Goal: Task Accomplishment & Management: Manage account settings

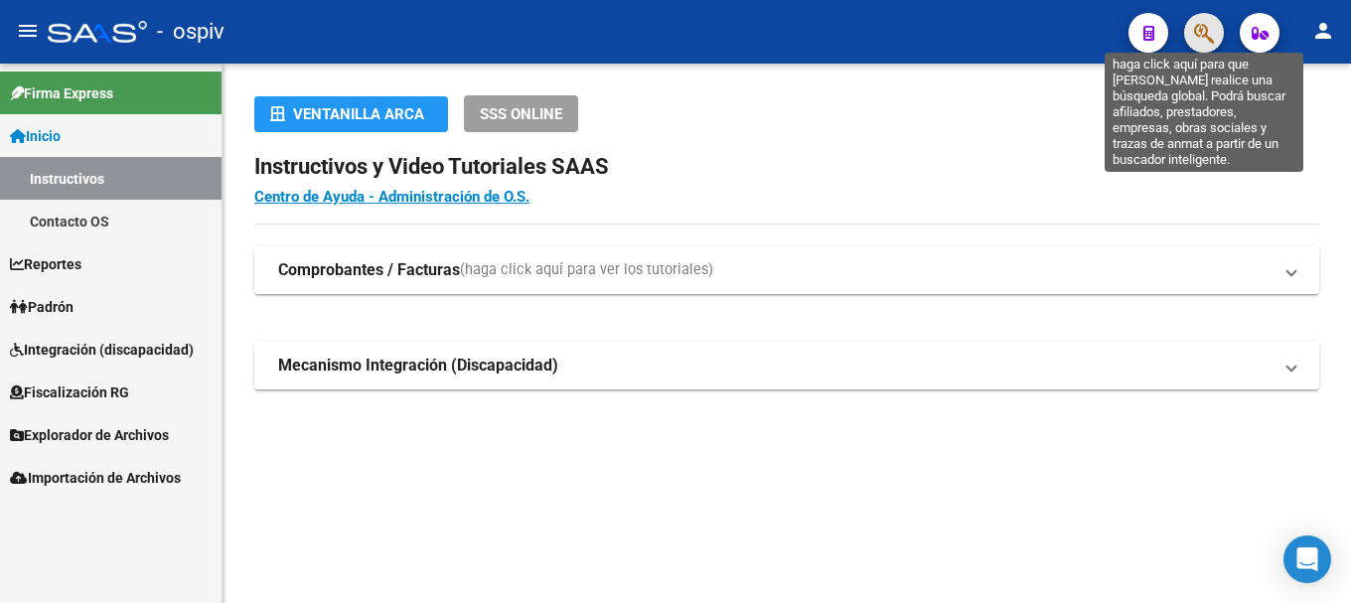
click at [1213, 22] on icon "button" at bounding box center [1204, 33] width 20 height 23
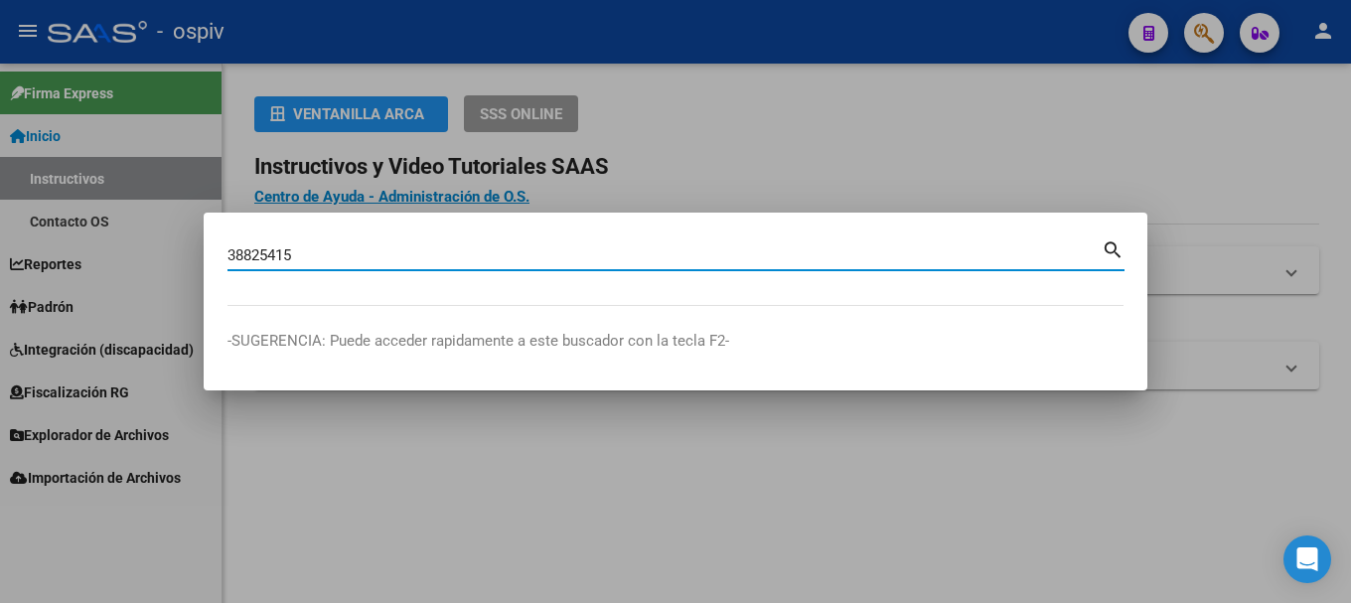
type input "38825415"
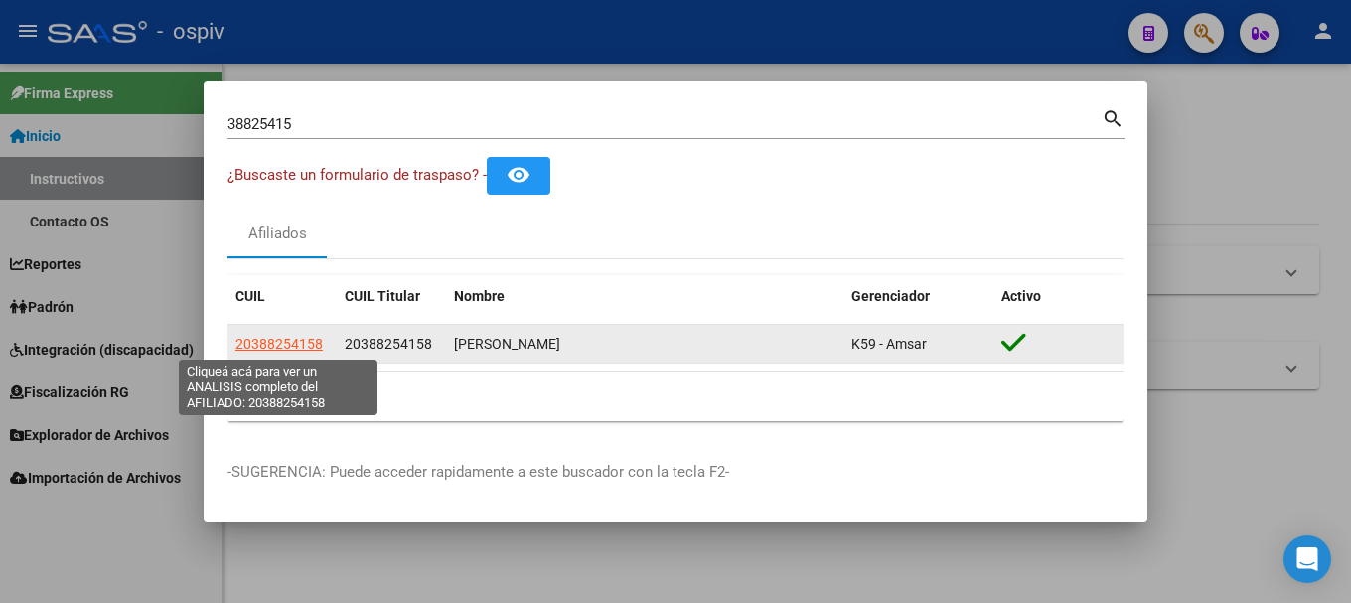
click at [300, 345] on span "20388254158" at bounding box center [278, 344] width 87 height 16
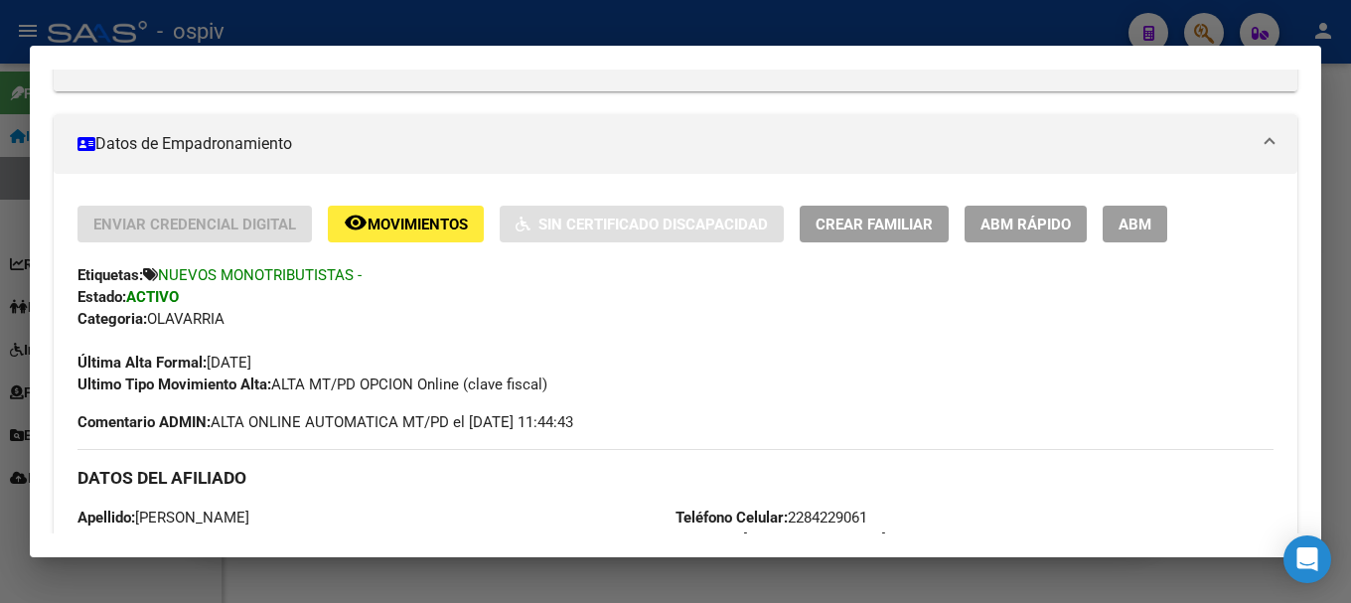
scroll to position [400, 0]
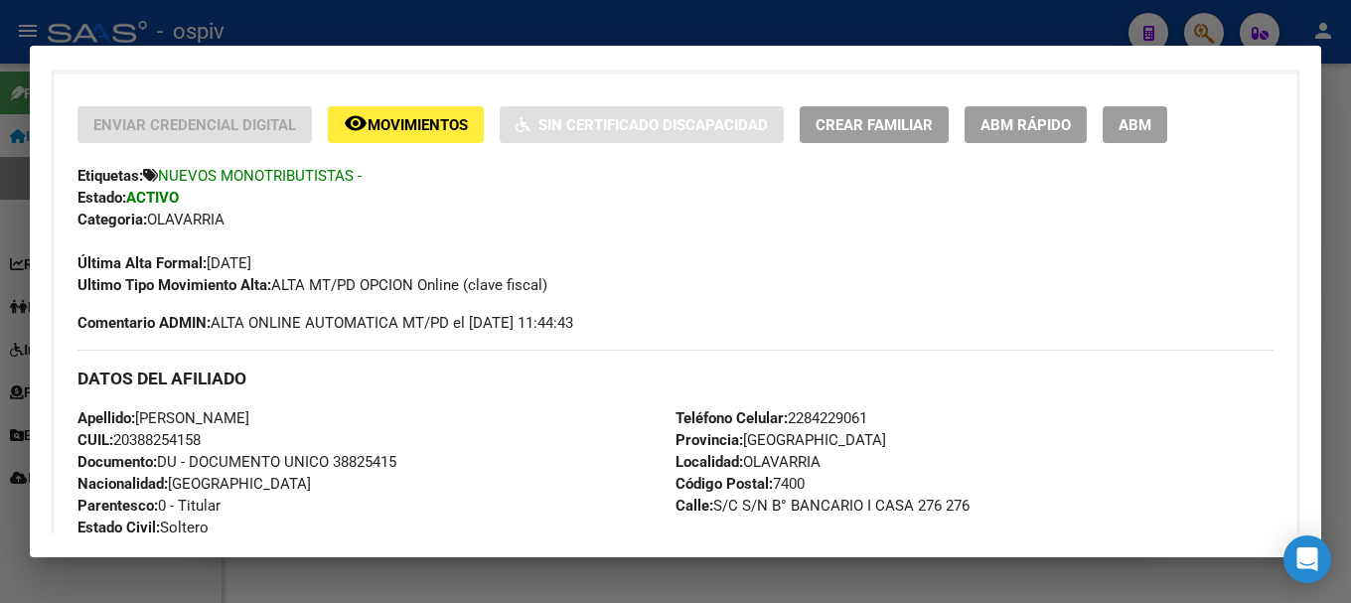
click at [1214, 23] on div at bounding box center [675, 301] width 1351 height 603
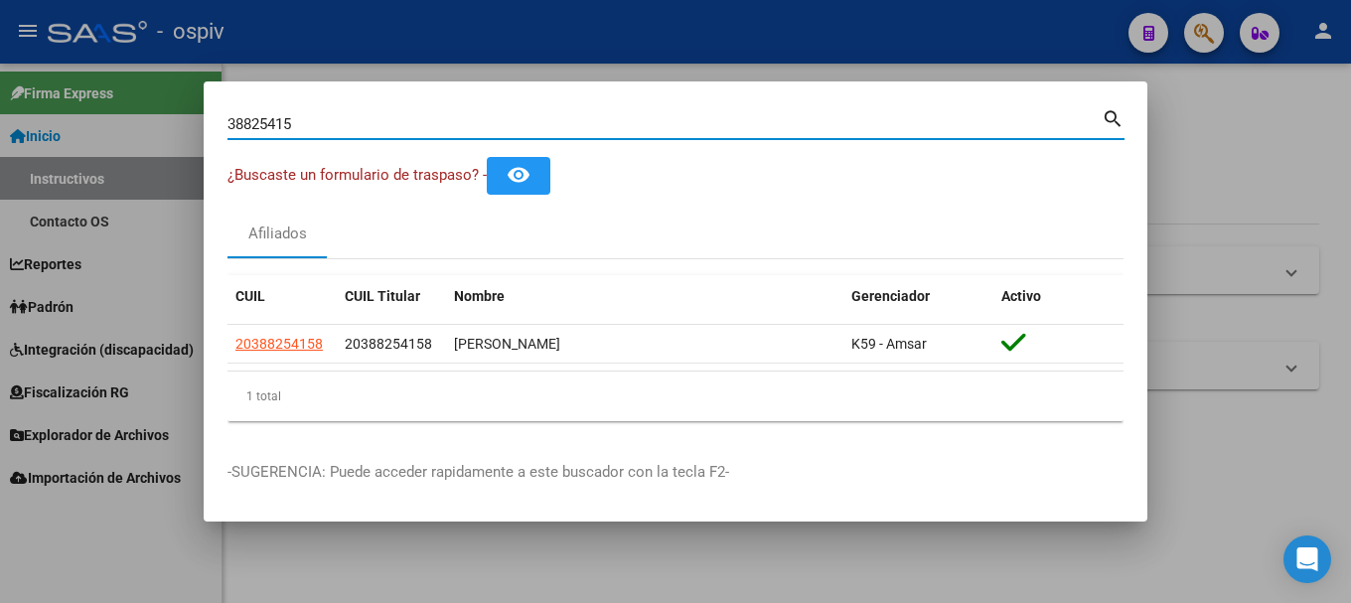
drag, startPoint x: 329, startPoint y: 120, endPoint x: 78, endPoint y: 85, distance: 252.7
click at [78, 85] on div "38825415 Buscar (apellido, dni, cuil, nro traspaso, cuit, obra social) search ¿…" at bounding box center [675, 301] width 1351 height 603
type input "36745456"
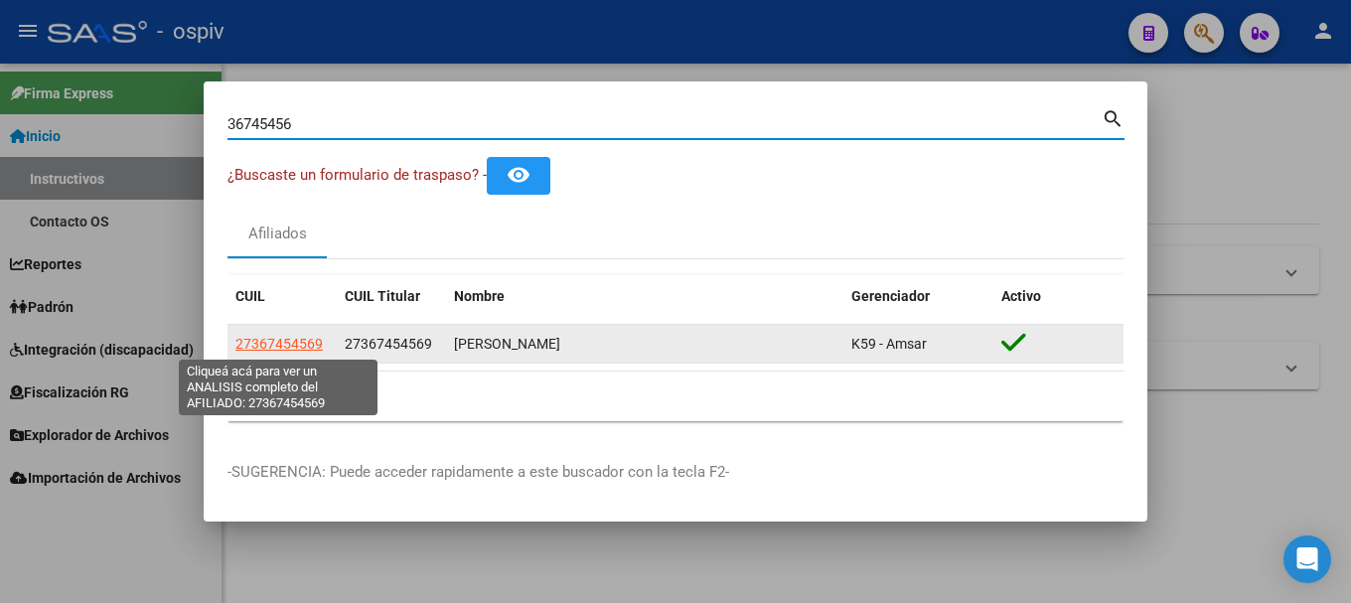
click at [275, 349] on span "27367454569" at bounding box center [278, 344] width 87 height 16
type textarea "27367454569"
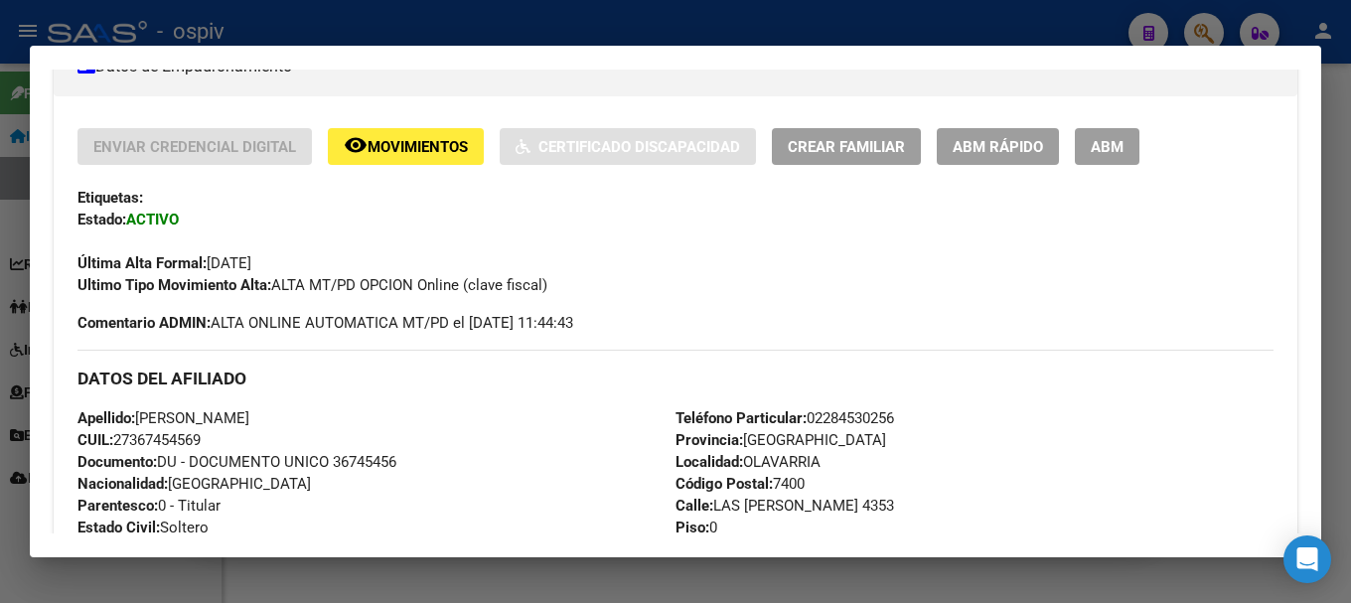
scroll to position [397, 0]
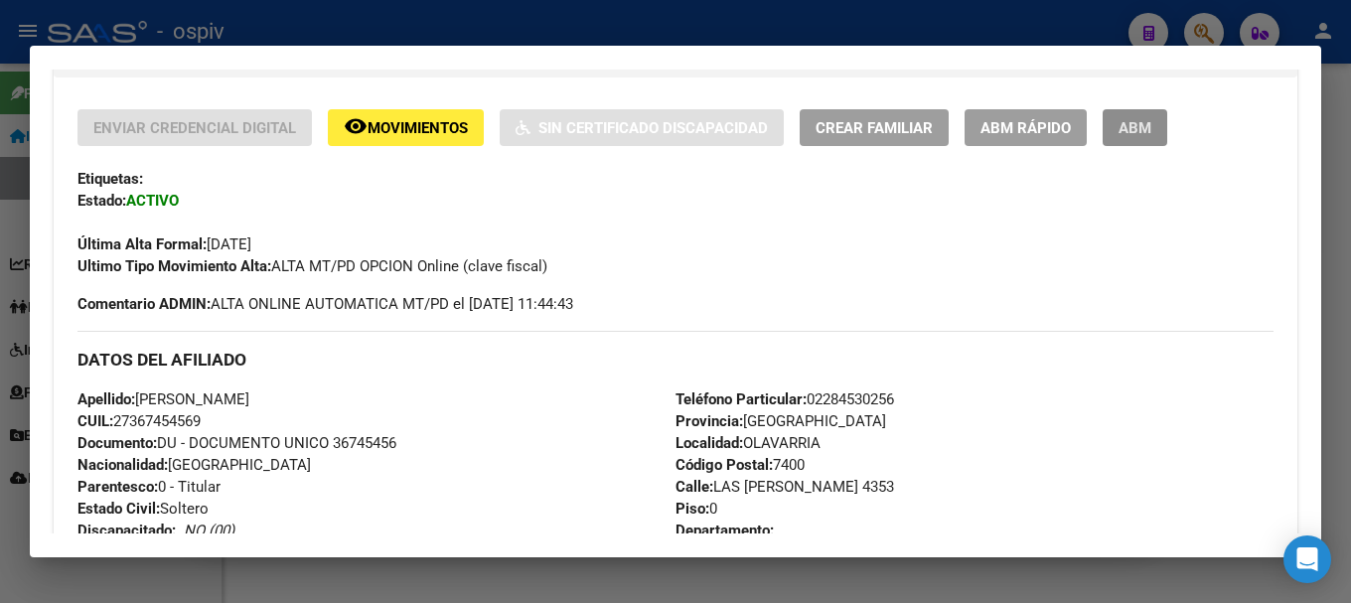
click at [1142, 138] on button "ABM" at bounding box center [1134, 127] width 65 height 37
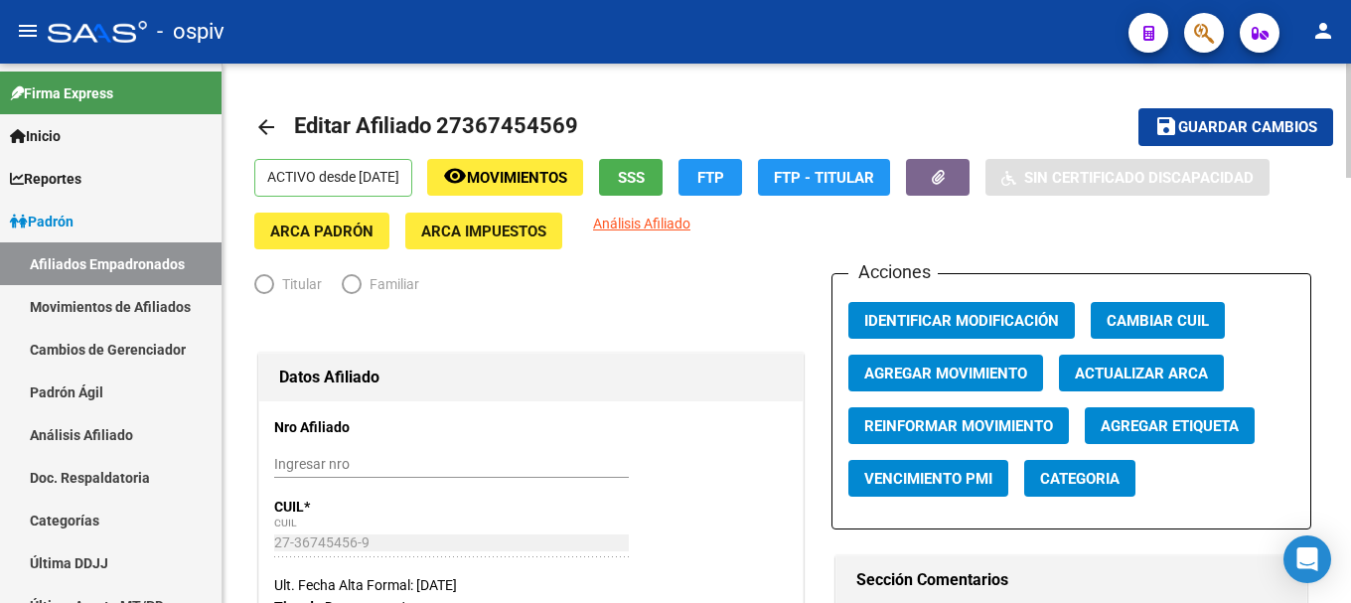
radio input "true"
type input "27-36745456-9"
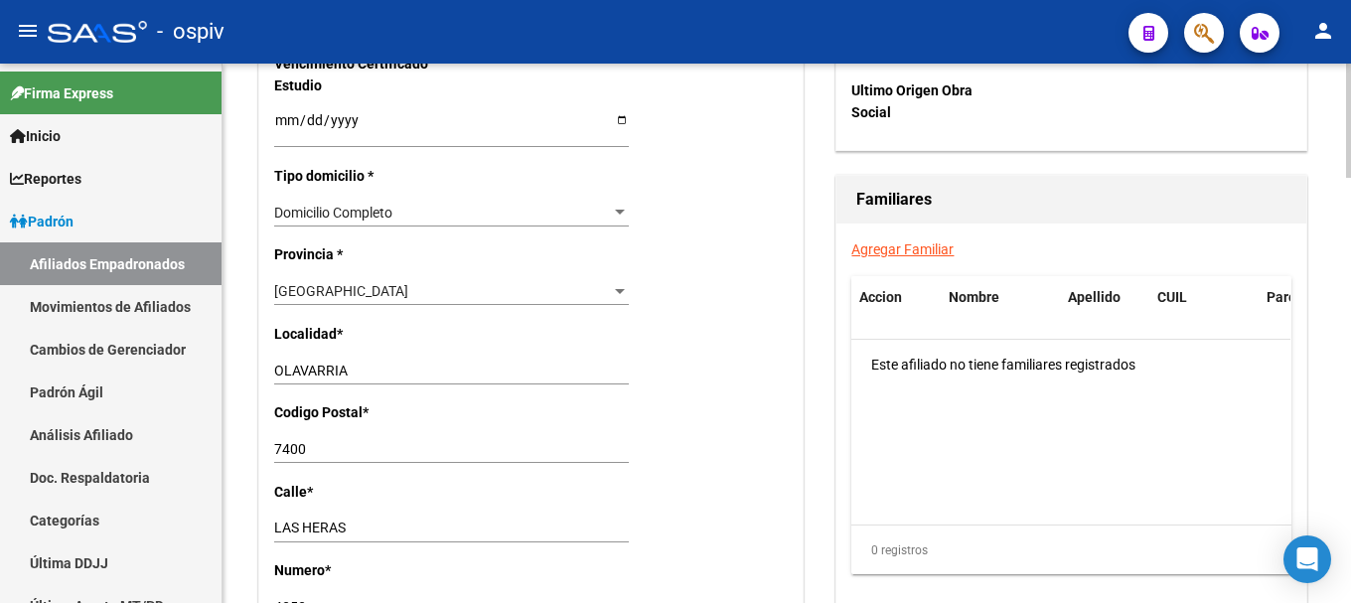
scroll to position [1390, 0]
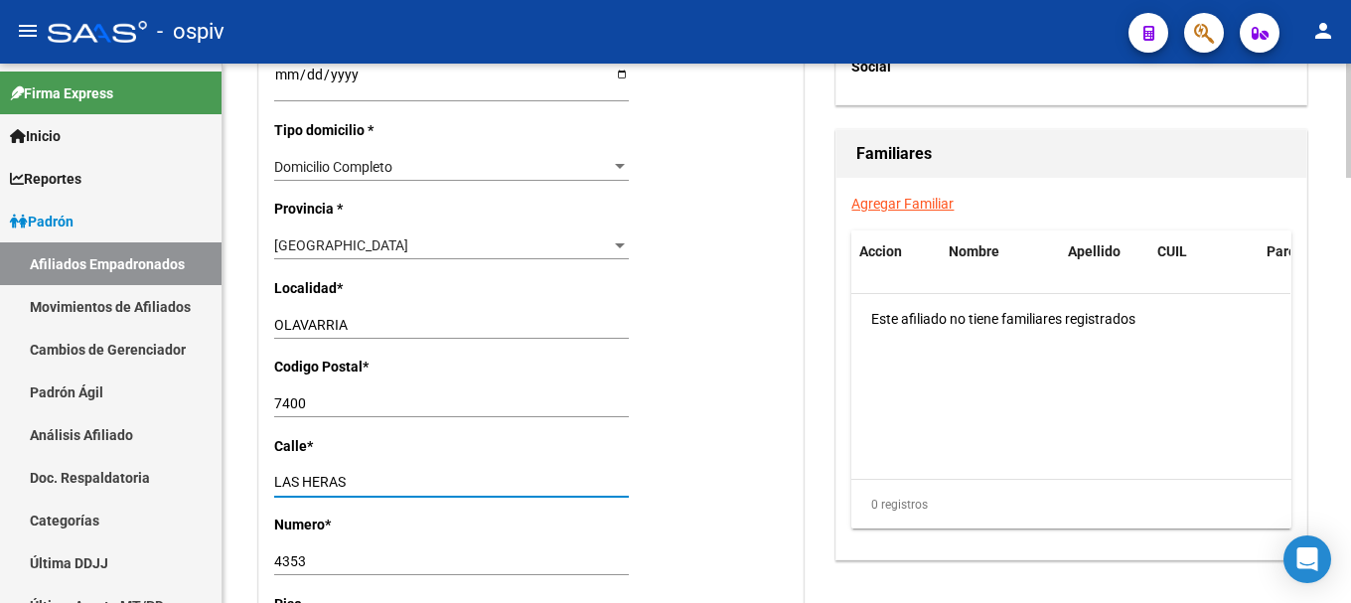
drag, startPoint x: 395, startPoint y: 488, endPoint x: 252, endPoint y: 475, distance: 143.6
type input "b"
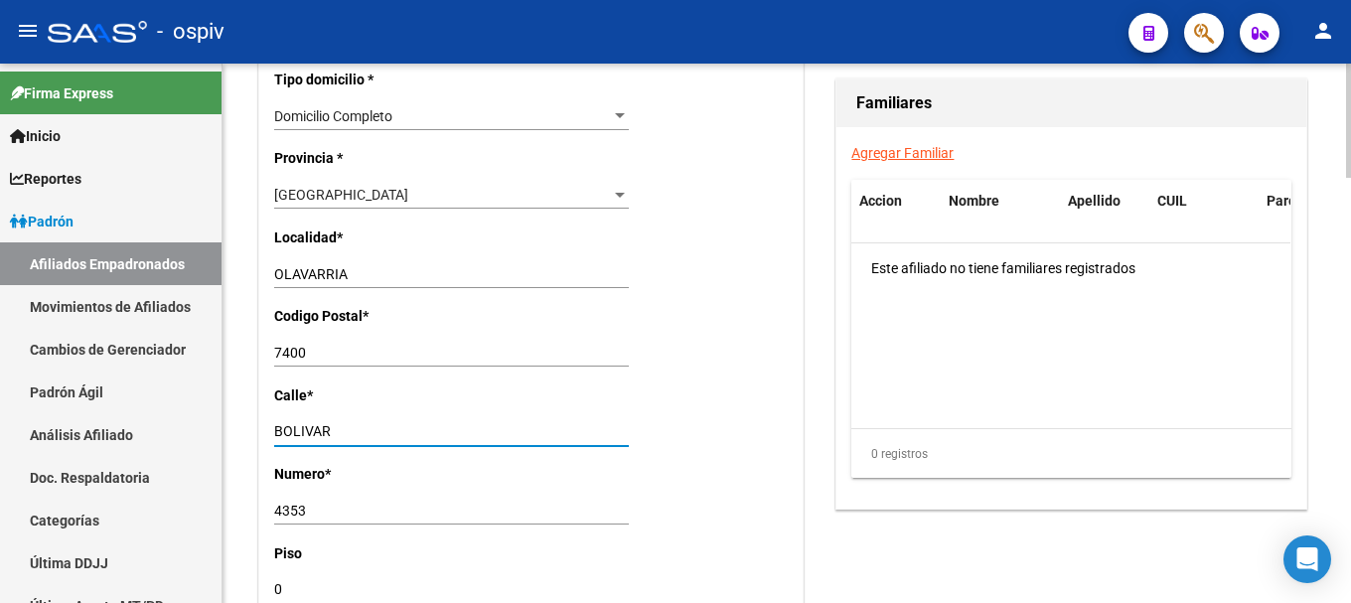
scroll to position [1490, 0]
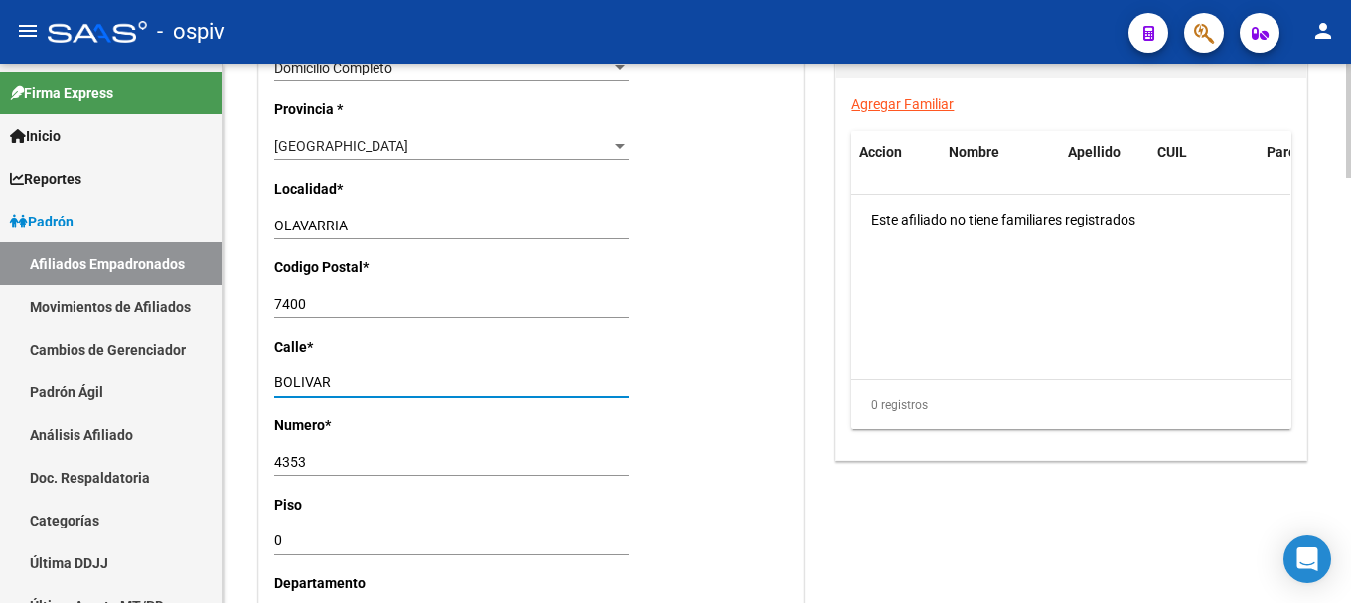
type input "BOLIVAR"
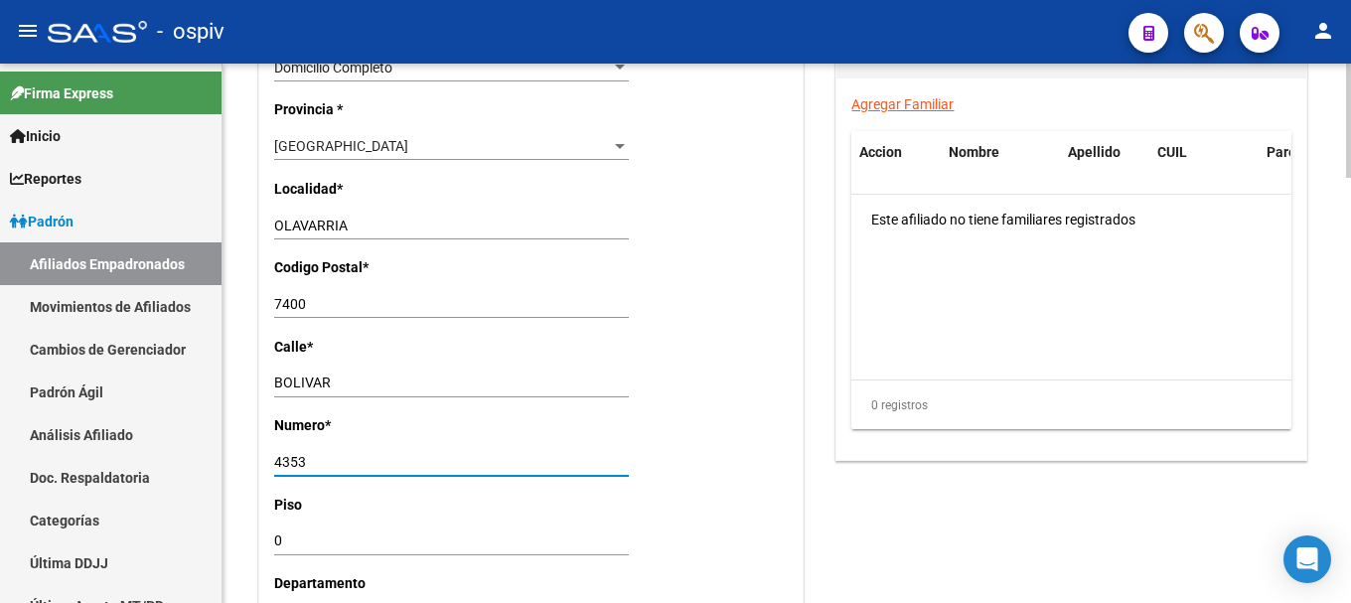
drag, startPoint x: 345, startPoint y: 461, endPoint x: 221, endPoint y: 434, distance: 126.0
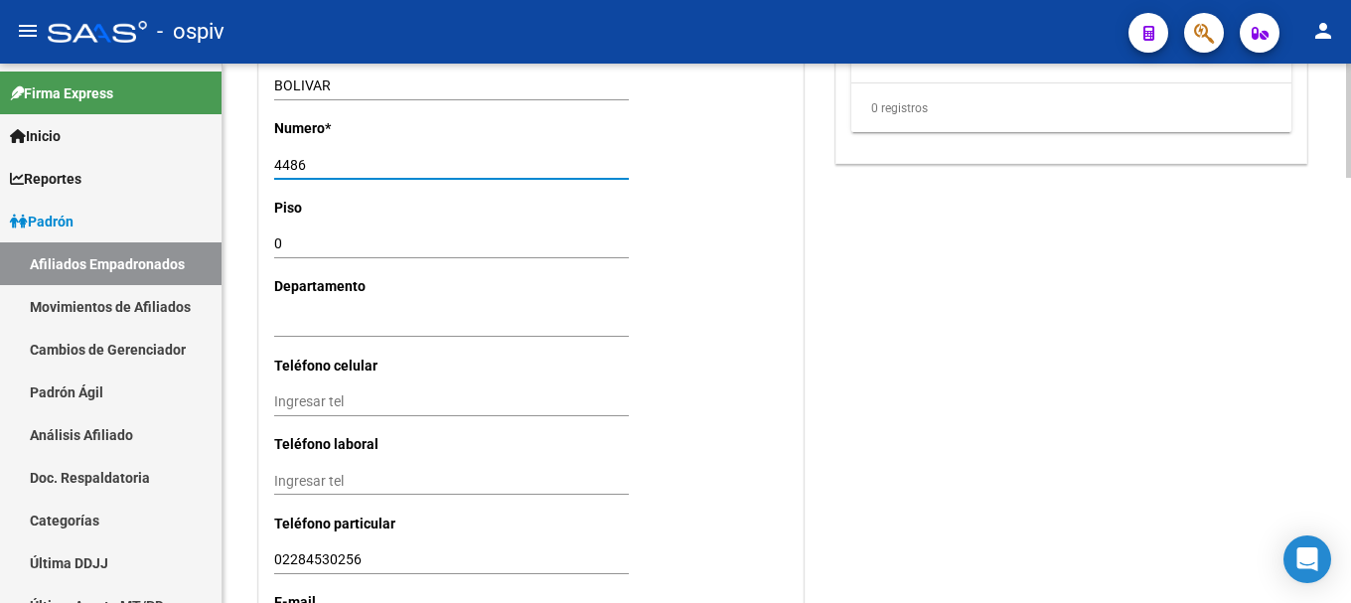
scroll to position [1788, 0]
type input "4486"
click at [362, 408] on input "Ingresar tel" at bounding box center [451, 400] width 355 height 17
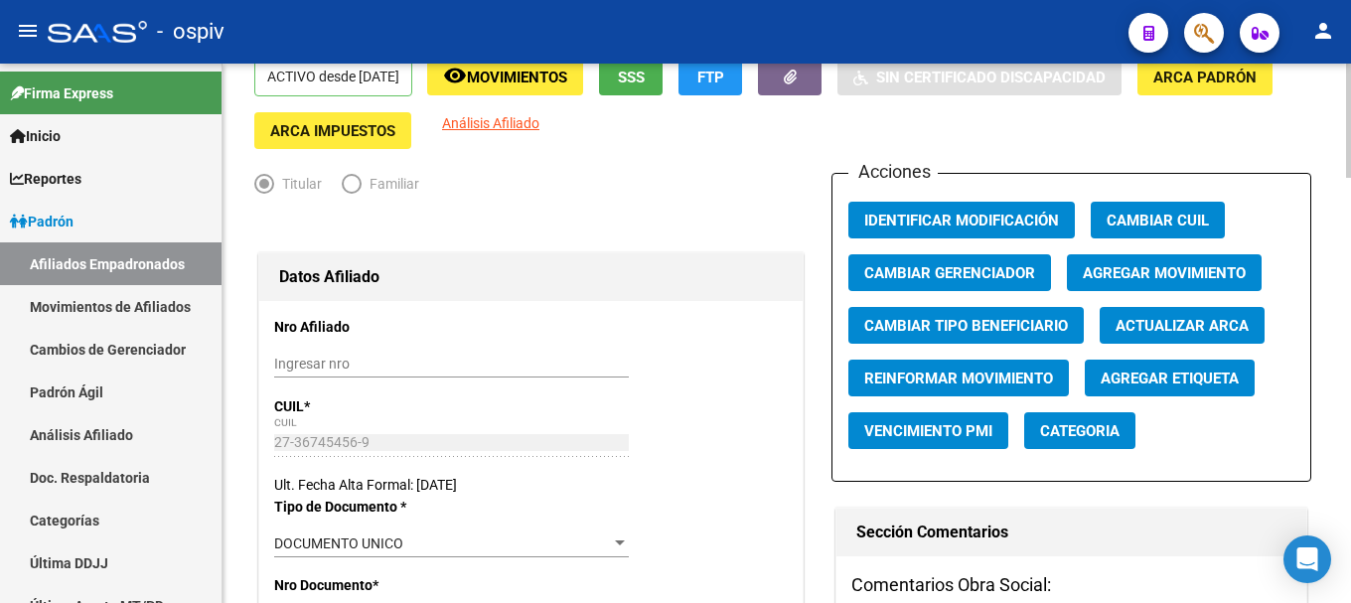
scroll to position [0, 0]
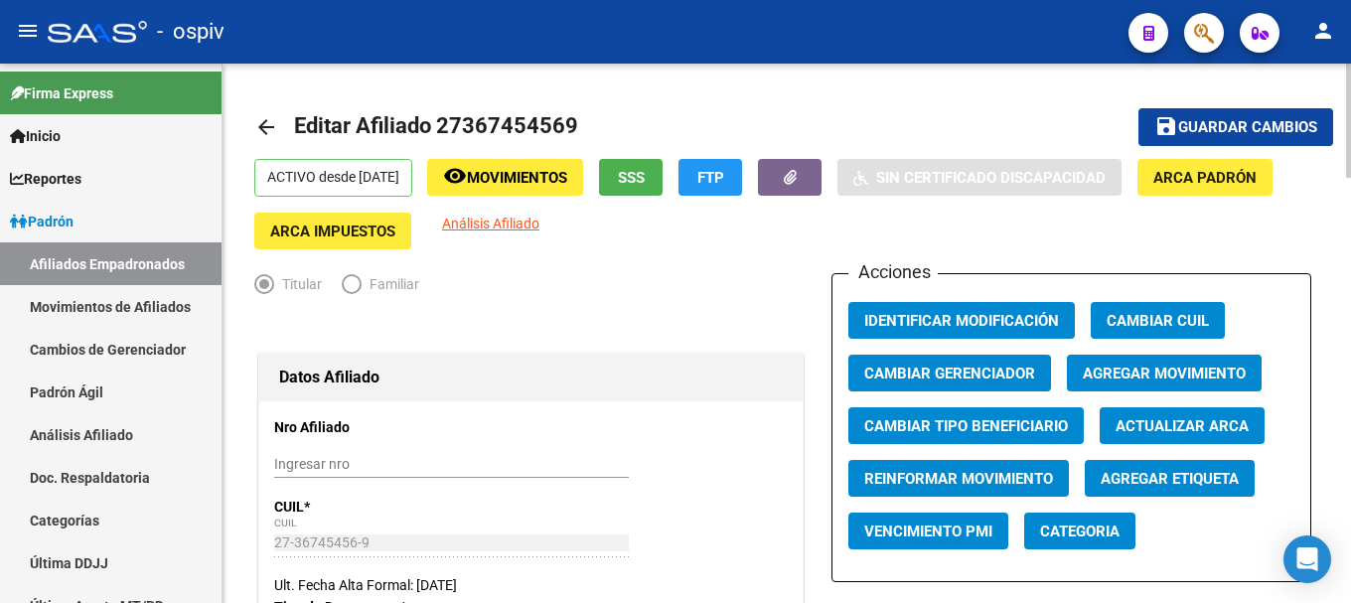
type input "2284-15530256"
click at [1267, 117] on span "save Guardar cambios" at bounding box center [1235, 126] width 163 height 18
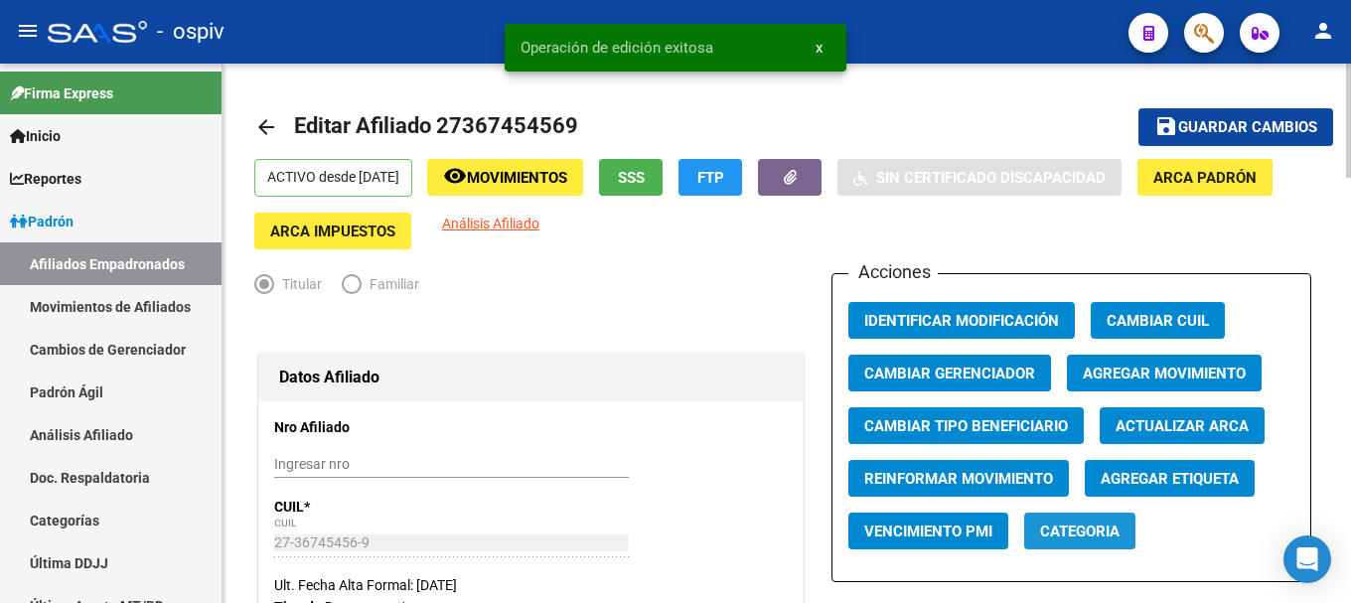
click at [1071, 535] on span "Categoria" at bounding box center [1079, 531] width 79 height 18
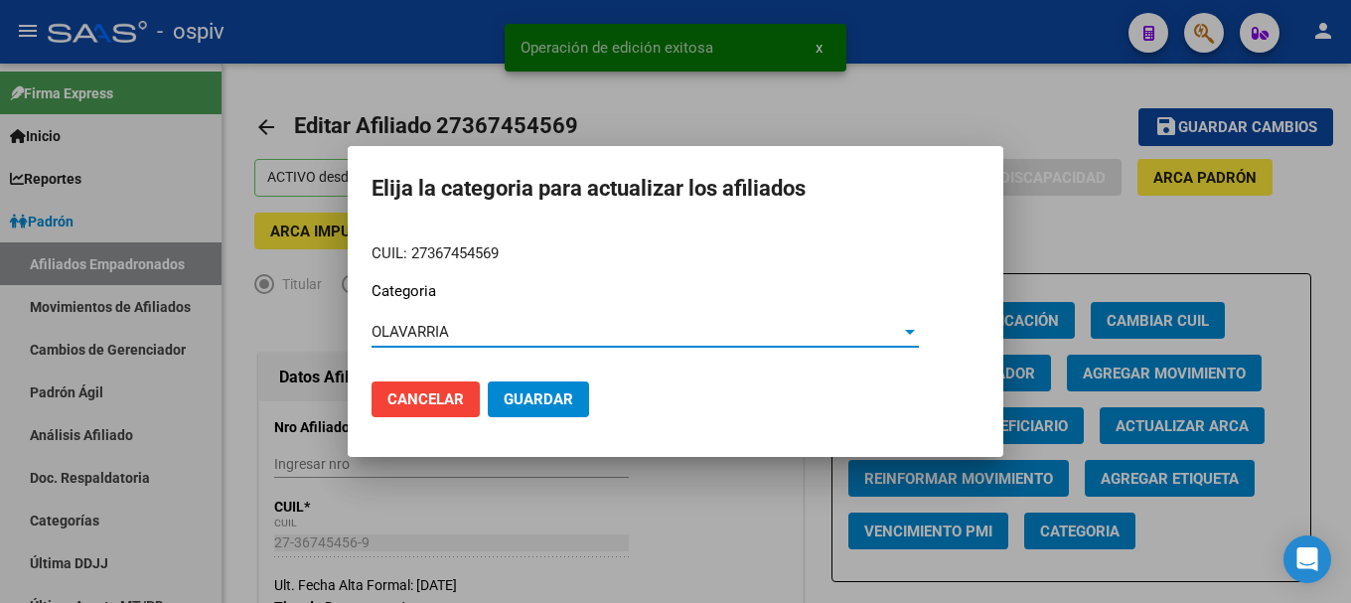
click at [535, 410] on button "Guardar" at bounding box center [538, 399] width 101 height 36
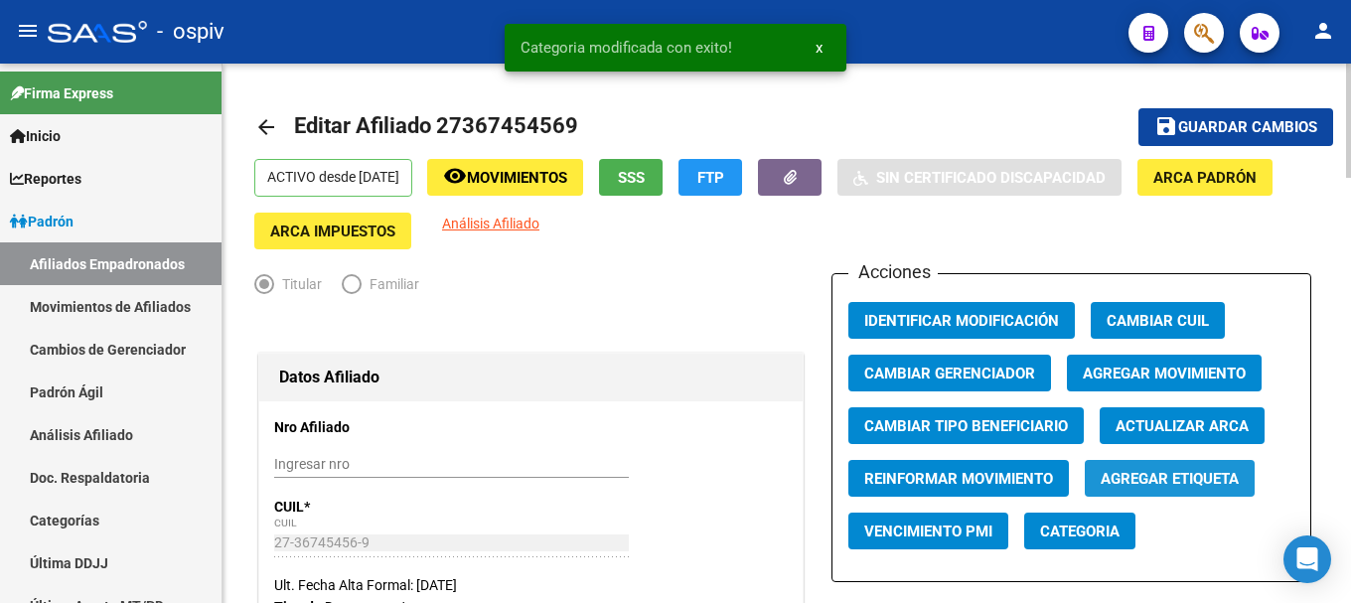
click at [1167, 468] on button "Agregar Etiqueta" at bounding box center [1170, 478] width 170 height 37
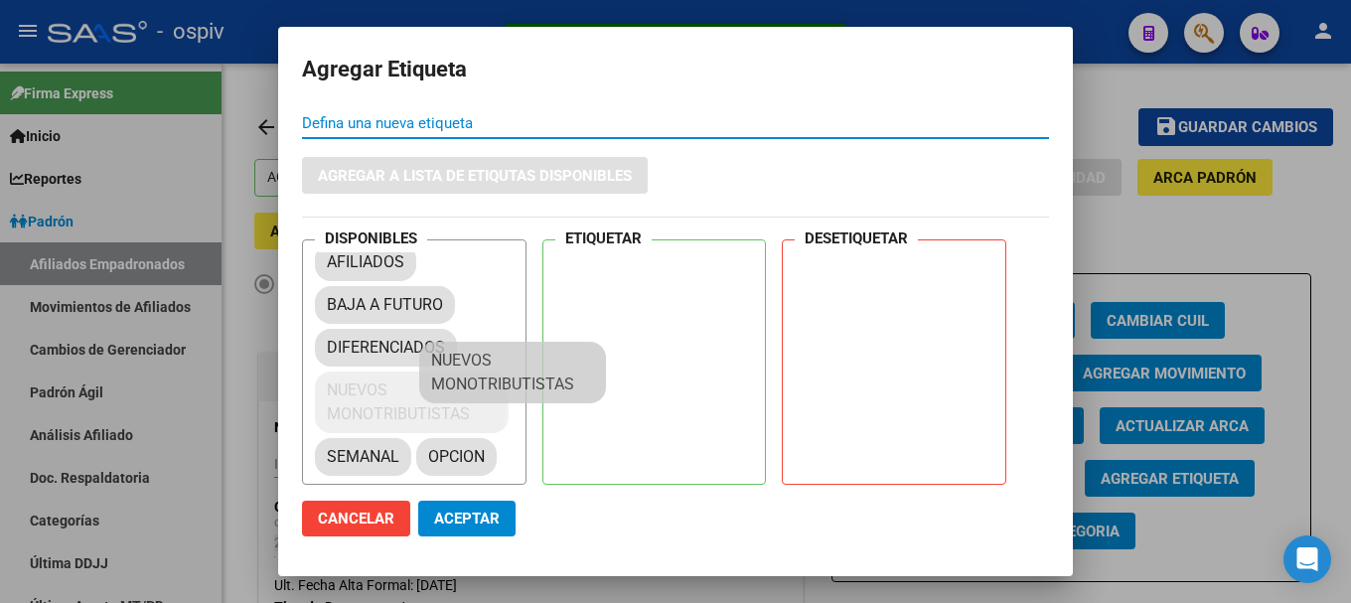
scroll to position [27, 0]
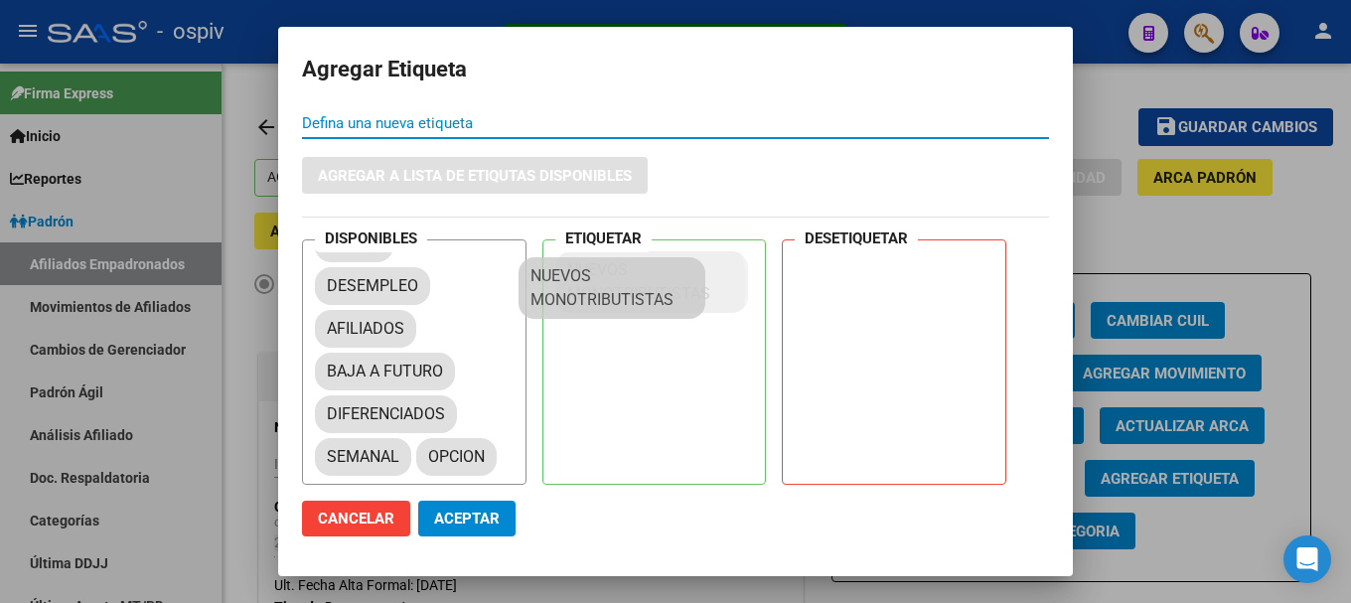
drag, startPoint x: 472, startPoint y: 397, endPoint x: 631, endPoint y: 280, distance: 197.4
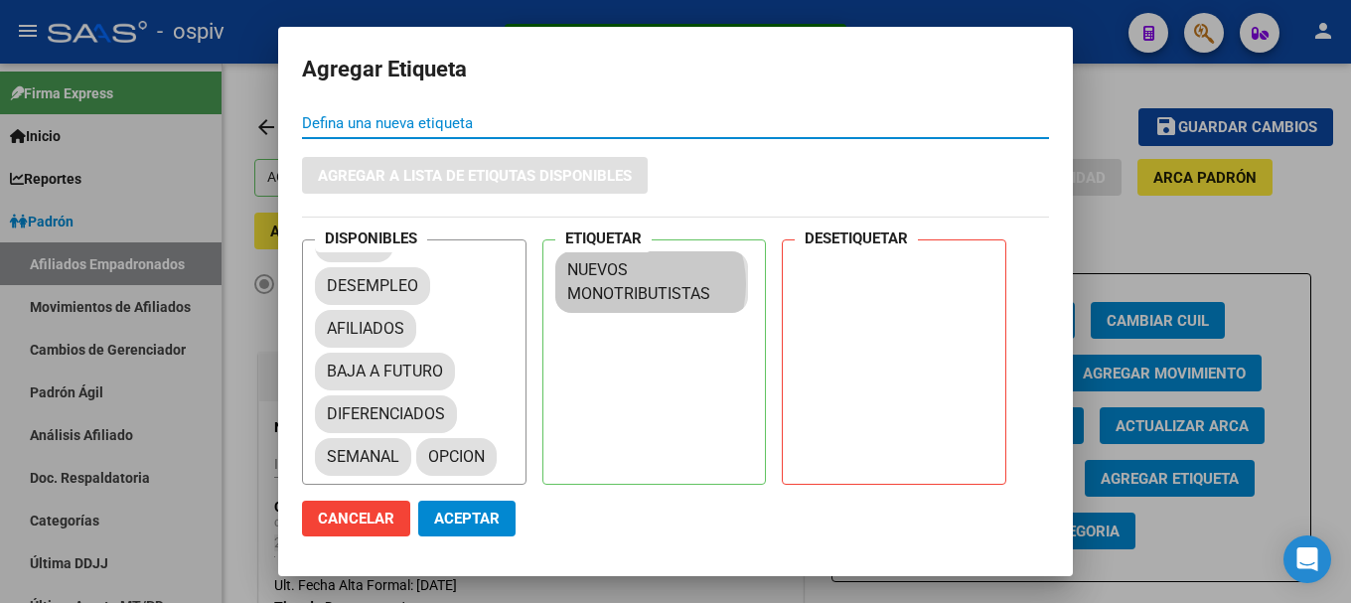
click at [486, 526] on span "Aceptar" at bounding box center [467, 518] width 66 height 18
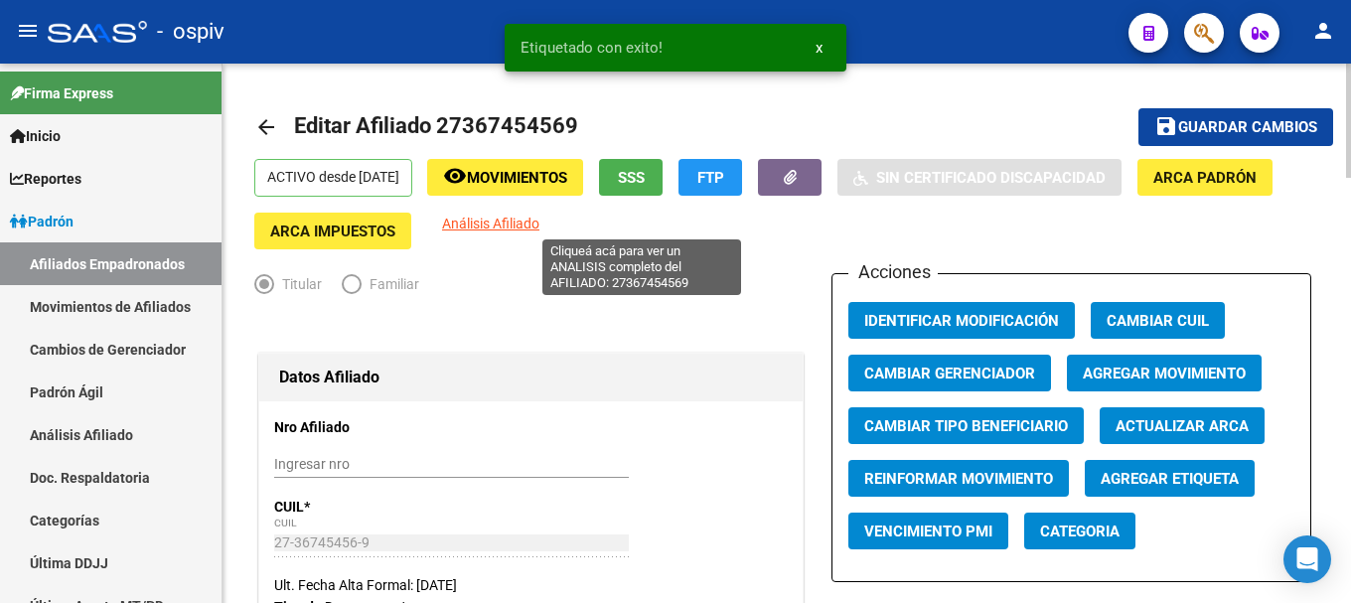
click at [539, 229] on span "Análisis Afiliado" at bounding box center [490, 224] width 97 height 16
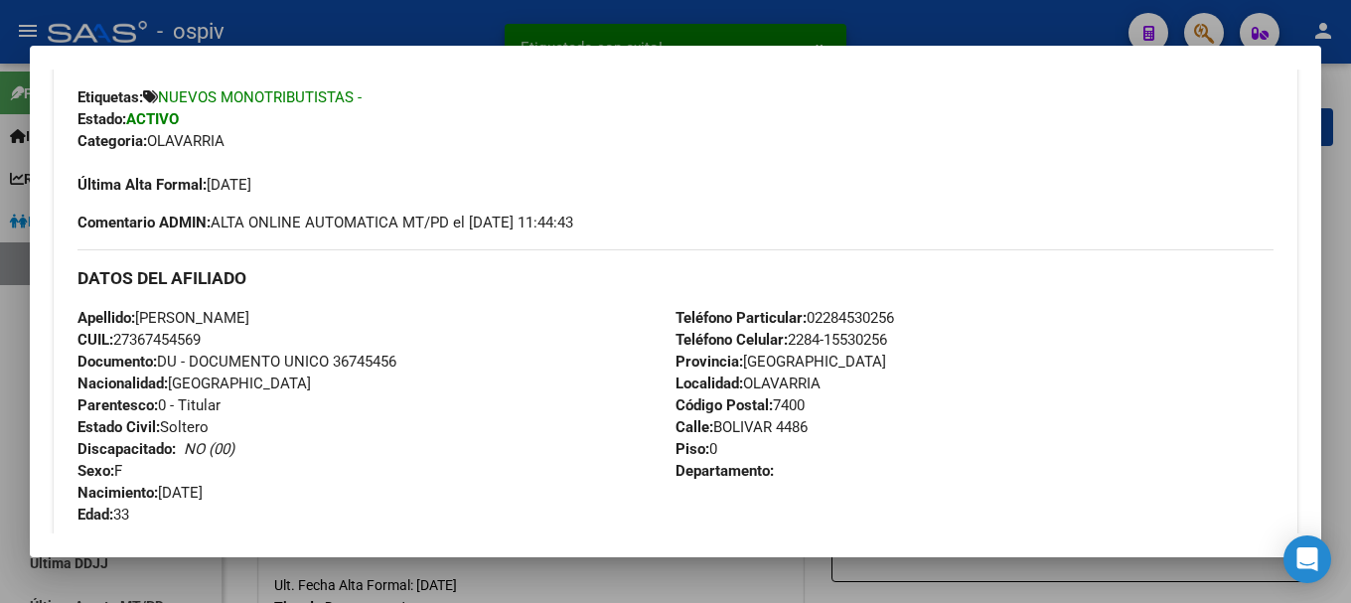
scroll to position [497, 0]
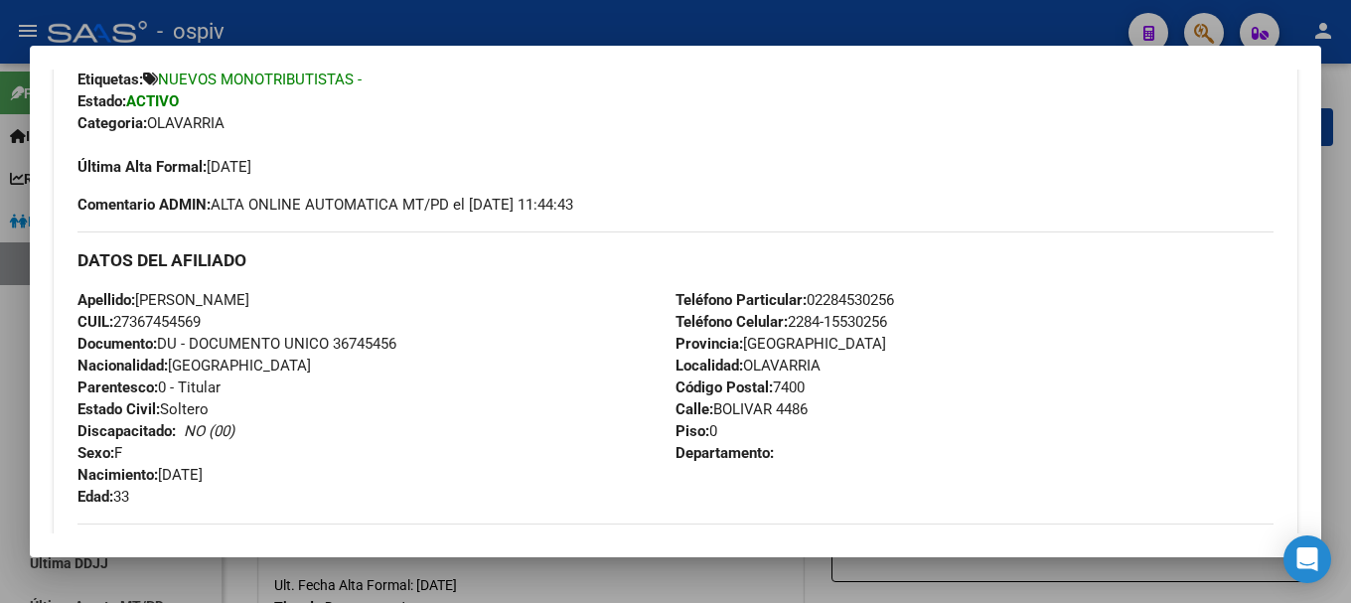
click at [1223, 24] on div at bounding box center [675, 301] width 1351 height 603
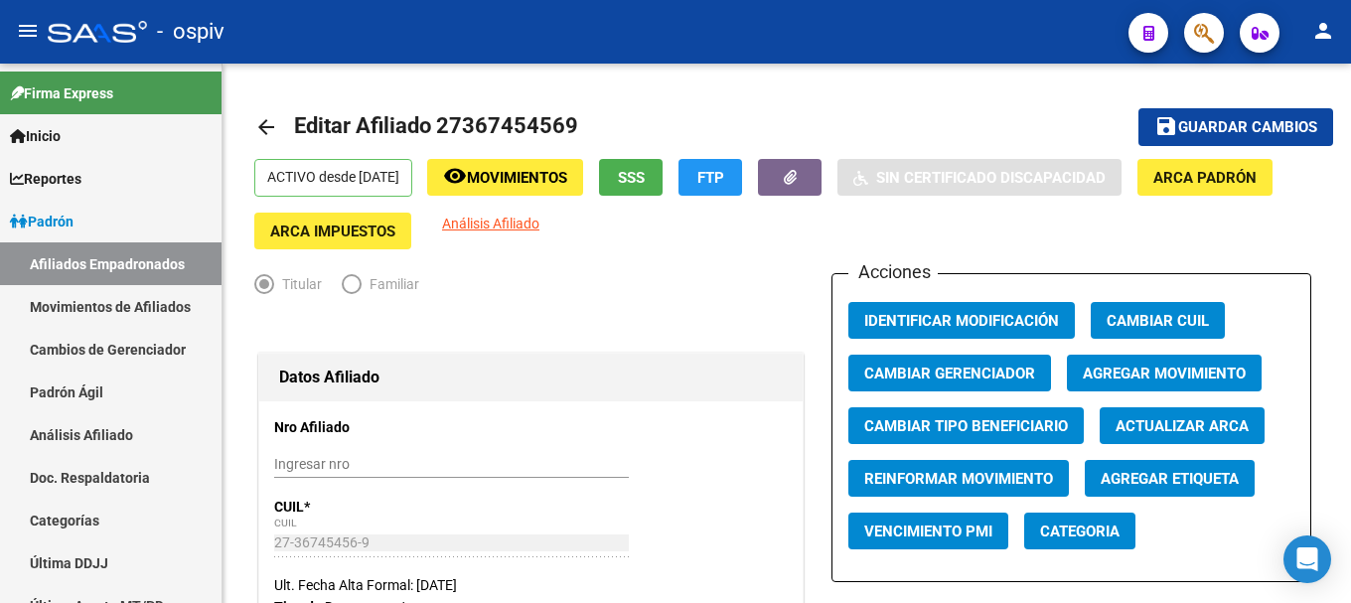
click at [1216, 25] on button "button" at bounding box center [1204, 33] width 40 height 40
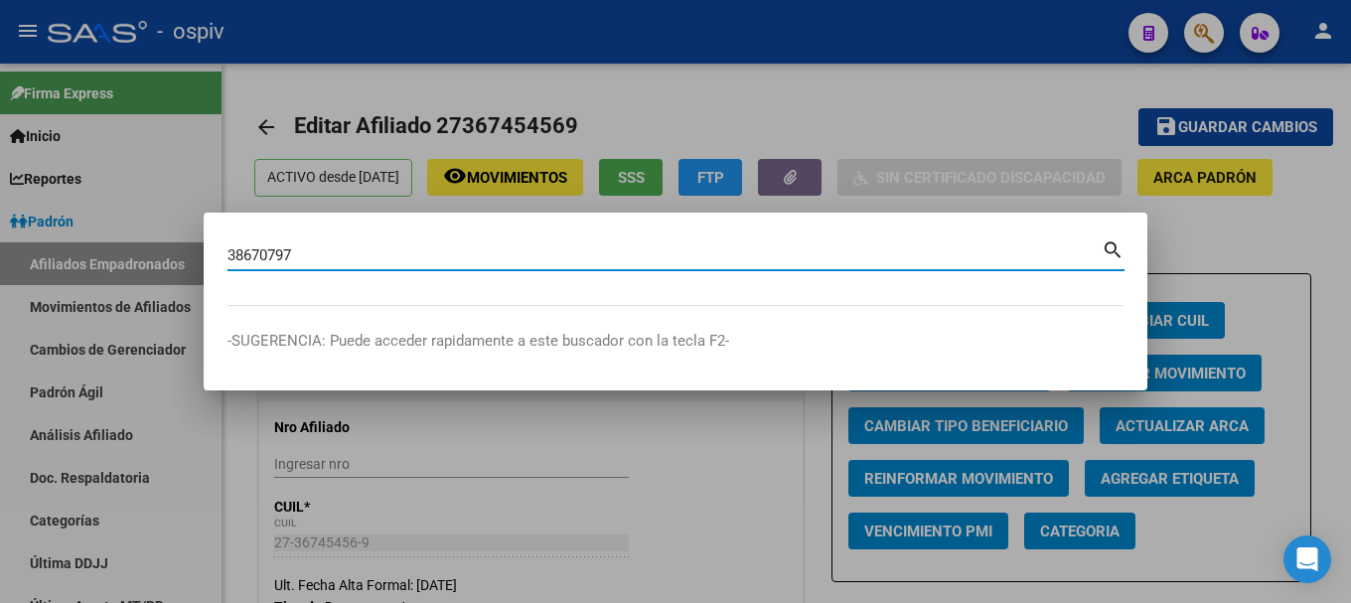
type input "38670797"
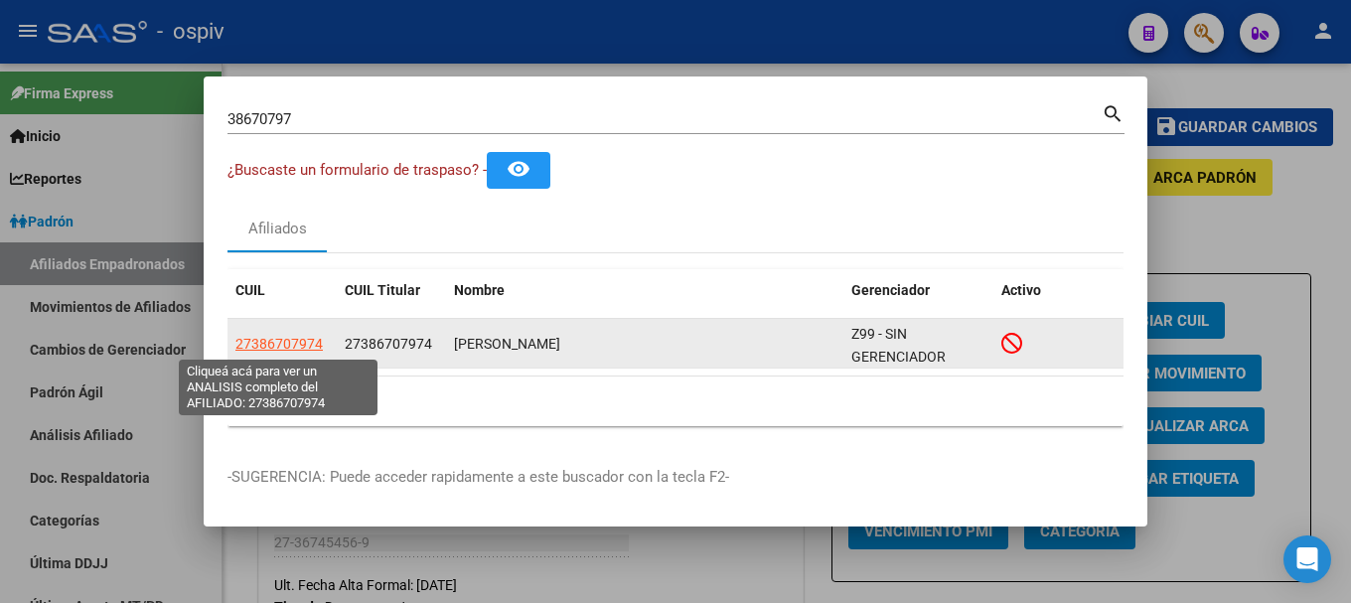
click at [274, 346] on span "27386707974" at bounding box center [278, 344] width 87 height 16
type textarea "27386707974"
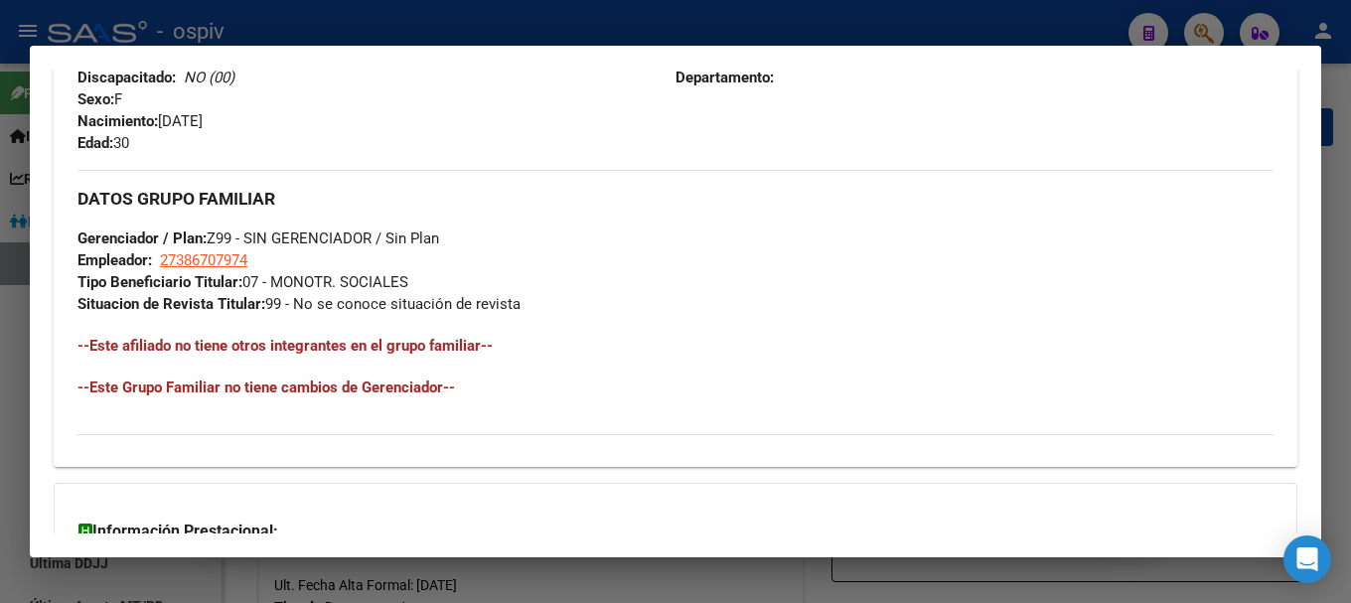
scroll to position [1087, 0]
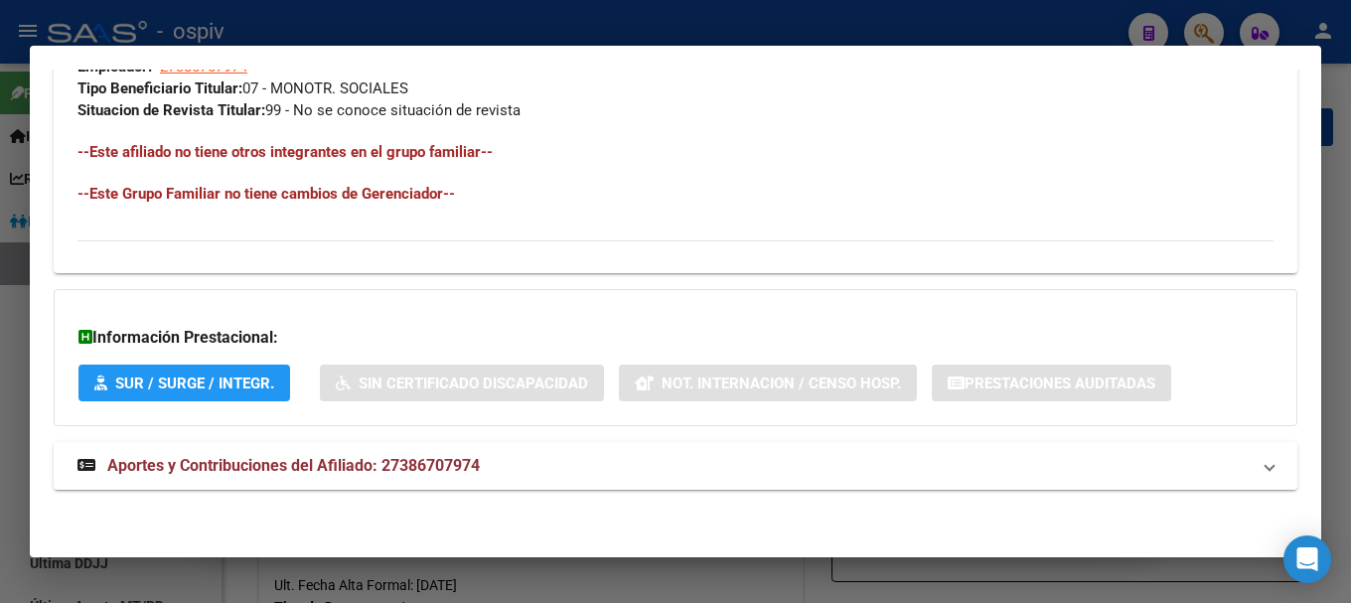
click at [315, 463] on span "Aportes y Contribuciones del Afiliado: 27386707974" at bounding box center [293, 465] width 372 height 19
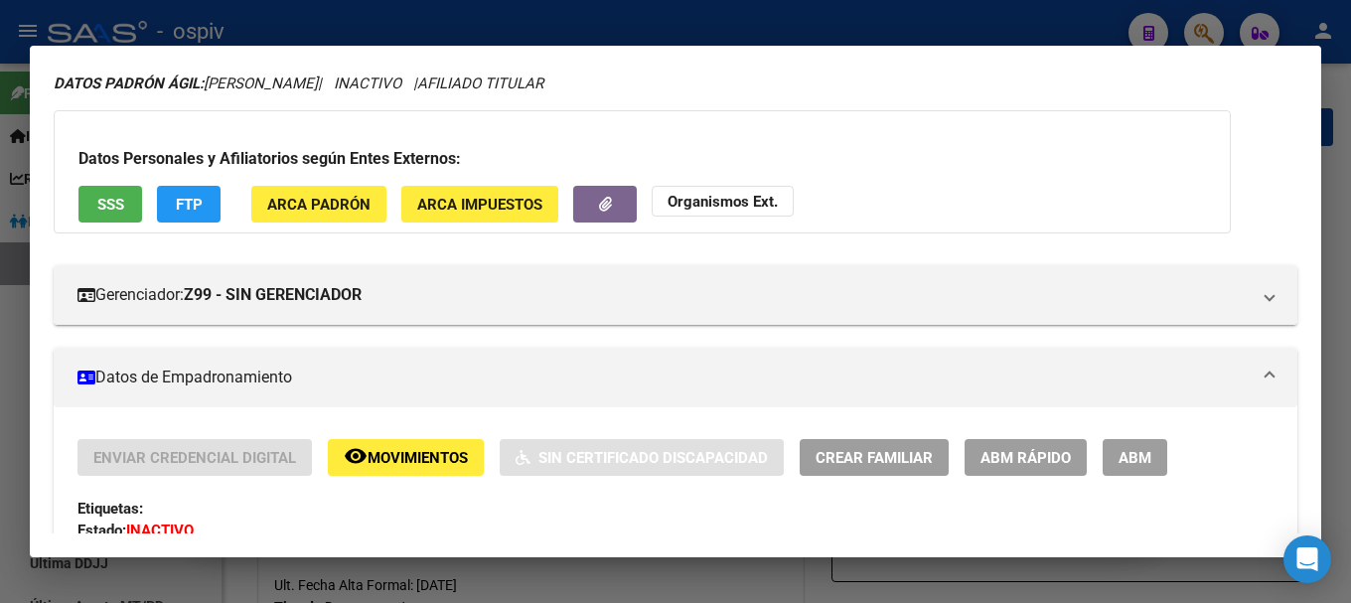
scroll to position [0, 0]
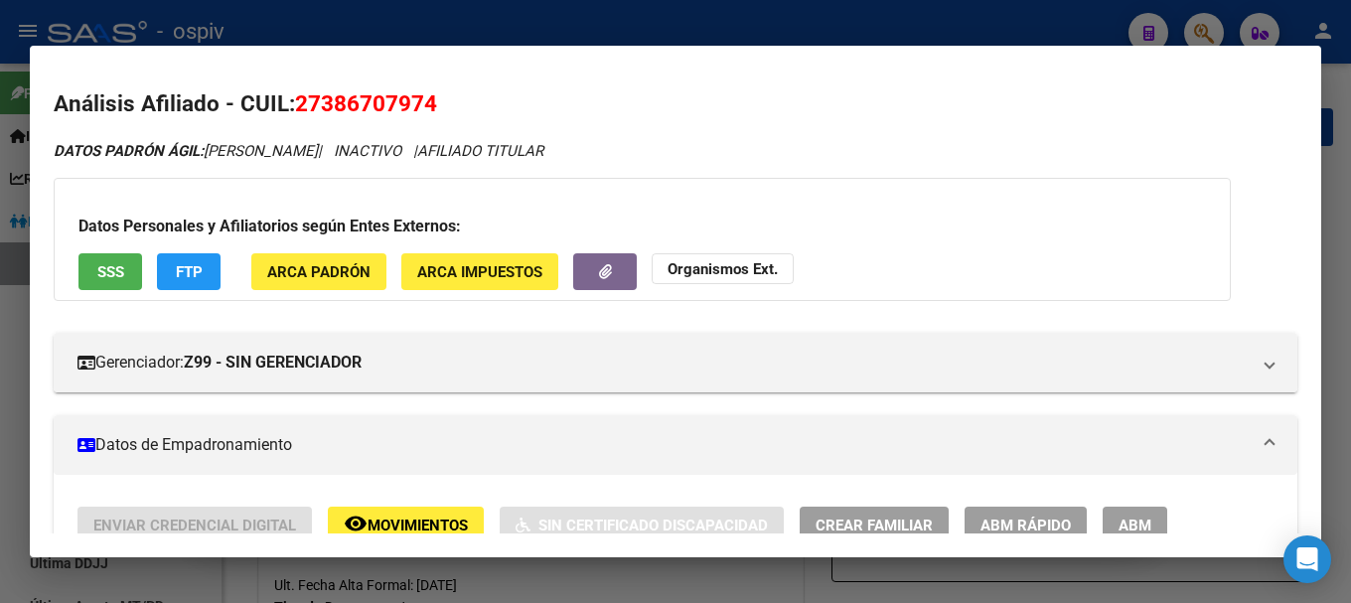
drag, startPoint x: 298, startPoint y: 99, endPoint x: 488, endPoint y: 99, distance: 189.7
click at [488, 99] on h2 "Análisis Afiliado - CUIL: 27386707974" at bounding box center [675, 104] width 1243 height 34
copy span "27386707974"
drag, startPoint x: 1203, startPoint y: 30, endPoint x: 362, endPoint y: 107, distance: 844.7
click at [1202, 30] on div at bounding box center [675, 301] width 1351 height 603
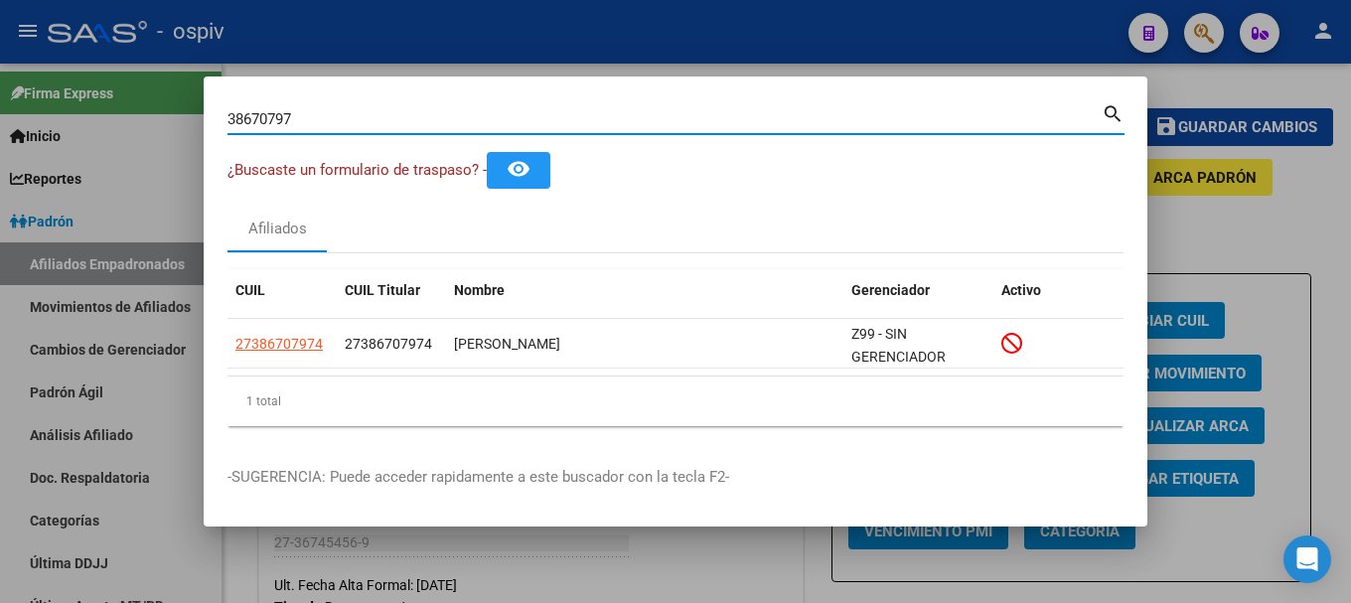
drag, startPoint x: 336, startPoint y: 118, endPoint x: 36, endPoint y: 97, distance: 300.7
click at [36, 97] on div "38670797 Buscar (apellido, dni, cuil, nro traspaso, cuit, obra social) search ¿…" at bounding box center [675, 301] width 1351 height 603
type input "36745456"
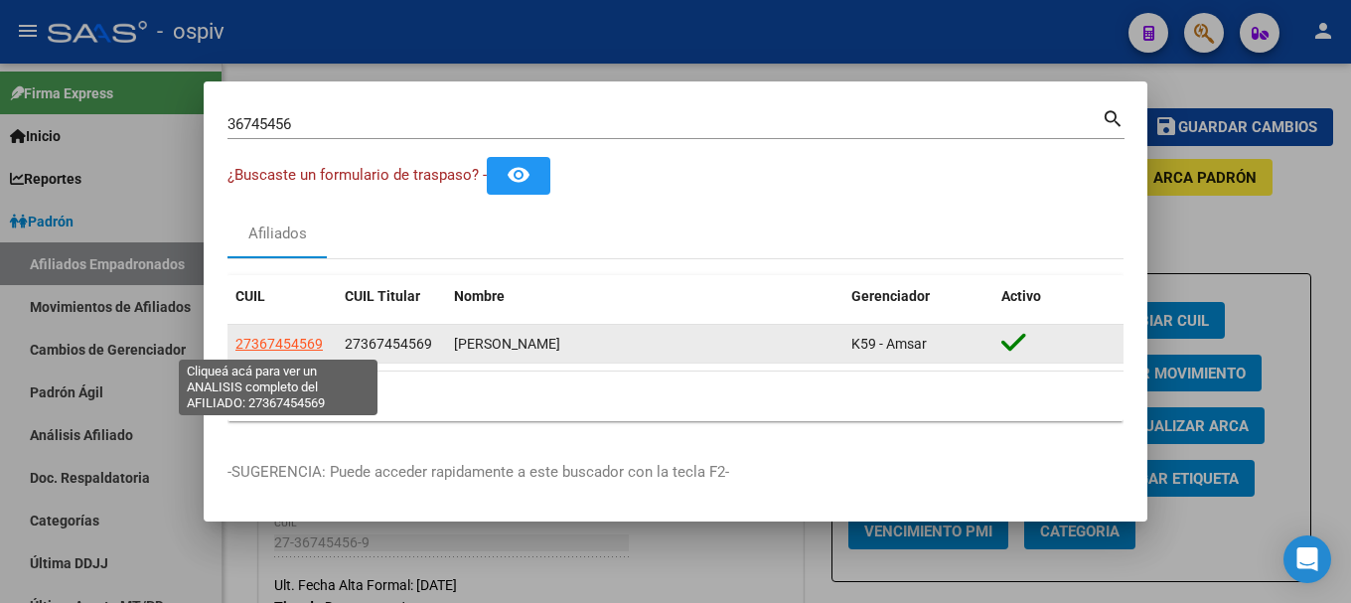
click at [277, 336] on span "27367454569" at bounding box center [278, 344] width 87 height 16
type textarea "27367454569"
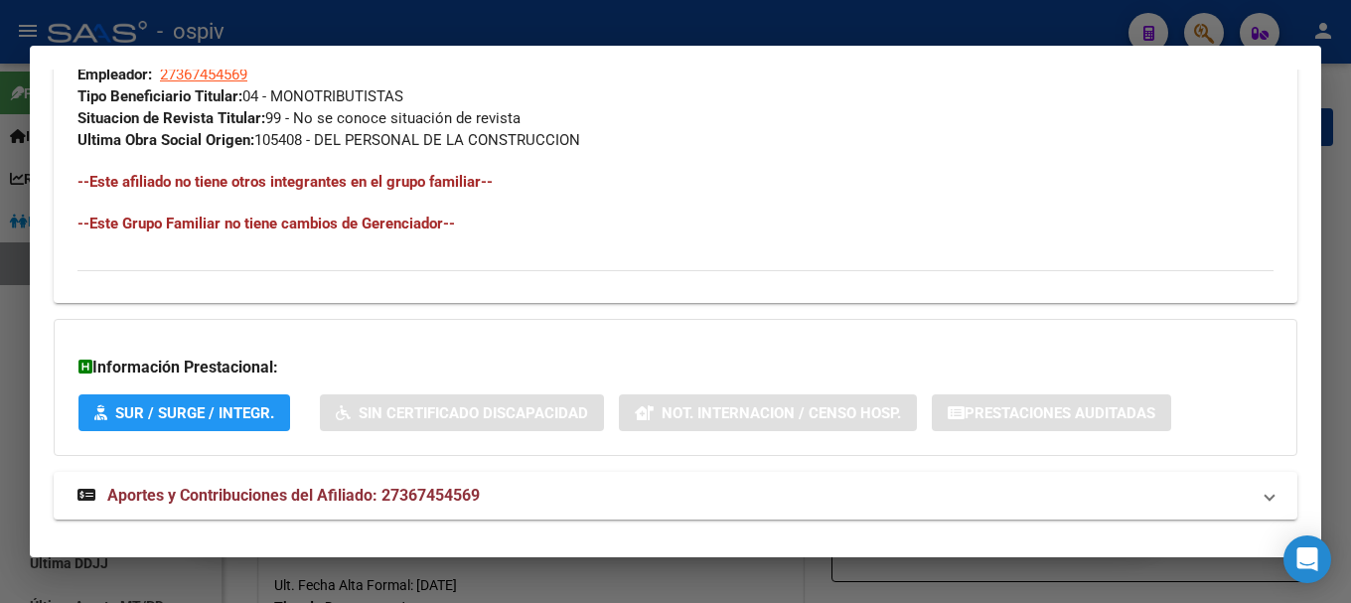
scroll to position [1066, 0]
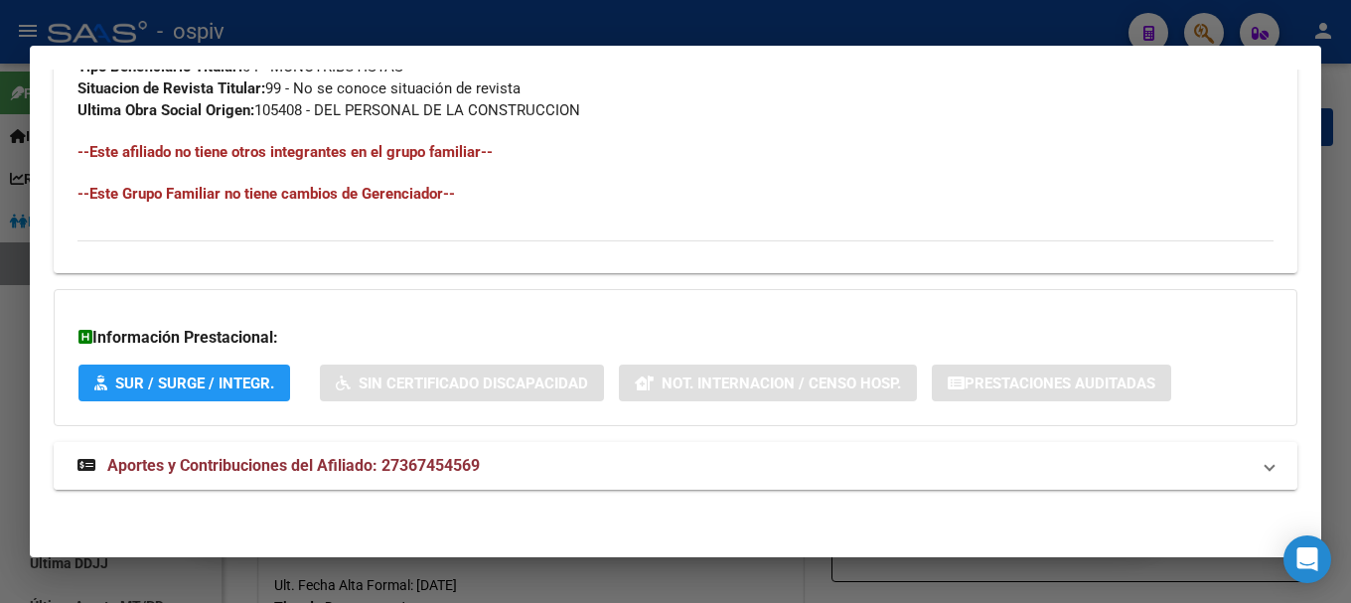
click at [372, 460] on span "Aportes y Contribuciones del Afiliado: 27367454569" at bounding box center [293, 465] width 372 height 19
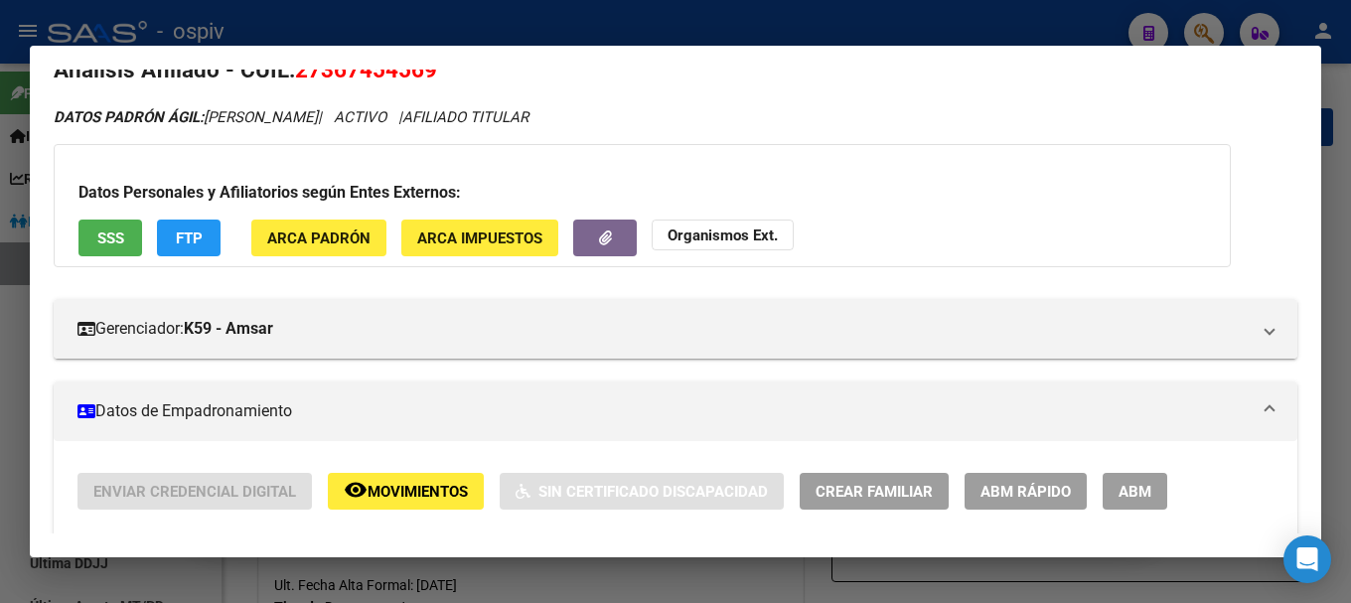
scroll to position [0, 0]
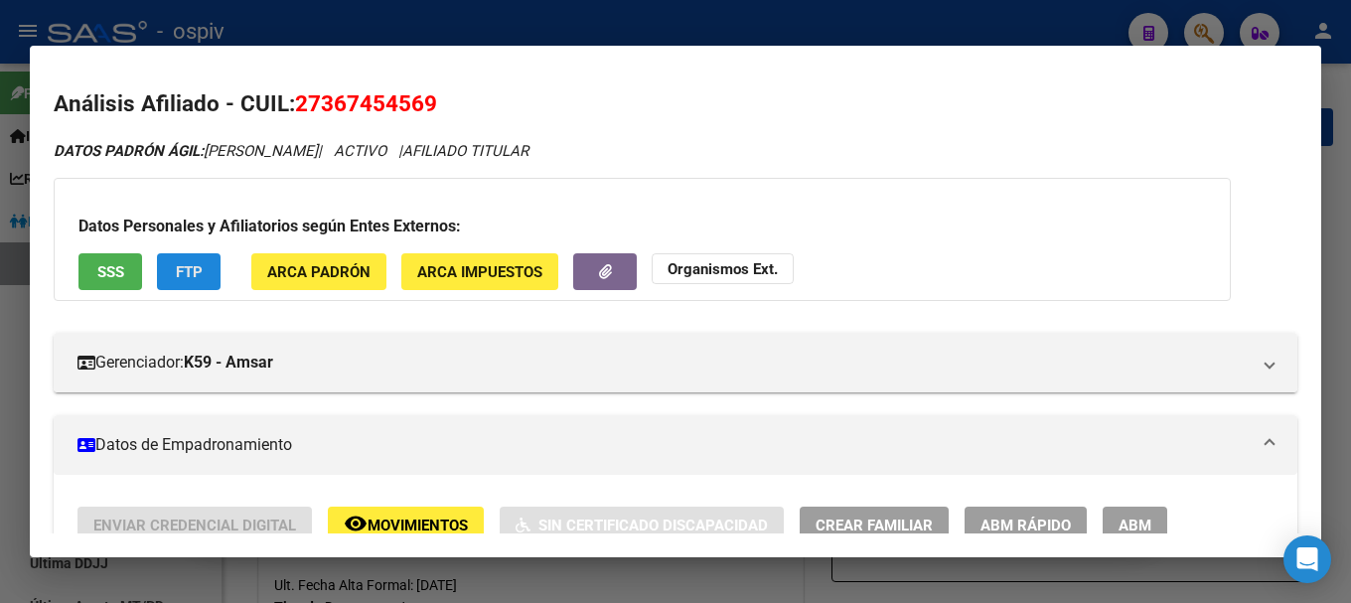
click at [189, 261] on button "FTP" at bounding box center [189, 271] width 64 height 37
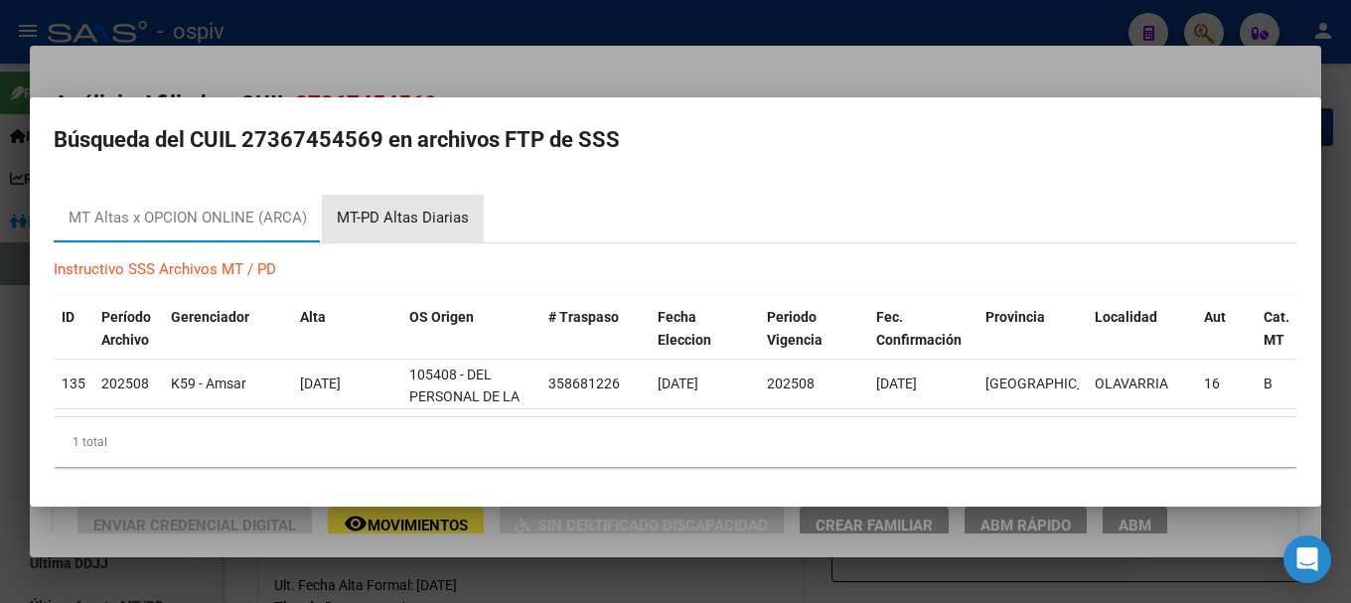
click at [418, 207] on div "MT-PD Altas Diarias" at bounding box center [403, 218] width 132 height 23
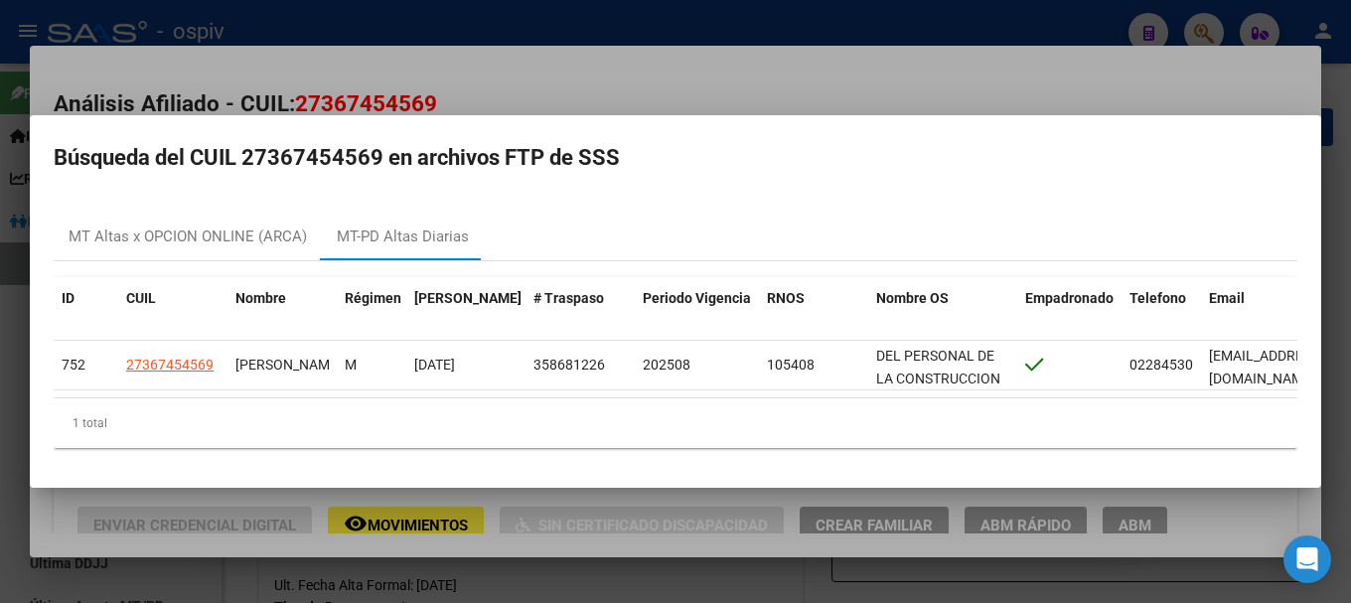
drag, startPoint x: 1220, startPoint y: 27, endPoint x: 996, endPoint y: 29, distance: 223.5
click at [1208, 29] on div at bounding box center [675, 301] width 1351 height 603
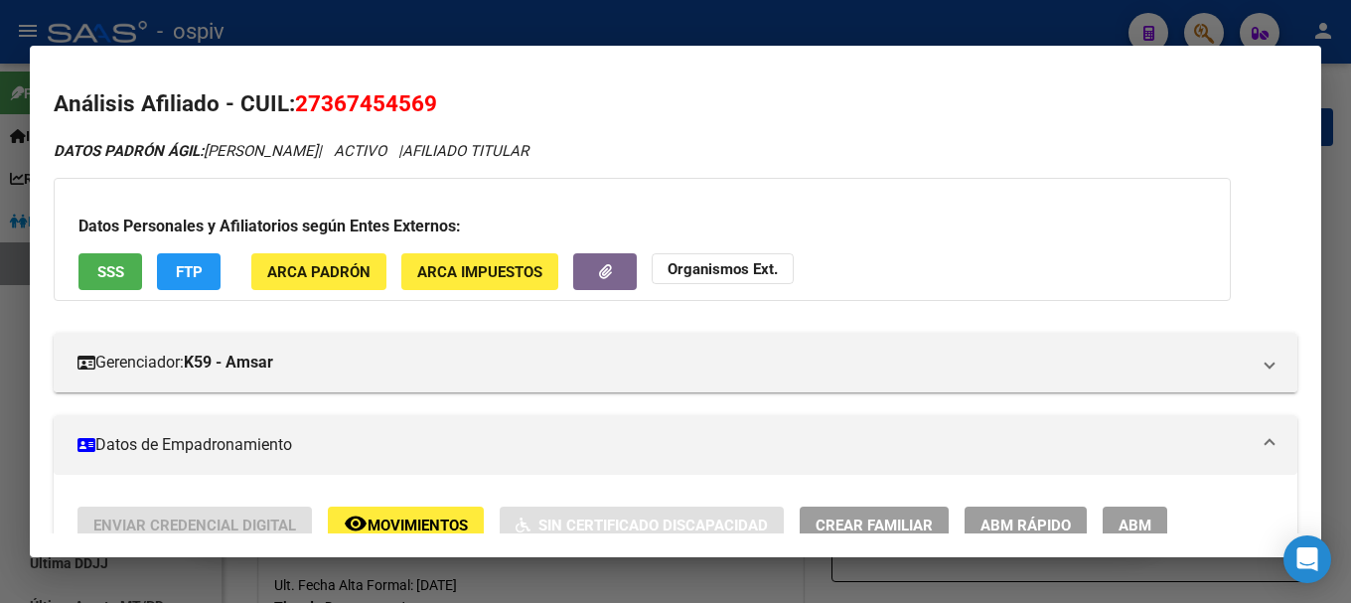
drag, startPoint x: 1203, startPoint y: 30, endPoint x: 1184, endPoint y: 29, distance: 18.9
click at [1195, 29] on div at bounding box center [675, 301] width 1351 height 603
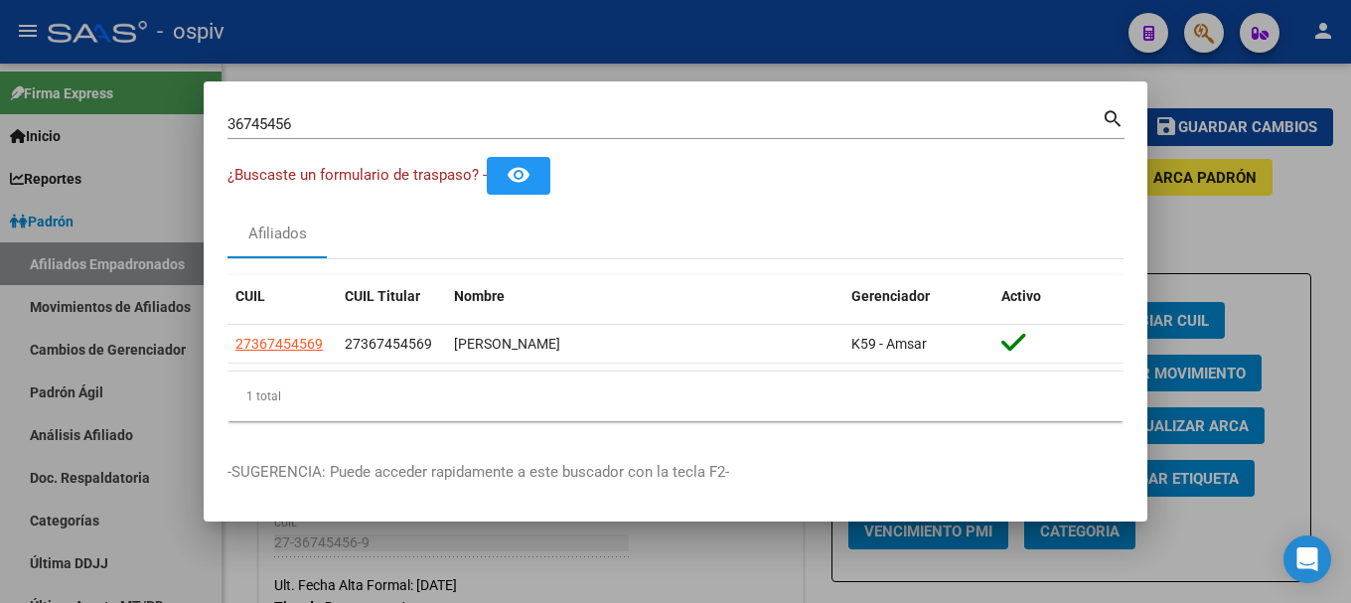
drag, startPoint x: 319, startPoint y: 112, endPoint x: 190, endPoint y: 110, distance: 129.1
click at [134, 102] on div "36745456 Buscar (apellido, dni, cuil, nro traspaso, cuit, obra social) search ¿…" at bounding box center [675, 301] width 1351 height 603
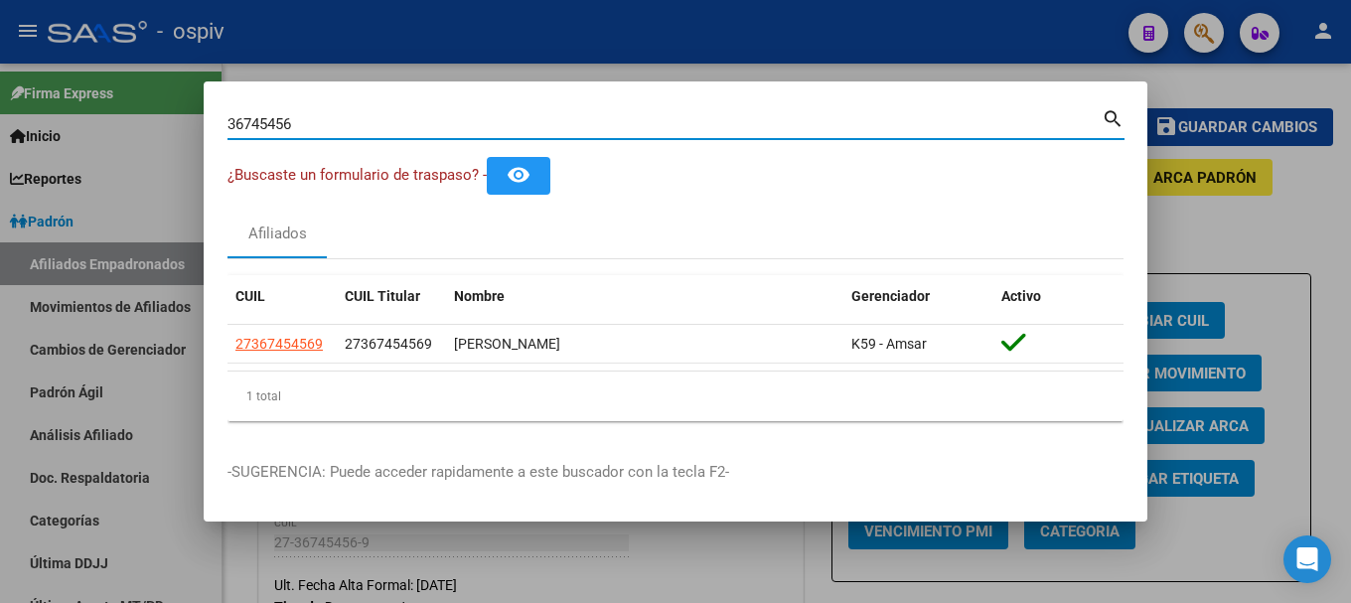
drag, startPoint x: 326, startPoint y: 129, endPoint x: 38, endPoint y: 79, distance: 292.3
click at [40, 79] on div "36745456 Buscar (apellido, dni, cuil, nro traspaso, cuit, obra social) search ¿…" at bounding box center [675, 301] width 1351 height 603
type input "42688835"
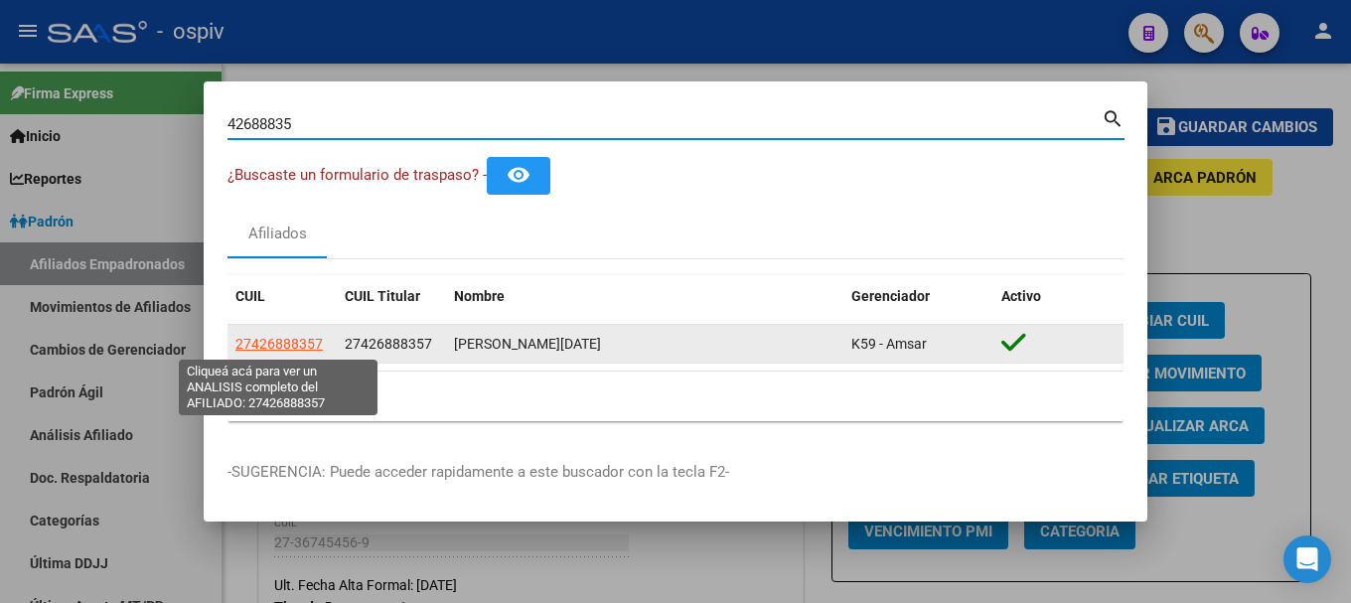
click at [279, 346] on span "27426888357" at bounding box center [278, 344] width 87 height 16
type textarea "27426888357"
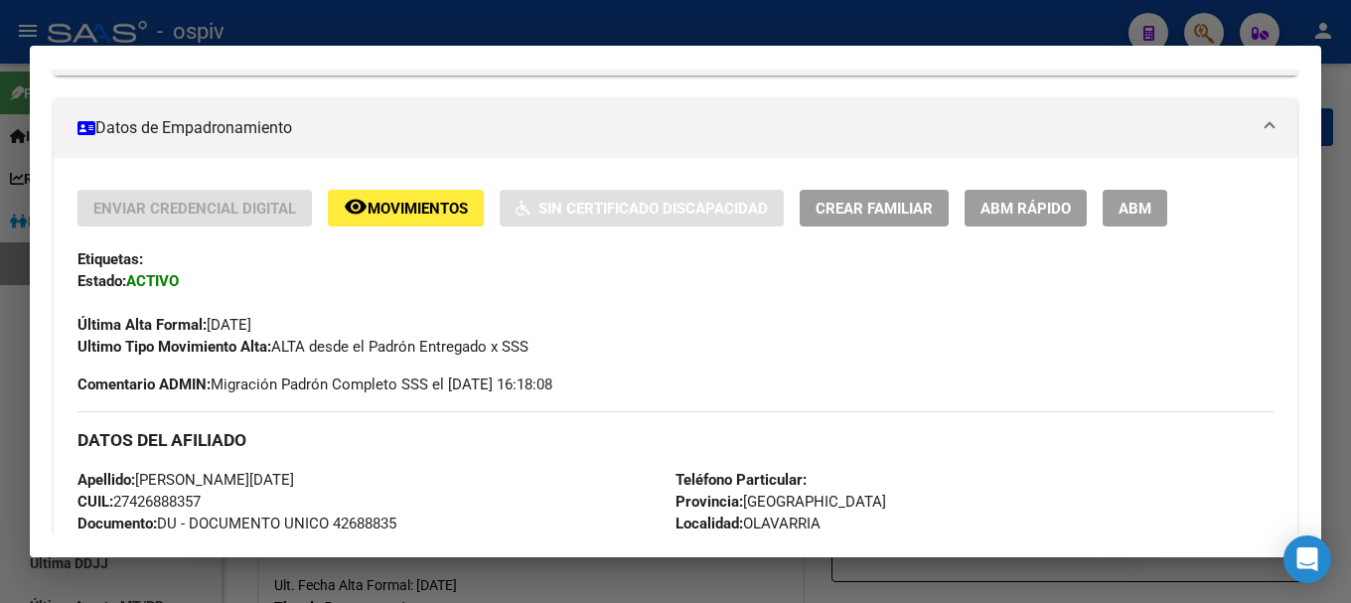
scroll to position [301, 0]
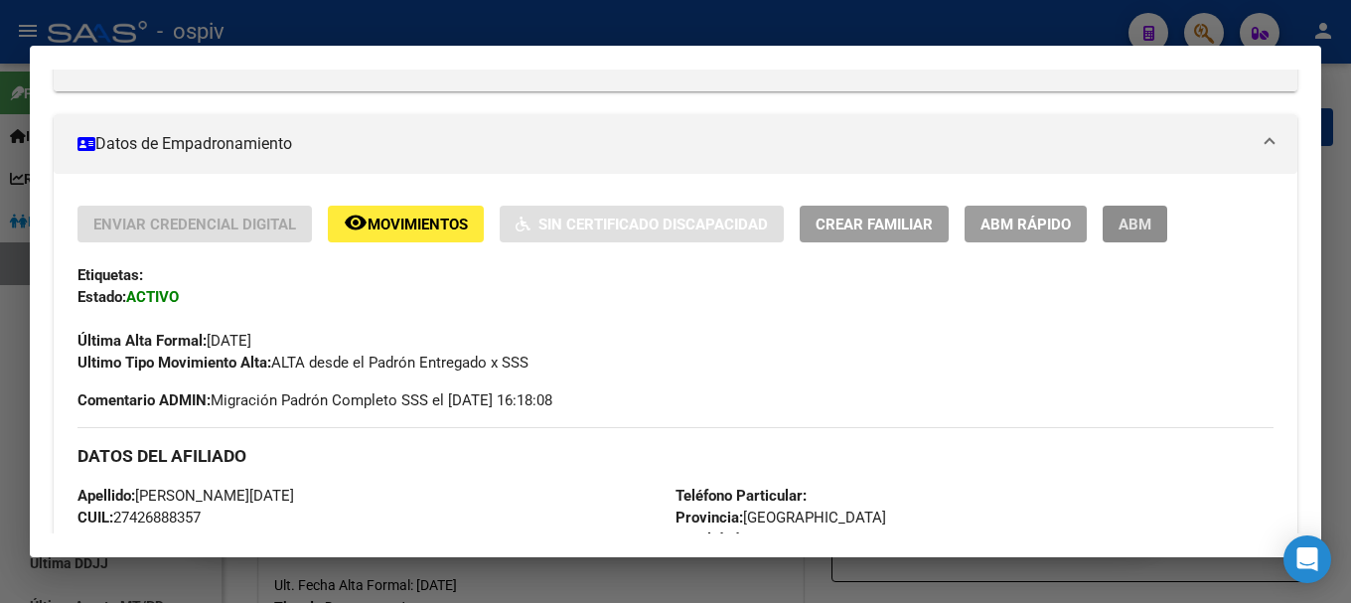
click at [1139, 225] on span "ABM" at bounding box center [1134, 225] width 33 height 18
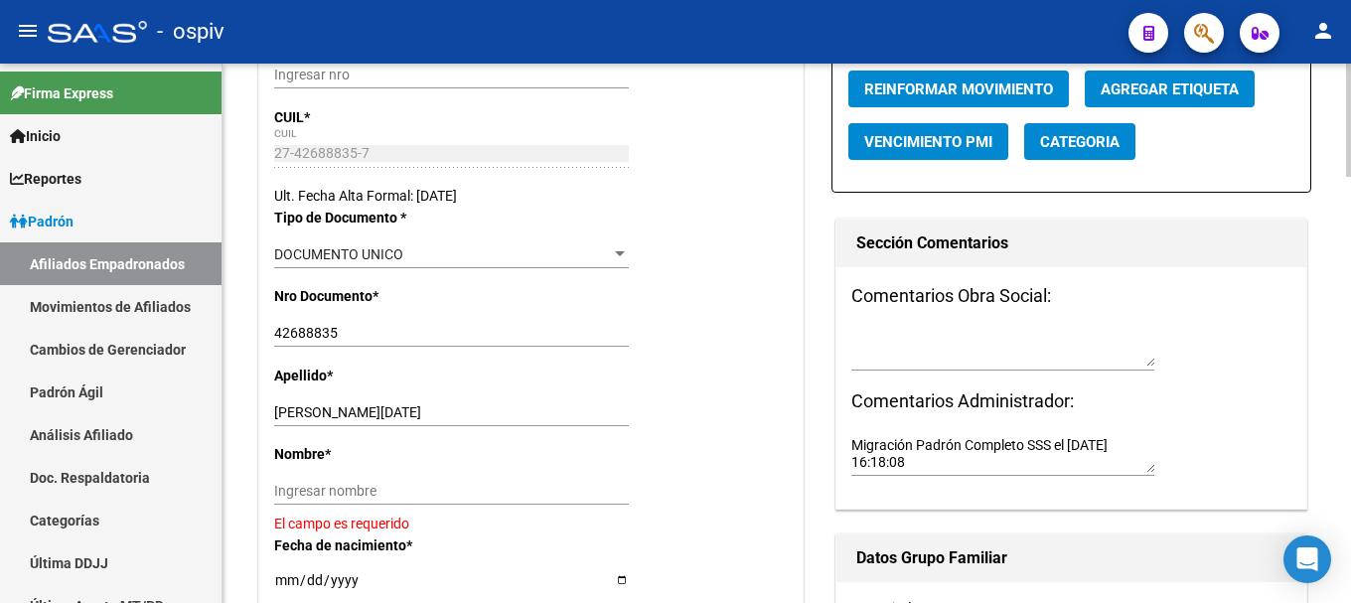
scroll to position [497, 0]
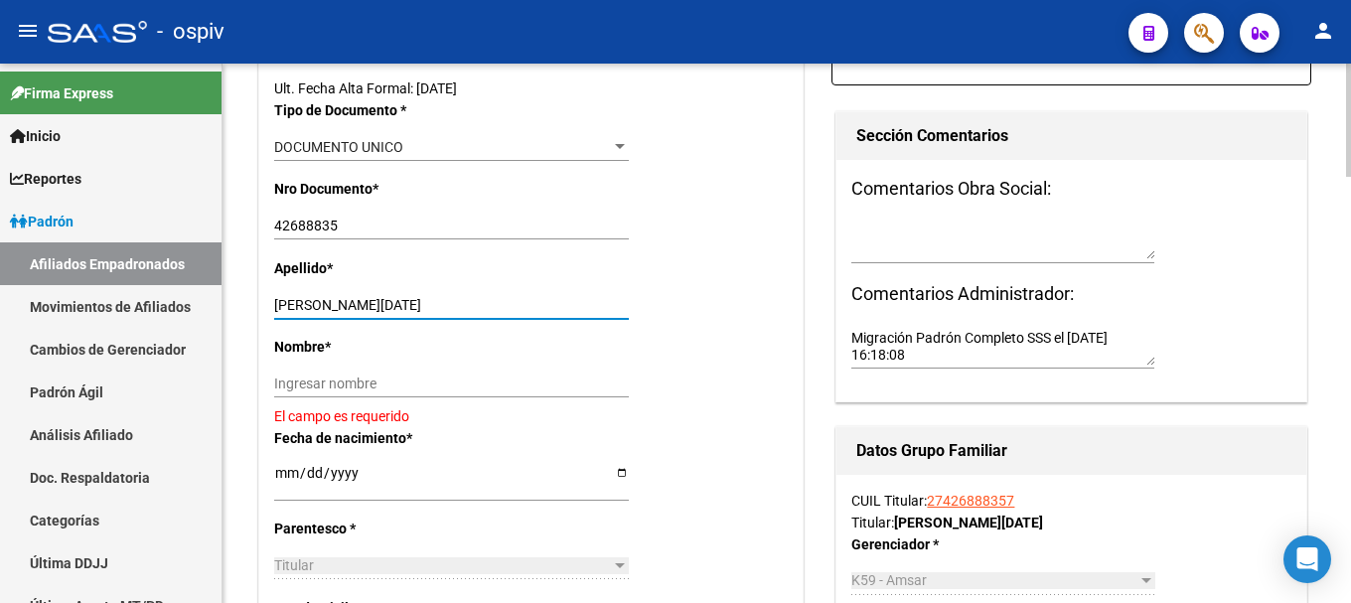
drag, startPoint x: 327, startPoint y: 303, endPoint x: 433, endPoint y: 301, distance: 106.3
click at [433, 301] on input "OLIVAN LUCIA" at bounding box center [451, 305] width 355 height 17
type input "OLIVAN"
click at [404, 378] on input "Ingresar nombre" at bounding box center [451, 383] width 355 height 17
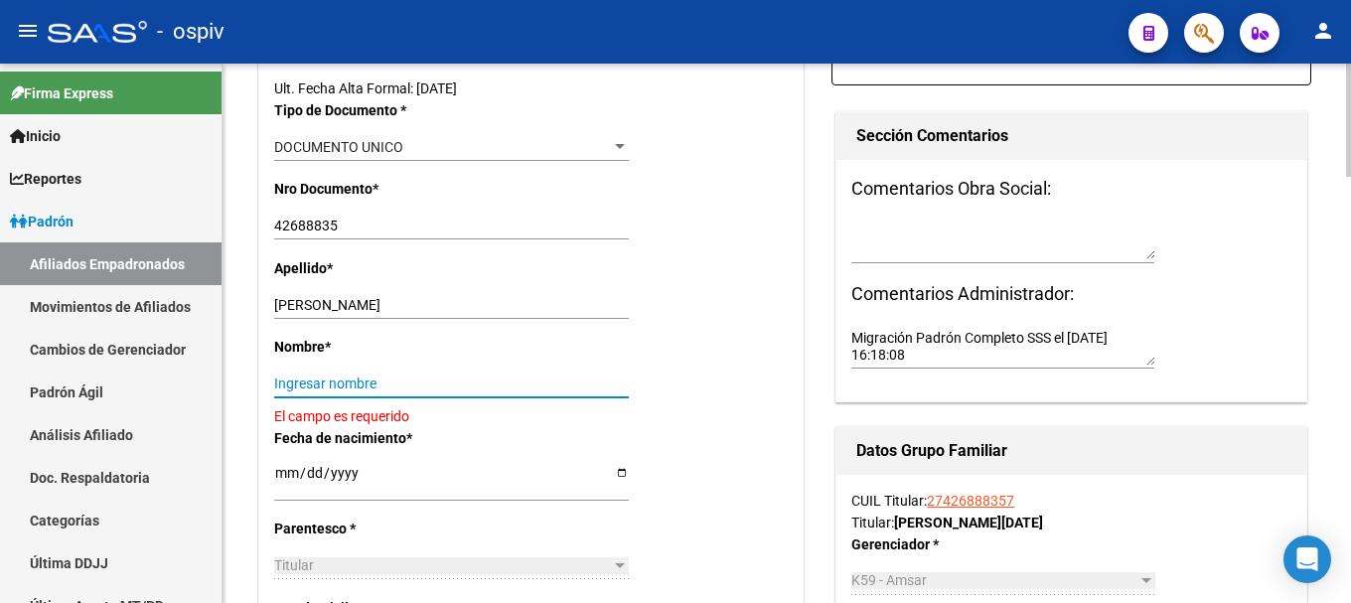
paste input "LUCIA"
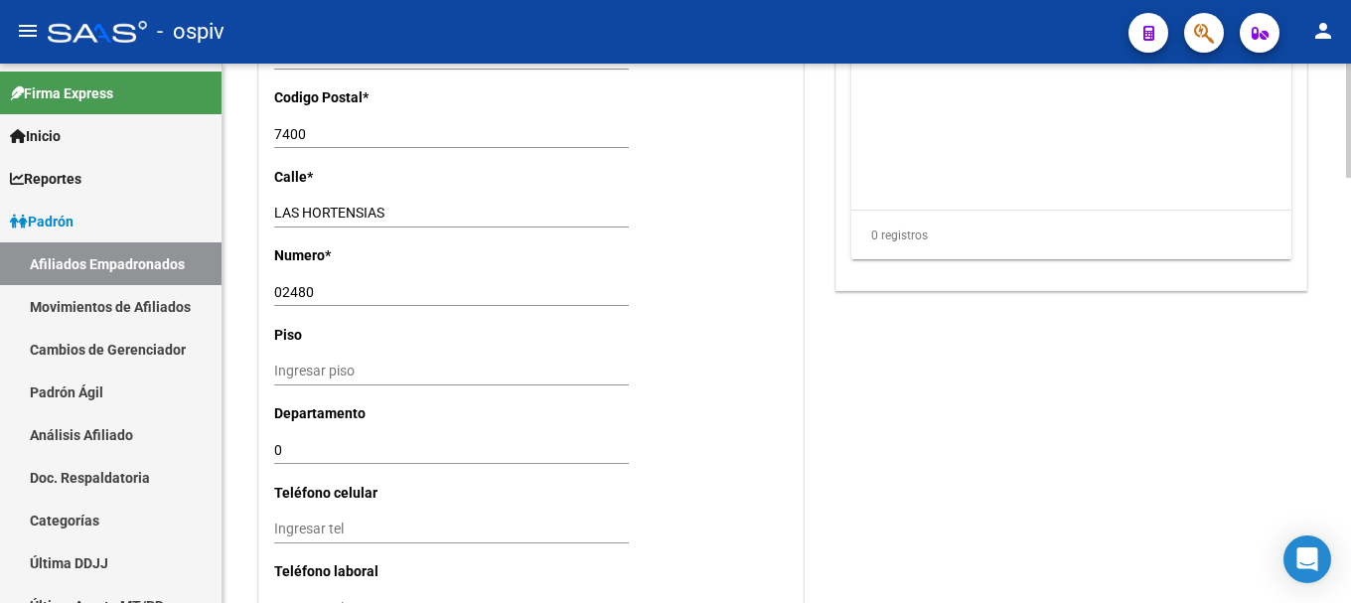
scroll to position [1788, 0]
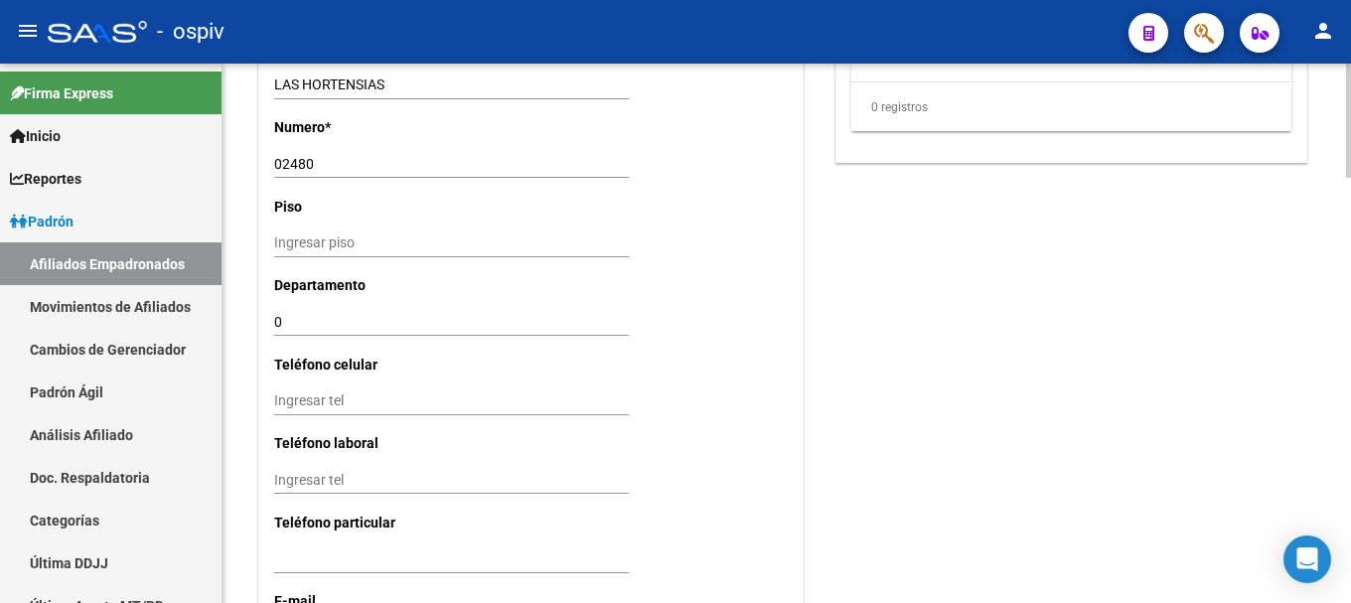
type input "LUCIA"
click at [367, 399] on input "Ingresar tel" at bounding box center [451, 400] width 355 height 17
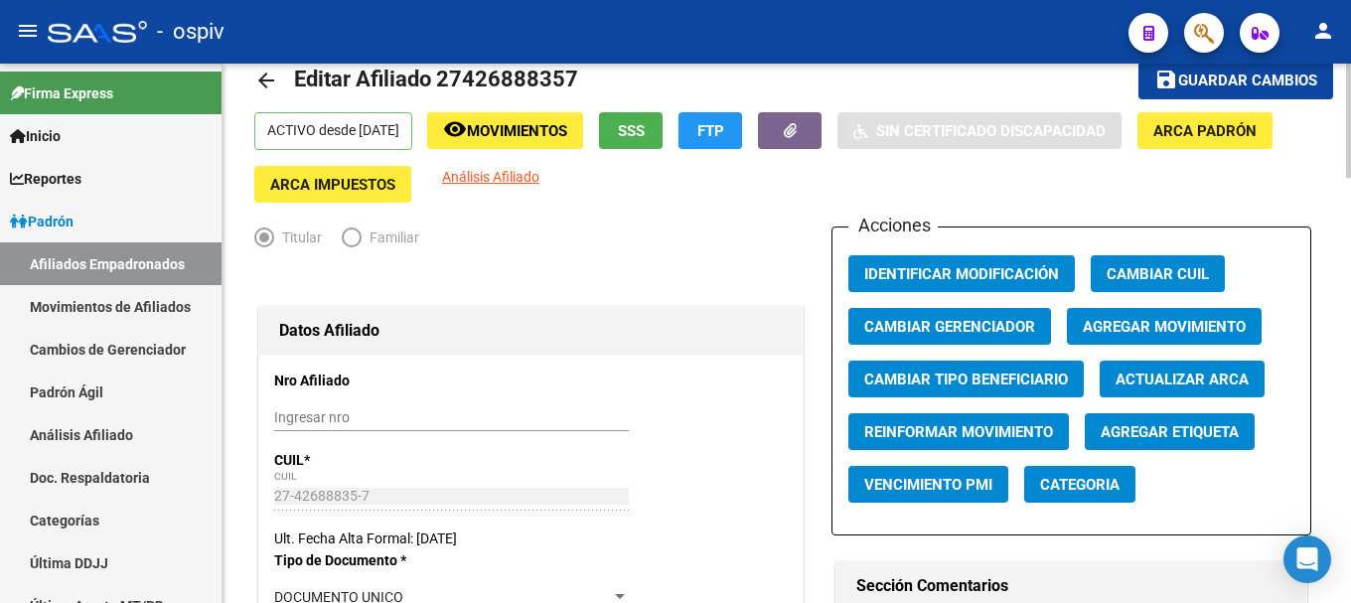
scroll to position [0, 0]
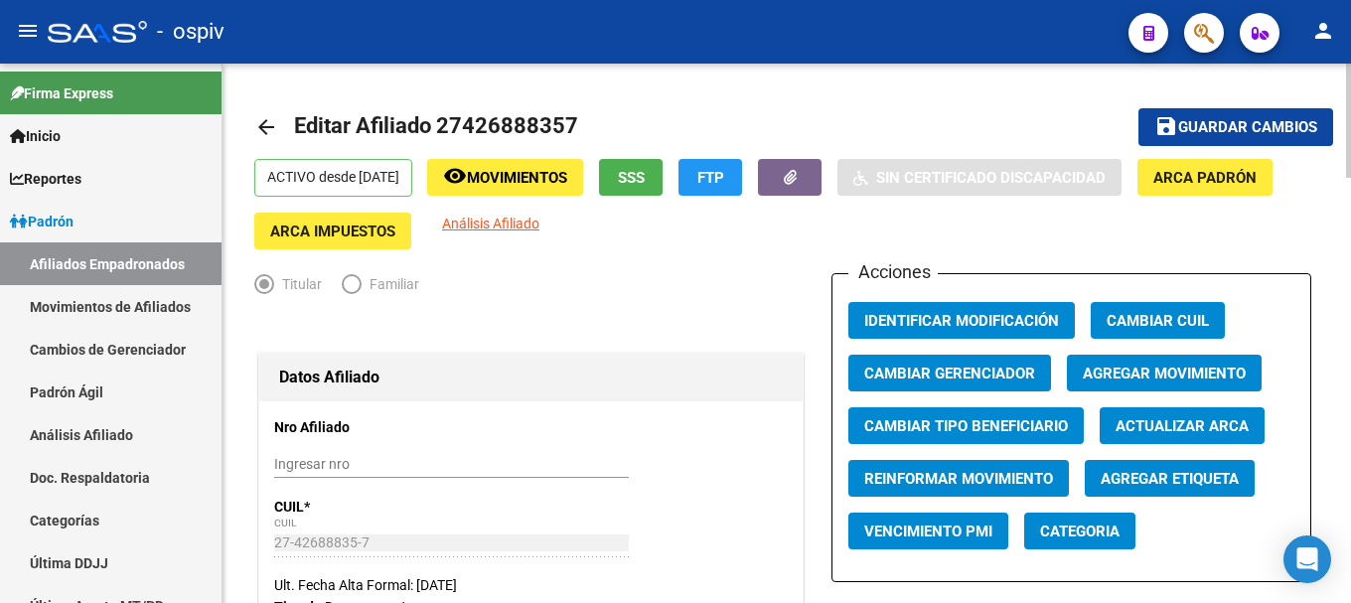
type input "2284216001"
click at [1280, 122] on span "Guardar cambios" at bounding box center [1247, 128] width 139 height 18
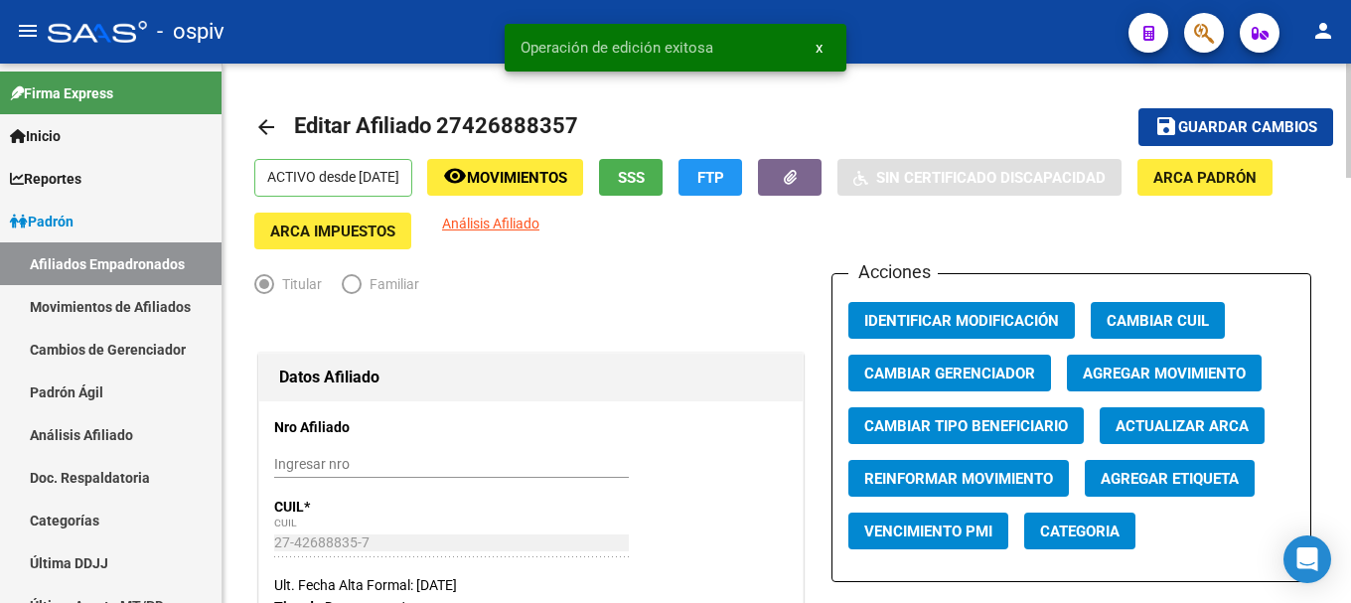
click at [1105, 524] on span "Categoria" at bounding box center [1079, 531] width 79 height 18
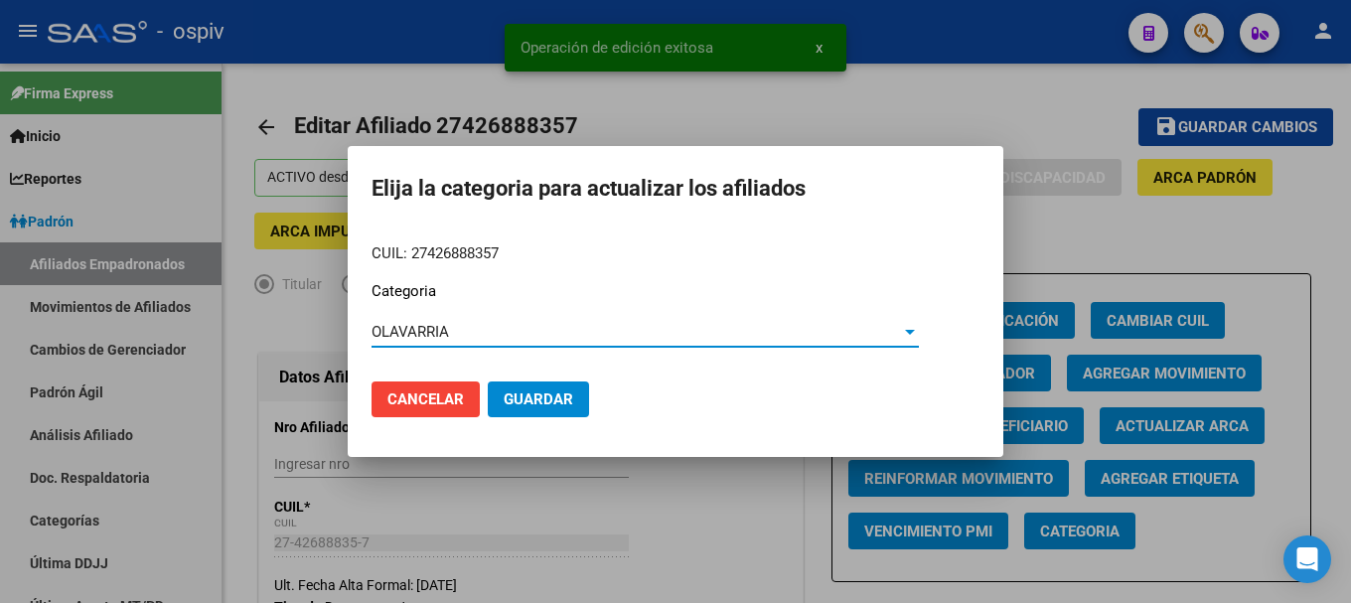
click at [558, 401] on span "Guardar" at bounding box center [539, 399] width 70 height 18
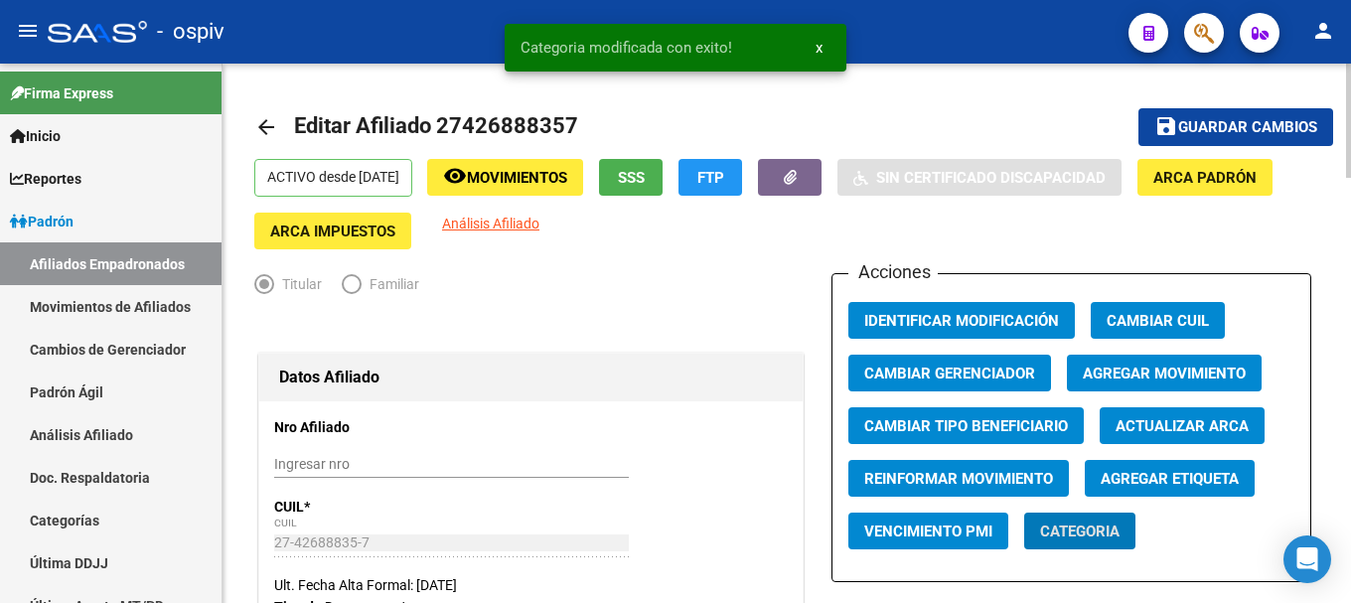
click at [1204, 472] on span "Agregar Etiqueta" at bounding box center [1169, 479] width 138 height 18
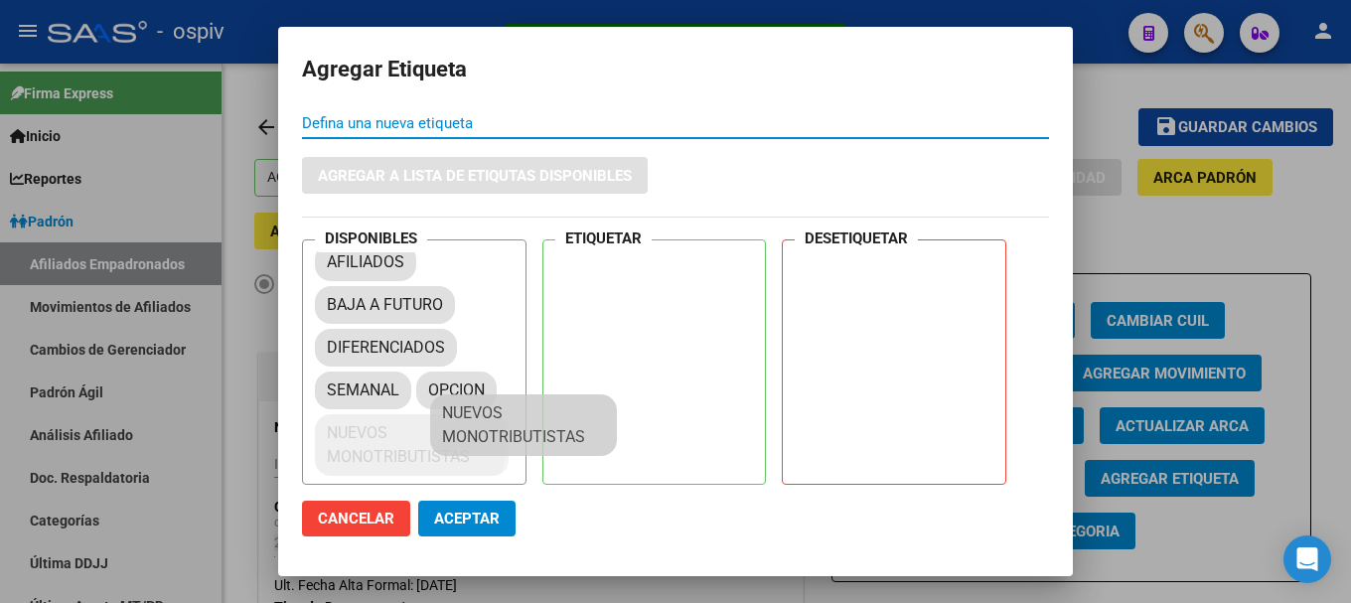
scroll to position [27, 0]
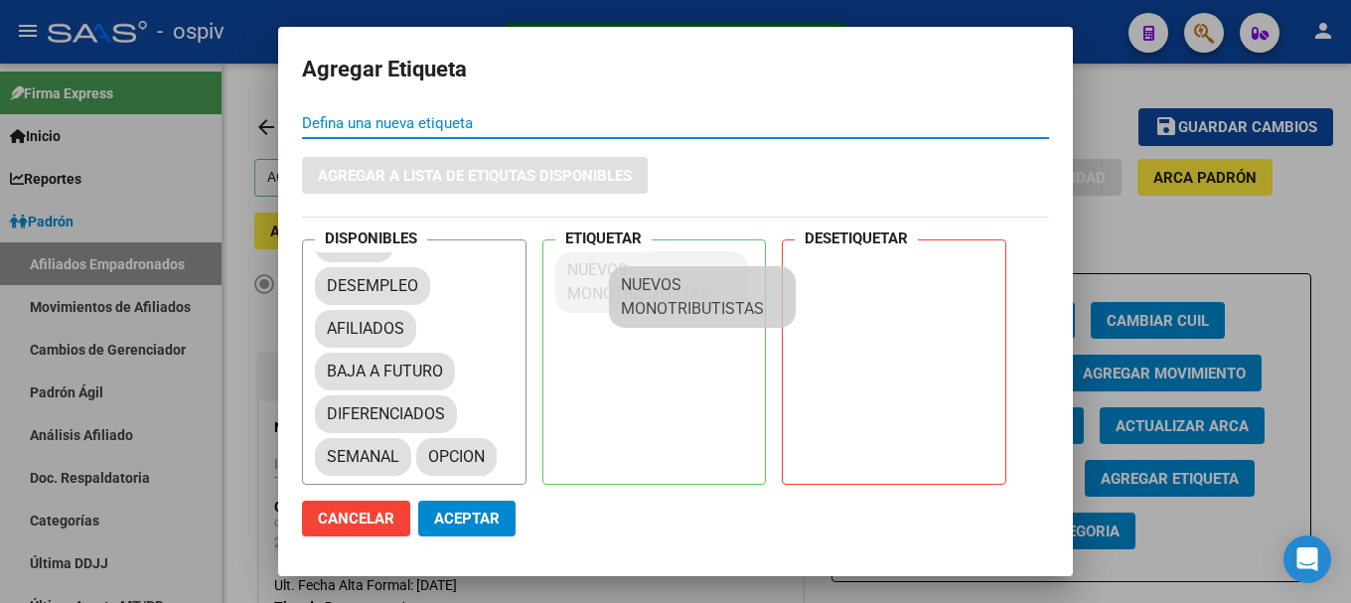
drag, startPoint x: 388, startPoint y: 443, endPoint x: 626, endPoint y: 299, distance: 277.6
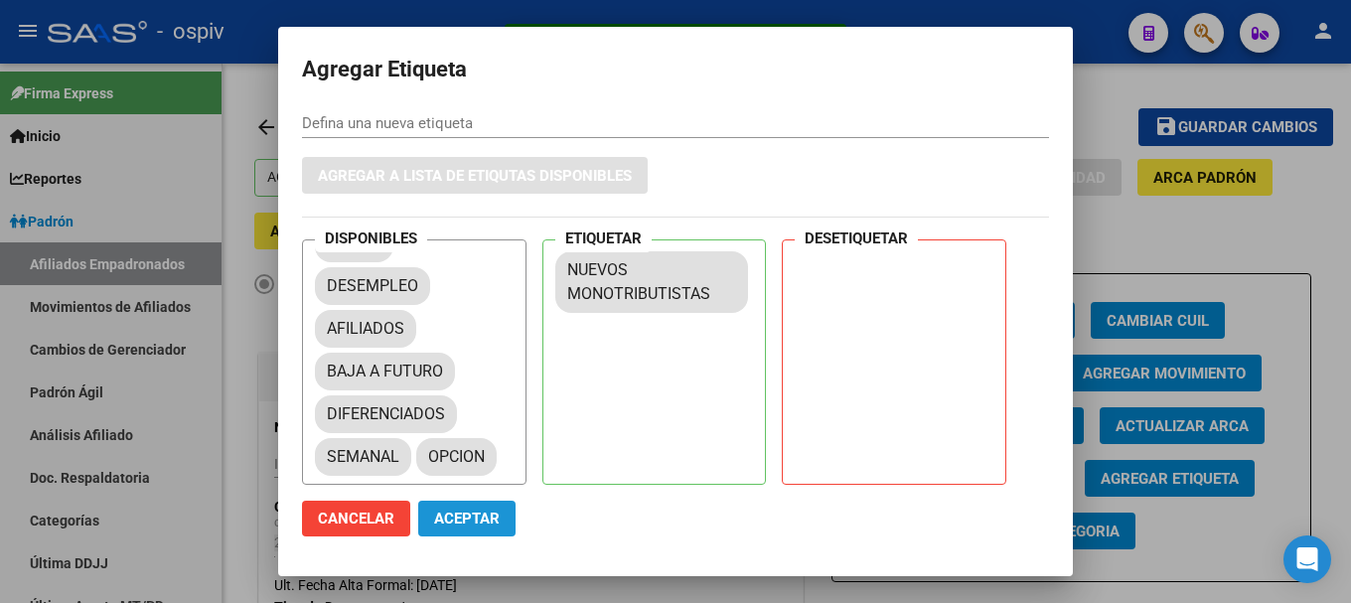
drag, startPoint x: 460, startPoint y: 522, endPoint x: 1084, endPoint y: 285, distance: 667.3
click at [470, 519] on span "Aceptar" at bounding box center [467, 518] width 66 height 18
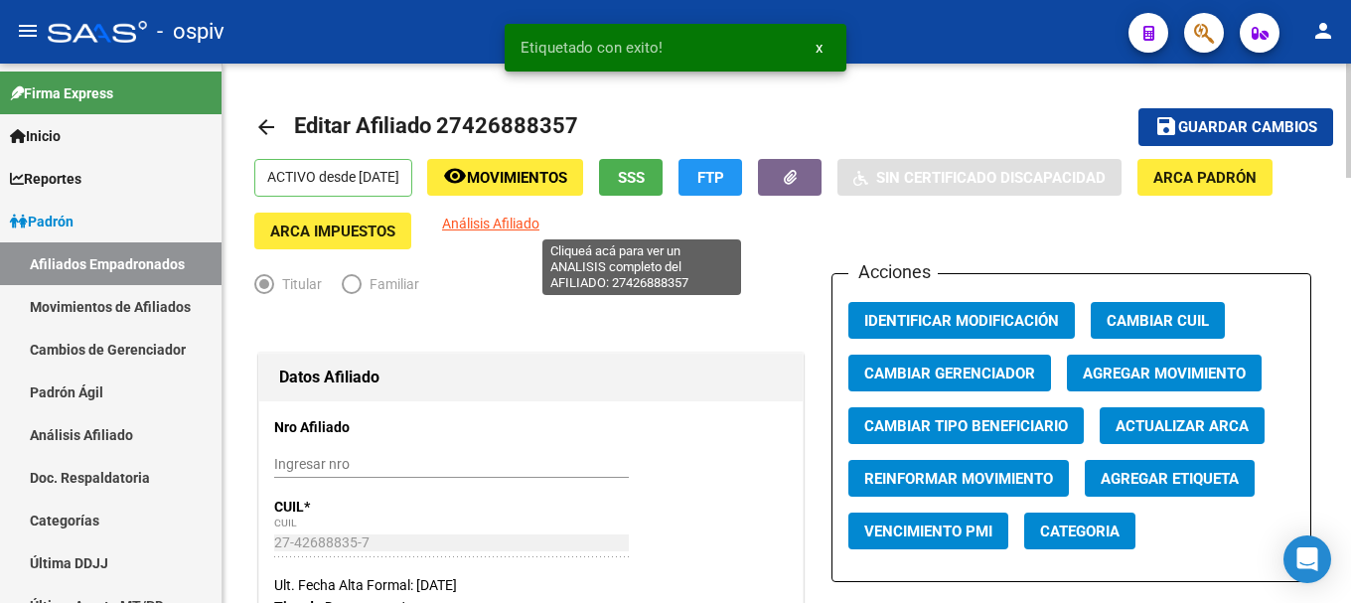
click at [539, 222] on span "Análisis Afiliado" at bounding box center [490, 224] width 97 height 16
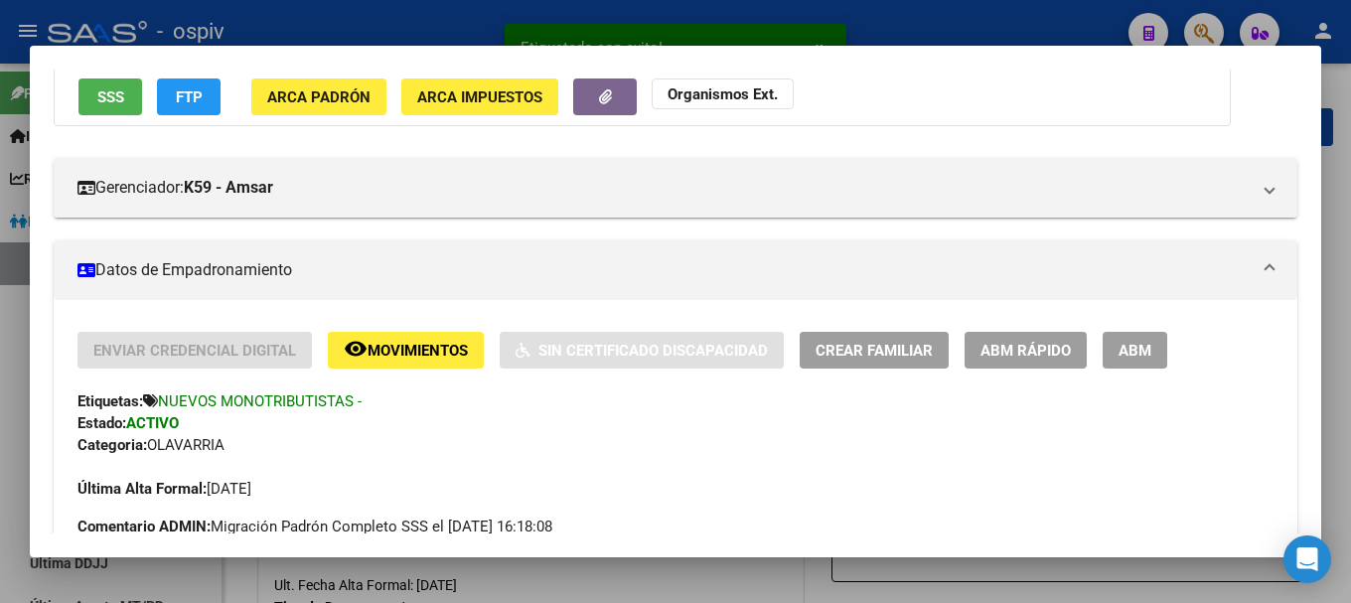
scroll to position [199, 0]
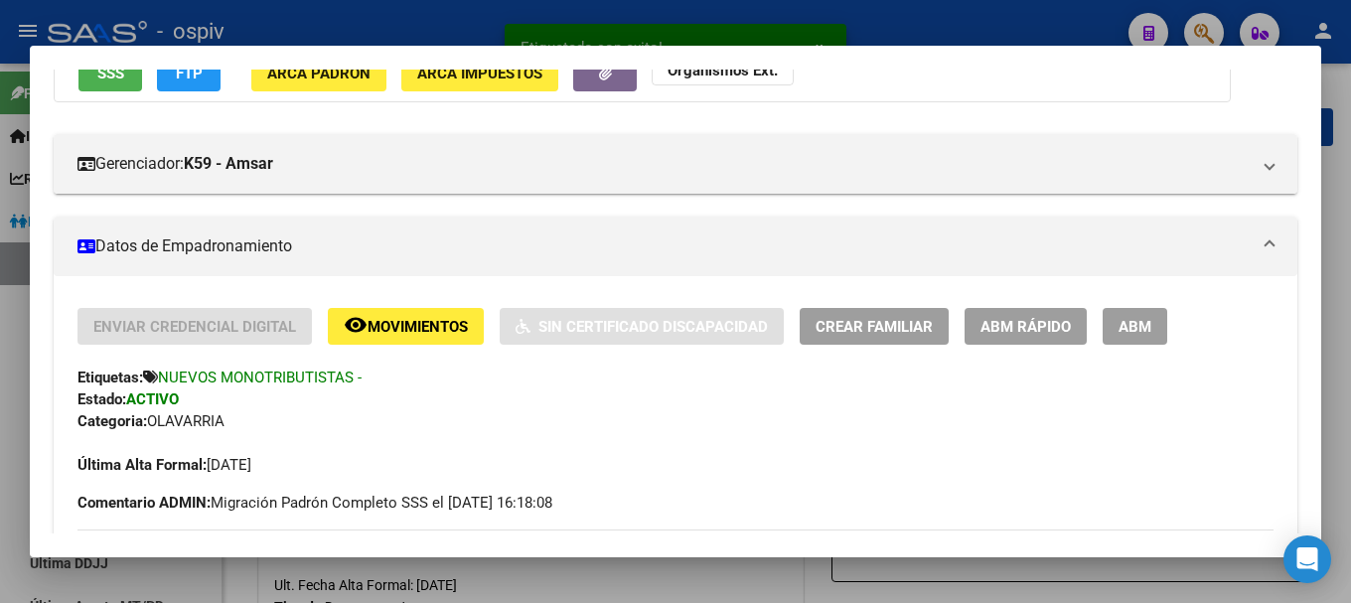
click at [900, 325] on span "Crear Familiar" at bounding box center [873, 327] width 117 height 18
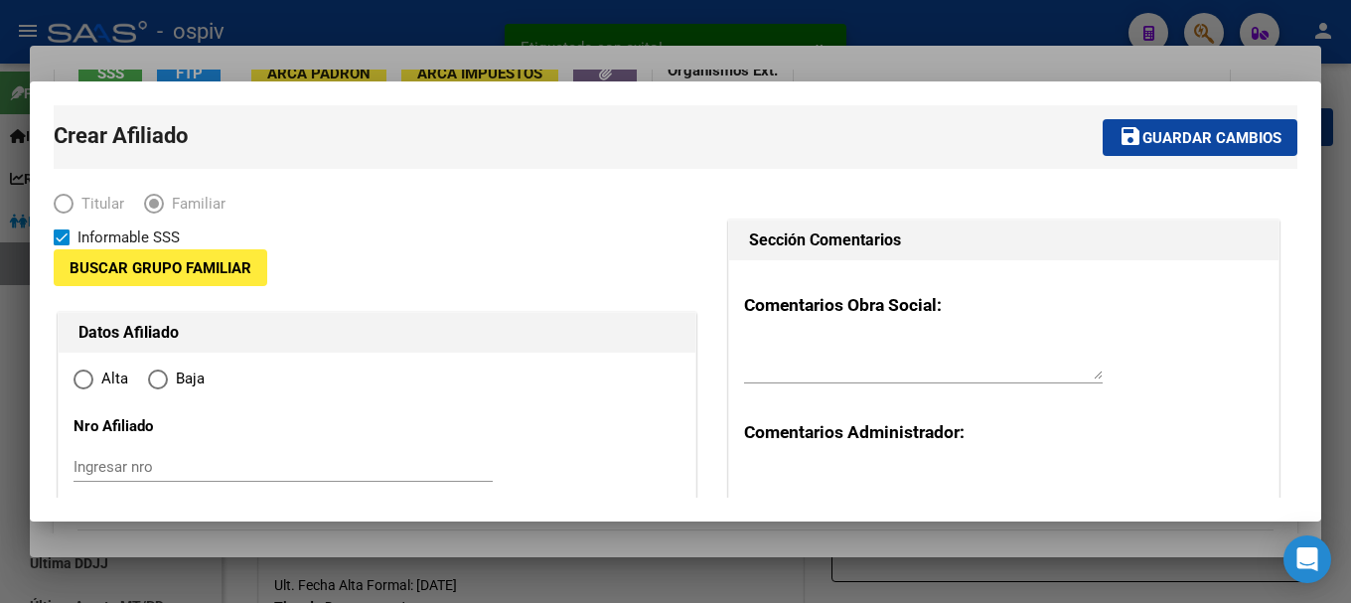
type input "27-42688835-7"
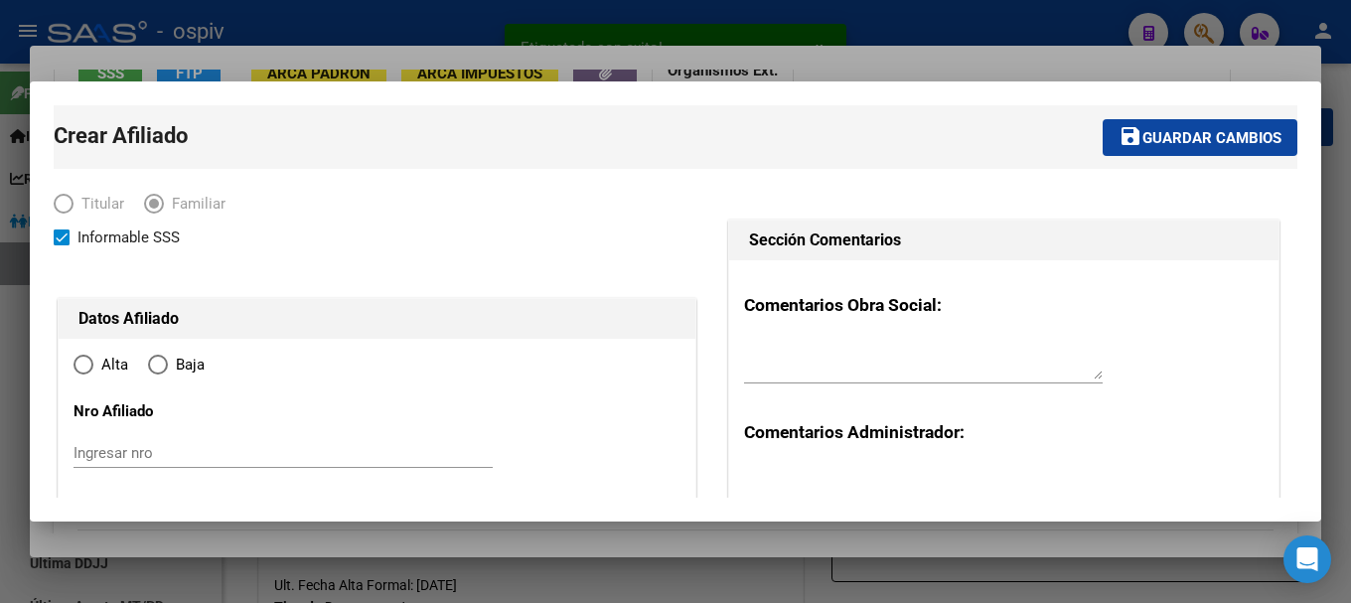
type input "OLAVARRIA"
type input "7400"
type input "LAS HORTENSIAS"
type input "02480"
type input "0"
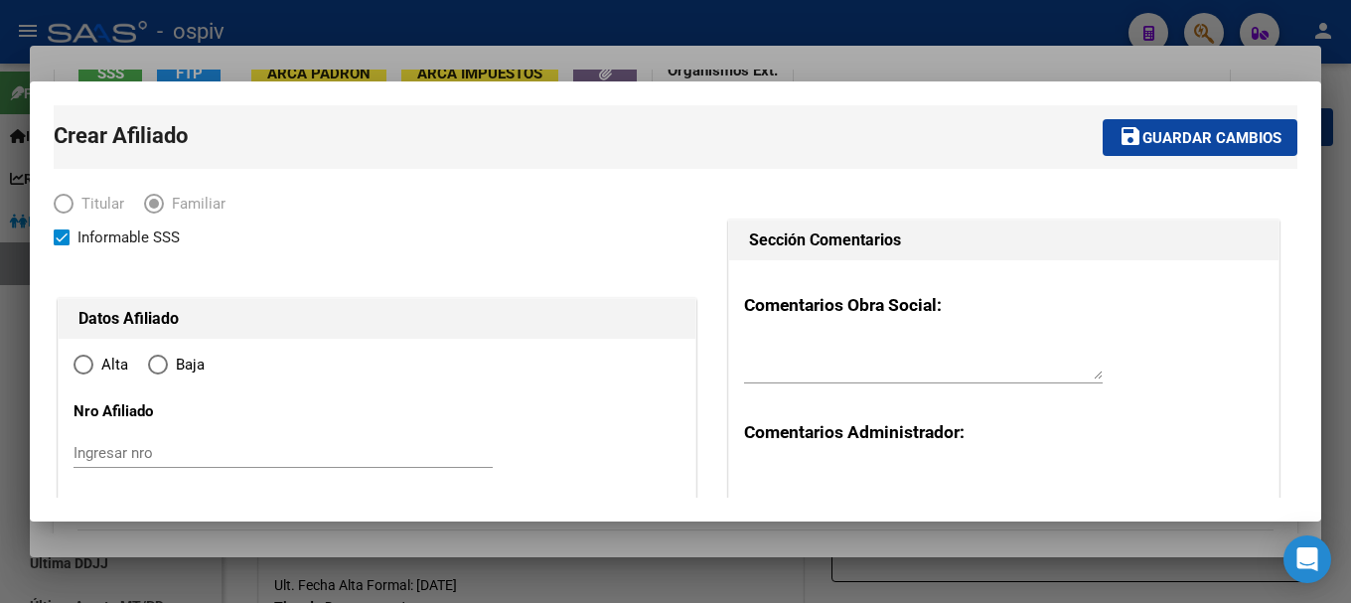
radio input "true"
type input "27-42688835-7"
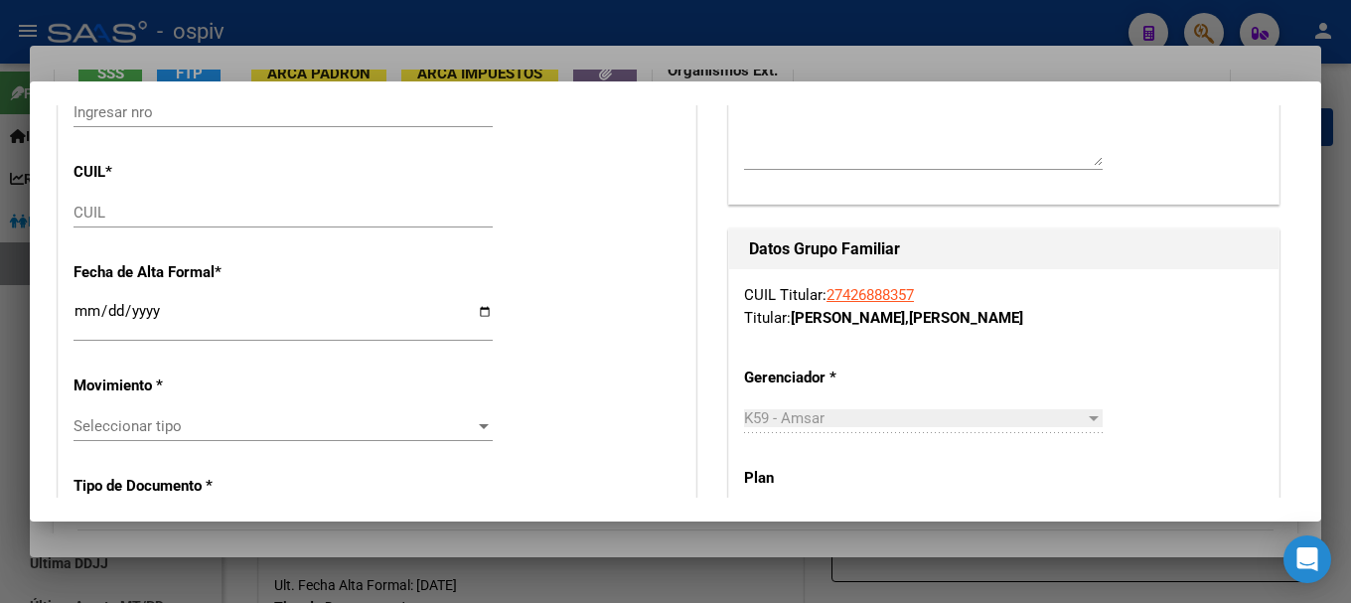
scroll to position [397, 0]
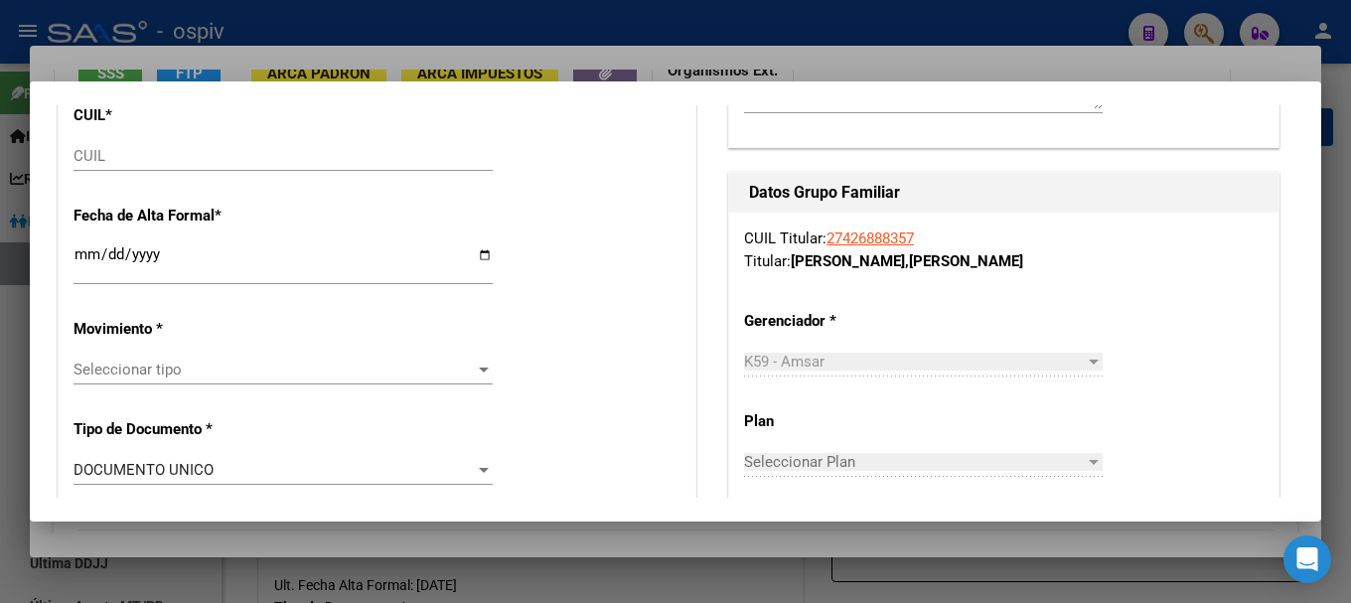
click at [188, 165] on div "CUIL" at bounding box center [282, 156] width 419 height 30
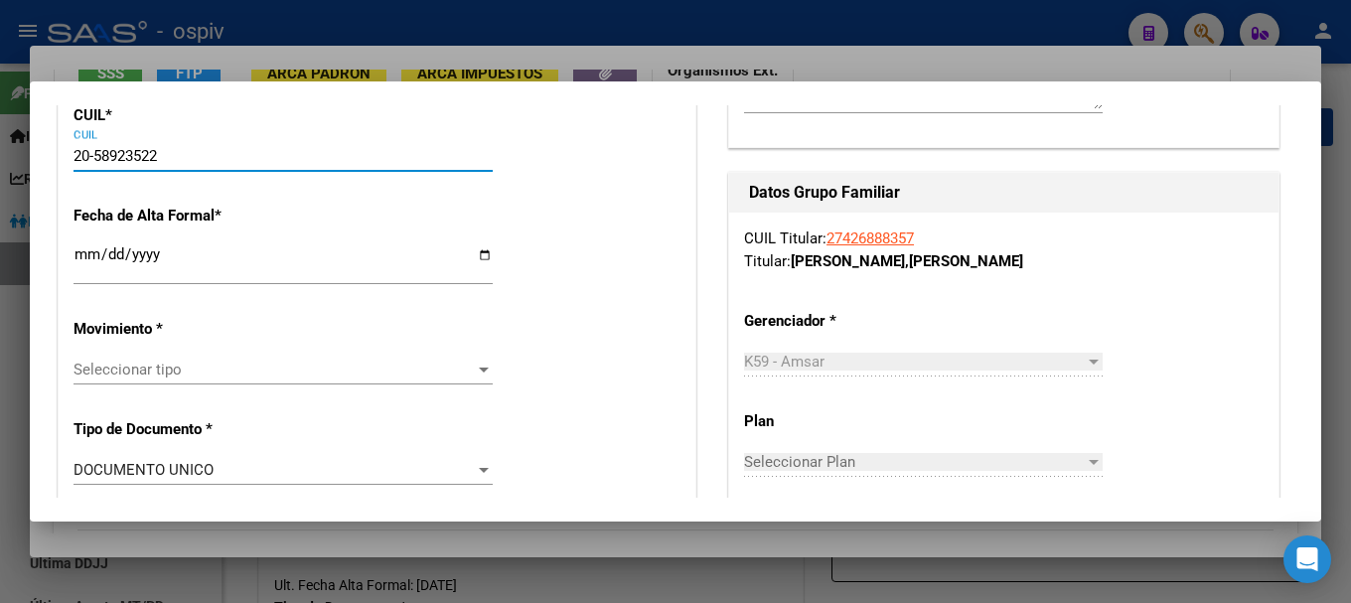
type input "20-58923522-4"
type input "58923522"
type input "ARTHUR OLIVAN"
type input "NICOLAS"
type input "2021-08-13"
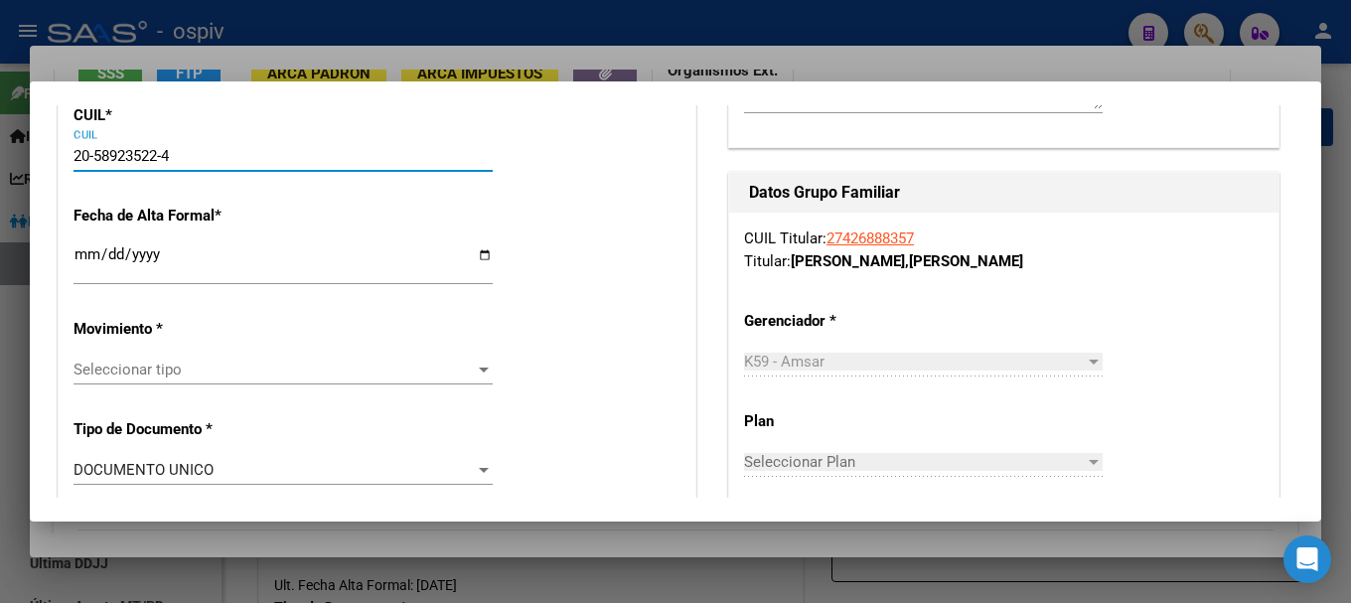
type input "OLAVARRIA"
type input "LAS HORTENSIAS"
type input "2480"
type input "20-58923522-4"
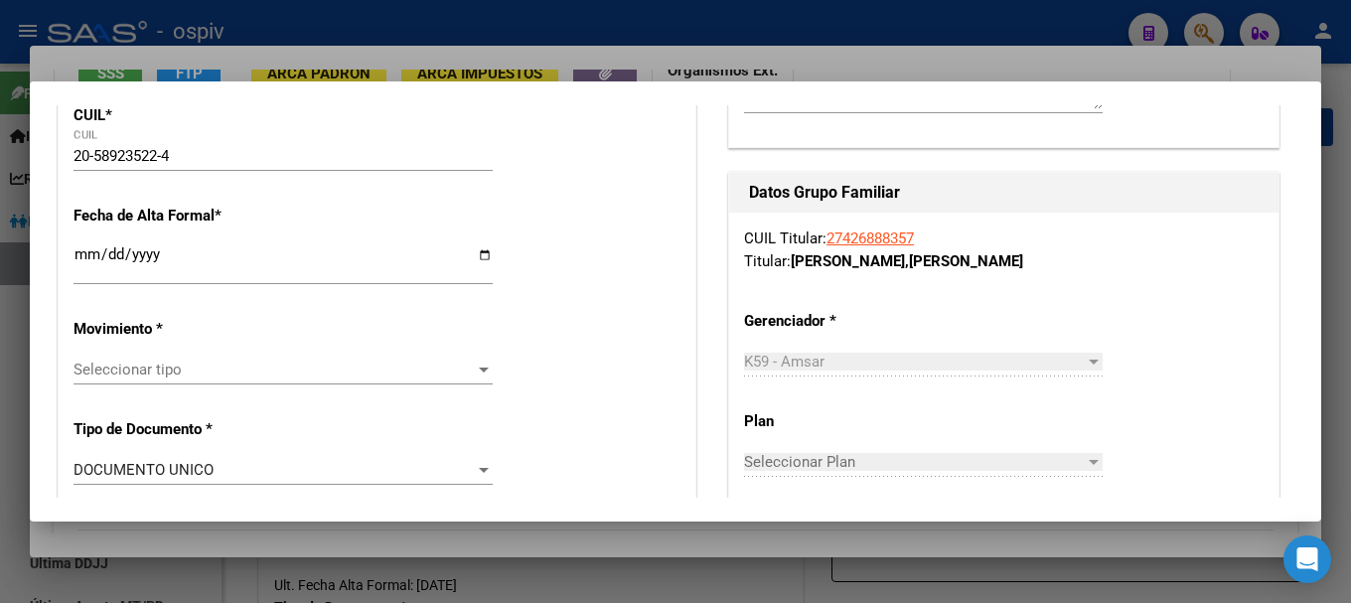
click at [77, 258] on input "Ingresar fecha" at bounding box center [282, 262] width 419 height 32
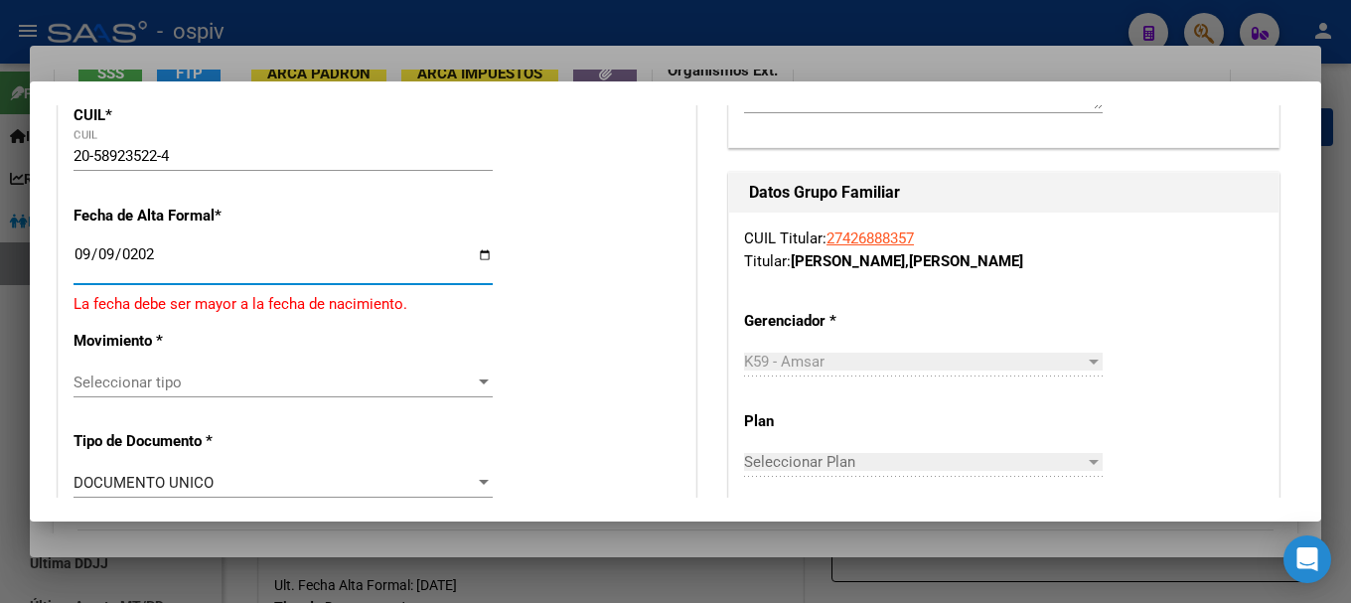
type input "2025-09-09"
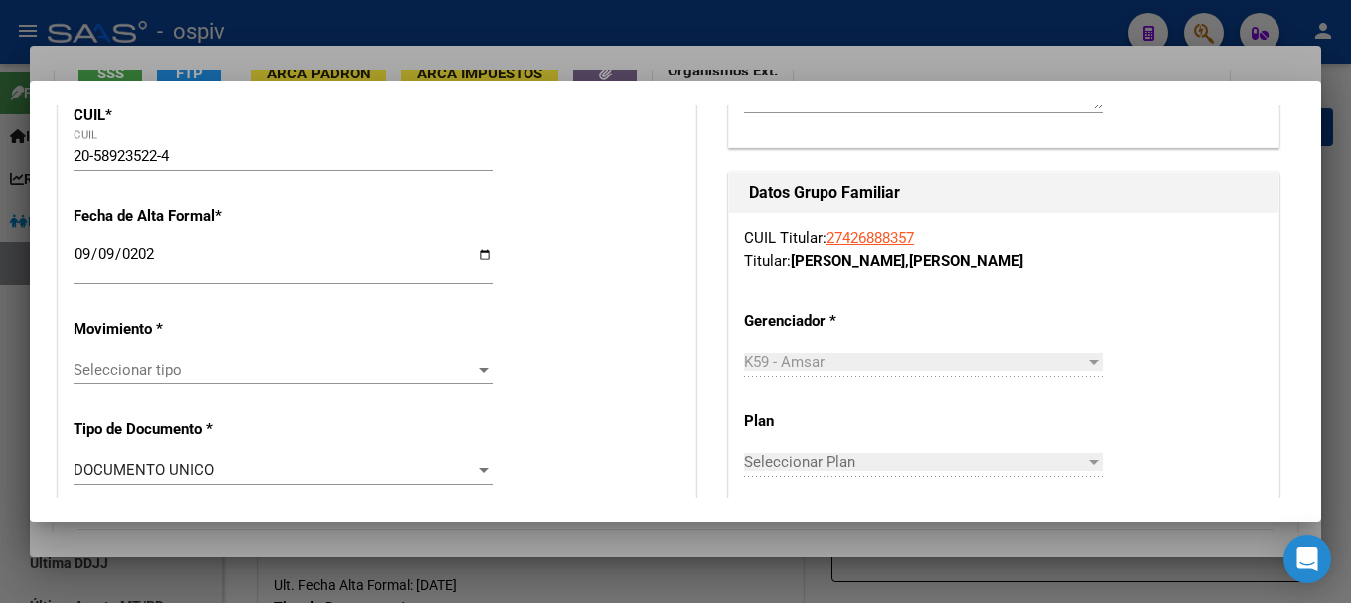
click at [120, 381] on div "Seleccionar tipo Seleccionar tipo" at bounding box center [282, 370] width 419 height 30
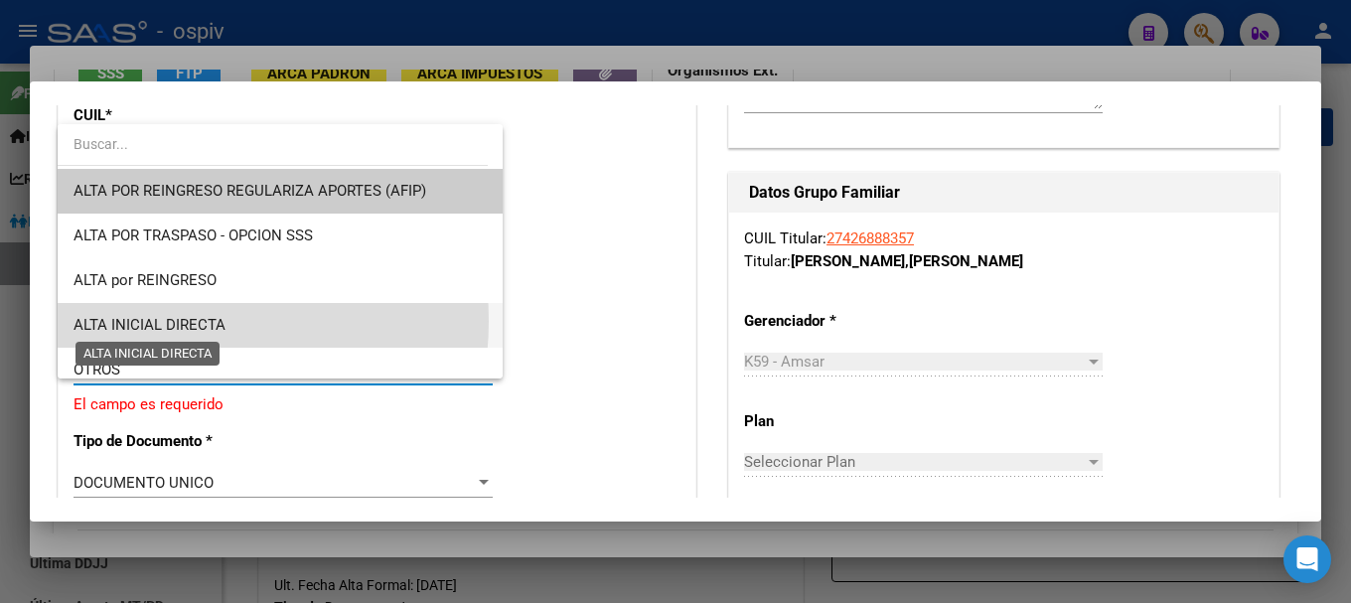
click at [157, 321] on span "ALTA INICIAL DIRECTA" at bounding box center [149, 325] width 152 height 18
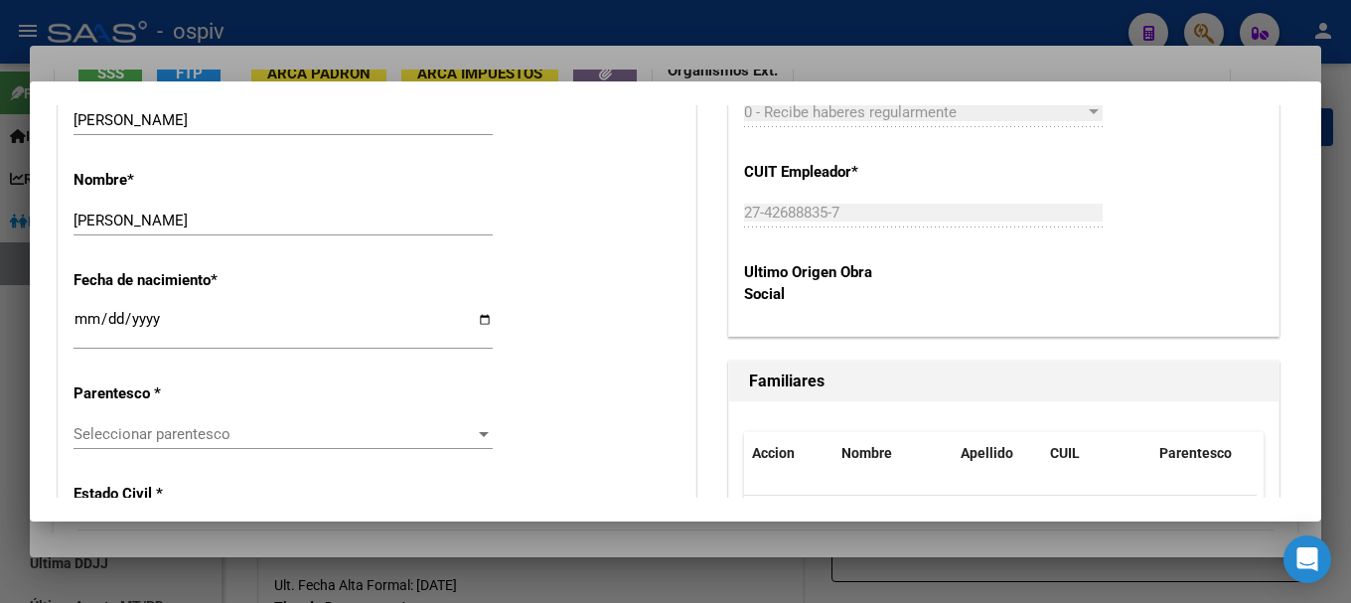
scroll to position [993, 0]
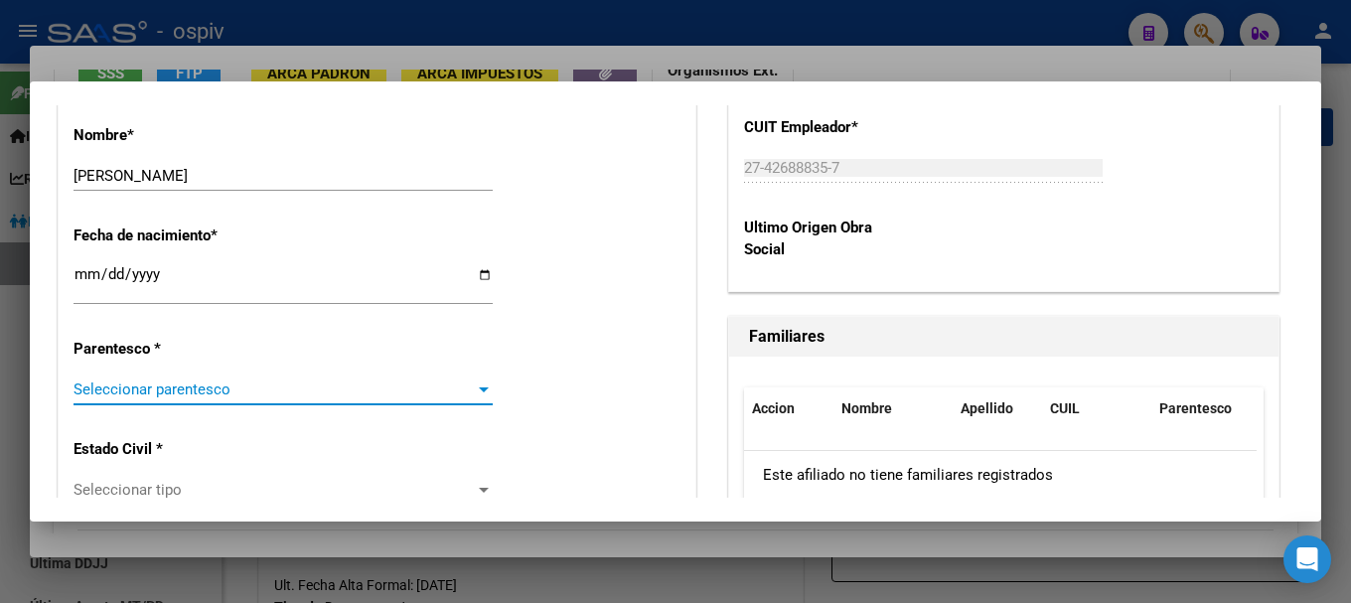
click at [160, 390] on span "Seleccionar parentesco" at bounding box center [273, 389] width 401 height 18
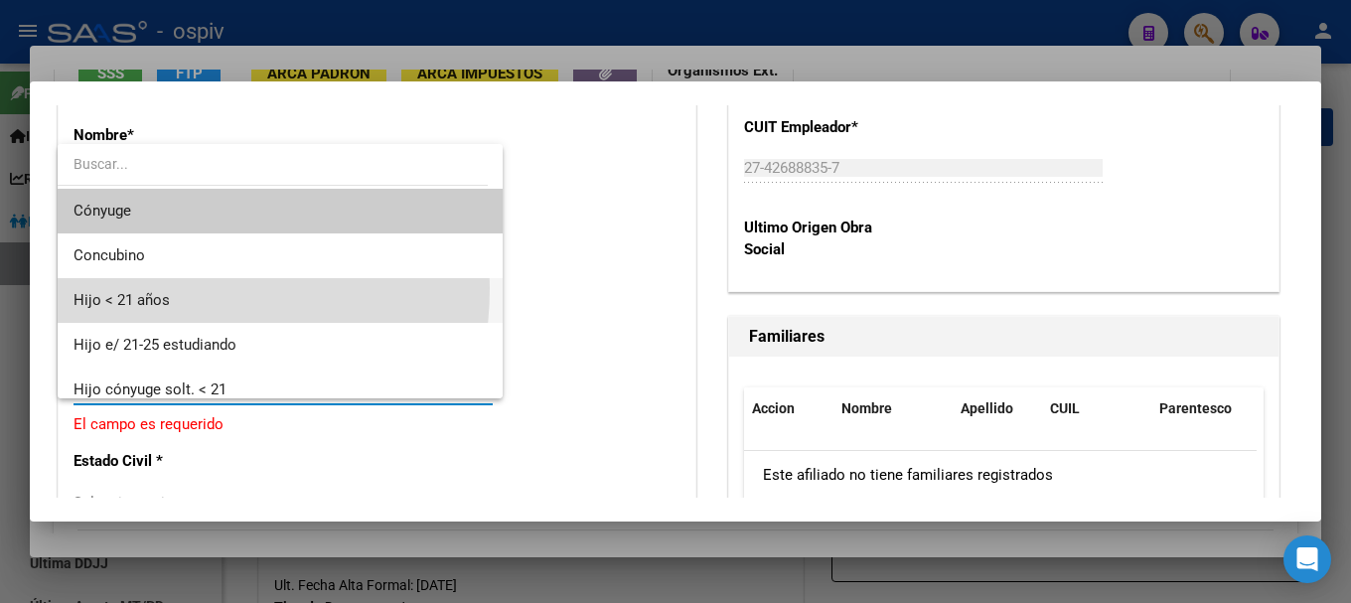
click at [151, 288] on span "Hijo < 21 años" at bounding box center [279, 300] width 413 height 45
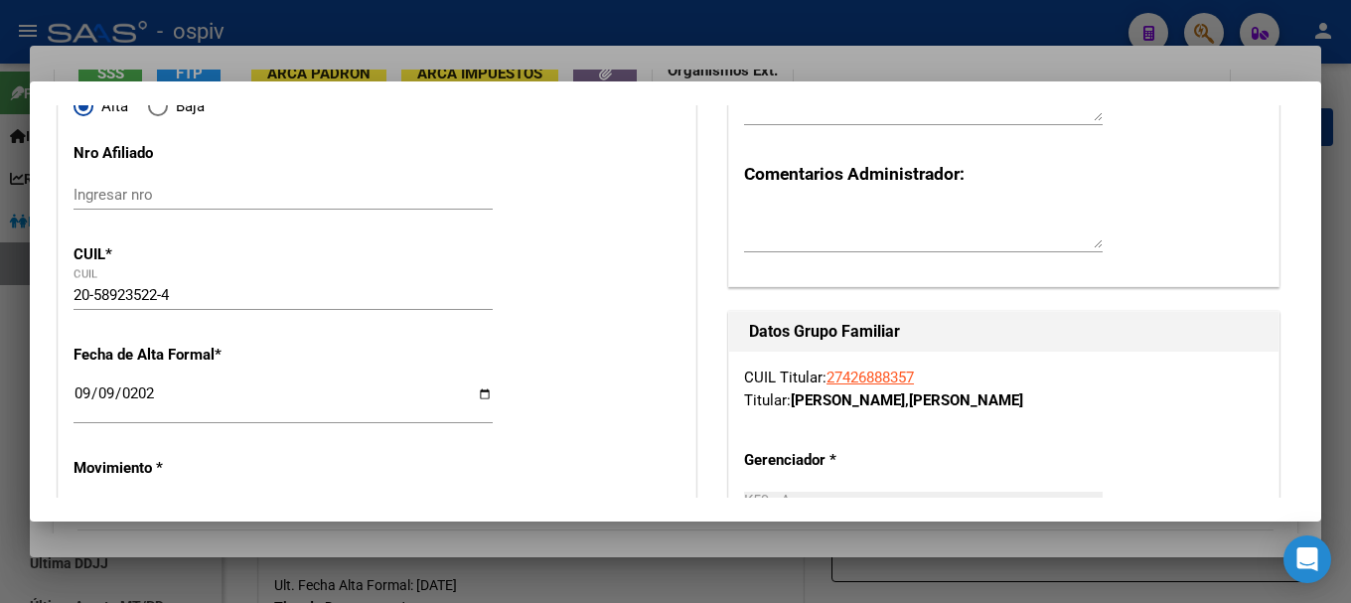
scroll to position [0, 0]
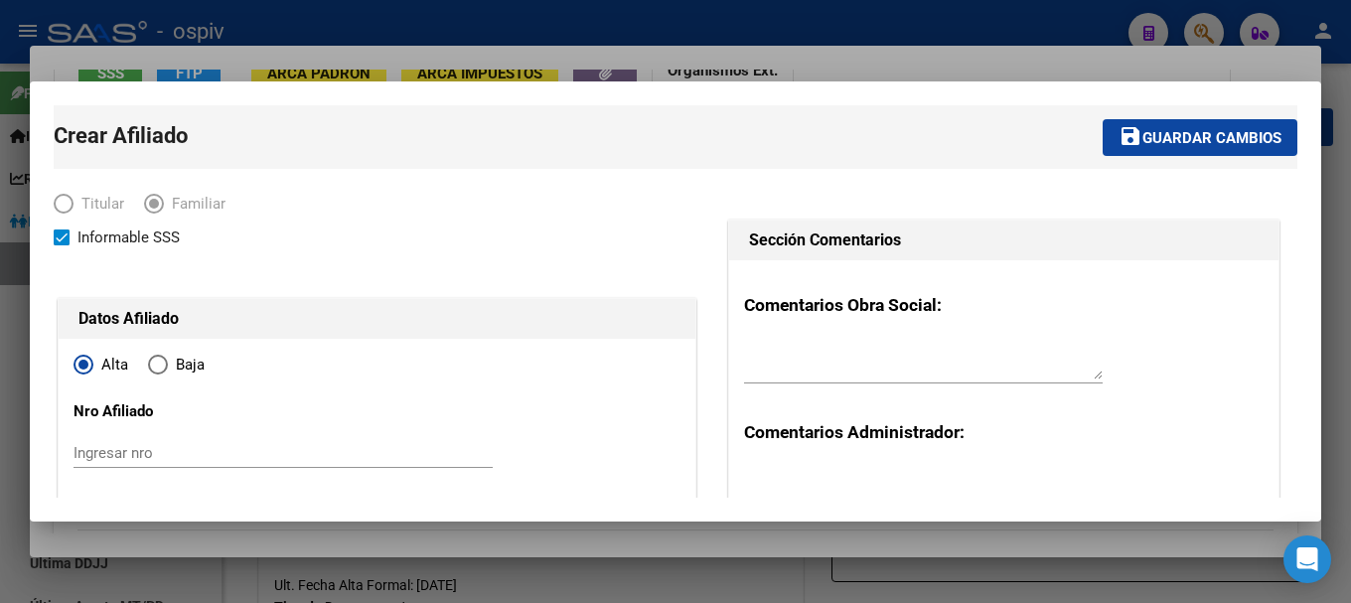
drag, startPoint x: 1208, startPoint y: 126, endPoint x: 1205, endPoint y: 139, distance: 13.3
click at [1207, 126] on button "save Guardar cambios" at bounding box center [1199, 137] width 195 height 37
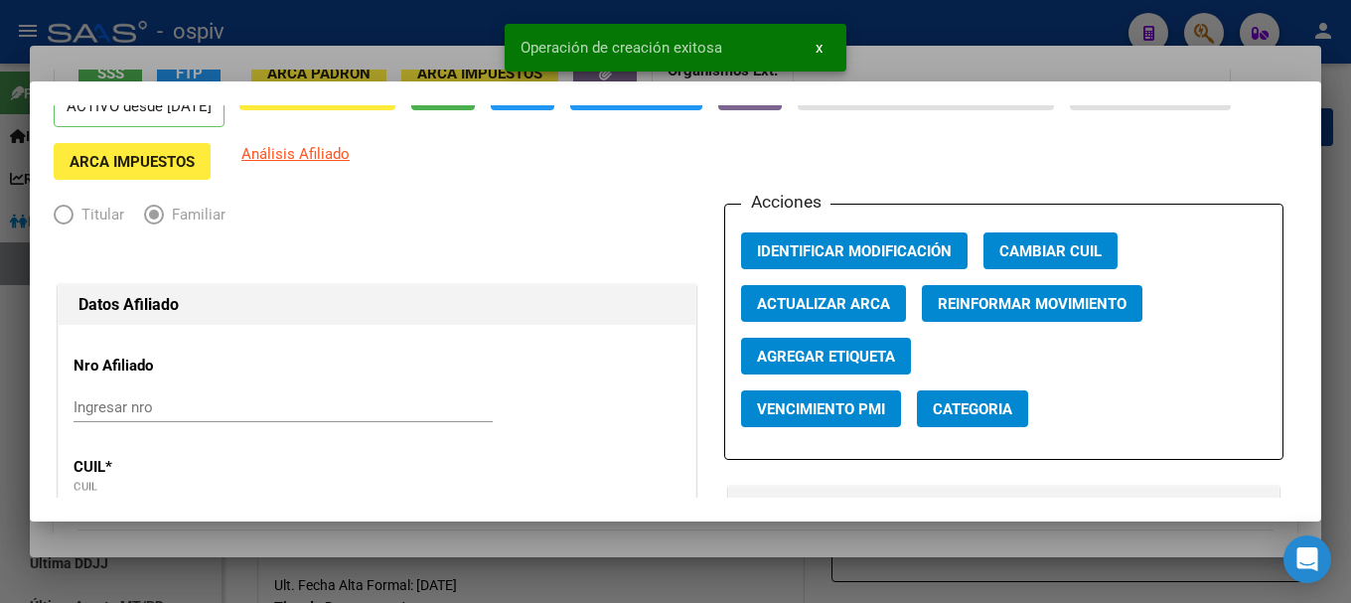
scroll to position [199, 0]
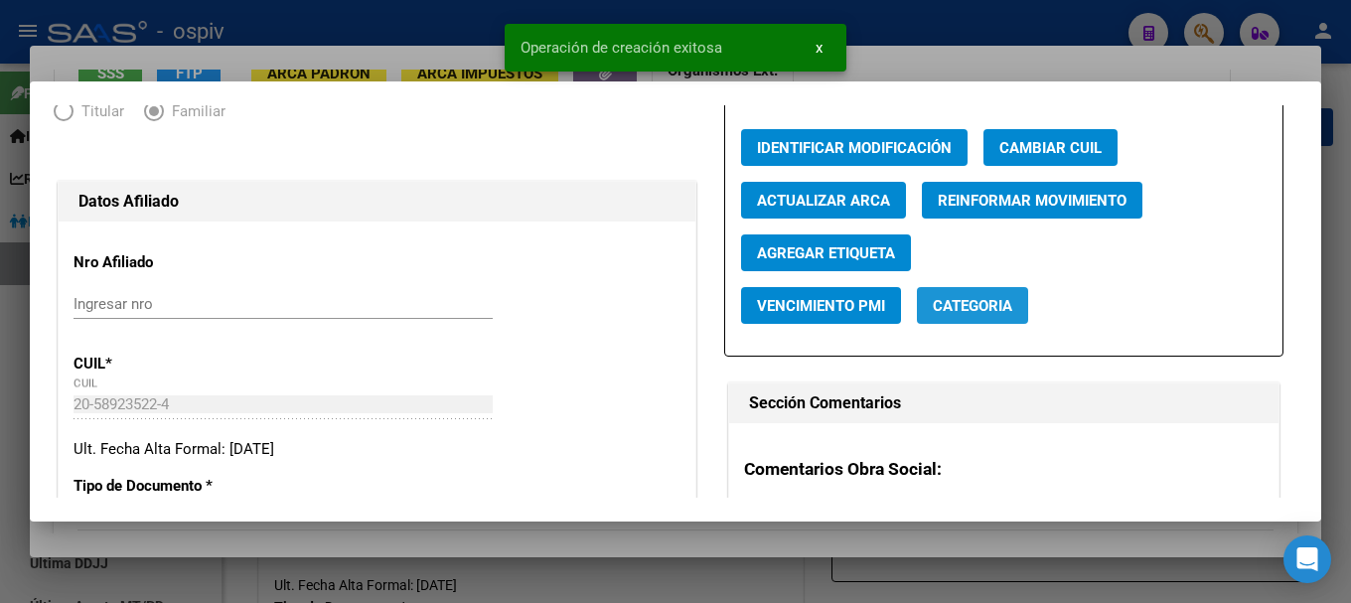
click at [973, 310] on span "Categoria" at bounding box center [972, 306] width 79 height 18
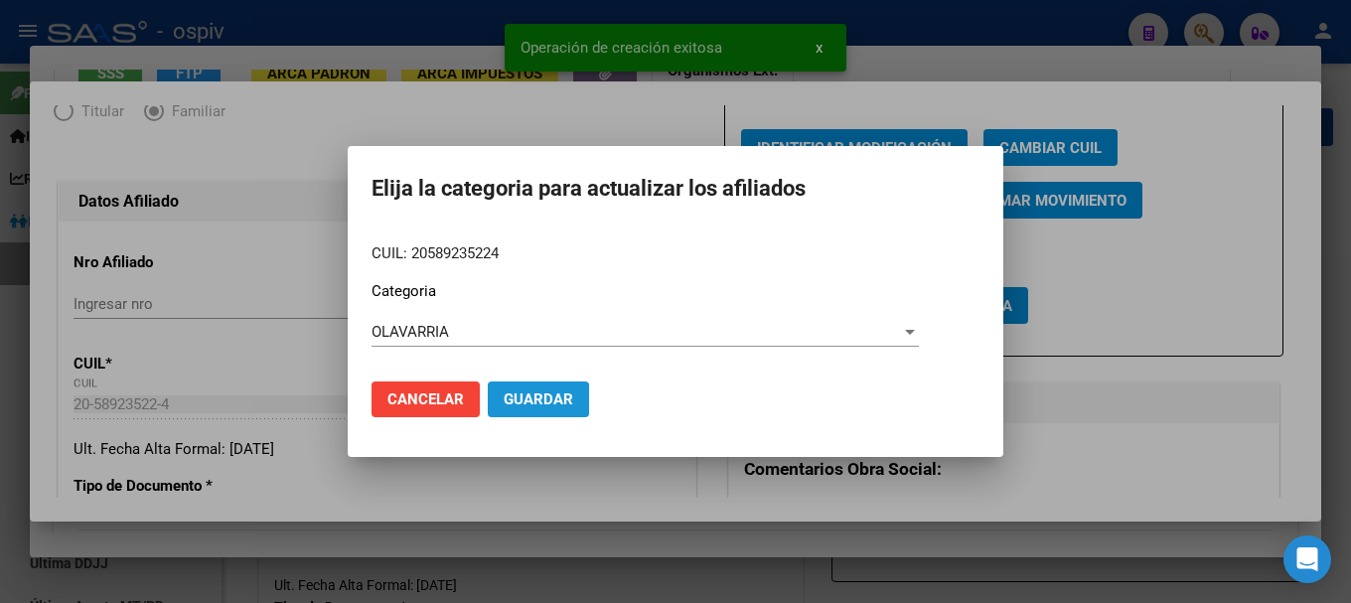
click at [547, 415] on button "Guardar" at bounding box center [538, 399] width 101 height 36
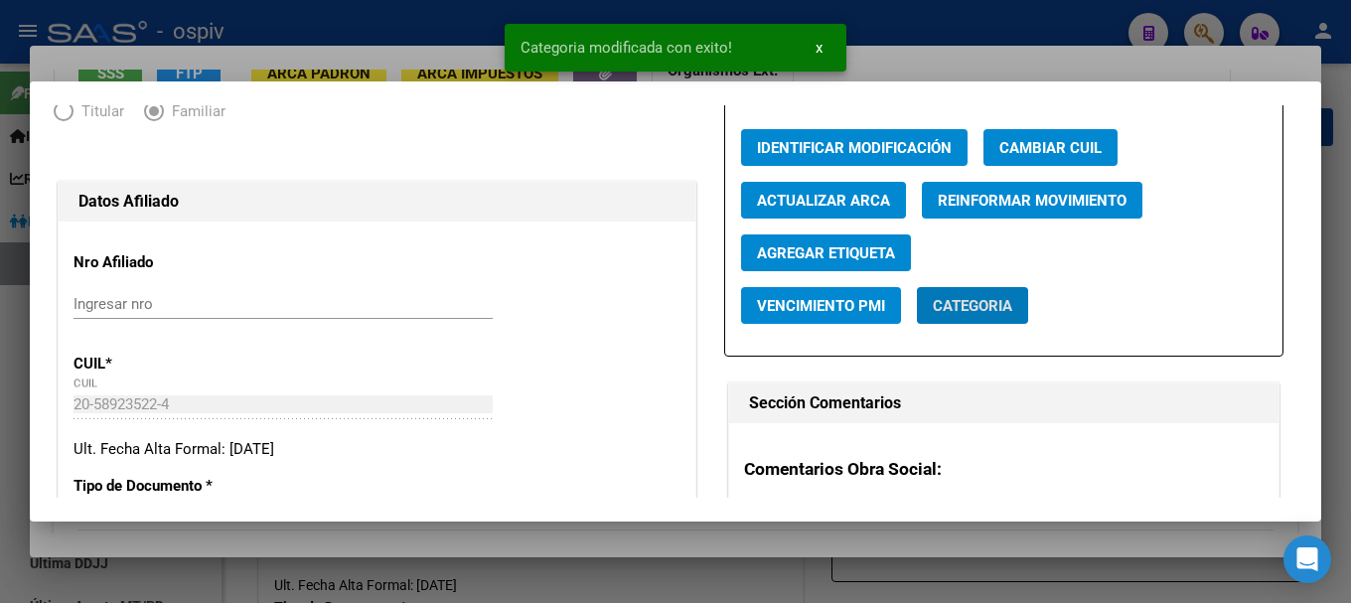
click at [878, 252] on span "Agregar Etiqueta" at bounding box center [826, 253] width 138 height 18
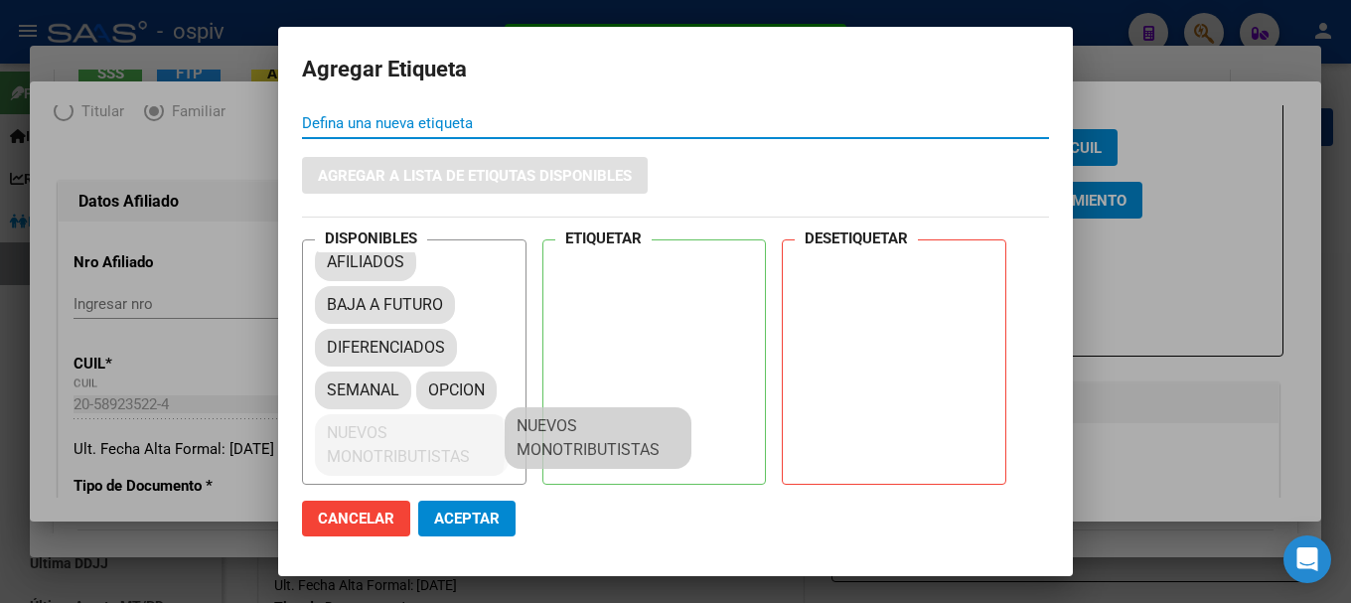
scroll to position [27, 0]
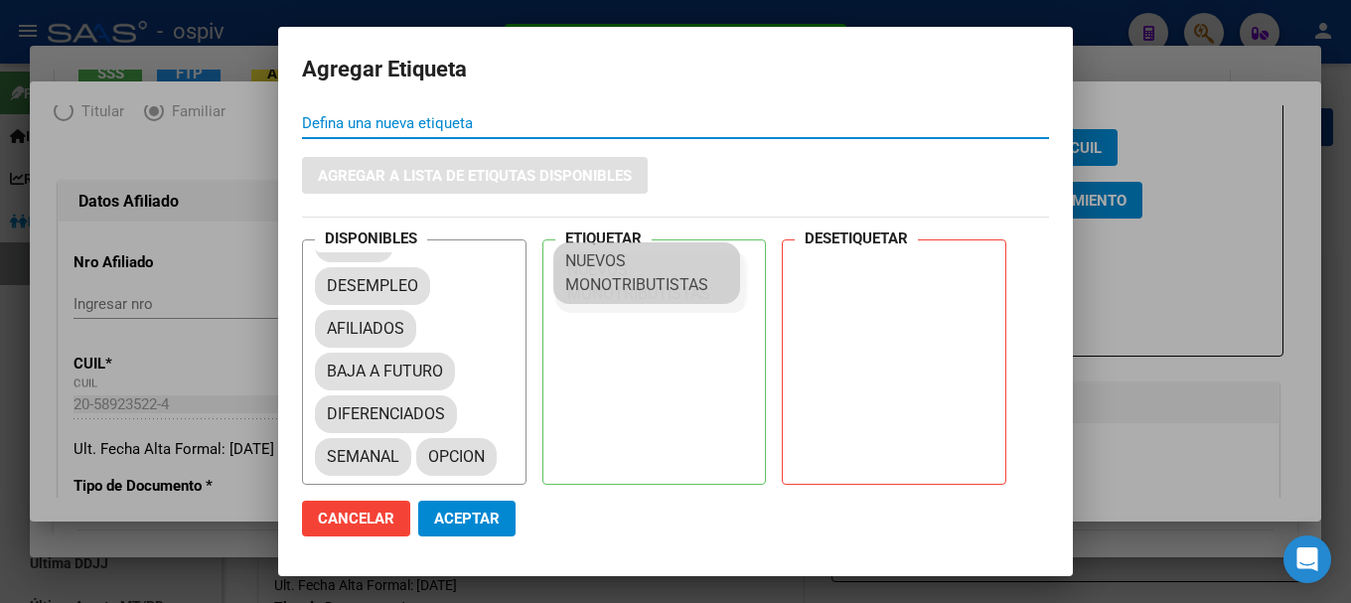
drag, startPoint x: 389, startPoint y: 446, endPoint x: 536, endPoint y: 478, distance: 150.4
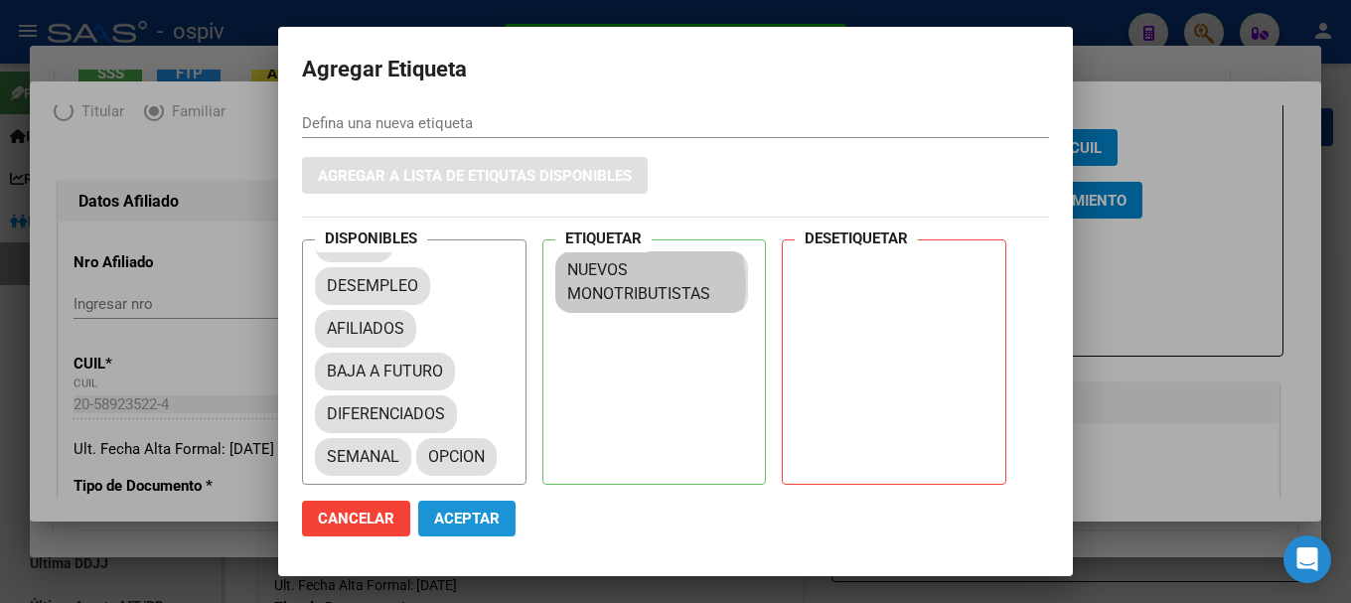
click at [484, 518] on span "Aceptar" at bounding box center [467, 518] width 66 height 18
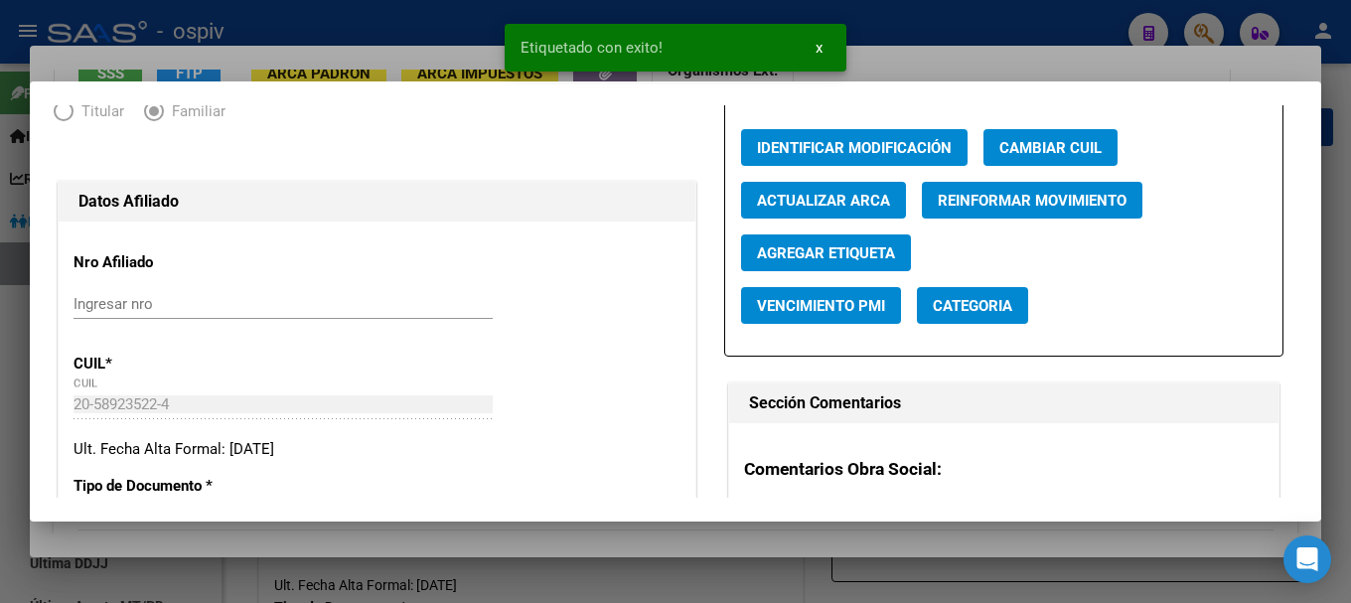
click at [1209, 34] on div at bounding box center [675, 301] width 1351 height 603
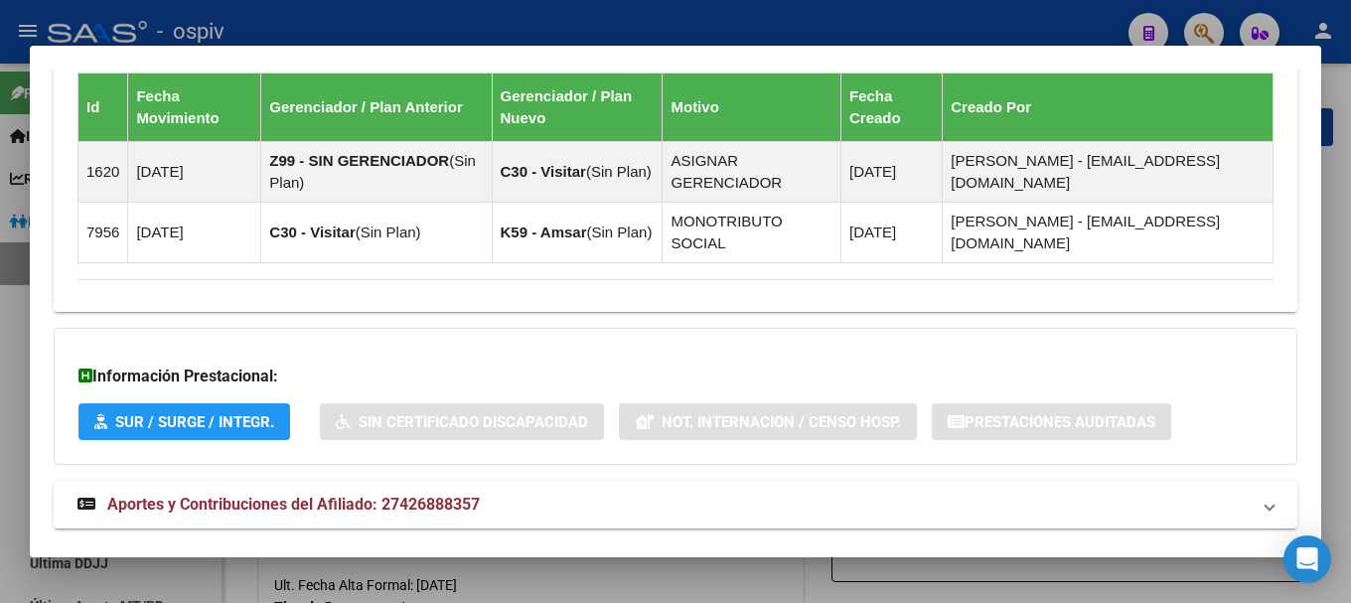
scroll to position [1272, 0]
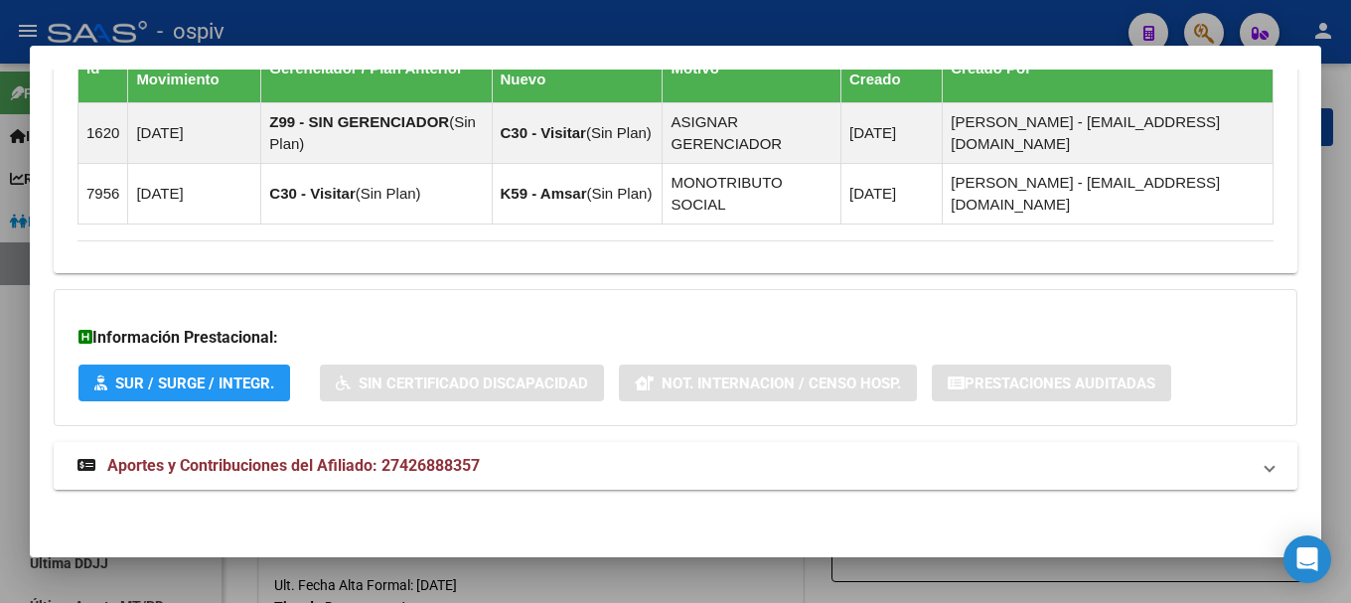
click at [447, 468] on span "Aportes y Contribuciones del Afiliado: 27426888357" at bounding box center [293, 465] width 372 height 19
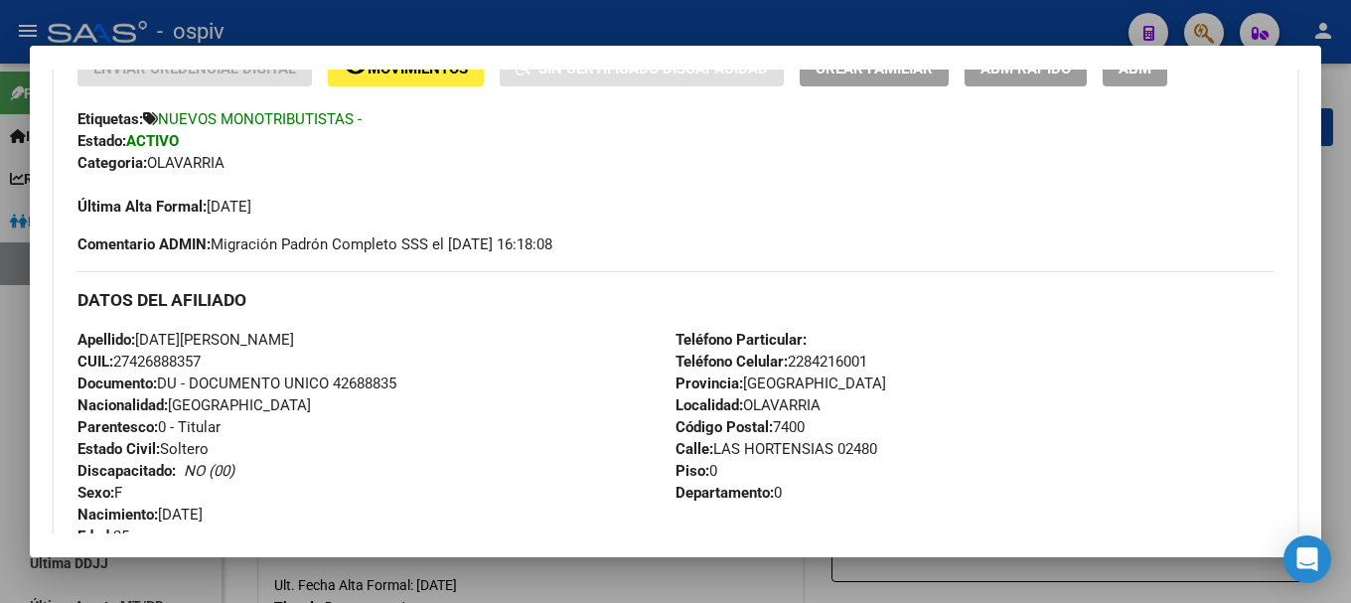
scroll to position [99, 0]
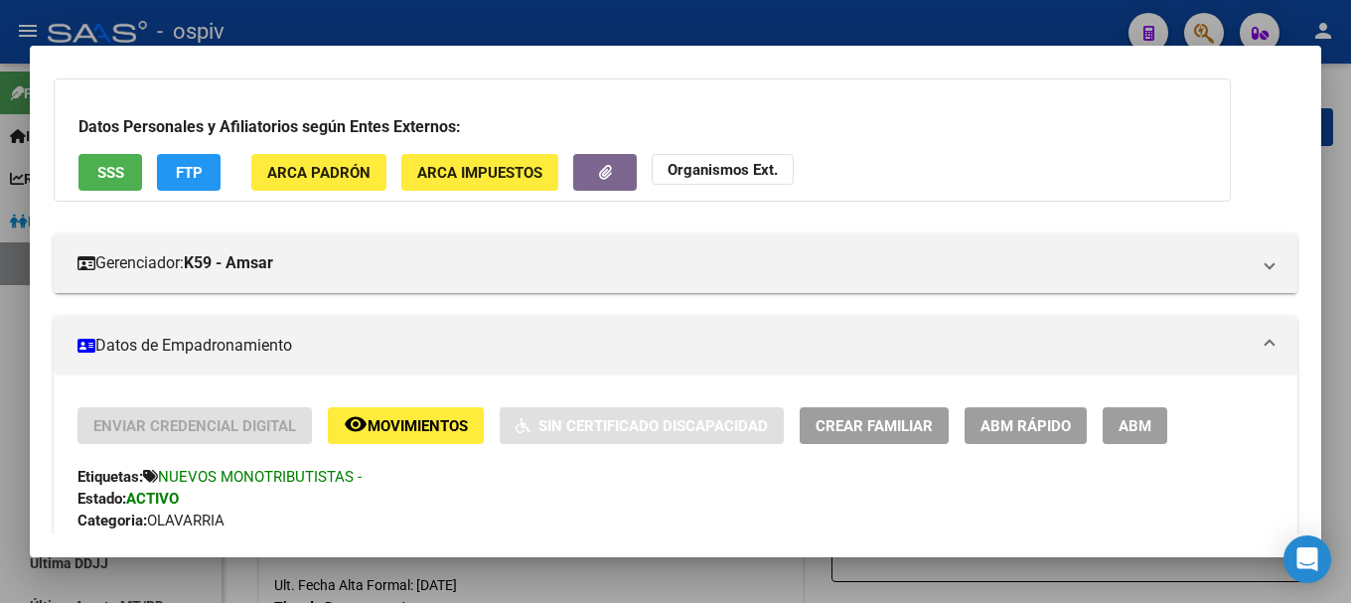
click at [856, 421] on span "Crear Familiar" at bounding box center [873, 426] width 117 height 18
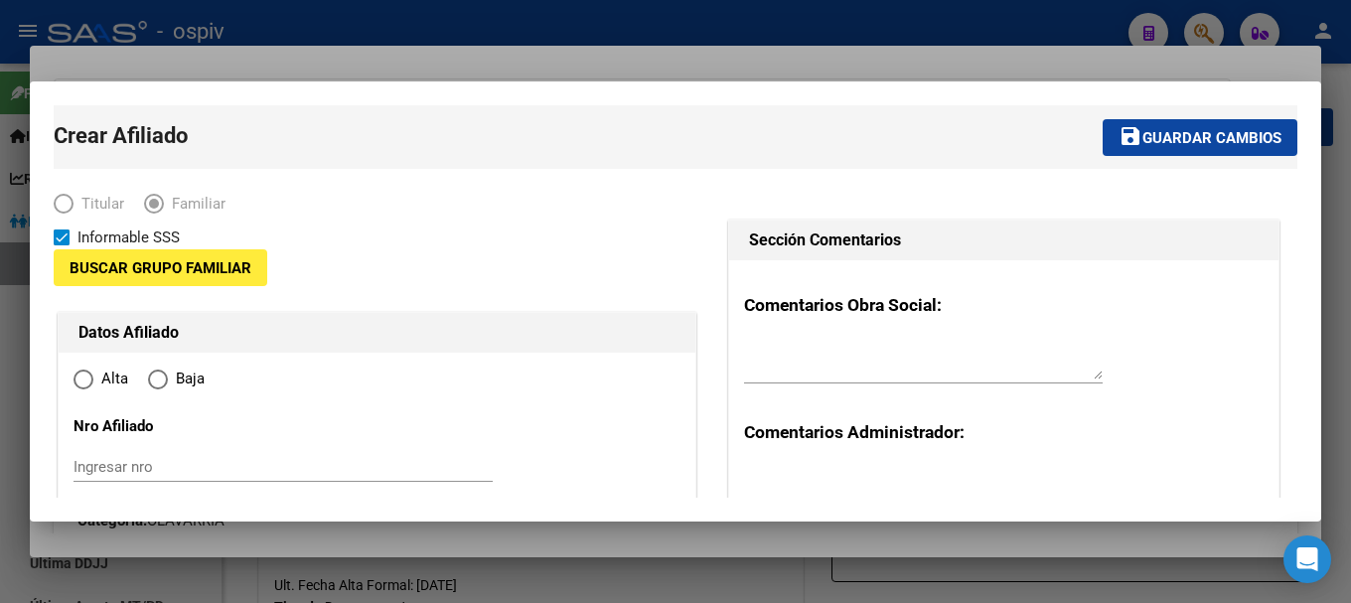
type input "27-42688835-7"
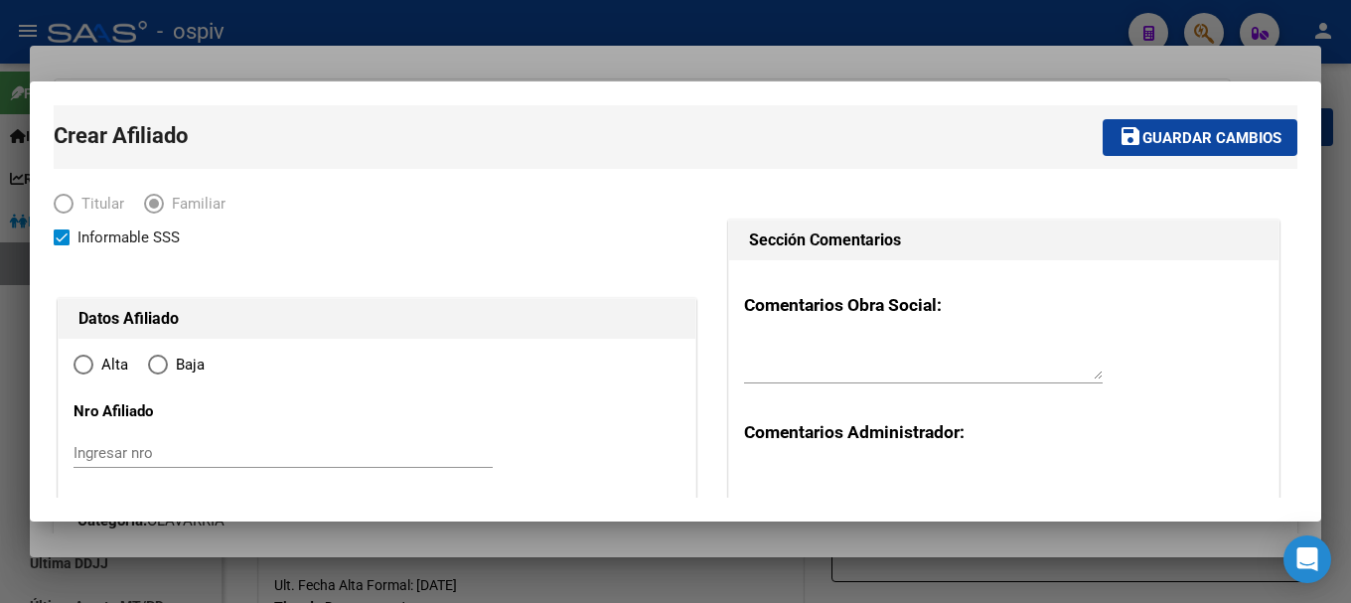
type input "OLAVARRIA"
type input "7400"
type input "LAS HORTENSIAS"
type input "02480"
type input "0"
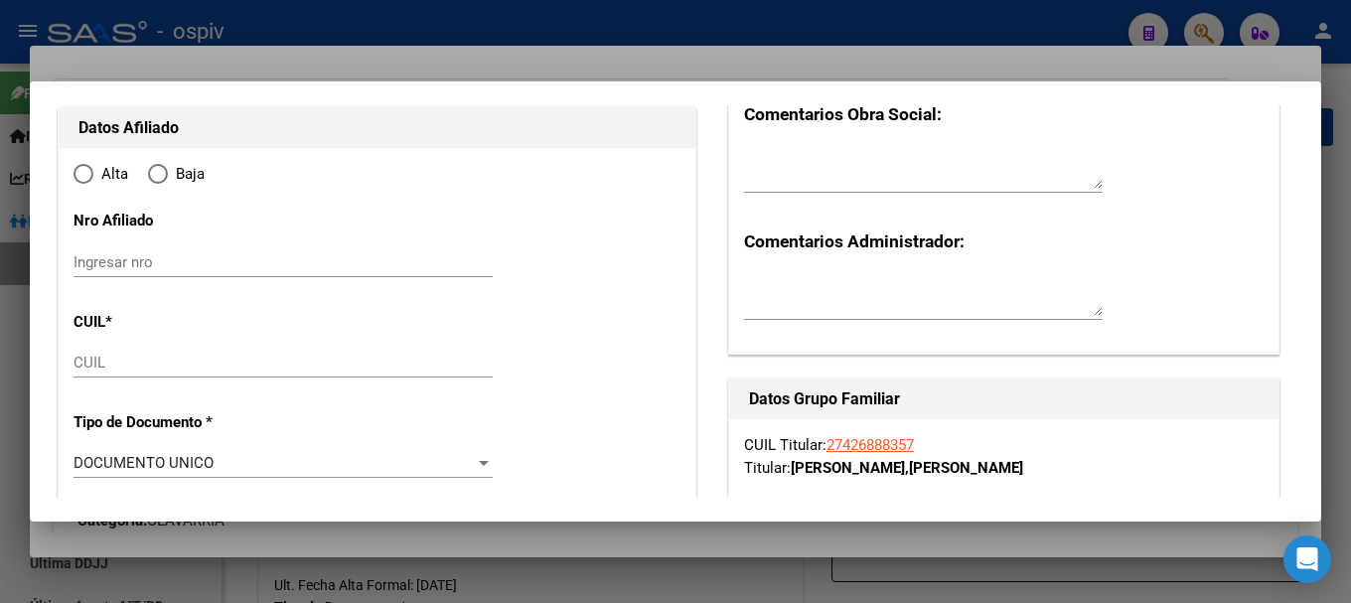
radio input "true"
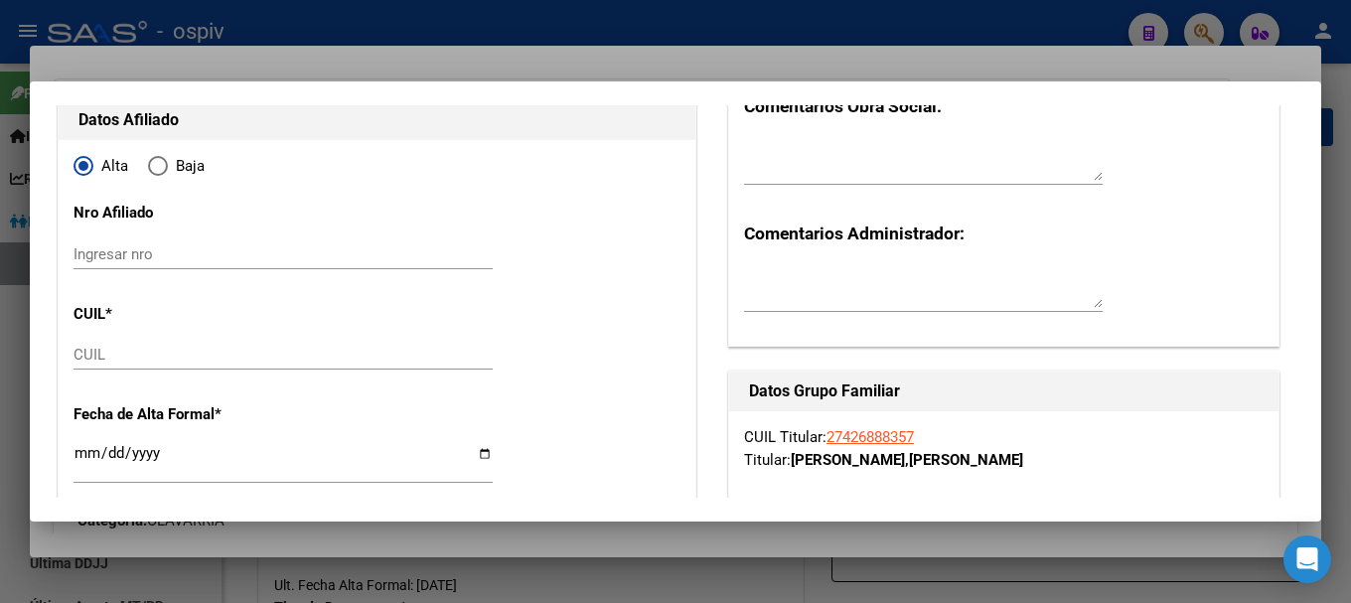
type input "27-42688835-7"
click at [82, 361] on input "CUIL" at bounding box center [282, 355] width 419 height 18
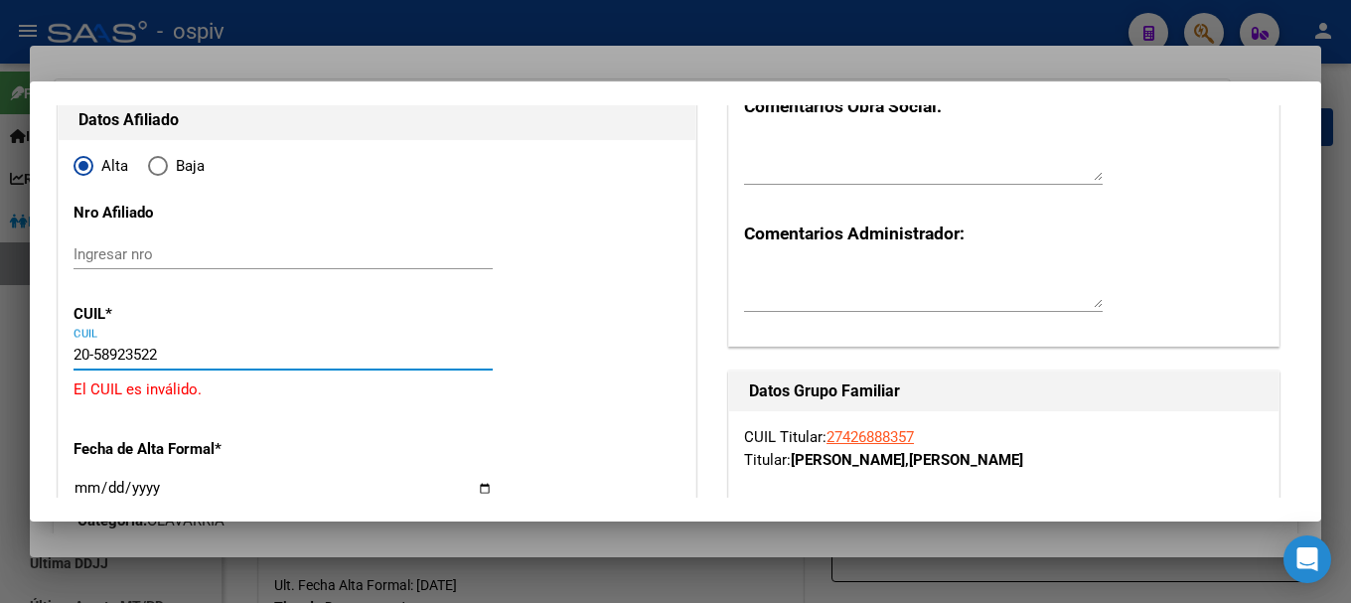
type input "20-58923522-4"
type input "58923522"
type input "ARTHUR OLIVAN"
type input "NICOLAS"
type input "2021-08-13"
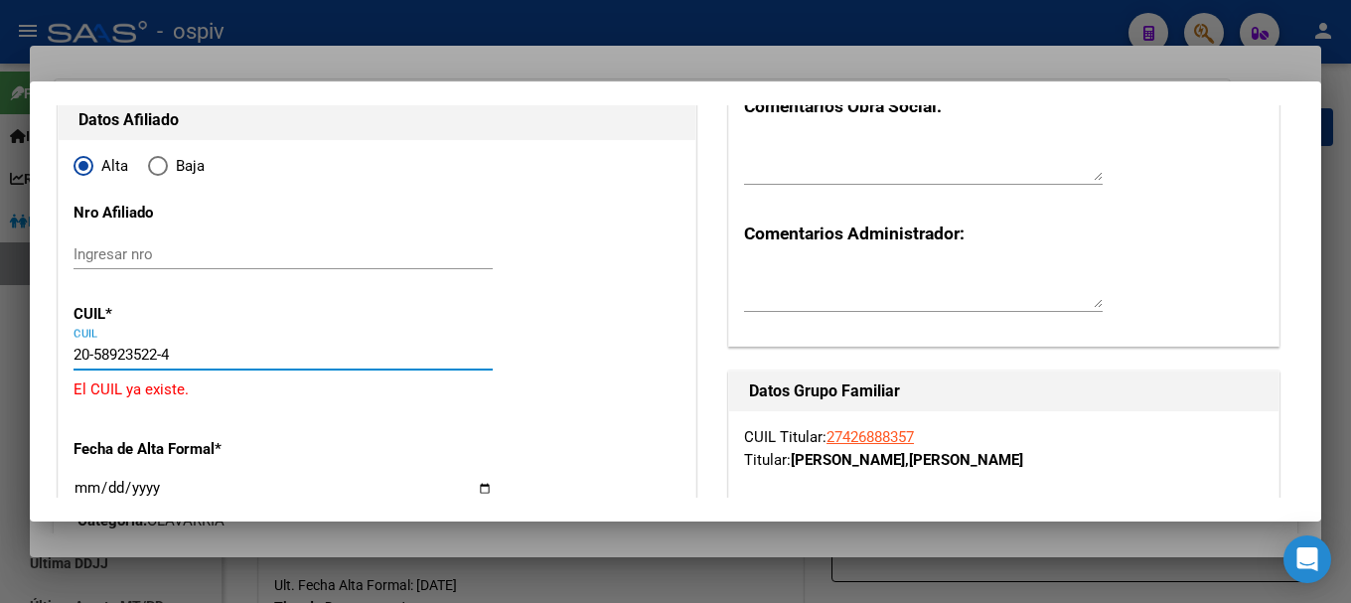
type input "OLAVARRIA"
type input "LAS HORTENSIAS"
type input "2480"
type input "20-58923522-4"
click at [0, 355] on div at bounding box center [675, 301] width 1351 height 603
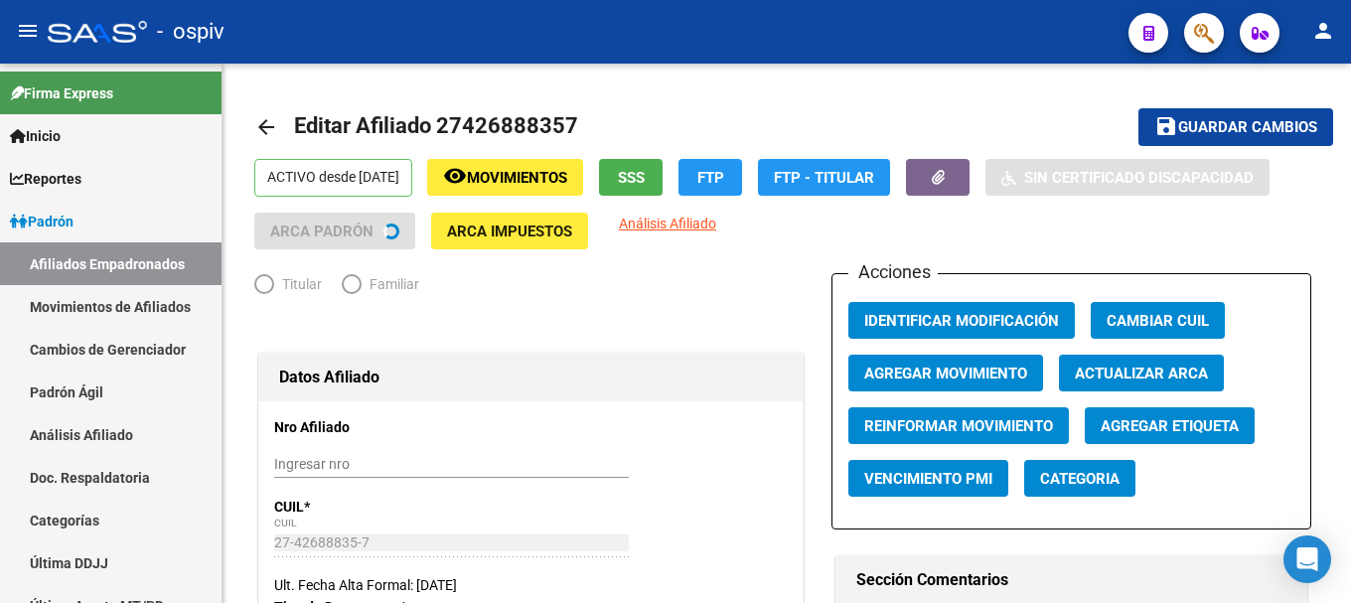
radio input "true"
type input "27-42688835-7"
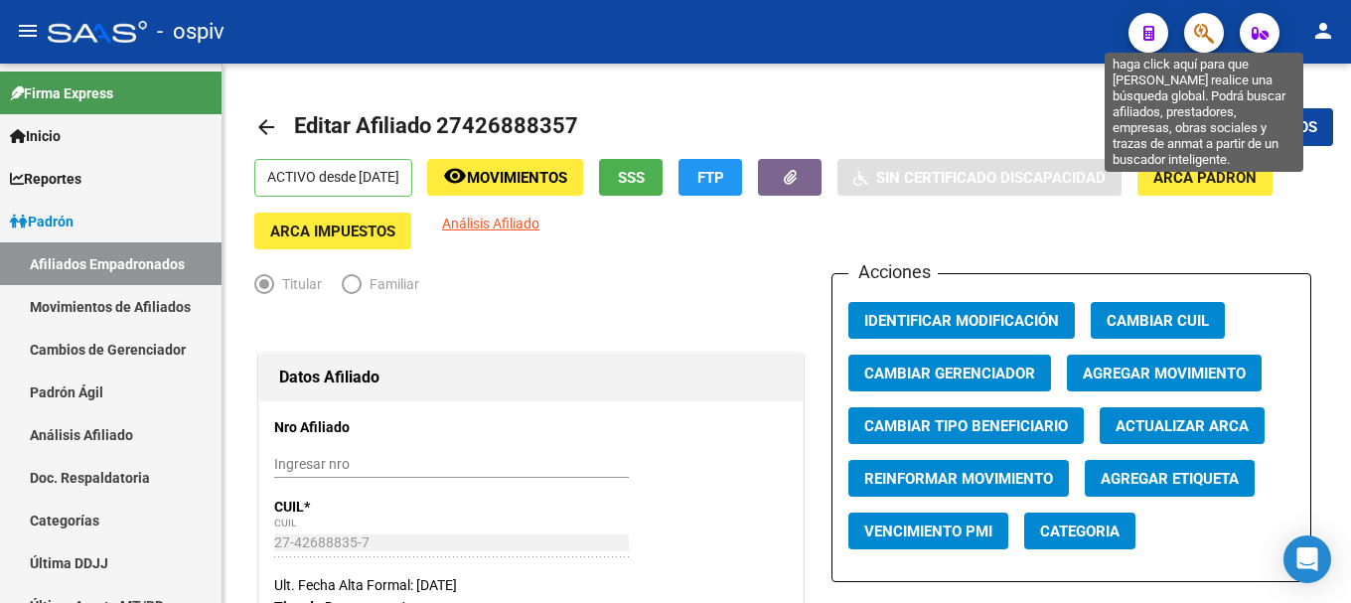
click at [1201, 22] on icon "button" at bounding box center [1204, 33] width 20 height 23
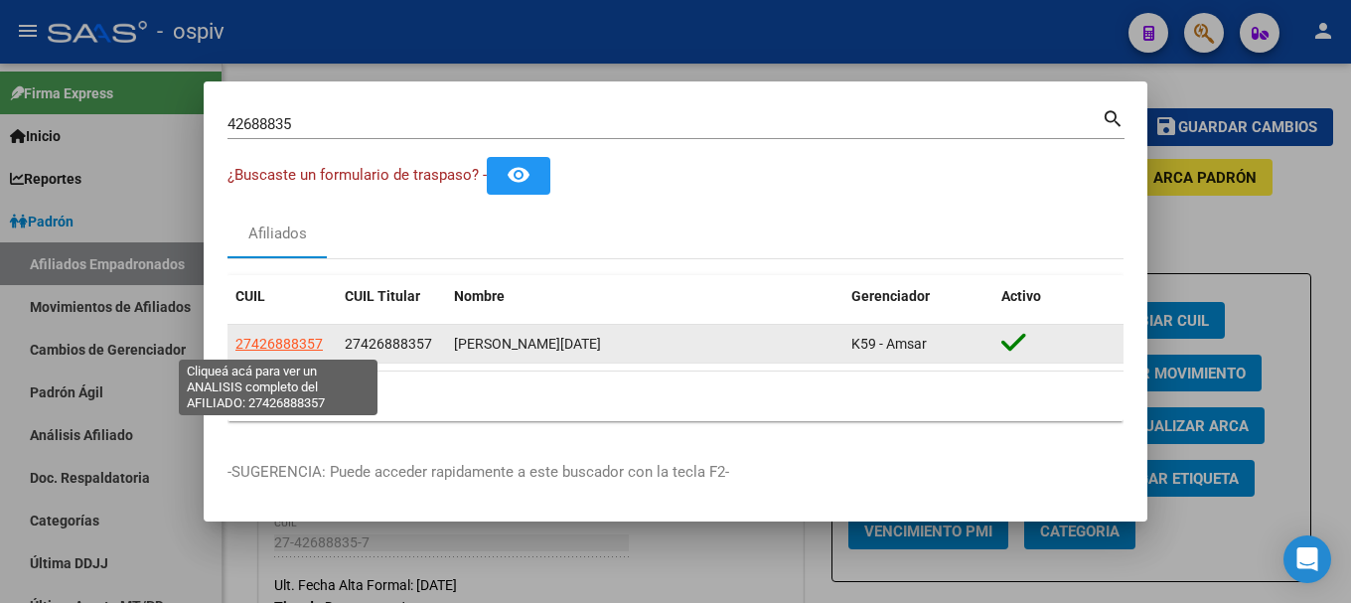
drag, startPoint x: 265, startPoint y: 339, endPoint x: 285, endPoint y: 341, distance: 20.0
click at [285, 341] on span "27426888357" at bounding box center [278, 344] width 87 height 16
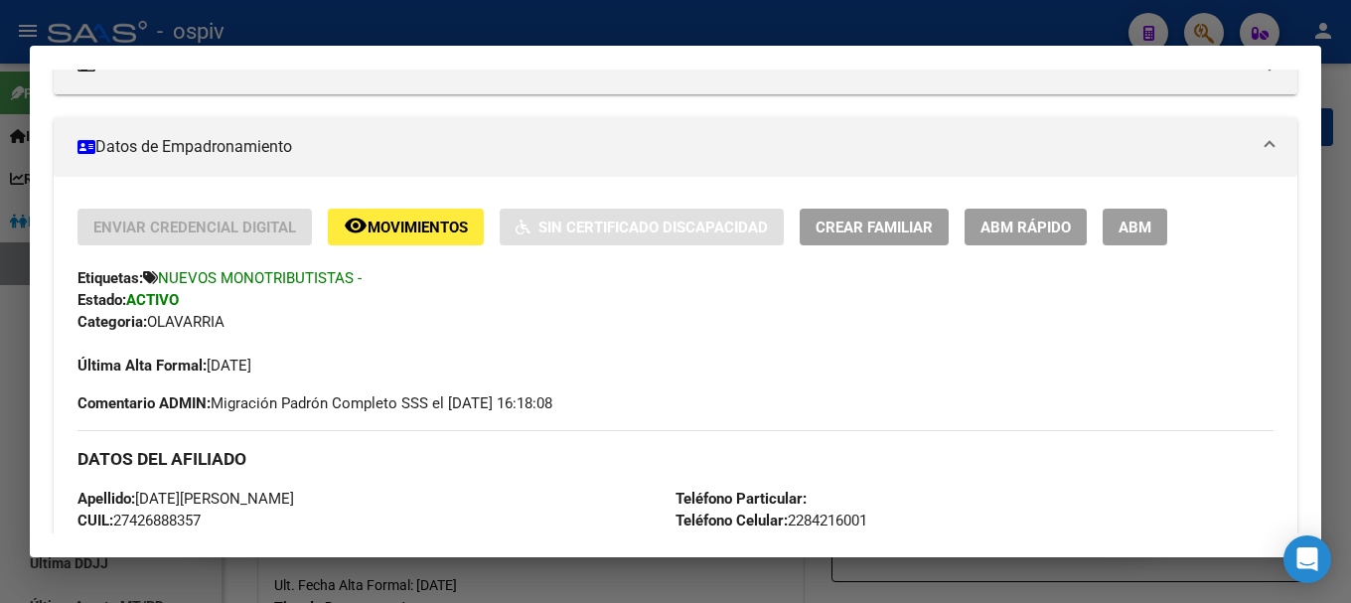
scroll to position [795, 0]
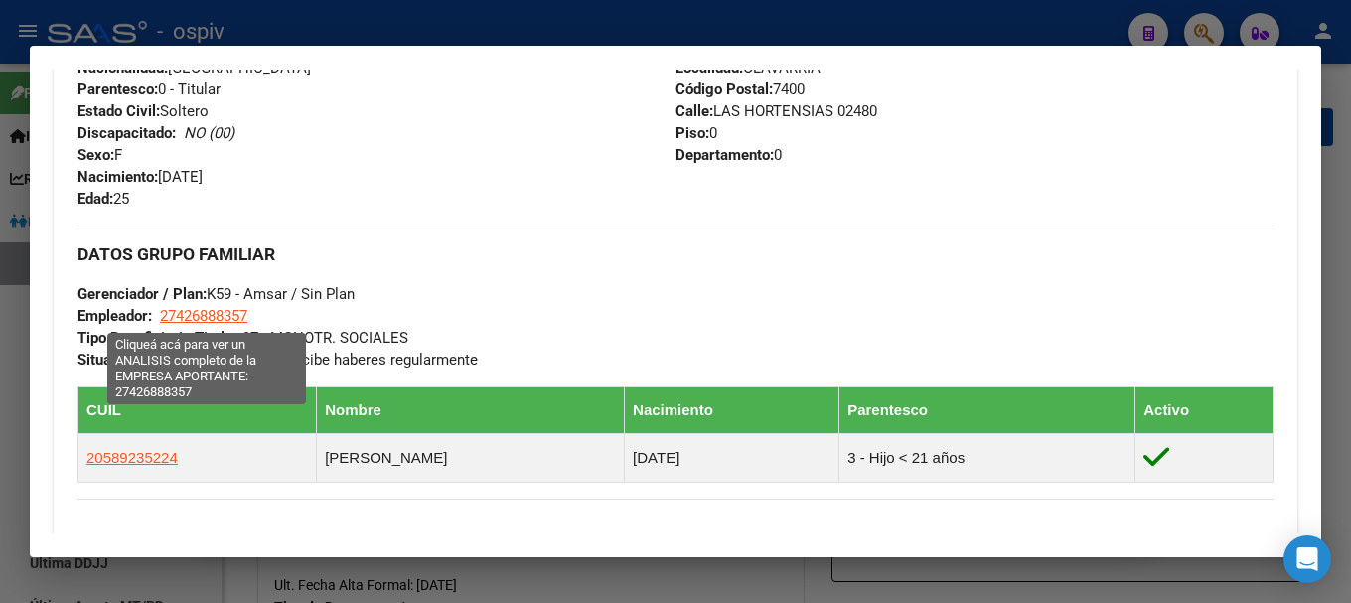
click at [177, 316] on span "27426888357" at bounding box center [203, 316] width 87 height 18
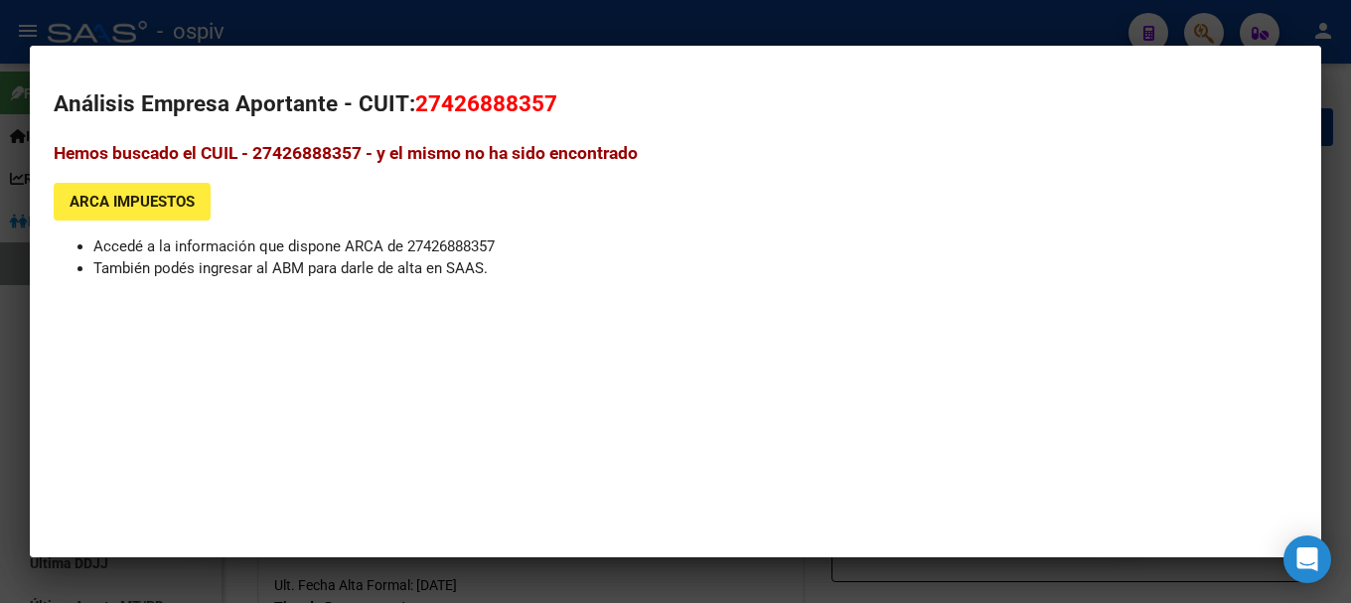
click at [0, 460] on div at bounding box center [675, 301] width 1351 height 603
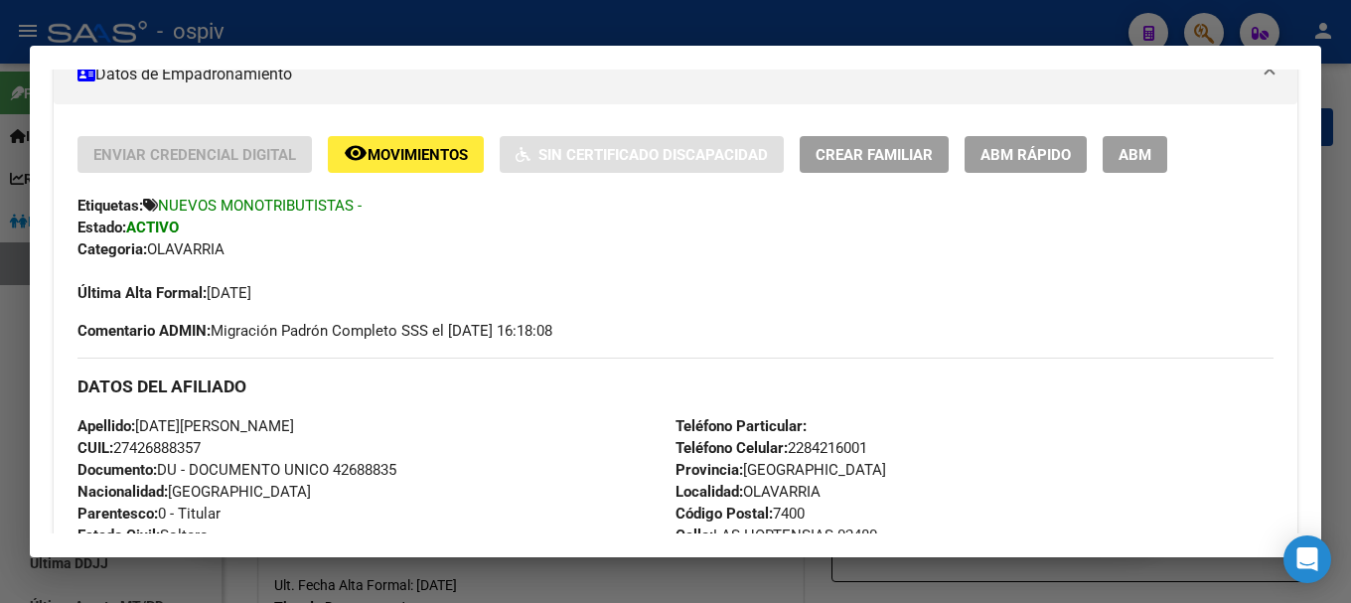
scroll to position [99, 0]
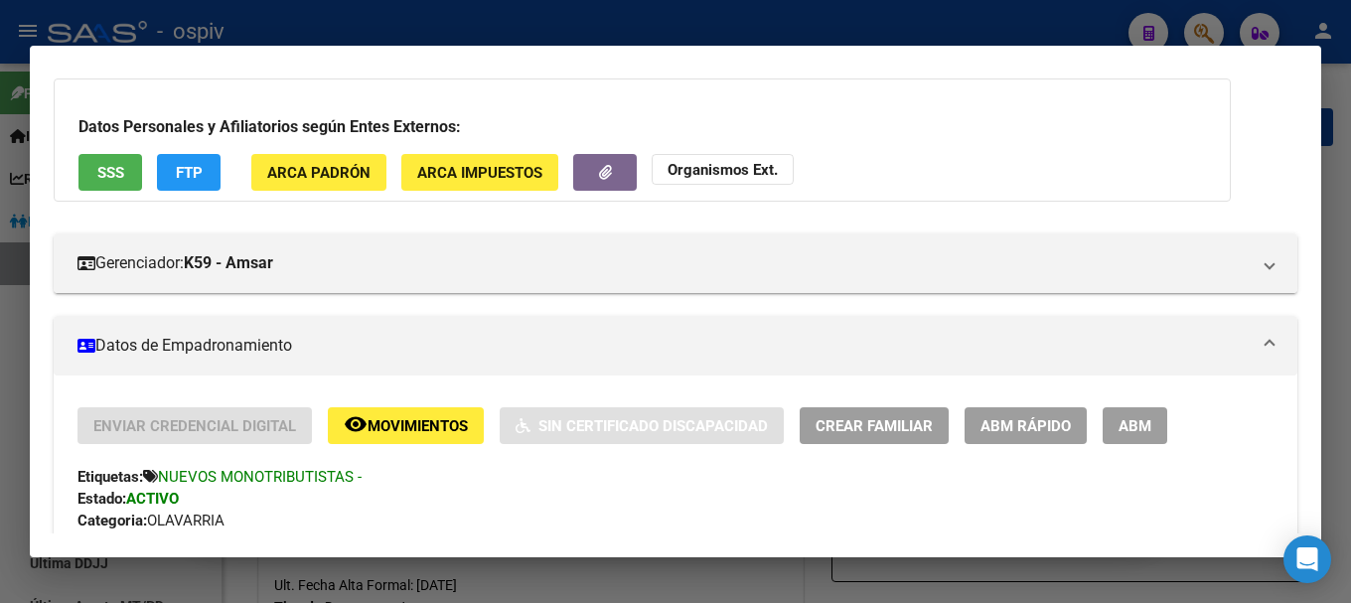
click at [173, 153] on div "Datos Personales y Afiliatorios según Entes Externos: SSS FTP ARCA Padrón ARCA …" at bounding box center [642, 139] width 1177 height 123
click at [212, 179] on button "FTP" at bounding box center [189, 172] width 64 height 37
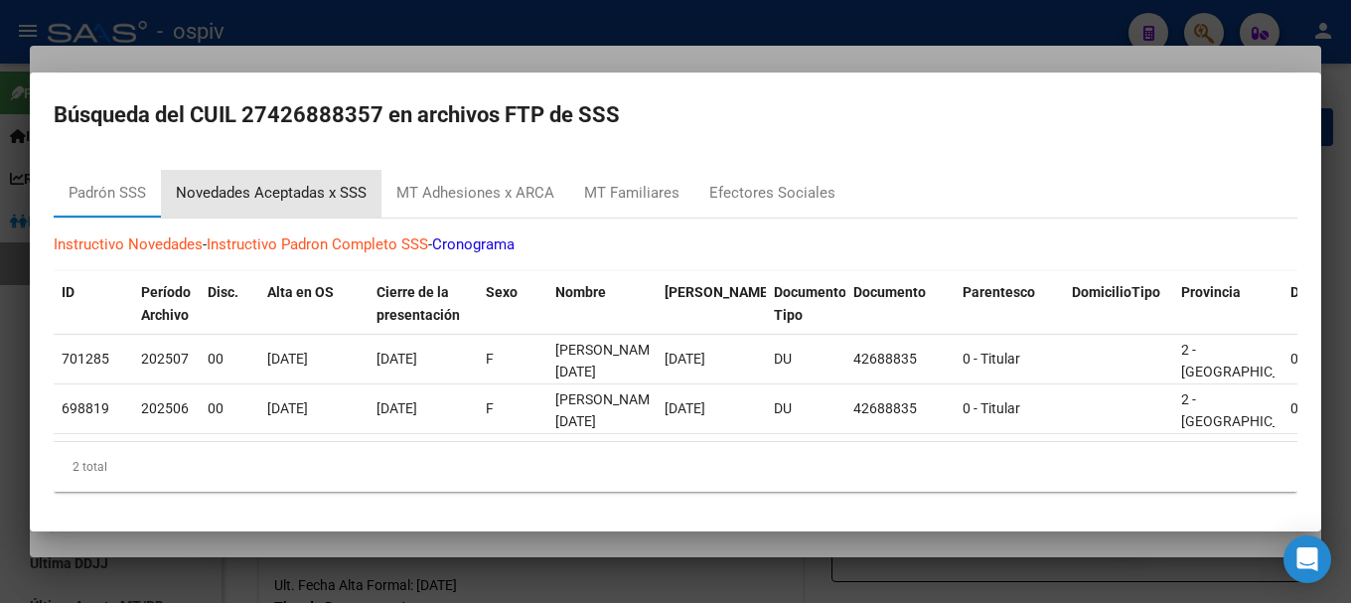
click at [303, 183] on div "Novedades Aceptadas x SSS" at bounding box center [271, 193] width 191 height 23
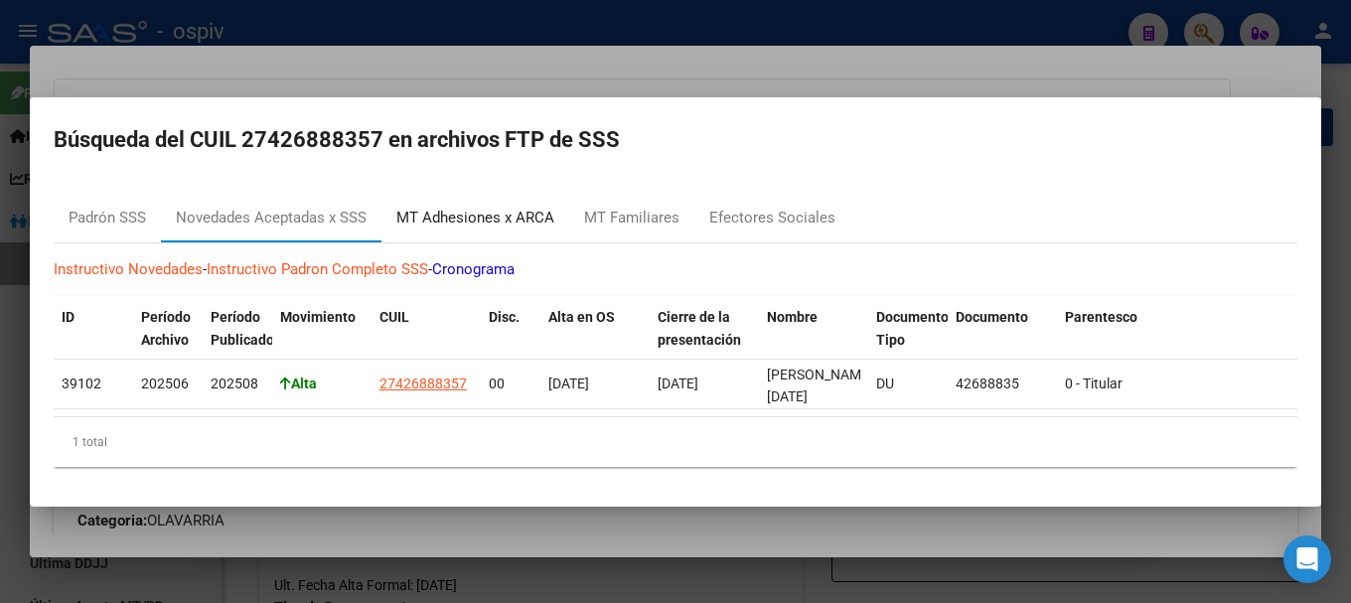
click at [461, 208] on div "MT Adhesiones x ARCA" at bounding box center [475, 218] width 158 height 23
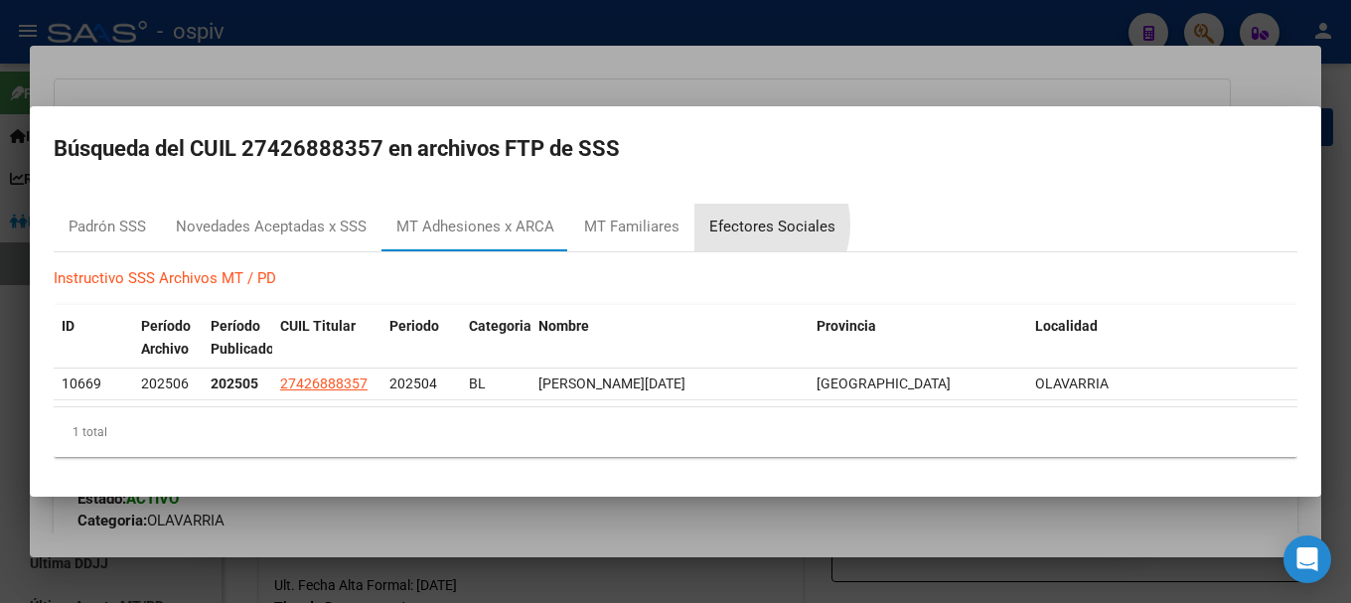
click at [748, 224] on div "Efectores Sociales" at bounding box center [772, 227] width 126 height 23
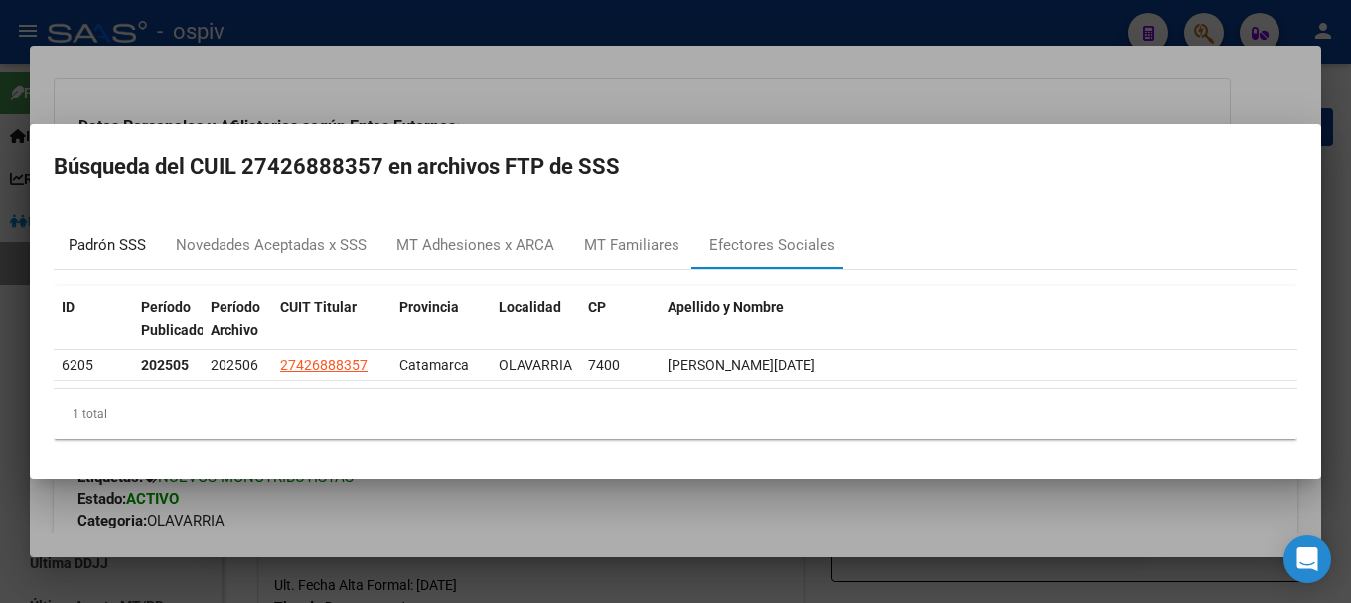
click at [108, 242] on div "Padrón SSS" at bounding box center [107, 245] width 77 height 23
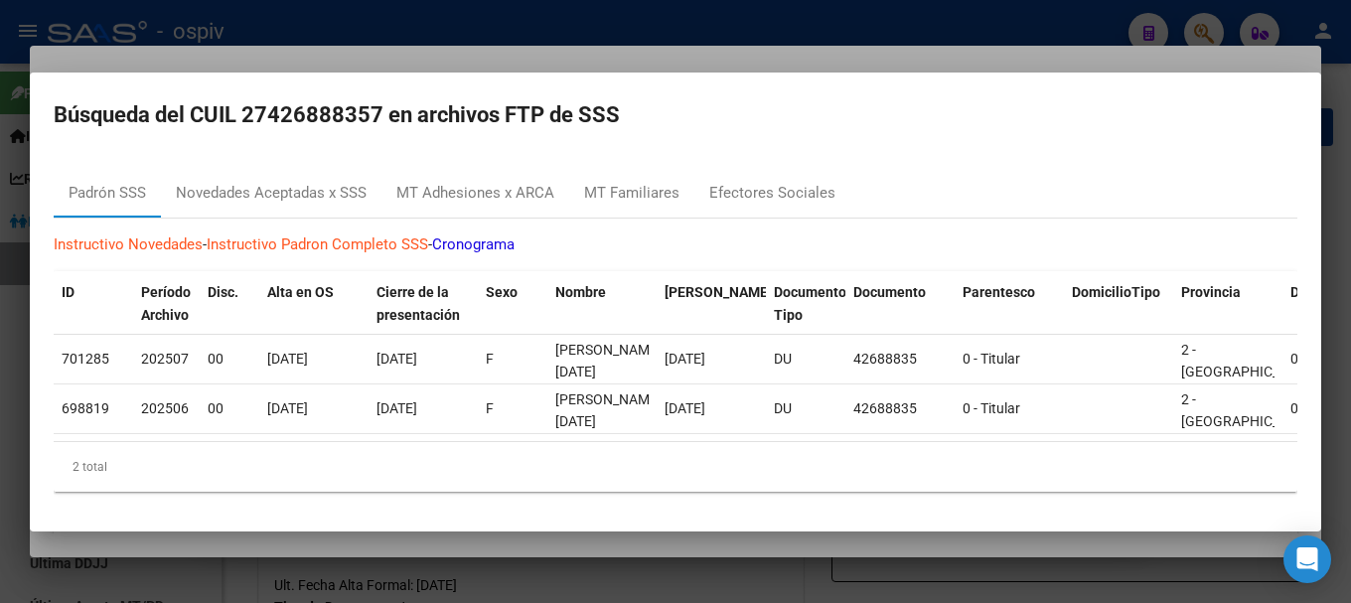
click at [1206, 22] on div at bounding box center [675, 301] width 1351 height 603
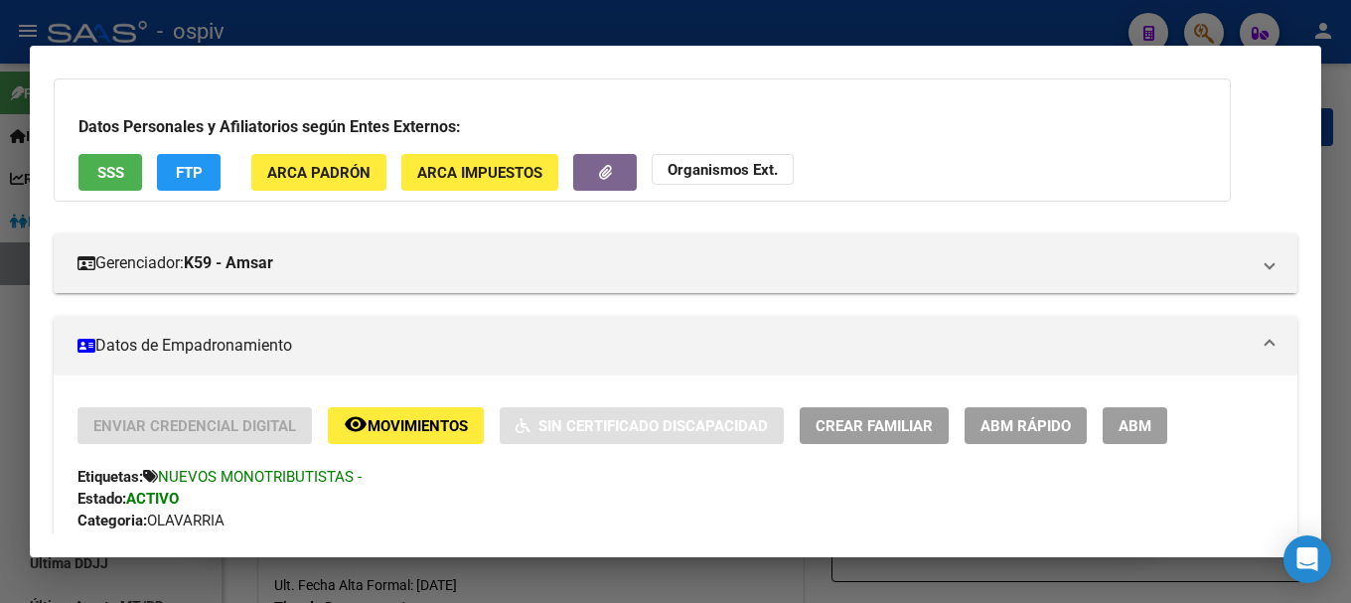
click at [1210, 30] on div at bounding box center [675, 301] width 1351 height 603
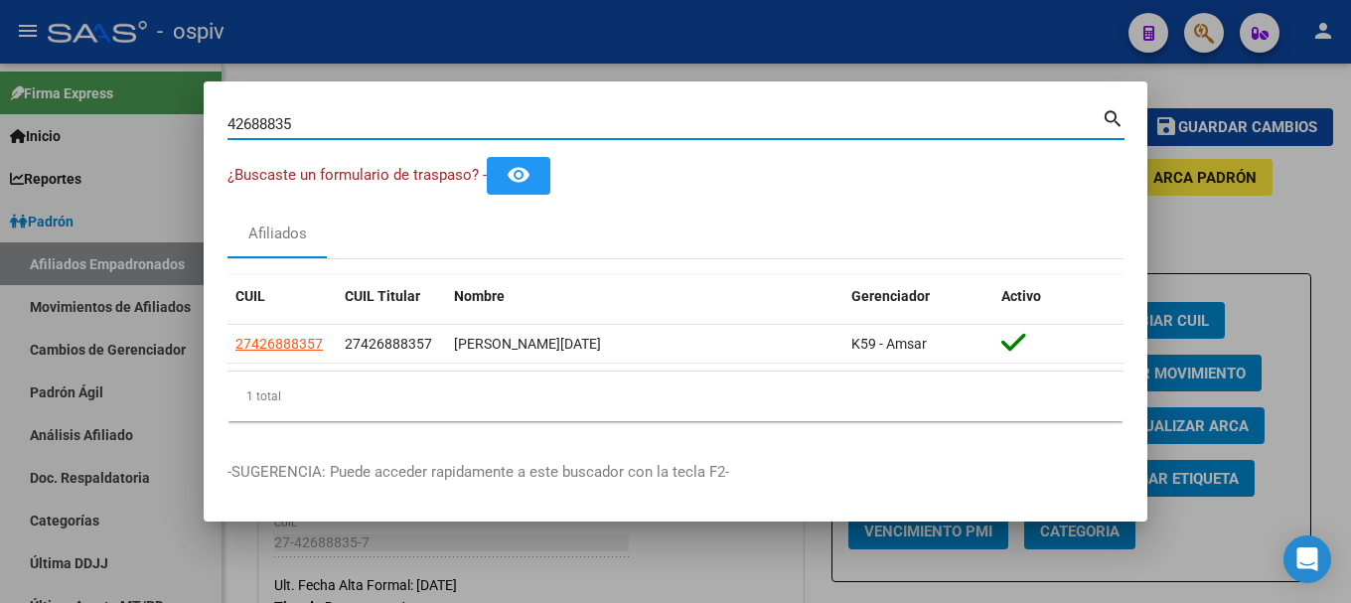
drag, startPoint x: 323, startPoint y: 125, endPoint x: 86, endPoint y: 92, distance: 238.6
click at [89, 92] on div "42688835 Buscar (apellido, dni, cuil, nro traspaso, cuit, obra social) search ¿…" at bounding box center [675, 301] width 1351 height 603
type input "33483482"
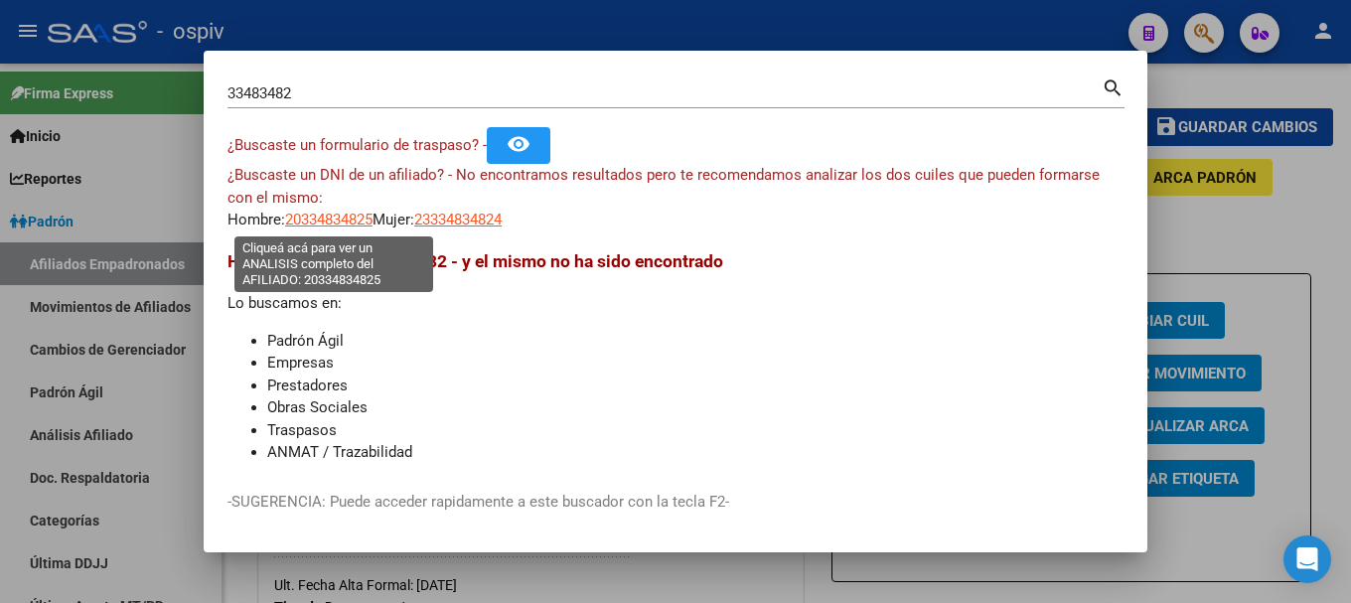
click at [338, 214] on span "20334834825" at bounding box center [328, 220] width 87 height 18
type textarea "20334834825"
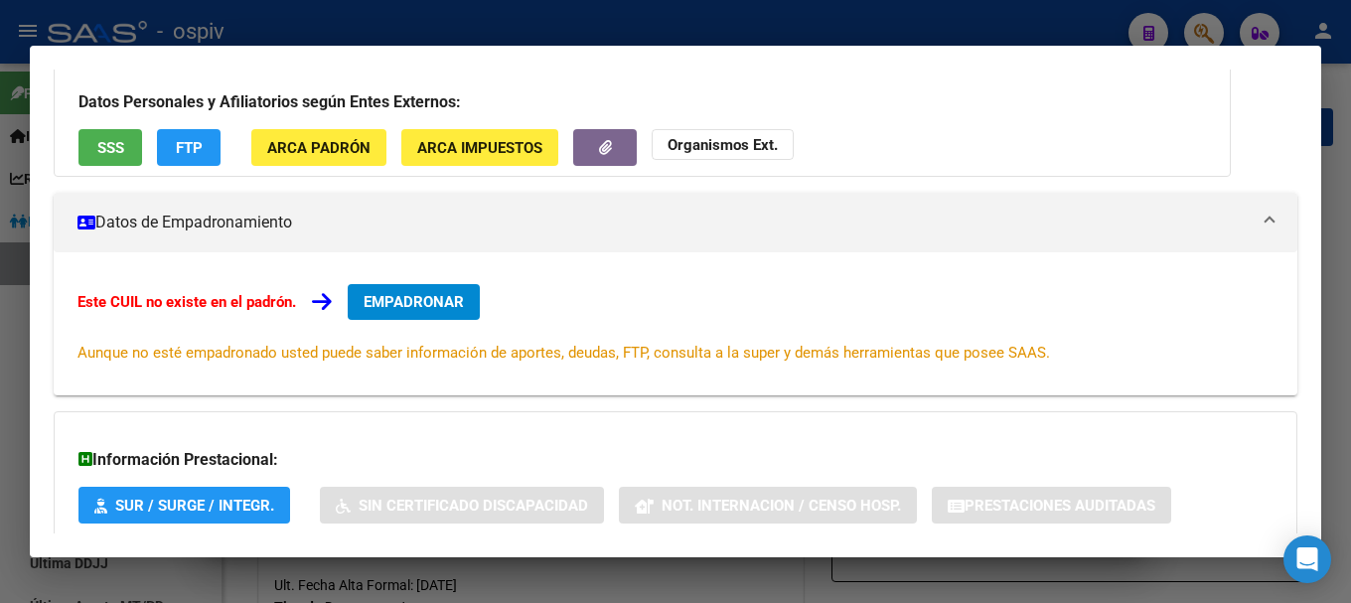
scroll to position [27, 0]
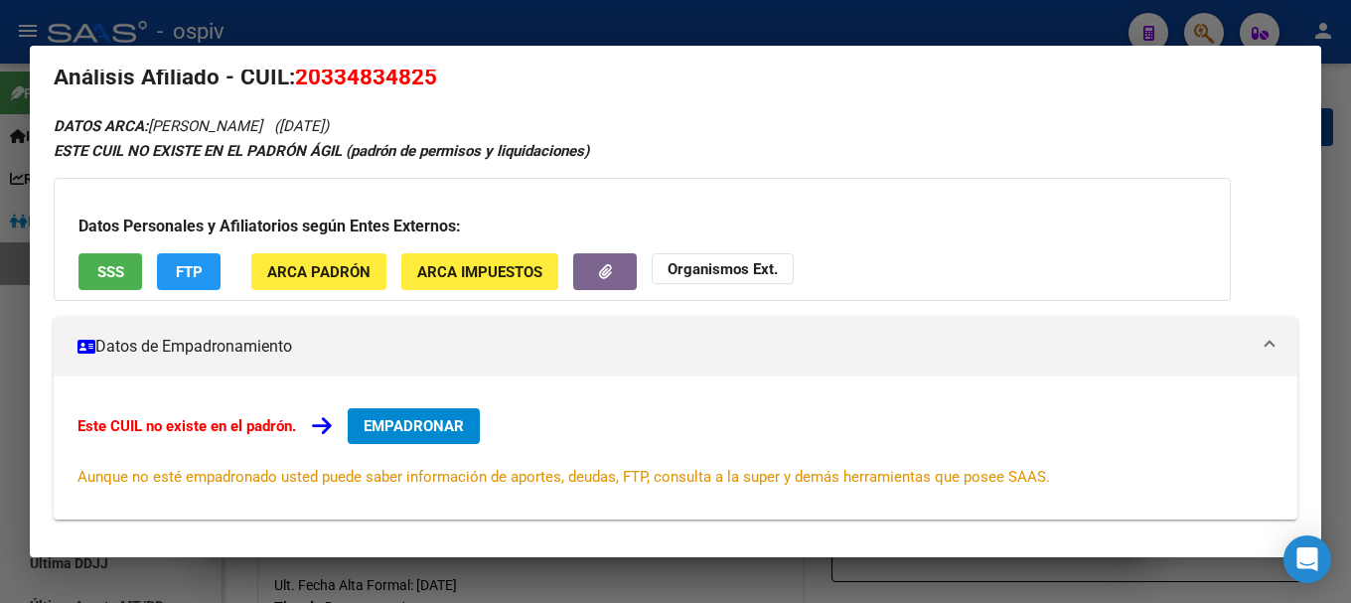
click at [419, 417] on span "EMPADRONAR" at bounding box center [413, 426] width 100 height 18
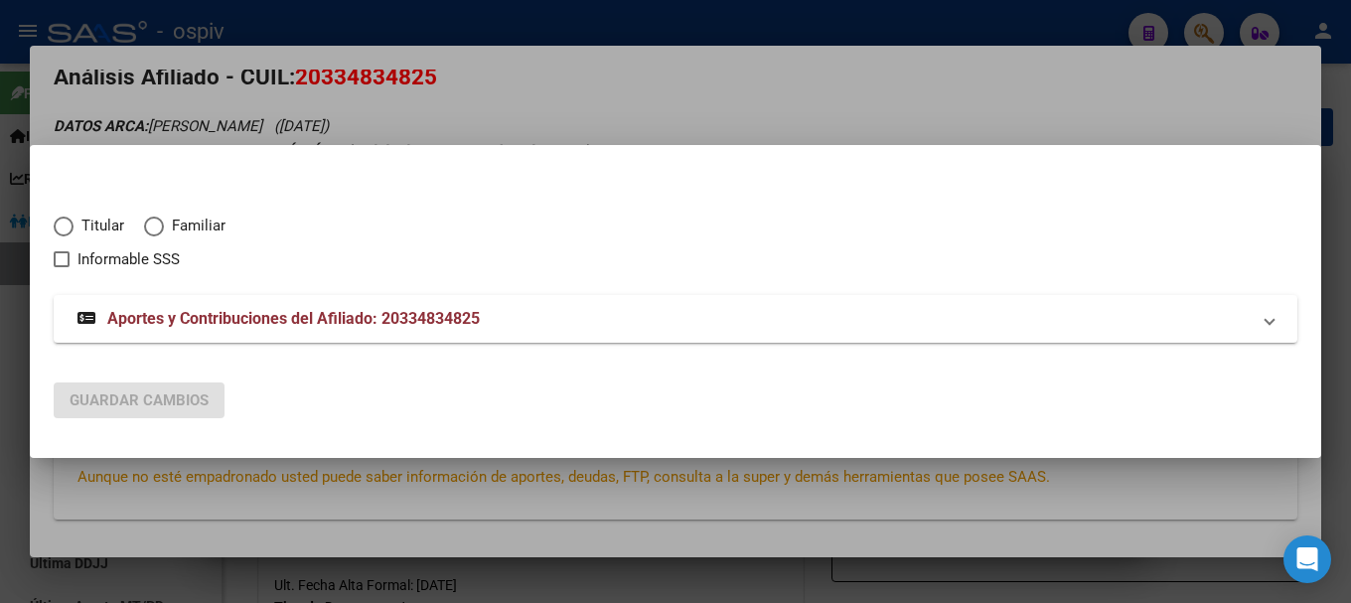
click at [88, 224] on span "Titular" at bounding box center [98, 226] width 51 height 23
click at [73, 224] on input "Titular" at bounding box center [64, 227] width 20 height 20
radio input "true"
checkbox input "true"
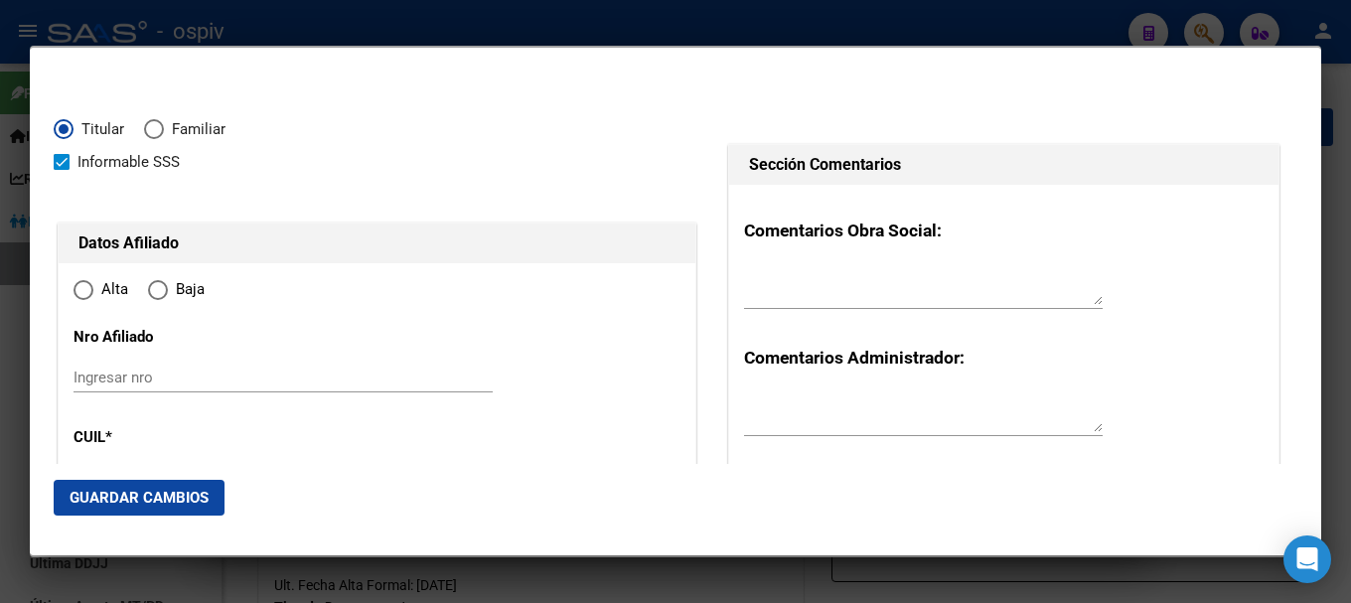
type input "20-33483482-5"
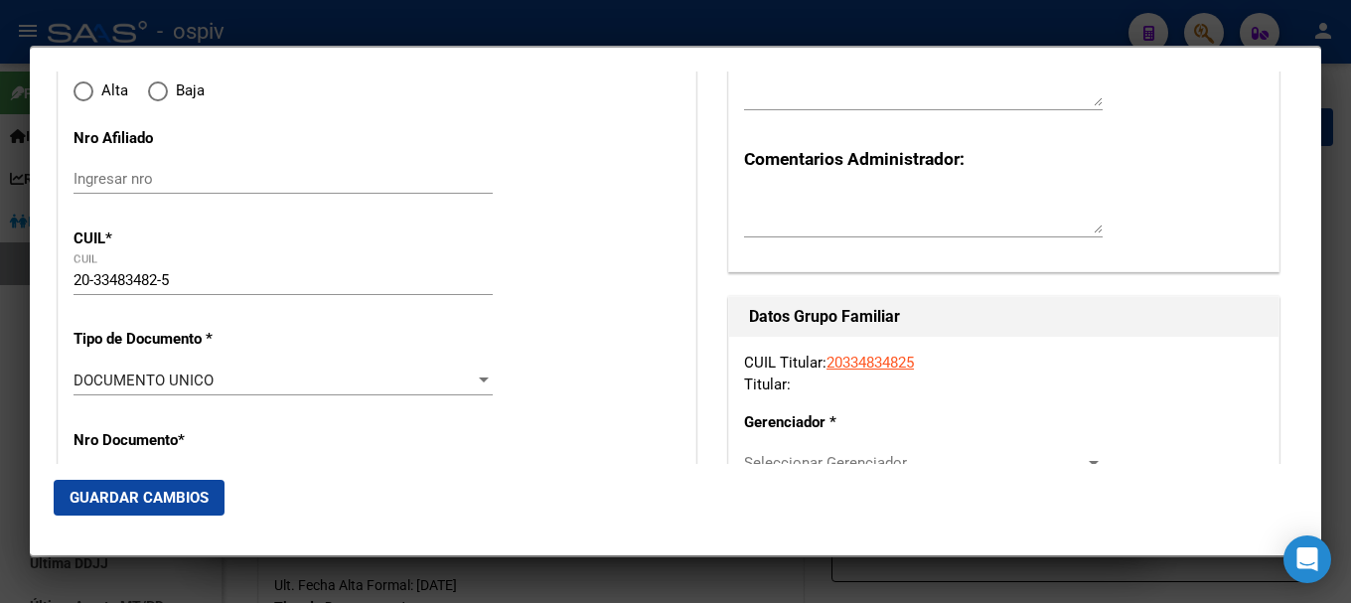
type input "33483482"
type input "BAHL"
type input "HUGO LUCIANO"
type input "1988-02-26"
type input "OLAVARRIA"
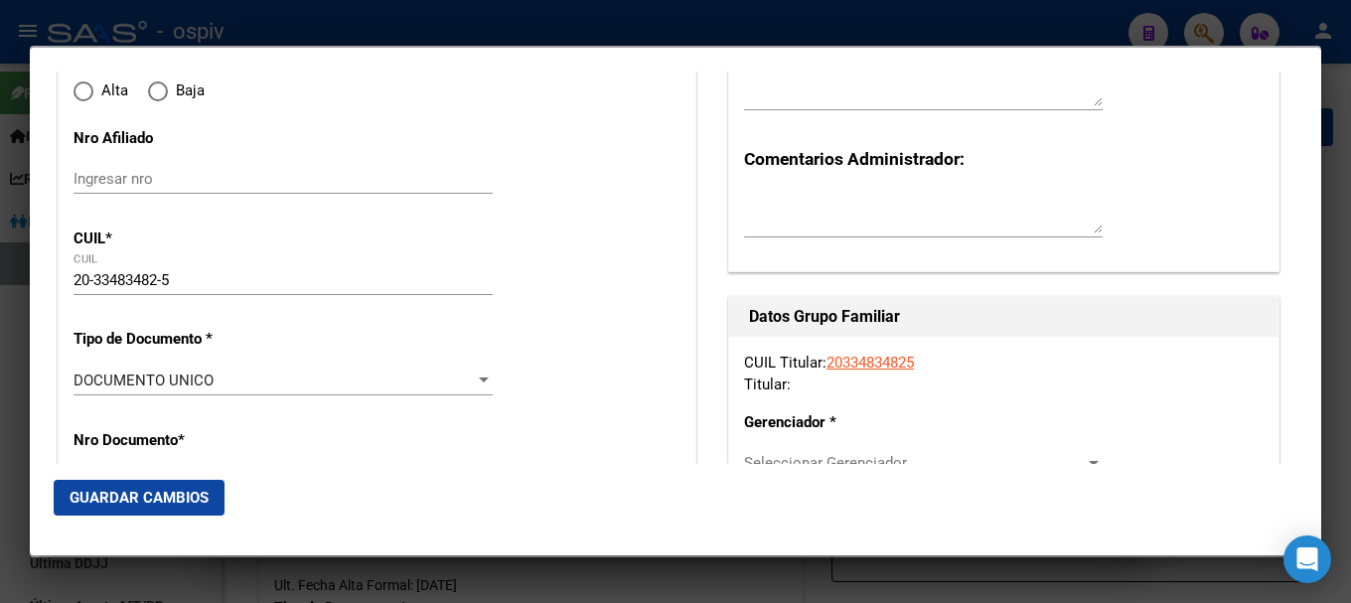
type input "7400"
type input "LAS AZUCENAS"
type input "2659"
radio input "true"
type input "OLAVARRIA"
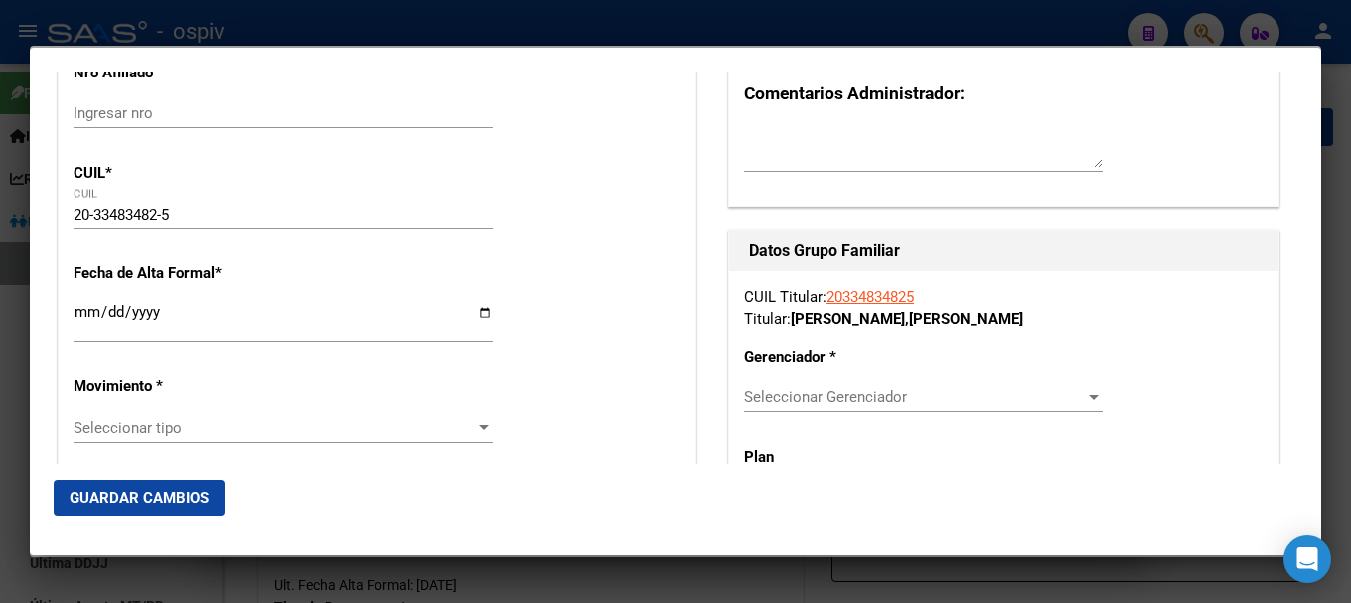
scroll to position [298, 0]
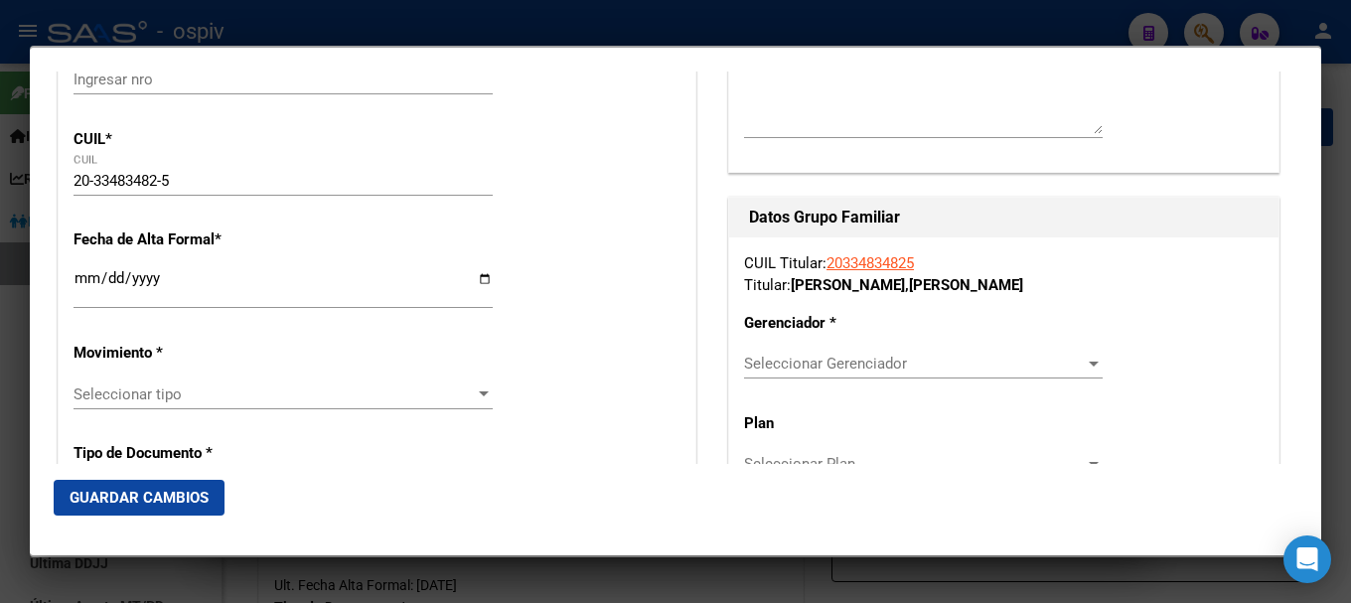
click at [77, 278] on input "Ingresar fecha" at bounding box center [282, 286] width 419 height 32
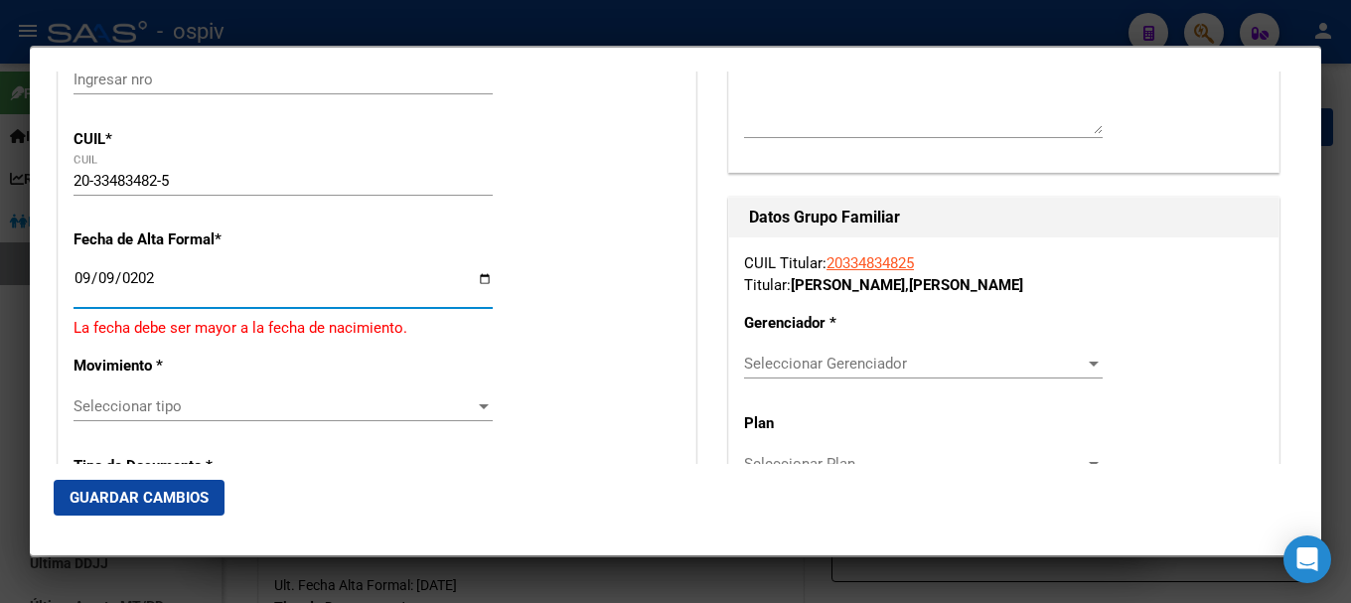
type input "[DATE]"
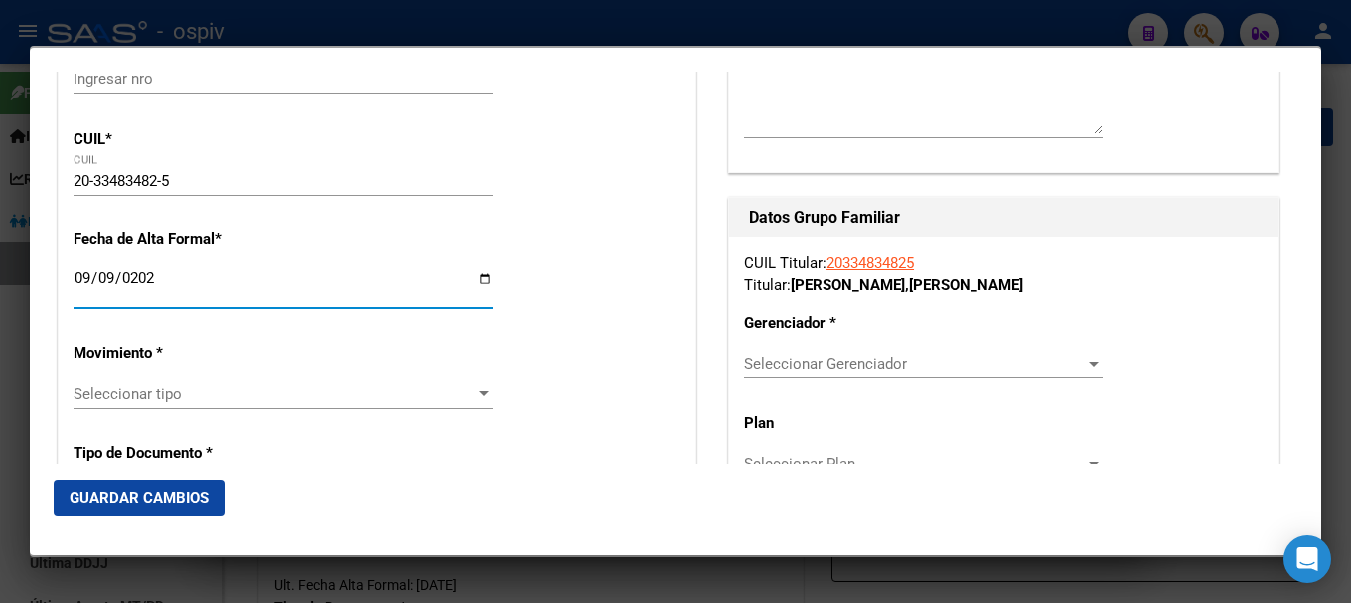
click at [139, 380] on div "Seleccionar tipo Seleccionar tipo" at bounding box center [282, 394] width 419 height 30
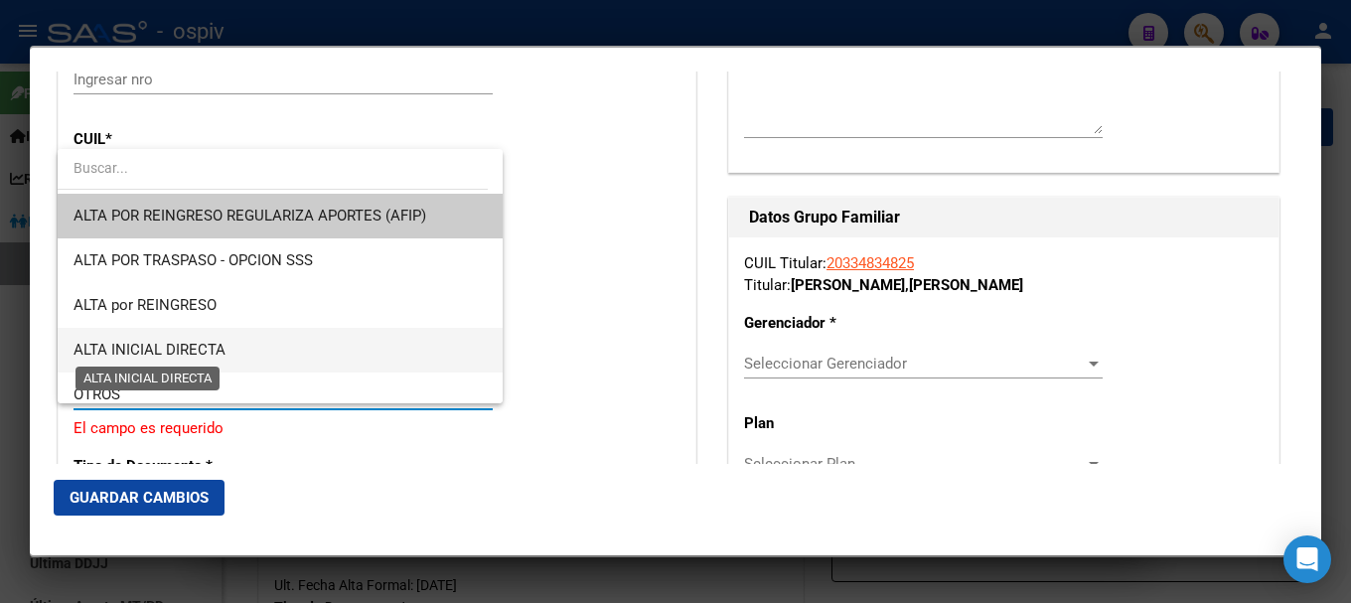
click at [158, 346] on span "ALTA INICIAL DIRECTA" at bounding box center [149, 350] width 152 height 18
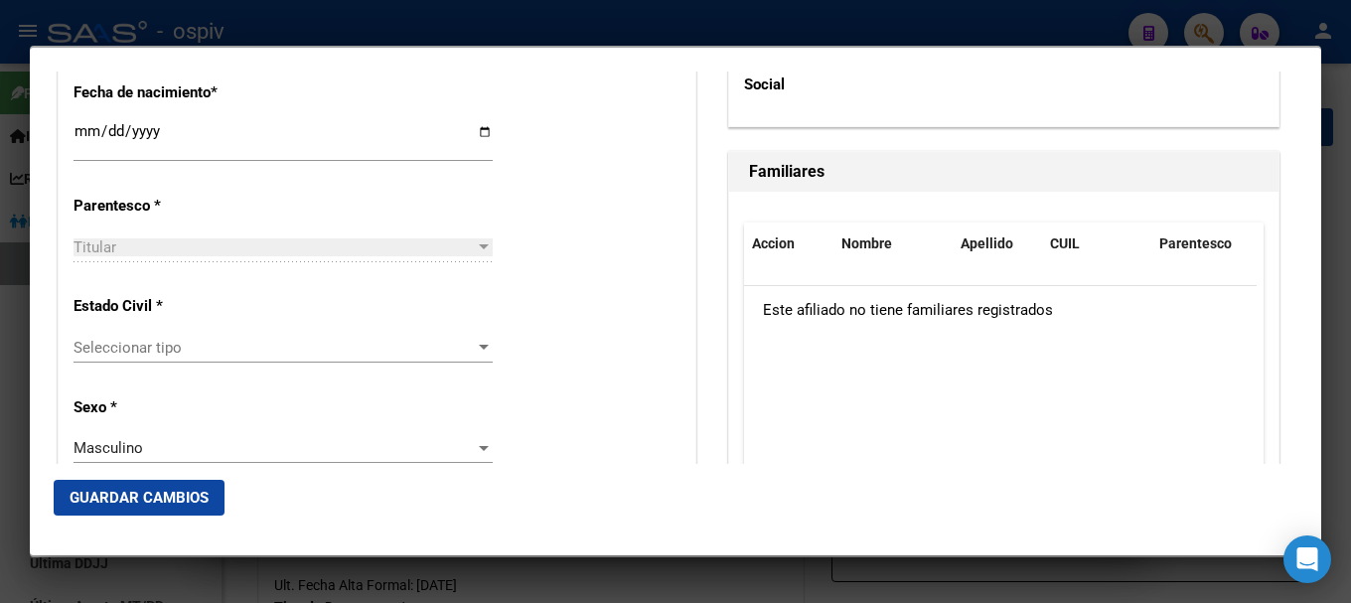
scroll to position [1092, 0]
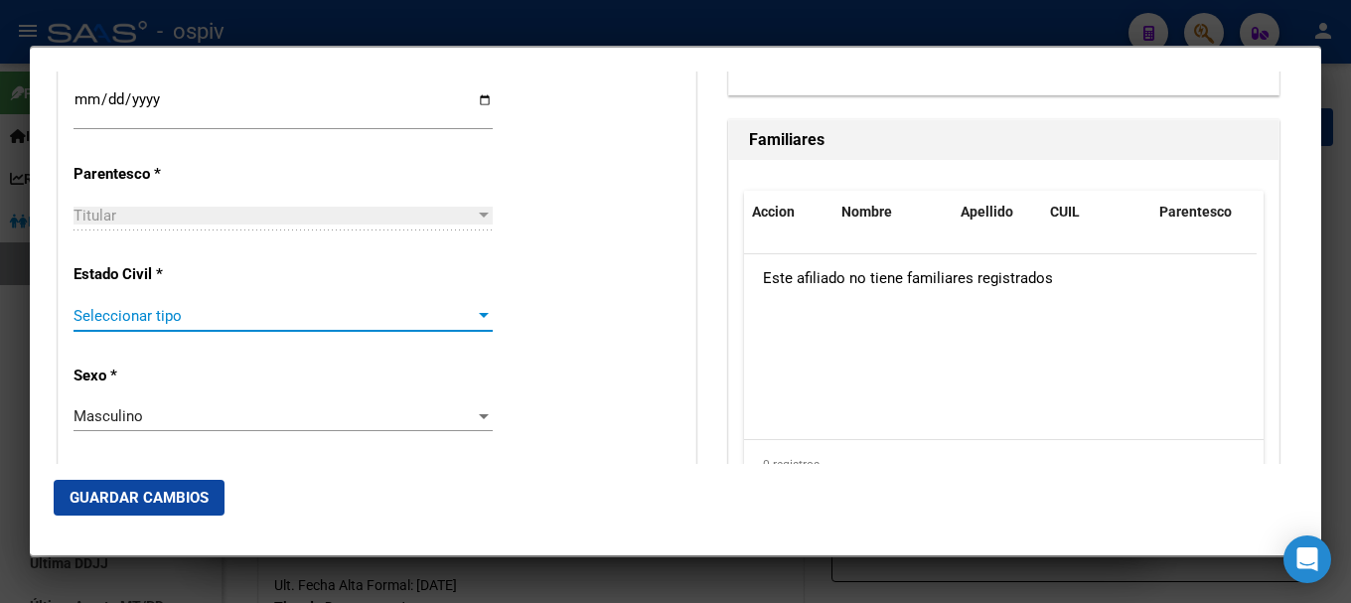
click at [170, 323] on span "Seleccionar tipo" at bounding box center [273, 316] width 401 height 18
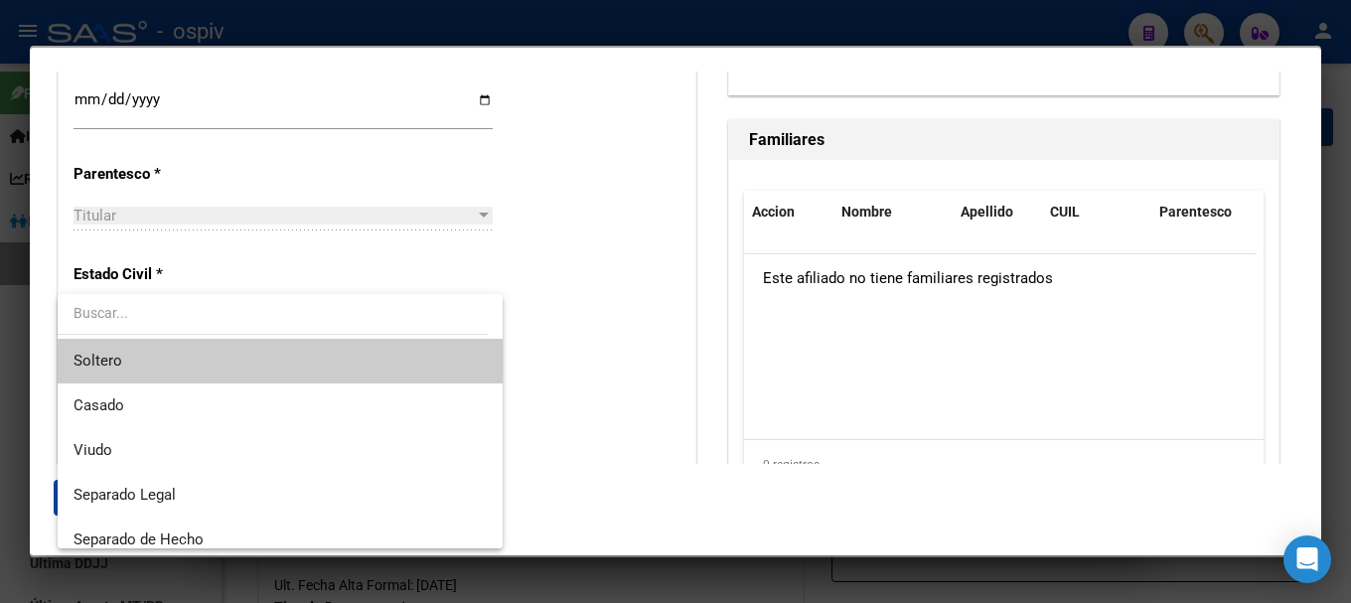
click at [119, 364] on span "Soltero" at bounding box center [97, 361] width 49 height 18
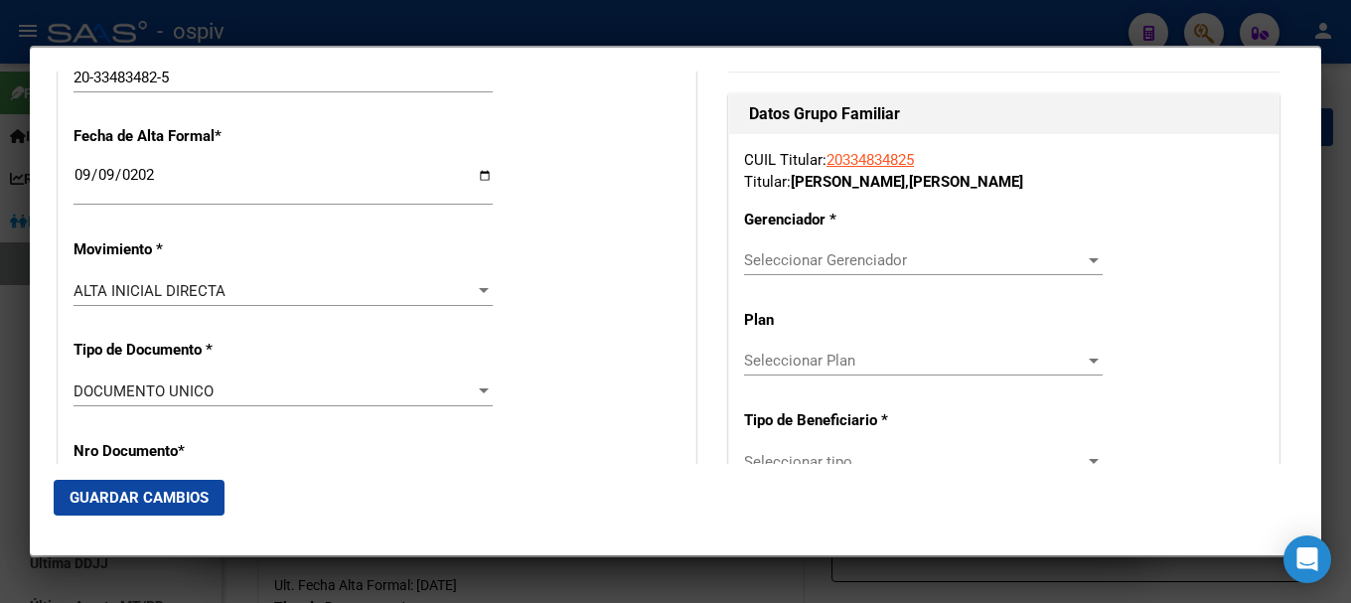
scroll to position [298, 0]
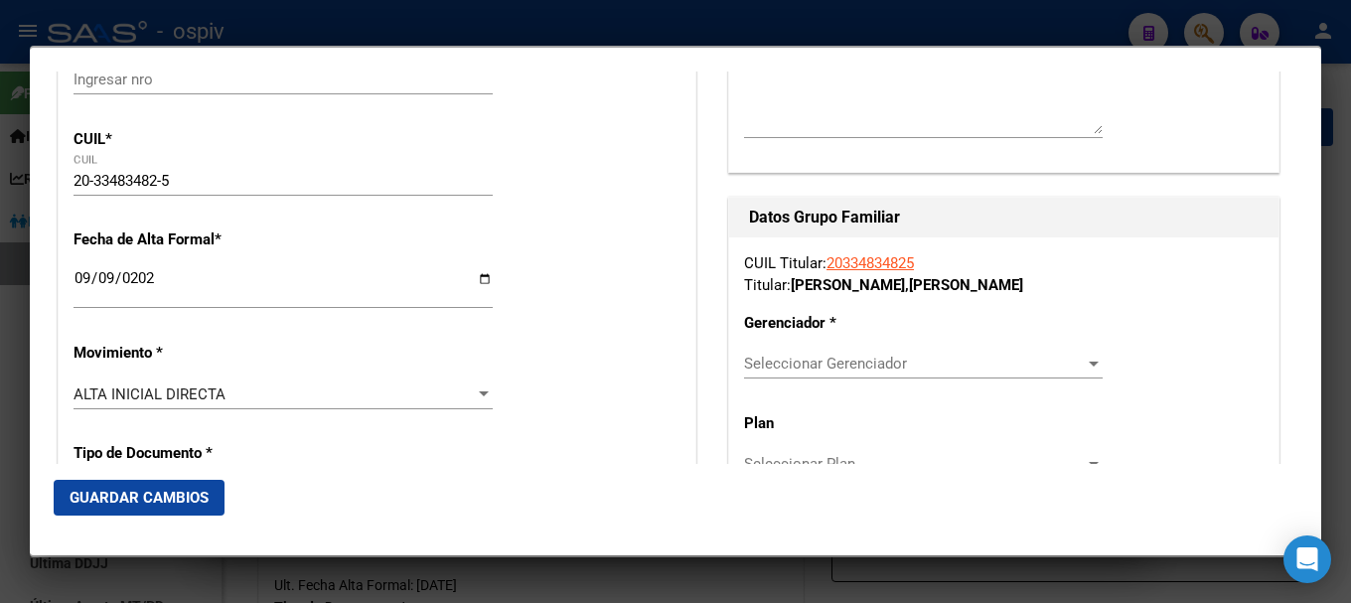
click at [931, 365] on span "Seleccionar Gerenciador" at bounding box center [914, 364] width 341 height 18
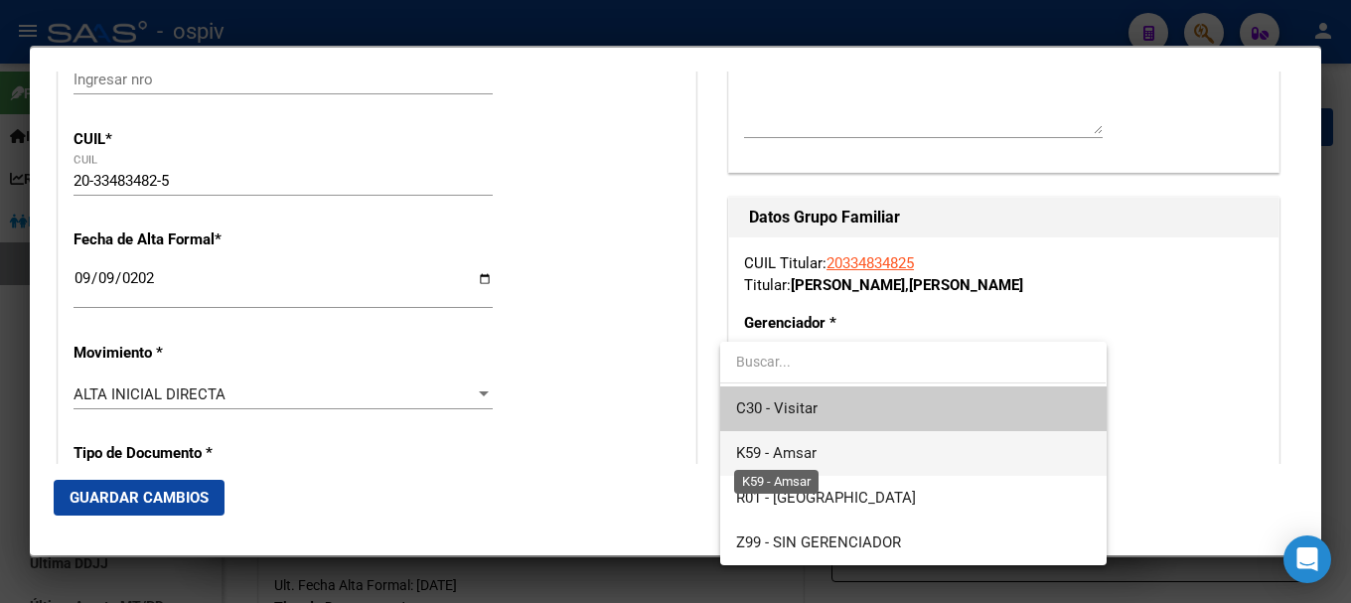
click at [811, 447] on span "K59 - Amsar" at bounding box center [776, 453] width 80 height 18
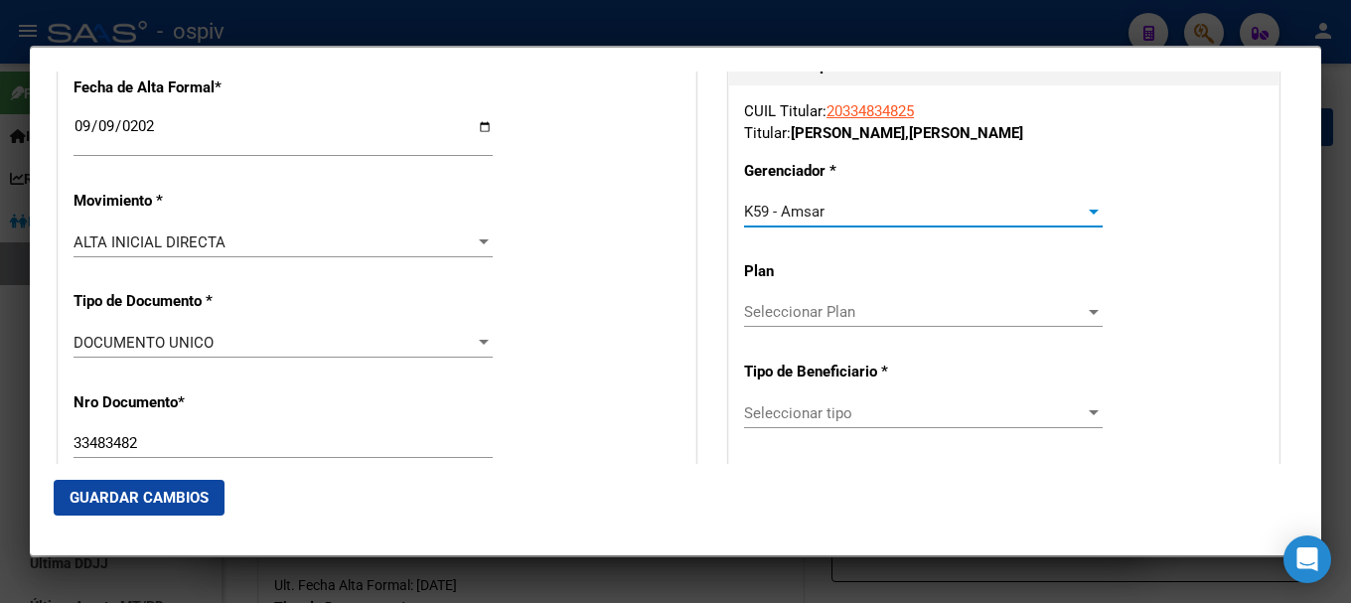
scroll to position [596, 0]
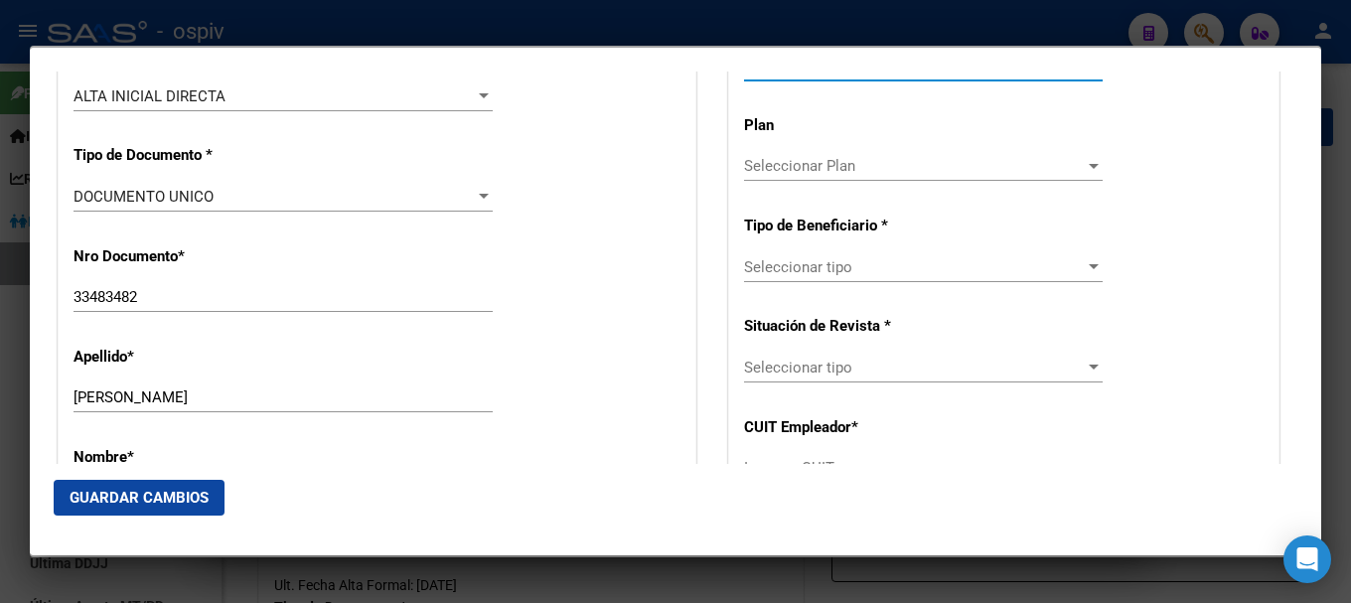
click at [869, 276] on div "Seleccionar tipo Seleccionar tipo" at bounding box center [923, 267] width 359 height 30
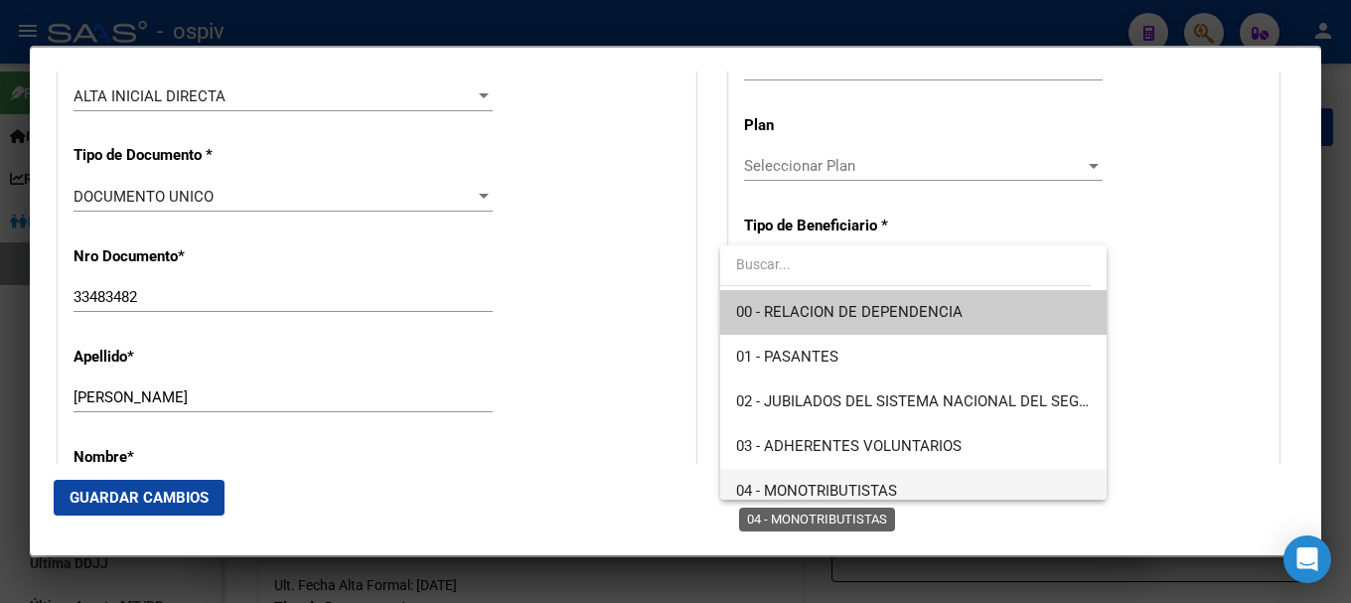
click at [805, 488] on span "04 - MONOTRIBUTISTAS" at bounding box center [816, 491] width 161 height 18
type input "20-33483482-5"
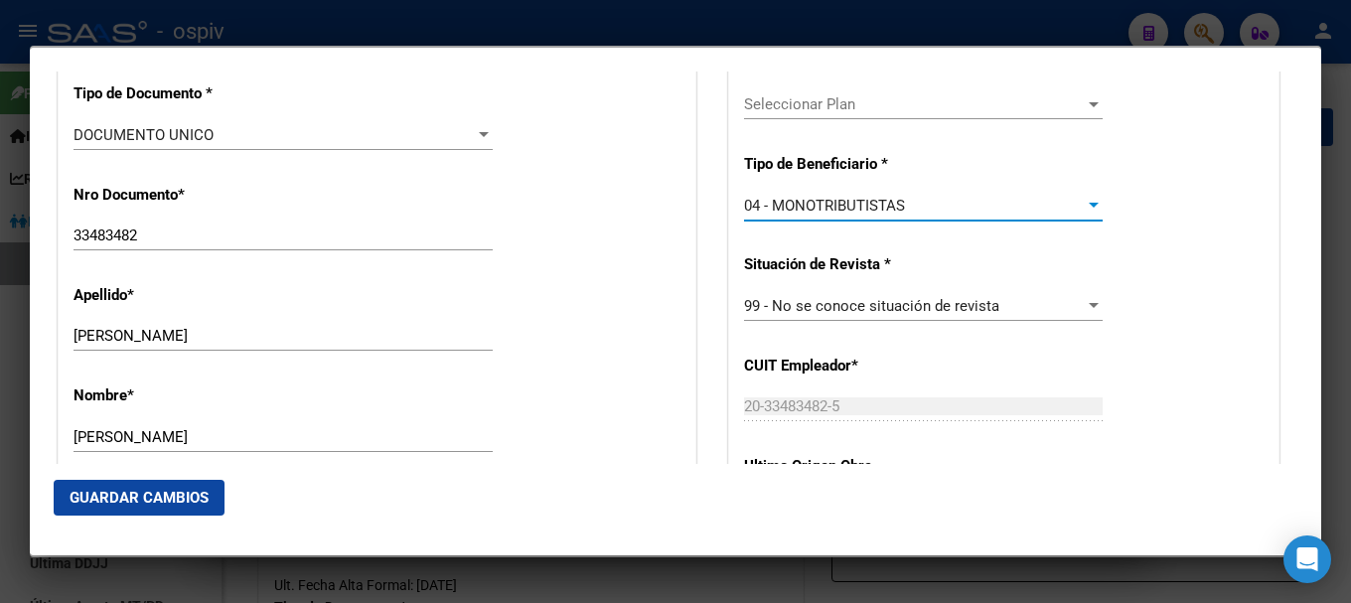
scroll to position [695, 0]
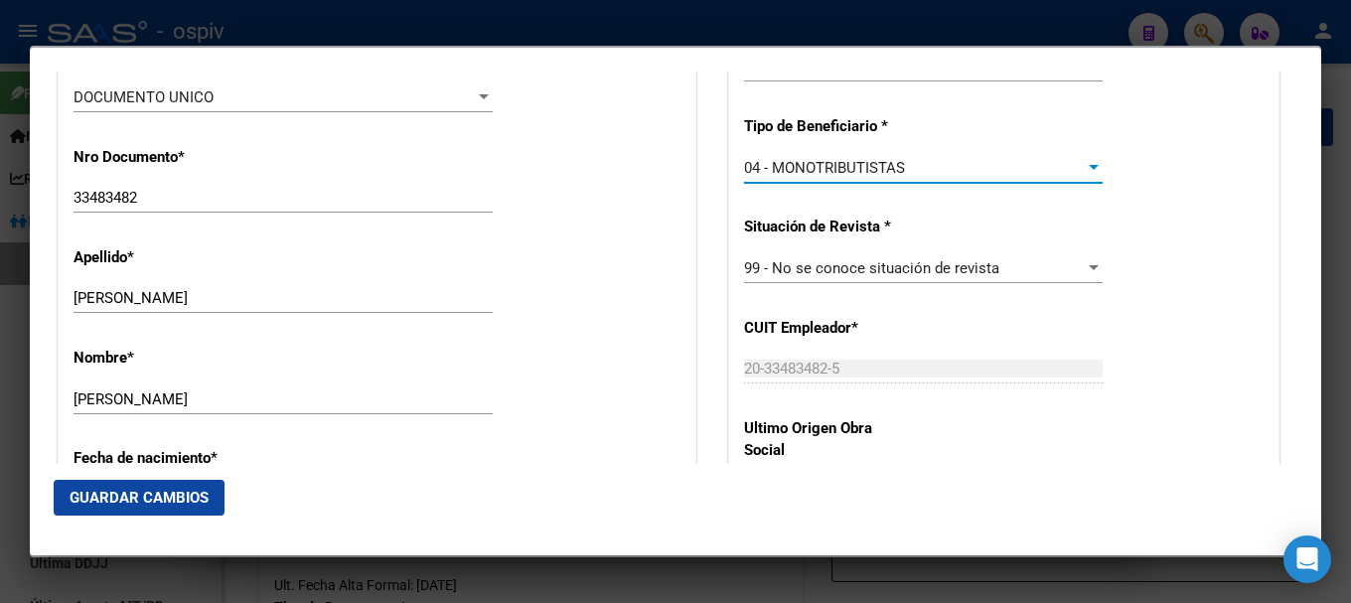
click at [130, 505] on span "Guardar Cambios" at bounding box center [139, 498] width 139 height 18
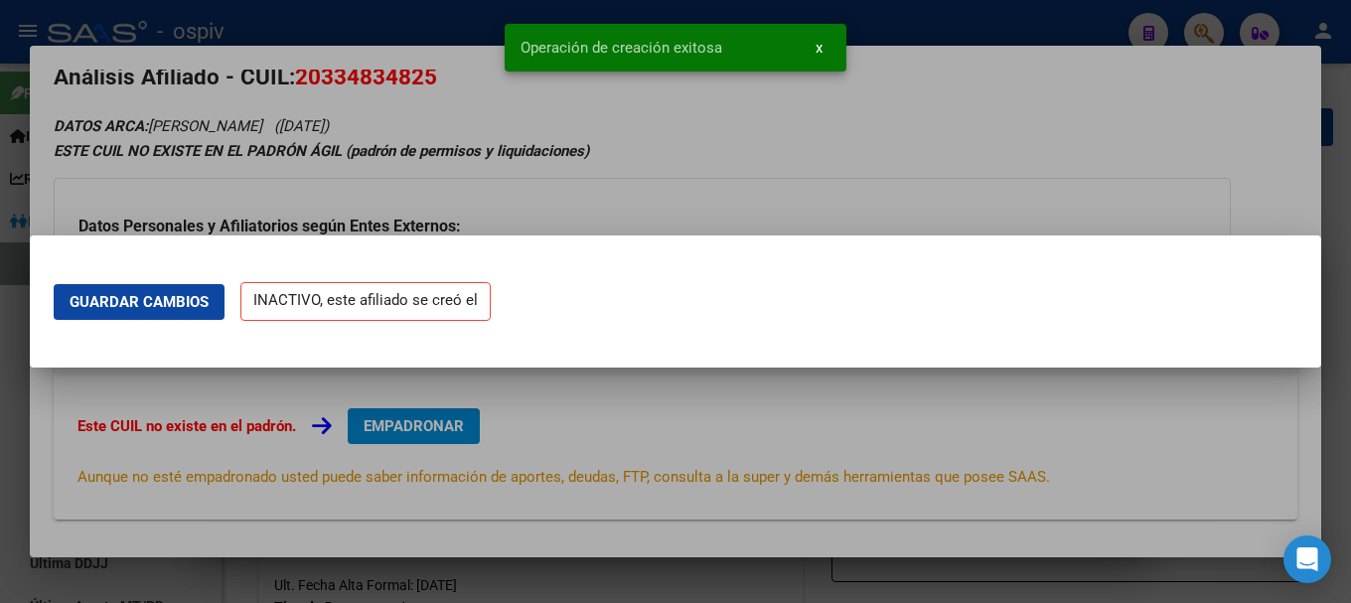
scroll to position [0, 0]
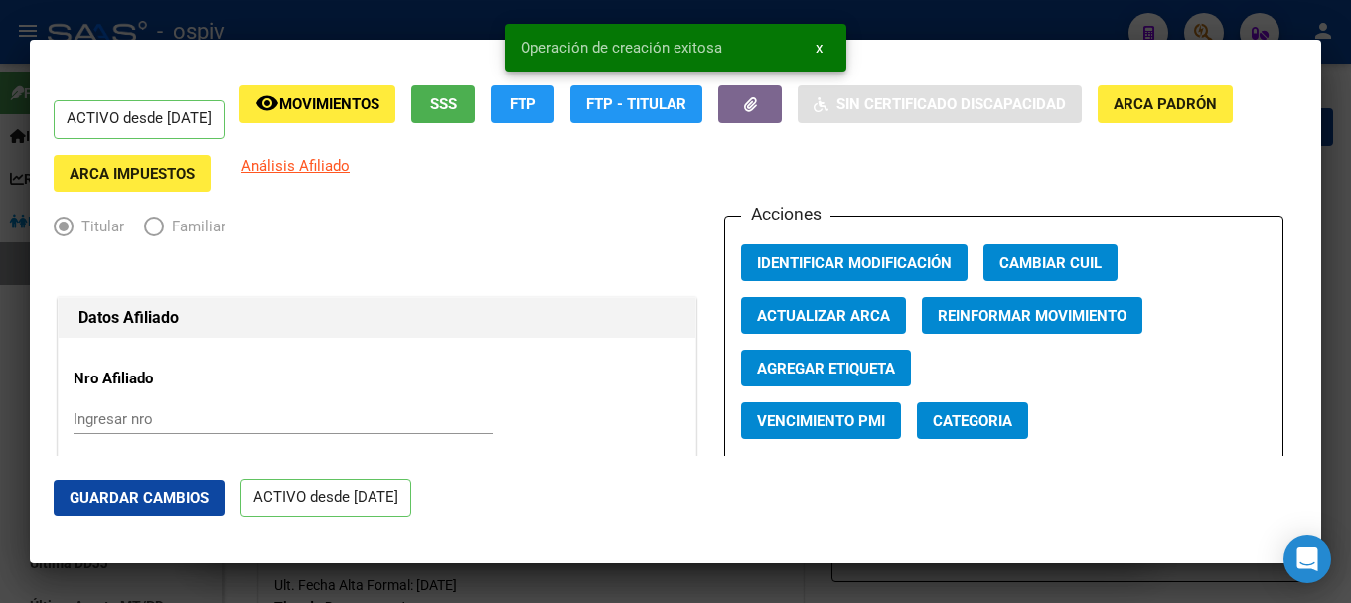
click at [991, 428] on span "Categoria" at bounding box center [972, 421] width 79 height 18
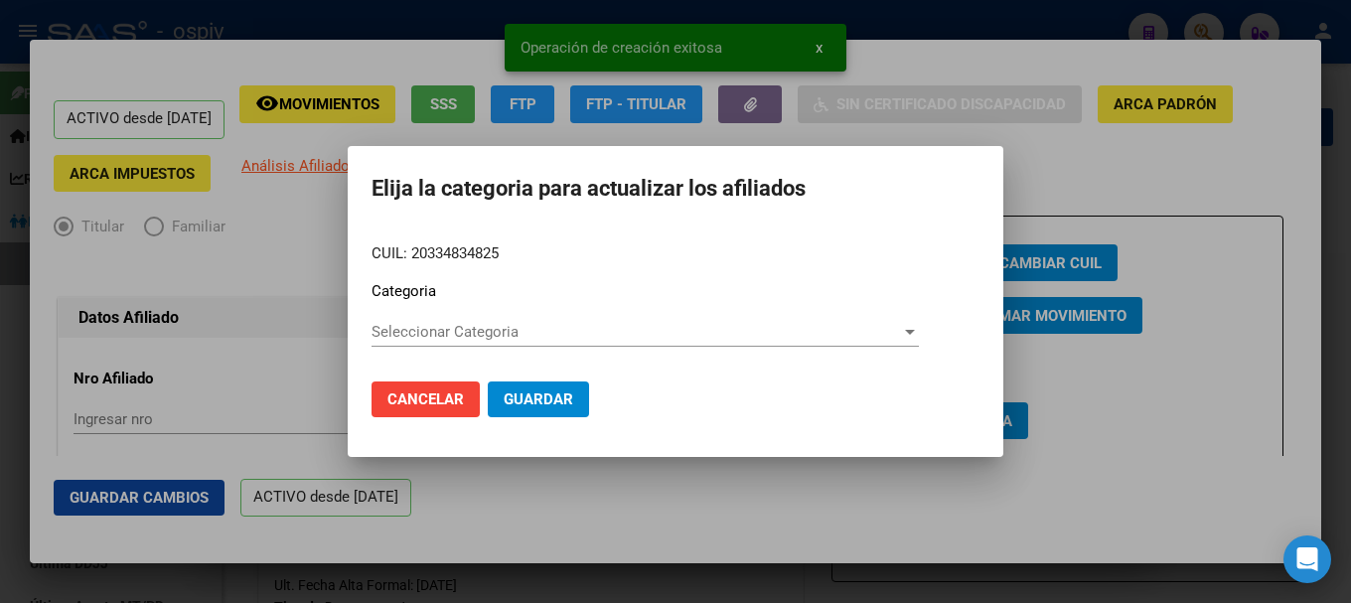
click at [446, 343] on div "Seleccionar Categoria Seleccionar Categoria" at bounding box center [644, 332] width 547 height 30
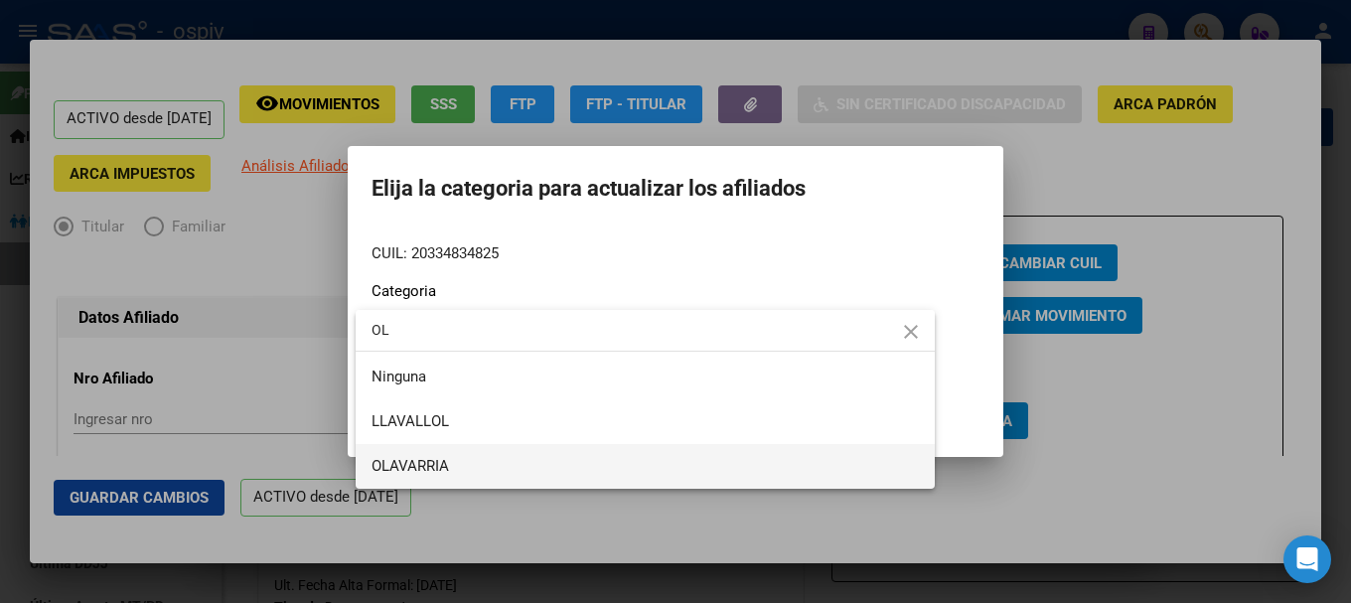
type input "OL"
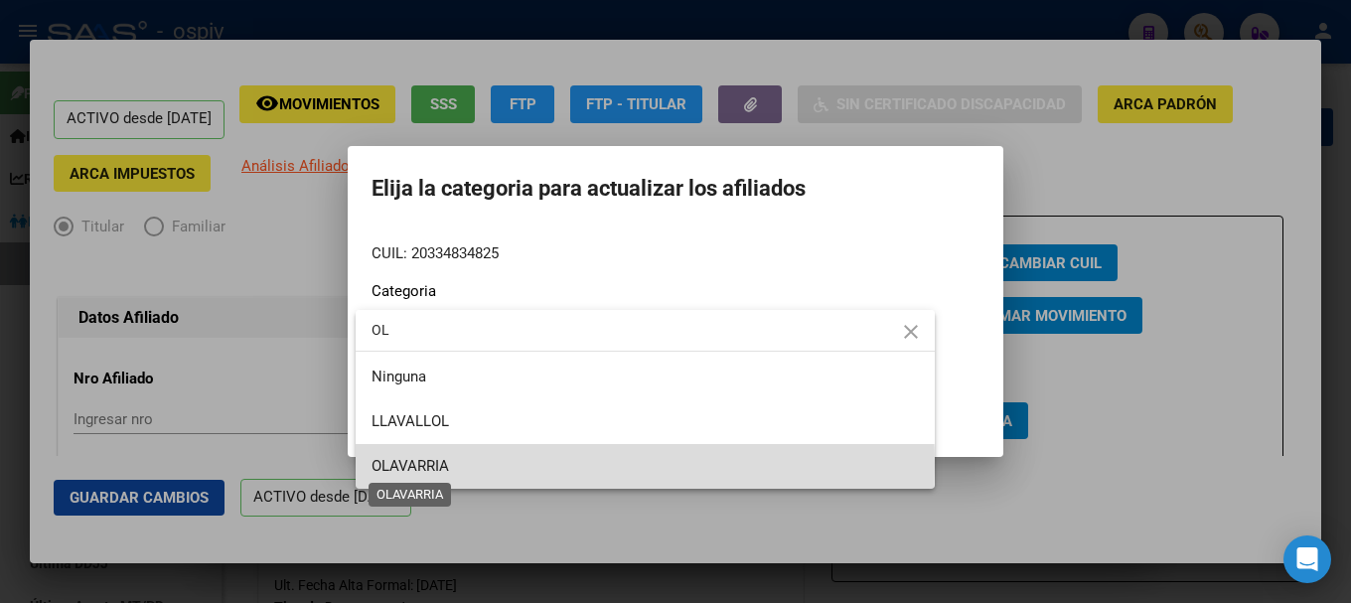
click at [410, 466] on span "OLAVARRIA" at bounding box center [409, 466] width 77 height 18
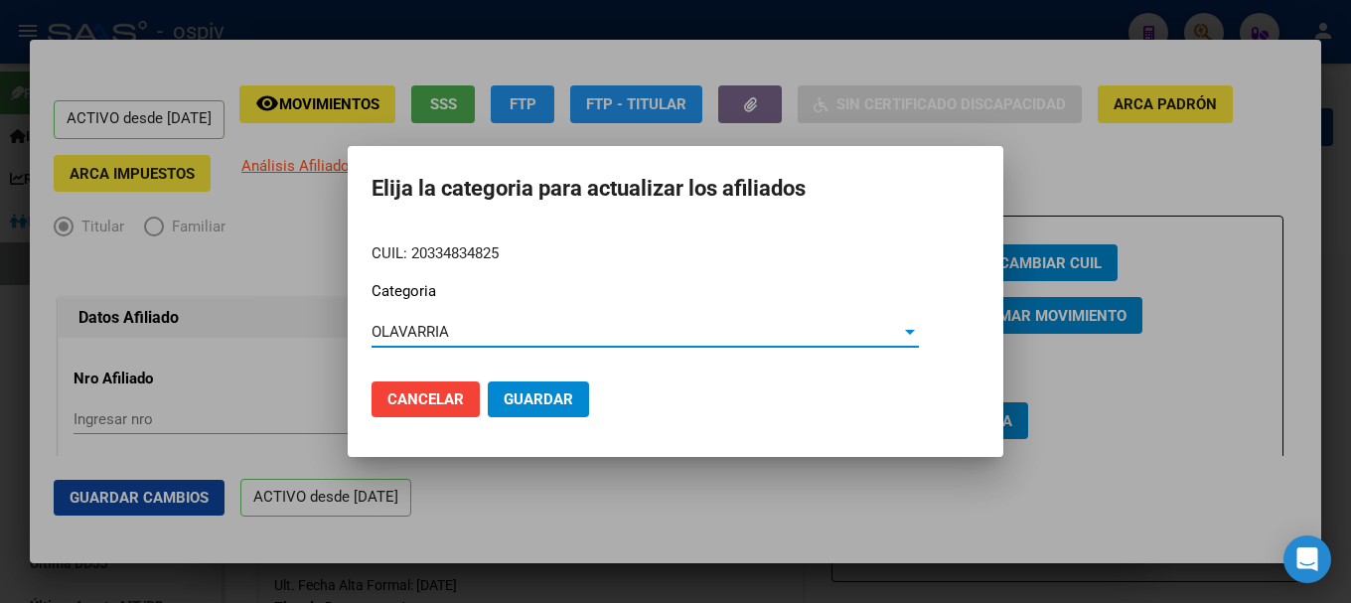
click at [544, 398] on span "Guardar" at bounding box center [539, 399] width 70 height 18
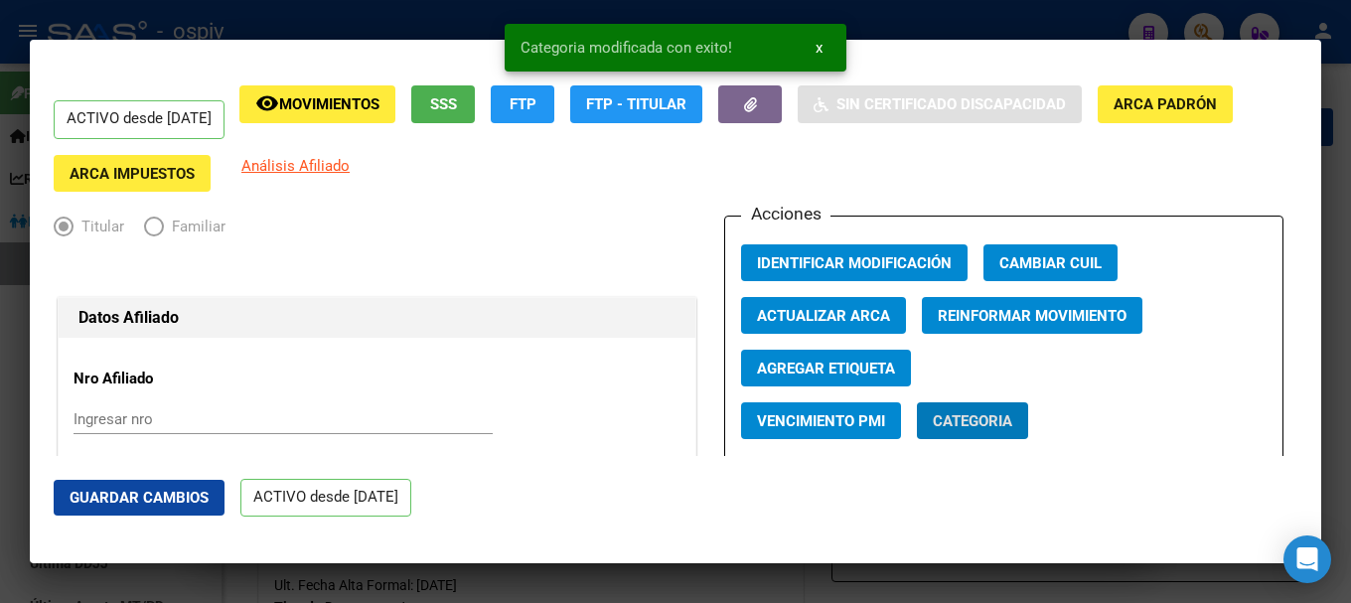
click at [862, 368] on span "Agregar Etiqueta" at bounding box center [826, 369] width 138 height 18
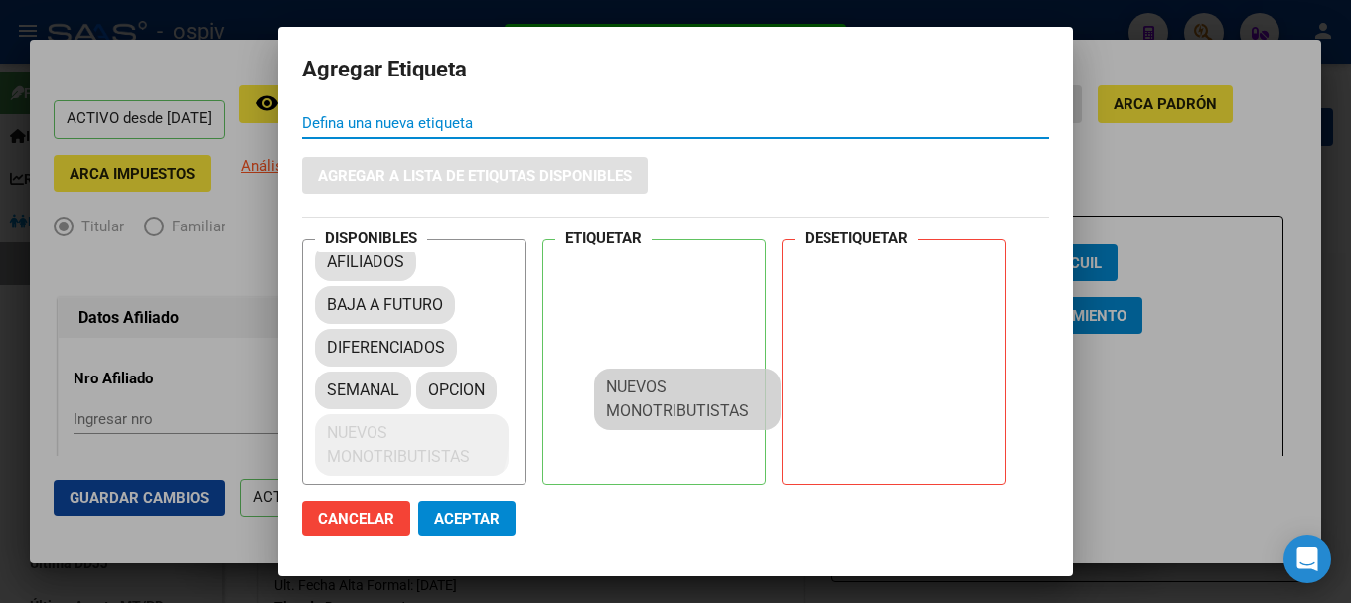
scroll to position [27, 0]
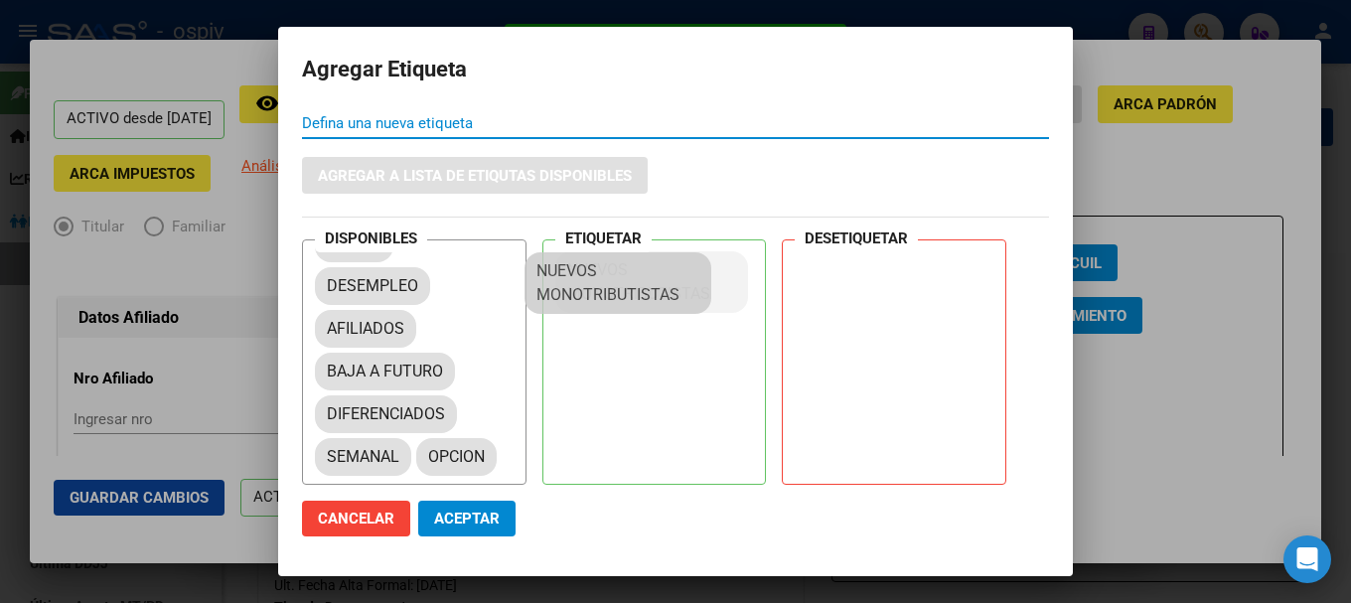
drag, startPoint x: 387, startPoint y: 432, endPoint x: 587, endPoint y: 272, distance: 255.8
drag, startPoint x: 463, startPoint y: 517, endPoint x: 446, endPoint y: 379, distance: 139.1
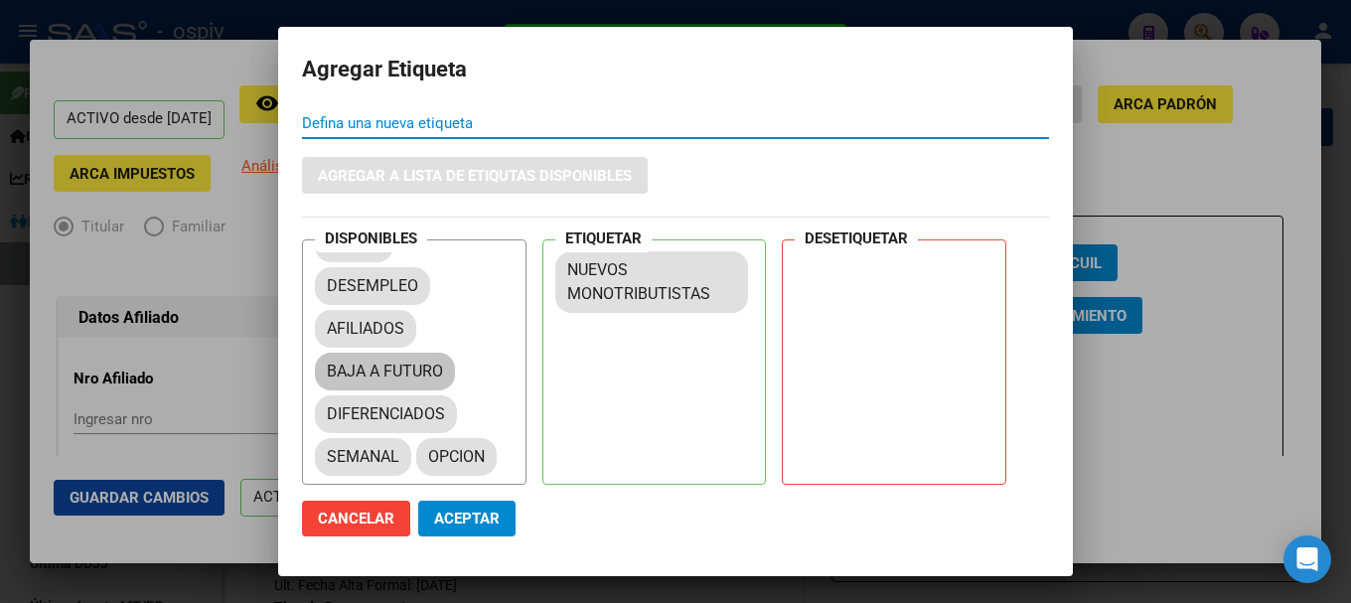
click at [464, 517] on span "Aceptar" at bounding box center [467, 518] width 66 height 18
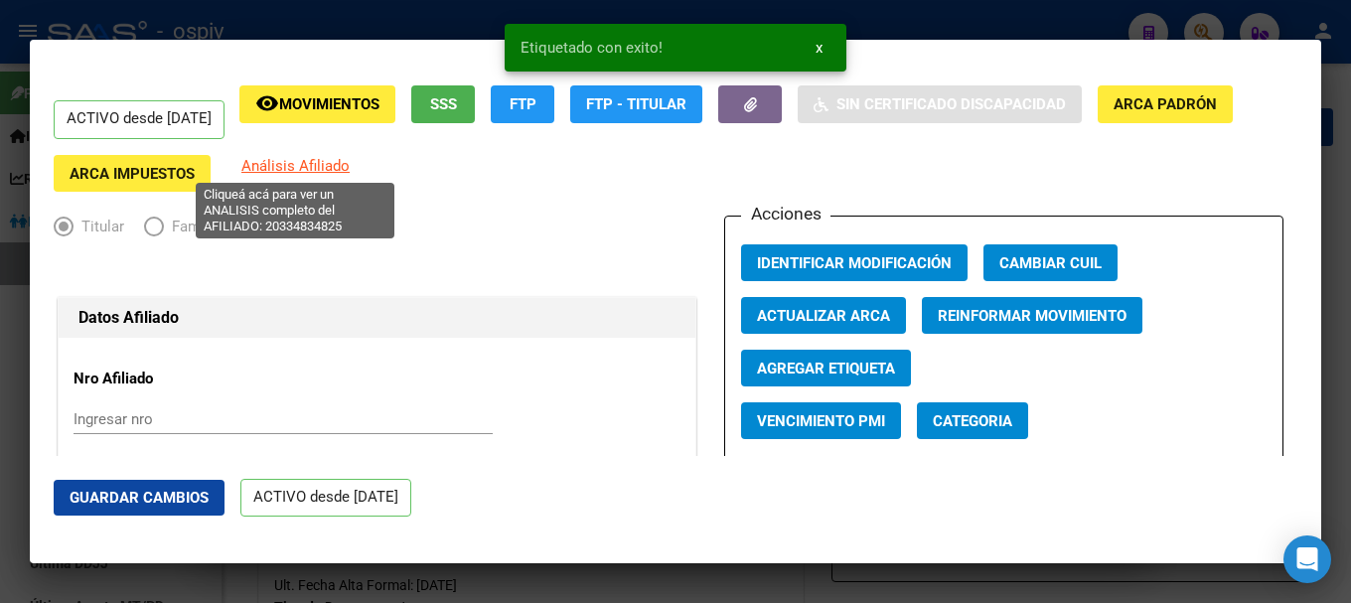
click at [283, 174] on span "Análisis Afiliado" at bounding box center [295, 166] width 108 height 18
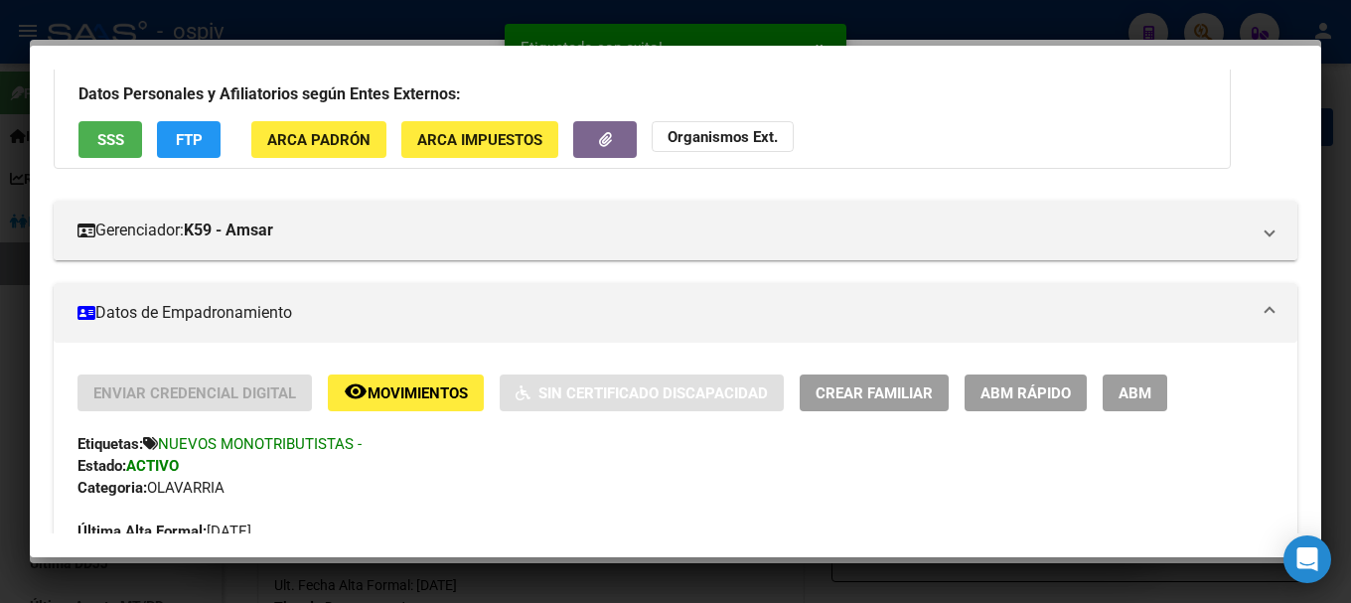
scroll to position [99, 0]
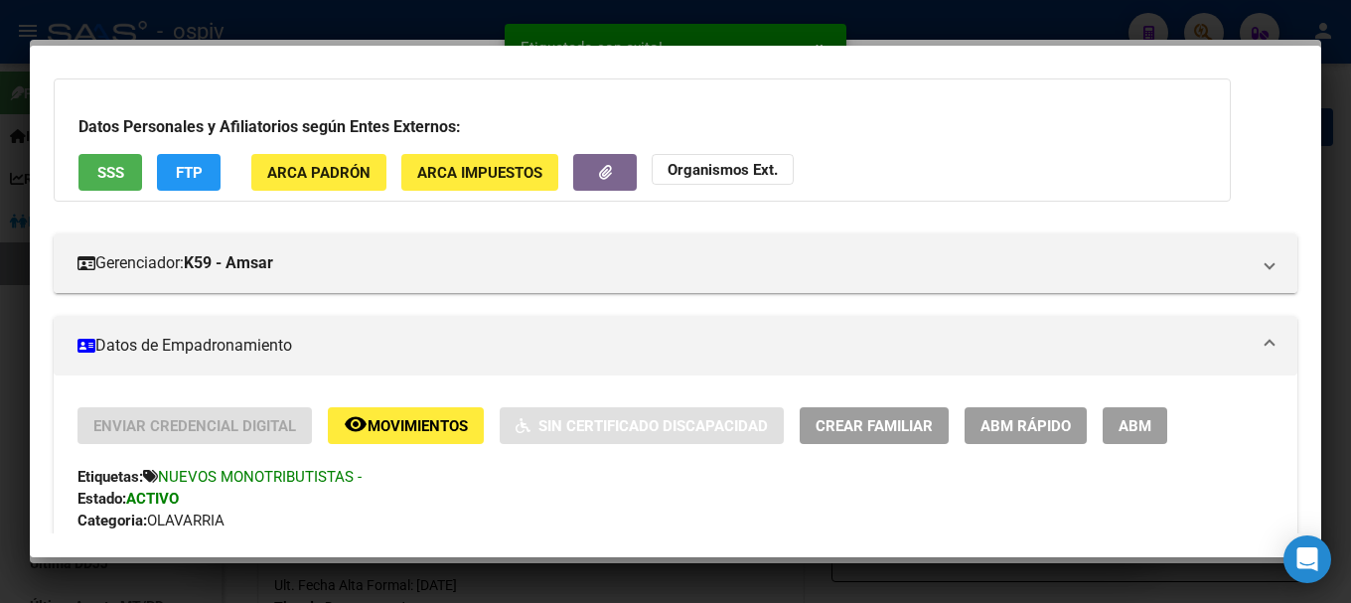
click at [201, 170] on span "FTP" at bounding box center [189, 173] width 27 height 18
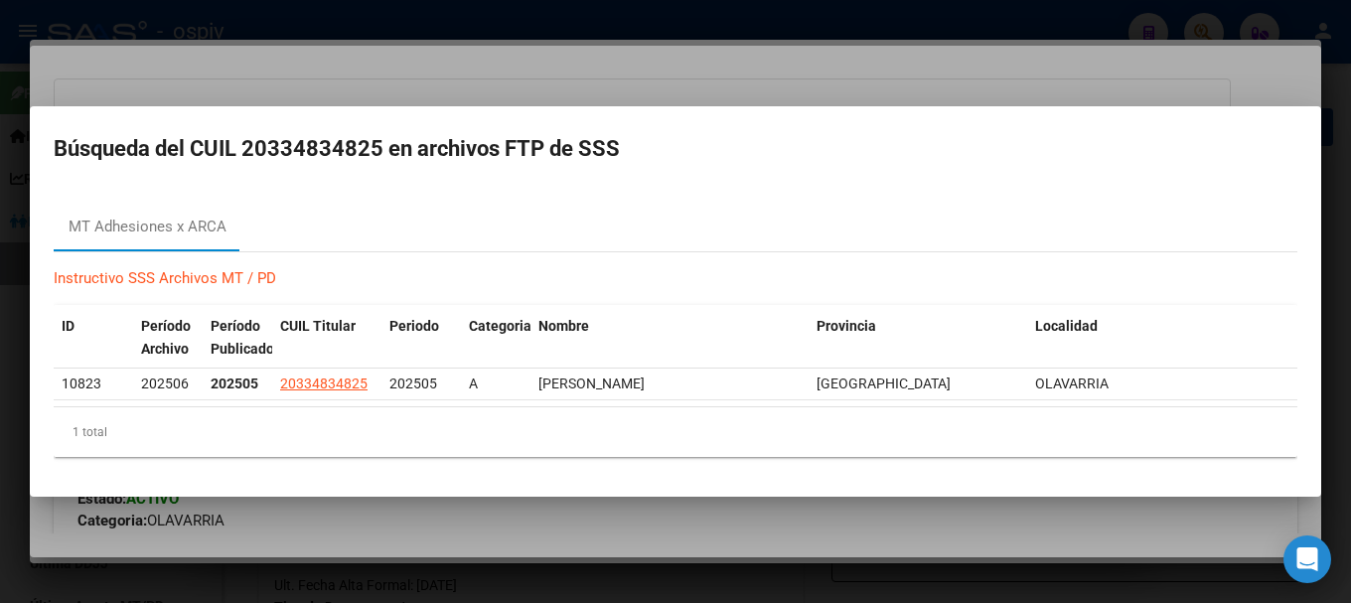
click at [1171, 6] on div at bounding box center [675, 301] width 1351 height 603
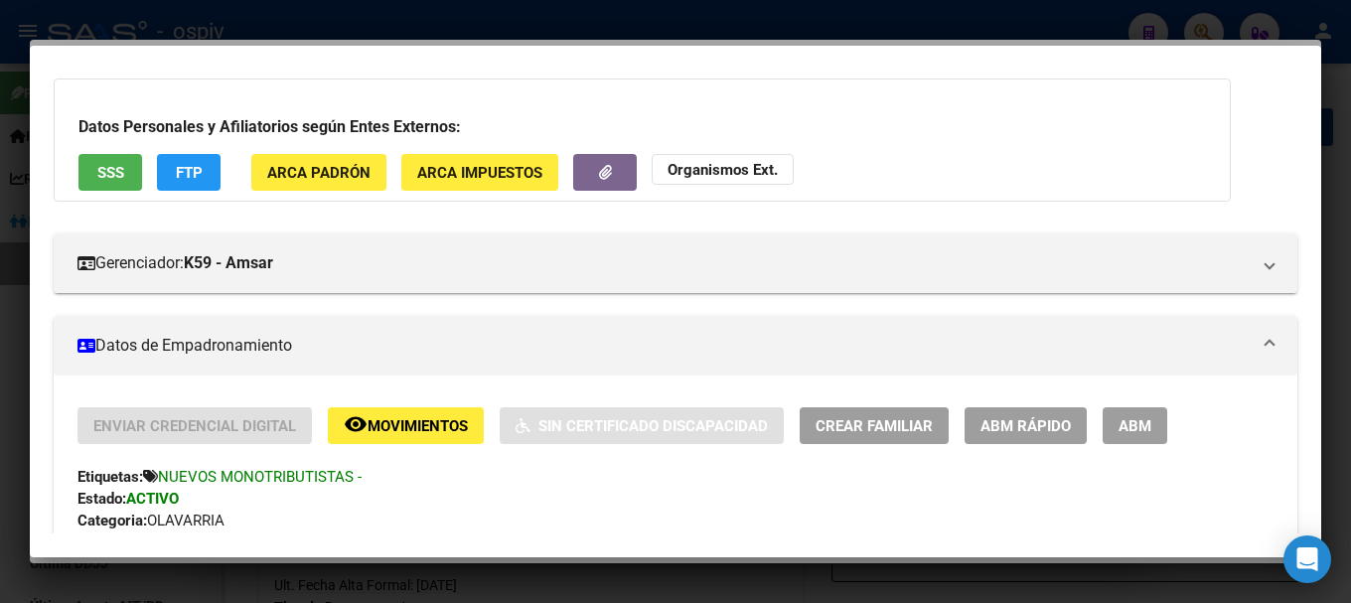
click at [1201, 30] on div at bounding box center [675, 301] width 1351 height 603
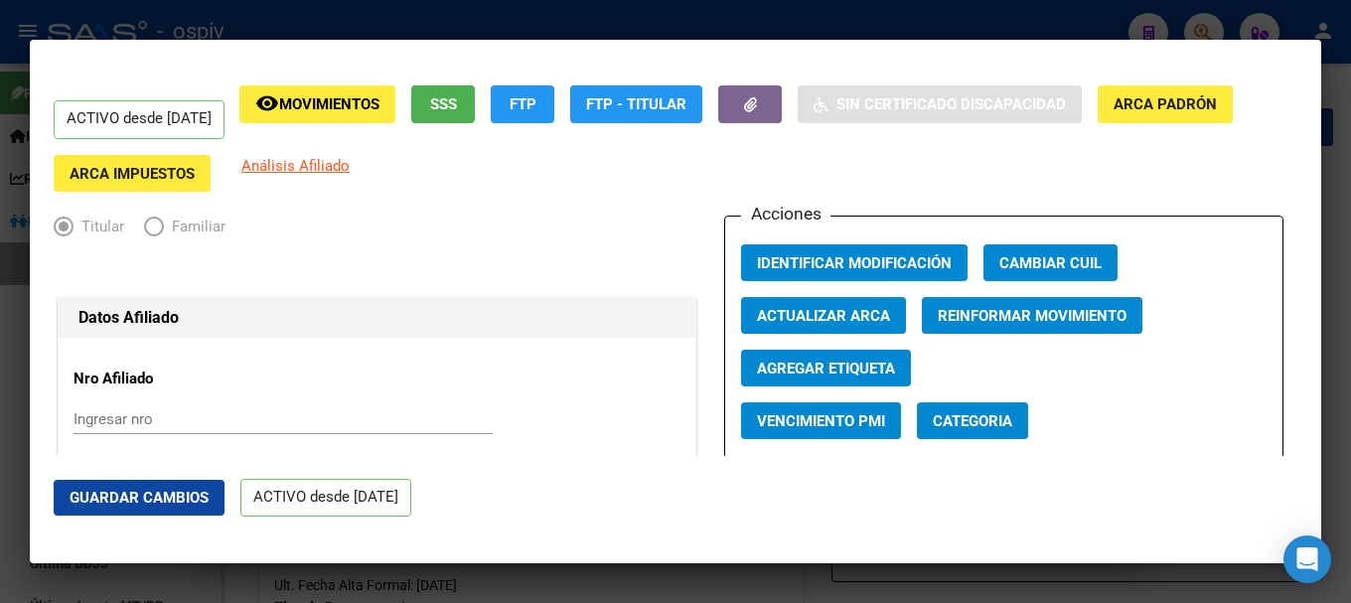
click at [1217, 23] on div at bounding box center [675, 301] width 1351 height 603
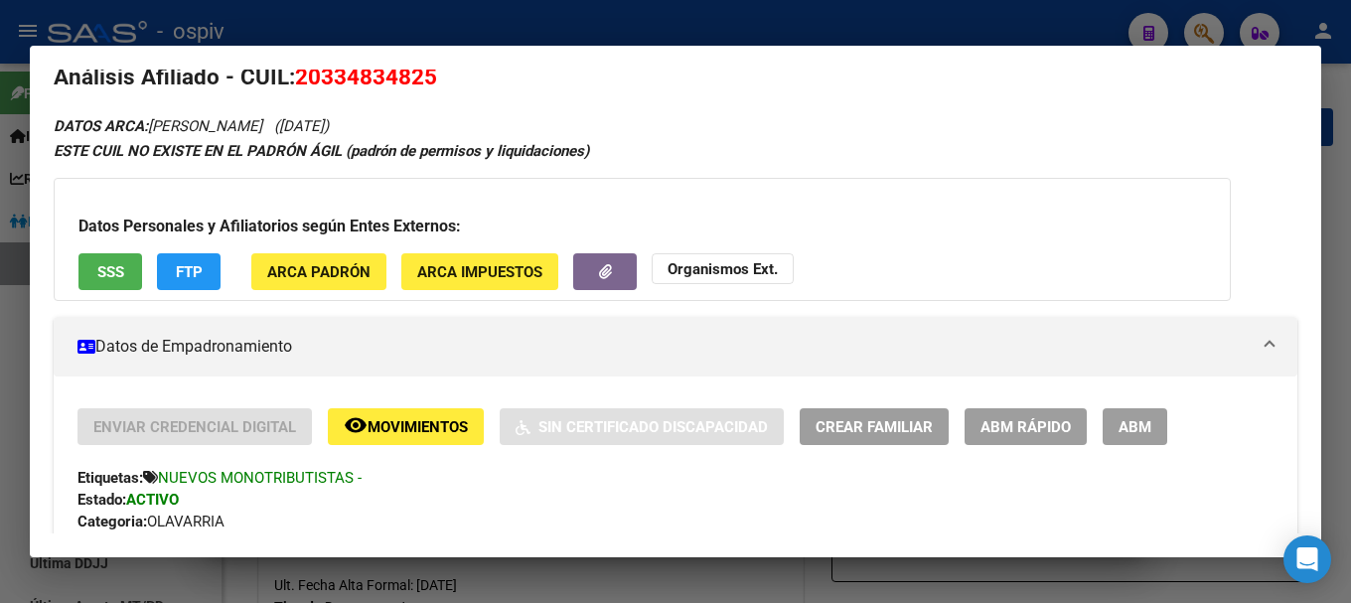
drag, startPoint x: 1206, startPoint y: 26, endPoint x: 999, endPoint y: 70, distance: 211.1
click at [1201, 26] on div at bounding box center [675, 301] width 1351 height 603
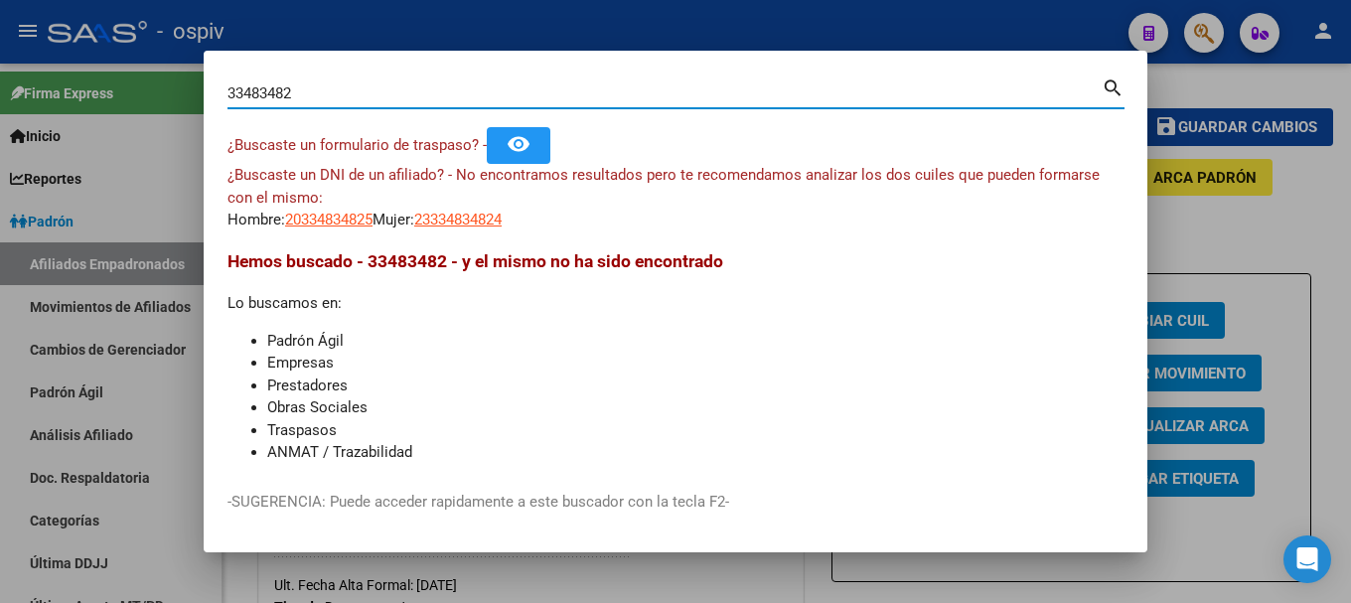
drag, startPoint x: 349, startPoint y: 97, endPoint x: 129, endPoint y: 84, distance: 219.9
click at [131, 87] on div "33483482 Buscar (apellido, dni, cuil, nro traspaso, cuit, obra social) search ¿…" at bounding box center [675, 301] width 1351 height 603
type input "31837564"
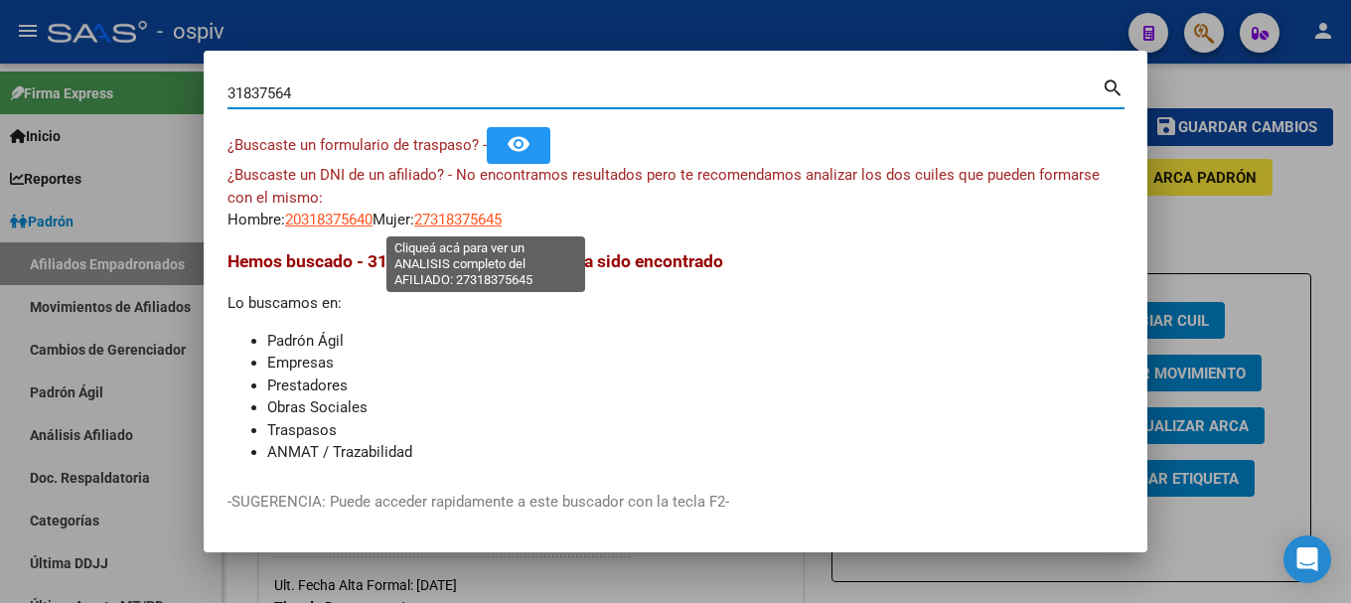
click at [464, 223] on span "27318375645" at bounding box center [457, 220] width 87 height 18
type textarea "27318375645"
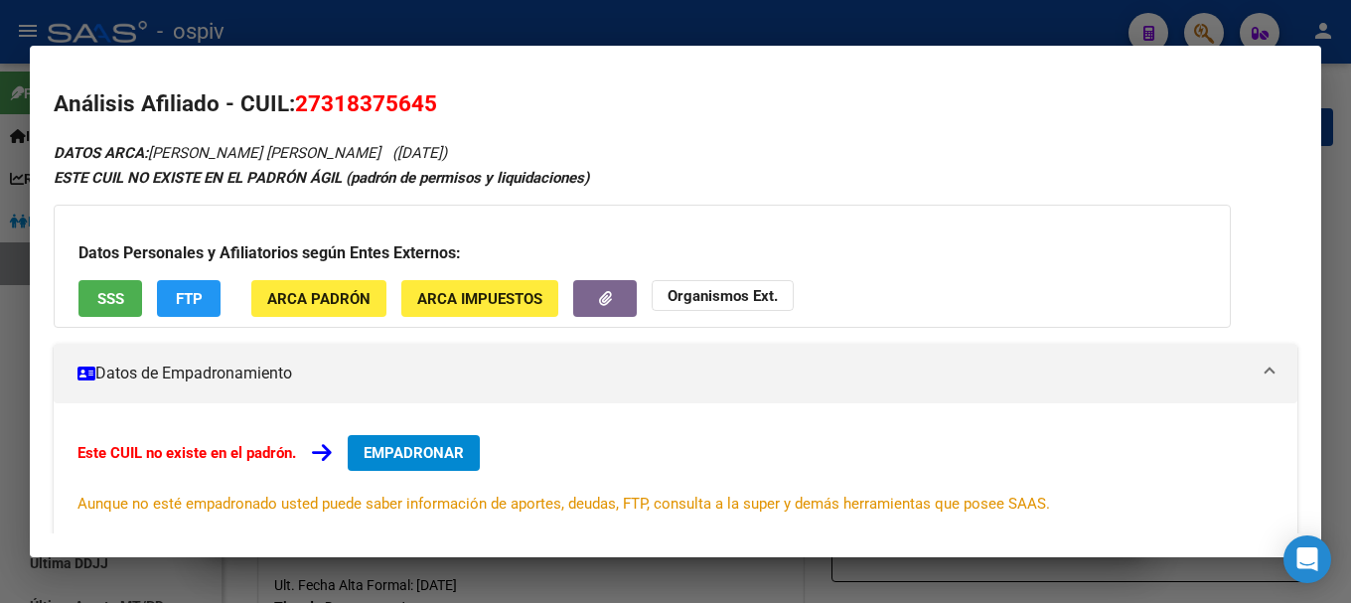
click at [424, 430] on div "Este CUIL no existe en el padrón. EMPADRONAR Aunque no esté empadronado usted p…" at bounding box center [675, 474] width 1243 height 143
click at [433, 448] on span "EMPADRONAR" at bounding box center [413, 453] width 100 height 18
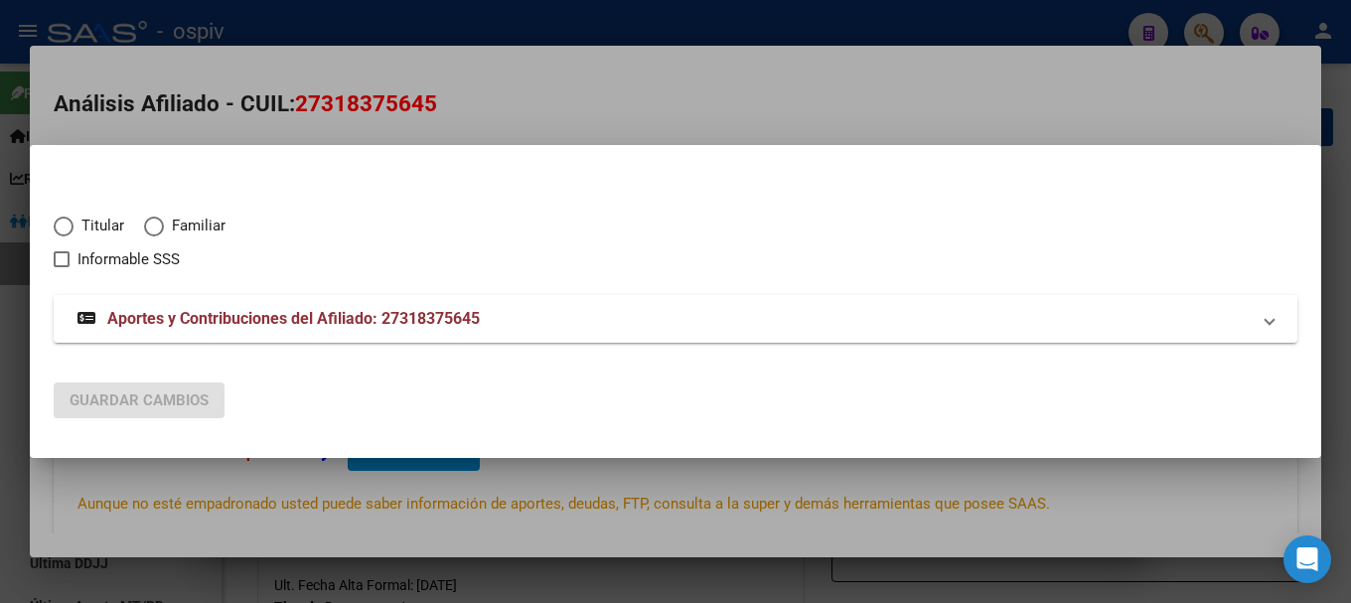
click at [65, 226] on span "Elija una opción" at bounding box center [64, 227] width 20 height 20
click at [65, 226] on input "Titular" at bounding box center [64, 227] width 20 height 20
radio input "true"
checkbox input "true"
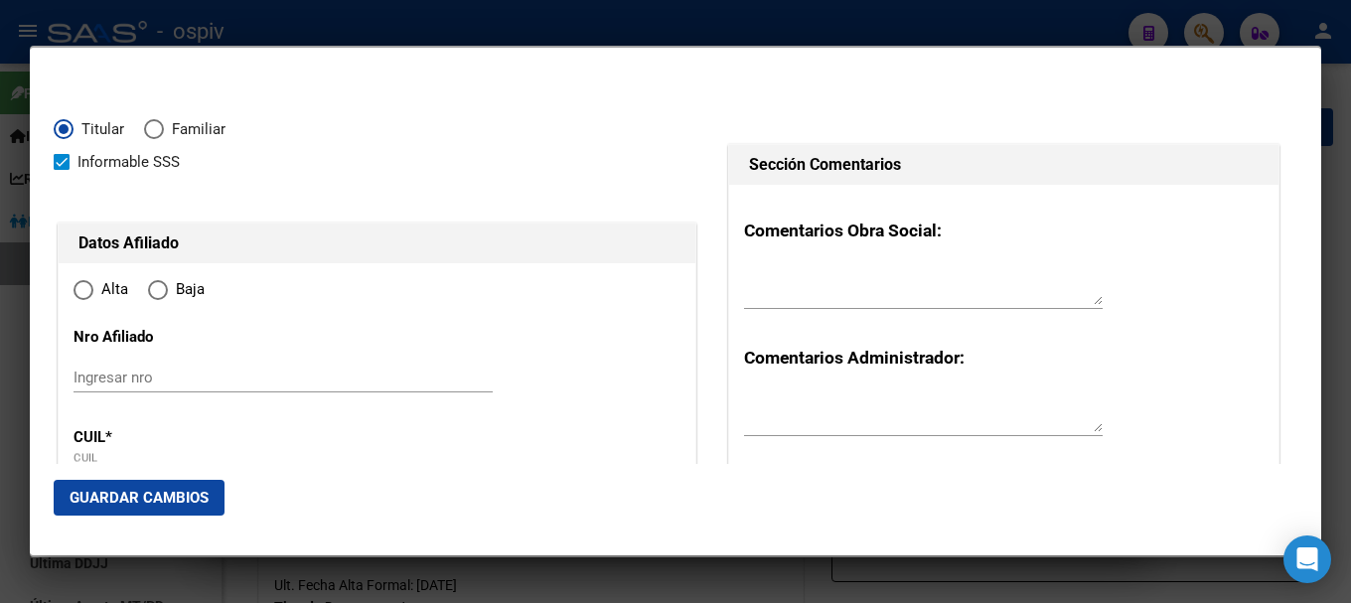
type input "27-31837564-5"
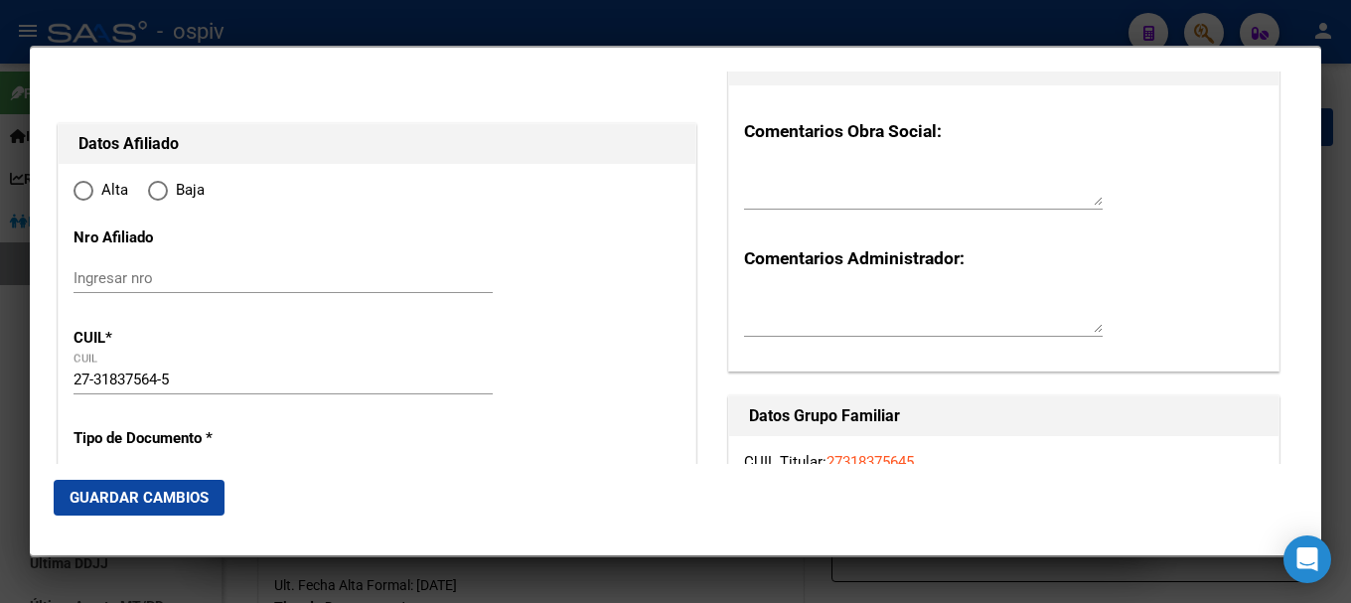
type input "31837564"
type input "[PERSON_NAME]"
type input "[DATE]"
type input "OLAVARRIA"
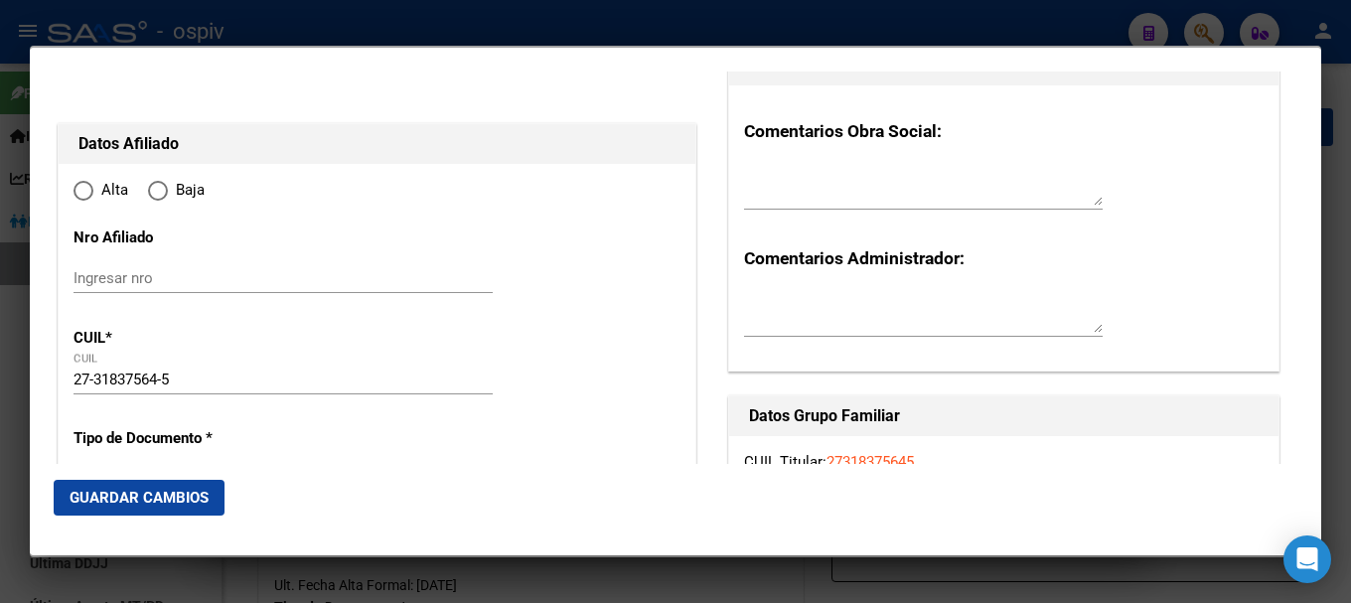
type input "7400"
type input "LAS ORQUIDEAS"
type input "2463"
radio input "true"
type input "OLAVARRIA"
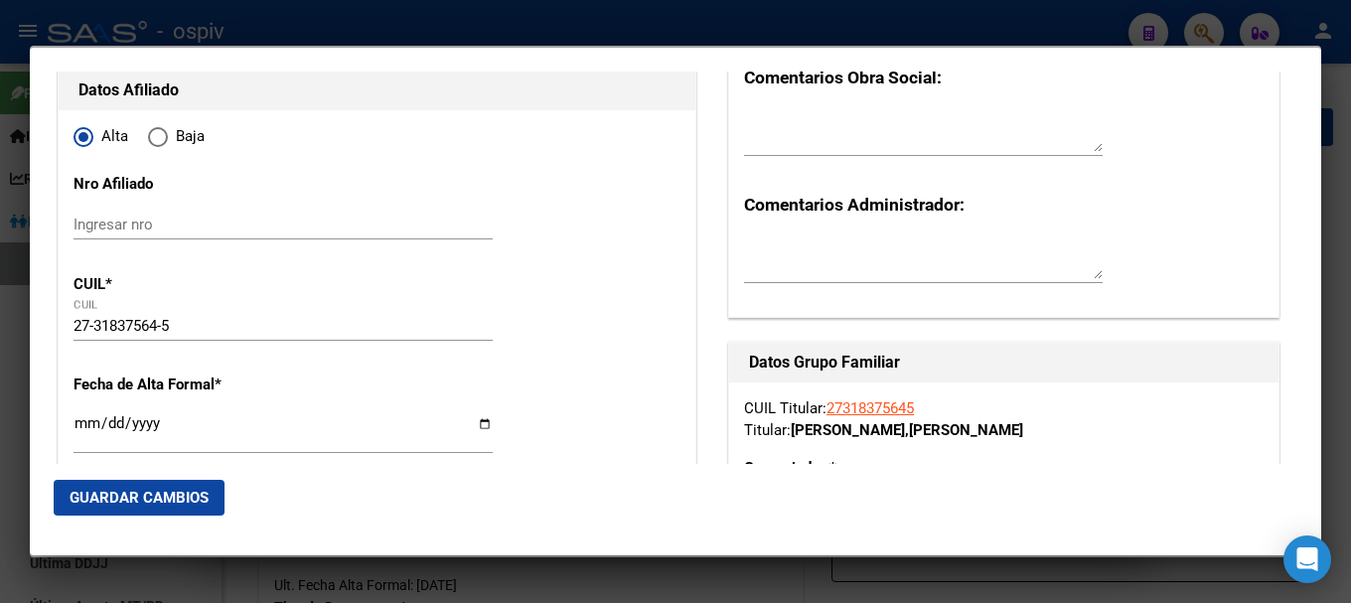
scroll to position [199, 0]
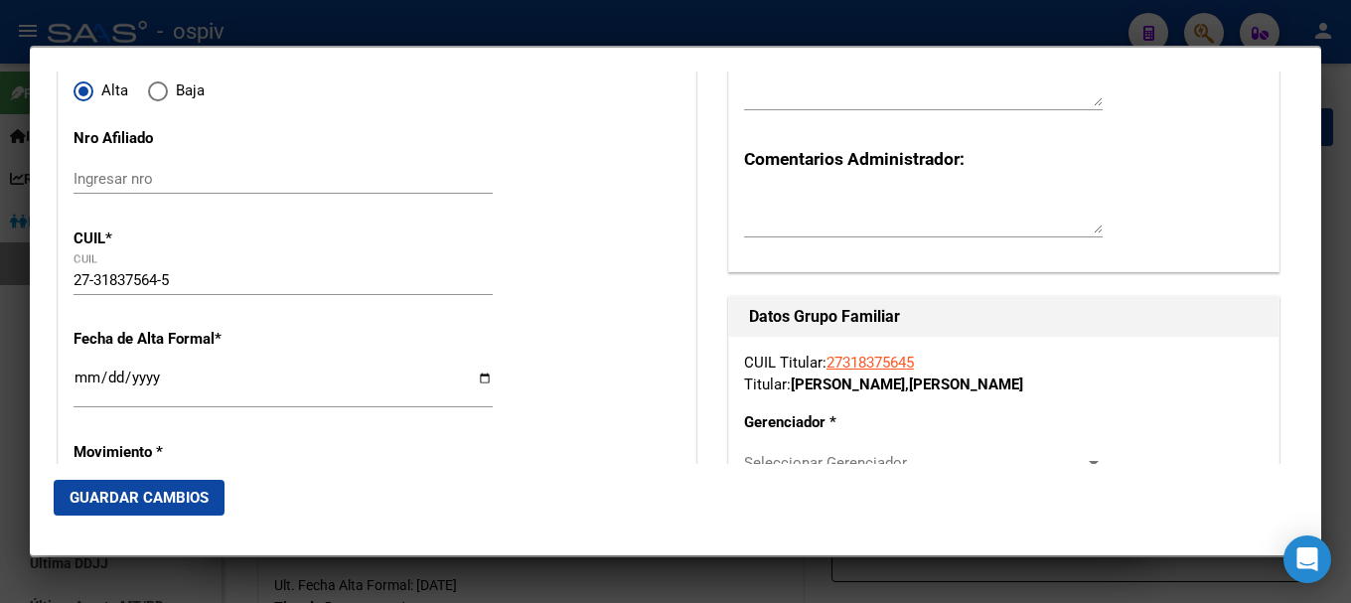
click at [81, 386] on input "Ingresar fecha" at bounding box center [282, 385] width 419 height 32
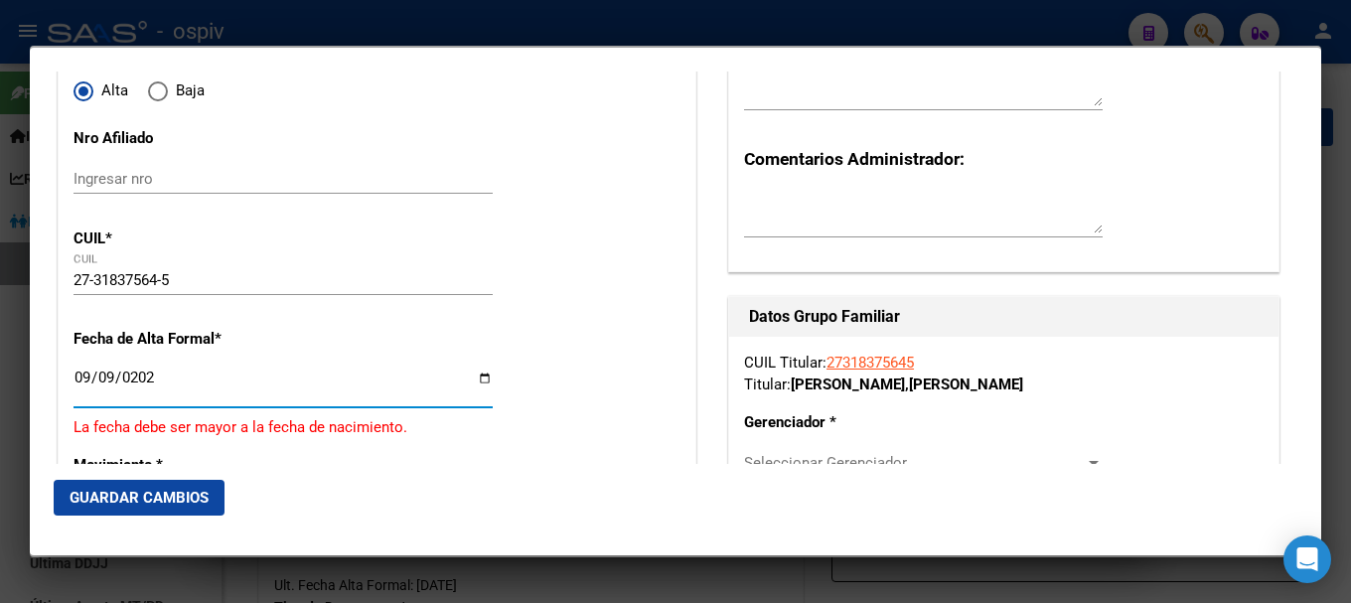
type input "[DATE]"
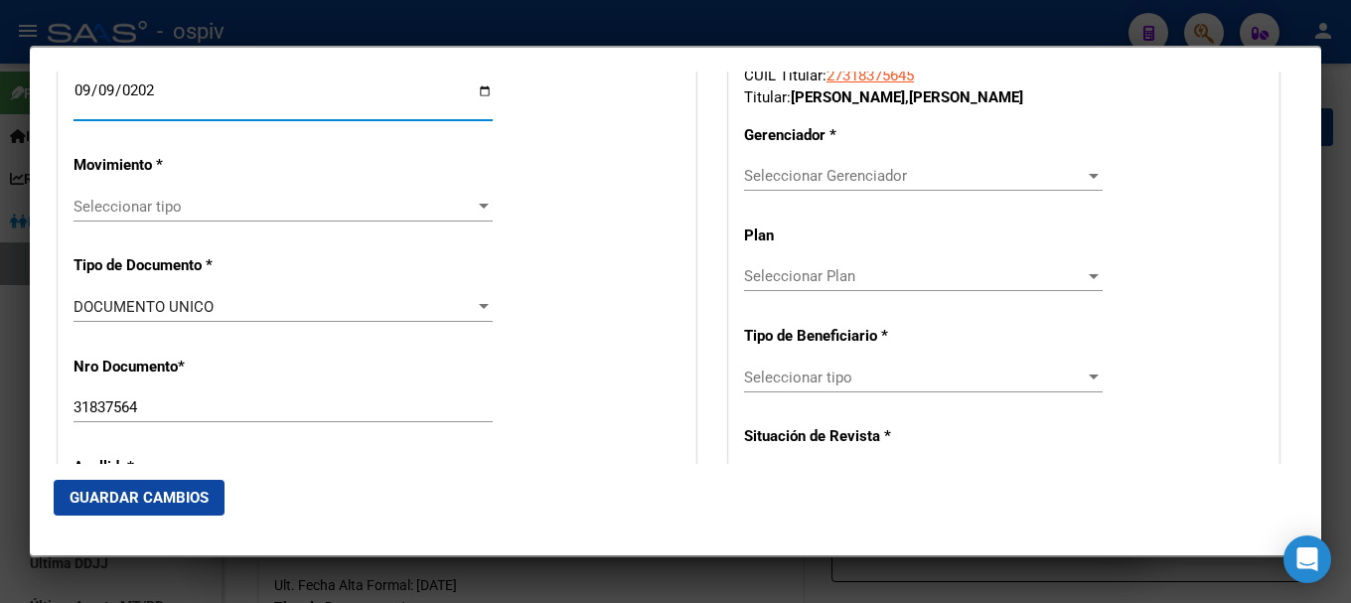
scroll to position [497, 0]
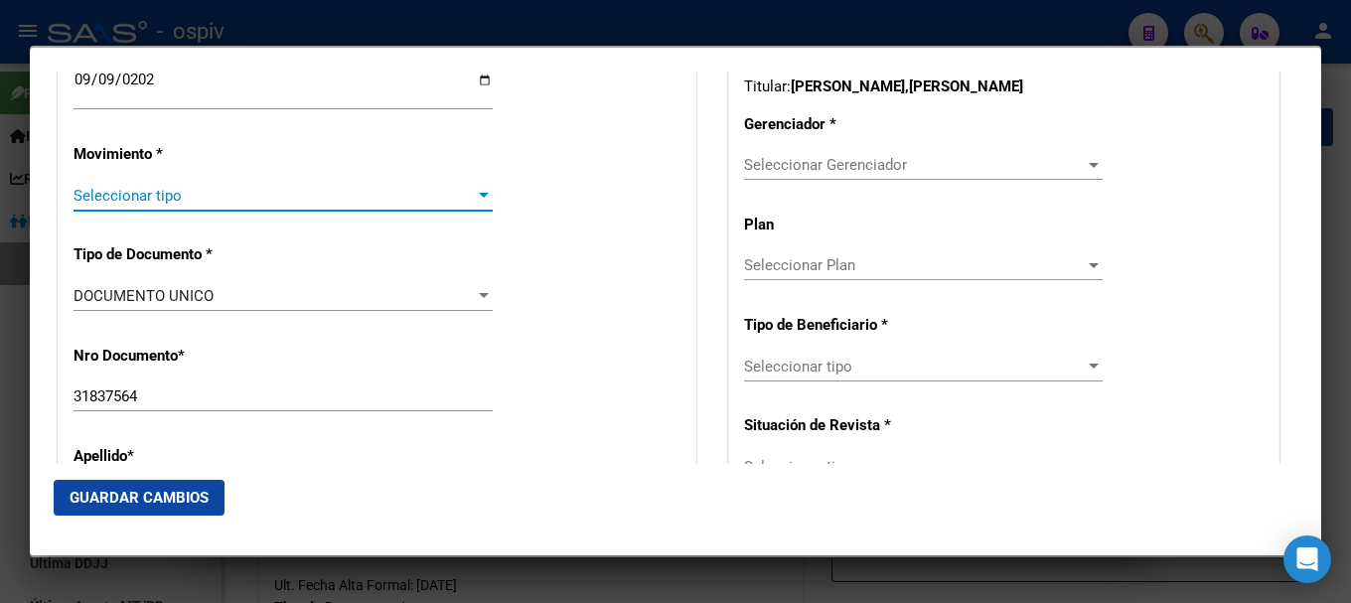
click at [138, 197] on span "Seleccionar tipo" at bounding box center [273, 196] width 401 height 18
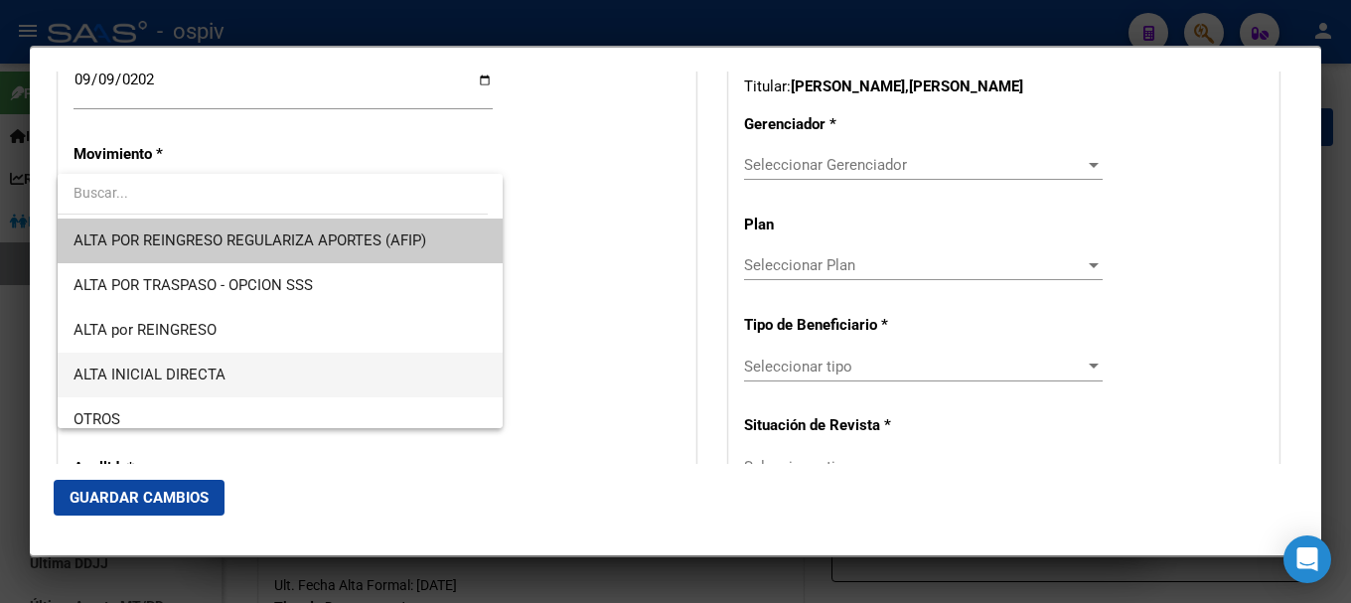
click at [161, 363] on span "ALTA INICIAL DIRECTA" at bounding box center [279, 375] width 413 height 45
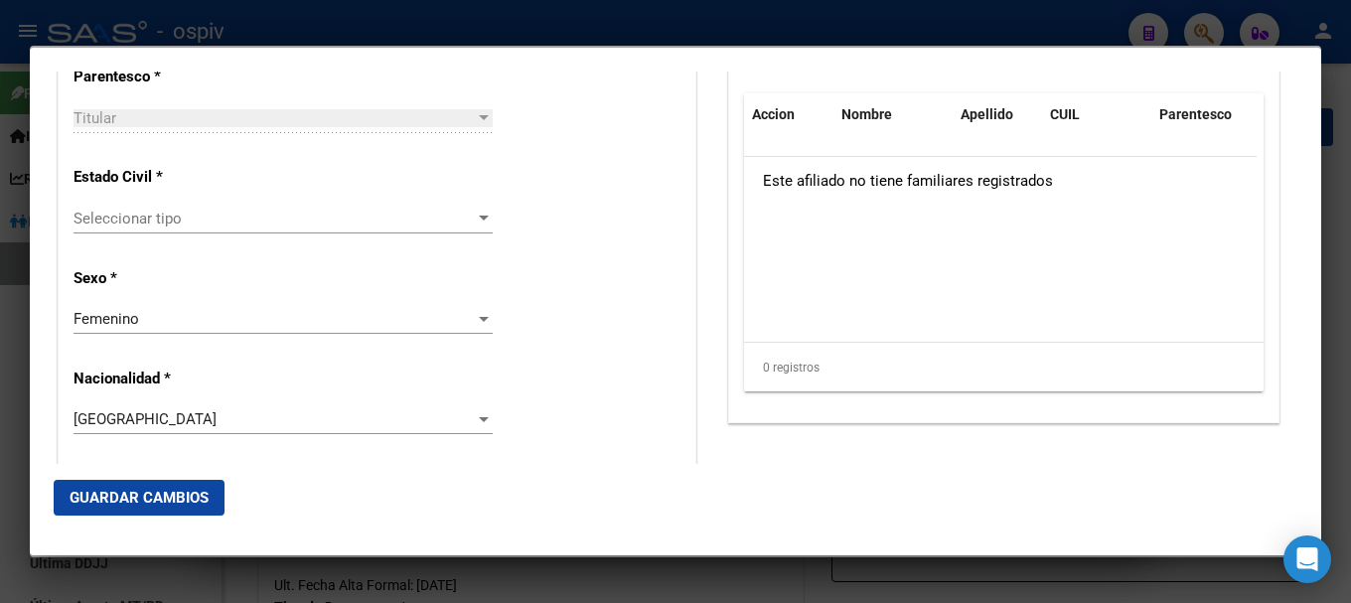
scroll to position [1192, 0]
click at [145, 222] on span "Seleccionar tipo" at bounding box center [273, 217] width 401 height 18
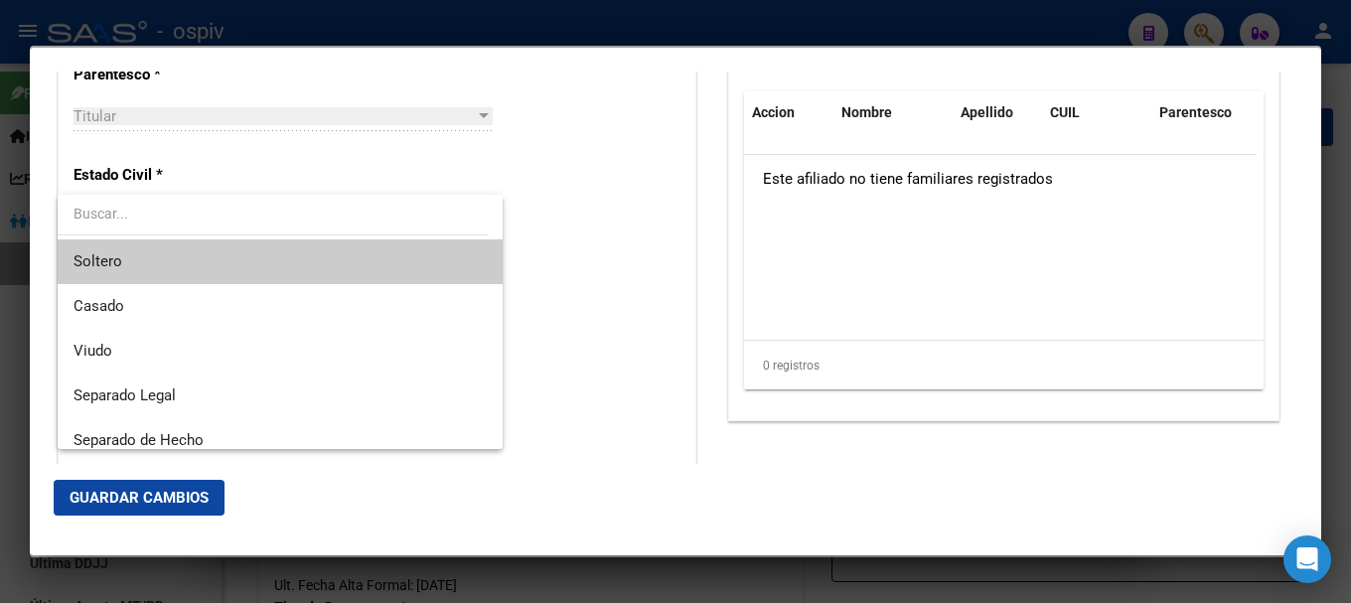
click at [133, 253] on span "Soltero" at bounding box center [279, 261] width 413 height 45
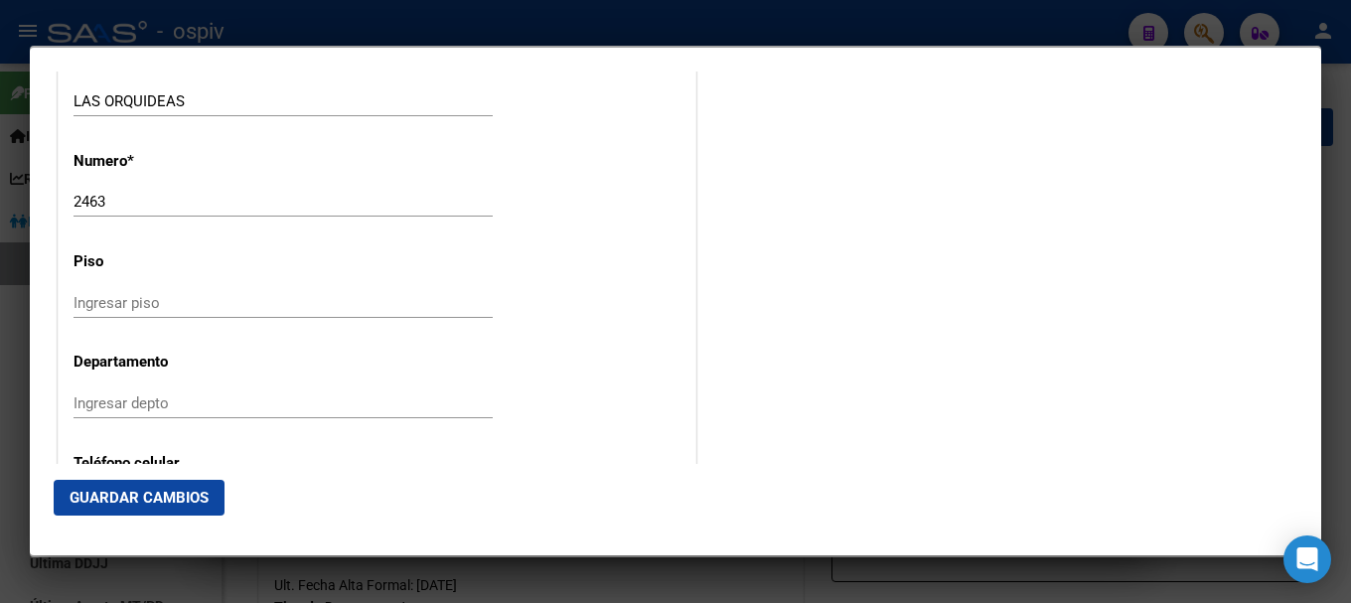
scroll to position [2582, 0]
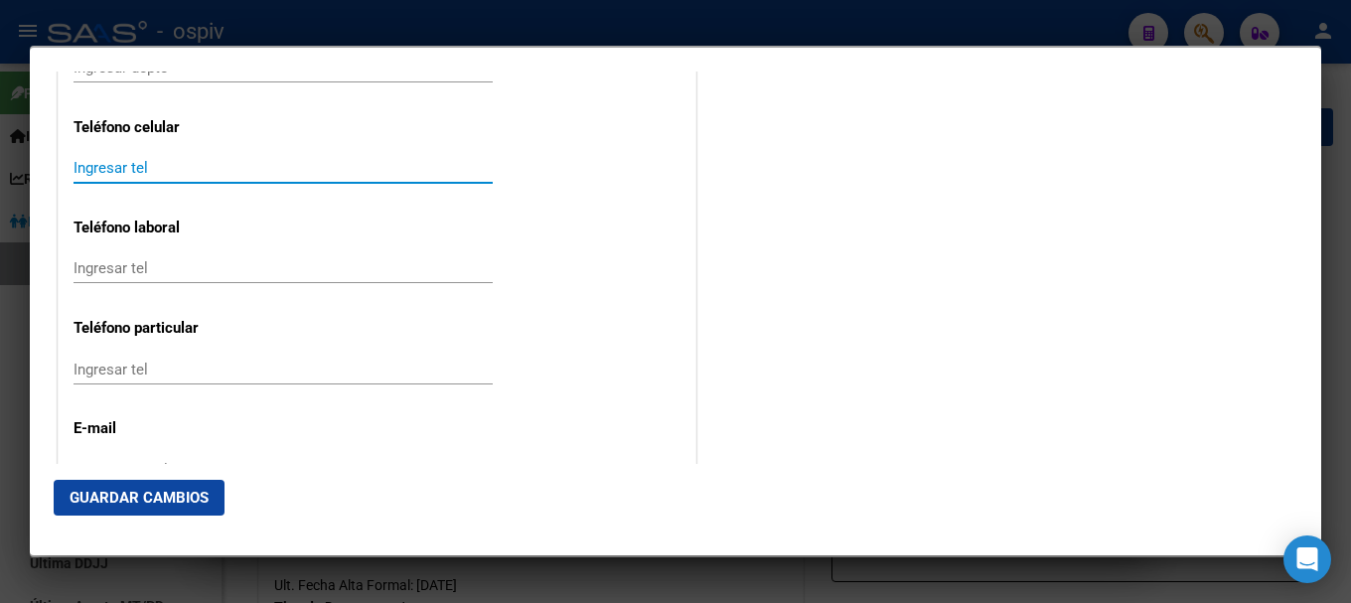
click at [138, 159] on input "Ingresar tel" at bounding box center [282, 168] width 419 height 18
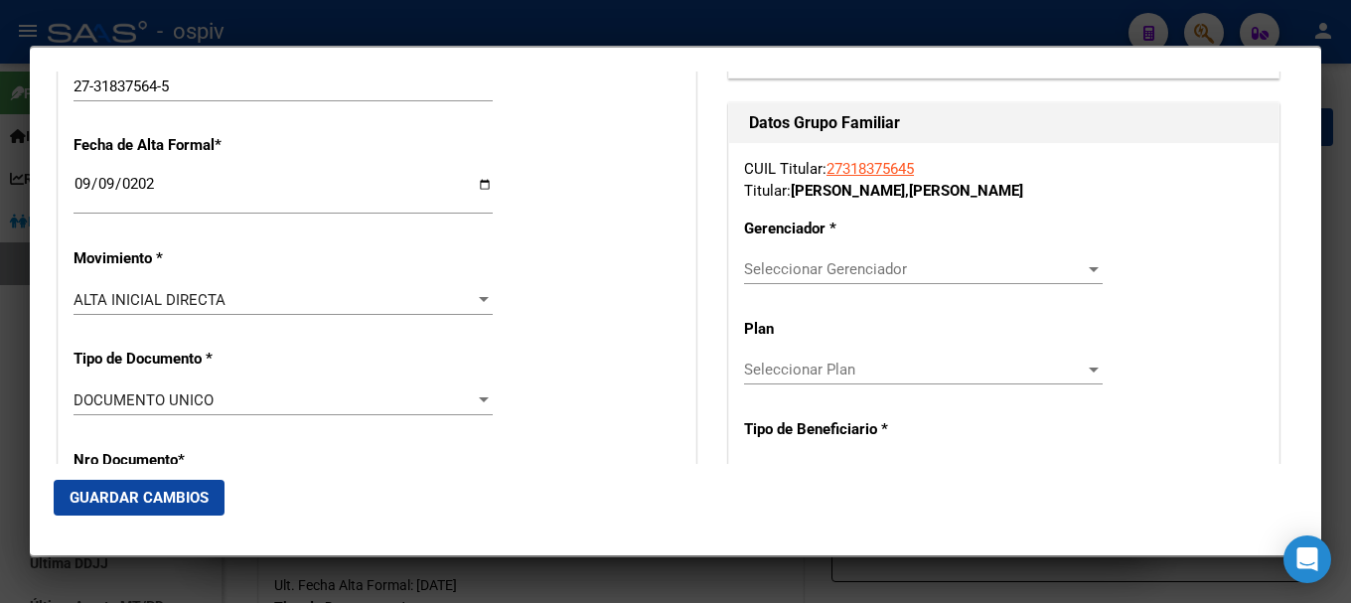
scroll to position [397, 0]
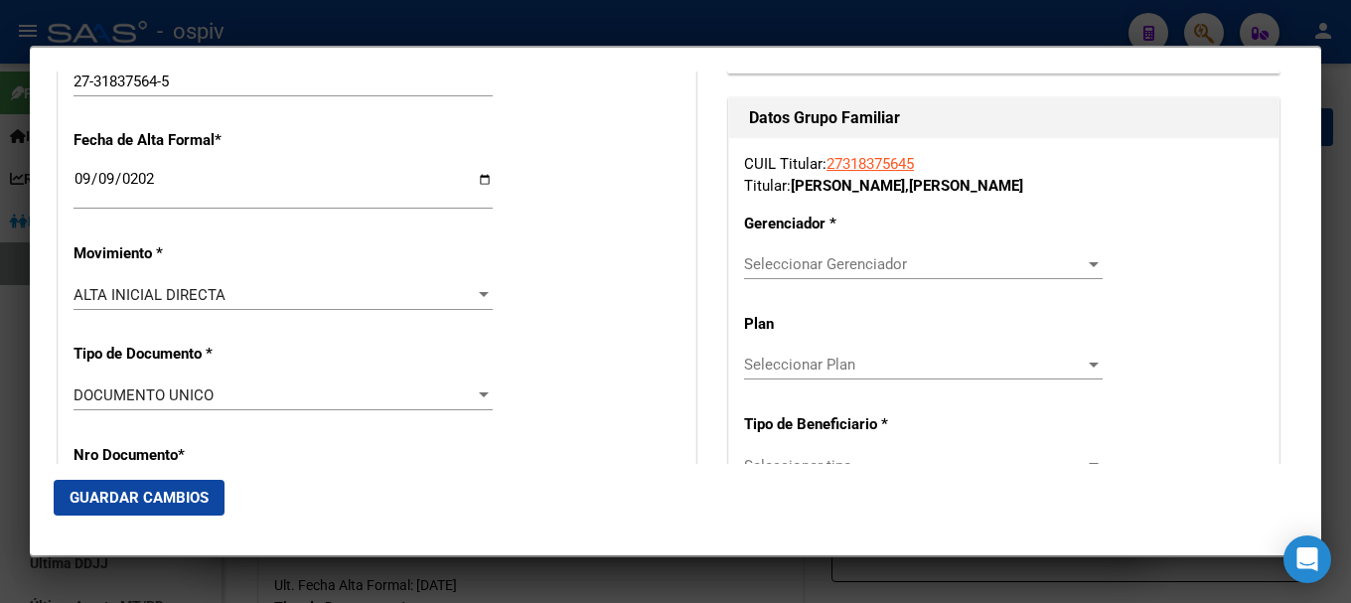
type input "2994650721"
click at [843, 255] on span "Seleccionar Gerenciador" at bounding box center [914, 264] width 341 height 18
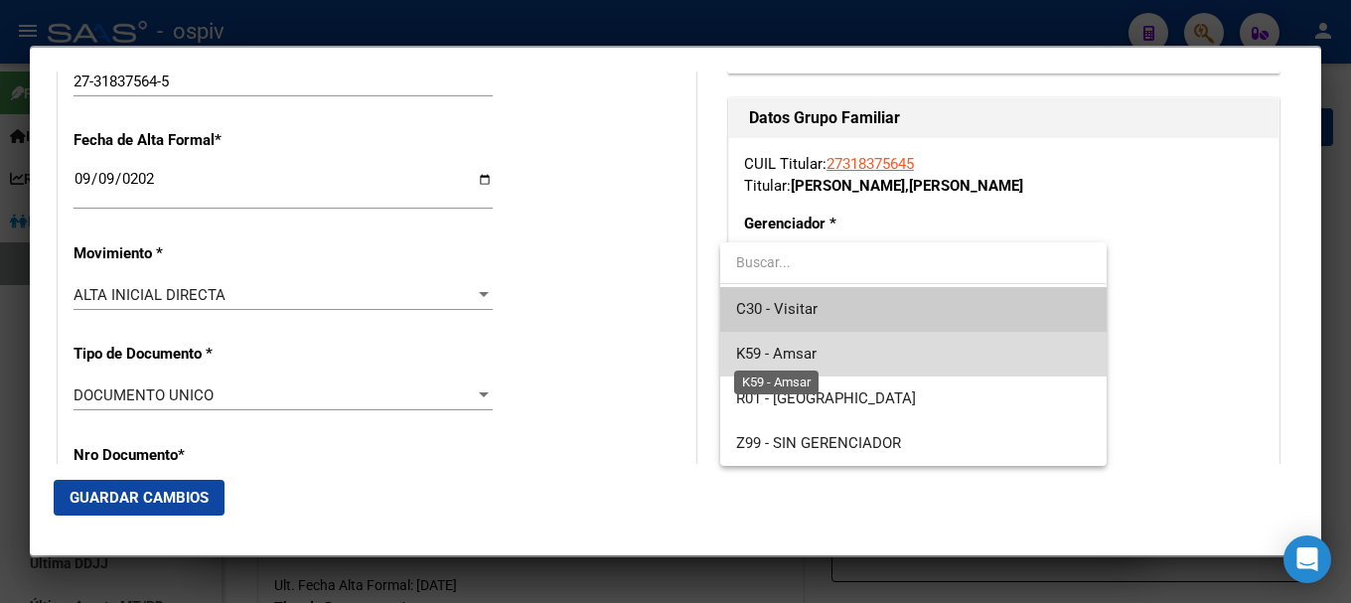
click at [802, 354] on span "K59 - Amsar" at bounding box center [776, 354] width 80 height 18
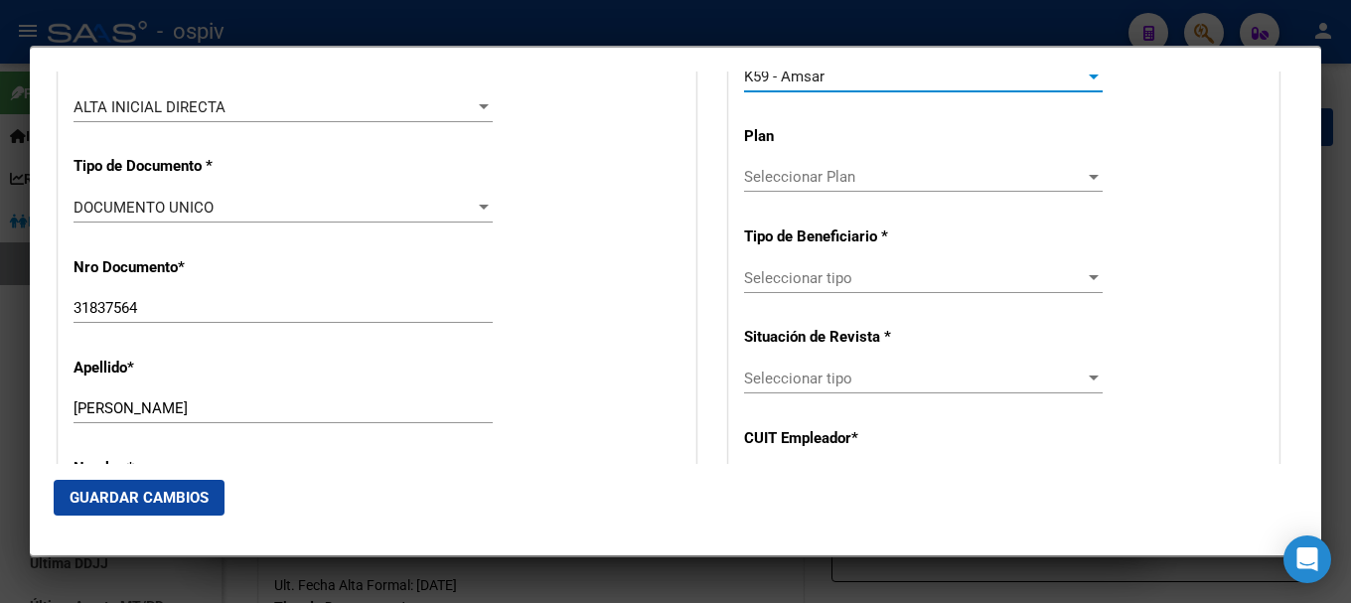
scroll to position [596, 0]
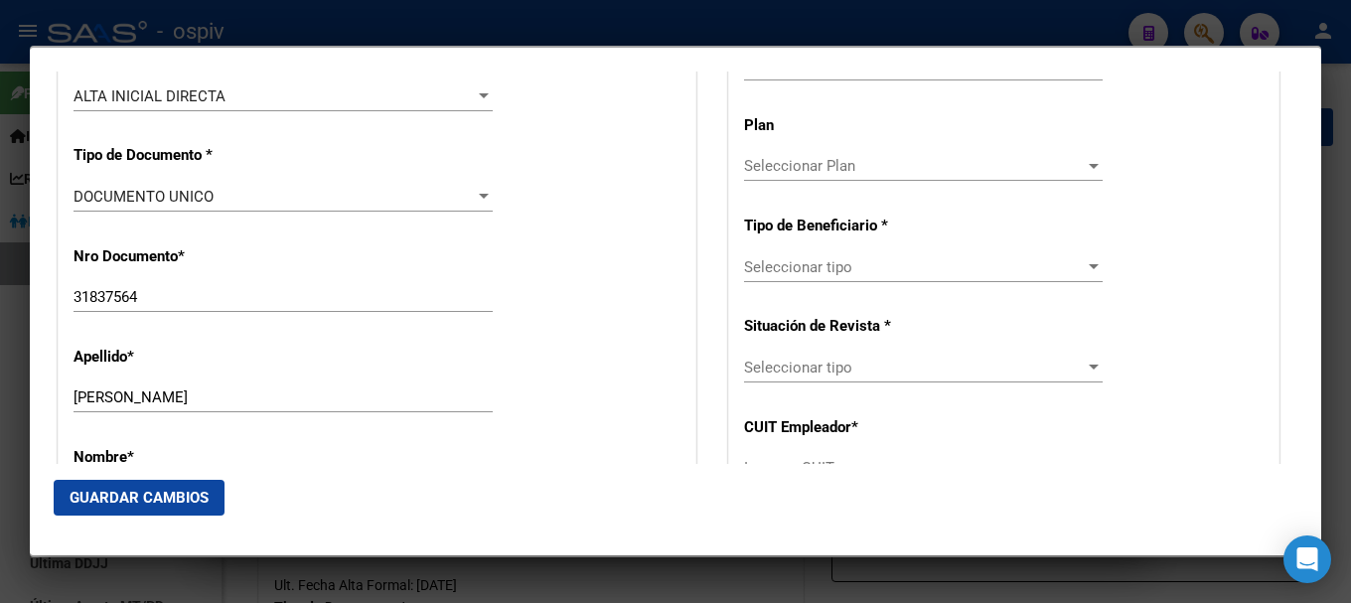
click at [823, 178] on div "Seleccionar Plan Seleccionar Plan" at bounding box center [923, 166] width 359 height 30
click at [830, 272] on div at bounding box center [675, 301] width 1351 height 603
click at [832, 270] on span "Seleccionar tipo" at bounding box center [914, 267] width 341 height 18
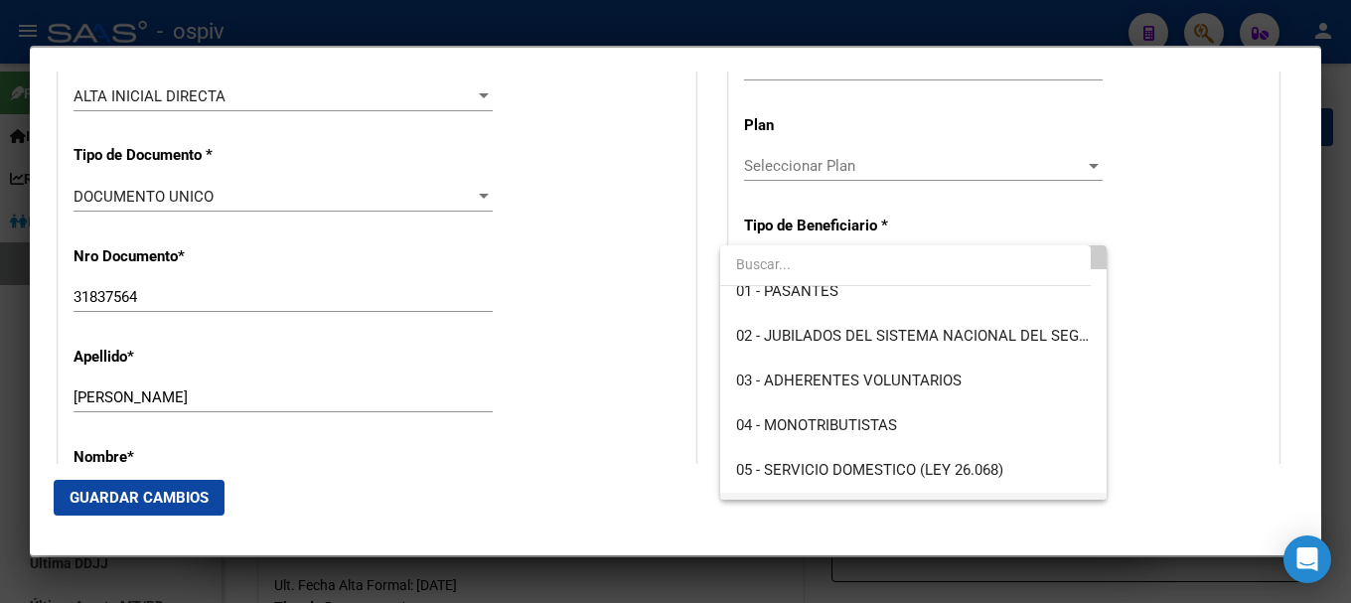
scroll to position [99, 0]
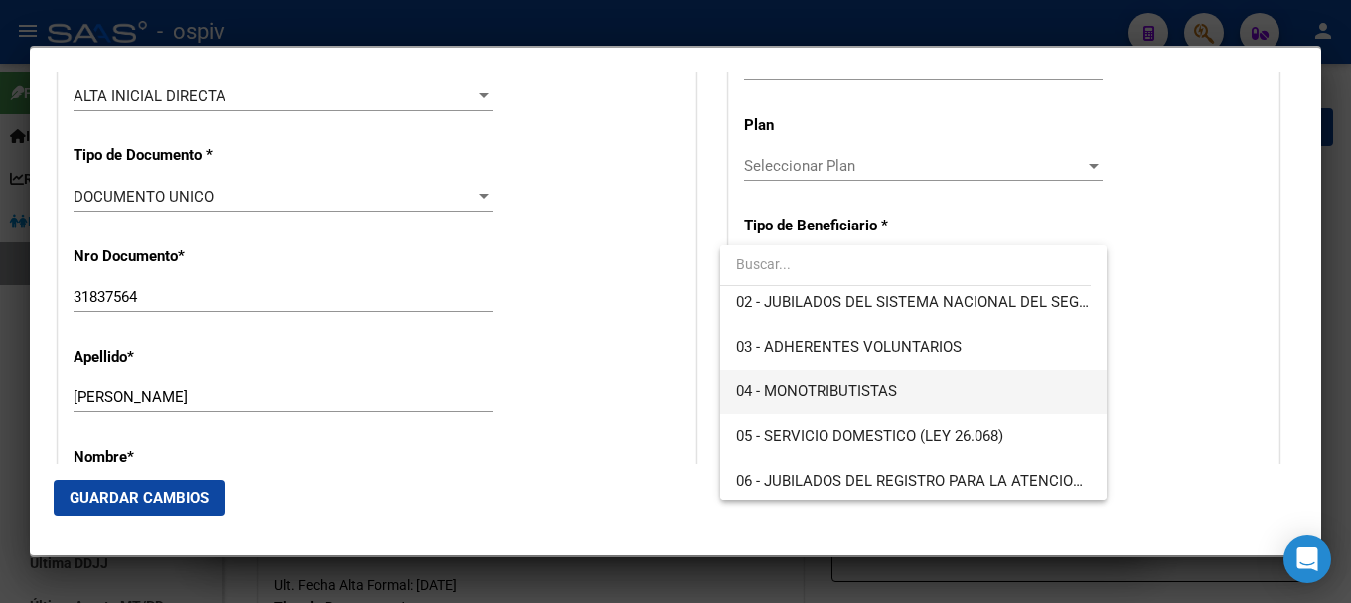
click at [868, 403] on span "04 - MONOTRIBUTISTAS" at bounding box center [913, 391] width 354 height 45
type input "27-31837564-5"
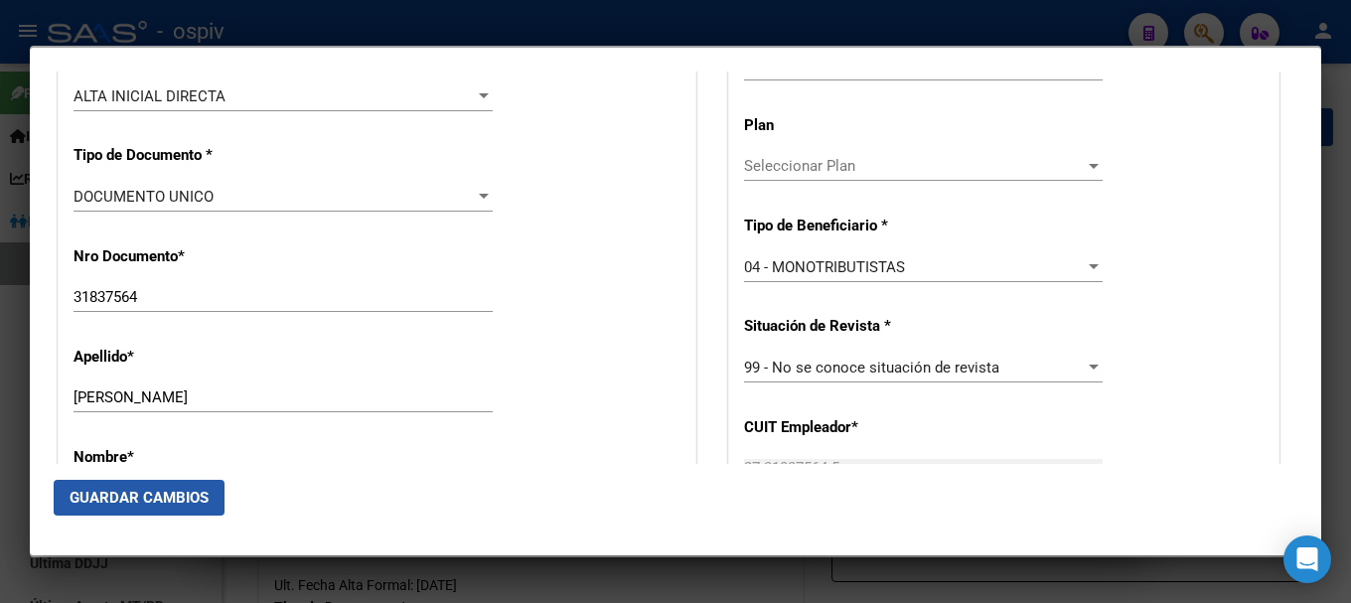
click at [144, 492] on span "Guardar Cambios" at bounding box center [139, 498] width 139 height 18
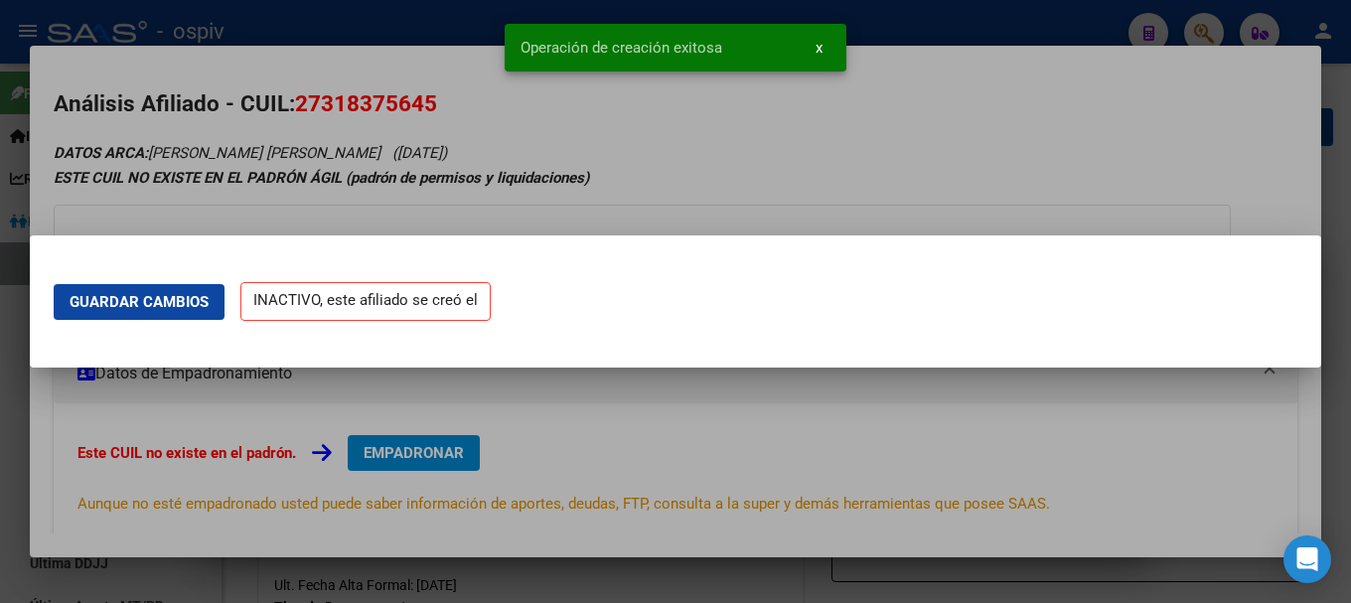
scroll to position [0, 0]
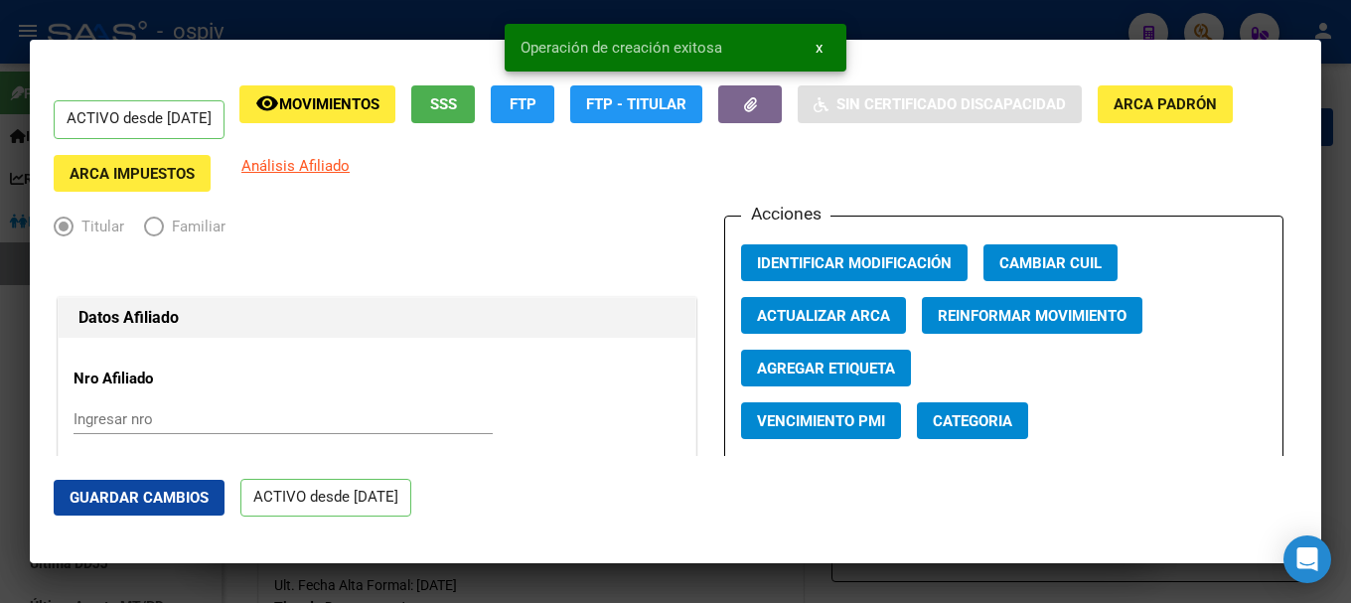
click at [972, 417] on span "Categoria" at bounding box center [972, 421] width 79 height 18
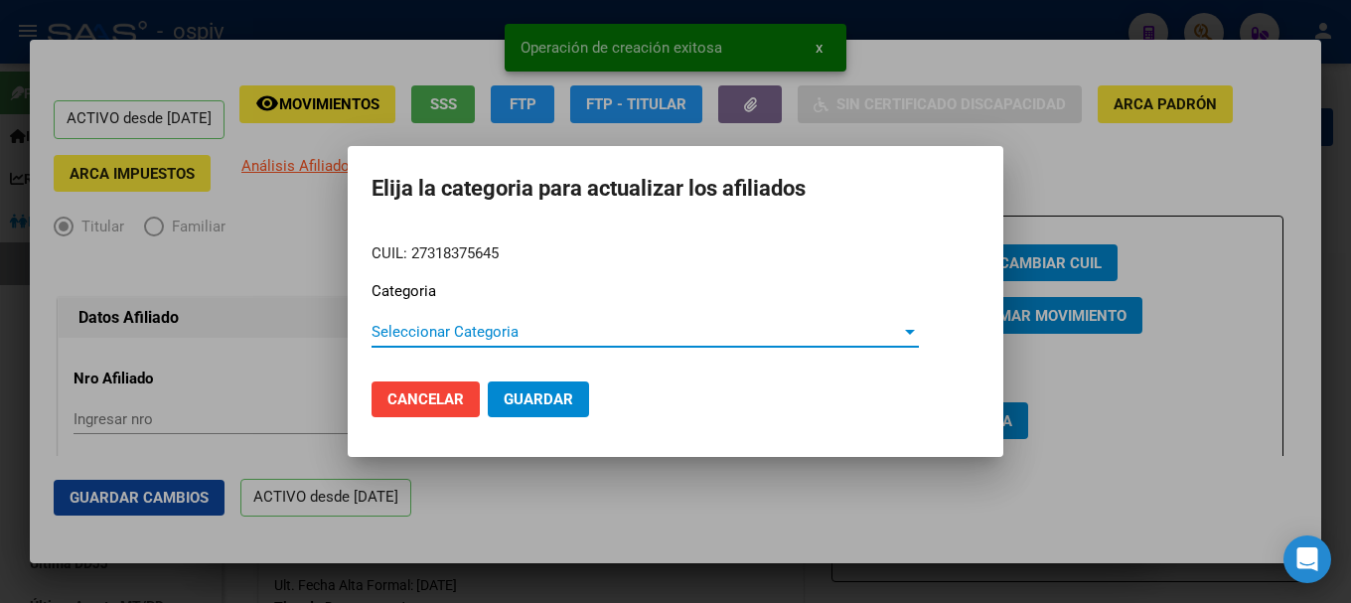
click at [399, 317] on div "Seleccionar Categoria Seleccionar Categoria" at bounding box center [644, 332] width 547 height 30
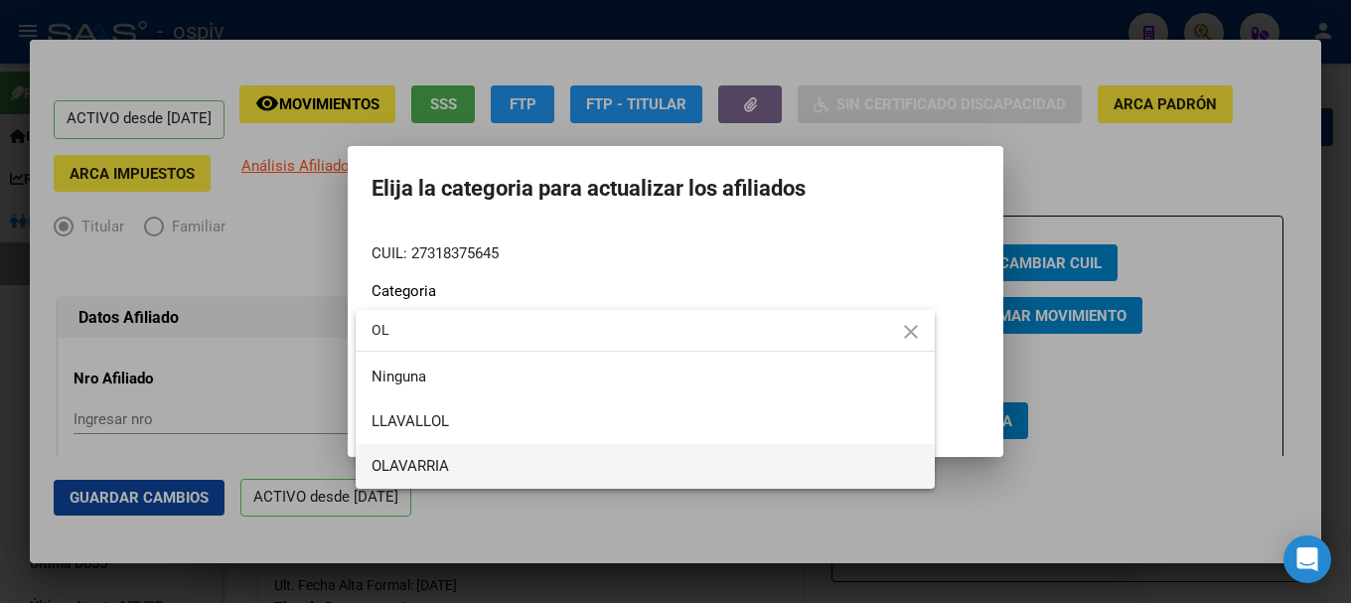
type input "OL"
click at [406, 456] on span "OLAVARRIA" at bounding box center [644, 466] width 547 height 45
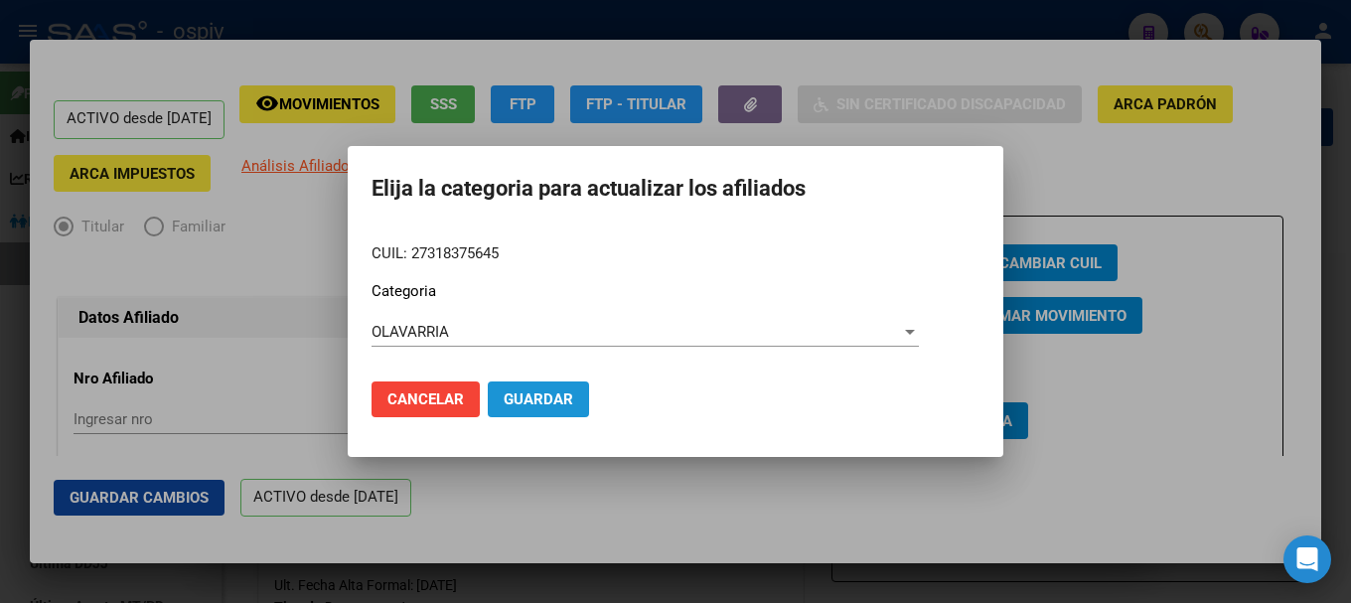
click at [533, 407] on span "Guardar" at bounding box center [539, 399] width 70 height 18
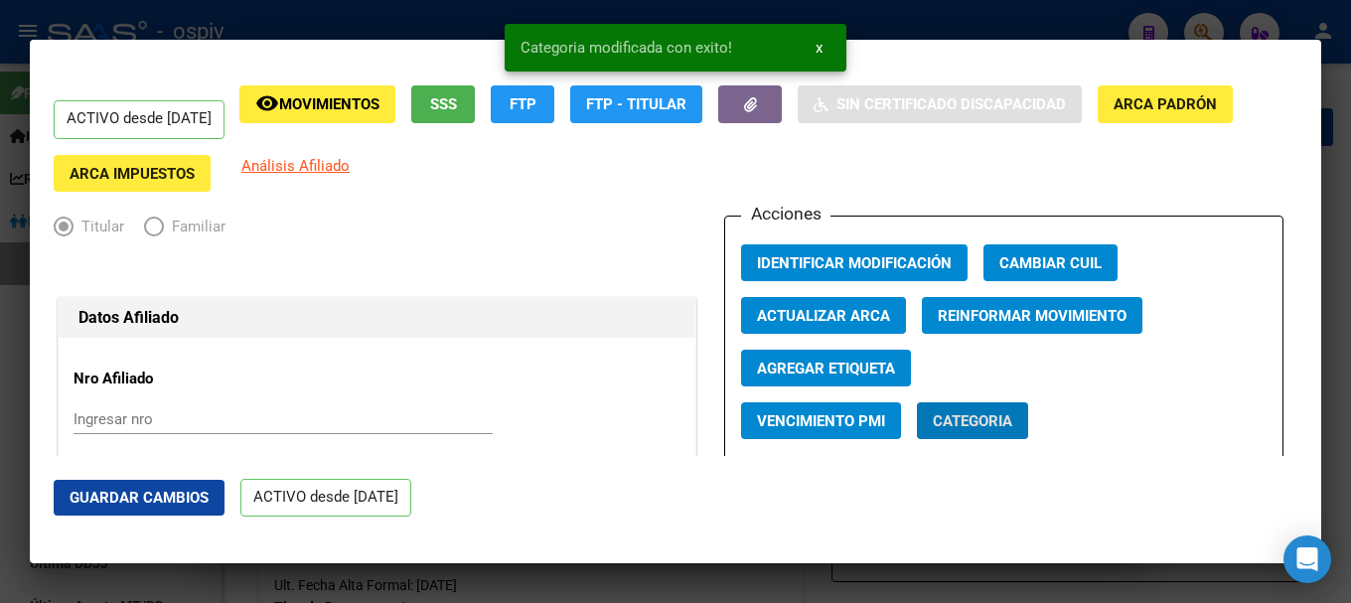
click at [870, 362] on span "Agregar Etiqueta" at bounding box center [826, 369] width 138 height 18
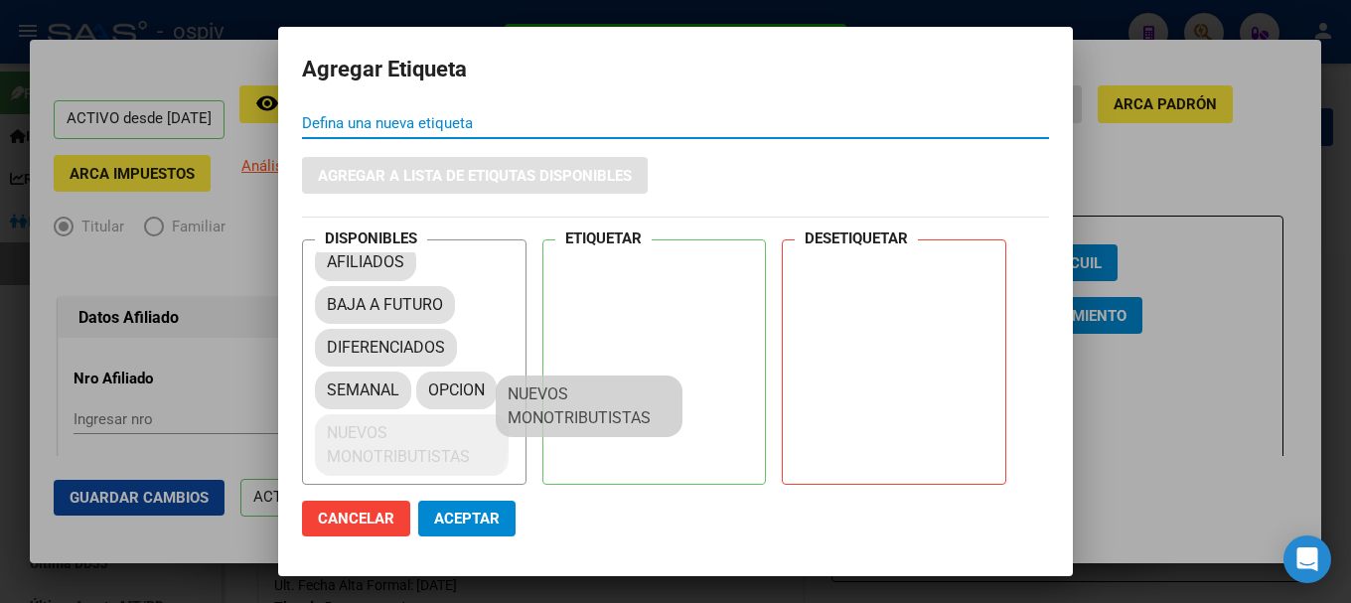
scroll to position [27, 0]
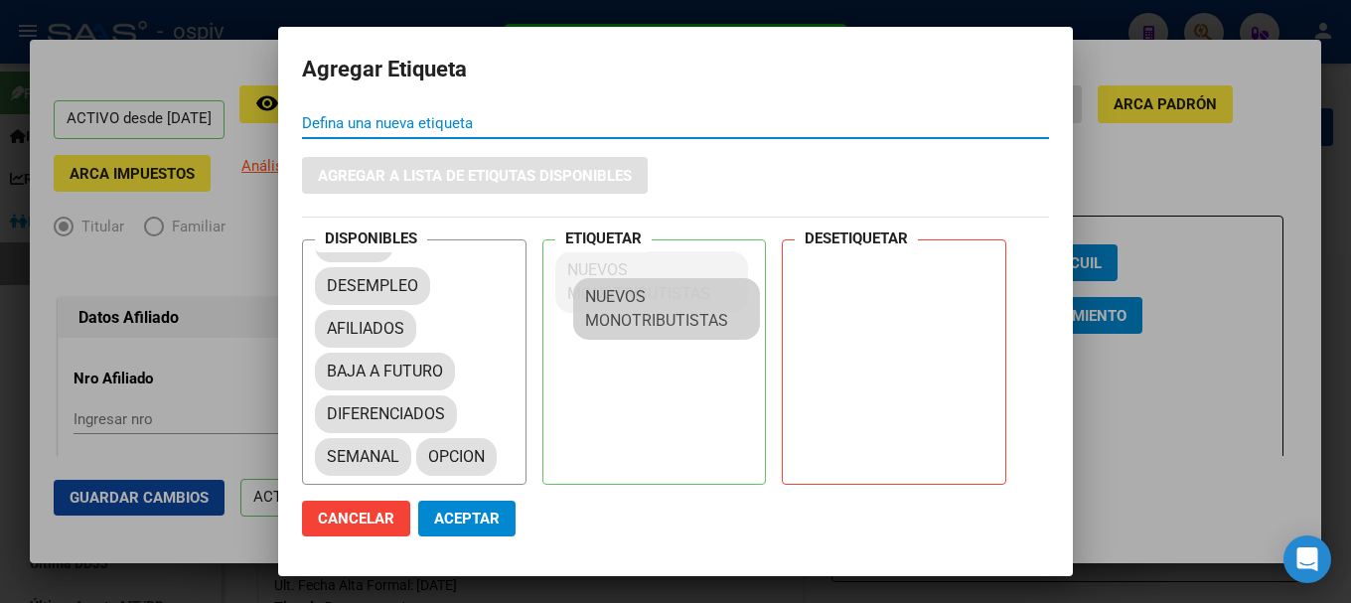
drag, startPoint x: 391, startPoint y: 431, endPoint x: 605, endPoint y: 289, distance: 256.4
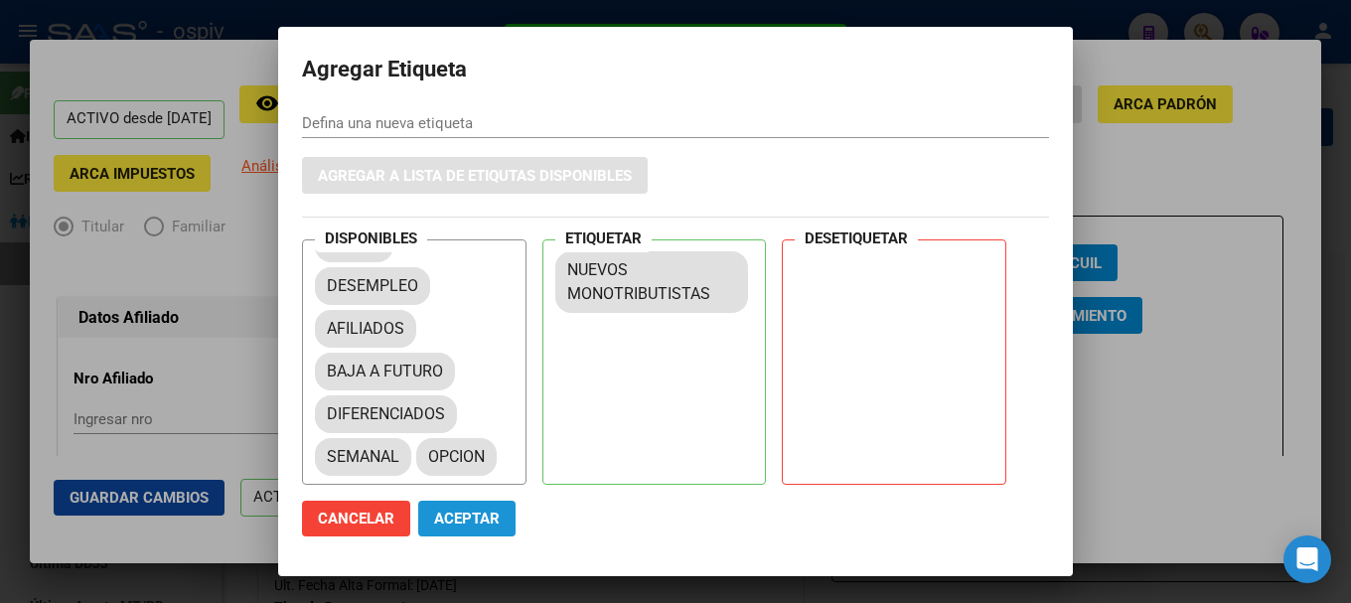
drag, startPoint x: 472, startPoint y: 522, endPoint x: 402, endPoint y: 38, distance: 489.6
click at [472, 521] on span "Aceptar" at bounding box center [467, 518] width 66 height 18
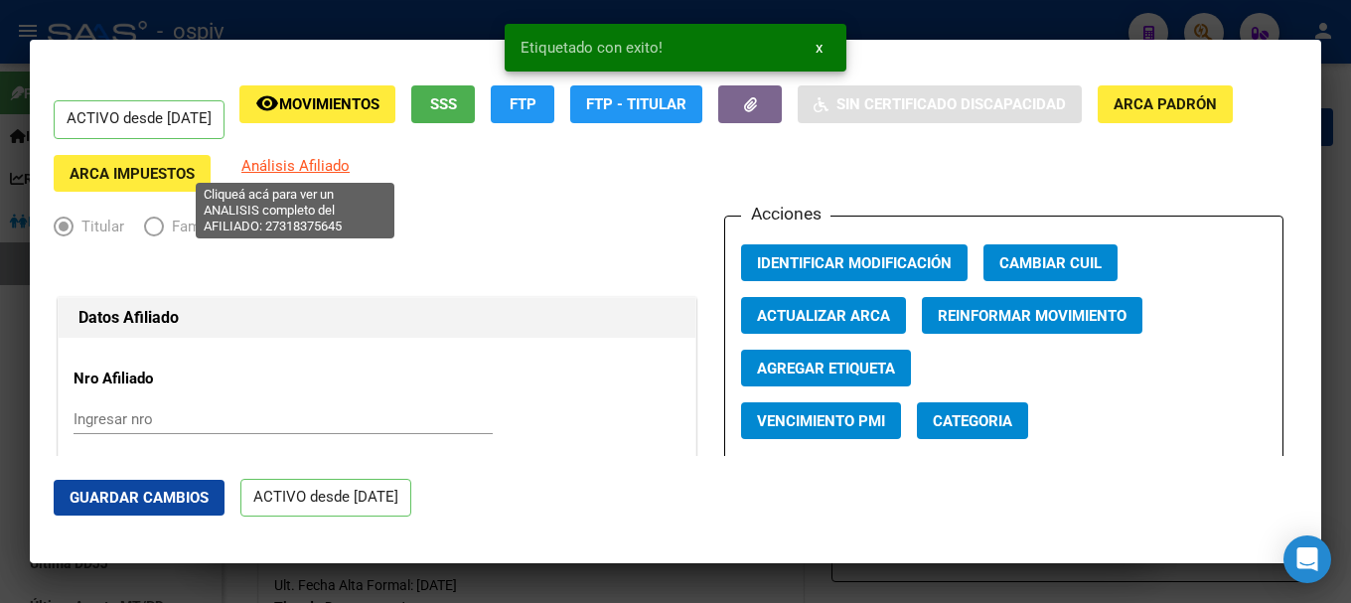
click at [341, 166] on span "Análisis Afiliado" at bounding box center [295, 166] width 108 height 18
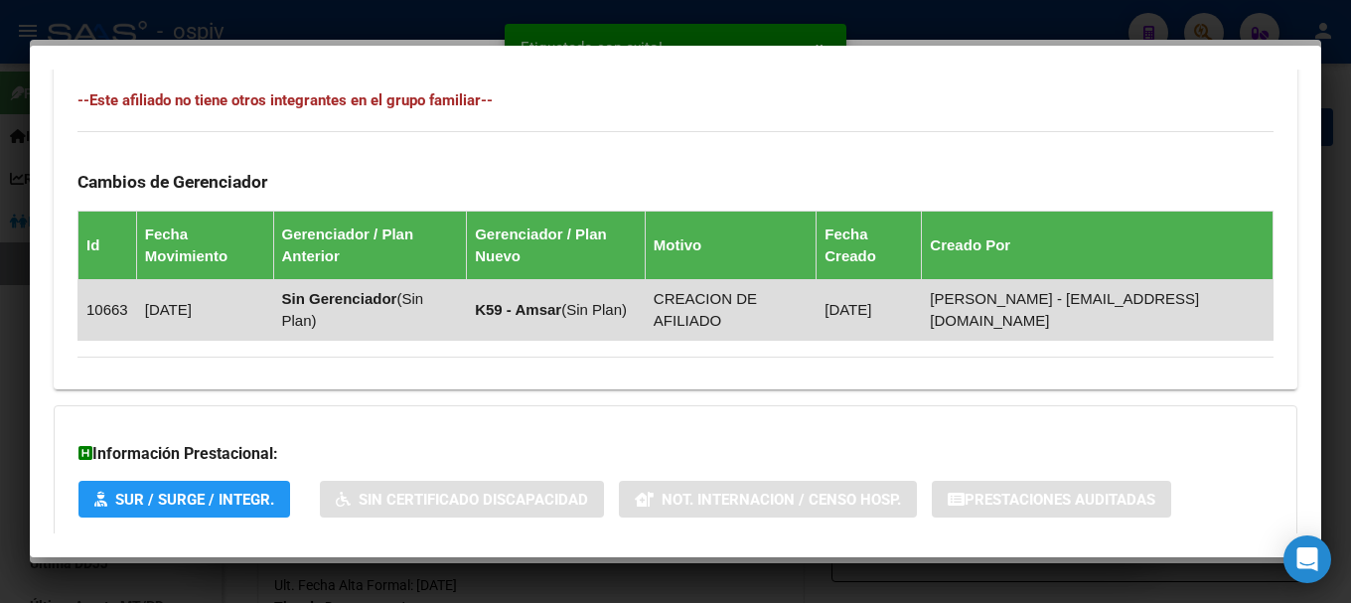
scroll to position [1196, 0]
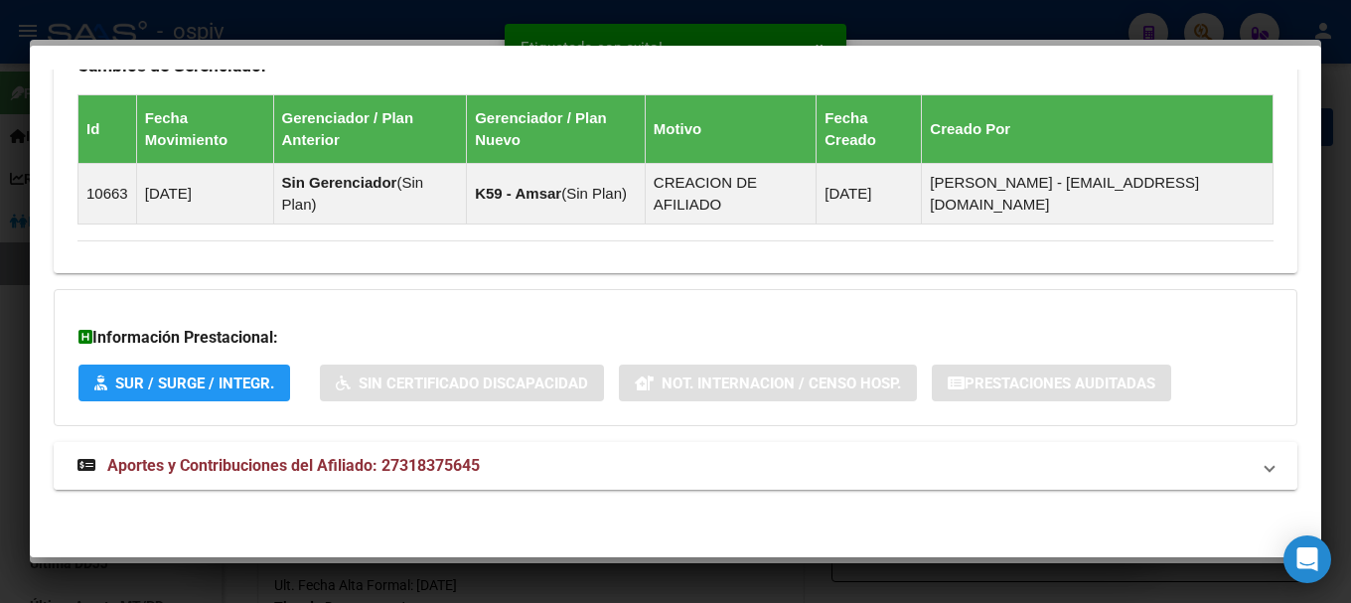
click at [348, 461] on span "Aportes y Contribuciones del Afiliado: 27318375645" at bounding box center [293, 465] width 372 height 19
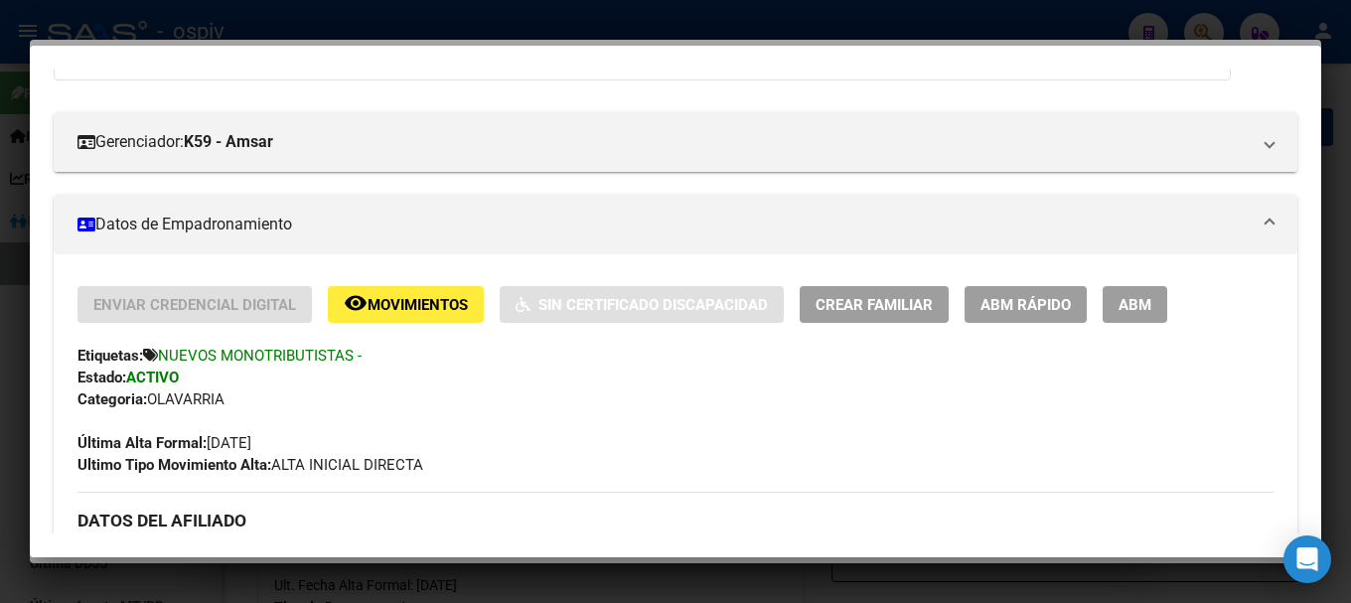
scroll to position [0, 0]
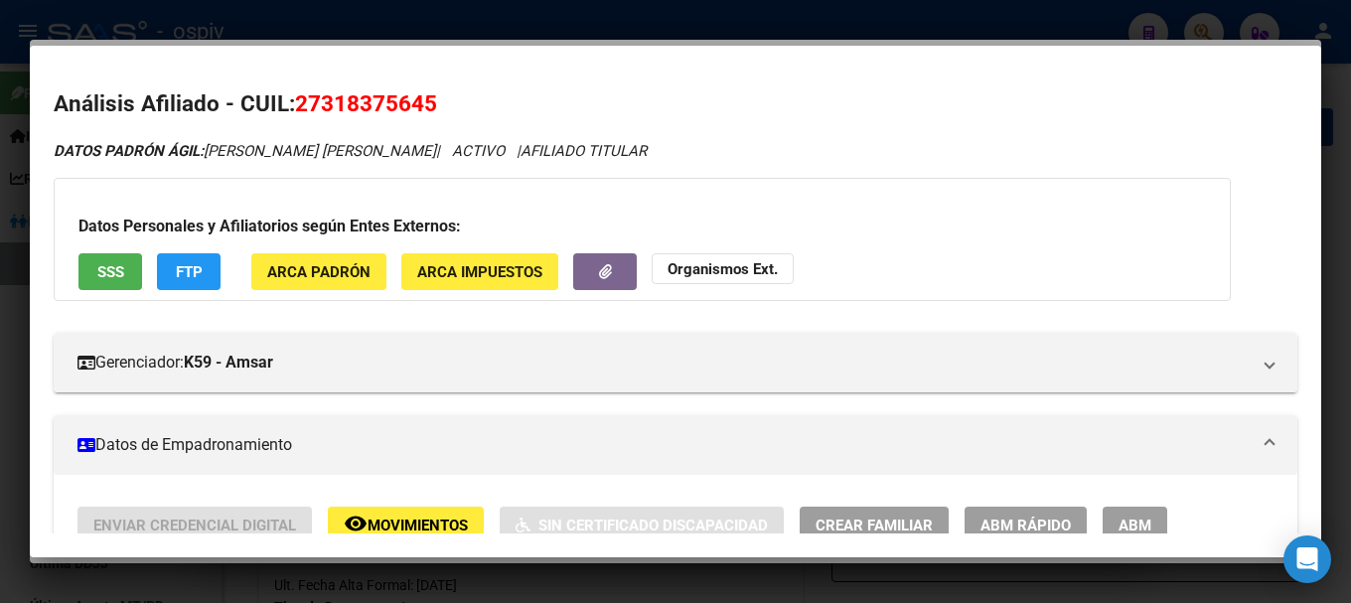
click at [234, 270] on app-movimiento-sss "FTP" at bounding box center [196, 271] width 79 height 37
click at [177, 252] on div "Datos Personales y Afiliatorios según Entes Externos: SSS FTP ARCA Padrón ARCA …" at bounding box center [642, 239] width 1177 height 123
click at [174, 265] on button "FTP" at bounding box center [189, 271] width 64 height 37
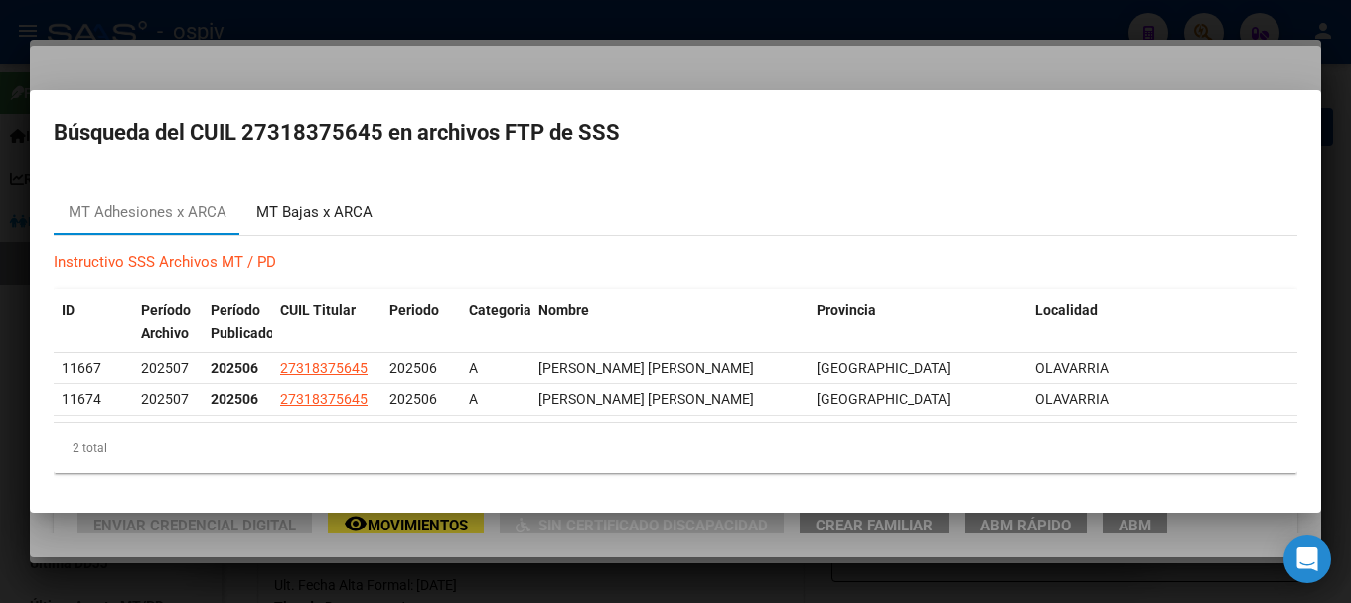
click at [281, 213] on div "MT Bajas x ARCA" at bounding box center [314, 212] width 116 height 23
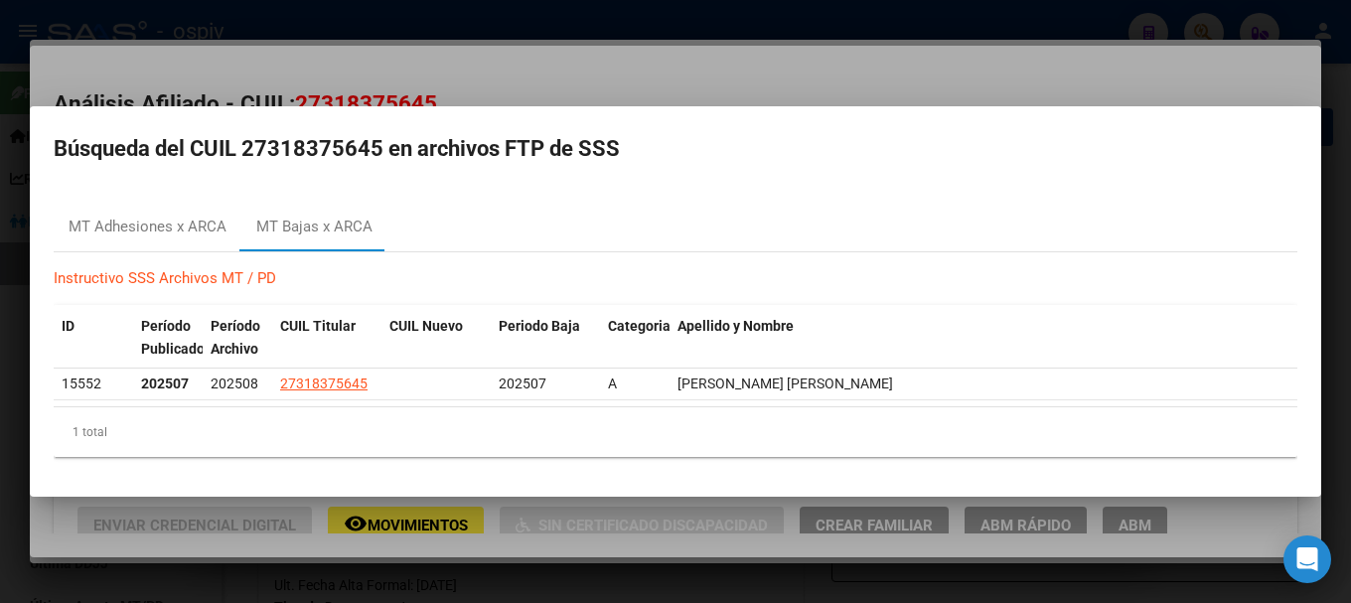
click at [467, 89] on div at bounding box center [675, 301] width 1351 height 603
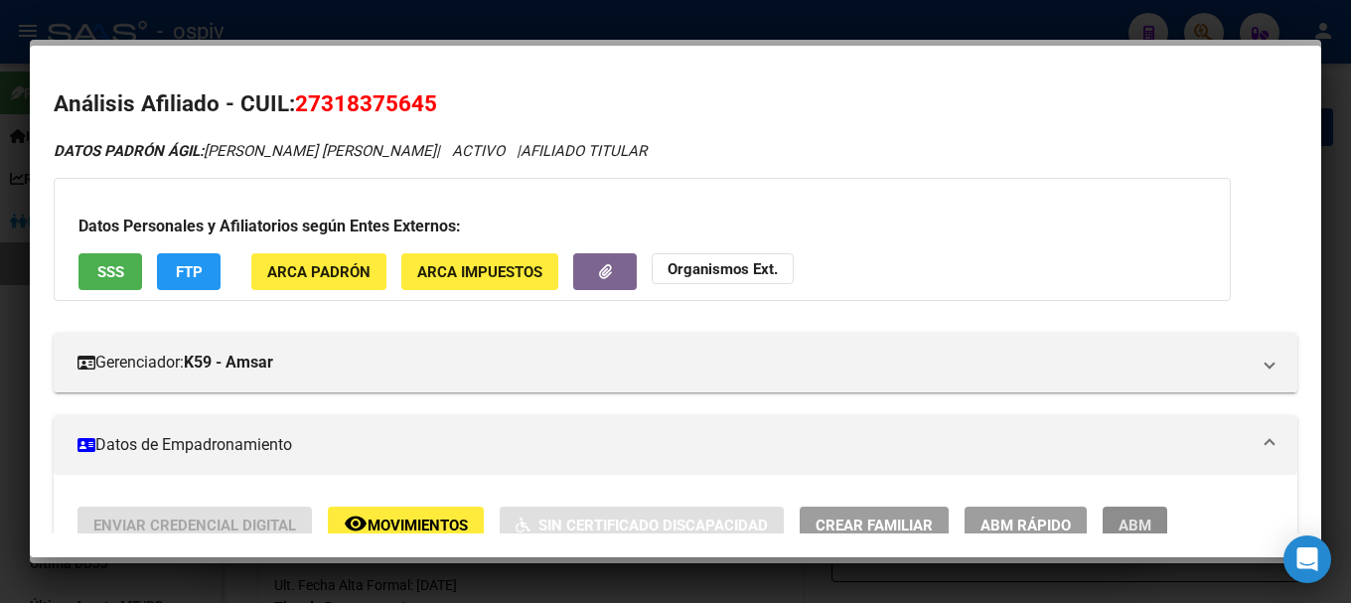
click at [1128, 507] on button "ABM" at bounding box center [1134, 524] width 65 height 37
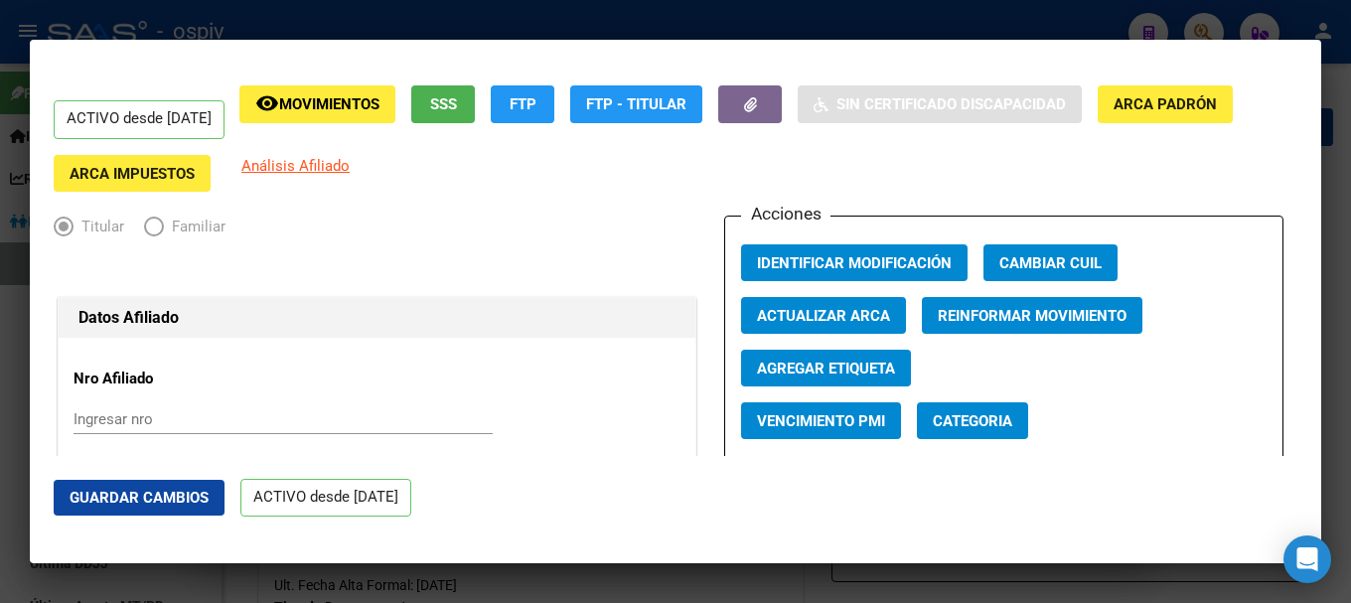
click at [10, 323] on div at bounding box center [675, 301] width 1351 height 603
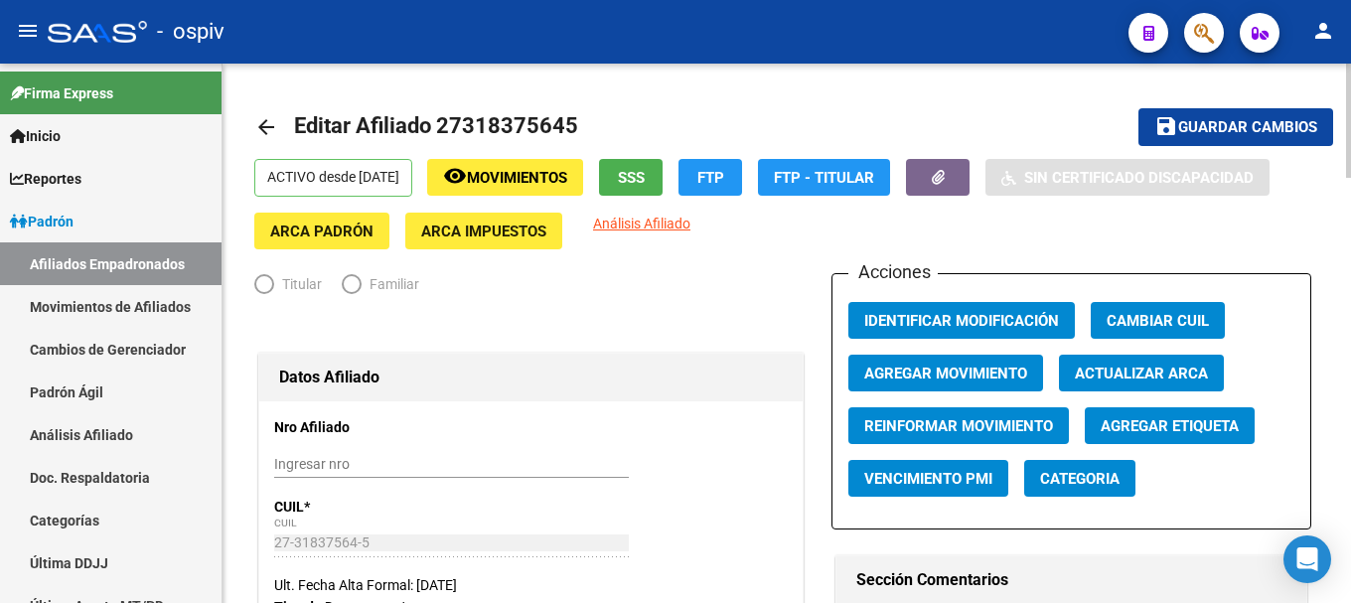
radio input "true"
type input "27-31837564-5"
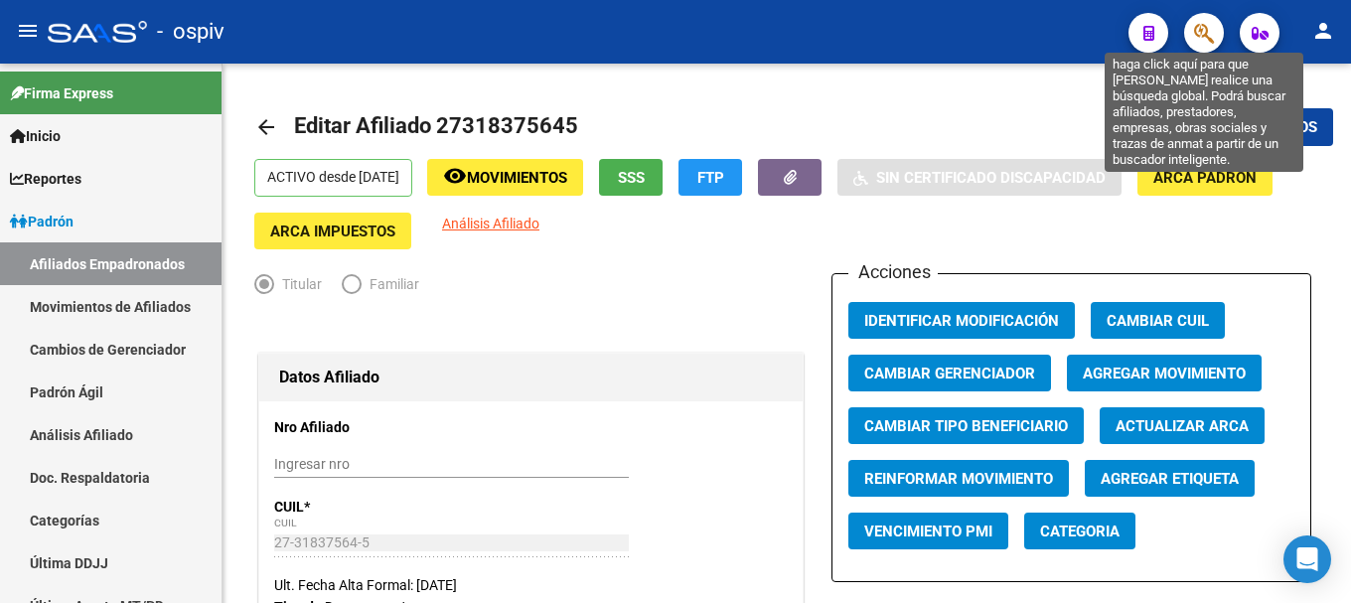
click at [1196, 21] on span "button" at bounding box center [1204, 33] width 20 height 41
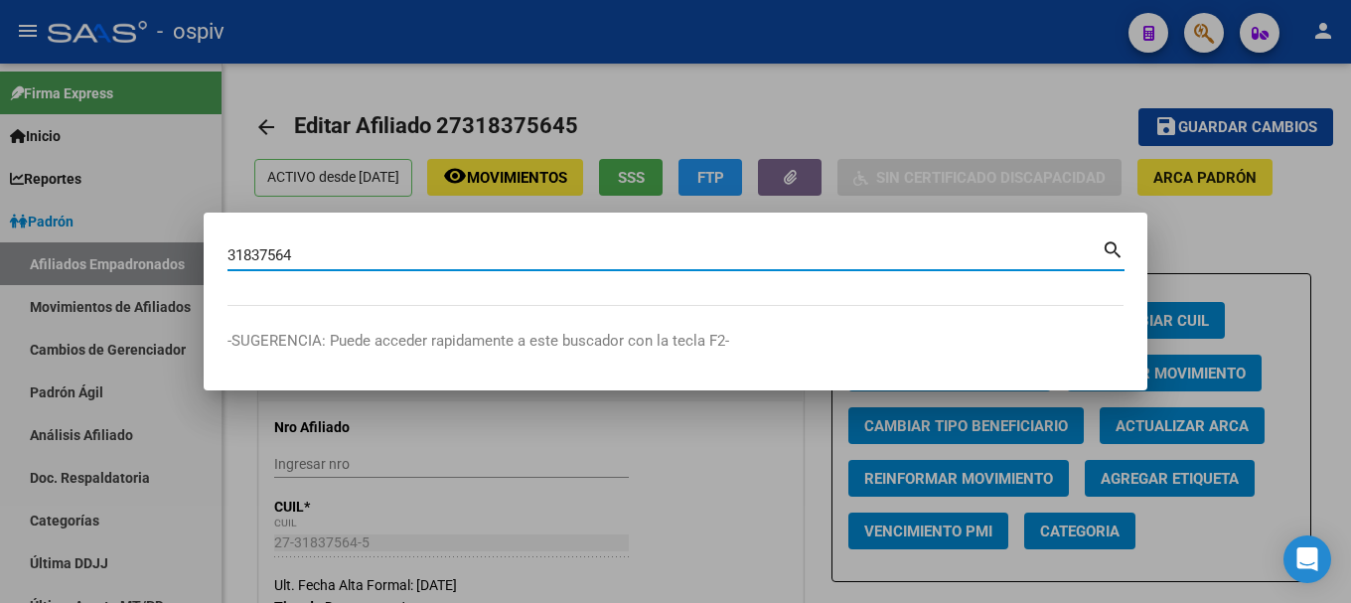
type input "31837564"
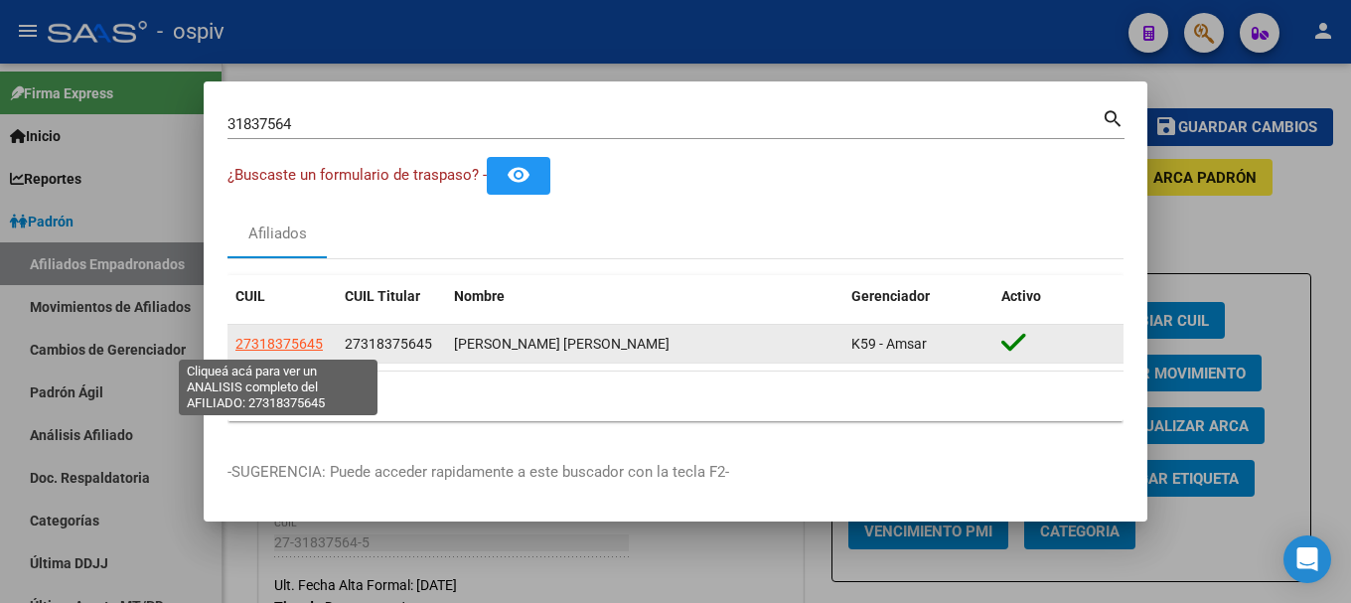
click at [272, 339] on span "27318375645" at bounding box center [278, 344] width 87 height 16
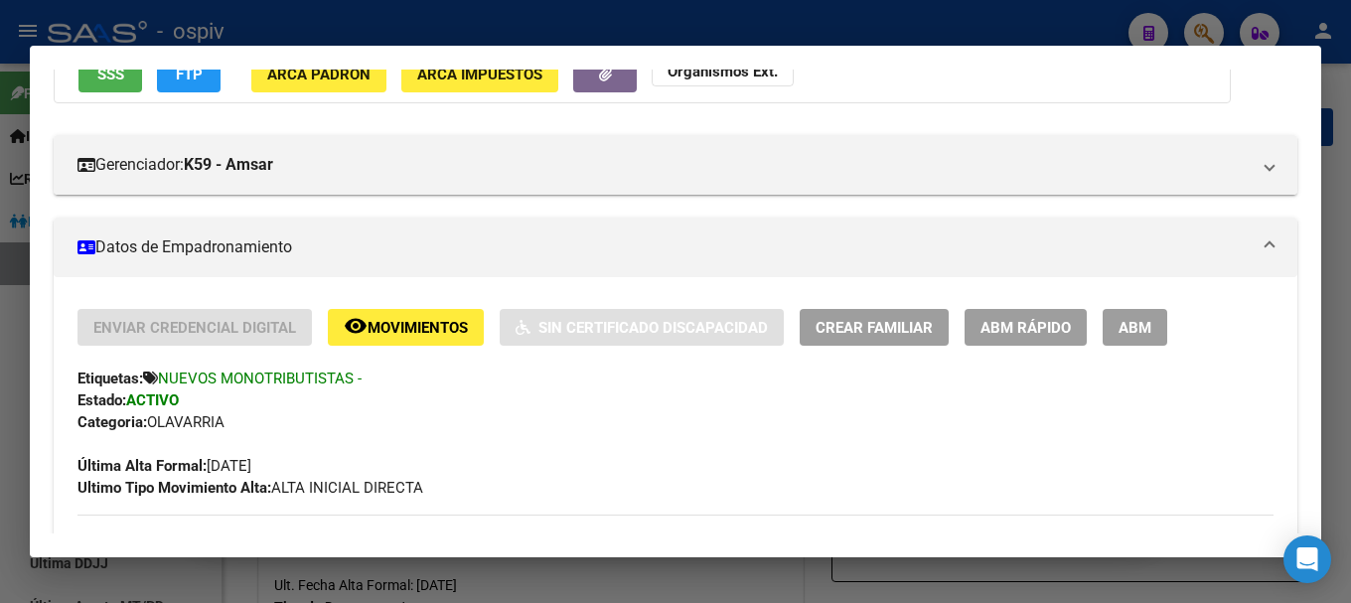
scroll to position [199, 0]
click at [1144, 335] on span "ABM" at bounding box center [1134, 327] width 33 height 18
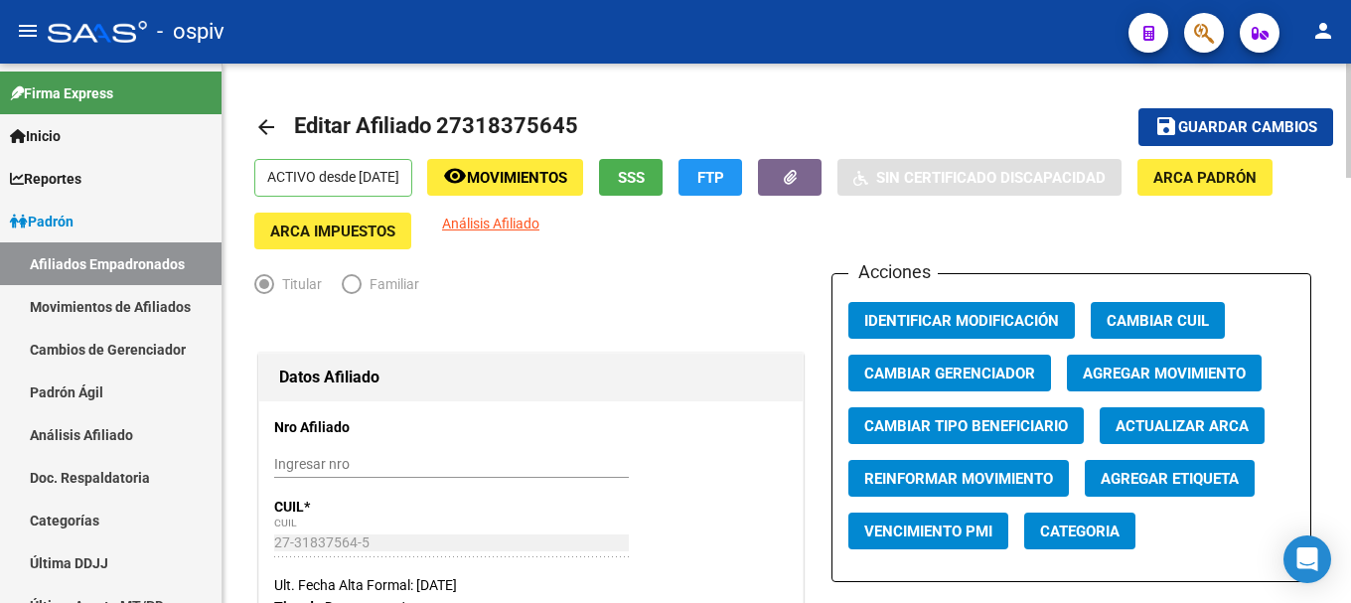
click at [1154, 366] on span "Agregar Movimiento" at bounding box center [1164, 373] width 163 height 18
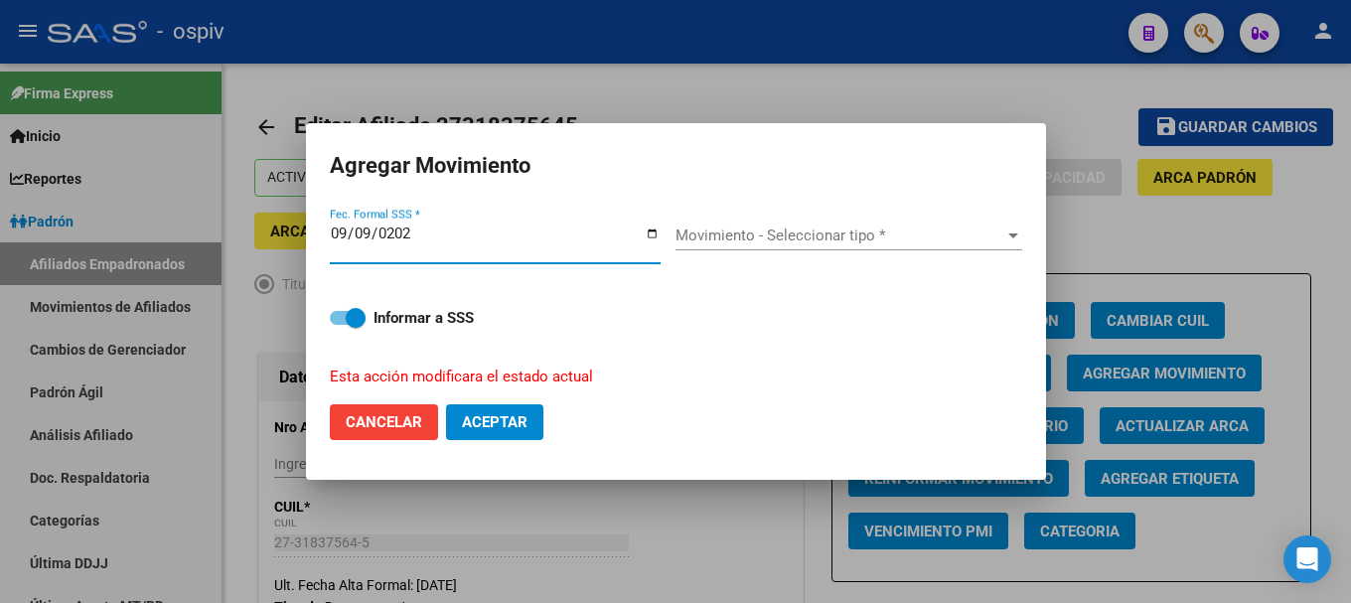
type input "[DATE]"
click at [772, 241] on span "Movimiento - Seleccionar tipo *" at bounding box center [839, 235] width 329 height 18
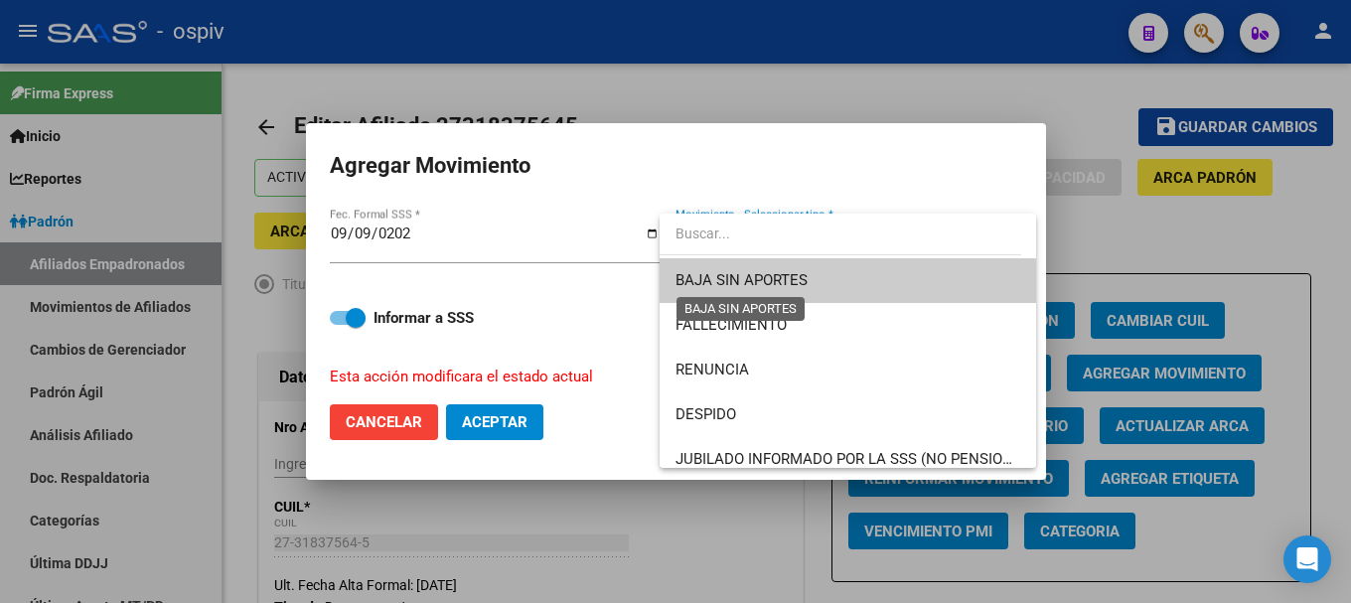
click at [723, 283] on span "BAJA SIN APORTES" at bounding box center [741, 280] width 132 height 18
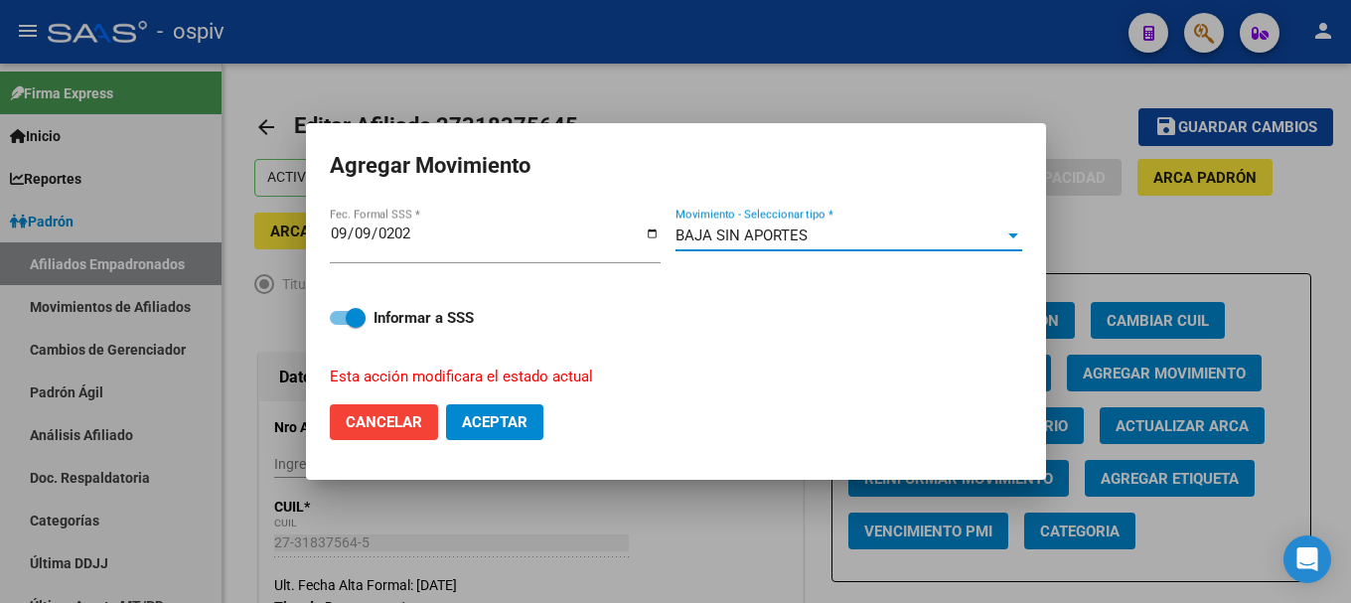
click at [489, 413] on span "Aceptar" at bounding box center [495, 422] width 66 height 18
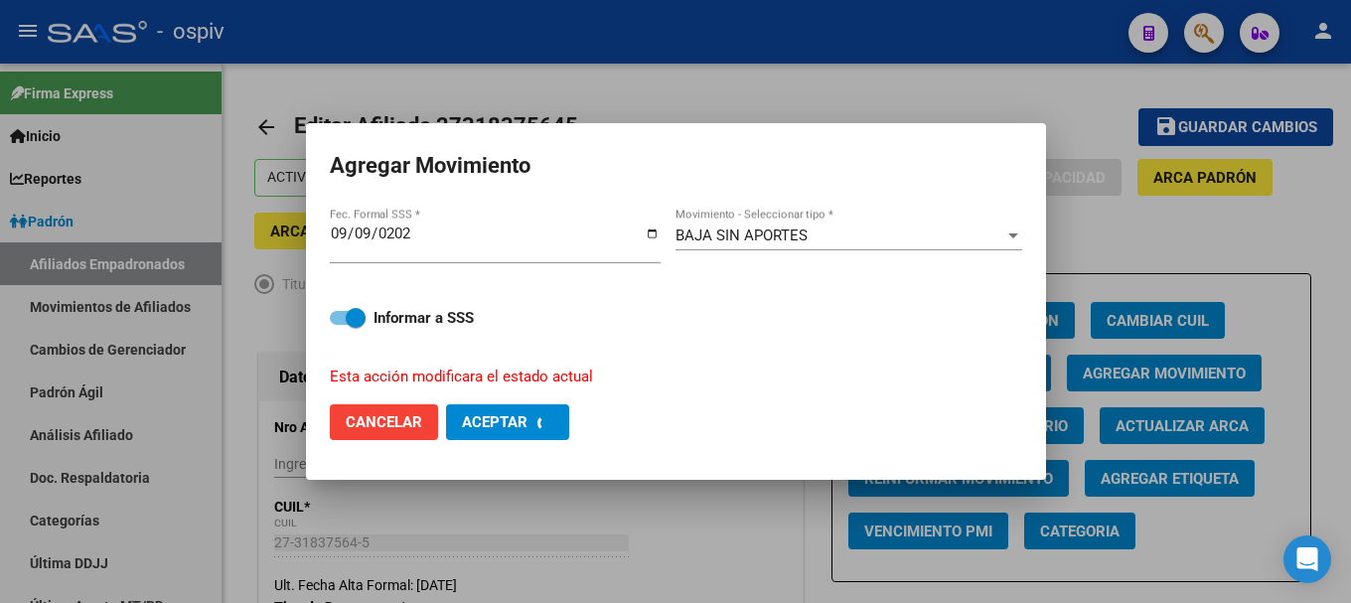
checkbox input "false"
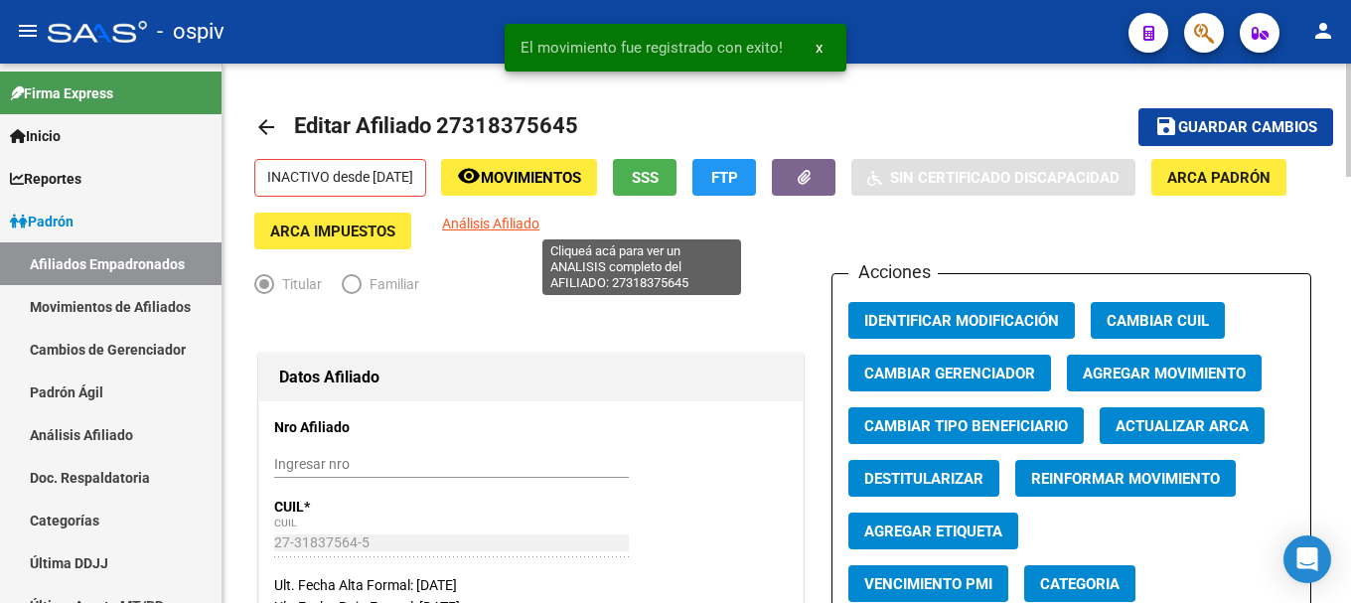
click at [539, 219] on span "Análisis Afiliado" at bounding box center [490, 224] width 97 height 16
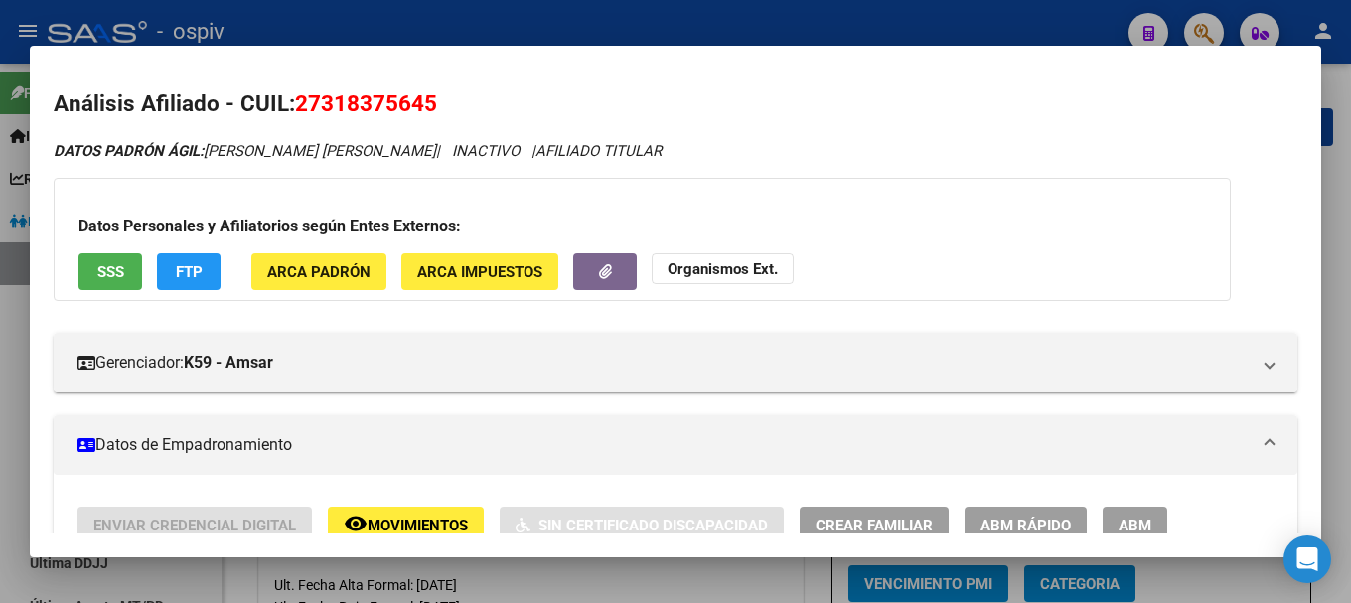
click at [1215, 19] on div at bounding box center [675, 301] width 1351 height 603
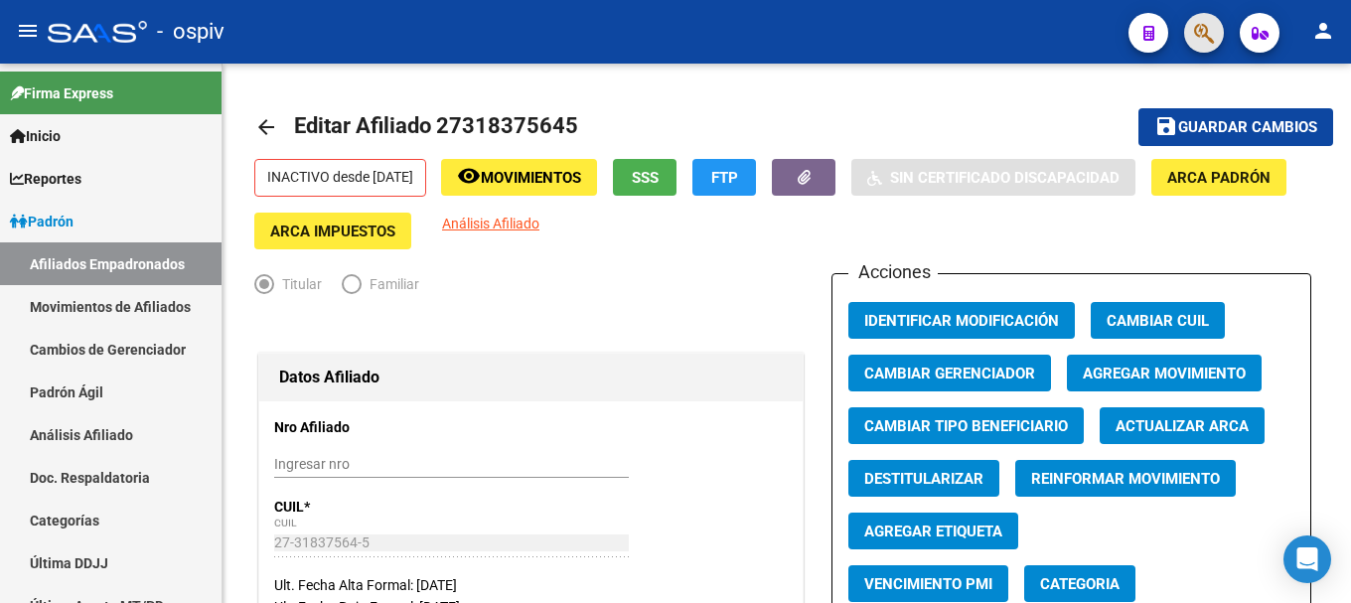
click at [1219, 30] on button "button" at bounding box center [1204, 33] width 40 height 40
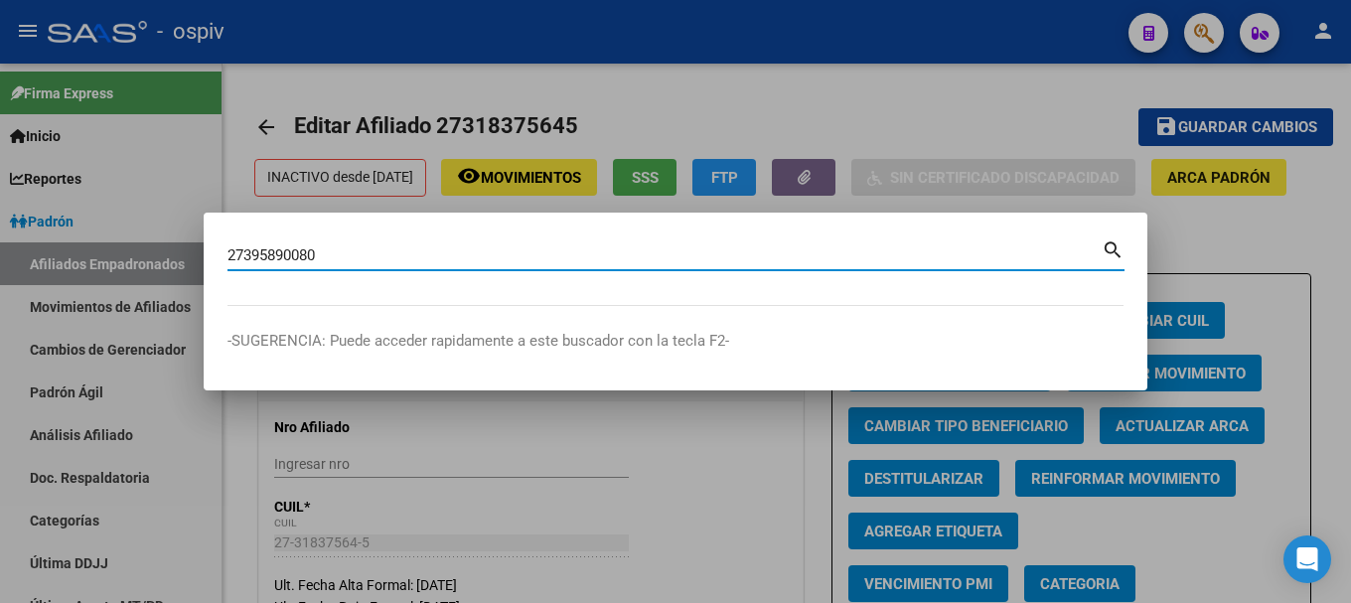
type input "27395890080"
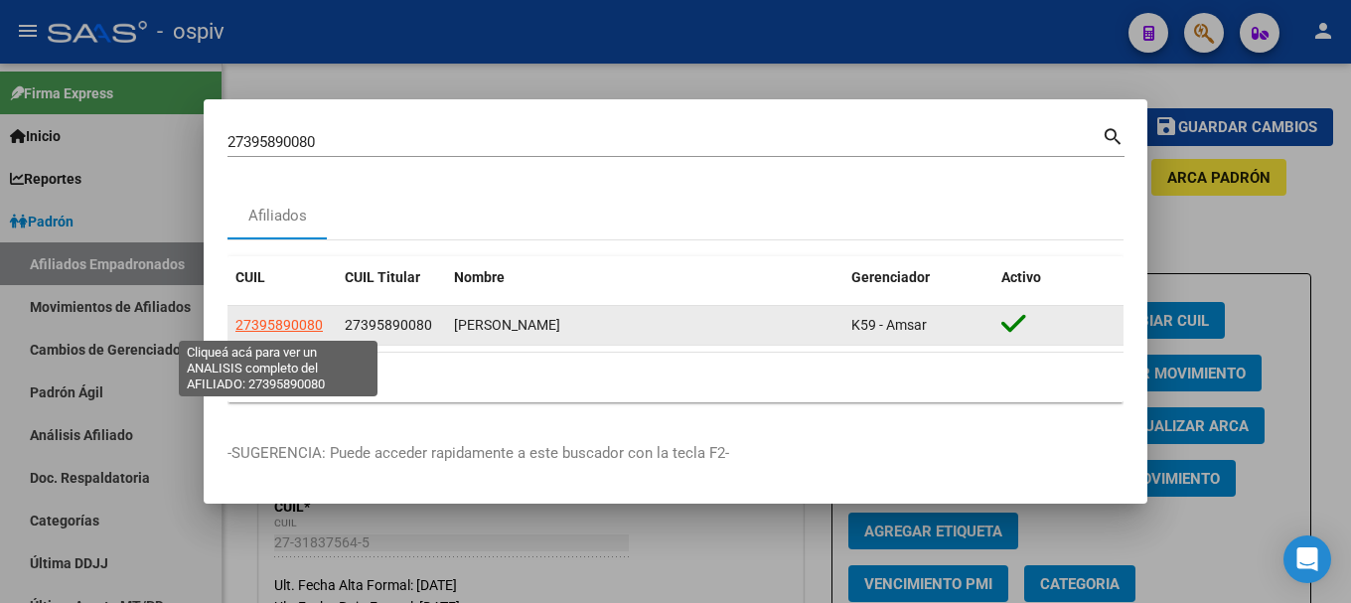
click at [275, 321] on span "27395890080" at bounding box center [278, 325] width 87 height 16
type textarea "27395890080"
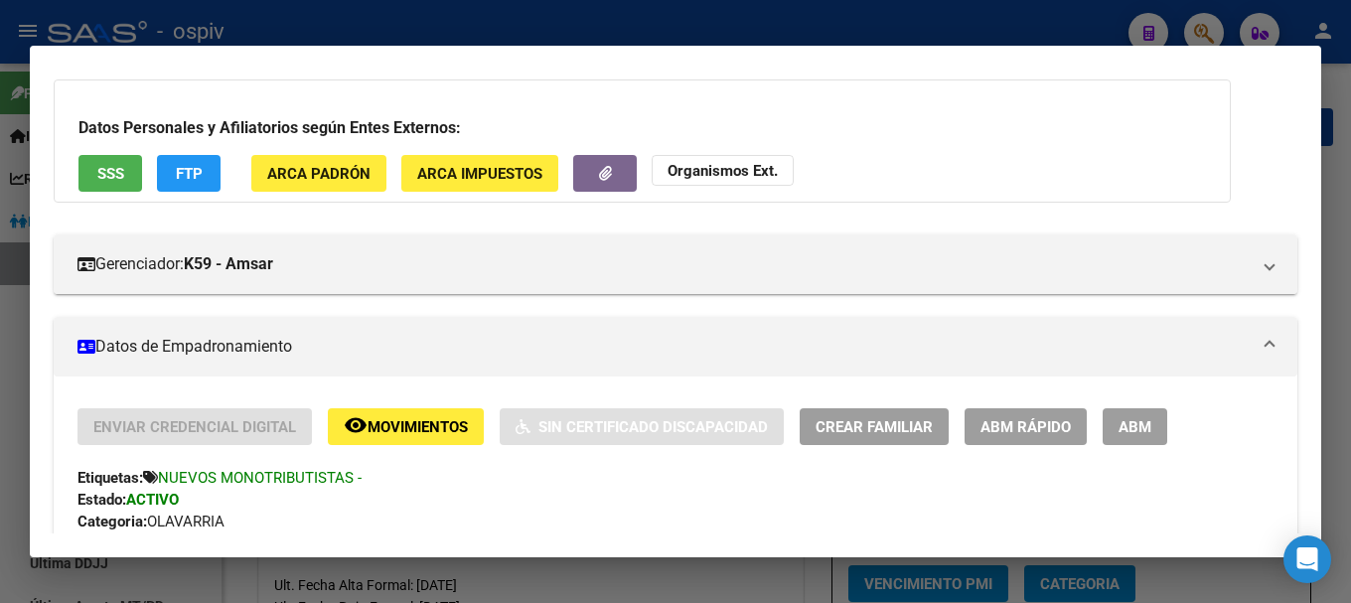
scroll to position [99, 0]
click at [201, 180] on span "FTP" at bounding box center [189, 173] width 27 height 18
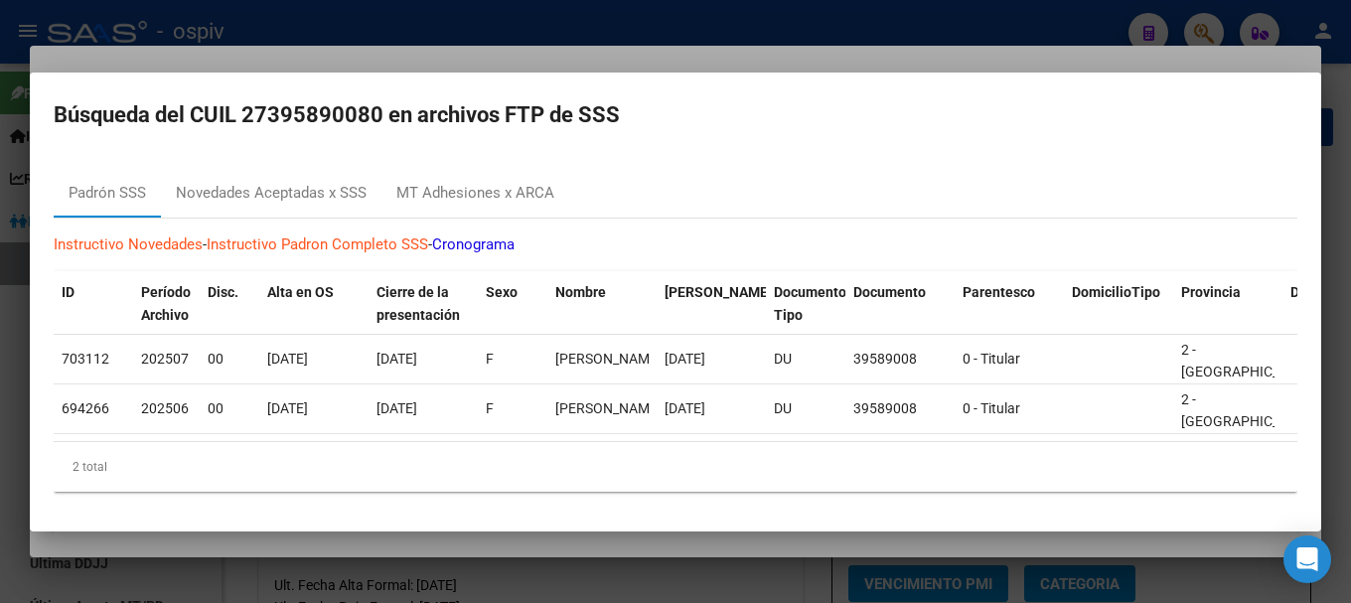
drag, startPoint x: 1207, startPoint y: 40, endPoint x: 729, endPoint y: 82, distance: 479.6
click at [1207, 39] on div at bounding box center [675, 301] width 1351 height 603
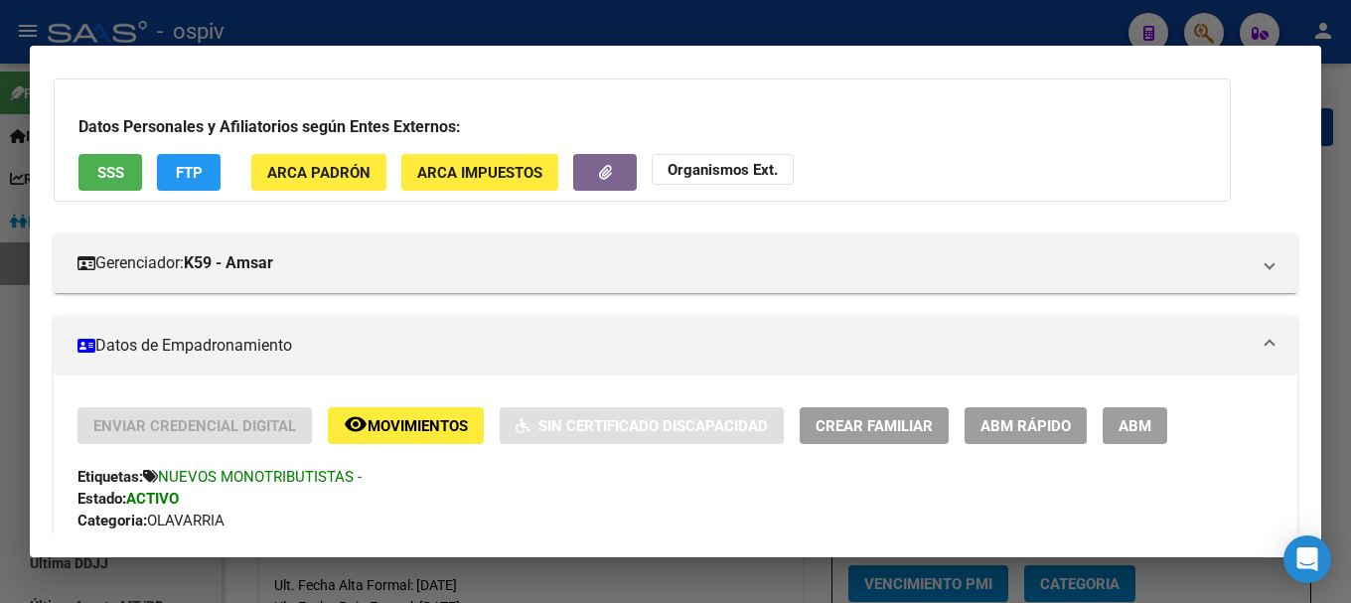
click at [1186, 24] on div at bounding box center [675, 301] width 1351 height 603
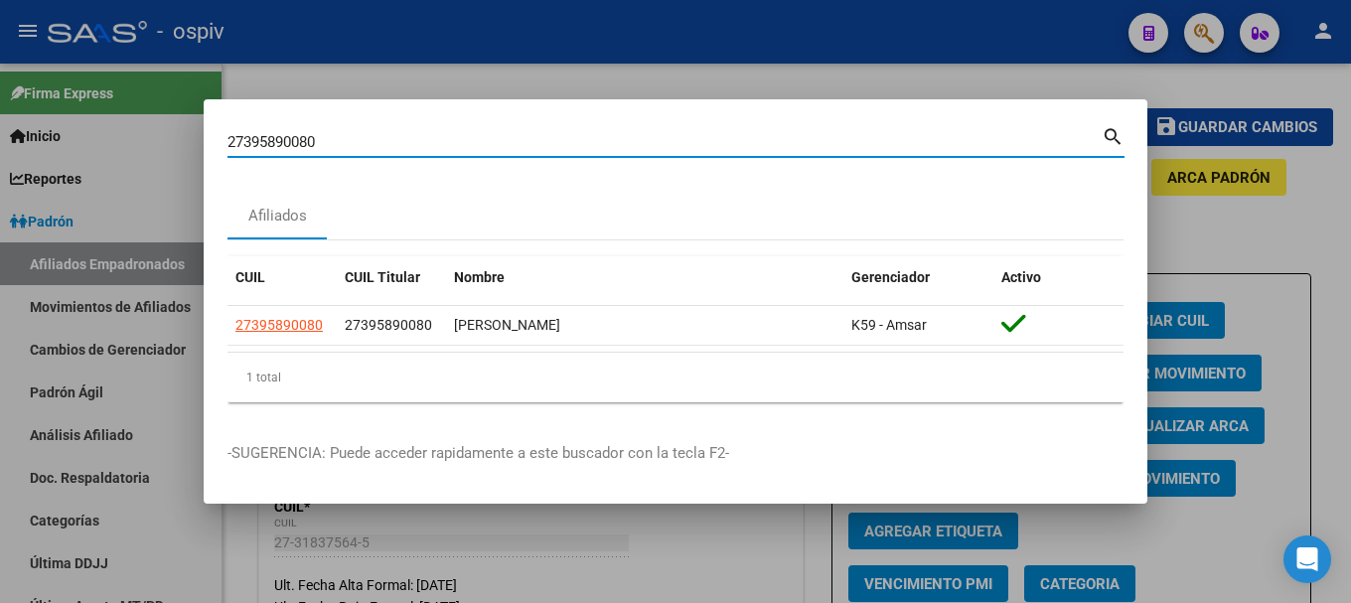
drag, startPoint x: 324, startPoint y: 139, endPoint x: 72, endPoint y: 95, distance: 255.0
click at [72, 95] on div "27395890080 Buscar (apellido, dni, cuil, nro traspaso, cuit, obra social) searc…" at bounding box center [675, 301] width 1351 height 603
type input "33107222"
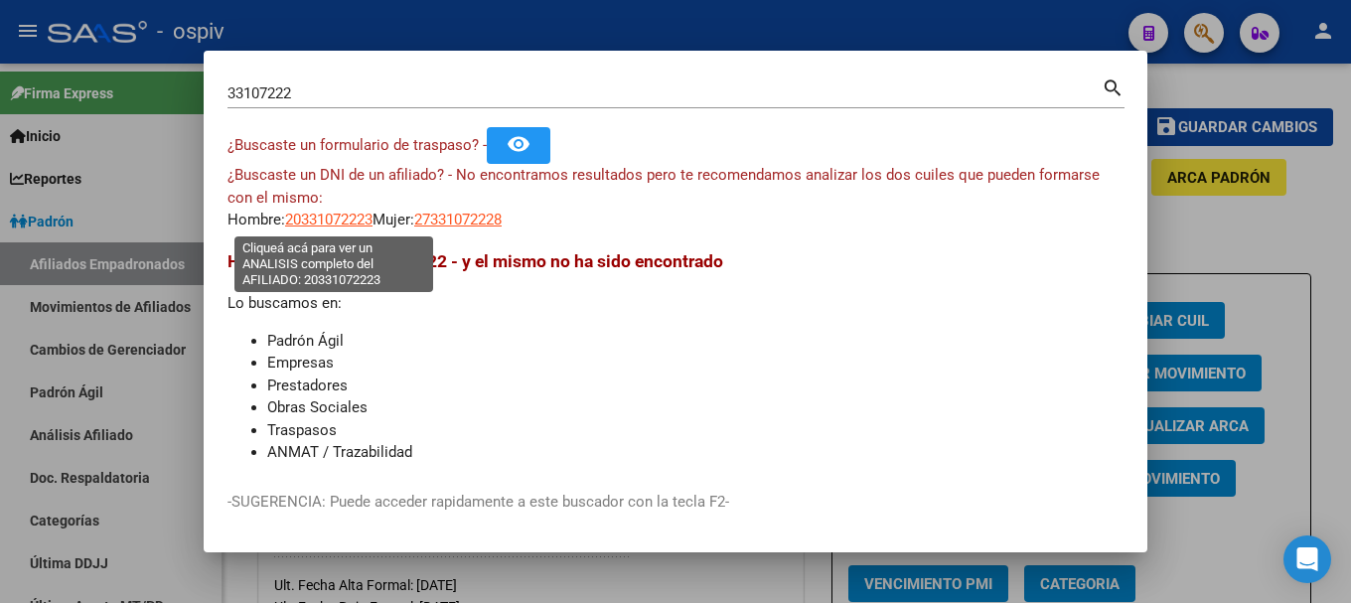
click at [342, 215] on span "20331072223" at bounding box center [328, 220] width 87 height 18
type textarea "20331072223"
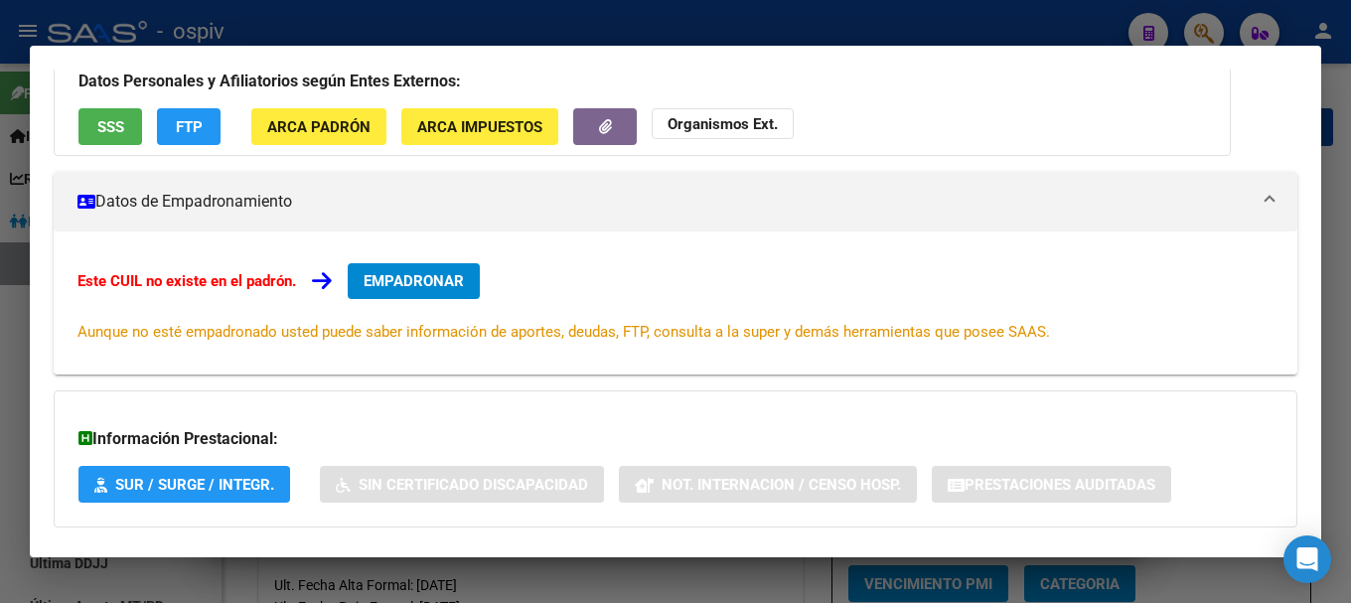
scroll to position [199, 0]
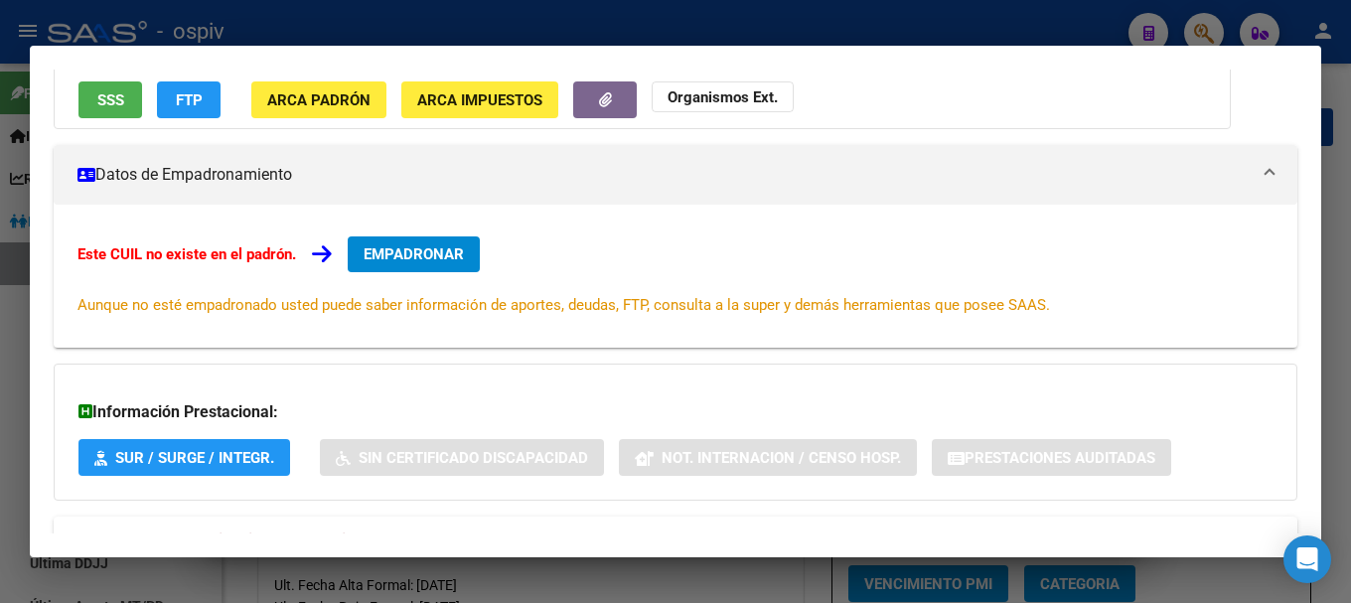
click at [391, 245] on span "EMPADRONAR" at bounding box center [413, 254] width 100 height 18
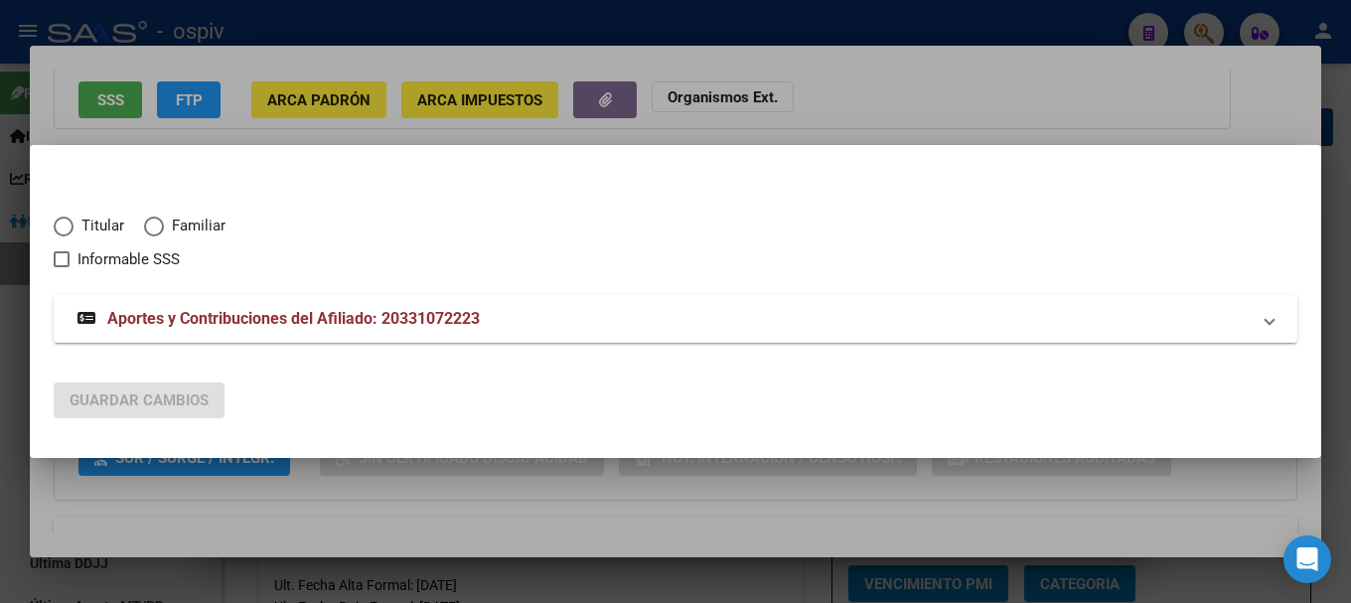
click at [59, 217] on span "Elija una opción" at bounding box center [64, 227] width 20 height 20
click at [59, 217] on input "Titular" at bounding box center [64, 227] width 20 height 20
radio input "true"
checkbox input "true"
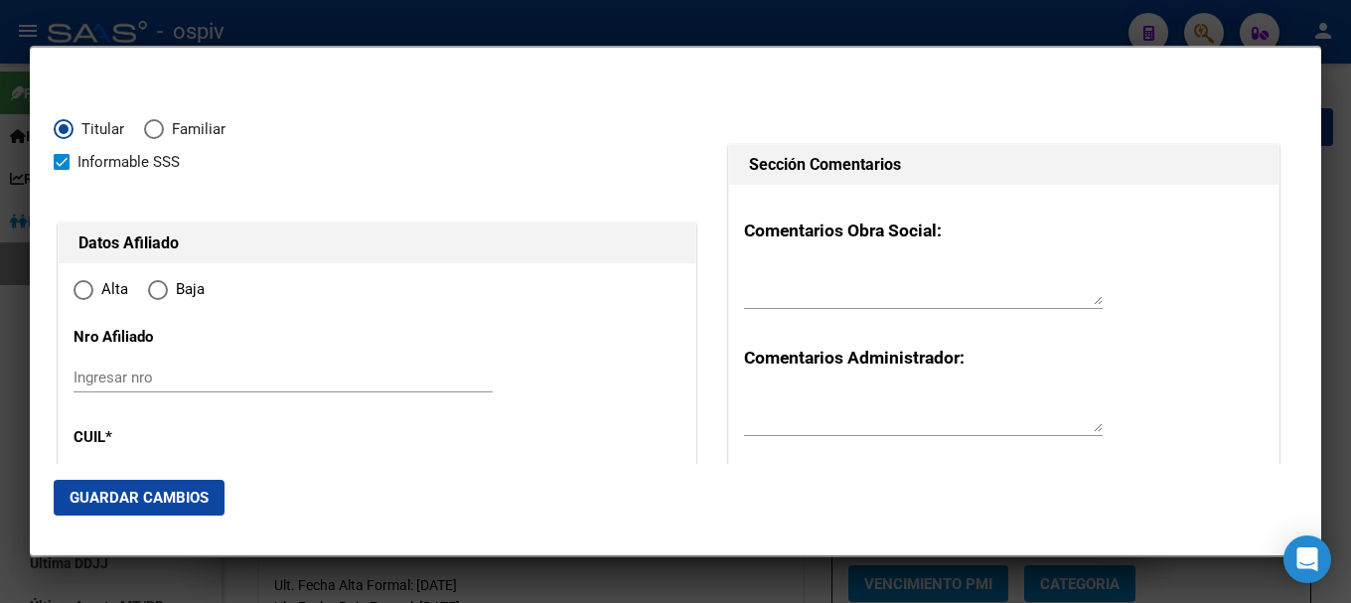
type input "20-33107222-3"
type input "33107222"
type input "CASTRO"
type input "LUCIANO OMAR"
type input "1987-04-30"
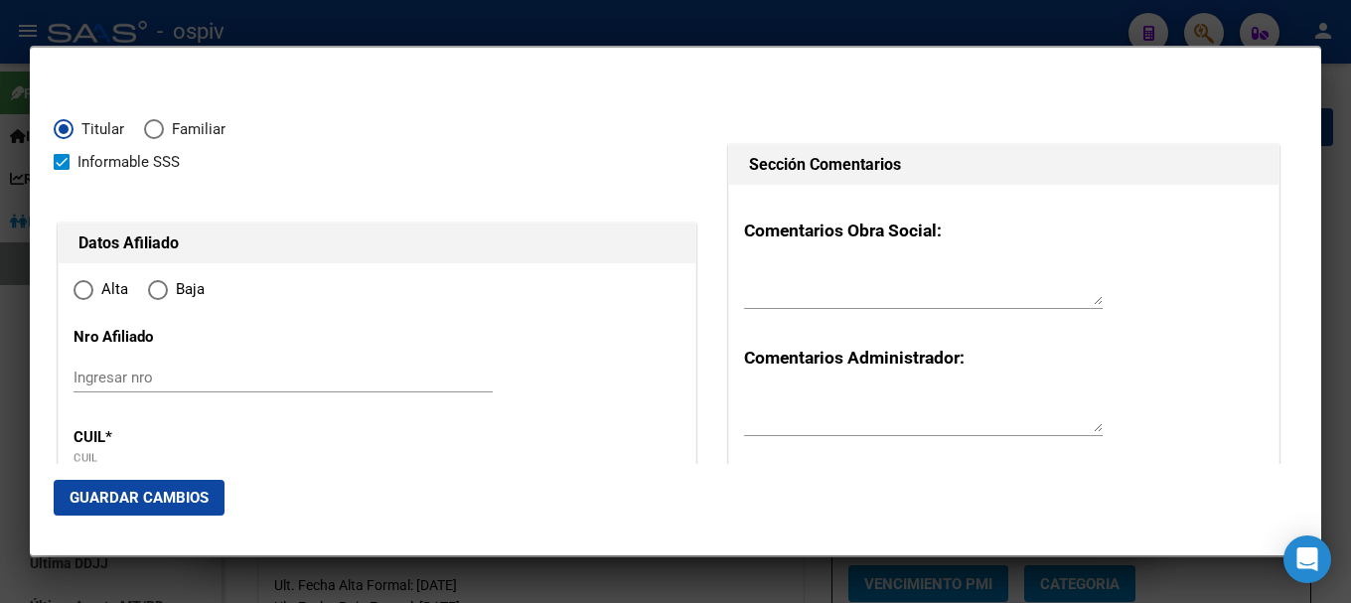
type input "OLAVARRIA"
type input "7400"
type input "VICENTE LOPEZ"
type input "1431"
type input "OLAVARRIA"
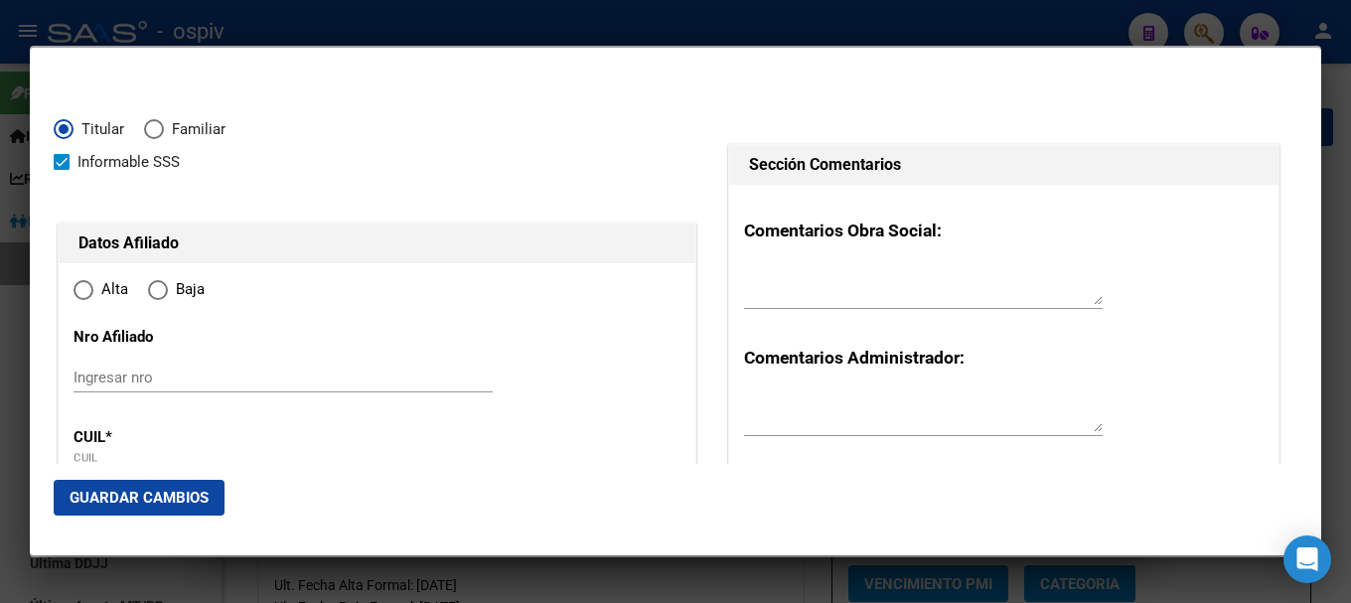
radio input "true"
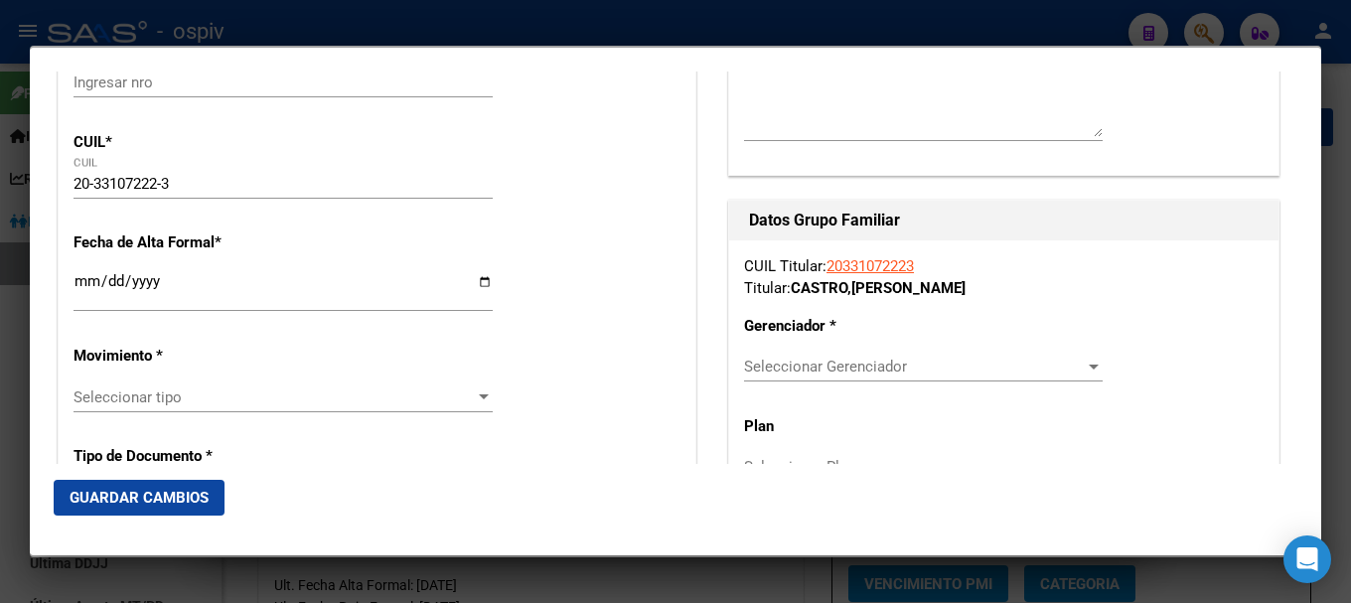
scroll to position [298, 0]
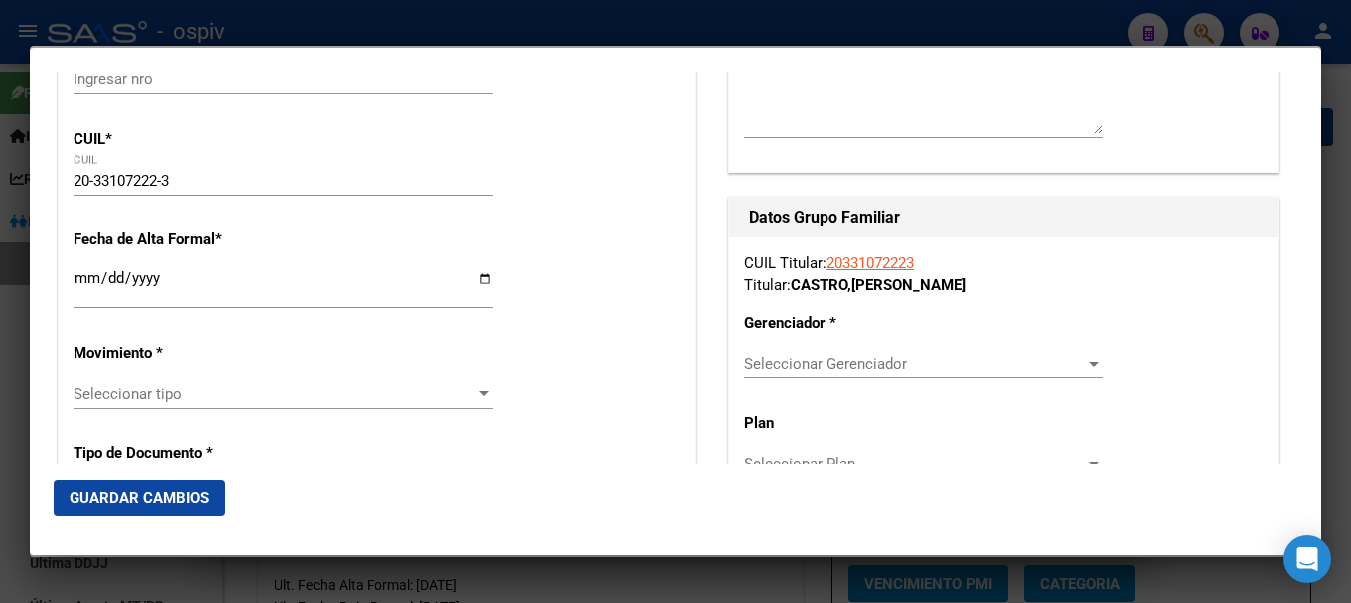
click at [93, 279] on input "Ingresar fecha" at bounding box center [282, 286] width 419 height 32
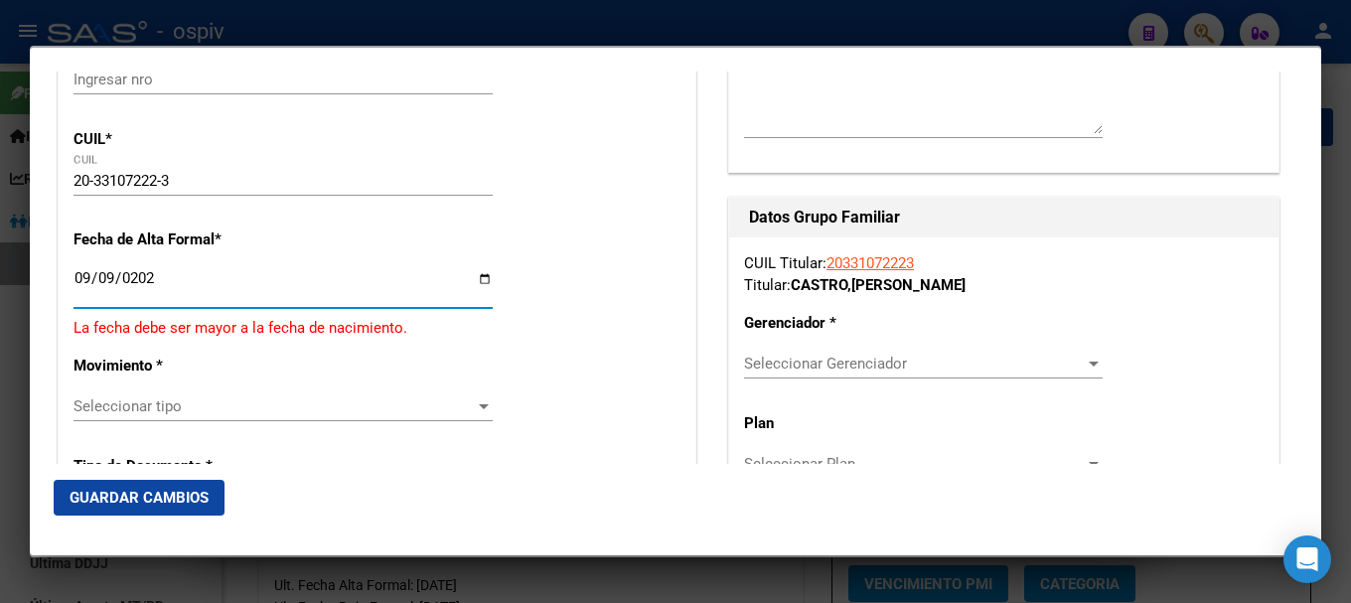
type input "2025-09-09"
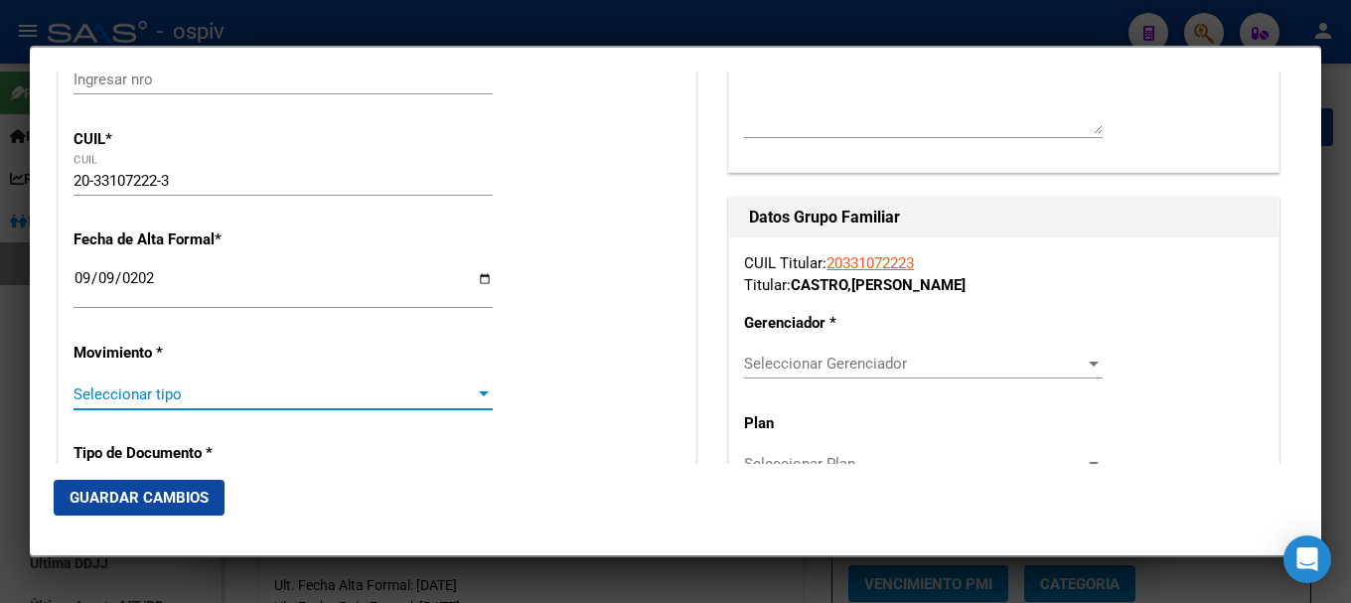
click at [119, 392] on span "Seleccionar tipo" at bounding box center [273, 394] width 401 height 18
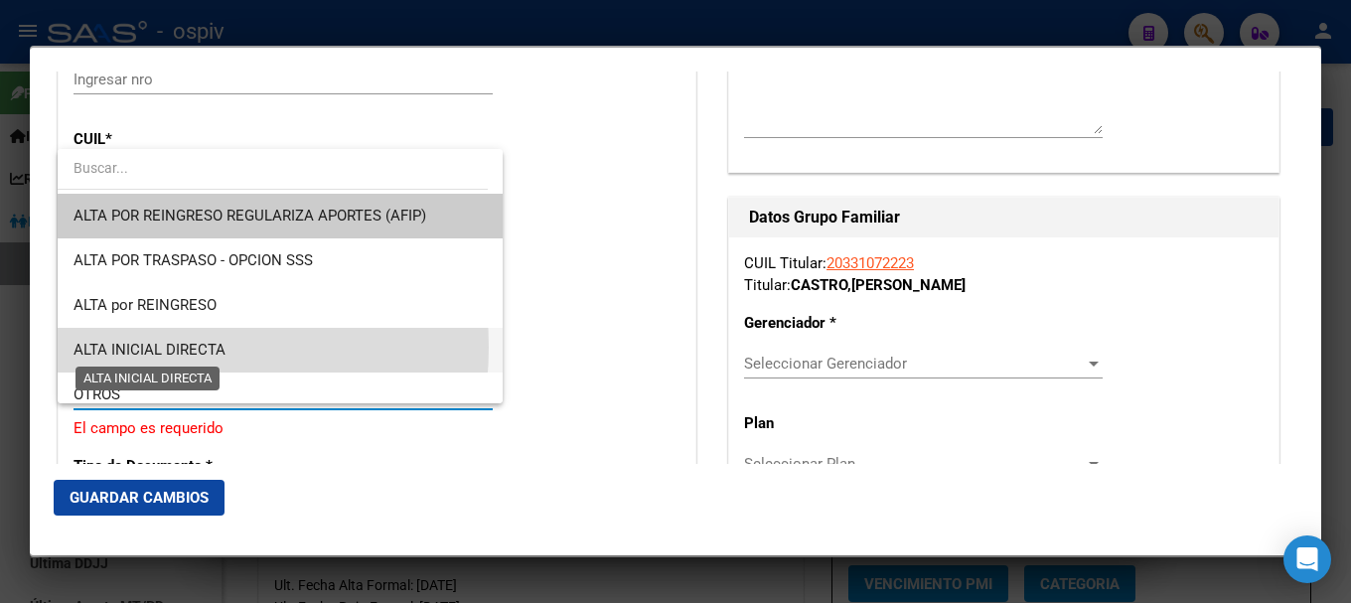
click at [129, 347] on span "ALTA INICIAL DIRECTA" at bounding box center [149, 350] width 152 height 18
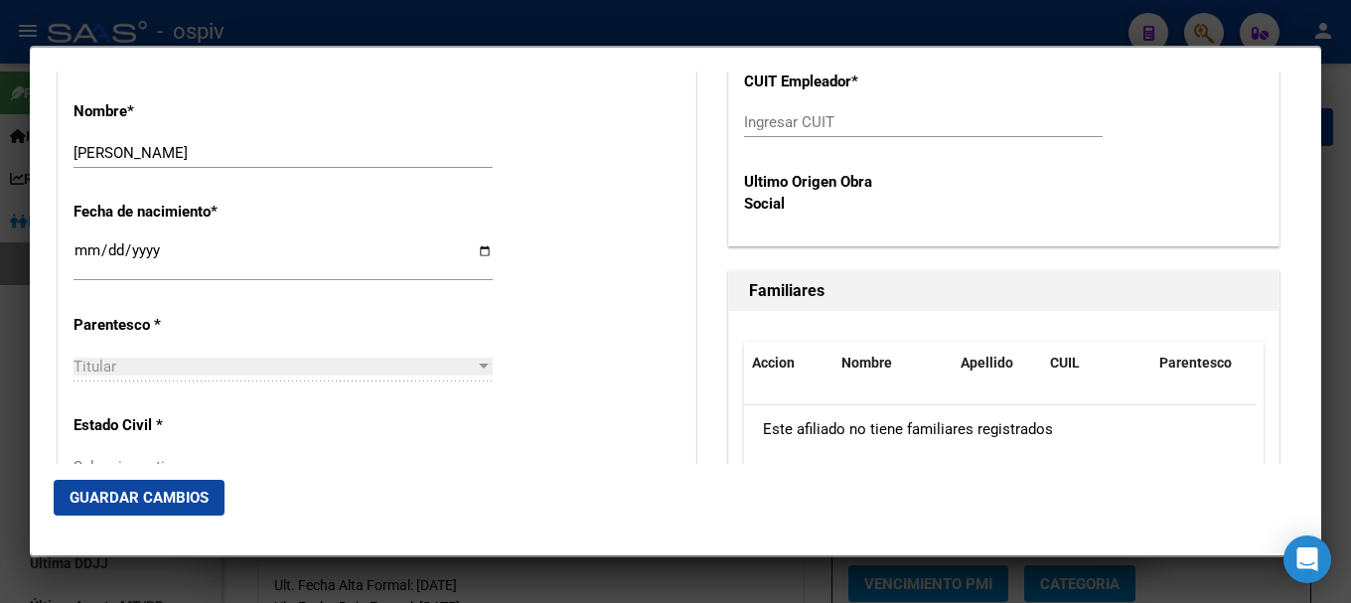
scroll to position [993, 0]
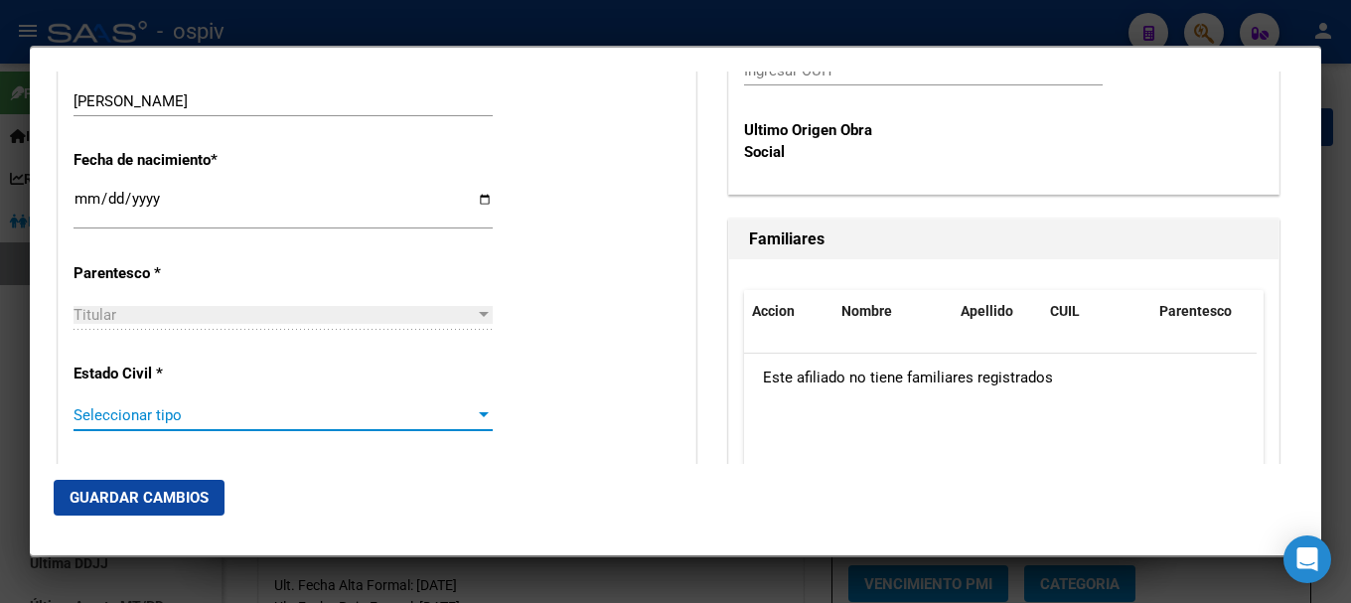
click at [184, 420] on span "Seleccionar tipo" at bounding box center [273, 415] width 401 height 18
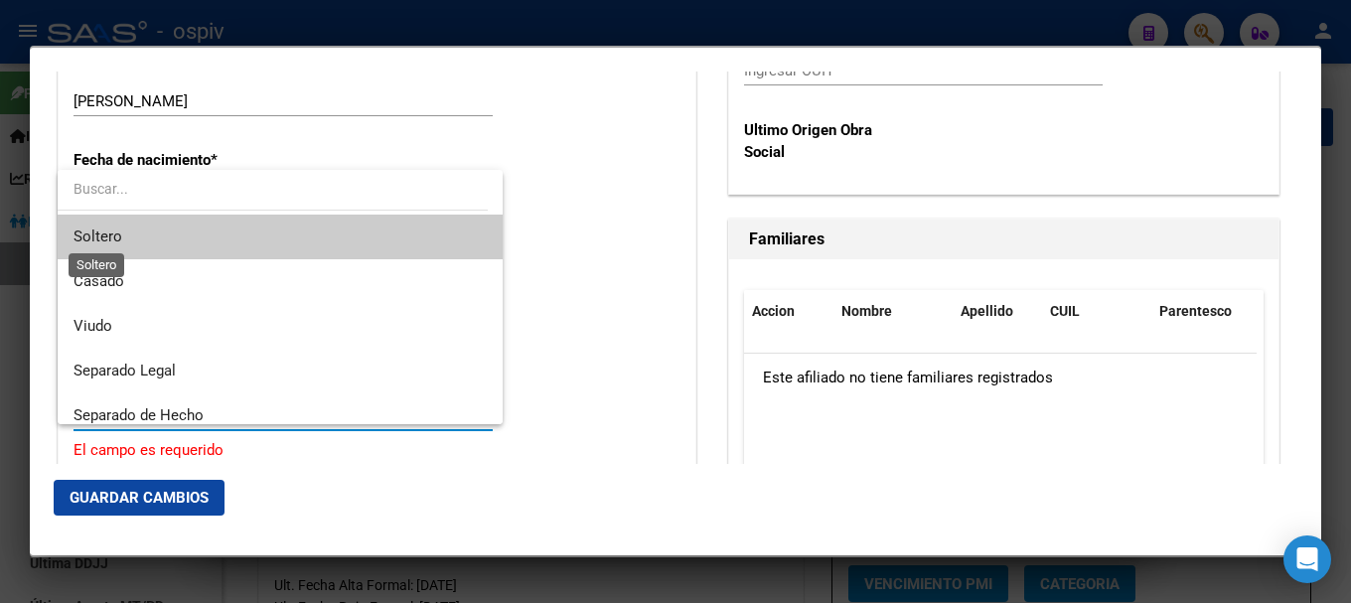
click at [96, 233] on span "Soltero" at bounding box center [97, 236] width 49 height 18
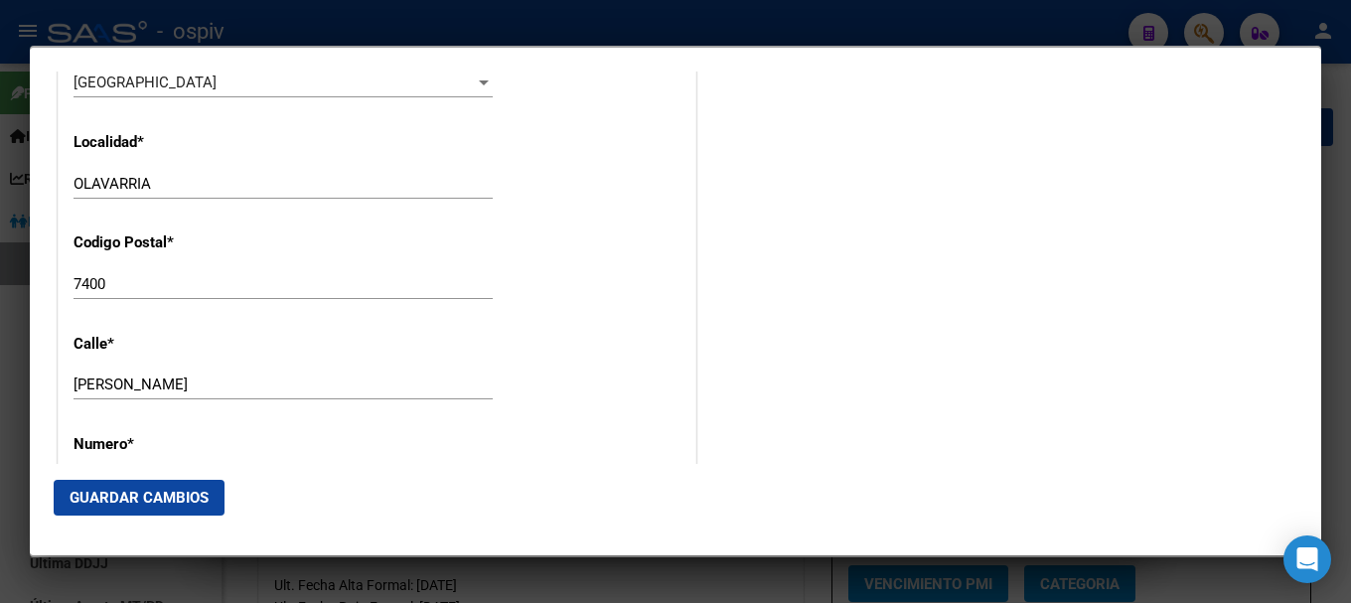
scroll to position [2086, 0]
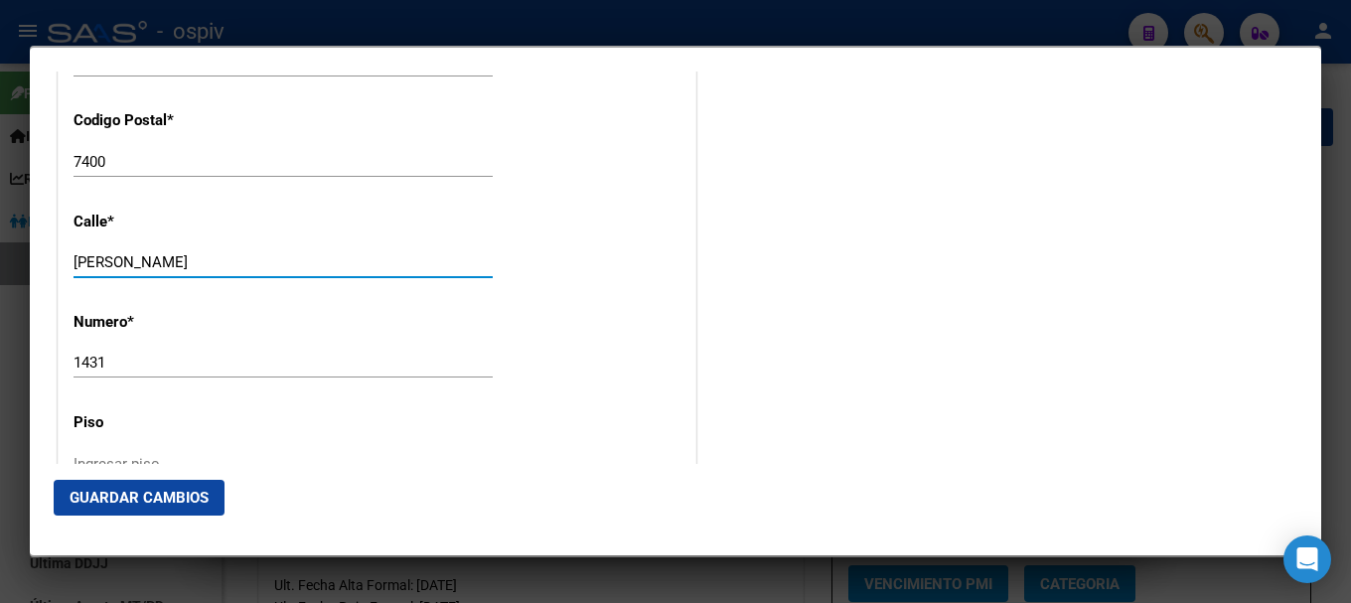
click at [0, 241] on div "33107222 Buscar (apellido, dni, cuil, nro traspaso, cuit, obra social) search ¿…" at bounding box center [675, 301] width 1351 height 603
type input "LAS VIOLETAS"
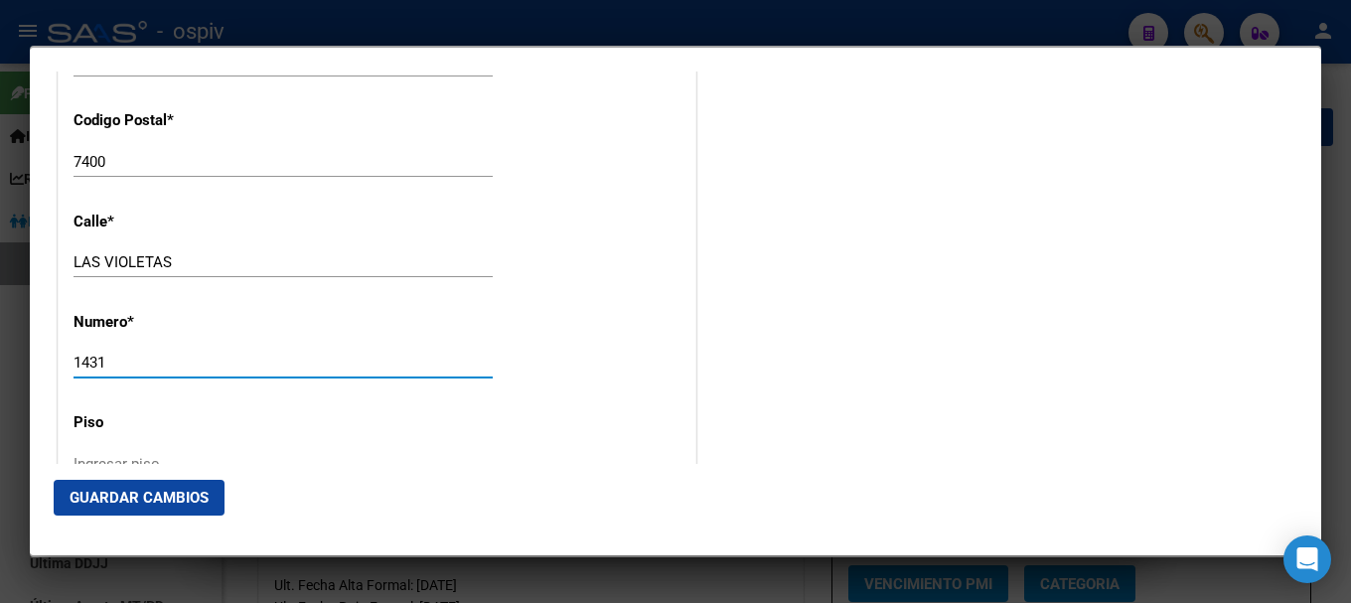
drag, startPoint x: 107, startPoint y: 367, endPoint x: 48, endPoint y: 354, distance: 61.2
click at [48, 354] on mat-dialog-content "Titular Familiar Informable SSS Datos Afiliado Alta Baja Nro Afiliado Ingresar …" at bounding box center [675, 268] width 1291 height 392
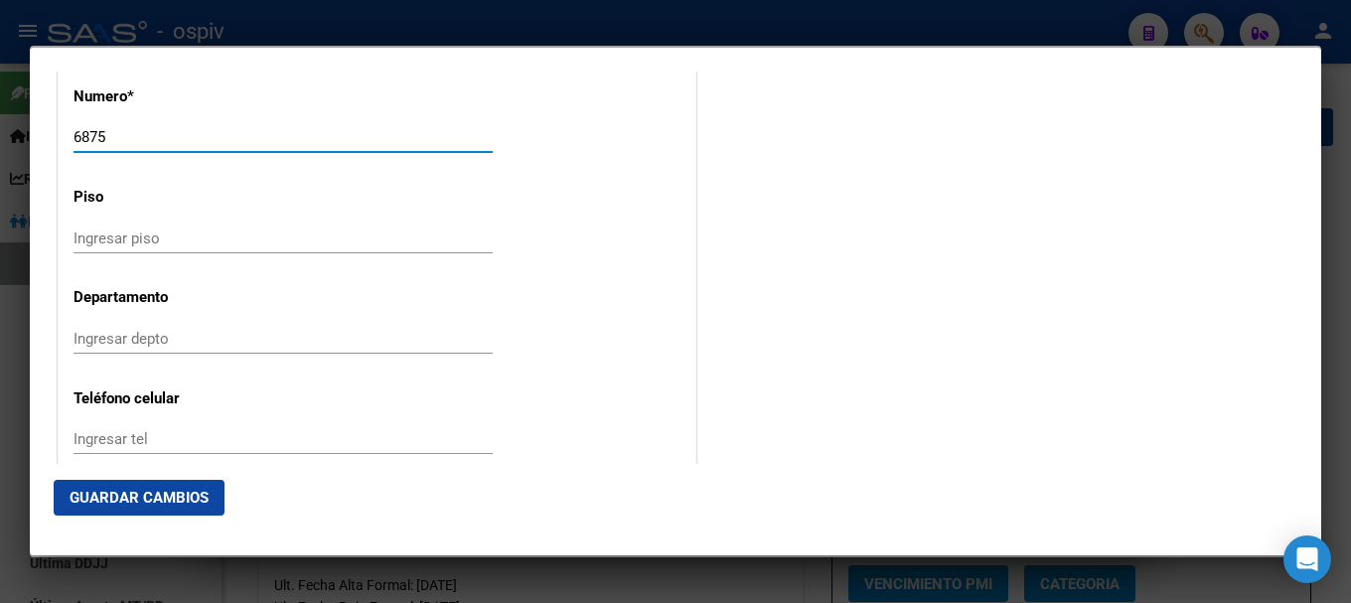
scroll to position [2384, 0]
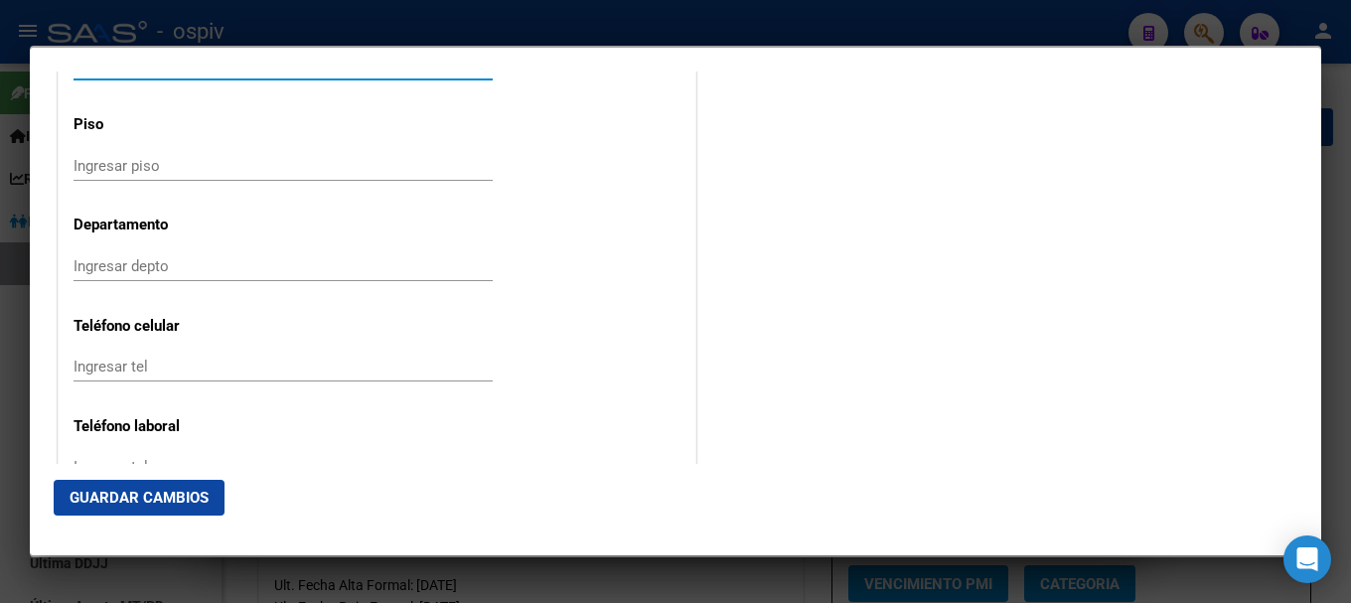
type input "6875"
click at [113, 360] on input "Ingresar tel" at bounding box center [282, 367] width 419 height 18
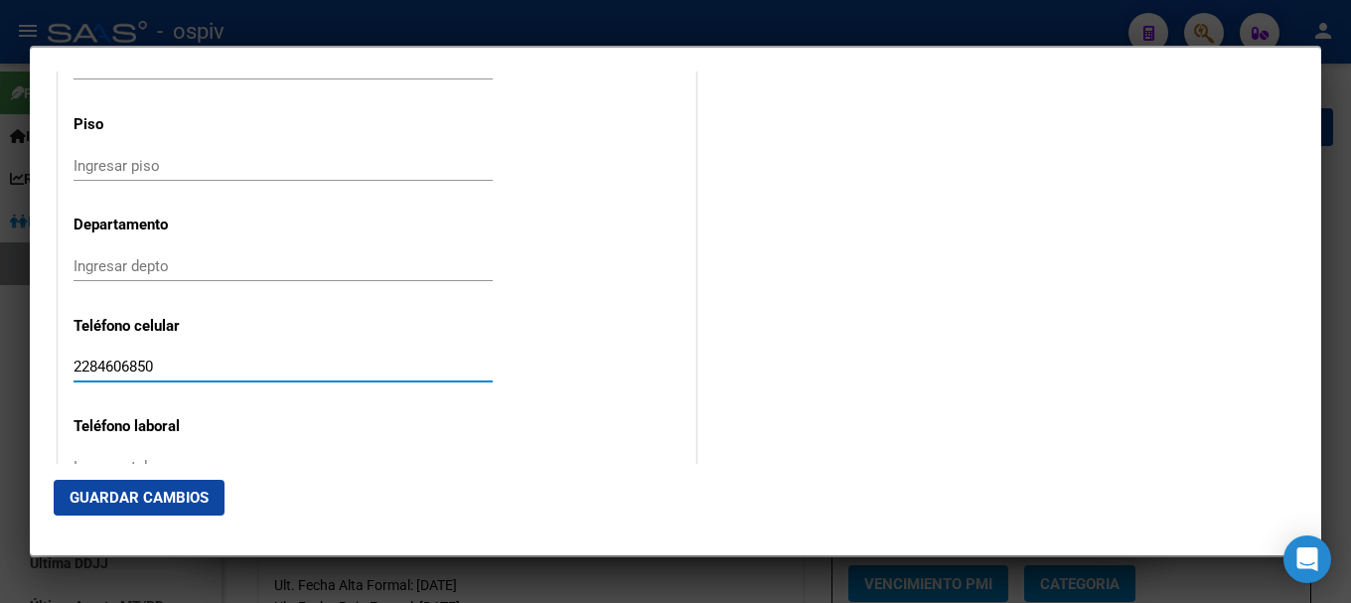
type input "2284606850"
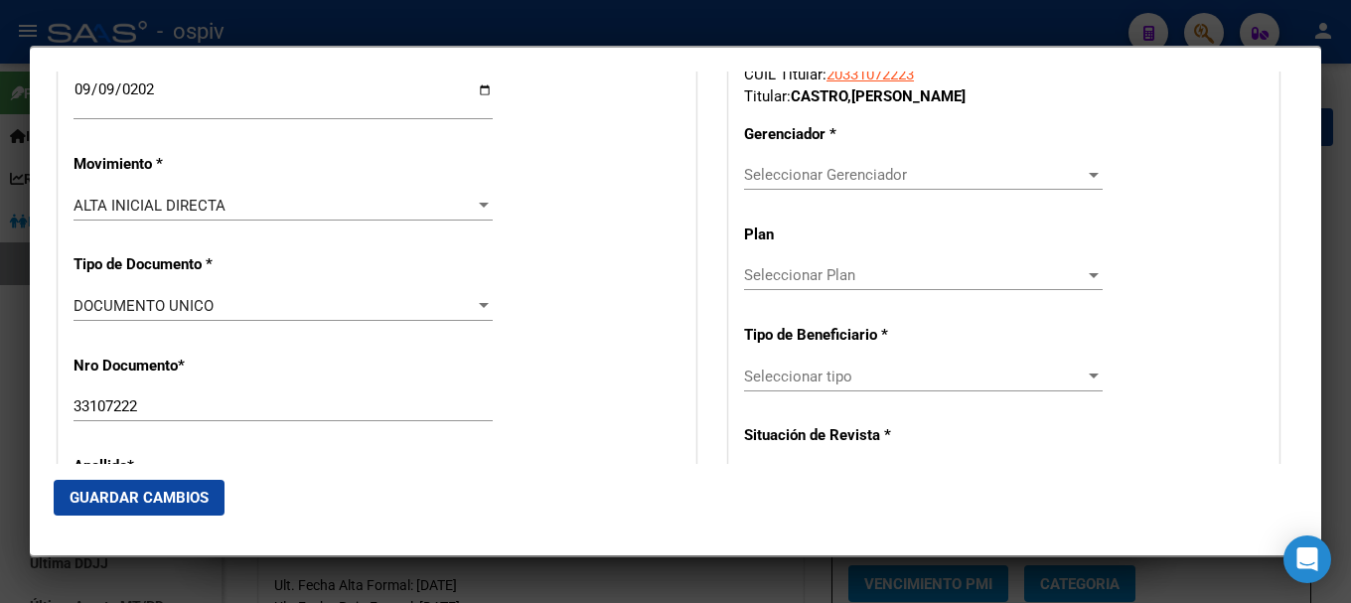
scroll to position [453, 0]
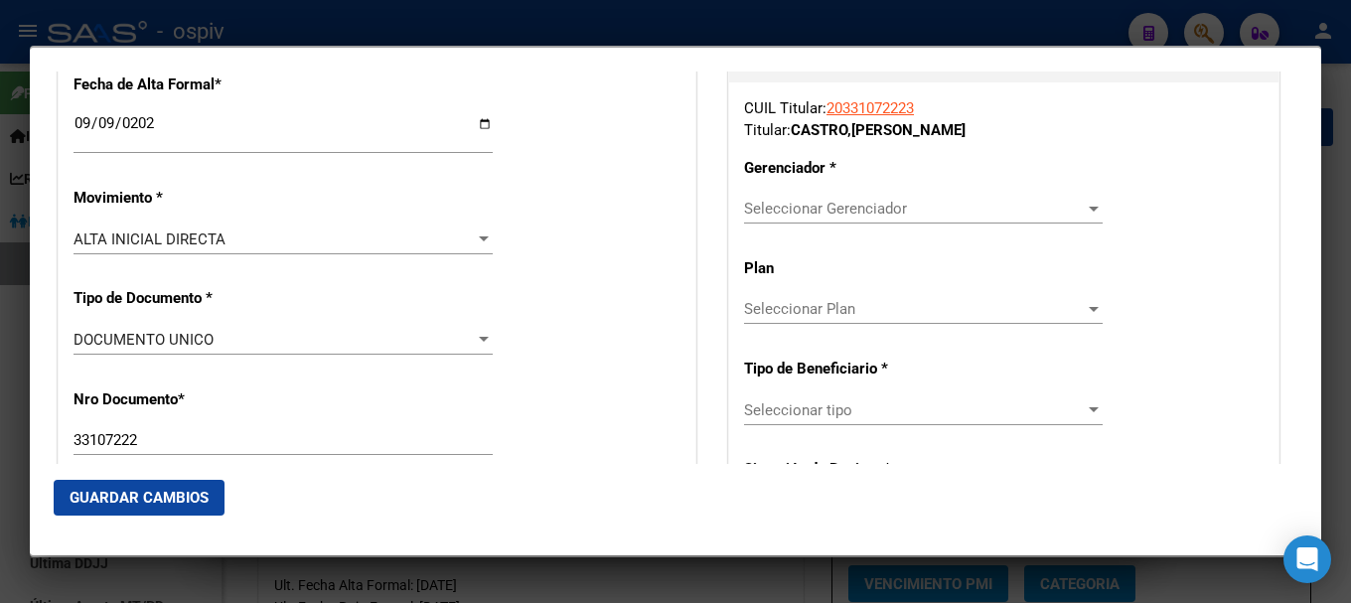
click at [826, 213] on span "Seleccionar Gerenciador" at bounding box center [914, 209] width 341 height 18
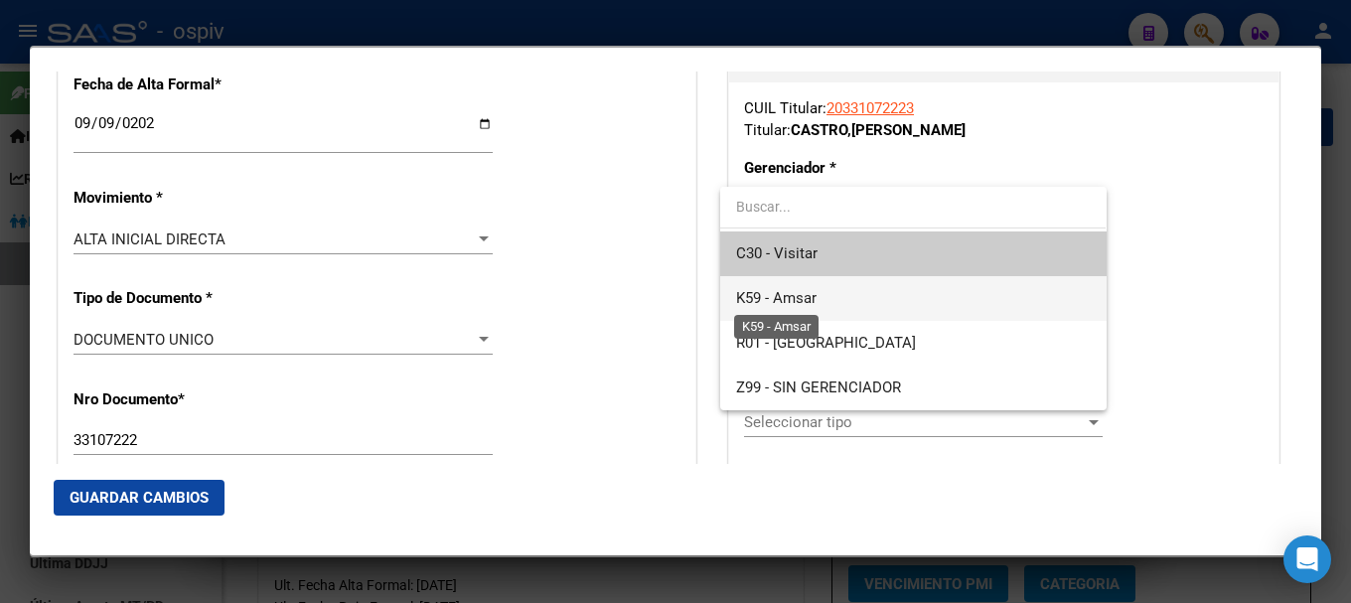
click at [807, 298] on span "K59 - Amsar" at bounding box center [776, 298] width 80 height 18
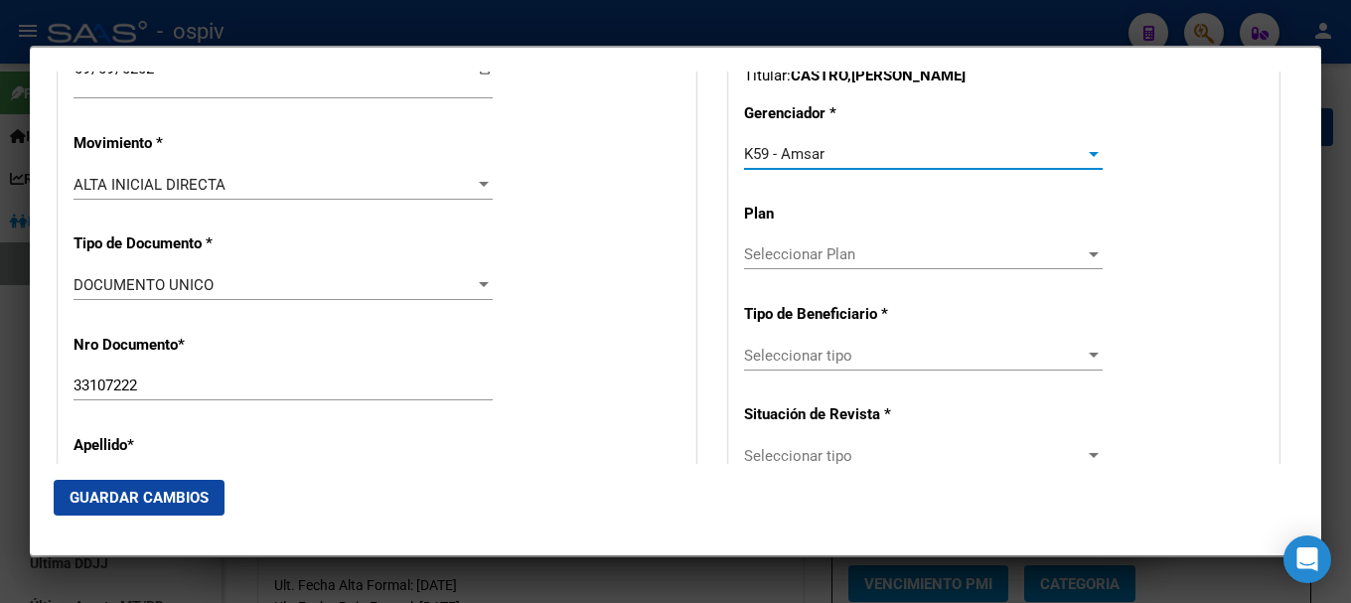
scroll to position [552, 0]
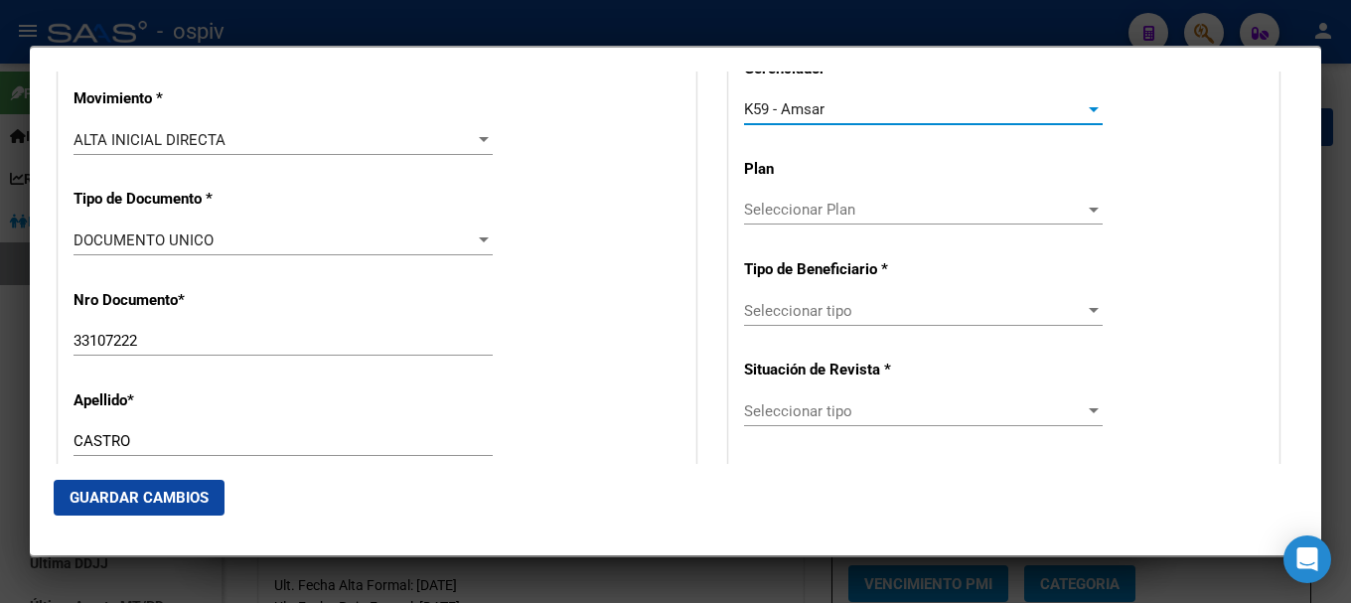
click at [831, 324] on div "Seleccionar tipo Seleccionar tipo" at bounding box center [923, 311] width 359 height 30
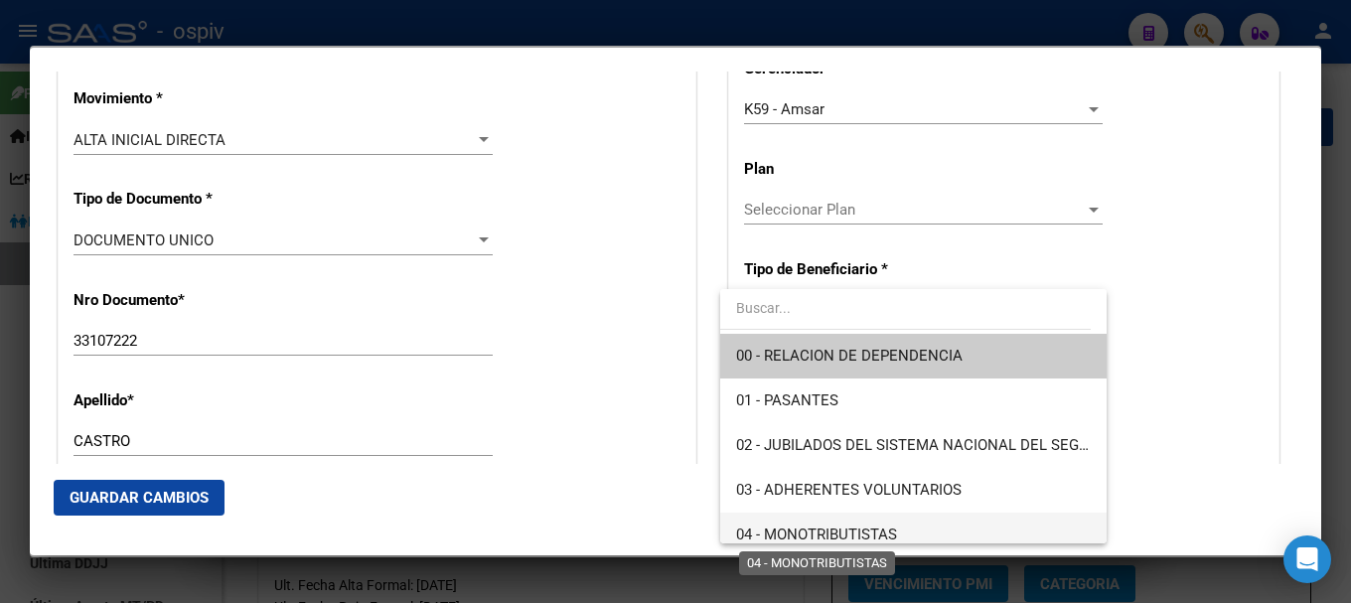
click at [811, 531] on span "04 - MONOTRIBUTISTAS" at bounding box center [816, 534] width 161 height 18
type input "20-33107222-3"
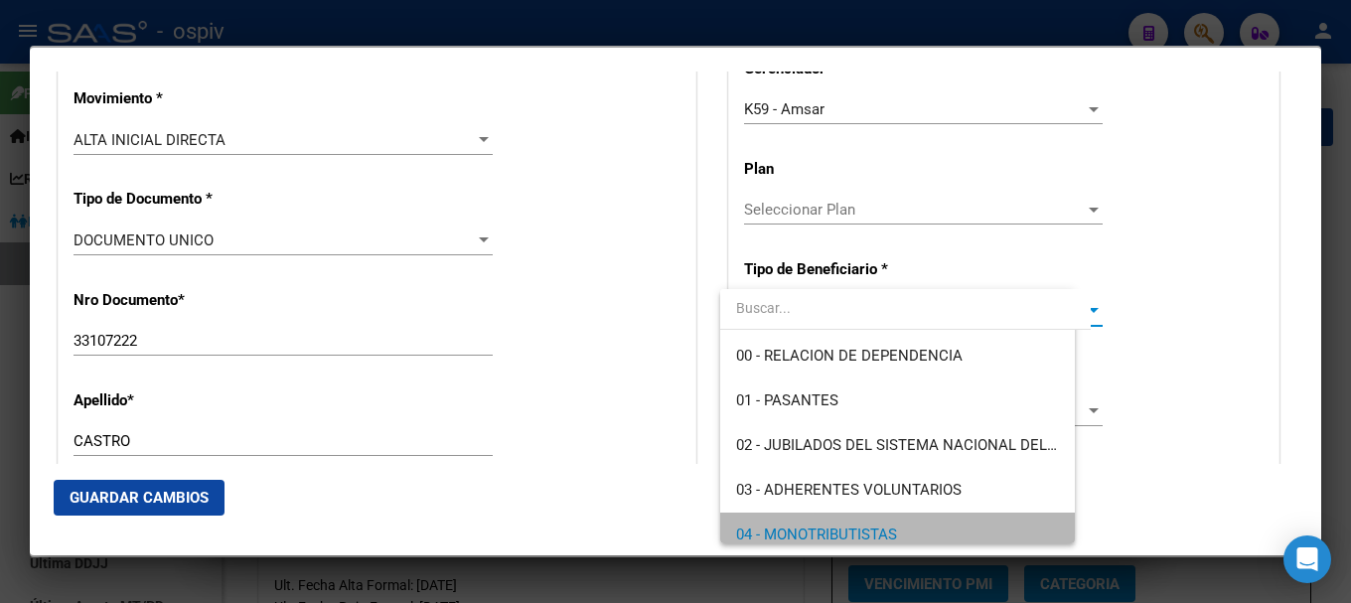
scroll to position [11, 0]
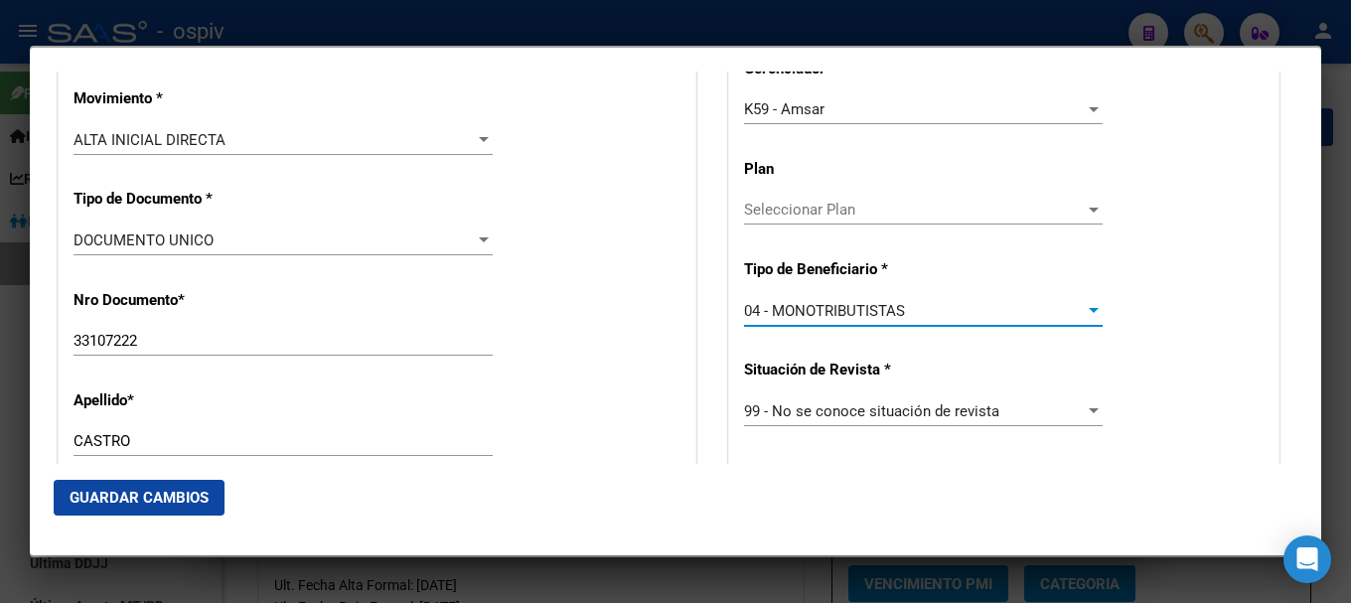
drag, startPoint x: 163, startPoint y: 495, endPoint x: 196, endPoint y: 494, distance: 32.8
click at [176, 495] on span "Guardar Cambios" at bounding box center [139, 498] width 139 height 18
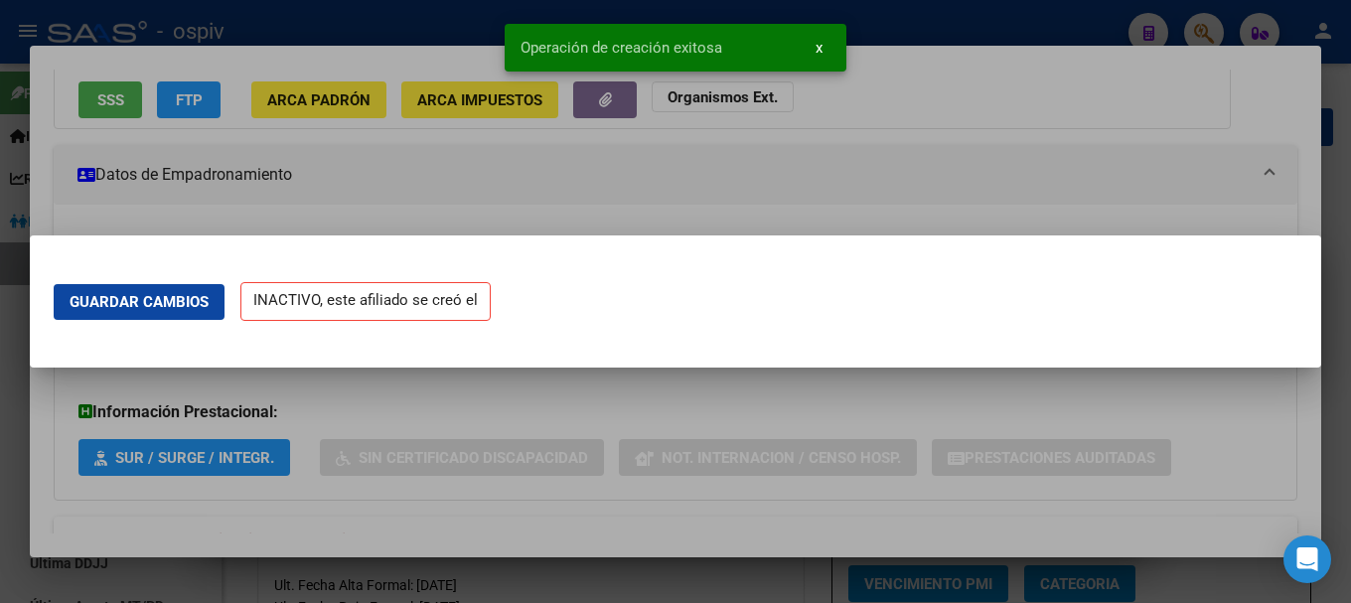
scroll to position [0, 0]
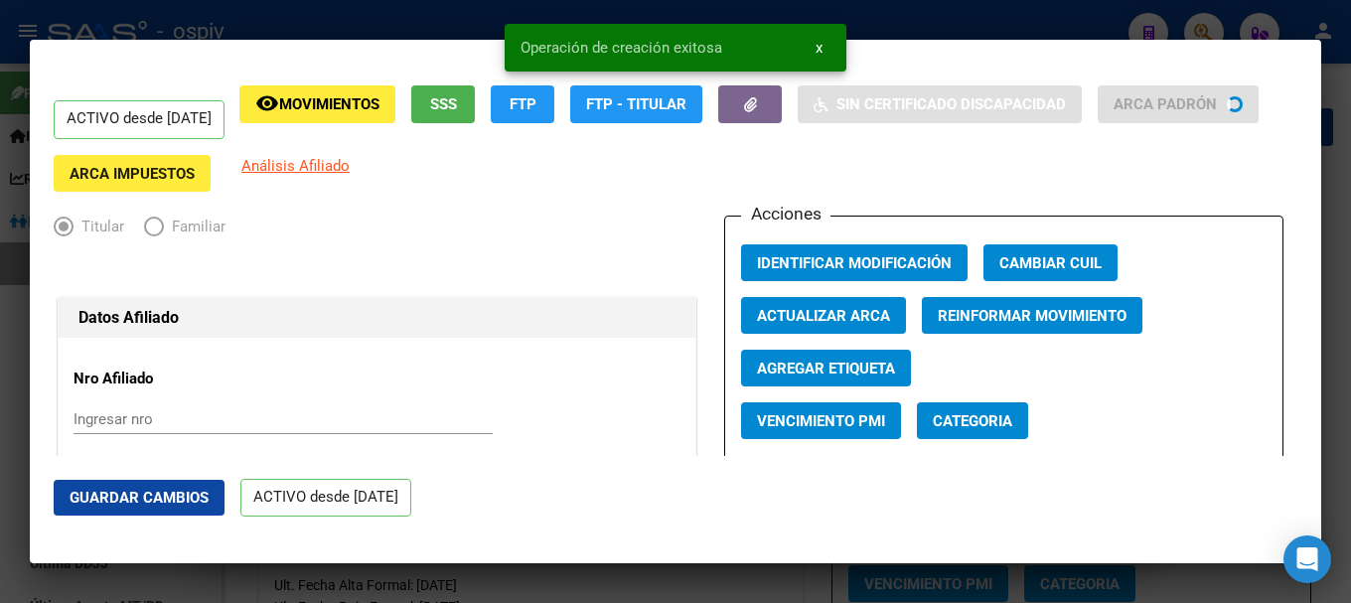
click at [993, 434] on button "Categoria" at bounding box center [972, 420] width 111 height 37
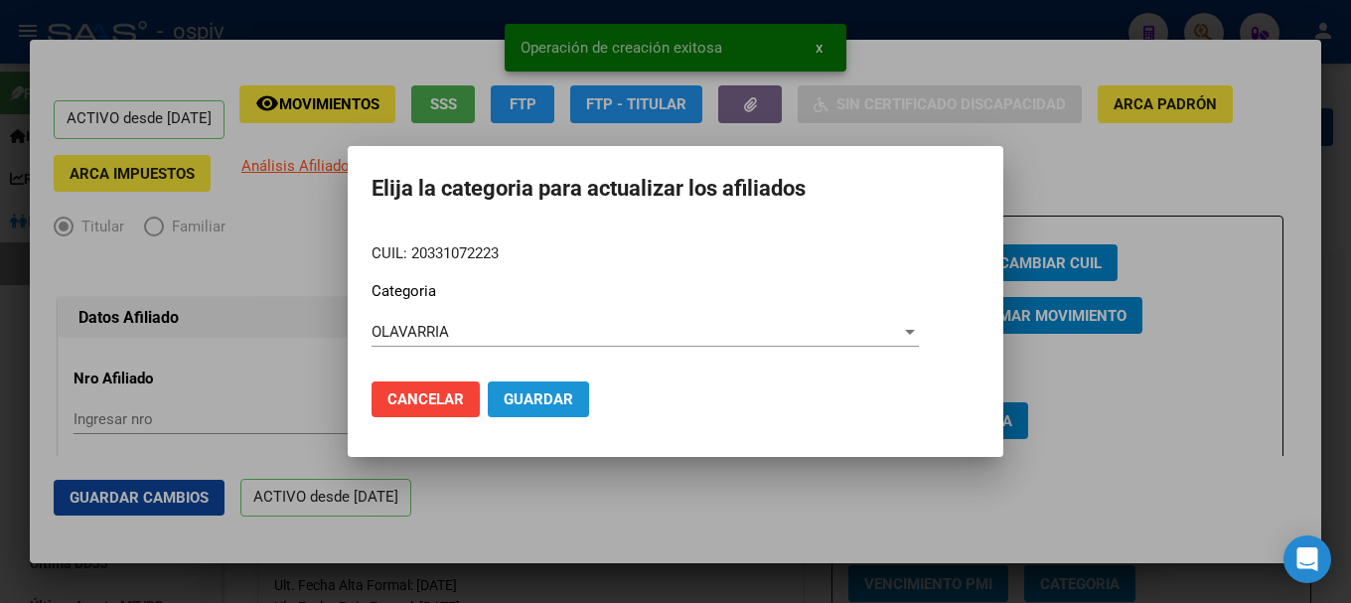
click at [561, 384] on button "Guardar" at bounding box center [538, 399] width 101 height 36
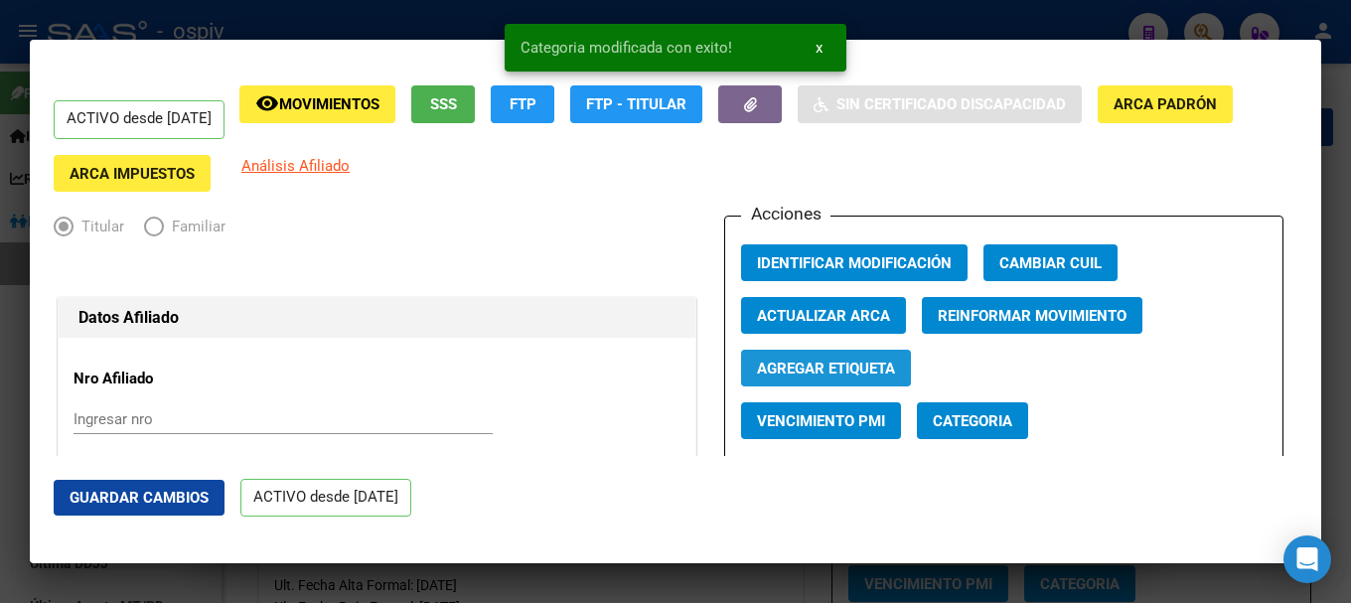
click at [859, 367] on span "Agregar Etiqueta" at bounding box center [826, 369] width 138 height 18
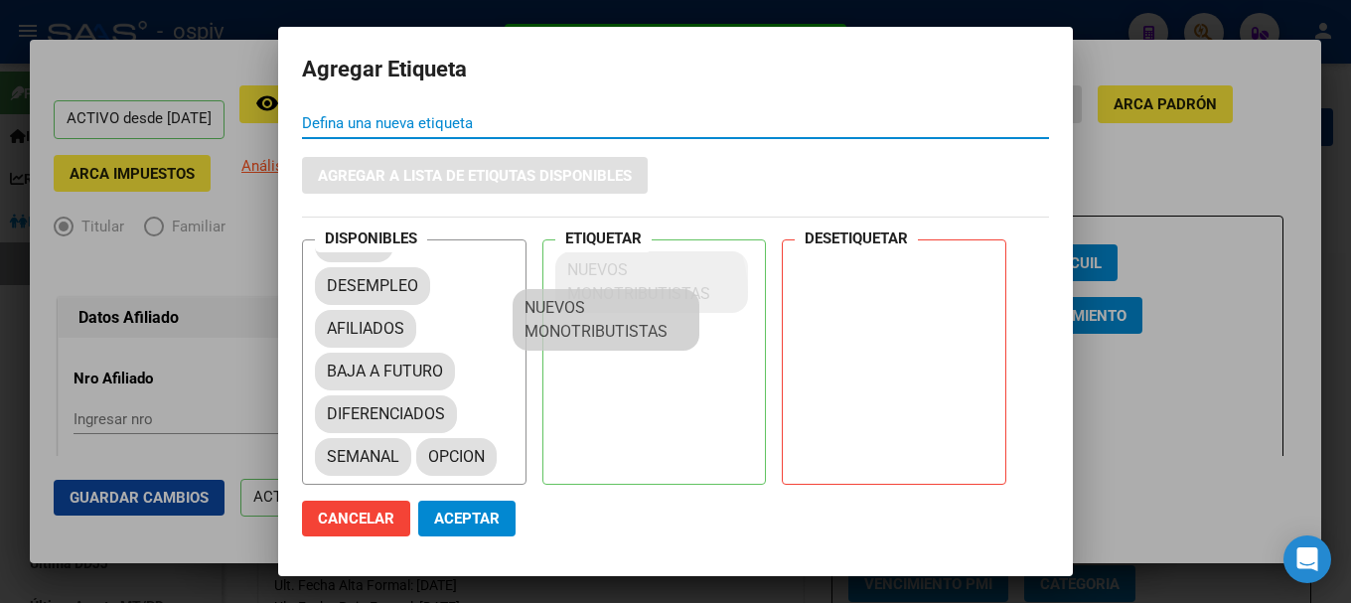
scroll to position [27, 0]
drag, startPoint x: 382, startPoint y: 455, endPoint x: 588, endPoint y: 286, distance: 266.0
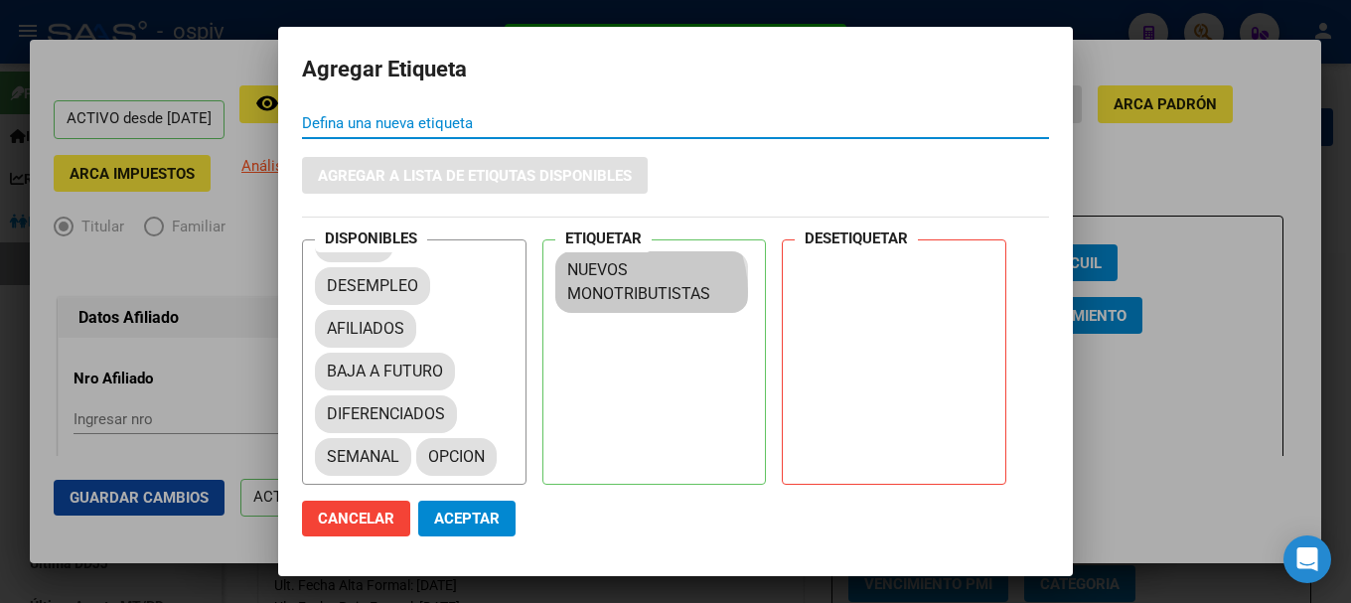
click at [499, 521] on span "Aceptar" at bounding box center [467, 518] width 66 height 18
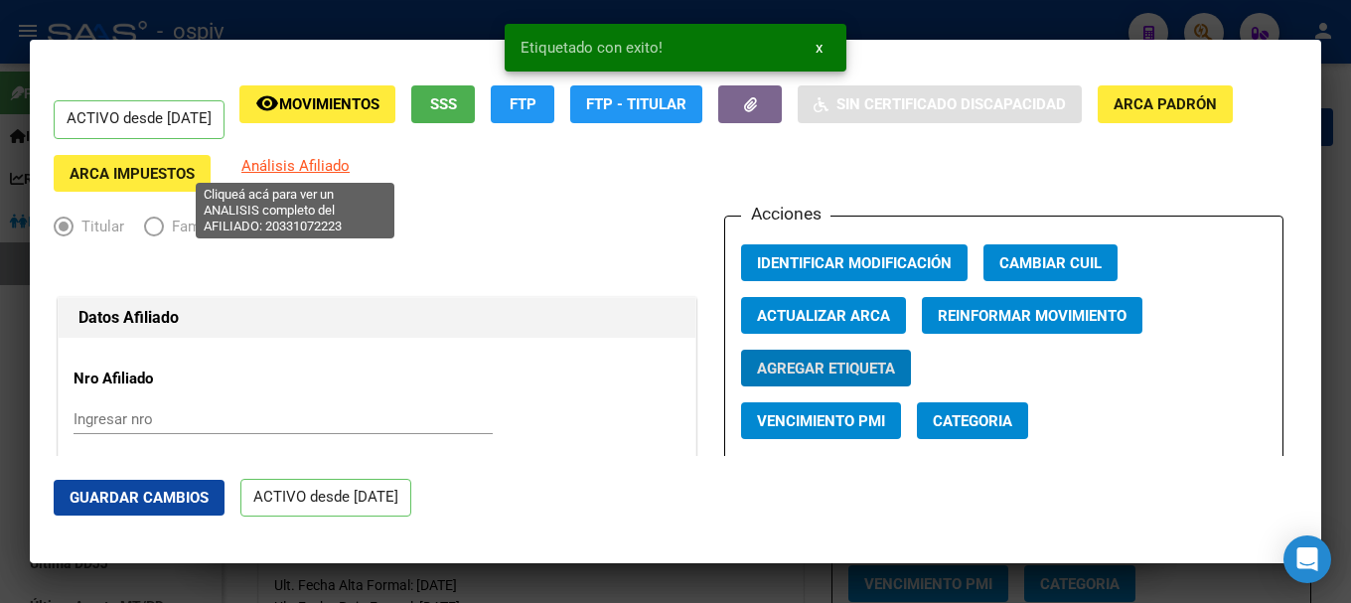
click at [323, 169] on span "Análisis Afiliado" at bounding box center [295, 166] width 108 height 18
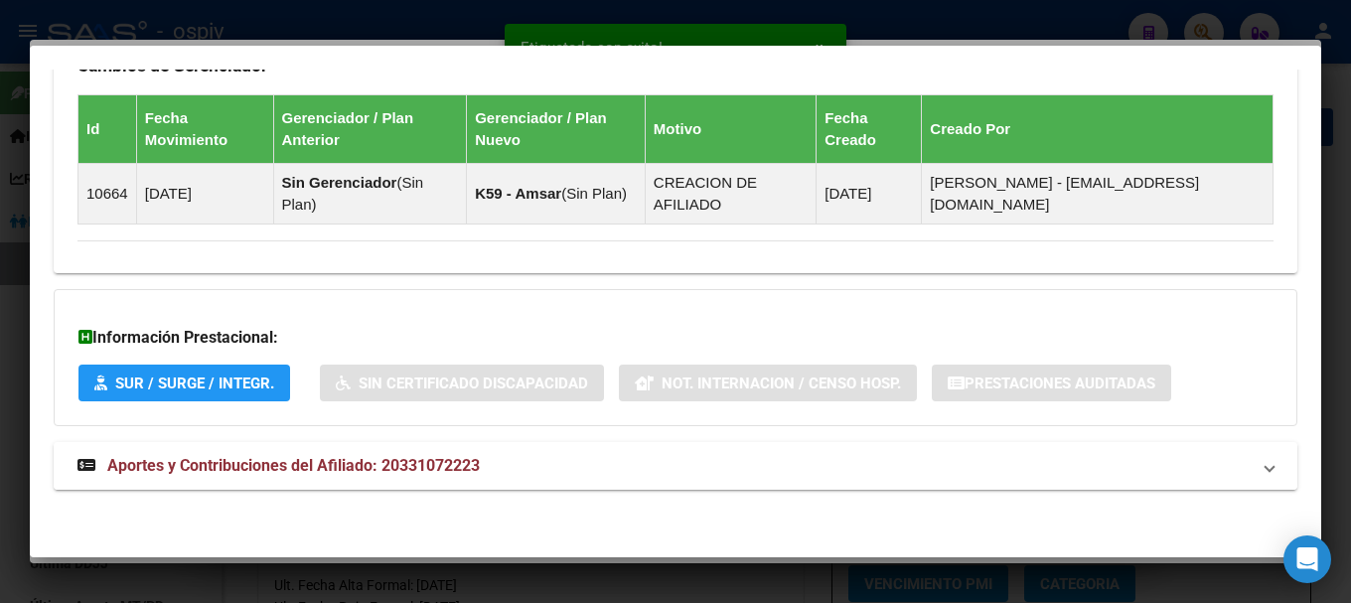
click at [354, 464] on span "Aportes y Contribuciones del Afiliado: 20331072223" at bounding box center [293, 465] width 372 height 19
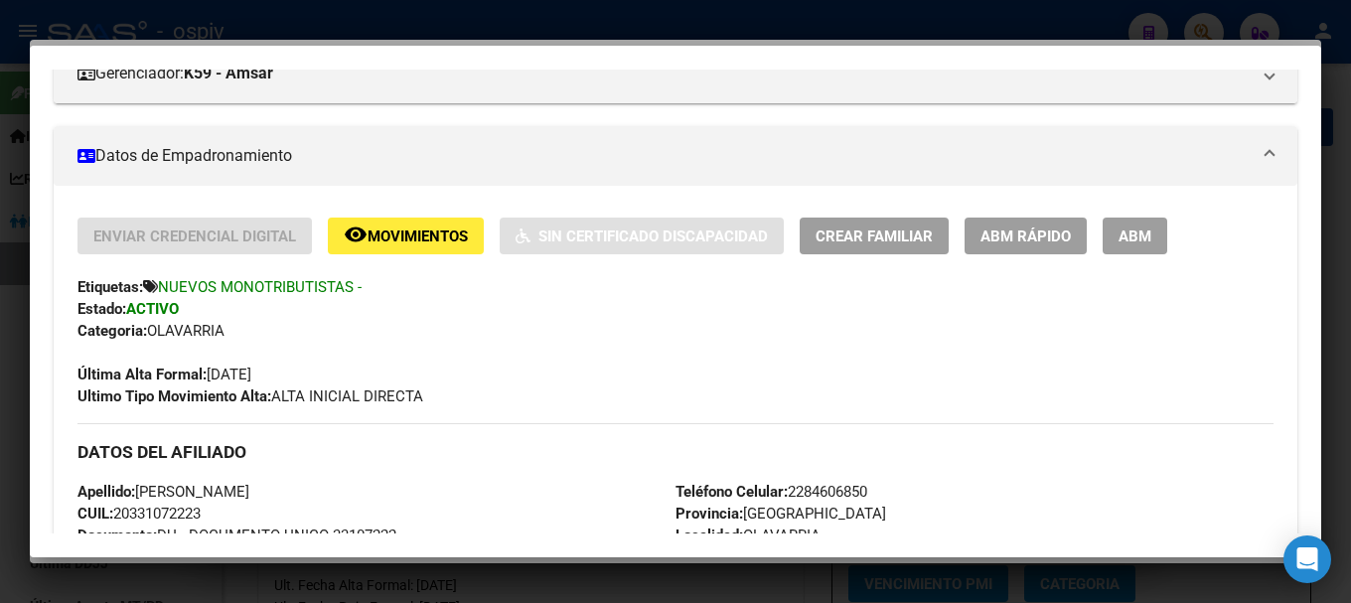
scroll to position [121, 0]
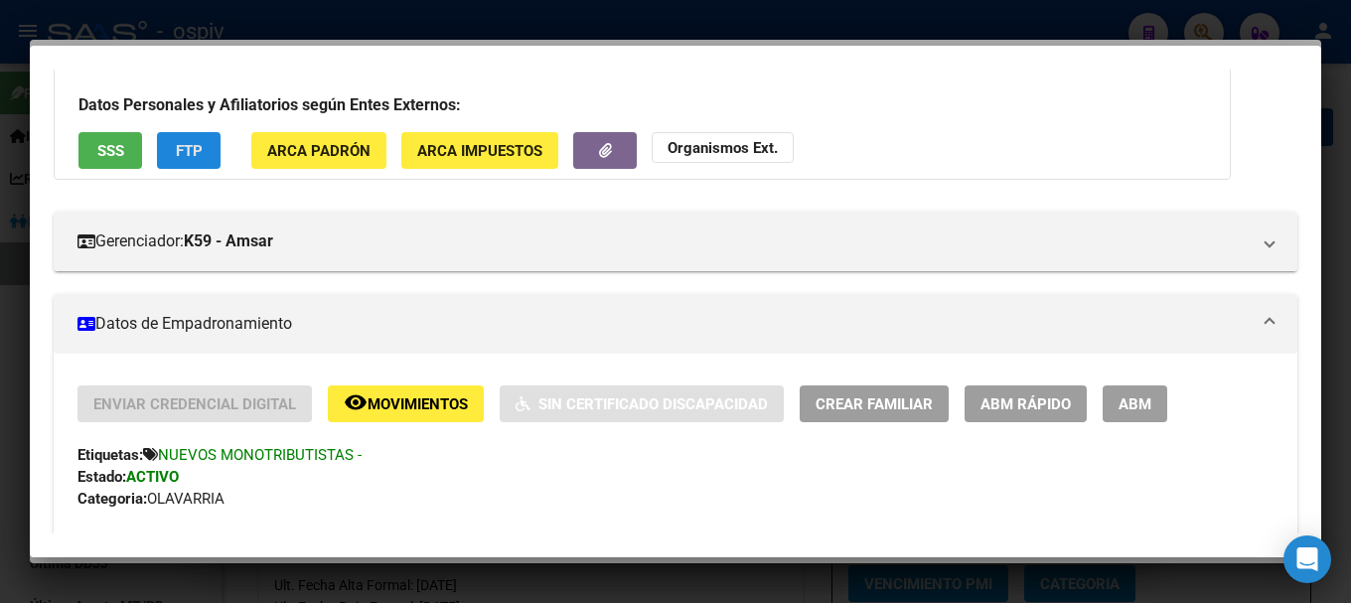
click at [186, 135] on button "FTP" at bounding box center [189, 150] width 64 height 37
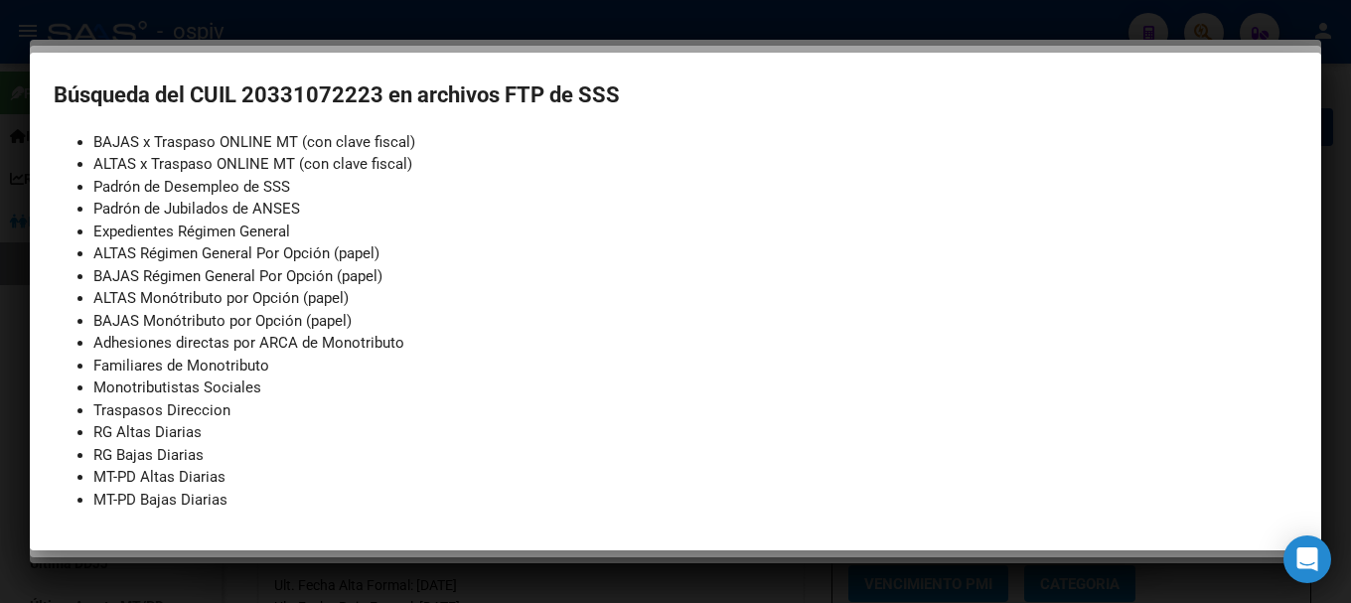
scroll to position [259, 0]
click at [0, 269] on div at bounding box center [675, 301] width 1351 height 603
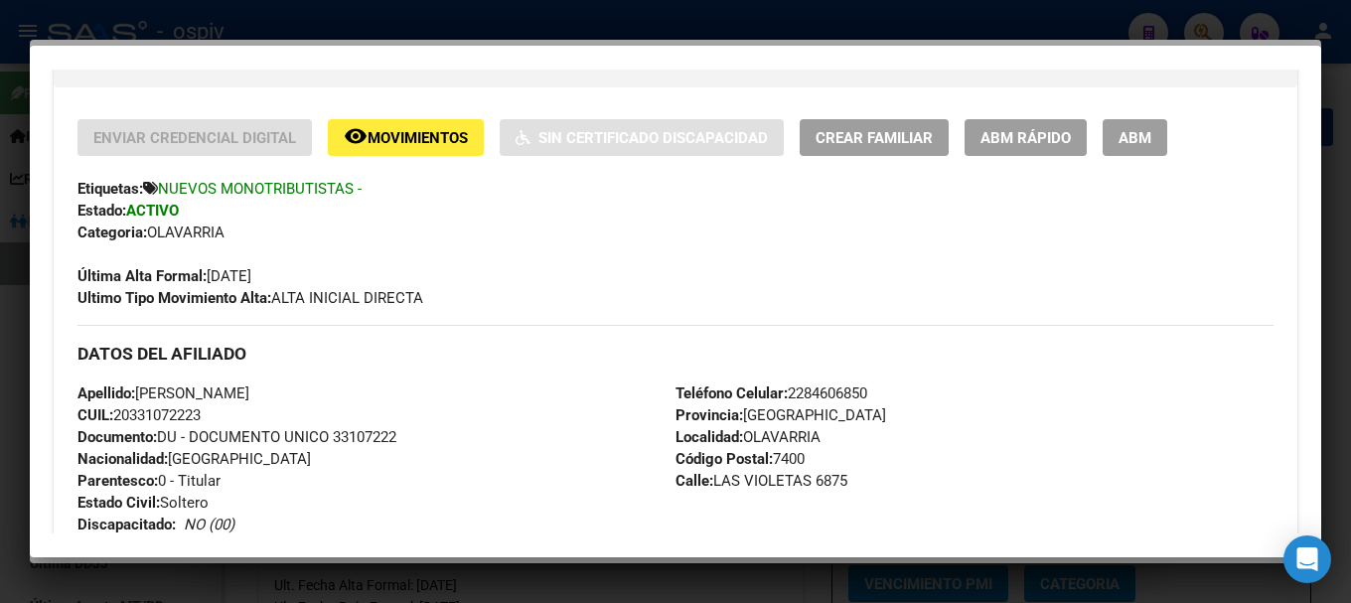
scroll to position [397, 0]
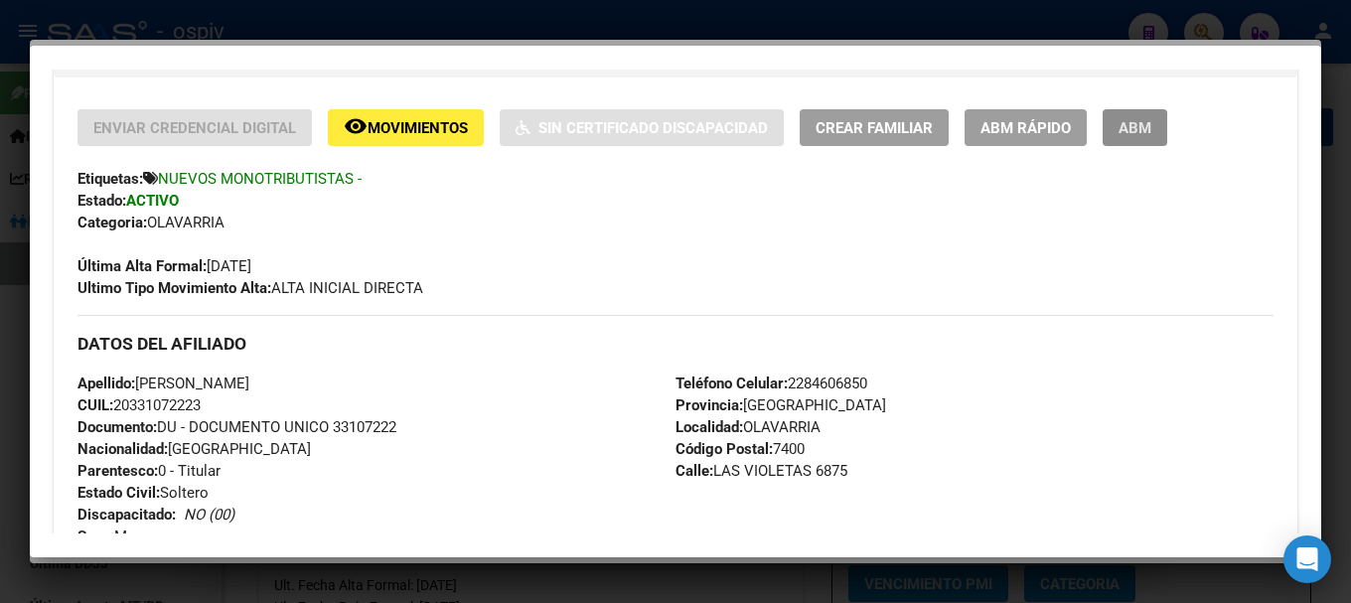
click at [1139, 122] on span "ABM" at bounding box center [1134, 128] width 33 height 18
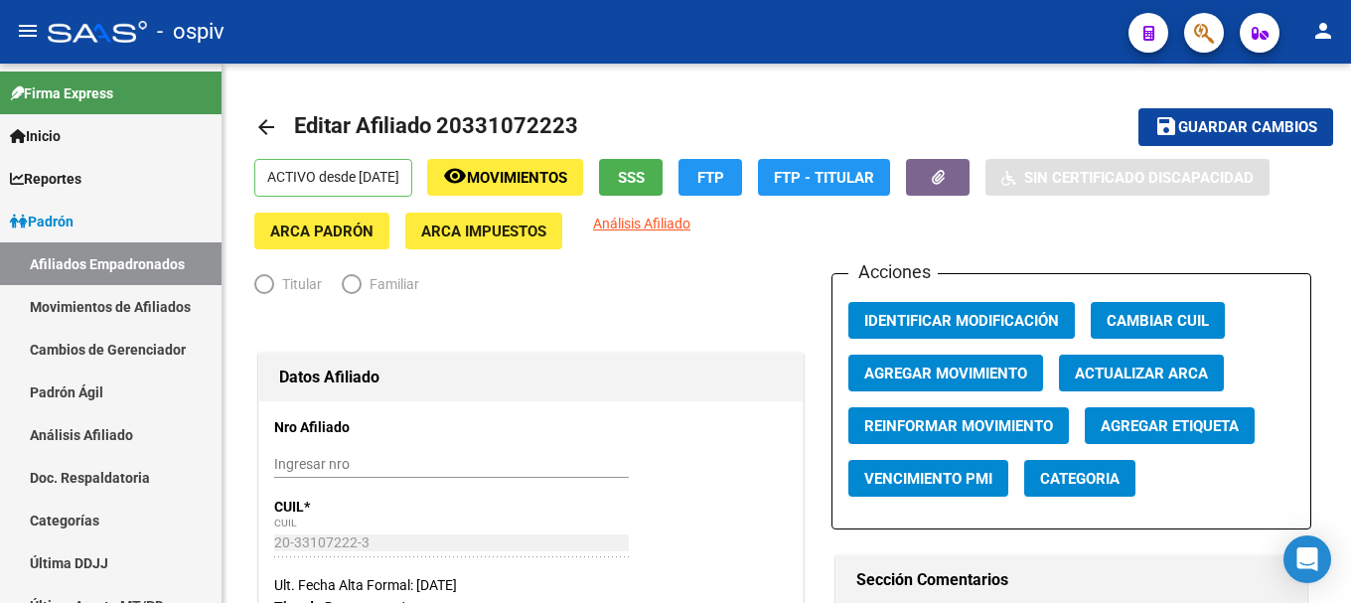
radio input "true"
type input "20-33107222-3"
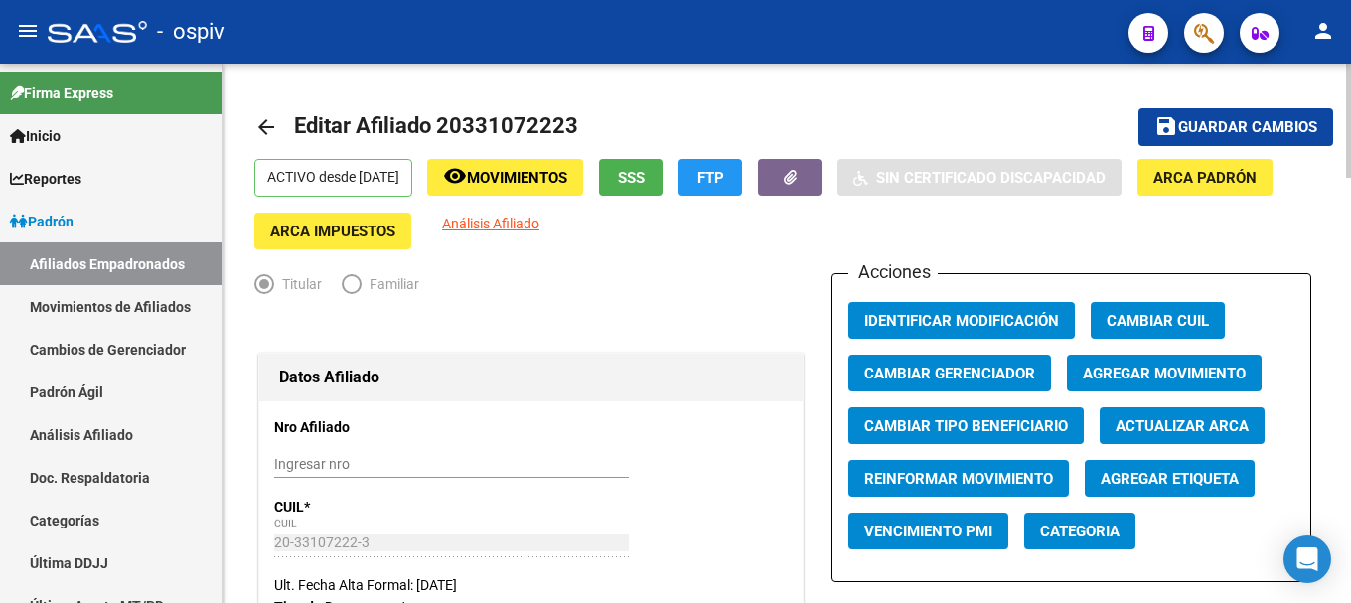
click at [1115, 371] on span "Agregar Movimiento" at bounding box center [1164, 373] width 163 height 18
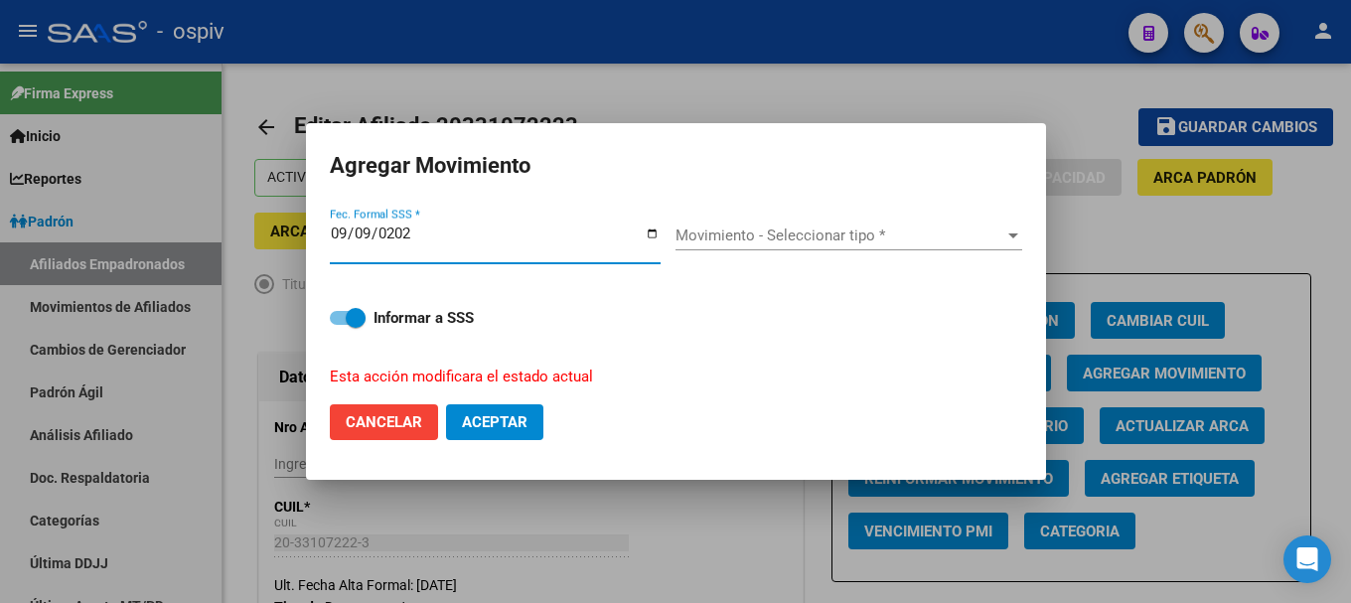
type input "[DATE]"
click at [724, 254] on div "Movimiento - Seleccionar tipo * Movimiento - Seleccionar tipo *" at bounding box center [848, 244] width 347 height 49
drag, startPoint x: 716, startPoint y: 217, endPoint x: 716, endPoint y: 239, distance: 21.8
click at [716, 219] on div "Movimiento - Seleccionar tipo * Movimiento - Seleccionar tipo *" at bounding box center [848, 243] width 347 height 76
click at [717, 238] on span "Movimiento - Seleccionar tipo *" at bounding box center [839, 235] width 329 height 18
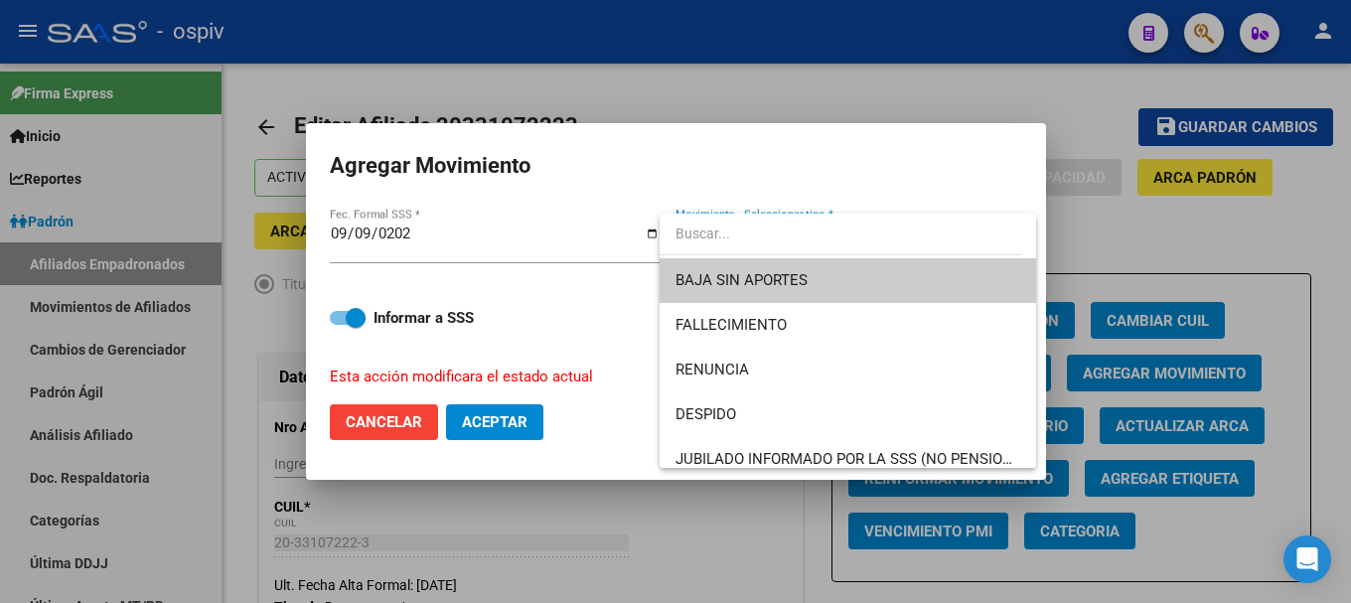
drag, startPoint x: 728, startPoint y: 268, endPoint x: 700, endPoint y: 279, distance: 29.9
click at [727, 270] on span "BAJA SIN APORTES" at bounding box center [847, 280] width 345 height 45
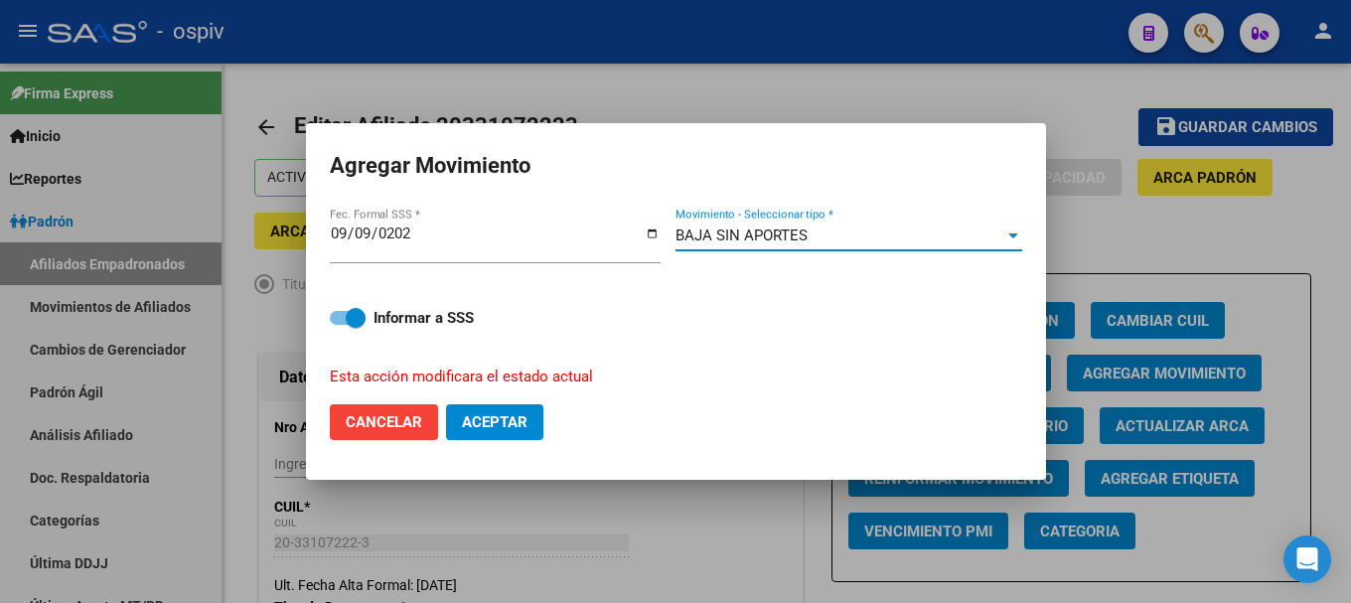
click at [502, 421] on span "Aceptar" at bounding box center [495, 422] width 66 height 18
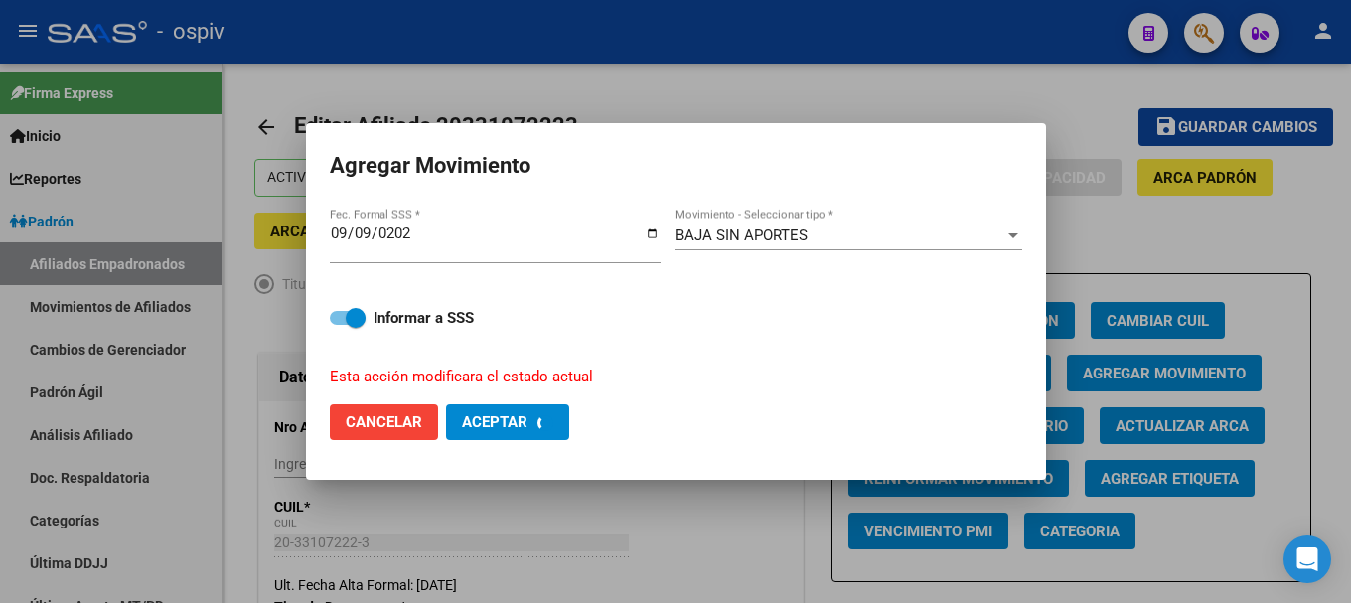
checkbox input "false"
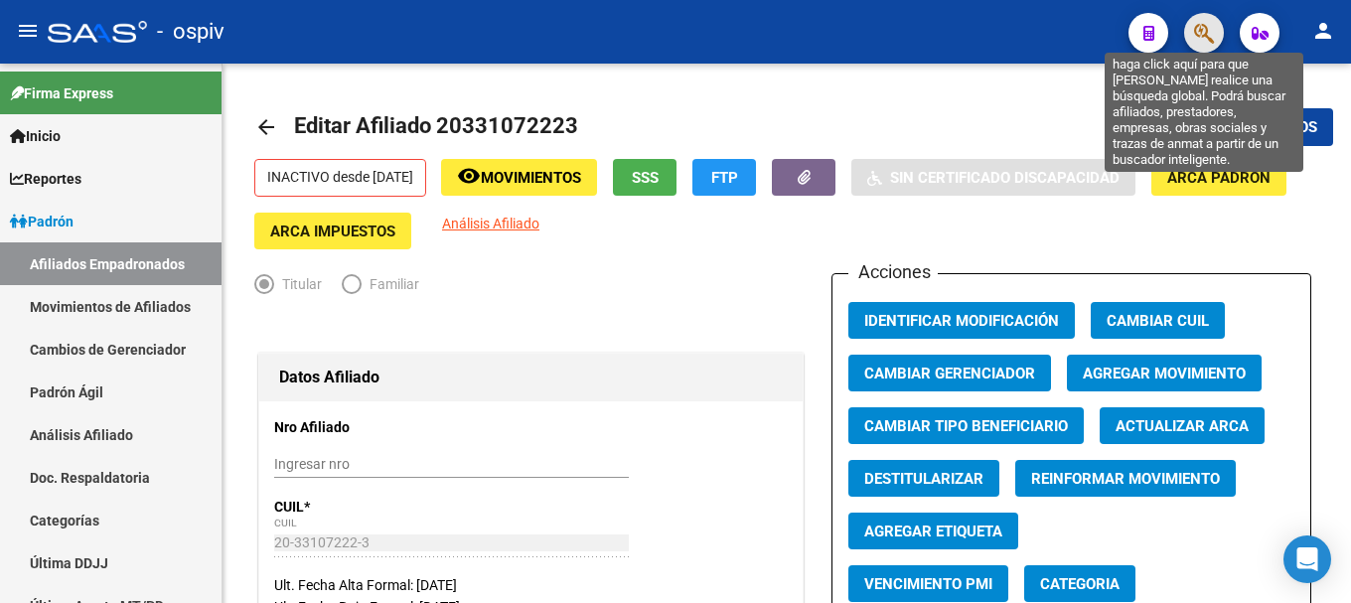
click at [1197, 22] on icon "button" at bounding box center [1204, 33] width 20 height 23
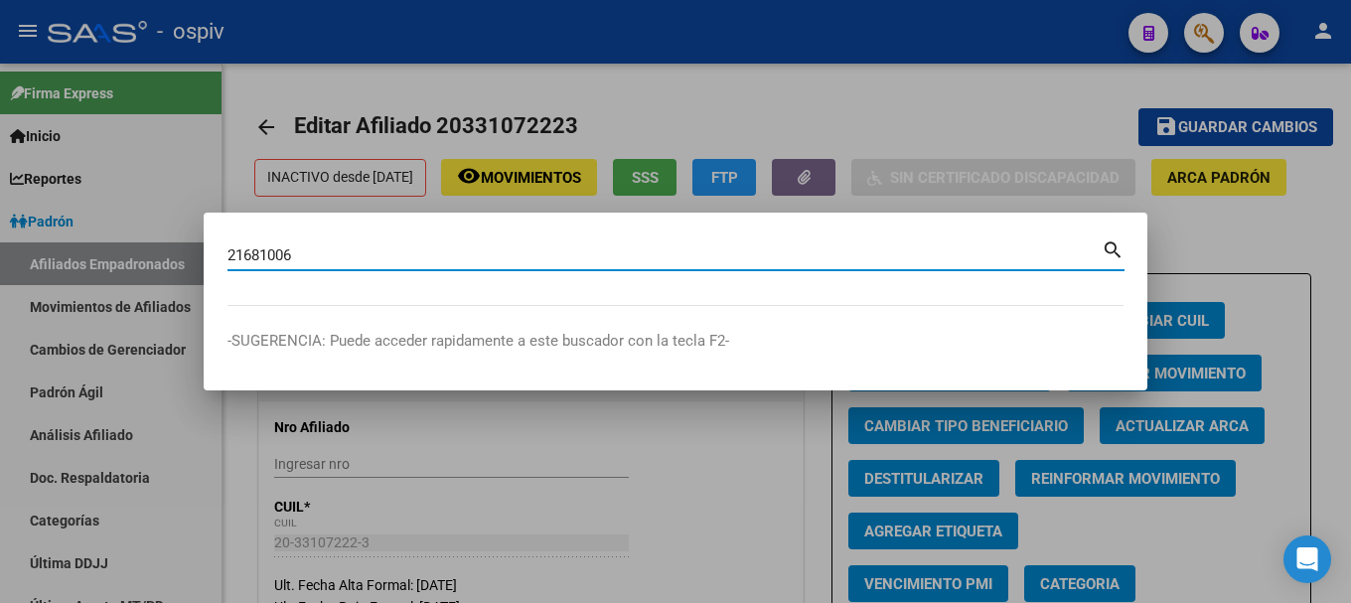
type input "21681006"
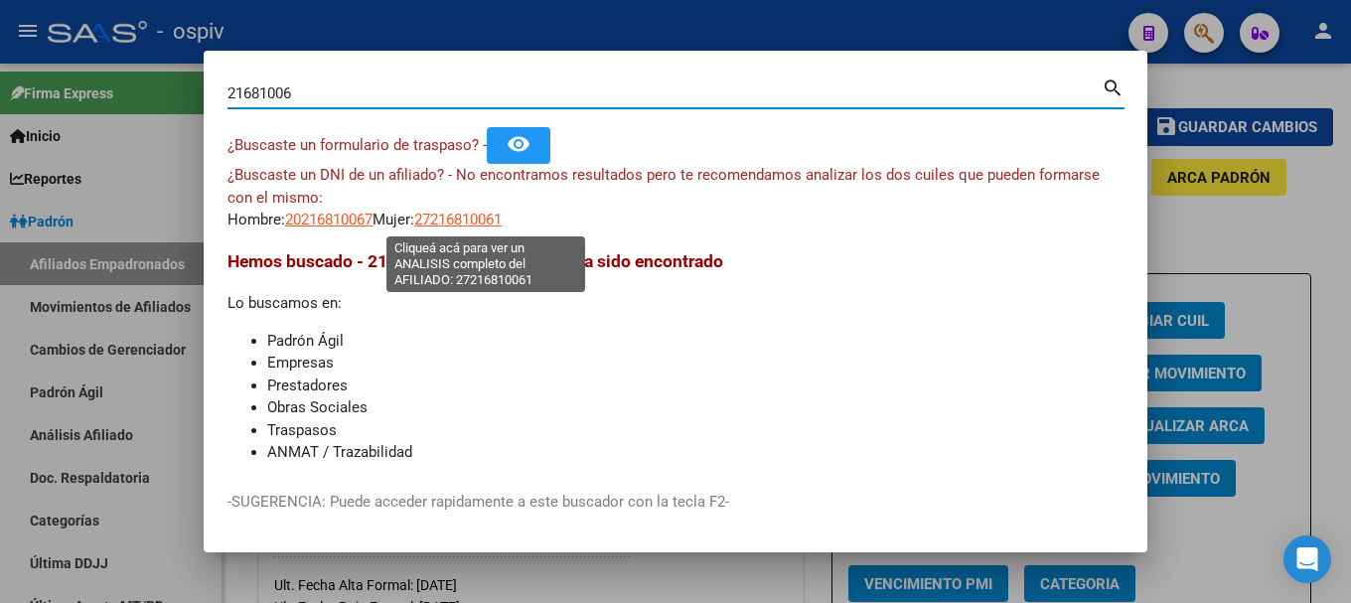
click at [468, 215] on span "27216810061" at bounding box center [457, 220] width 87 height 18
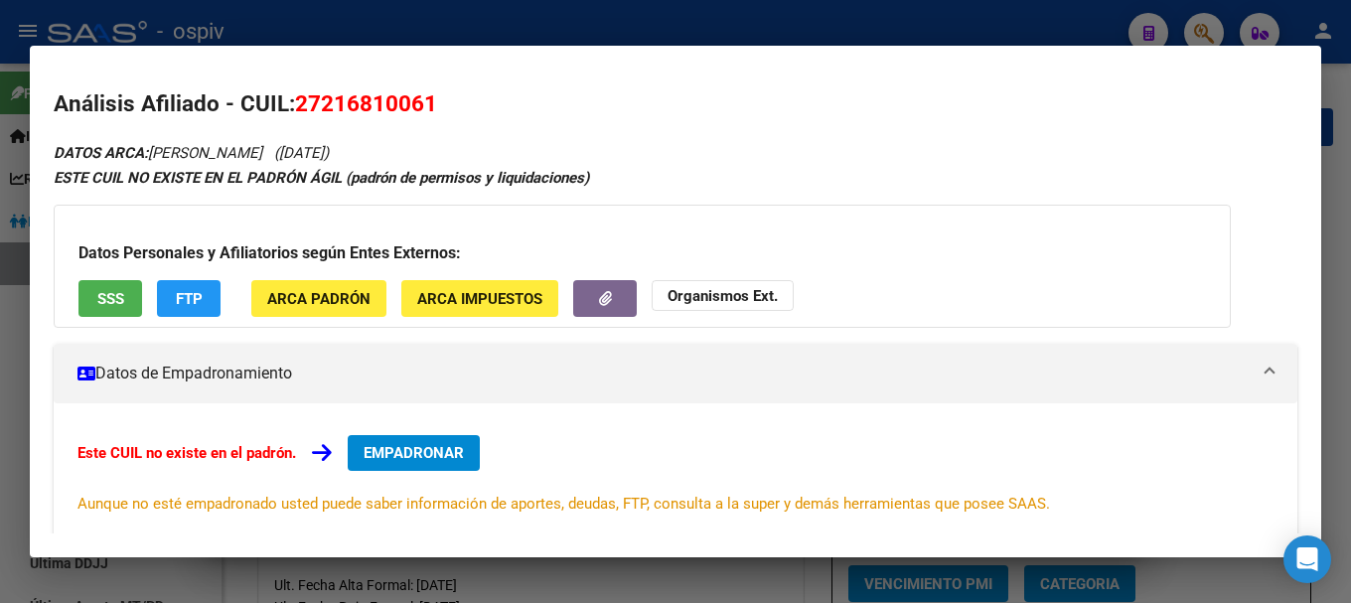
click at [196, 292] on span "FTP" at bounding box center [189, 299] width 27 height 18
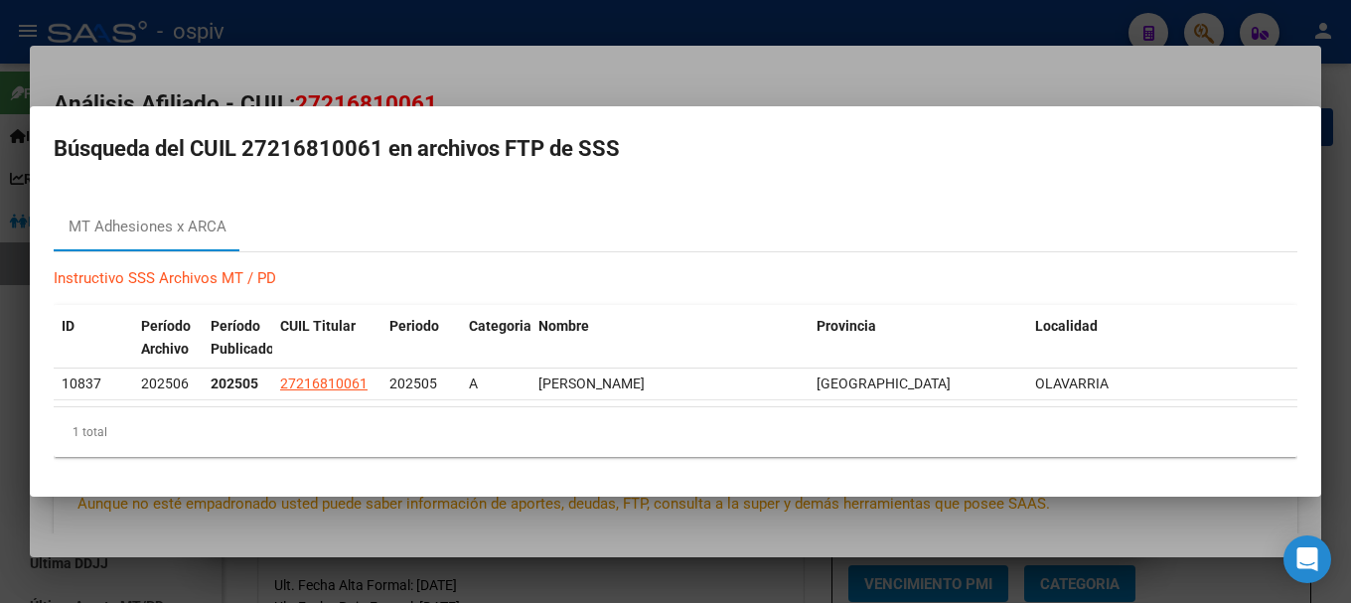
click at [0, 350] on div at bounding box center [675, 301] width 1351 height 603
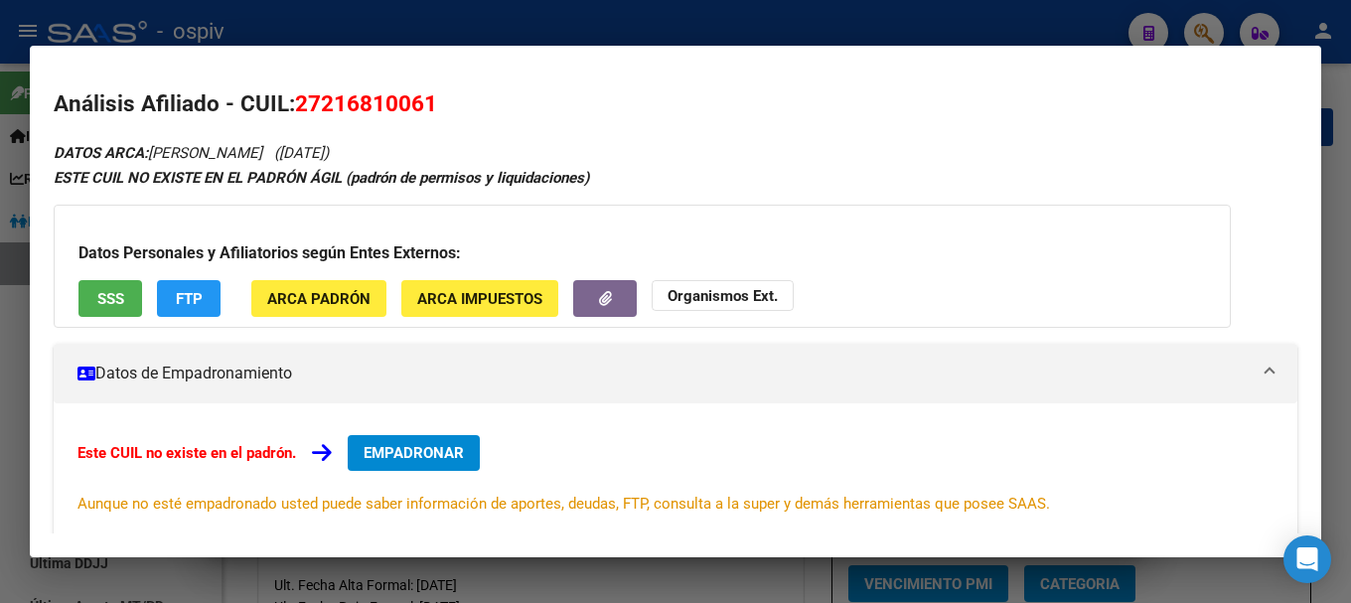
click at [434, 459] on span "EMPADRONAR" at bounding box center [413, 453] width 100 height 18
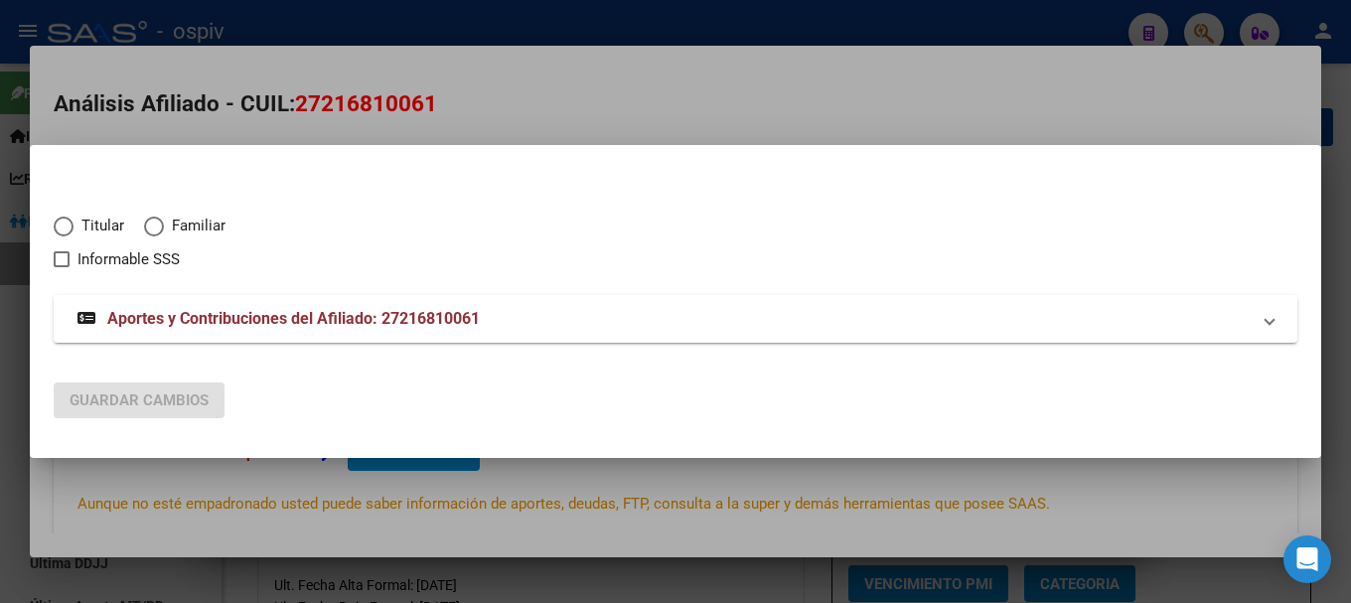
click at [115, 216] on span "Titular" at bounding box center [98, 226] width 51 height 23
click at [73, 217] on input "Titular" at bounding box center [64, 227] width 20 height 20
radio input "true"
checkbox input "true"
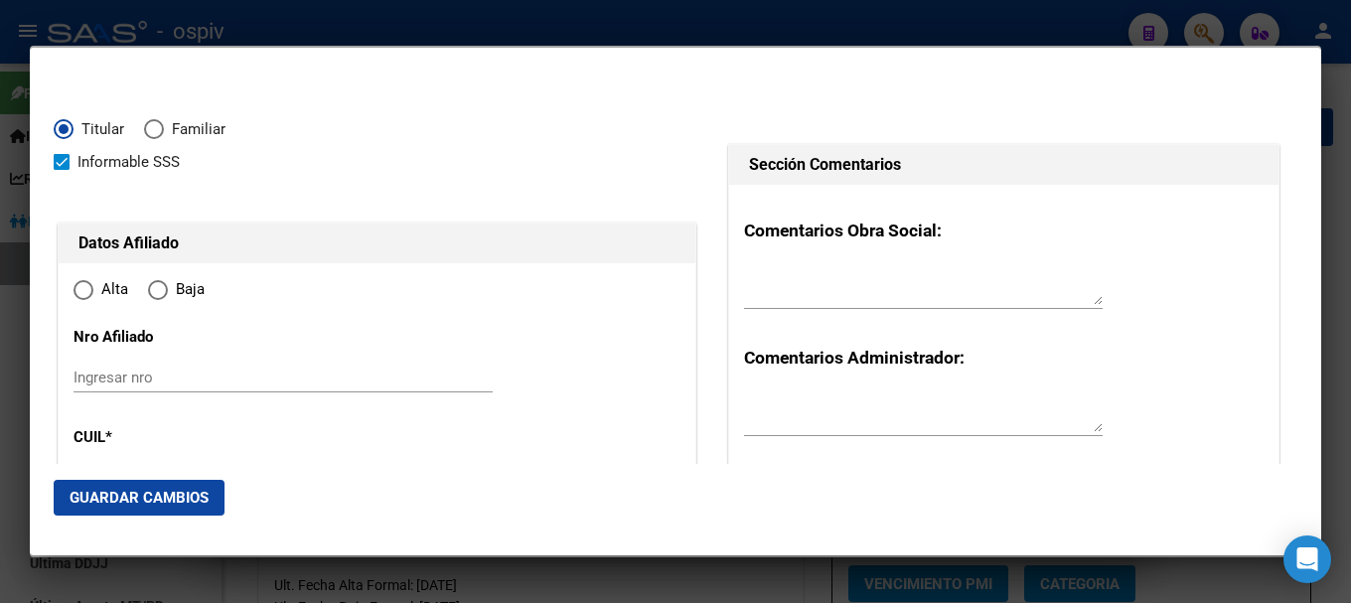
type input "27-21681006-1"
type input "21681006"
type input "LEON"
type input "MARIA CRISTINA"
type input "1971-04-03"
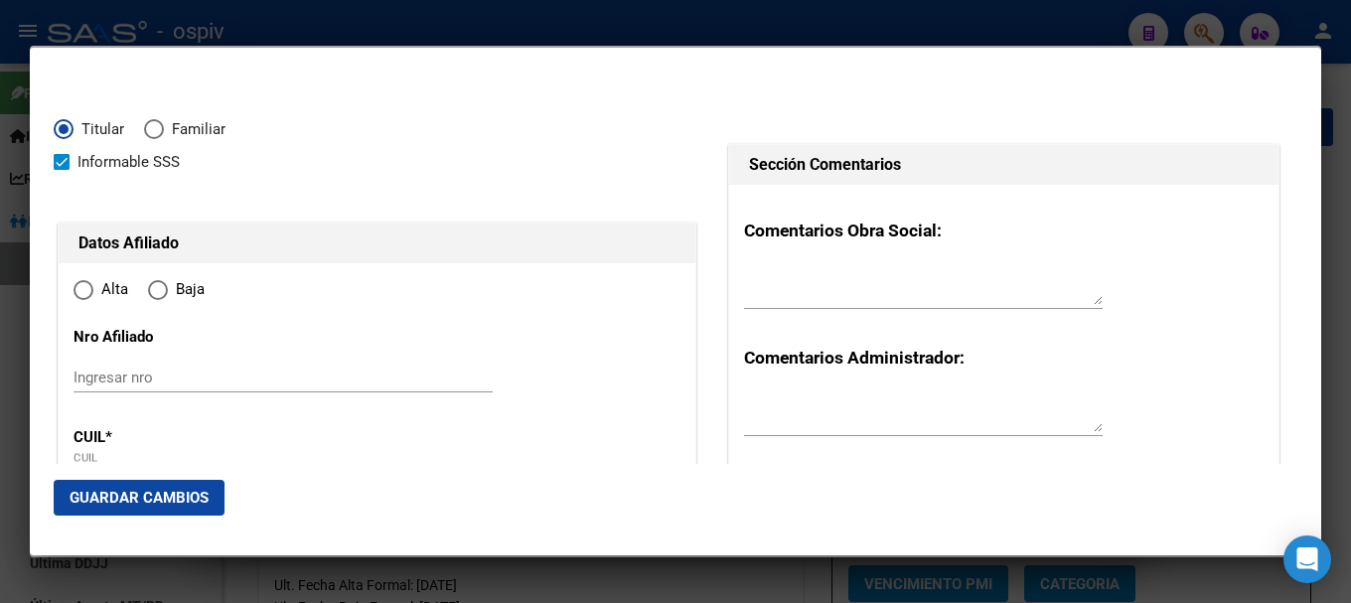
type input "OLAVARRIA"
type input "7400"
type input "STO CABRAL"
type input "4080"
radio input "true"
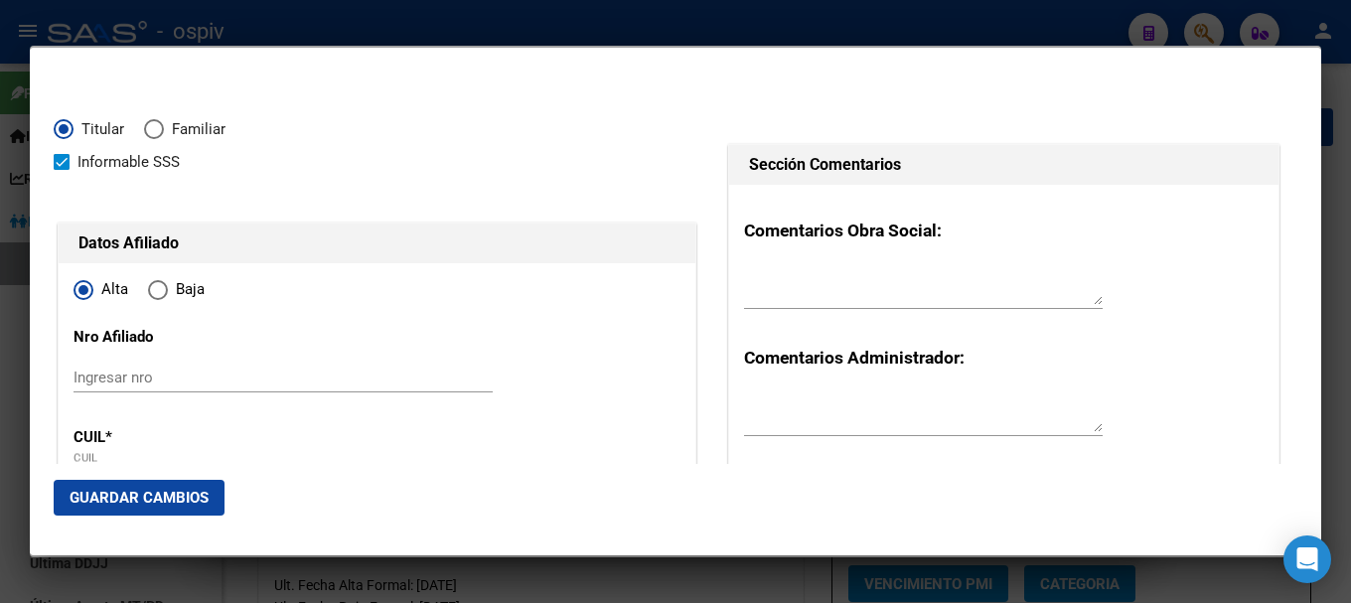
type input "OLAVARRIA"
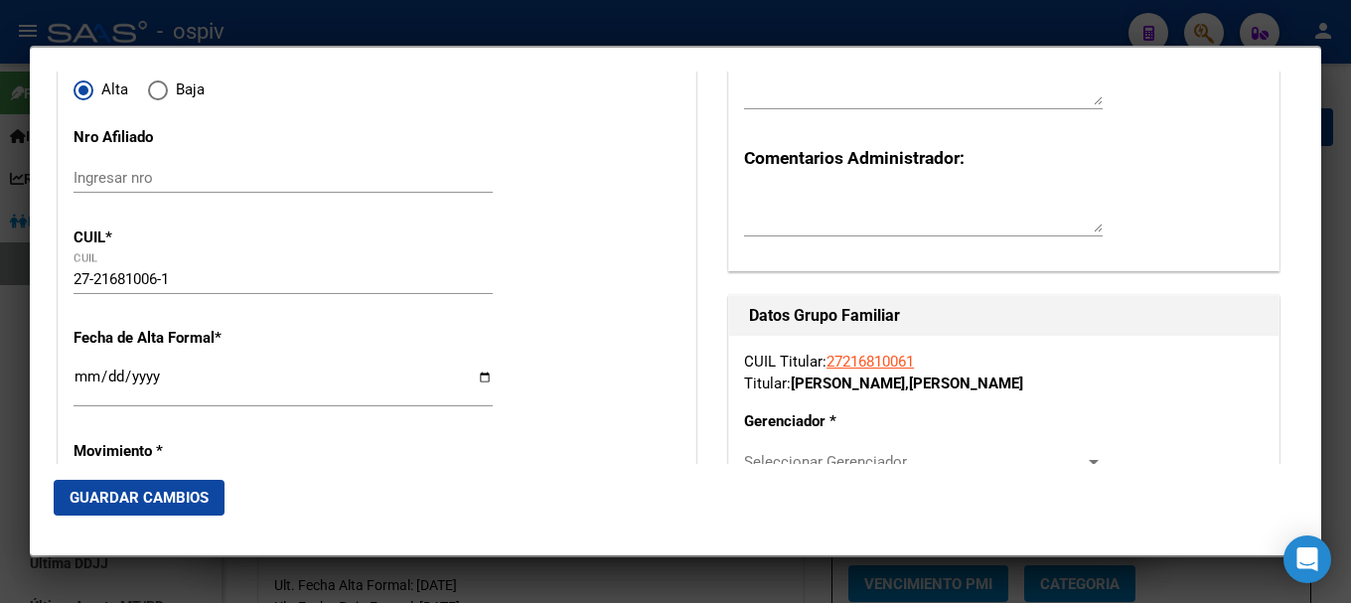
scroll to position [298, 0]
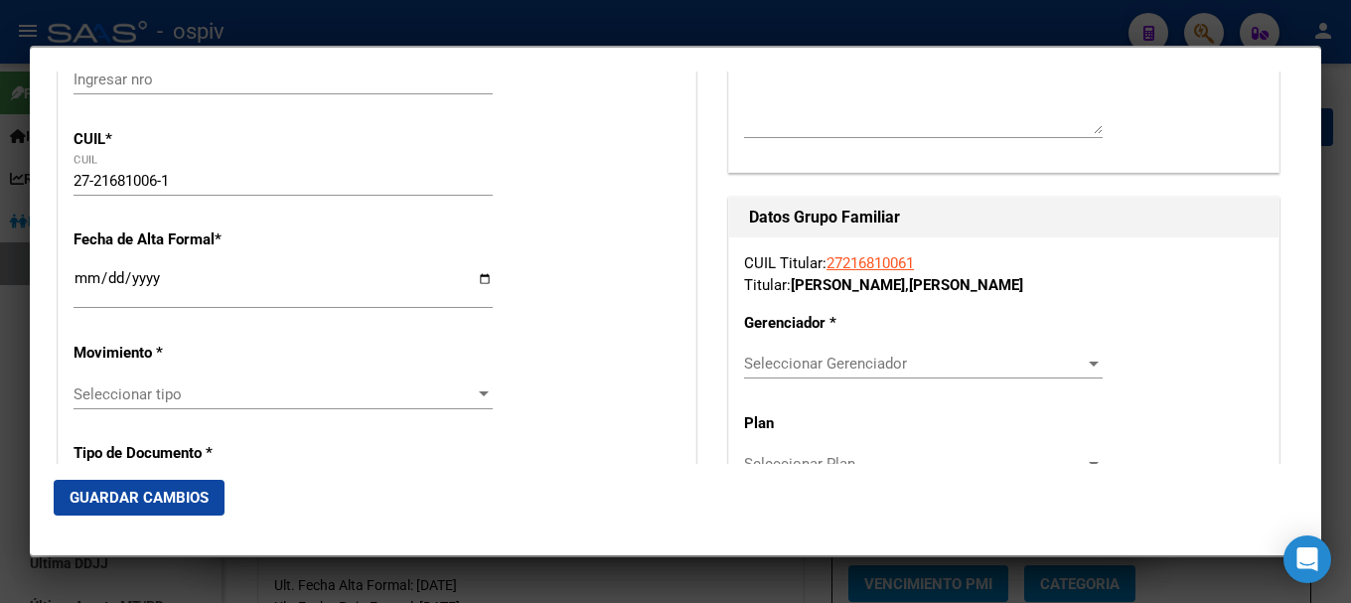
click at [74, 282] on input "Ingresar fecha" at bounding box center [282, 286] width 419 height 32
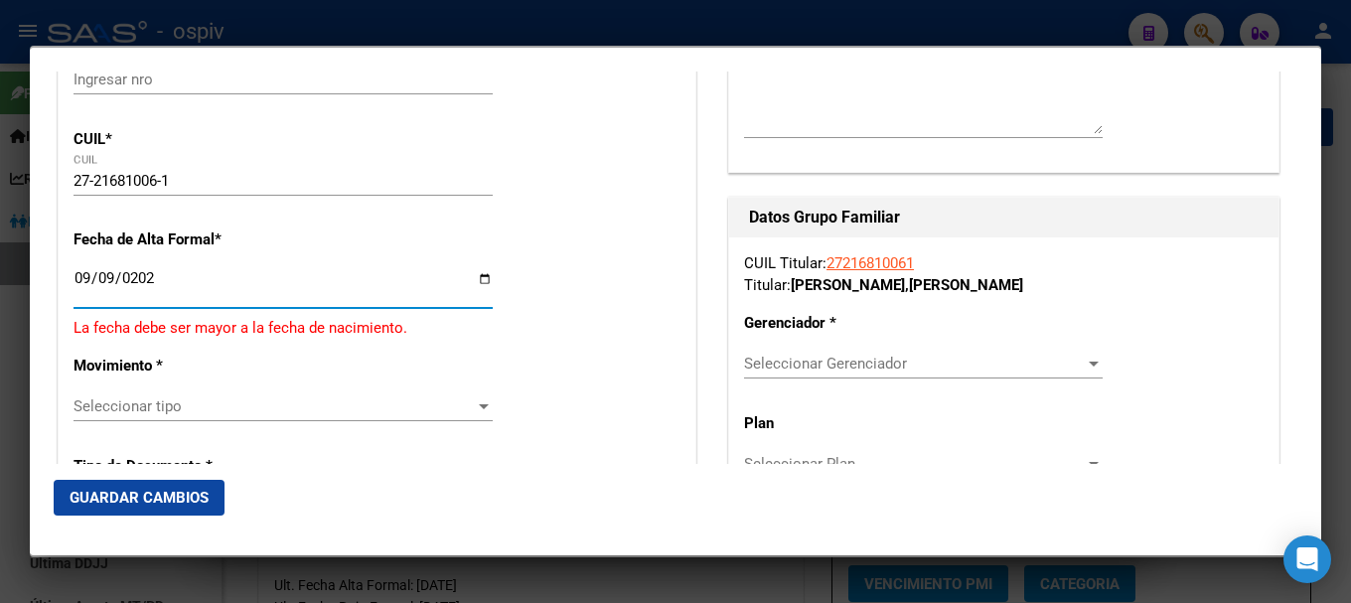
type input "[DATE]"
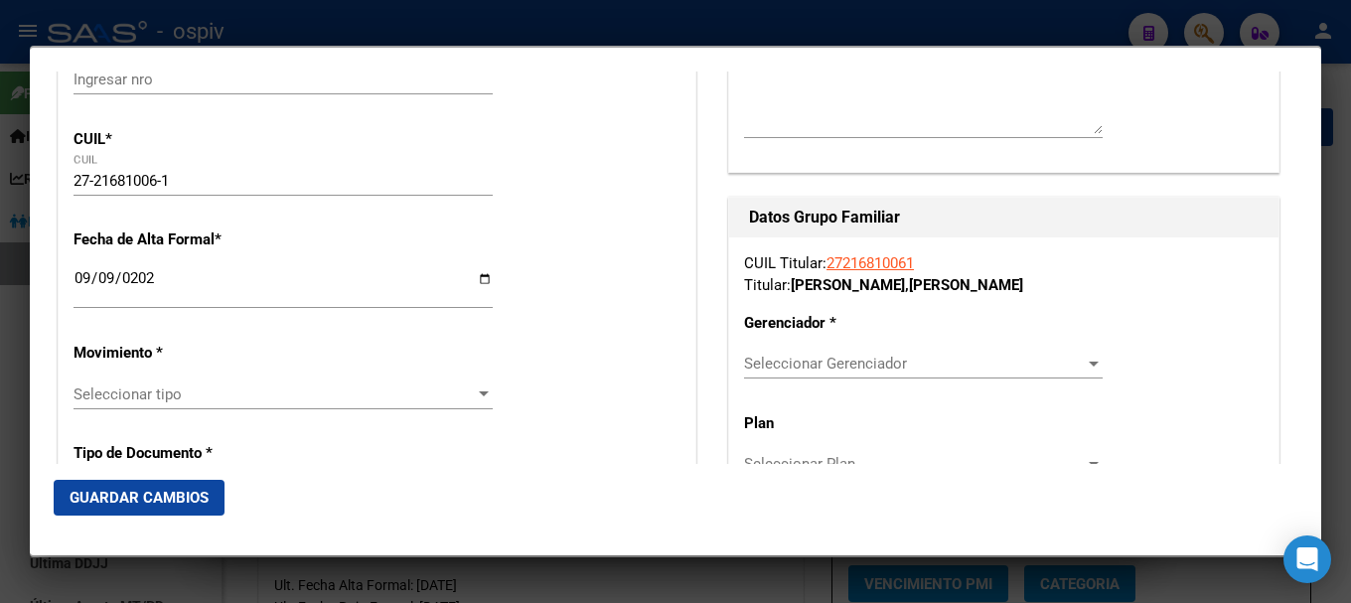
click at [116, 379] on div "Seleccionar tipo Seleccionar tipo" at bounding box center [282, 394] width 419 height 30
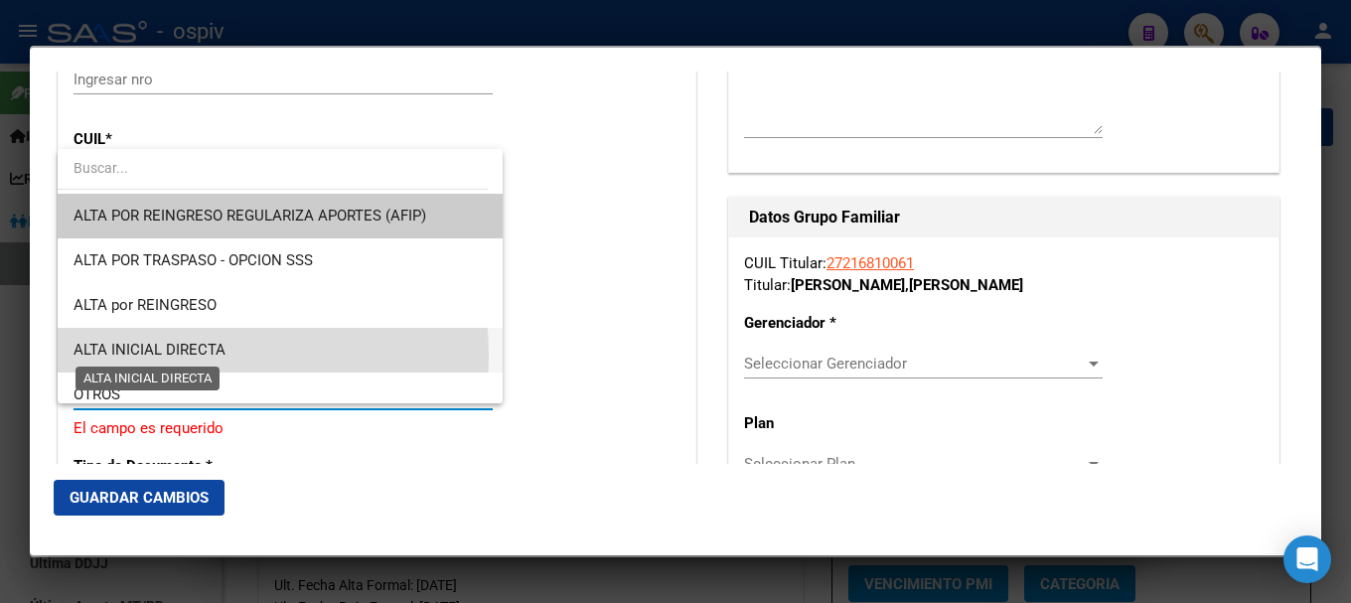
click at [128, 356] on span "ALTA INICIAL DIRECTA" at bounding box center [149, 350] width 152 height 18
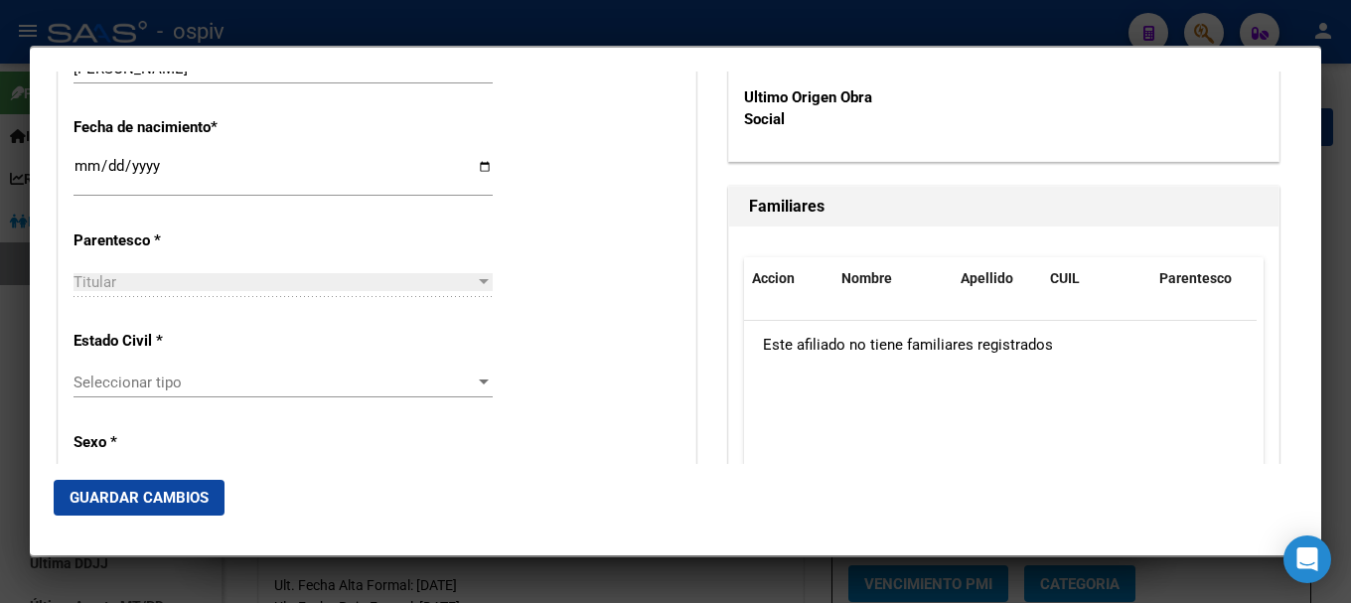
scroll to position [1092, 0]
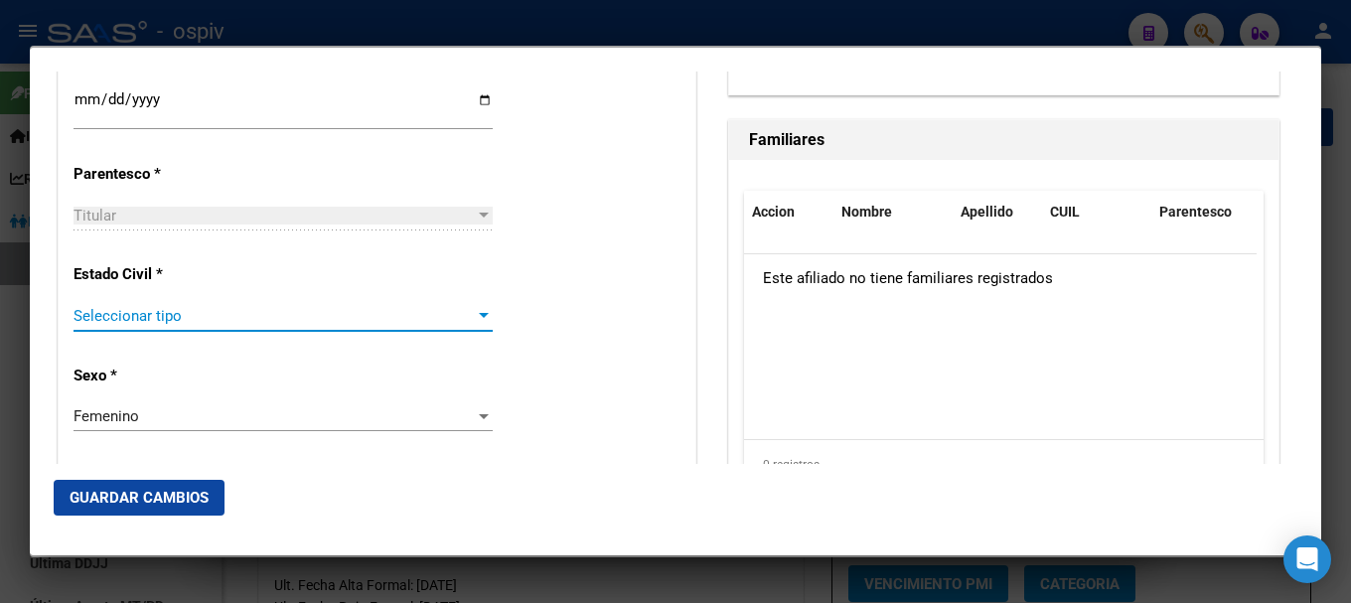
click at [177, 318] on span "Seleccionar tipo" at bounding box center [273, 316] width 401 height 18
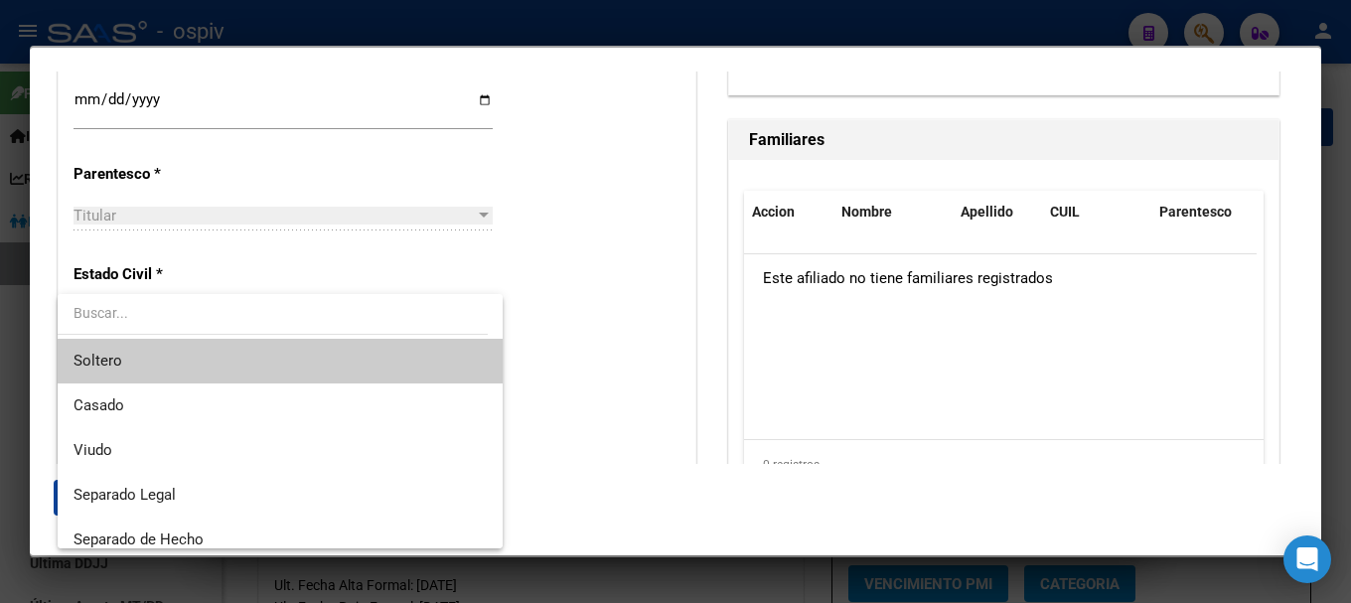
click at [176, 360] on span "Soltero" at bounding box center [279, 361] width 413 height 45
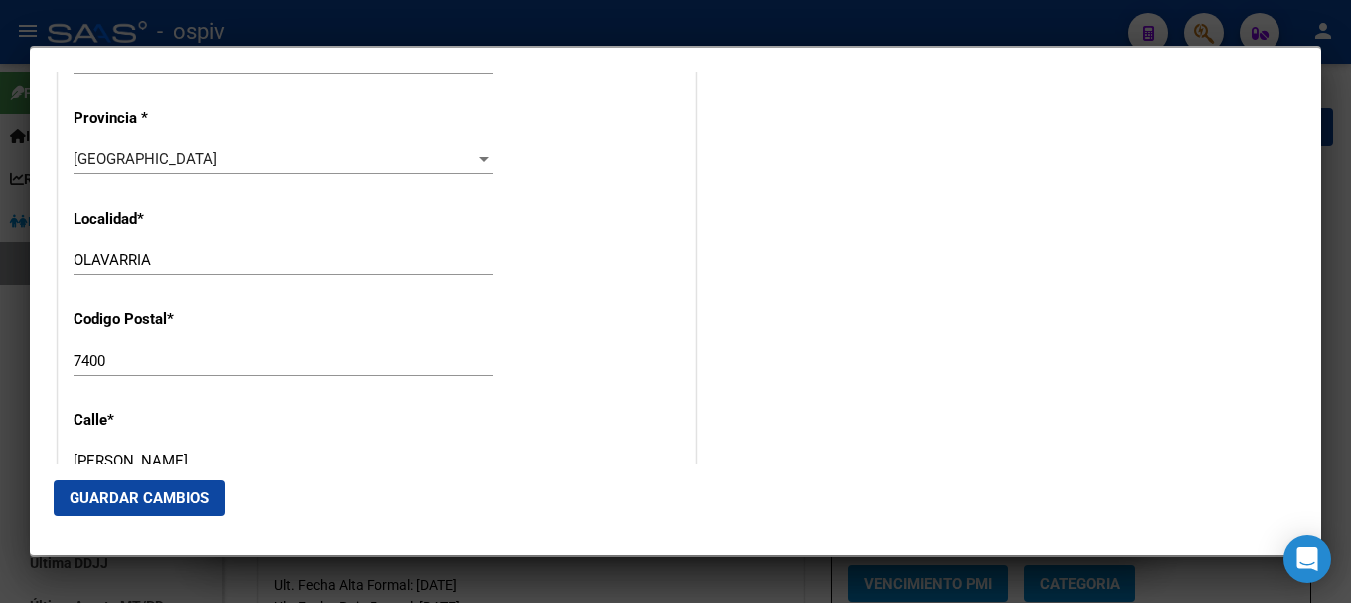
scroll to position [1986, 0]
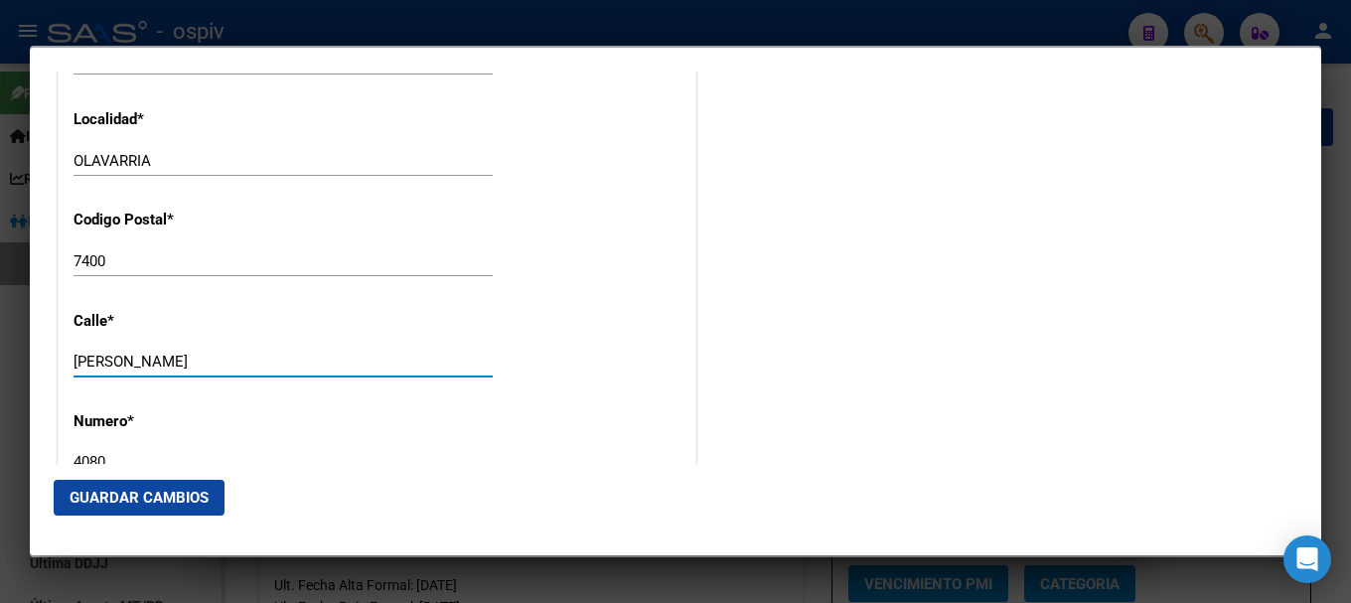
drag, startPoint x: 189, startPoint y: 354, endPoint x: 0, endPoint y: 330, distance: 190.2
click at [0, 330] on div "21681006 Buscar (apellido, dni, cuil, nro traspaso, cuit, obra social) search ¿…" at bounding box center [675, 301] width 1351 height 603
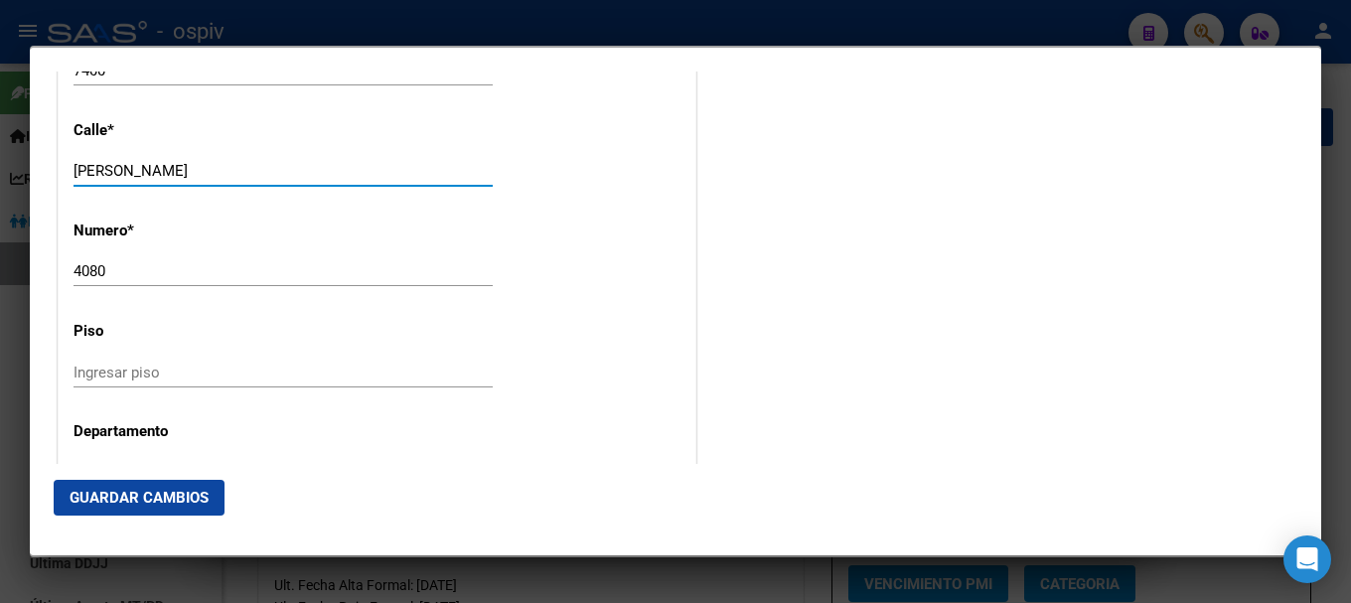
scroll to position [2185, 0]
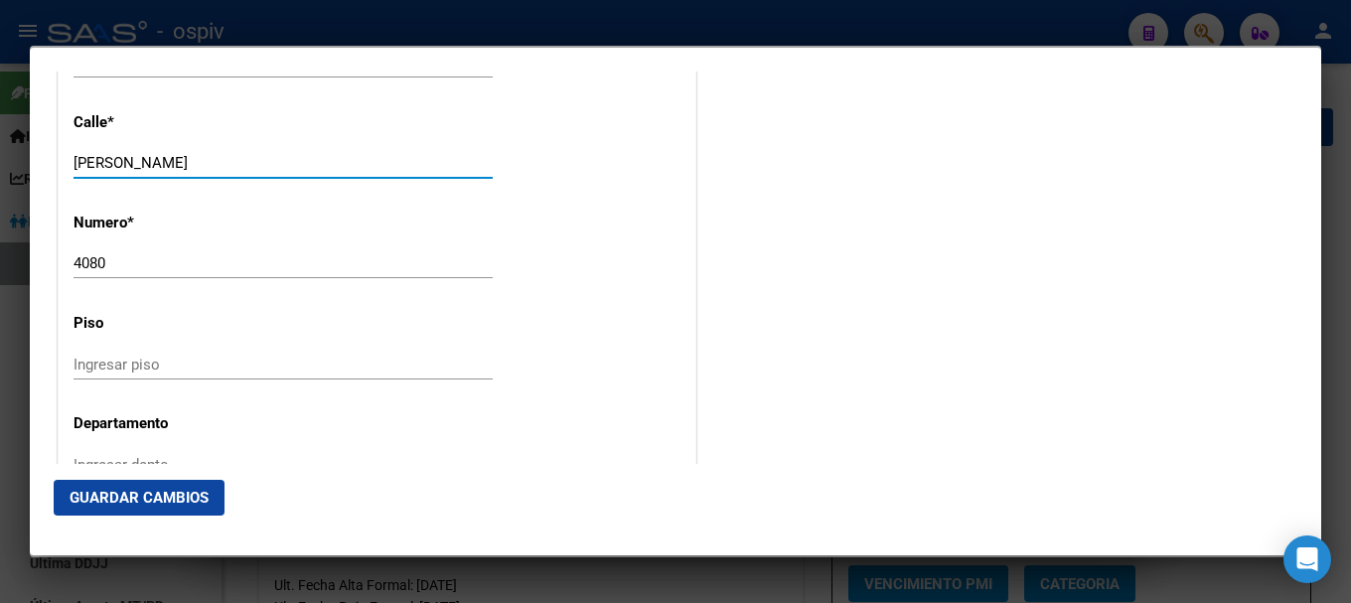
type input "ROQUE SAENZ PEÑA"
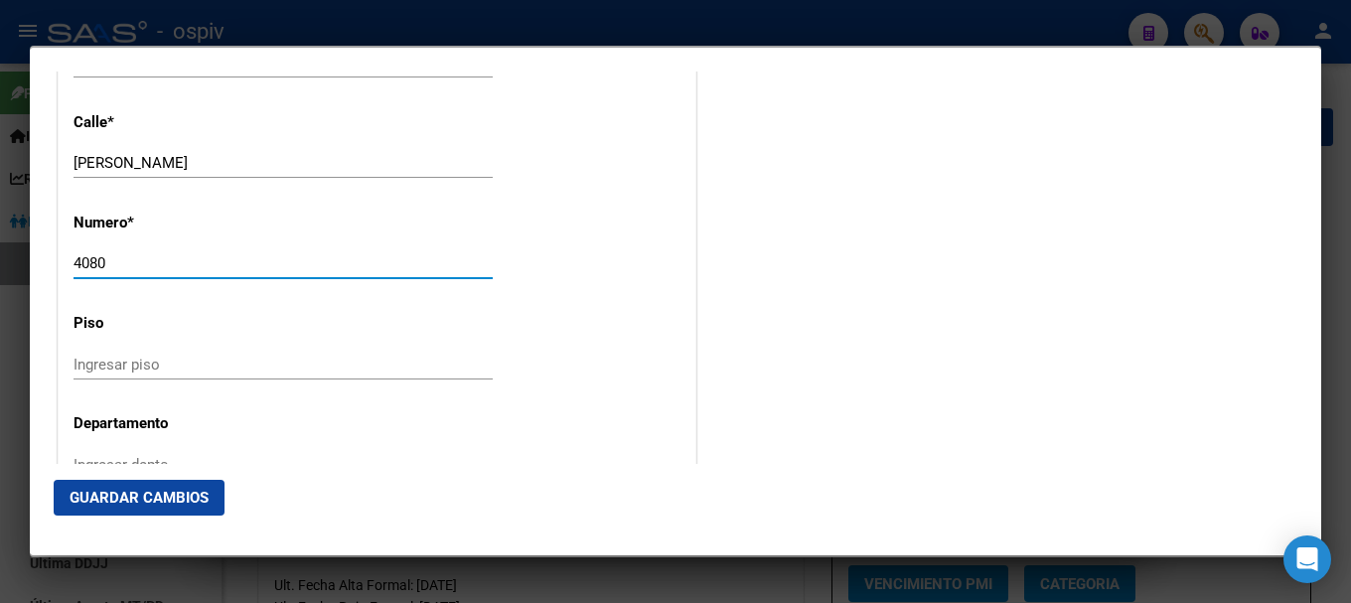
drag, startPoint x: 154, startPoint y: 266, endPoint x: 0, endPoint y: 234, distance: 157.2
click at [0, 234] on div "21681006 Buscar (apellido, dni, cuil, nro traspaso, cuit, obra social) search ¿…" at bounding box center [675, 301] width 1351 height 603
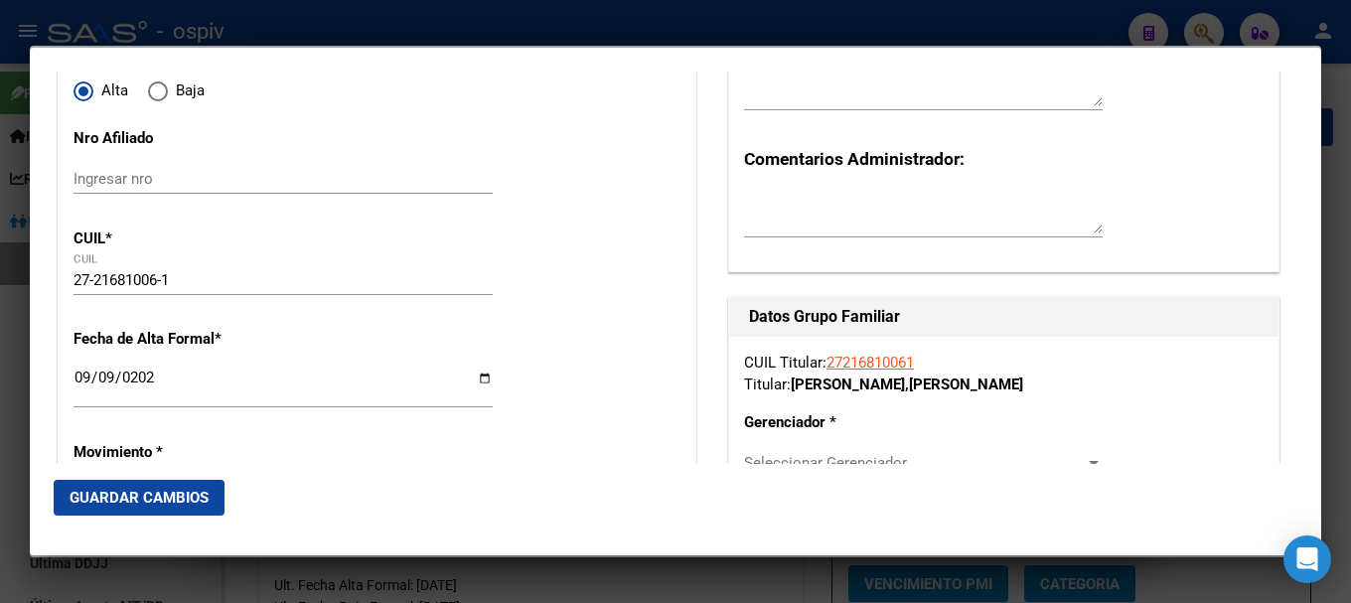
scroll to position [298, 0]
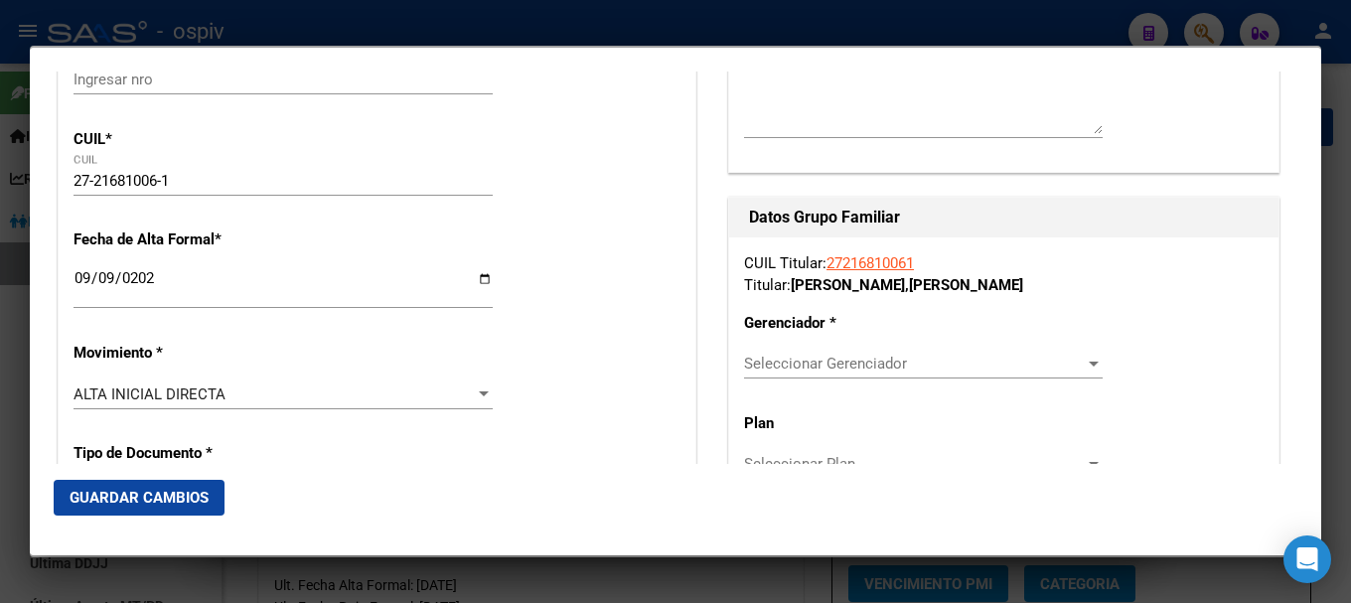
type input "4082"
click at [873, 368] on span "Seleccionar Gerenciador" at bounding box center [914, 364] width 341 height 18
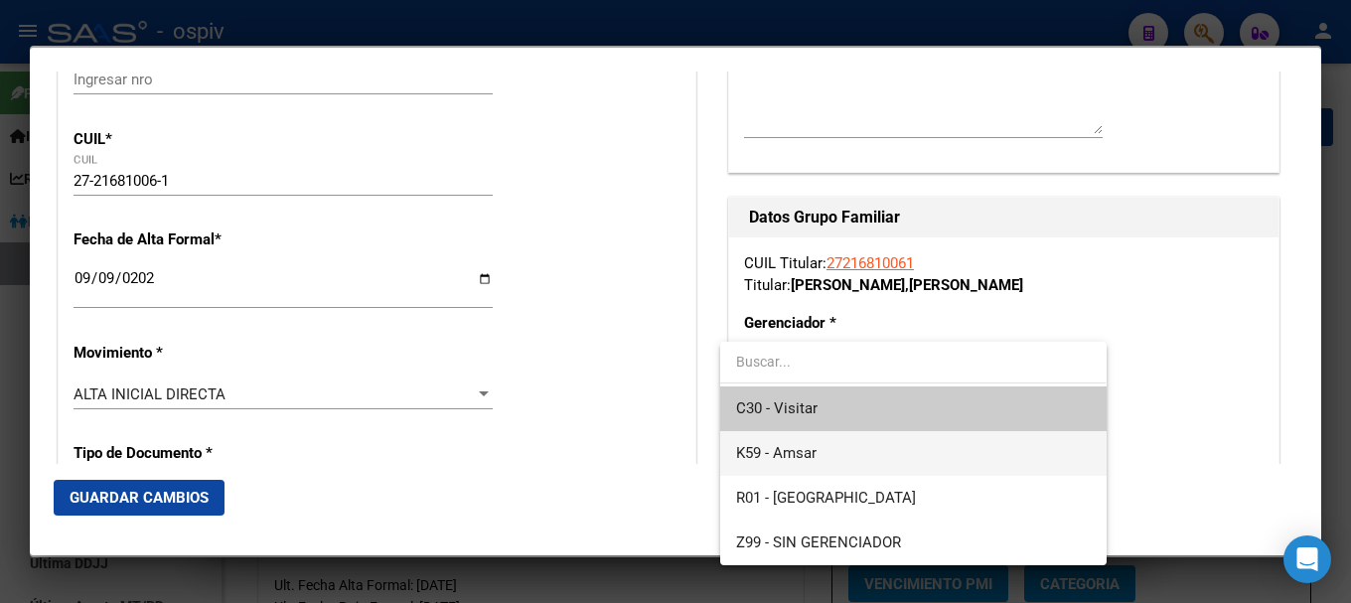
click at [810, 452] on span "K59 - Amsar" at bounding box center [776, 453] width 80 height 18
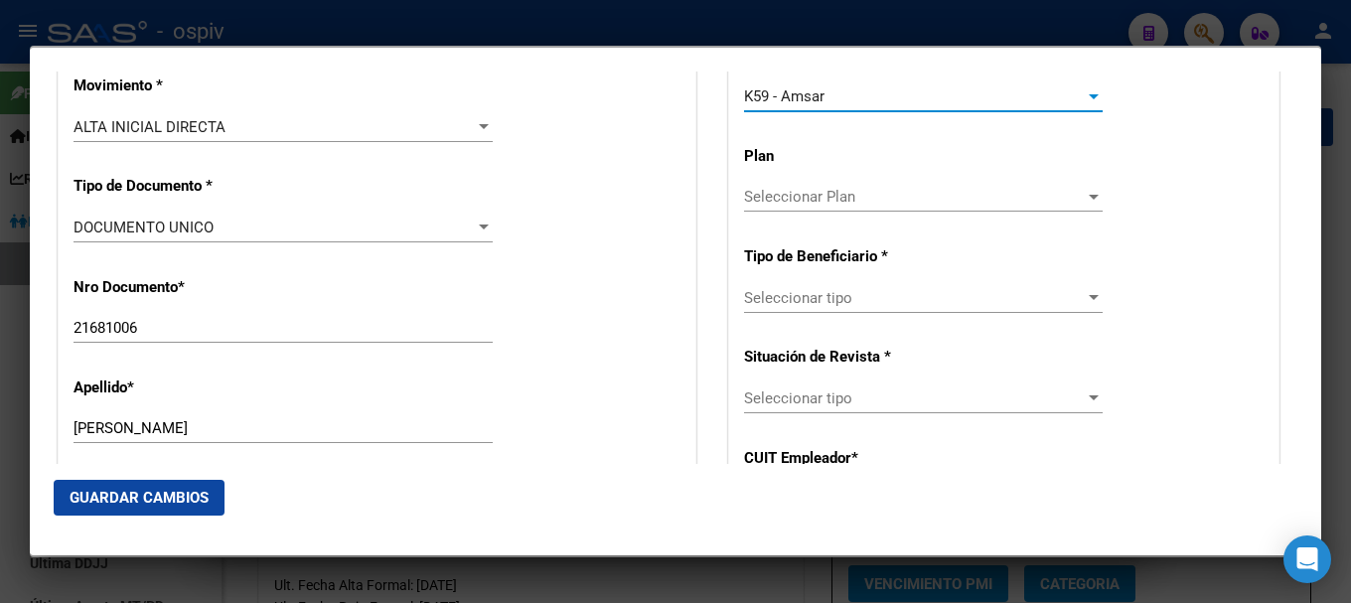
scroll to position [596, 0]
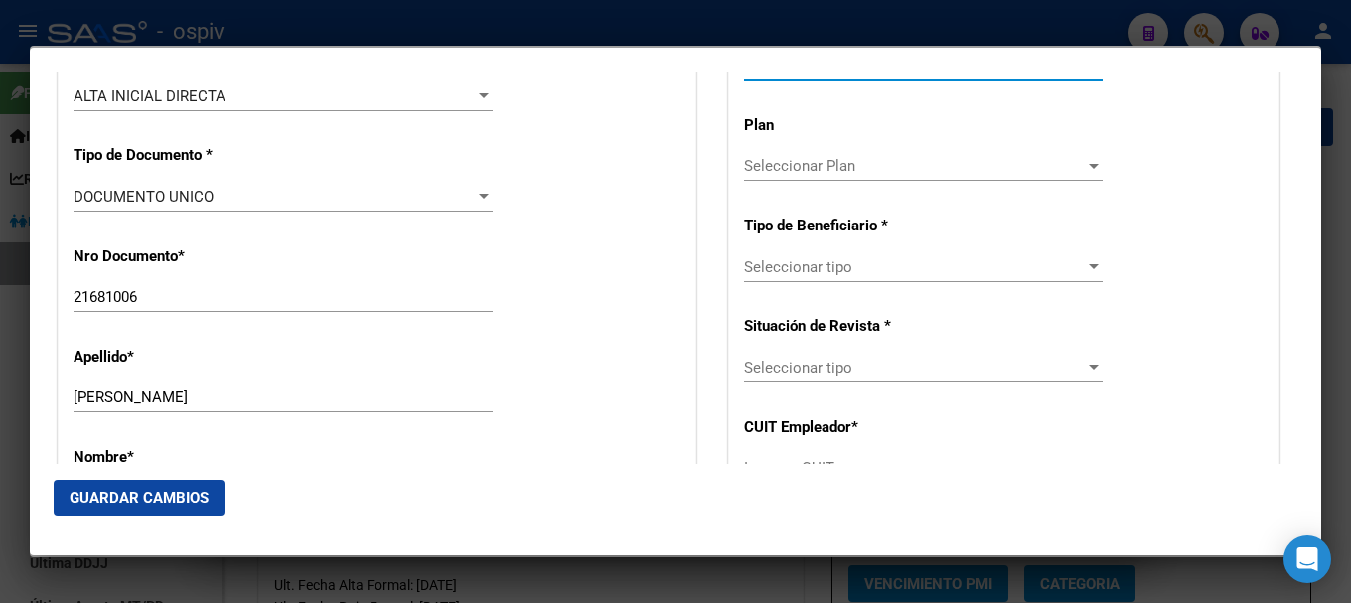
click at [853, 266] on span "Seleccionar tipo" at bounding box center [914, 267] width 341 height 18
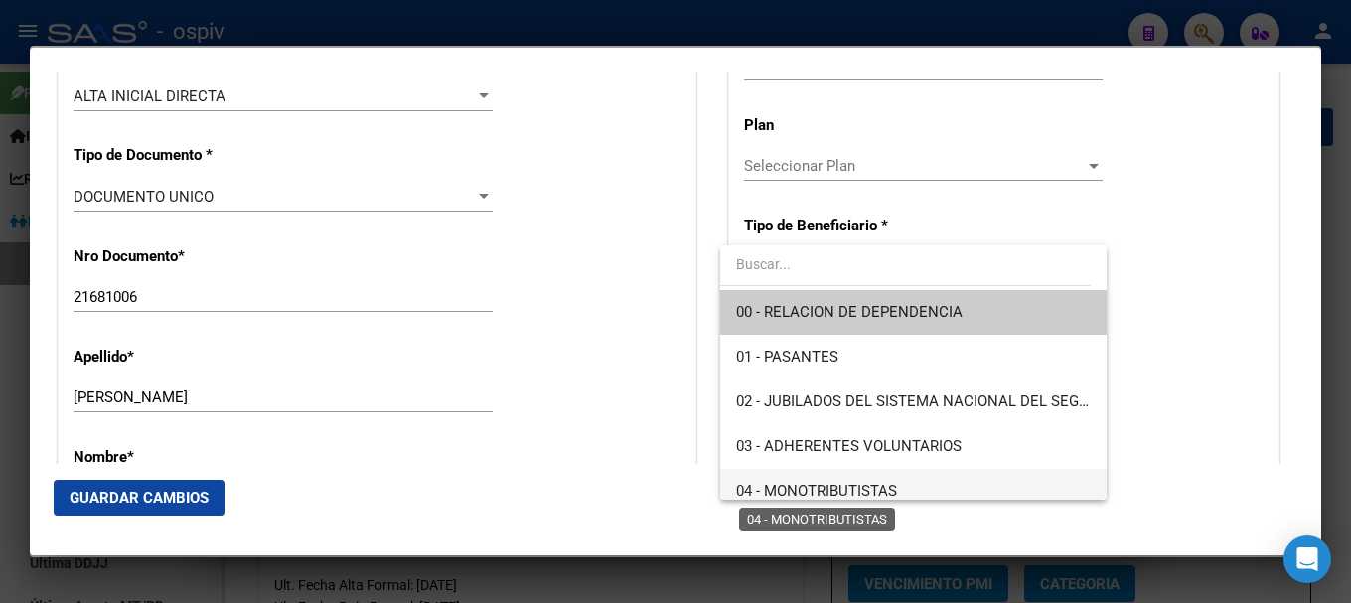
click at [857, 497] on span "04 - MONOTRIBUTISTAS" at bounding box center [816, 491] width 161 height 18
type input "27-21681006-1"
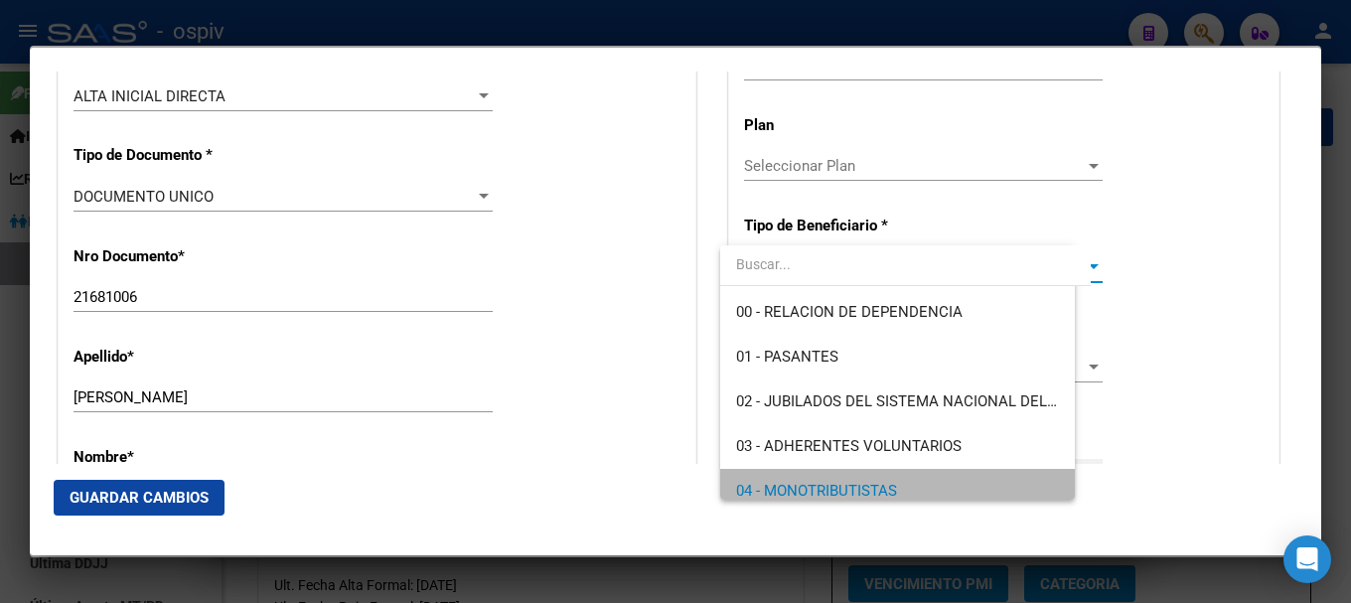
scroll to position [11, 0]
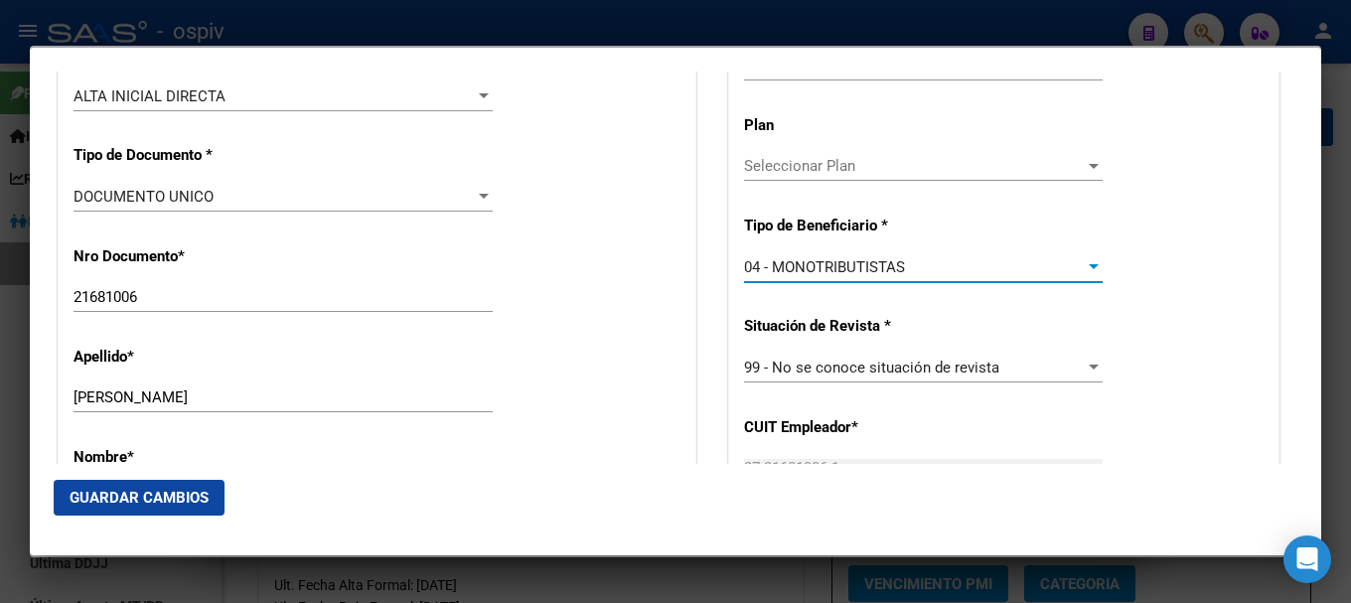
click at [153, 490] on span "Guardar Cambios" at bounding box center [139, 498] width 139 height 18
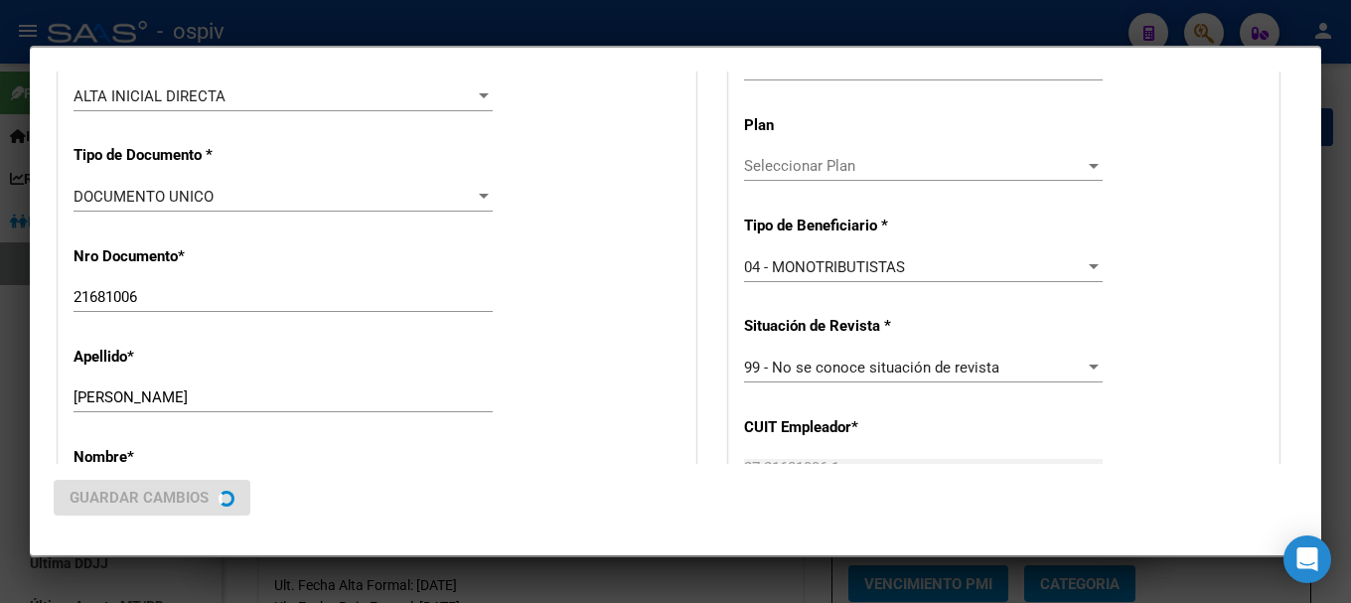
scroll to position [0, 0]
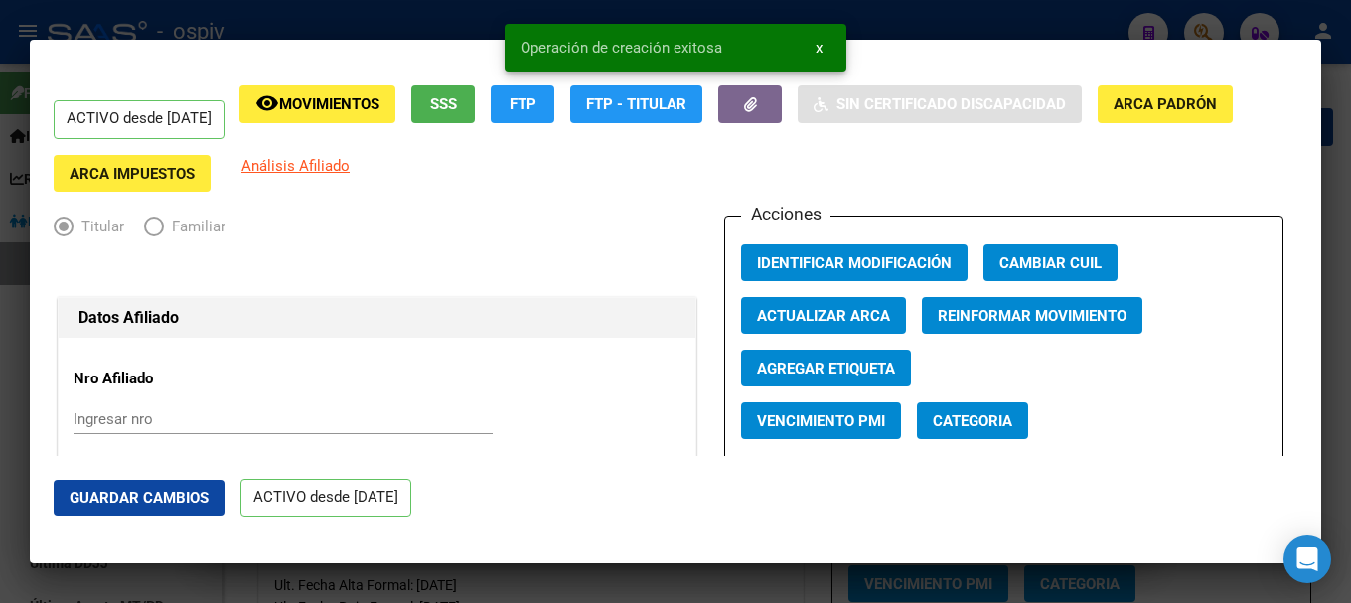
click at [965, 429] on span "Categoria" at bounding box center [972, 421] width 79 height 18
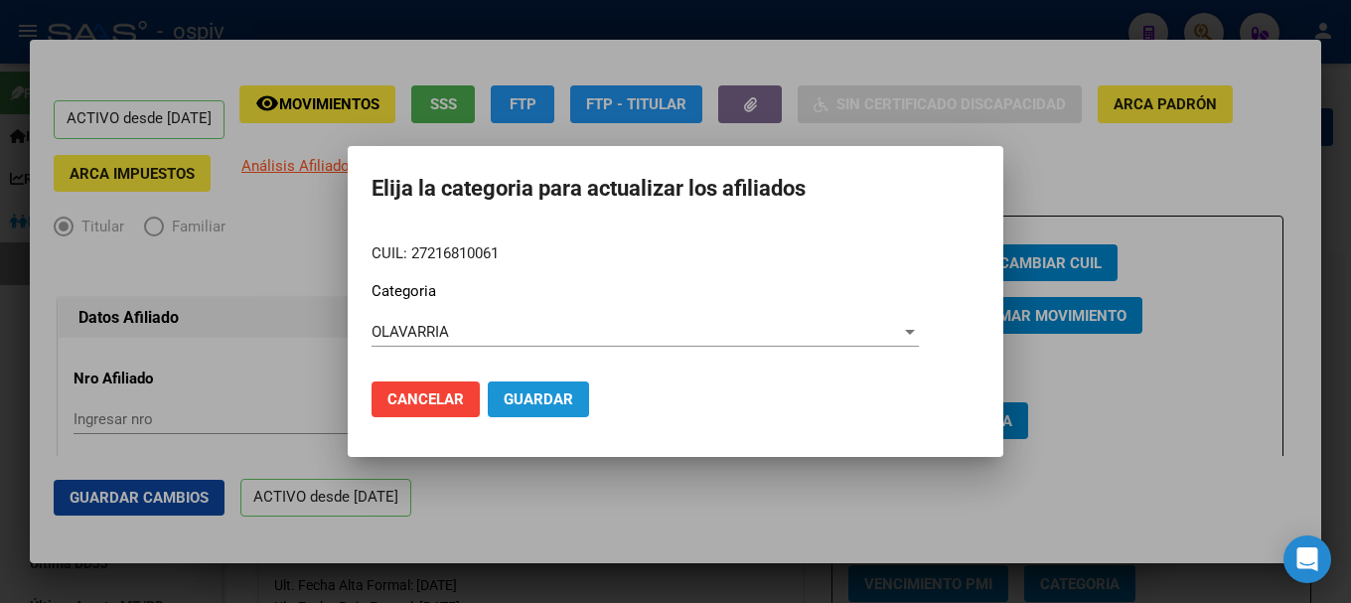
click at [506, 390] on span "Guardar" at bounding box center [539, 399] width 70 height 18
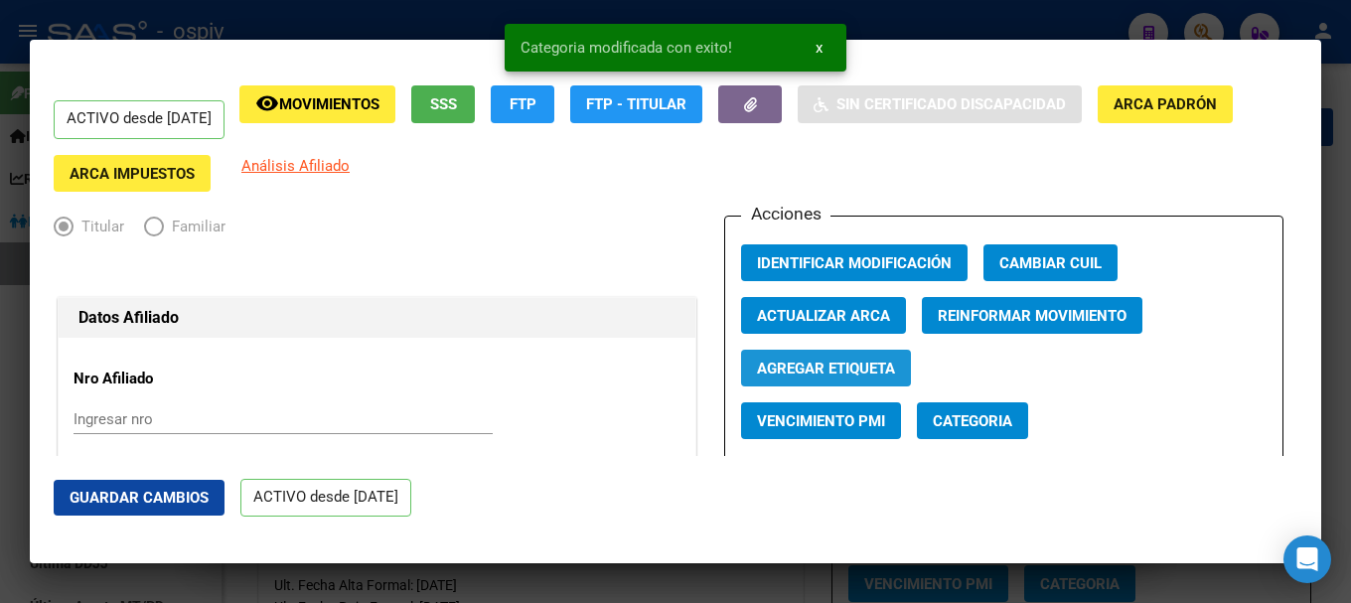
click at [848, 368] on span "Agregar Etiqueta" at bounding box center [826, 369] width 138 height 18
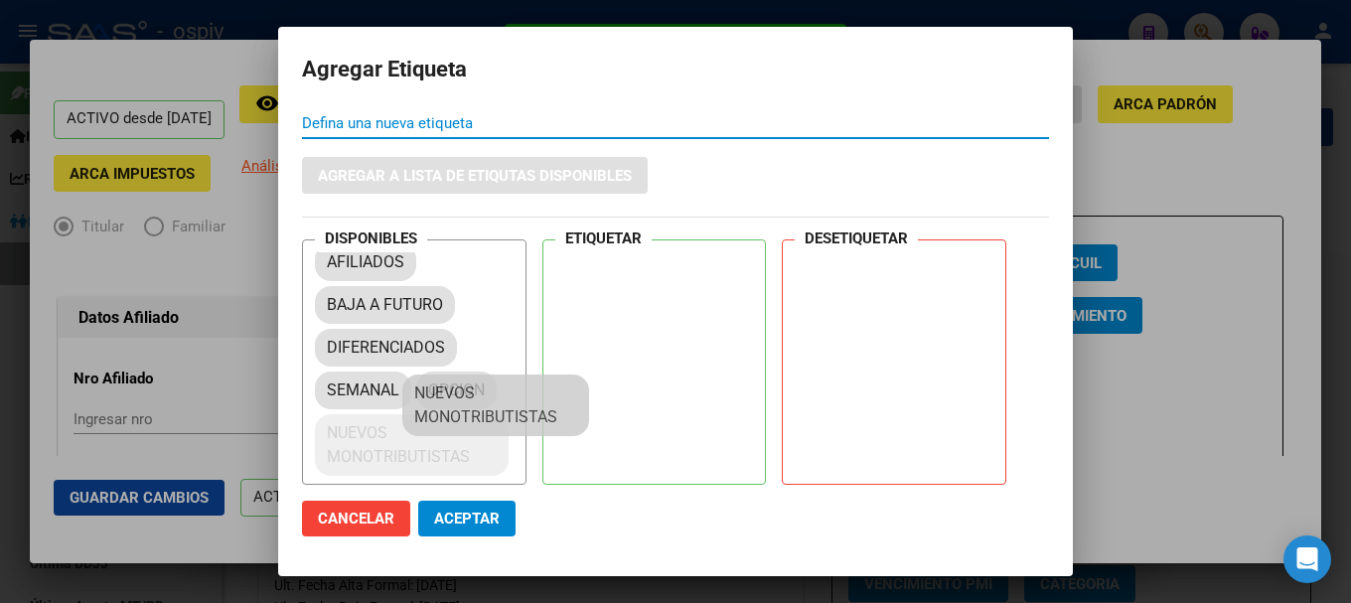
scroll to position [27, 0]
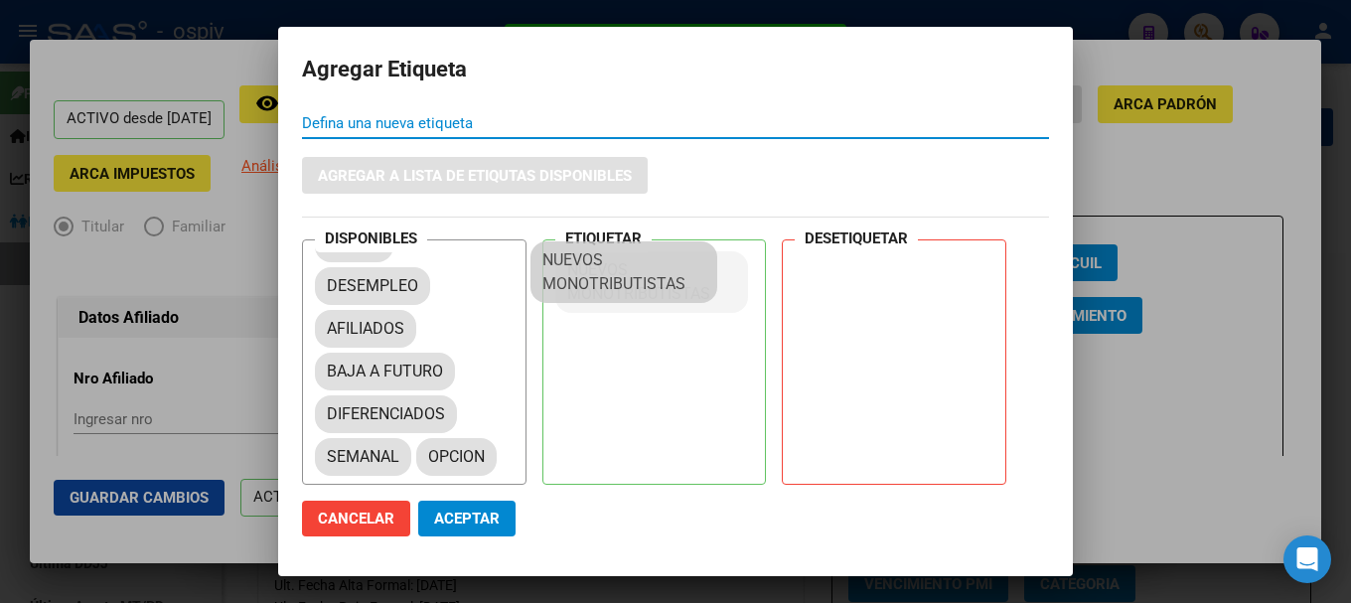
drag, startPoint x: 421, startPoint y: 447, endPoint x: 643, endPoint y: 274, distance: 280.9
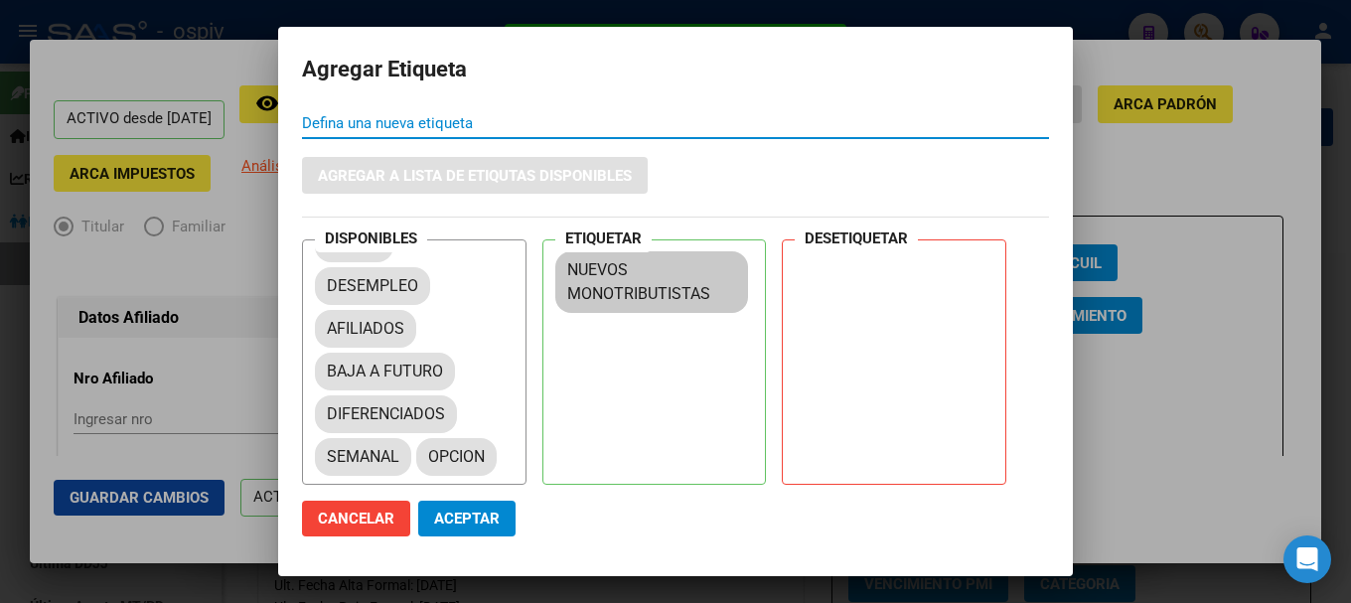
click at [477, 517] on span "Aceptar" at bounding box center [467, 518] width 66 height 18
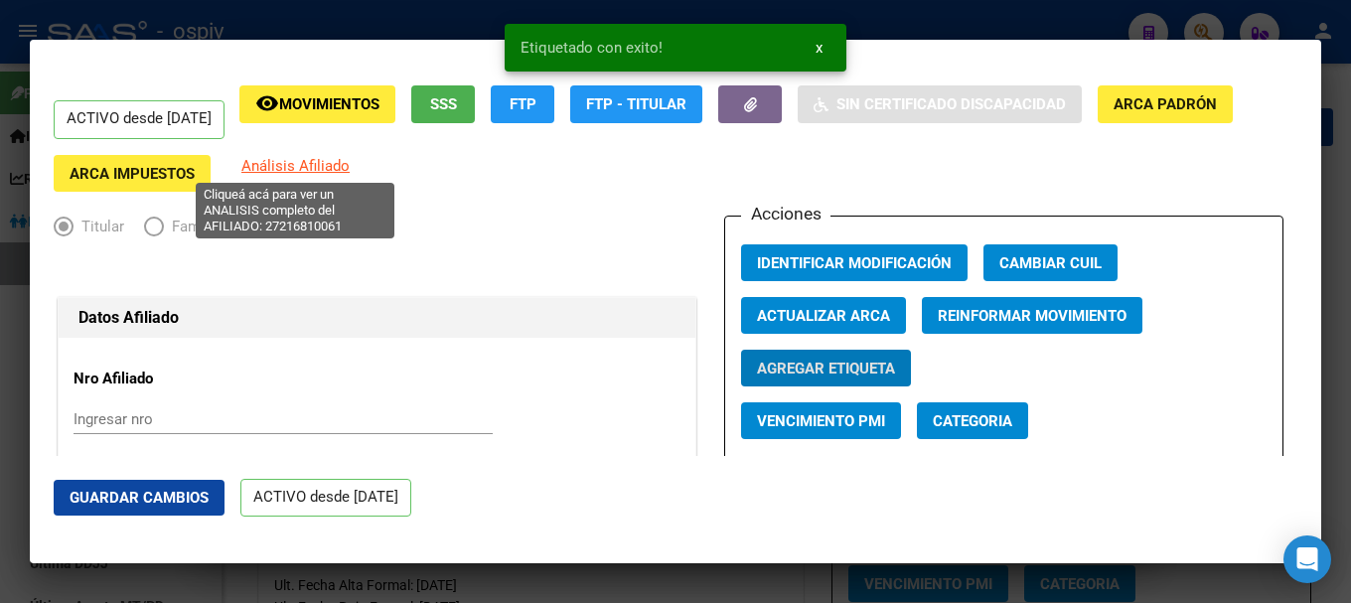
click at [276, 163] on span "Análisis Afiliado" at bounding box center [295, 166] width 108 height 18
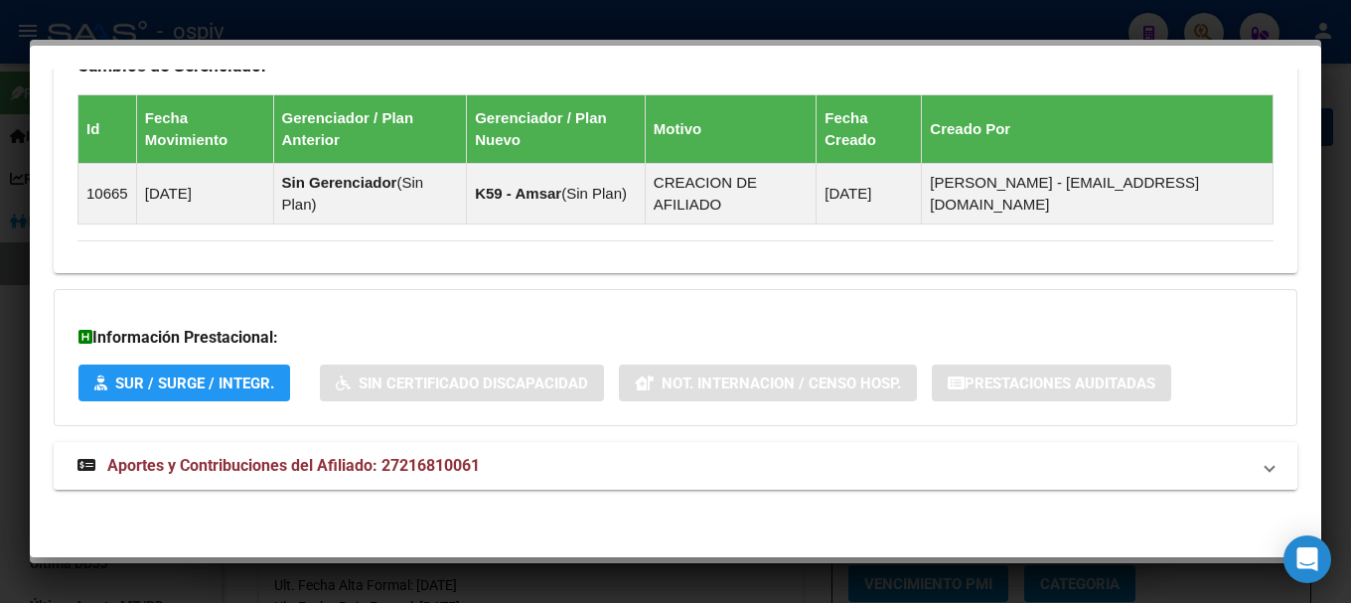
drag, startPoint x: 450, startPoint y: 458, endPoint x: 548, endPoint y: 455, distance: 98.4
click at [461, 458] on span "Aportes y Contribuciones del Afiliado: 27216810061" at bounding box center [293, 465] width 372 height 19
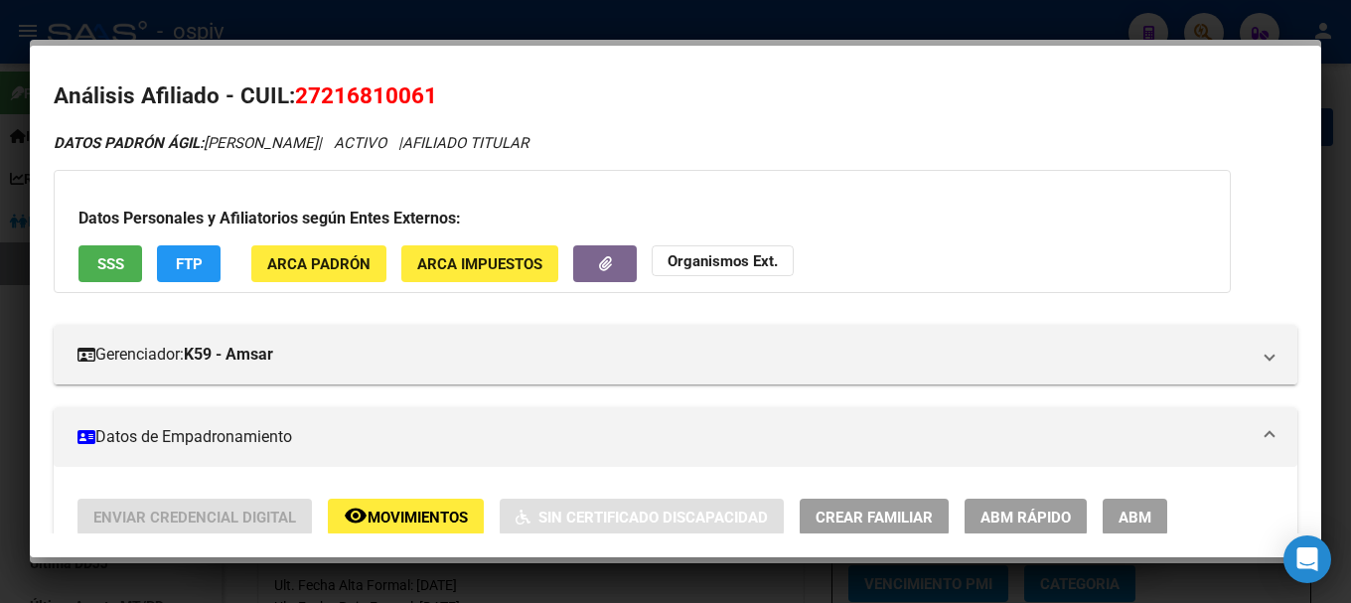
scroll to position [0, 0]
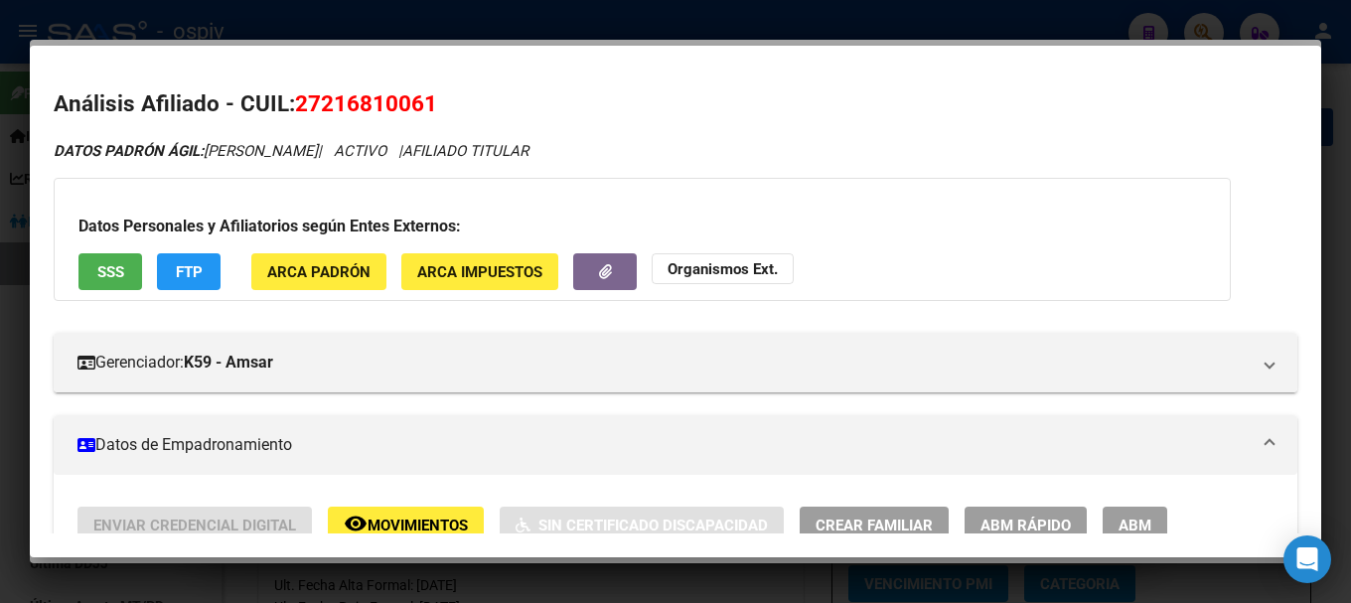
drag, startPoint x: 303, startPoint y: 100, endPoint x: 462, endPoint y: 98, distance: 158.9
click at [462, 98] on h2 "Análisis Afiliado - CUIL: 27216810061" at bounding box center [675, 104] width 1243 height 34
copy span "27216810061"
click at [1204, 26] on div at bounding box center [675, 301] width 1351 height 603
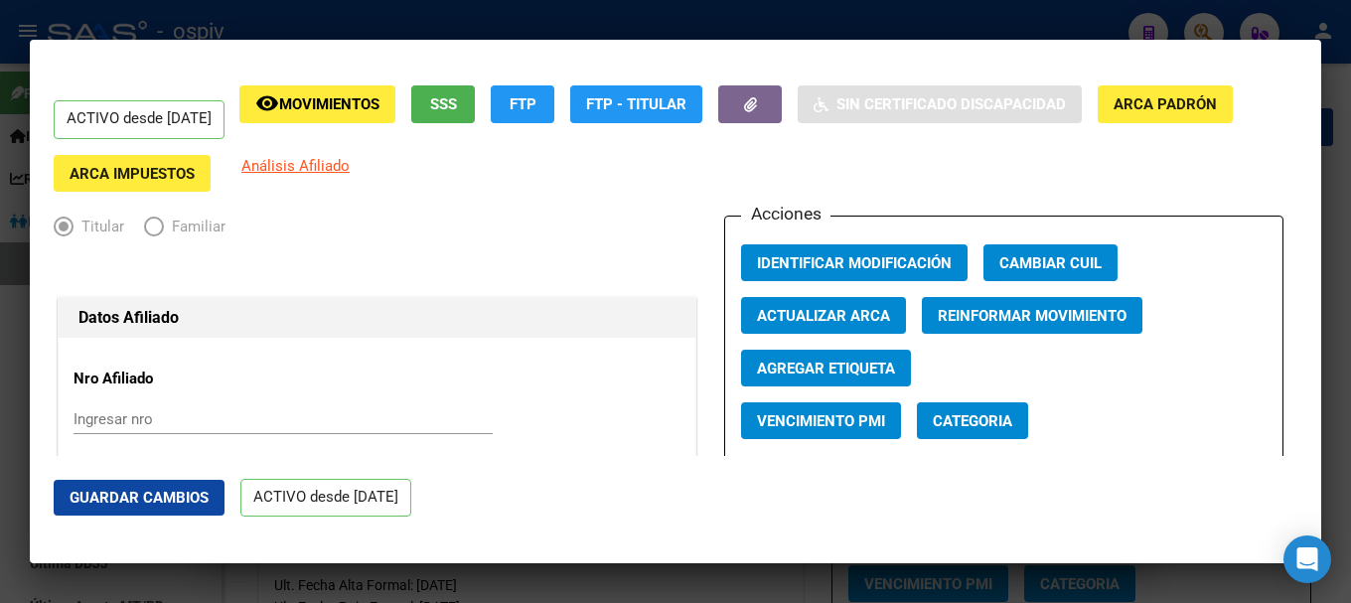
click at [1197, 23] on div at bounding box center [675, 301] width 1351 height 603
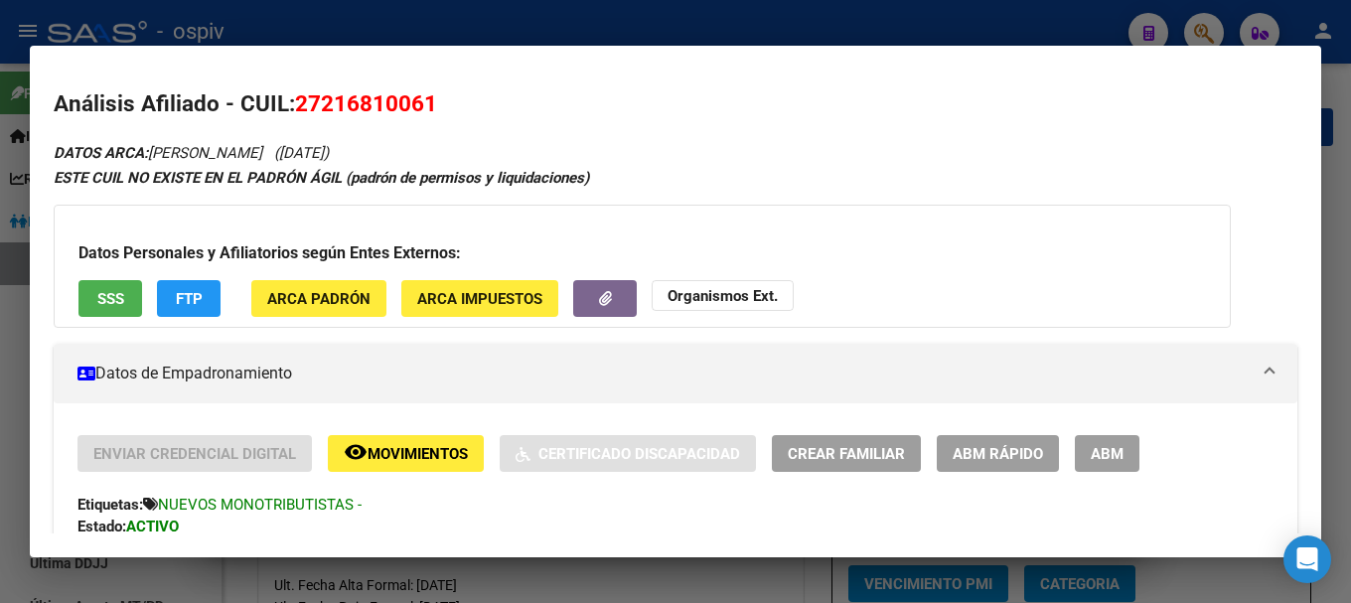
drag, startPoint x: 1205, startPoint y: 21, endPoint x: 1175, endPoint y: 30, distance: 31.1
click at [1203, 21] on div at bounding box center [675, 301] width 1351 height 603
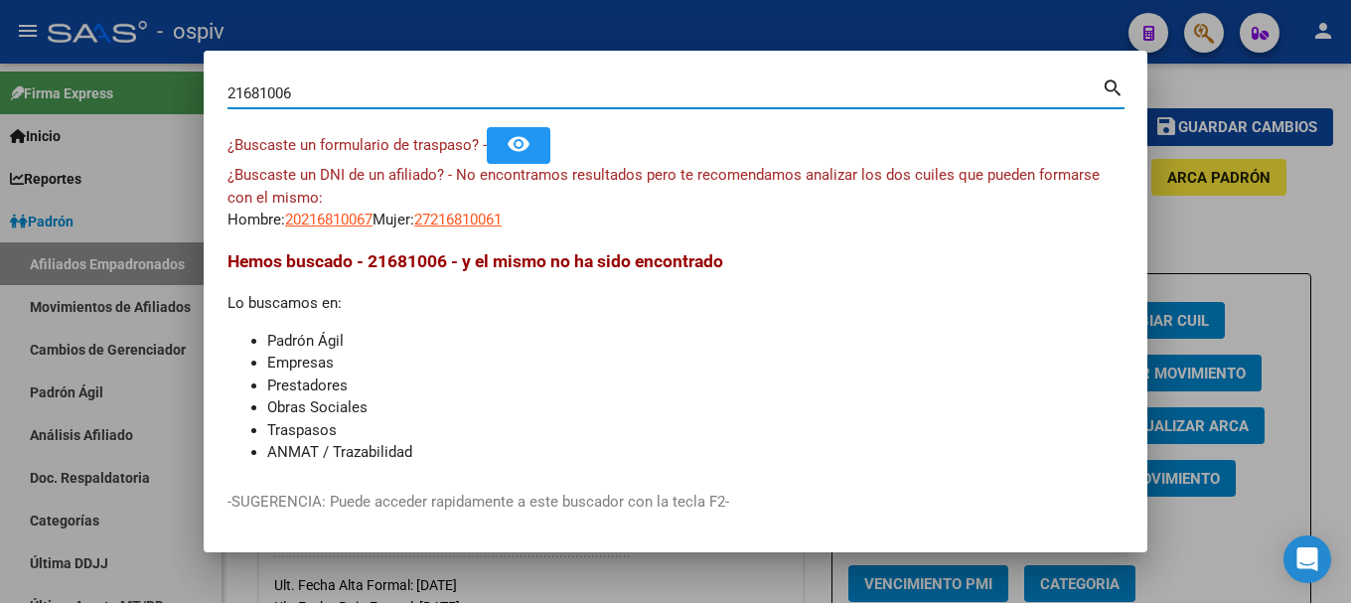
drag, startPoint x: 313, startPoint y: 102, endPoint x: 156, endPoint y: 67, distance: 160.9
click at [156, 67] on div "21681006 Buscar (apellido, dni, cuil, nro traspaso, cuit, obra social) search ¿…" at bounding box center [675, 301] width 1351 height 603
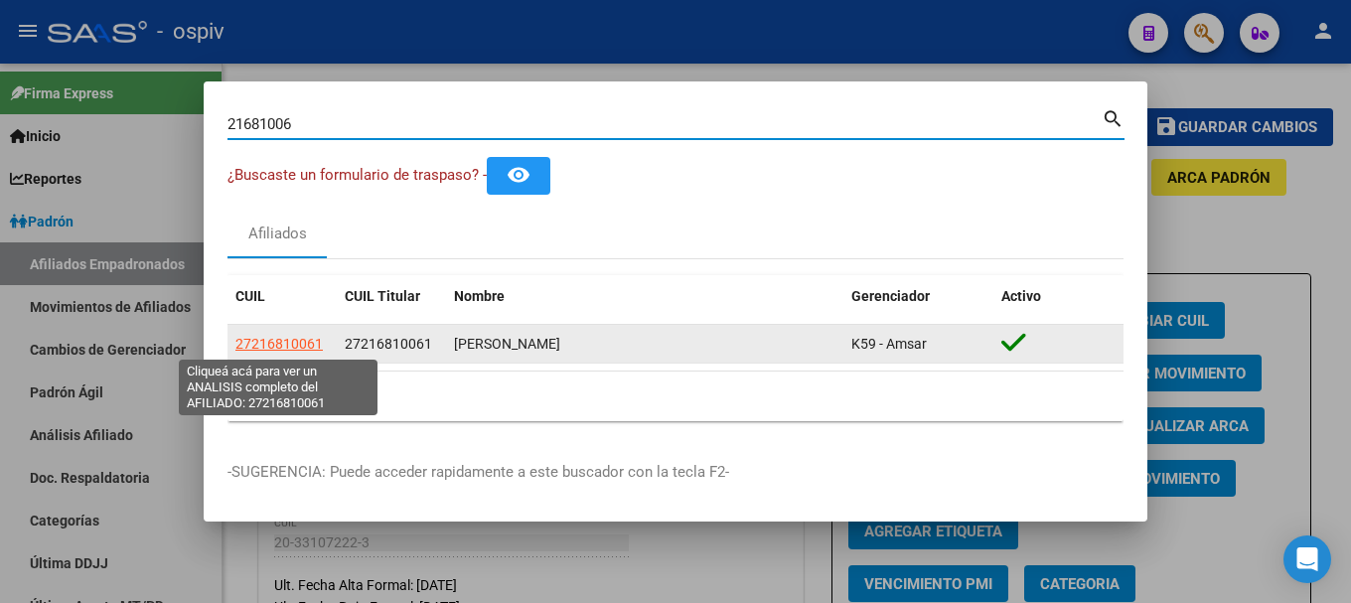
click at [271, 343] on span "27216810061" at bounding box center [278, 344] width 87 height 16
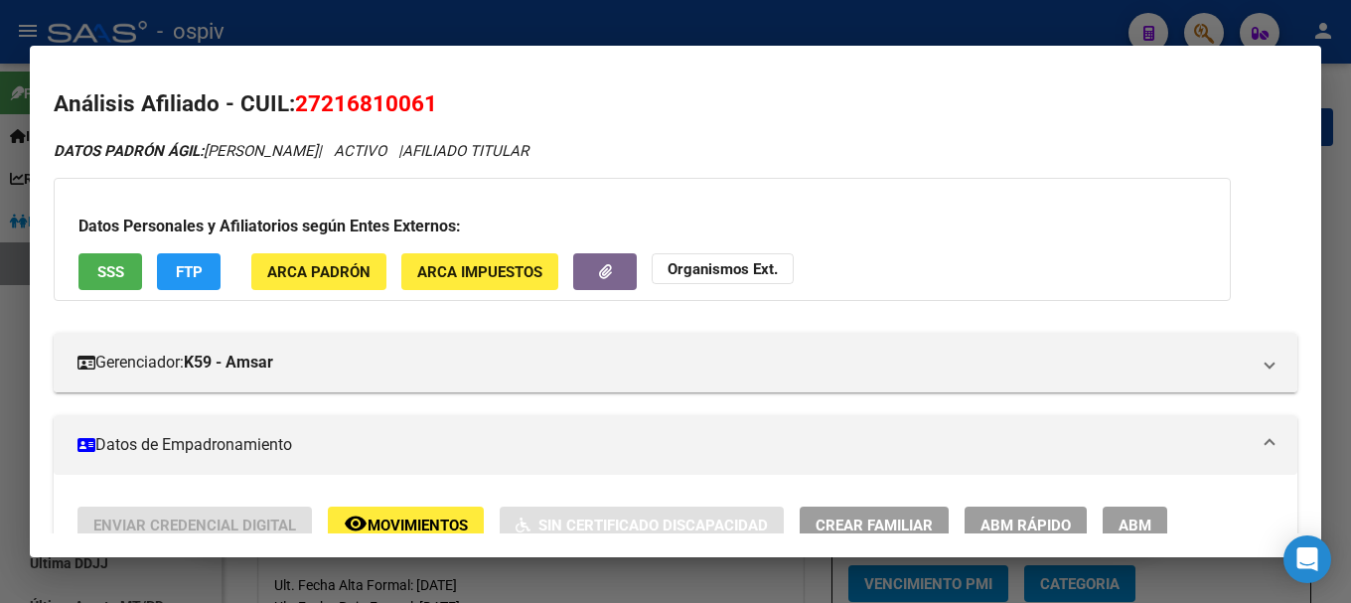
click at [134, 272] on button "SSS" at bounding box center [110, 271] width 64 height 37
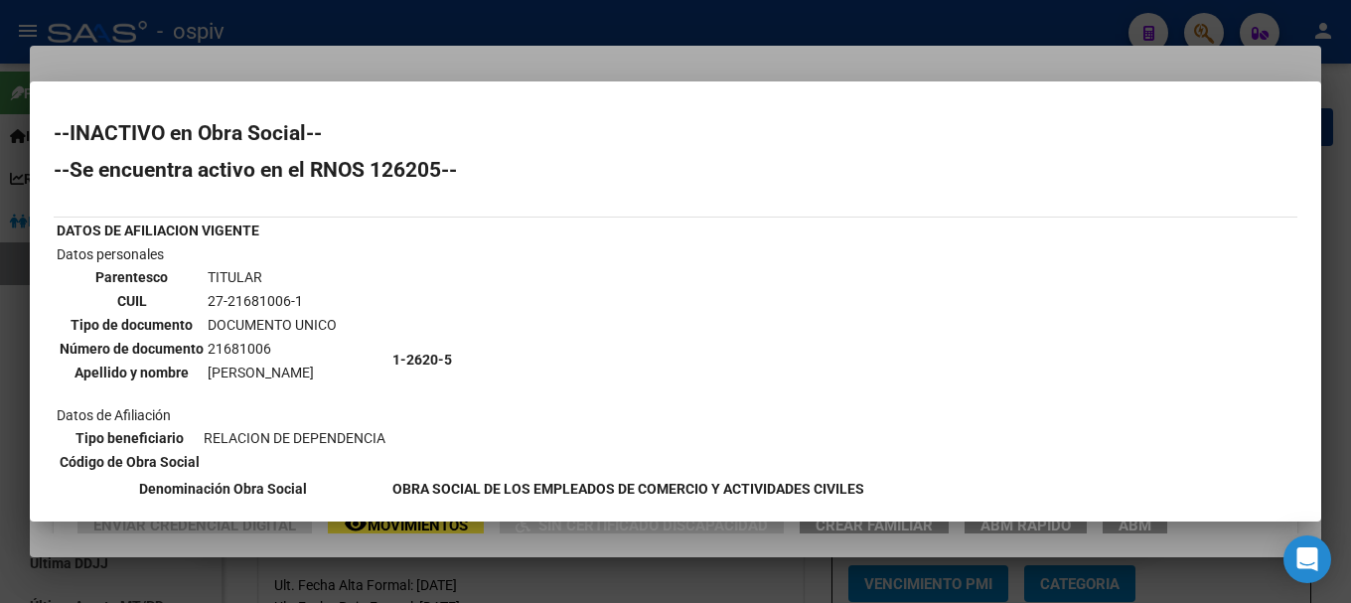
click at [0, 329] on div at bounding box center [675, 301] width 1351 height 603
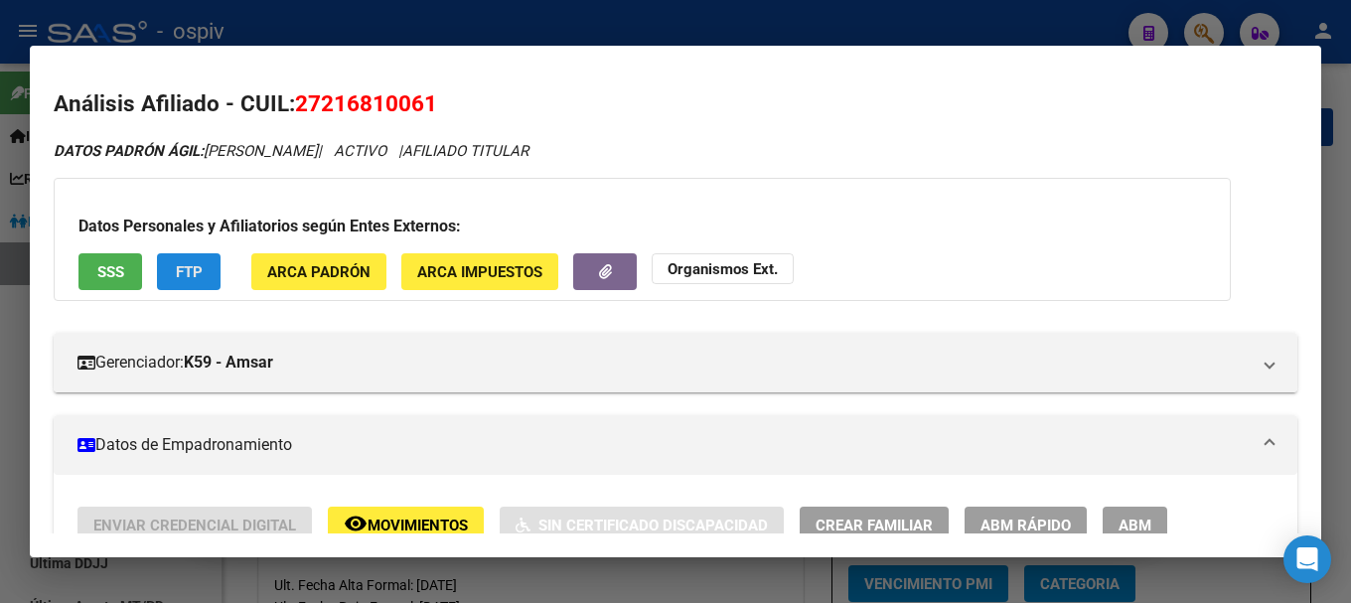
click at [198, 259] on button "FTP" at bounding box center [189, 271] width 64 height 37
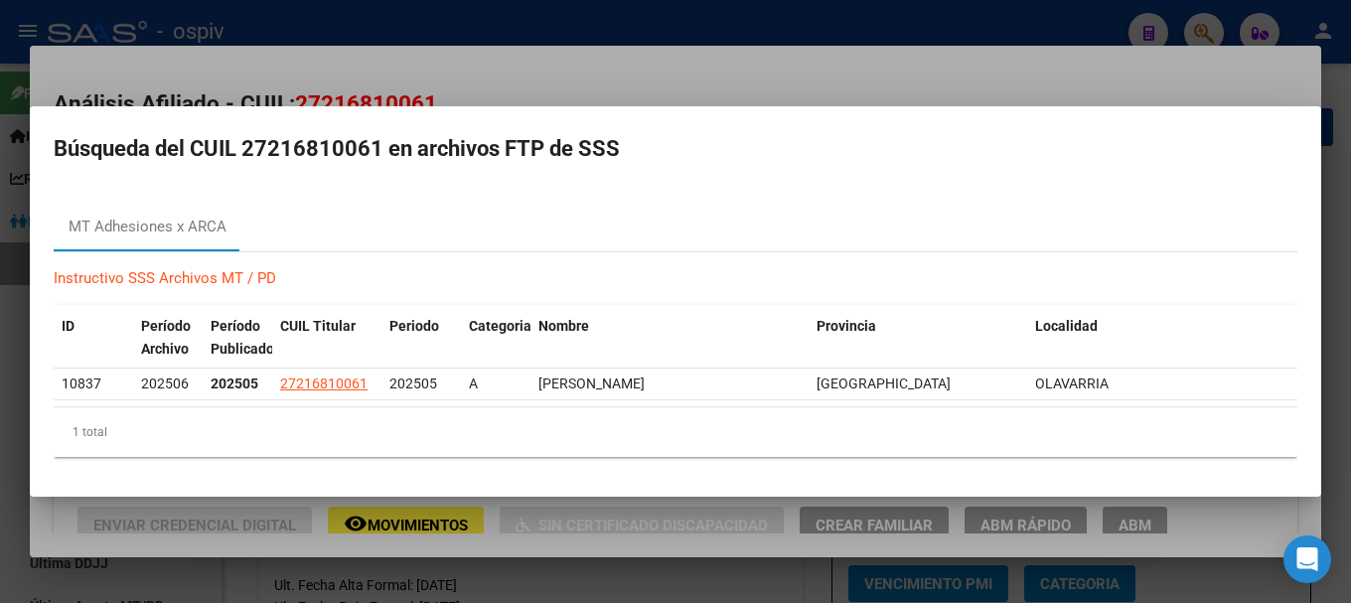
click at [0, 266] on div at bounding box center [675, 301] width 1351 height 603
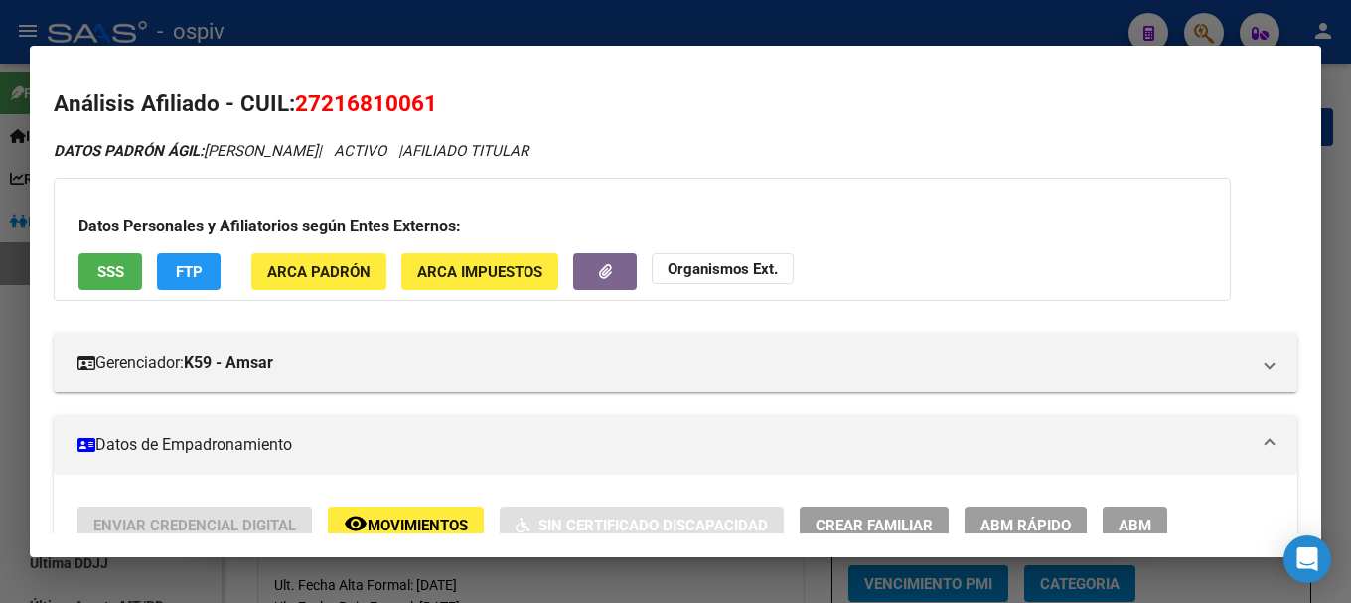
click at [131, 271] on button "SSS" at bounding box center [110, 271] width 64 height 37
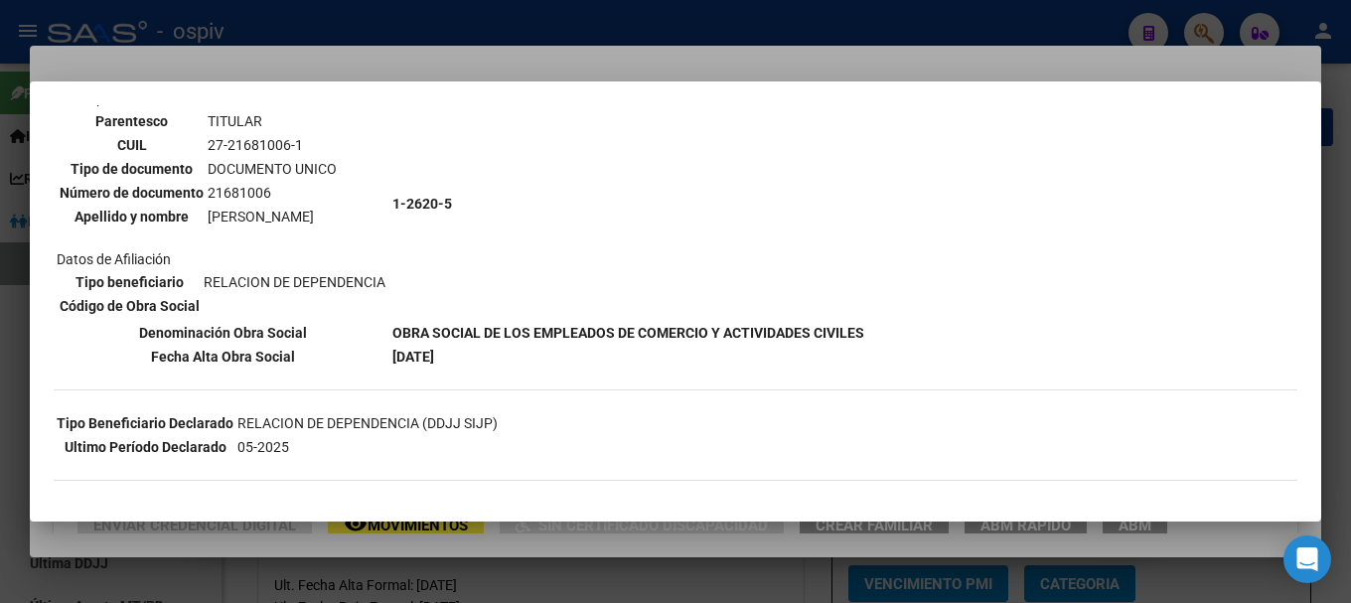
scroll to position [159, 0]
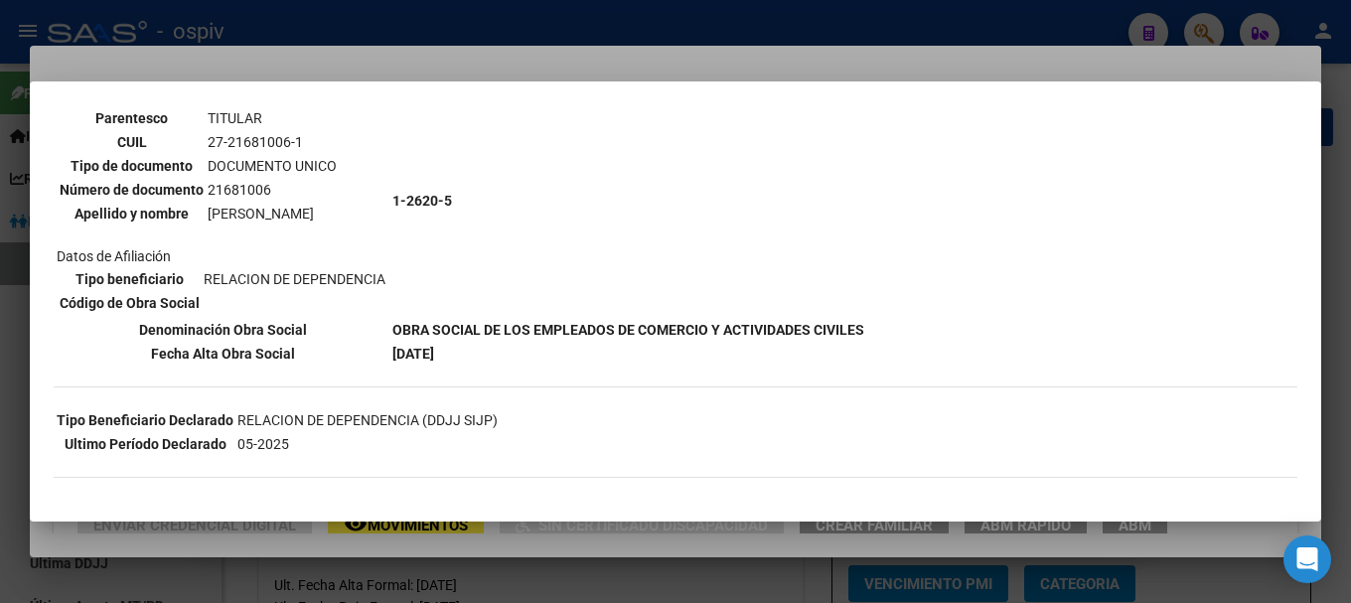
click at [0, 388] on div at bounding box center [675, 301] width 1351 height 603
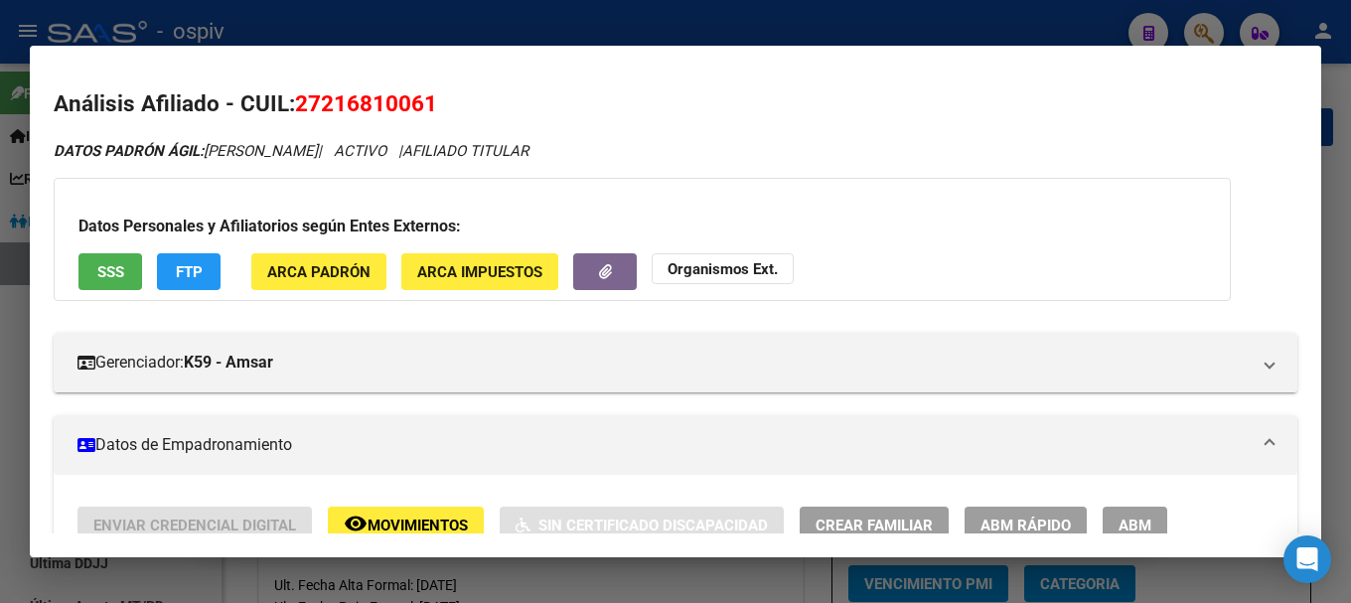
drag, startPoint x: 1209, startPoint y: 24, endPoint x: 337, endPoint y: 7, distance: 872.1
click at [1206, 24] on div at bounding box center [675, 301] width 1351 height 603
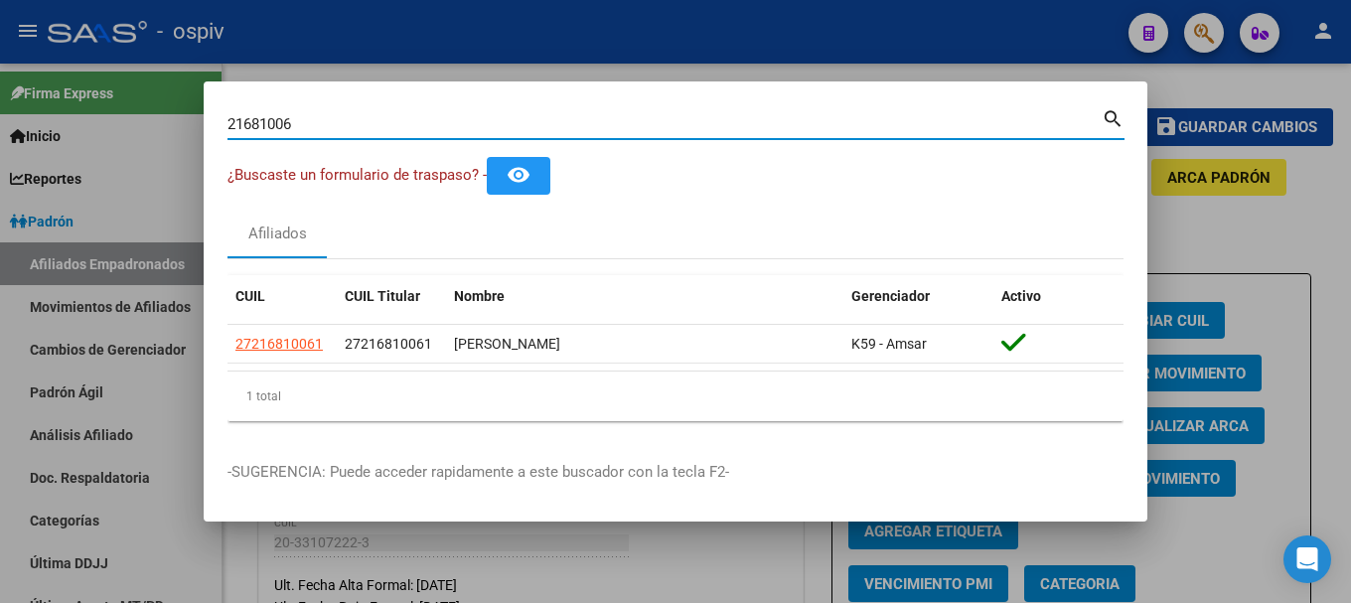
drag, startPoint x: 162, startPoint y: 102, endPoint x: 0, endPoint y: 77, distance: 163.8
click at [22, 81] on div "21681006 Buscar (apellido, dni, cuil, nro traspaso, cuit, obra social) search ¿…" at bounding box center [675, 301] width 1351 height 603
type input "40864903"
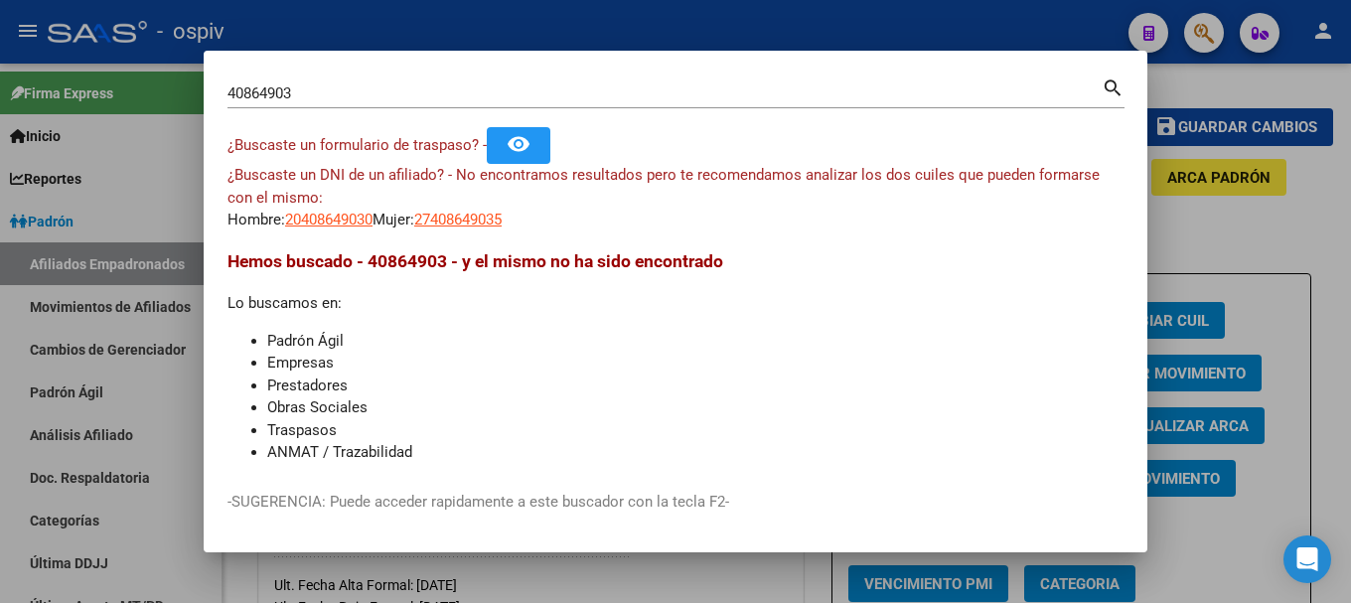
click at [381, 221] on div "¿Buscaste un DNI de un afiliado? - No encontramos resultados pero te recomendam…" at bounding box center [675, 198] width 896 height 68
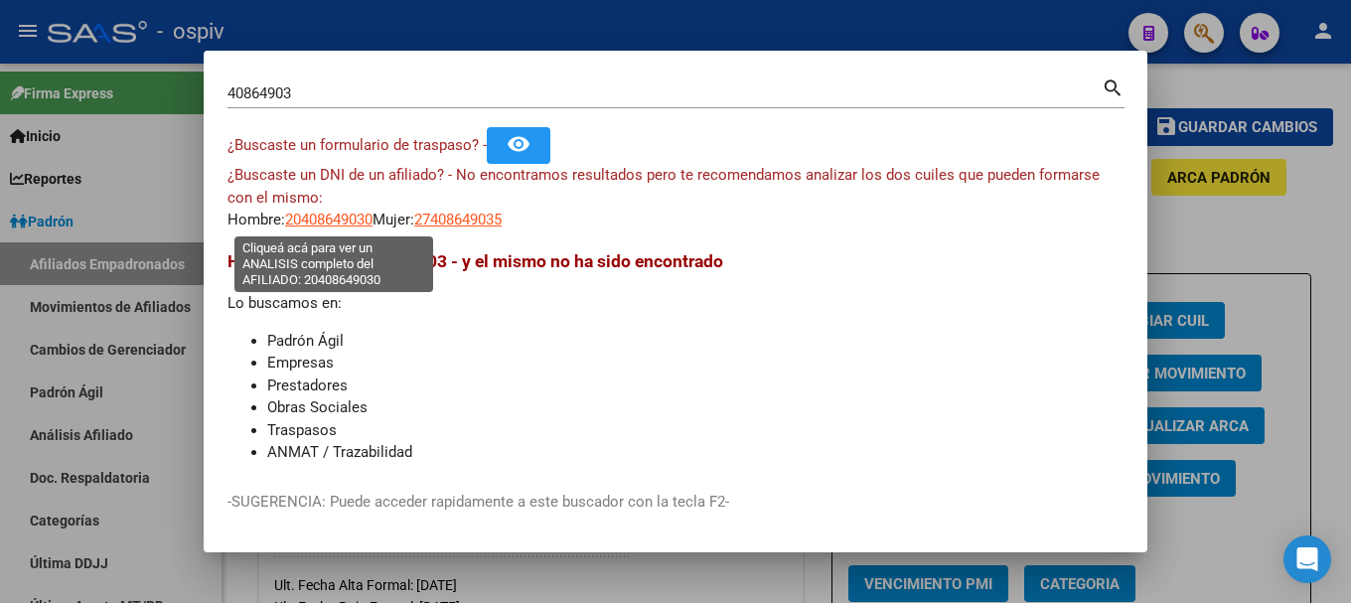
click at [347, 217] on span "20408649030" at bounding box center [328, 220] width 87 height 18
type textarea "20408649030"
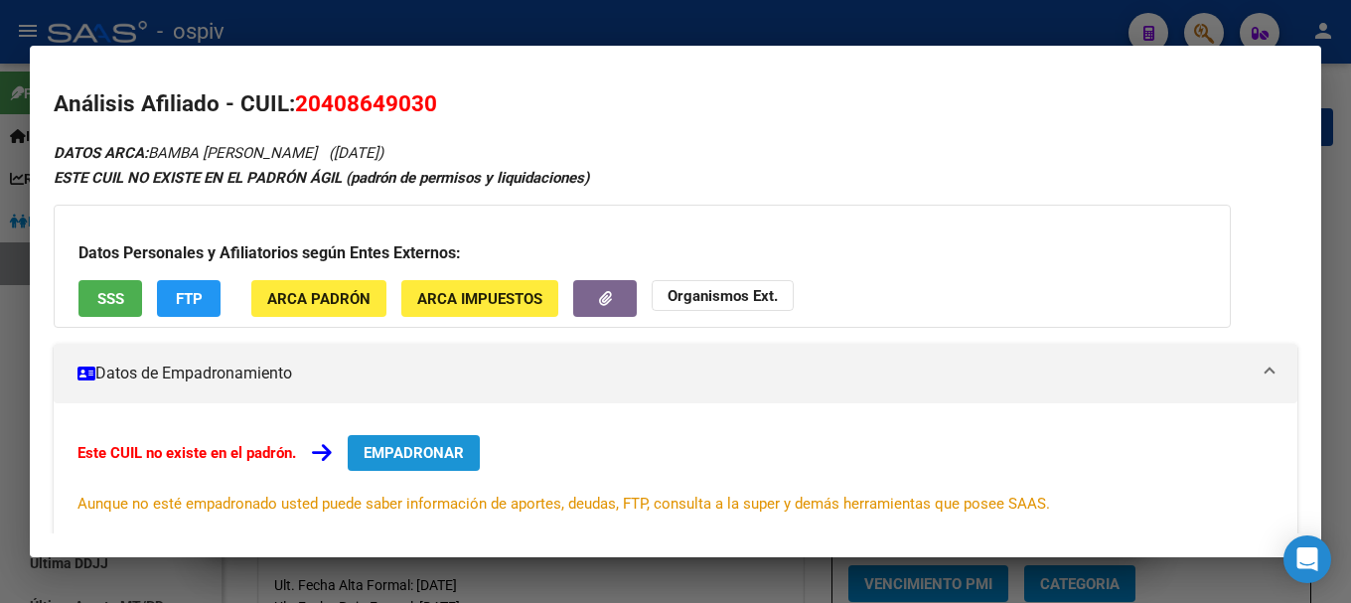
click at [427, 455] on span "EMPADRONAR" at bounding box center [413, 453] width 100 height 18
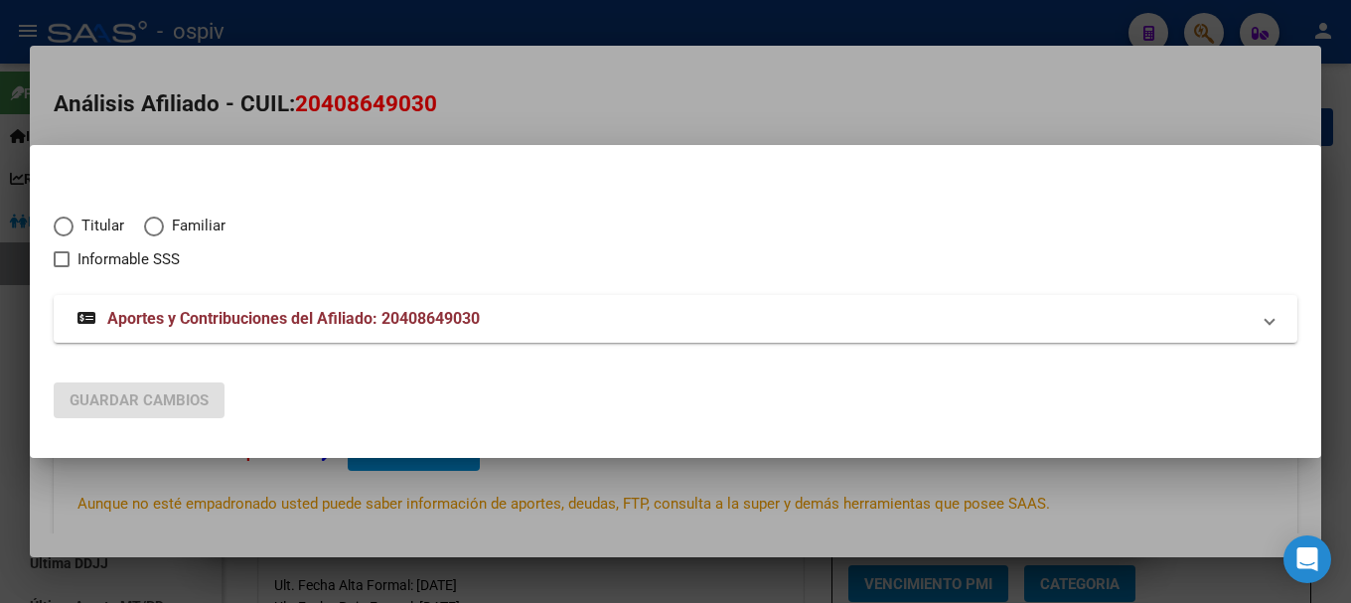
click at [87, 229] on span "Titular" at bounding box center [98, 226] width 51 height 23
click at [73, 229] on input "Titular" at bounding box center [64, 227] width 20 height 20
radio input "true"
checkbox input "true"
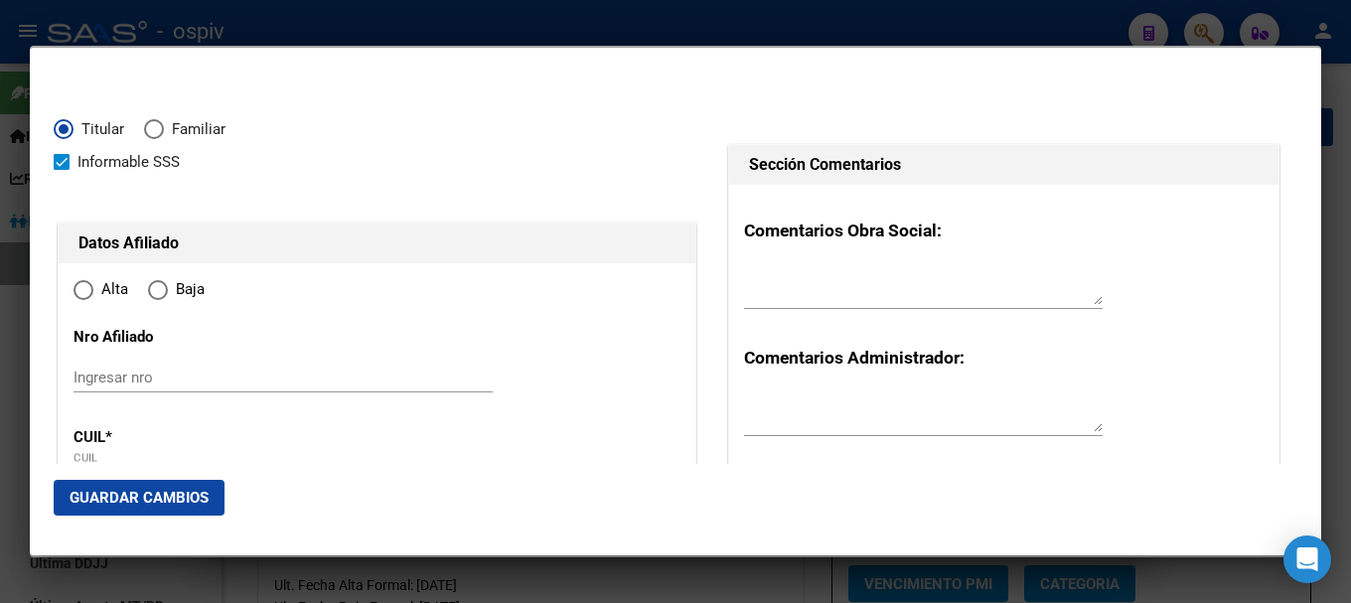
type input "20-40864903-0"
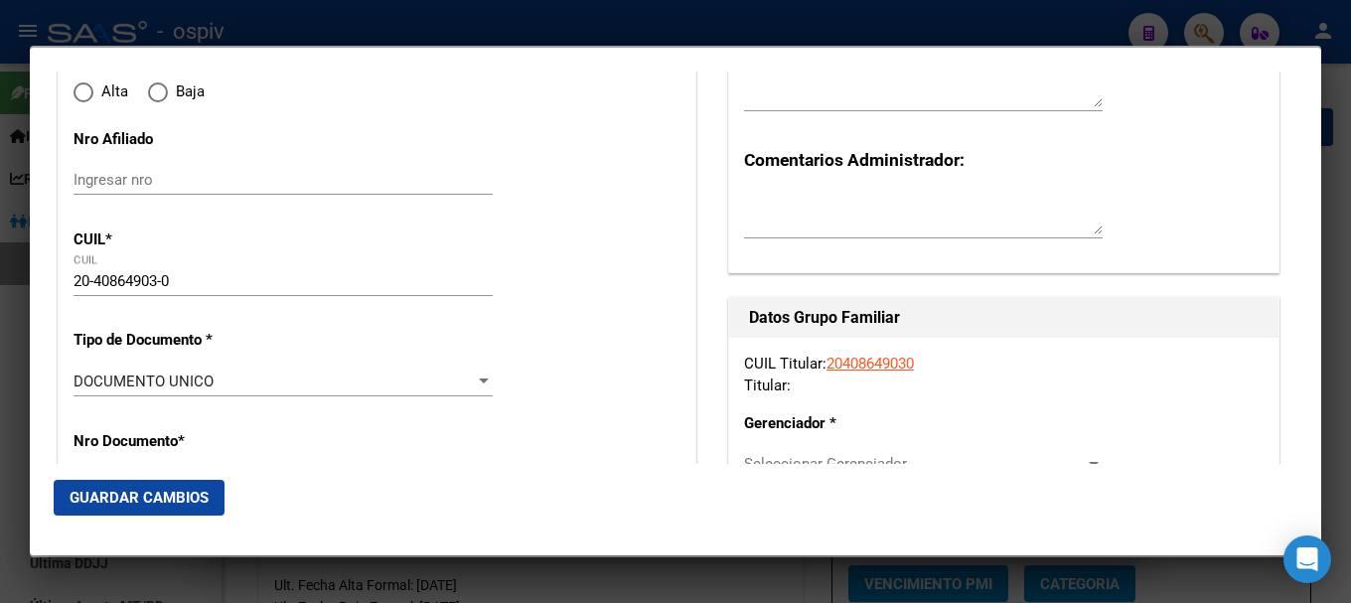
scroll to position [199, 0]
type input "40864903"
type input "BAMBA VILLA"
type input "FRANCO ANDRES"
type input "1997-12-04"
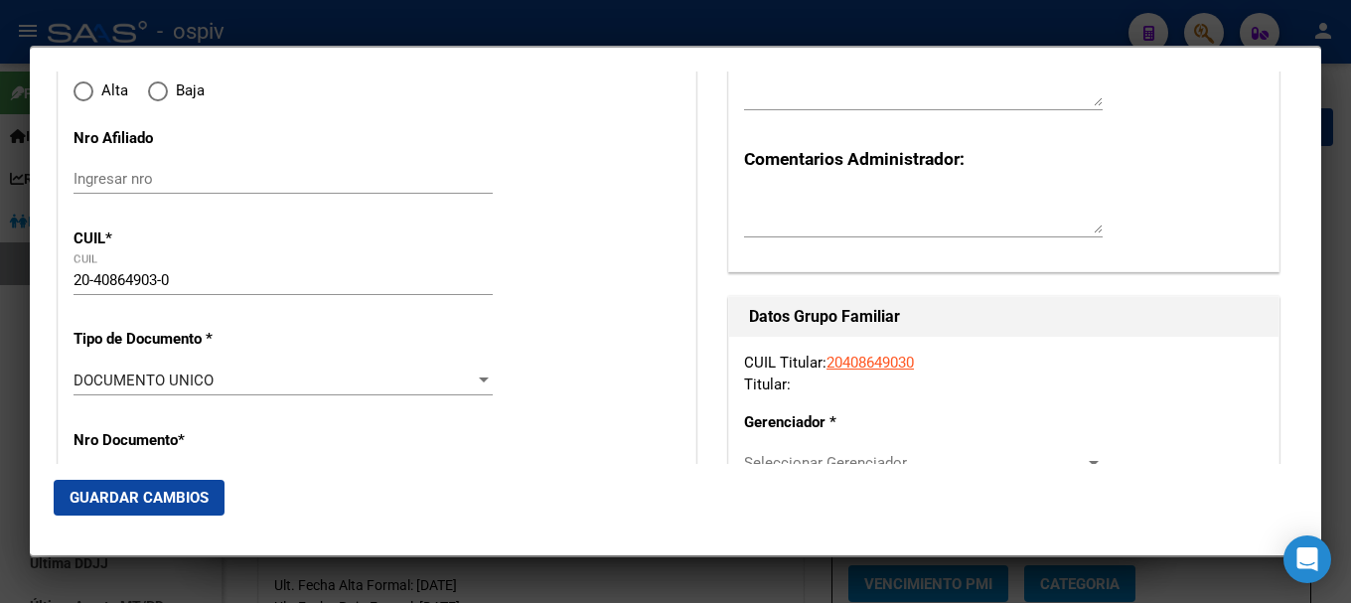
type input "OLAVARRIA"
type input "7400"
type input "BUCHARDO"
type input "9564"
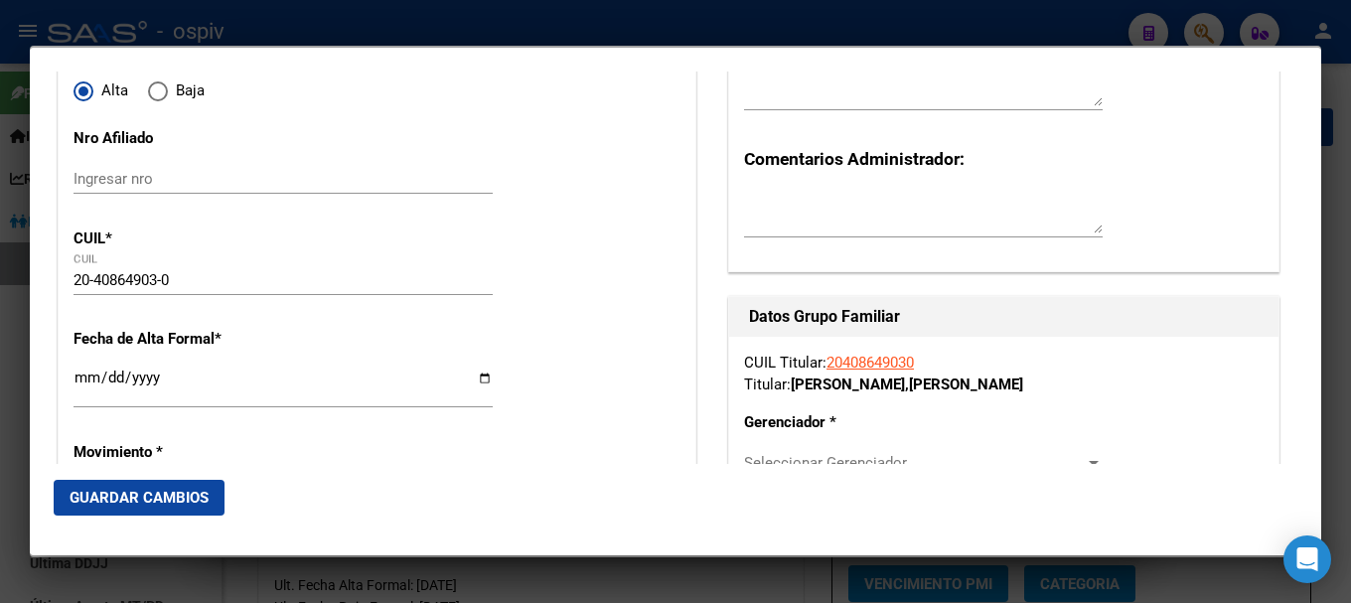
radio input "true"
type input "OLAVARRIA"
click at [81, 386] on input "Ingresar fecha" at bounding box center [282, 385] width 419 height 32
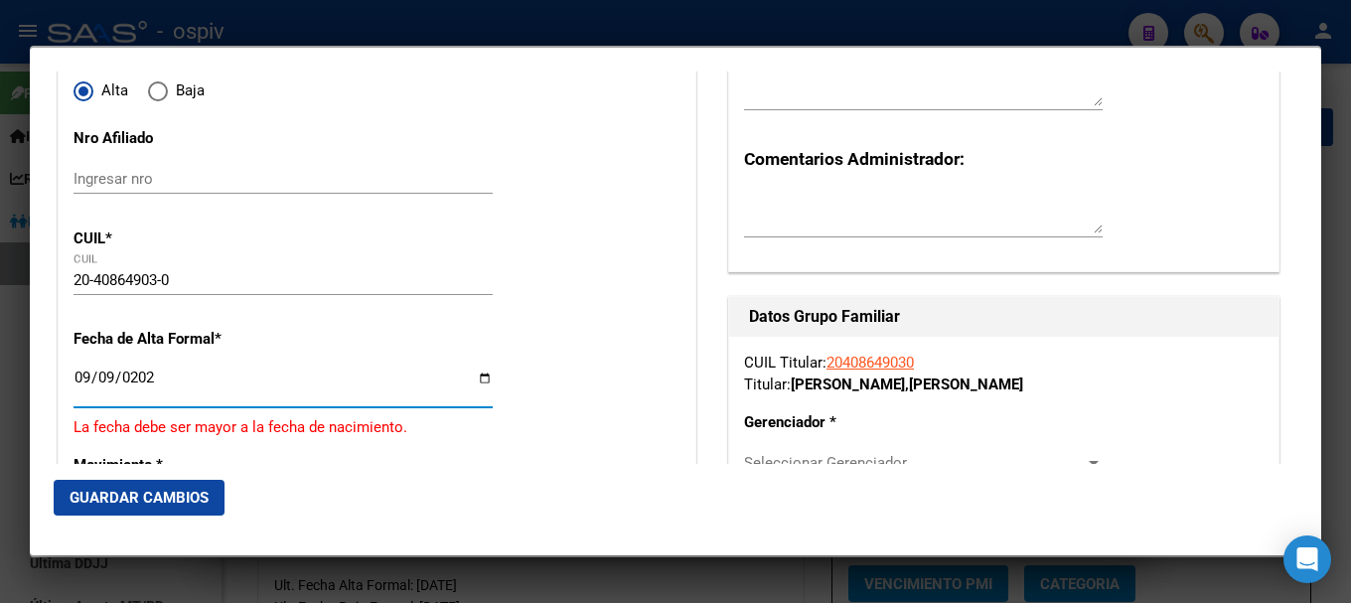
type input "[DATE]"
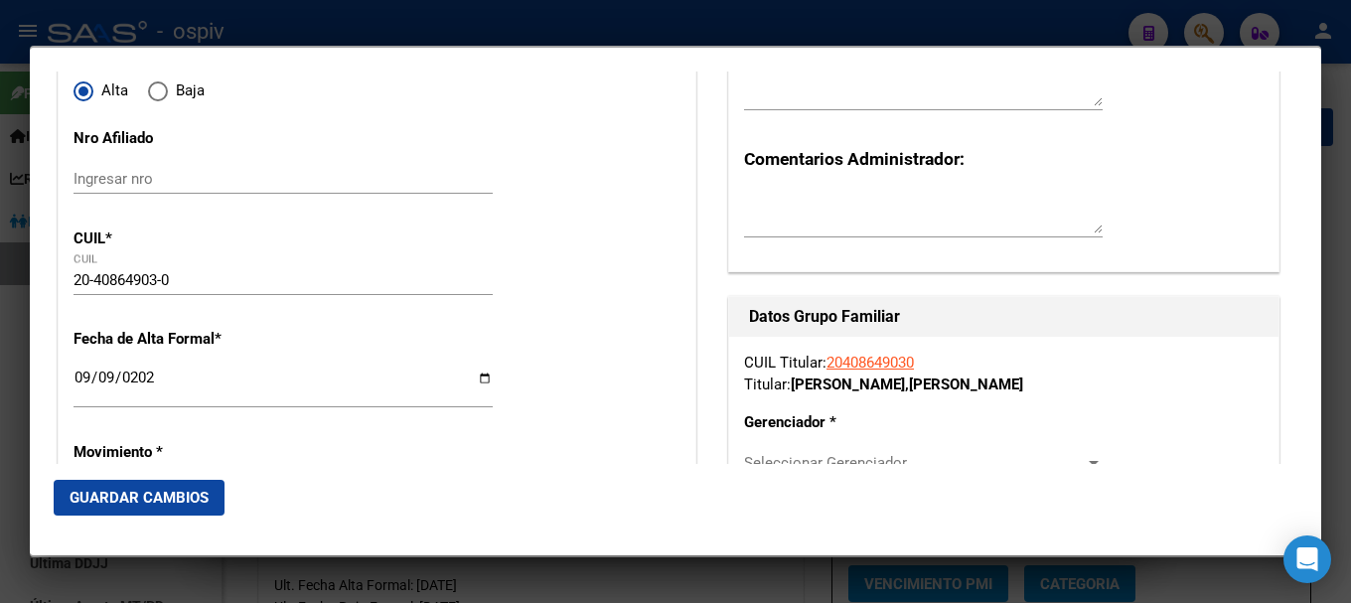
scroll to position [497, 0]
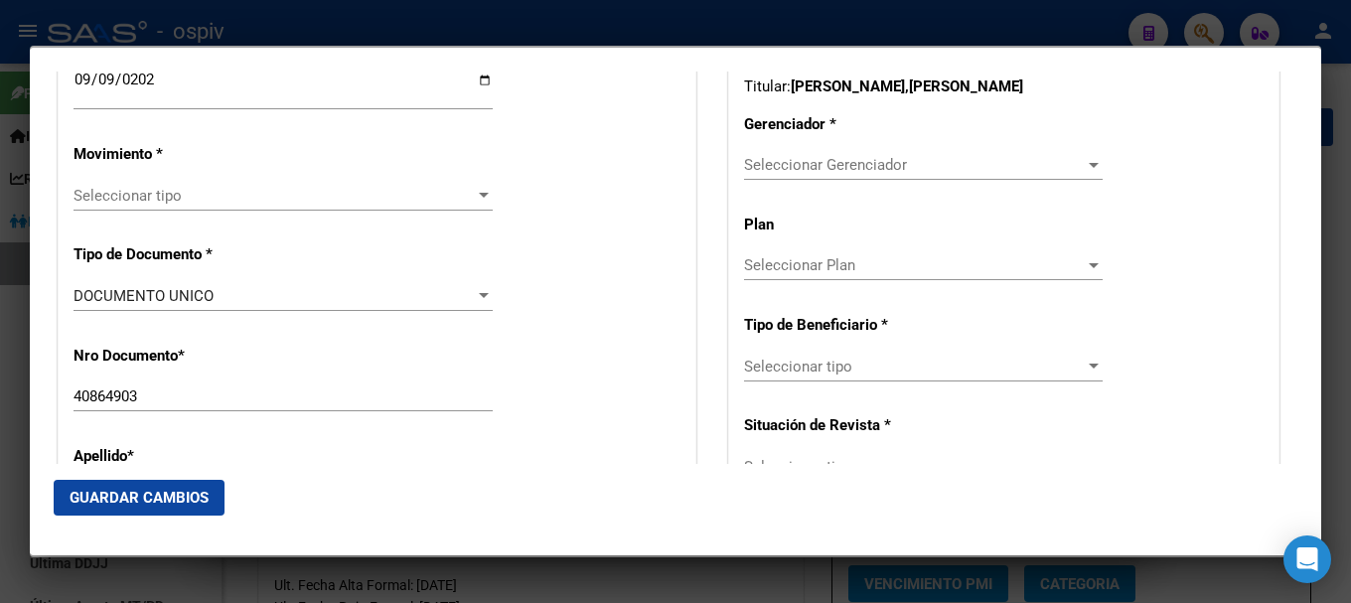
click at [122, 200] on span "Seleccionar tipo" at bounding box center [273, 196] width 401 height 18
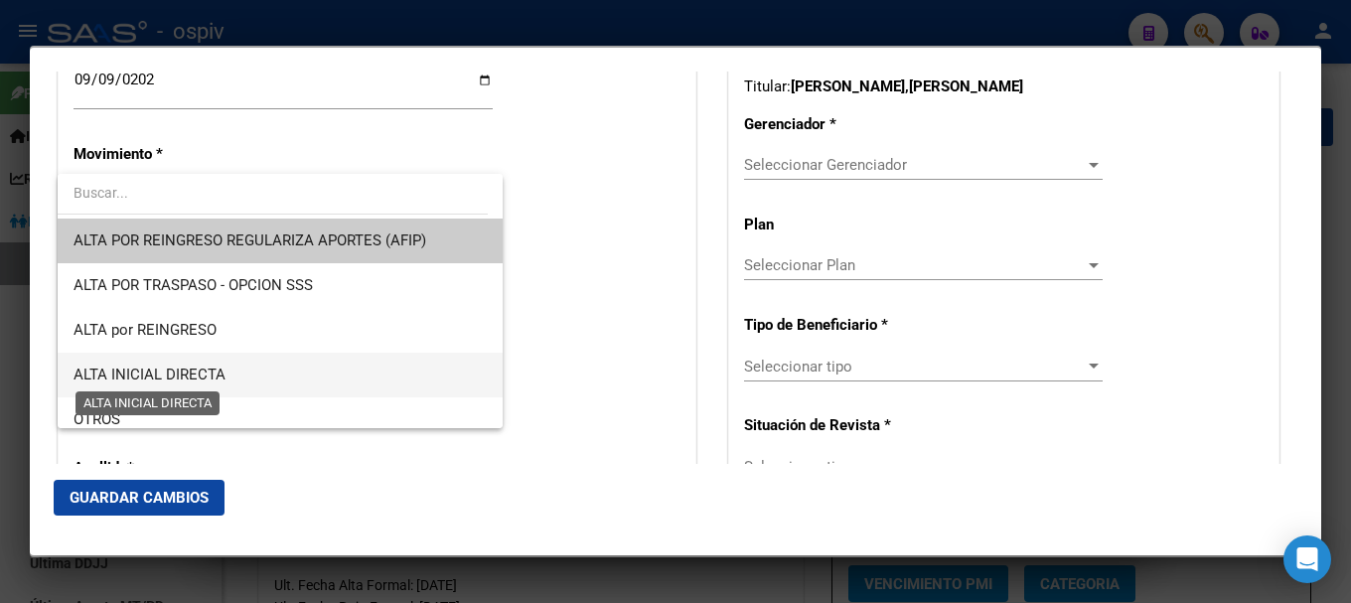
click at [157, 373] on span "ALTA INICIAL DIRECTA" at bounding box center [149, 374] width 152 height 18
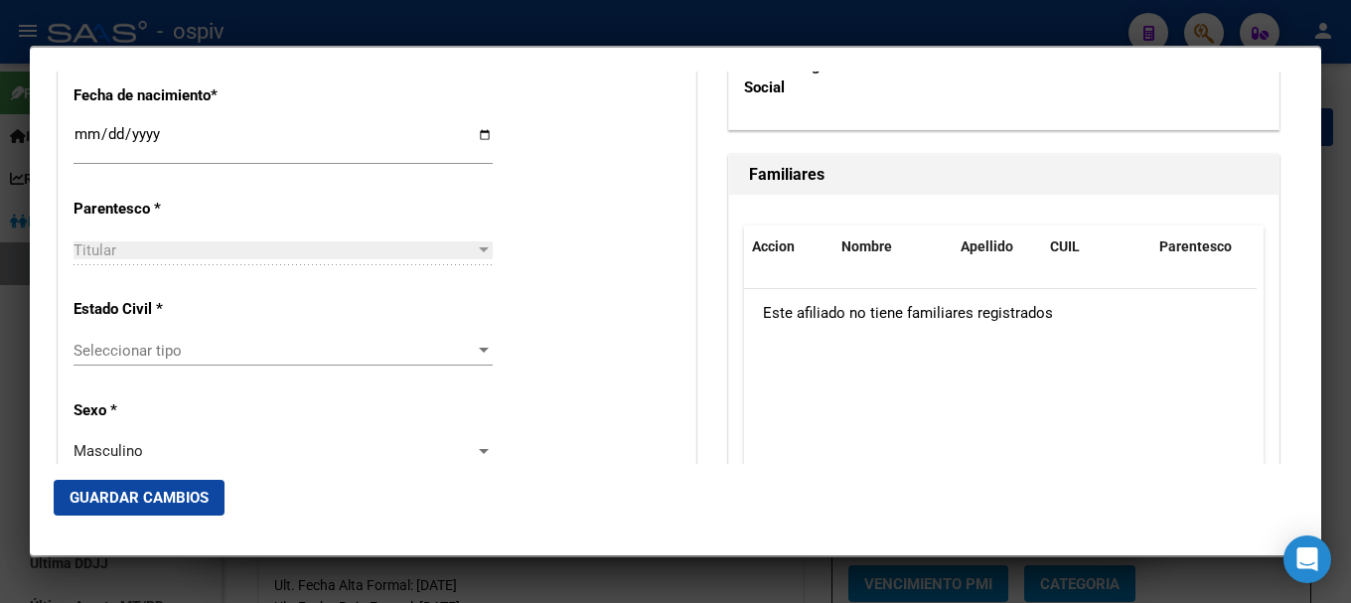
scroll to position [1092, 0]
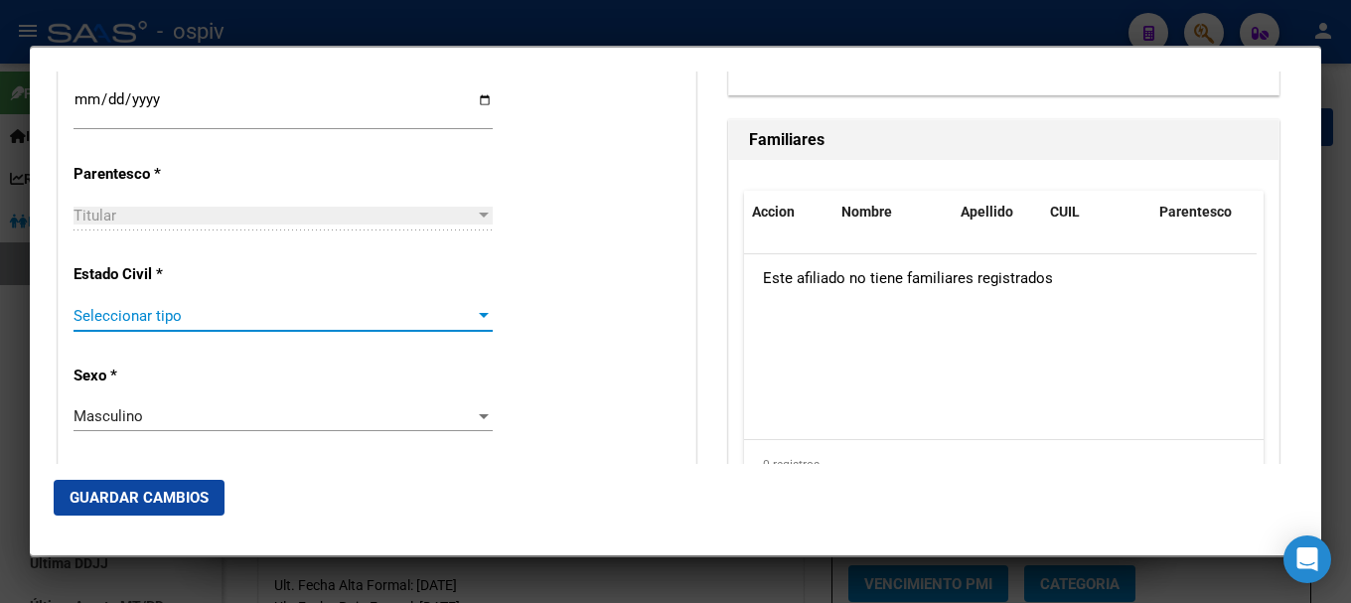
click at [129, 324] on span "Seleccionar tipo" at bounding box center [273, 316] width 401 height 18
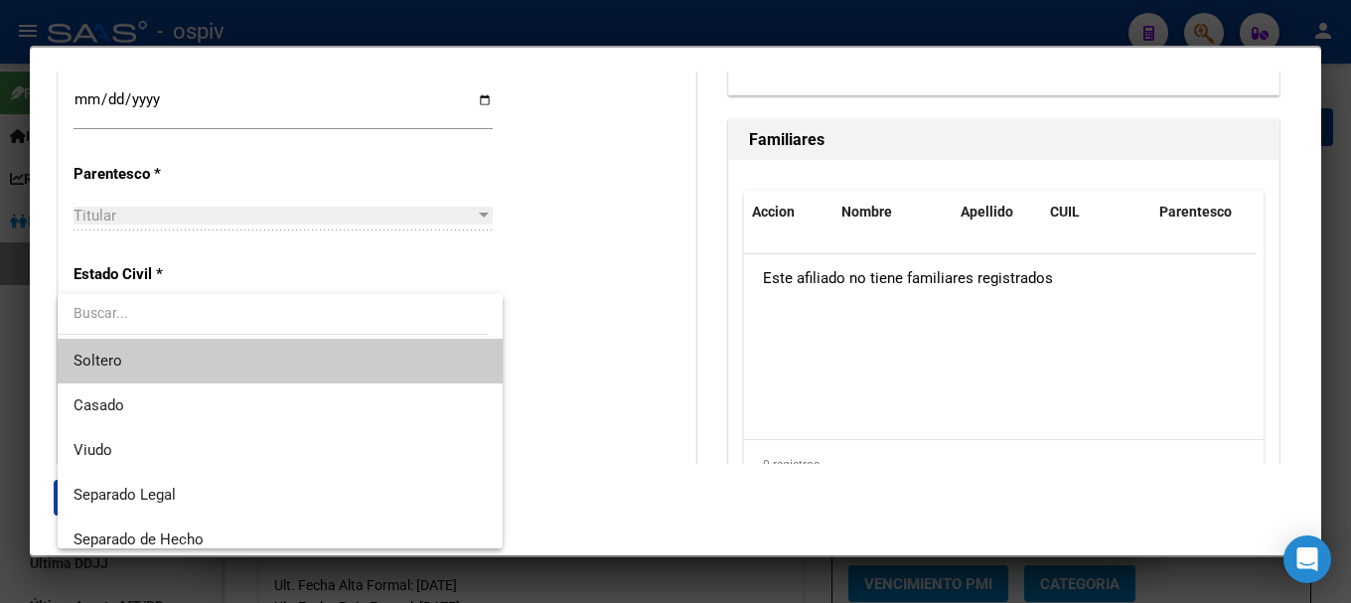
click at [131, 365] on span "Soltero" at bounding box center [279, 361] width 413 height 45
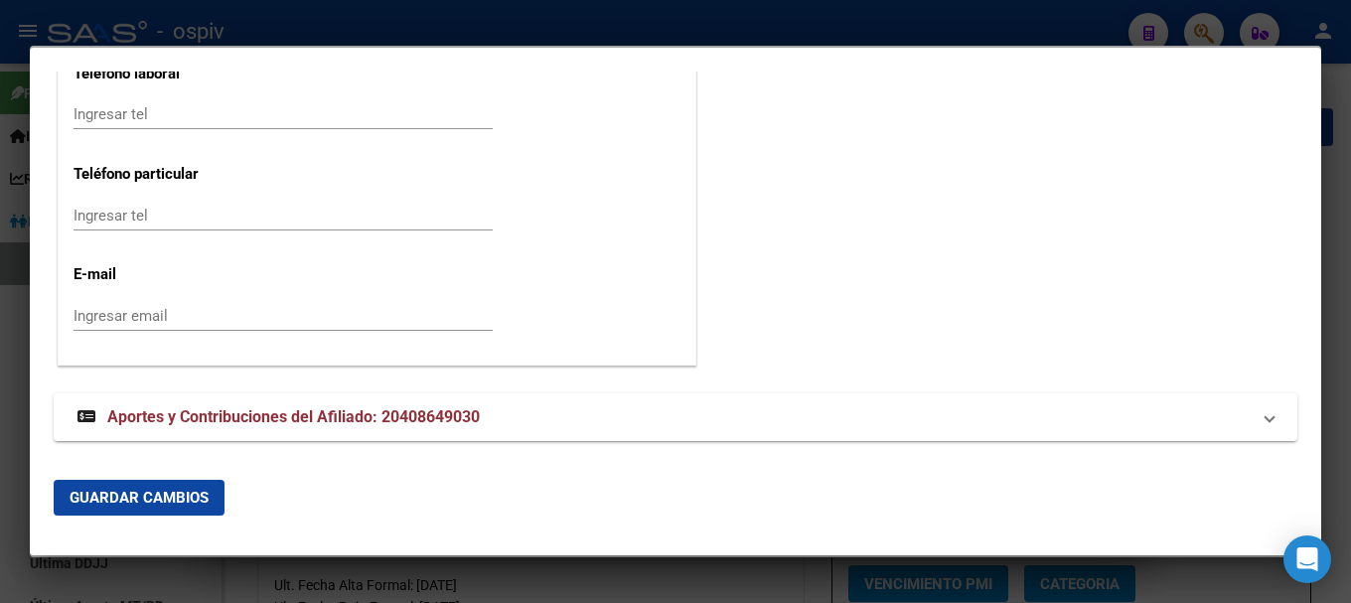
scroll to position [2538, 0]
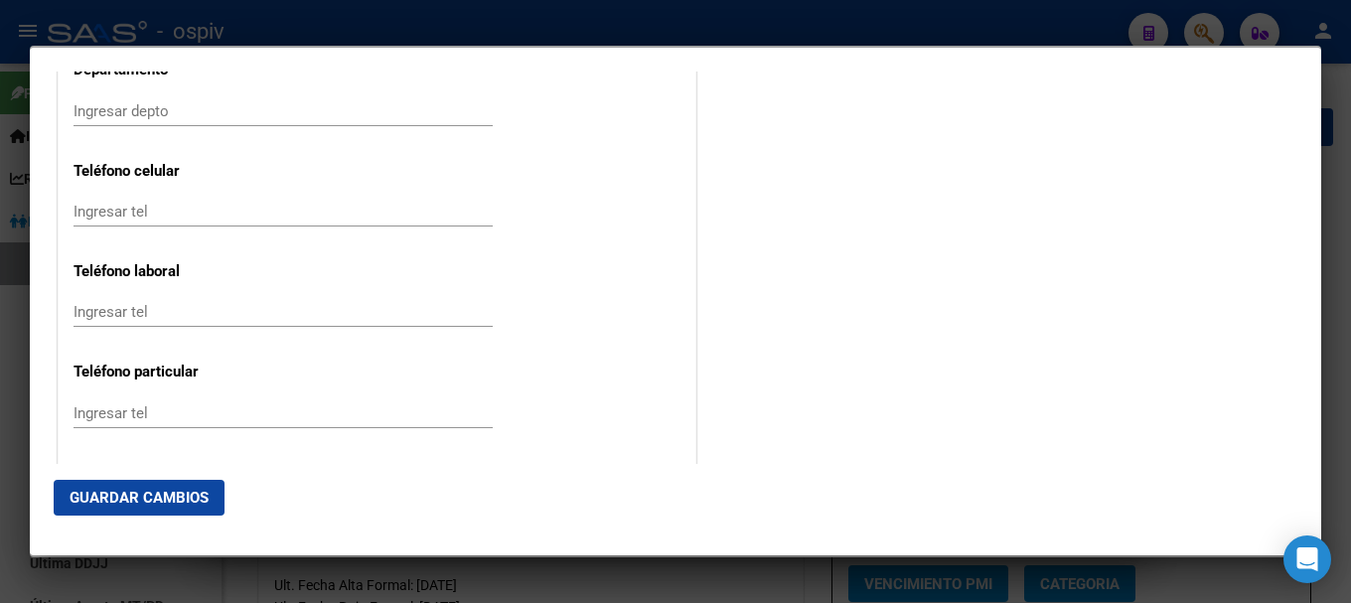
click at [146, 224] on div "Ingresar tel" at bounding box center [282, 212] width 419 height 30
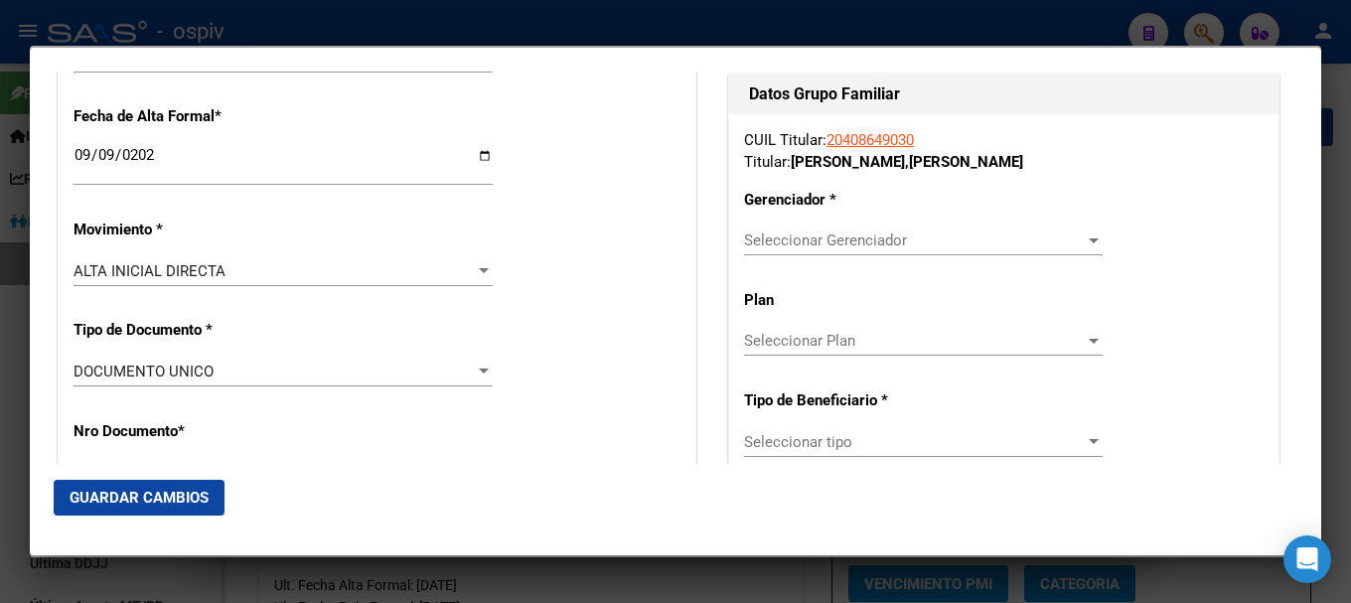
scroll to position [254, 0]
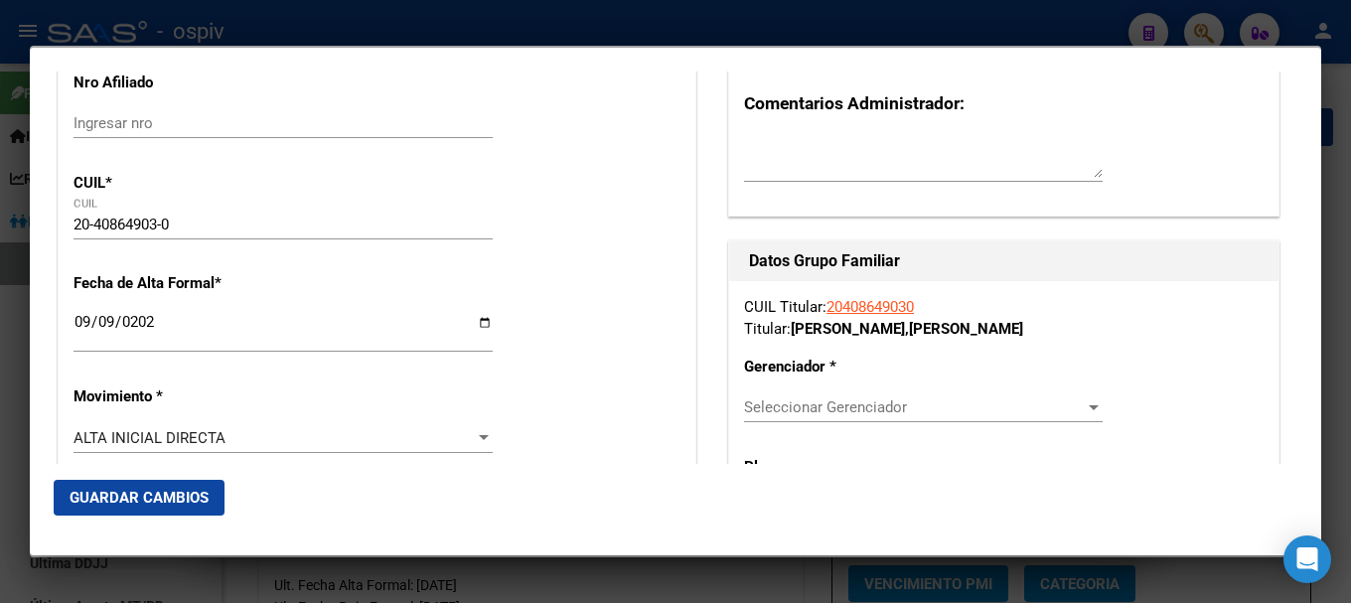
type input "1124668471"
click at [837, 395] on div "Seleccionar Gerenciador Seleccionar Gerenciador" at bounding box center [923, 407] width 359 height 30
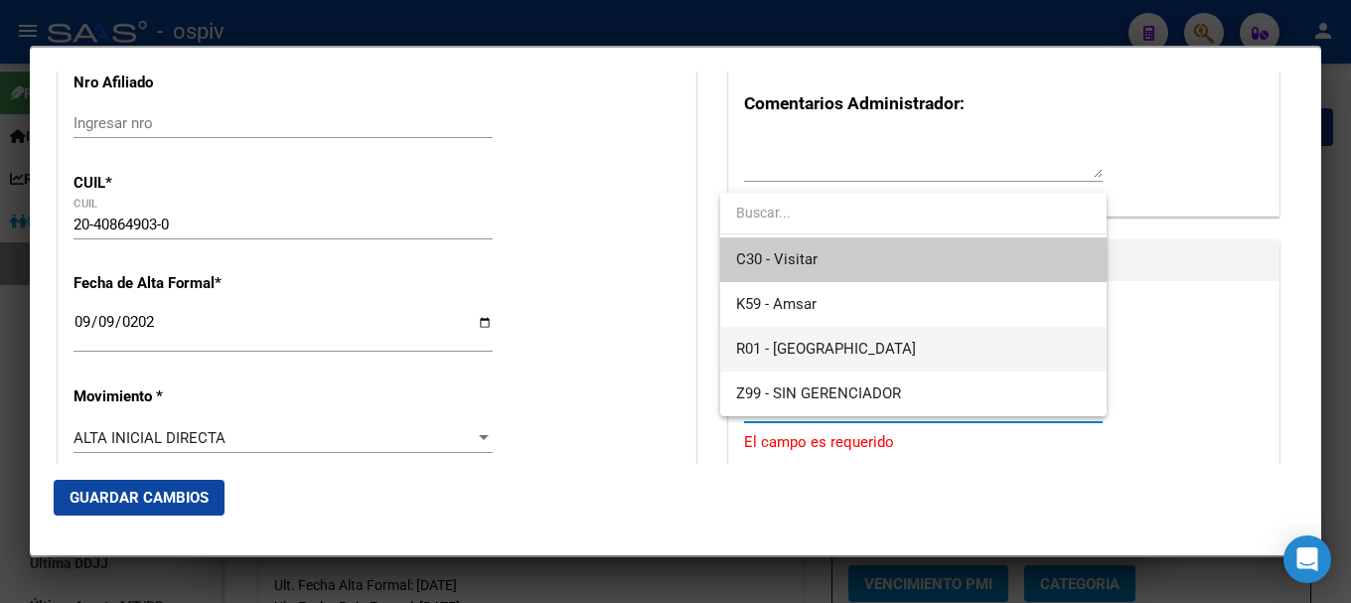
click at [816, 344] on span "R01 - [GEOGRAPHIC_DATA]" at bounding box center [913, 349] width 354 height 45
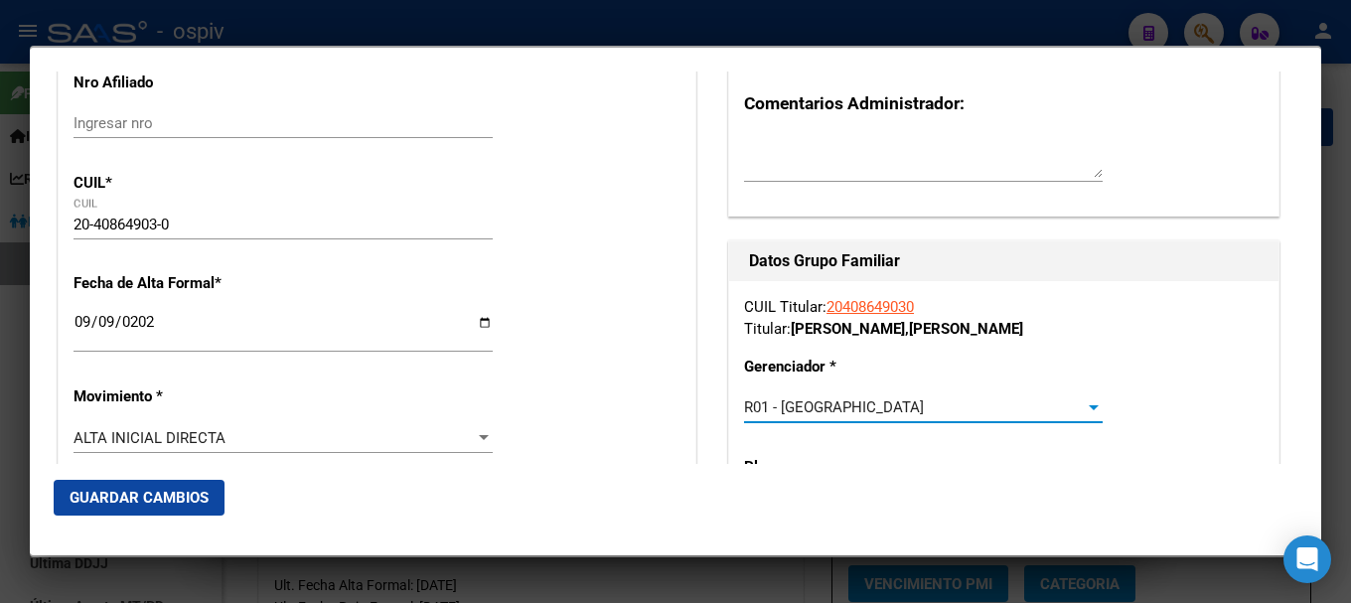
click at [818, 402] on div "R01 - [GEOGRAPHIC_DATA]" at bounding box center [914, 407] width 341 height 18
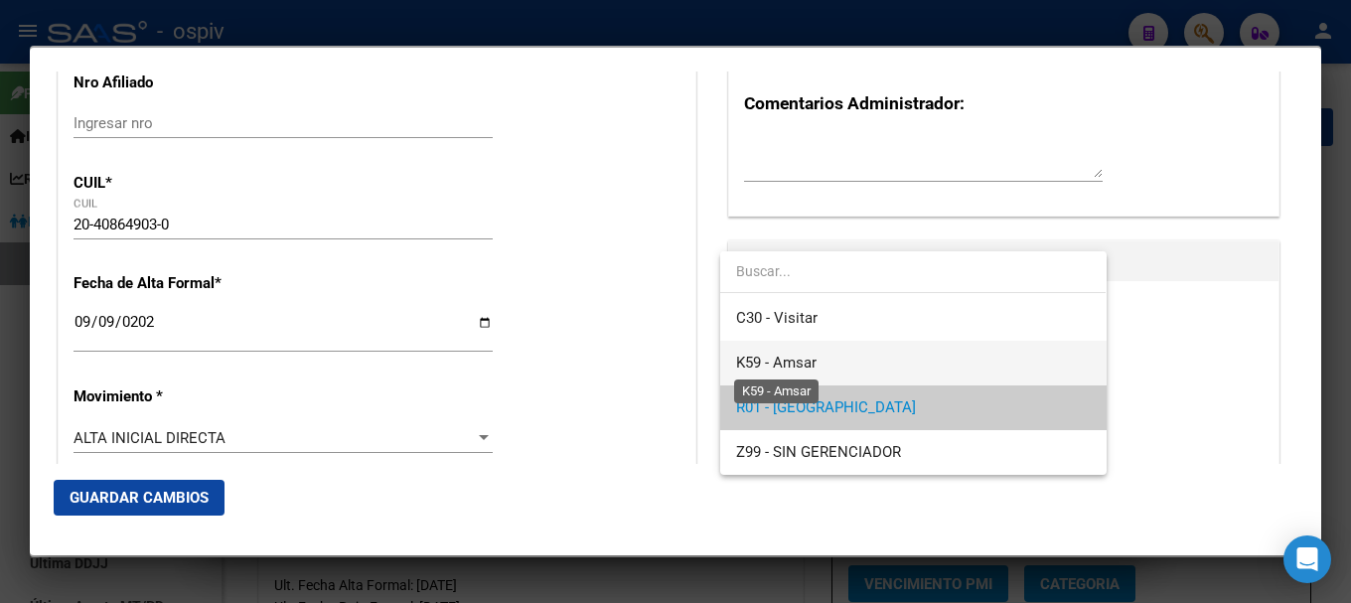
click at [803, 362] on span "K59 - Amsar" at bounding box center [776, 363] width 80 height 18
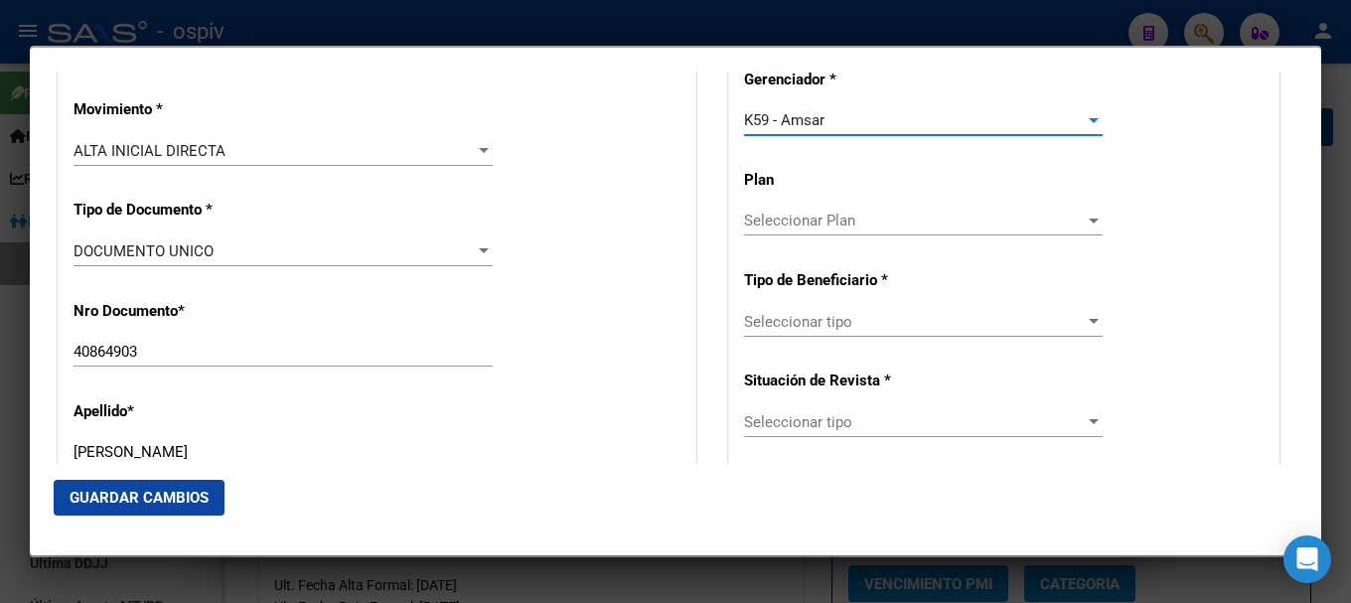
scroll to position [552, 0]
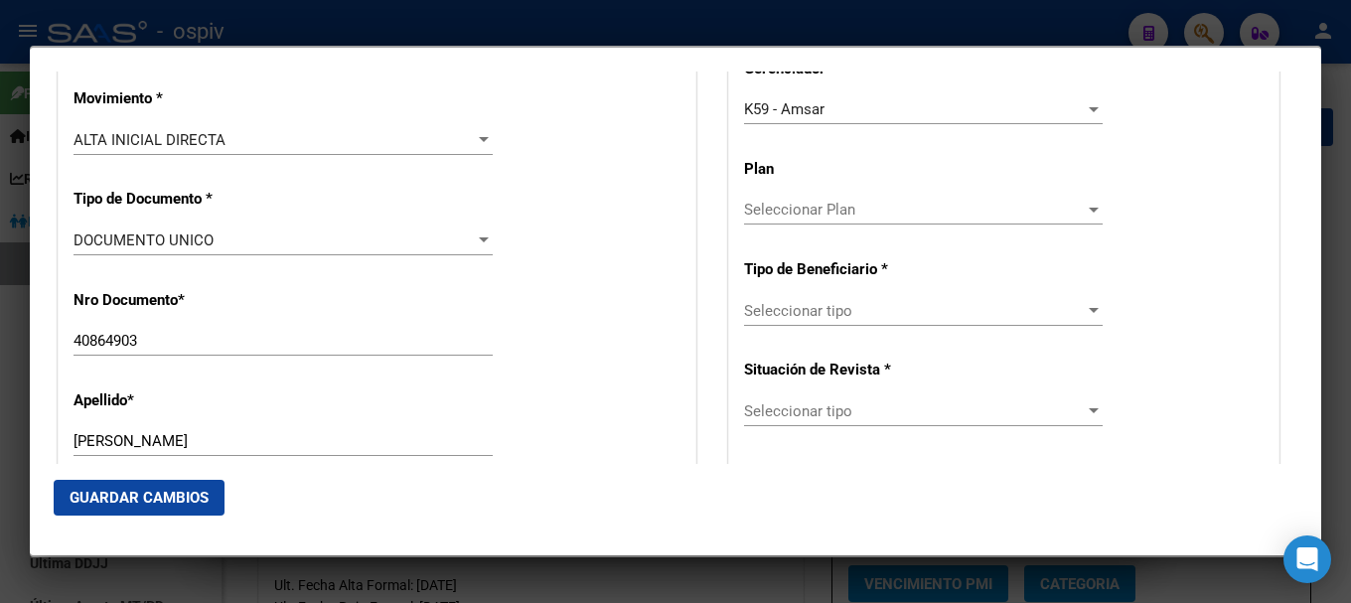
click at [837, 322] on div "Seleccionar tipo Seleccionar tipo" at bounding box center [923, 311] width 359 height 30
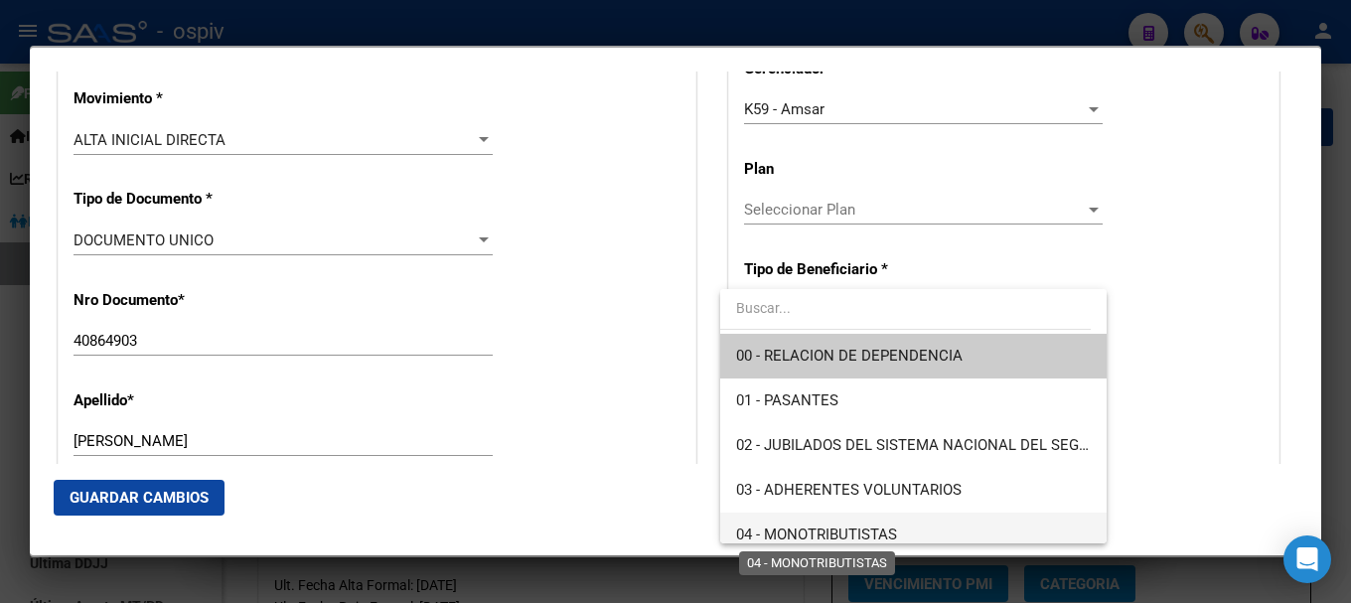
drag, startPoint x: 808, startPoint y: 534, endPoint x: 669, endPoint y: 538, distance: 139.1
click at [808, 535] on span "04 - MONOTRIBUTISTAS" at bounding box center [816, 534] width 161 height 18
type input "20-40864903-0"
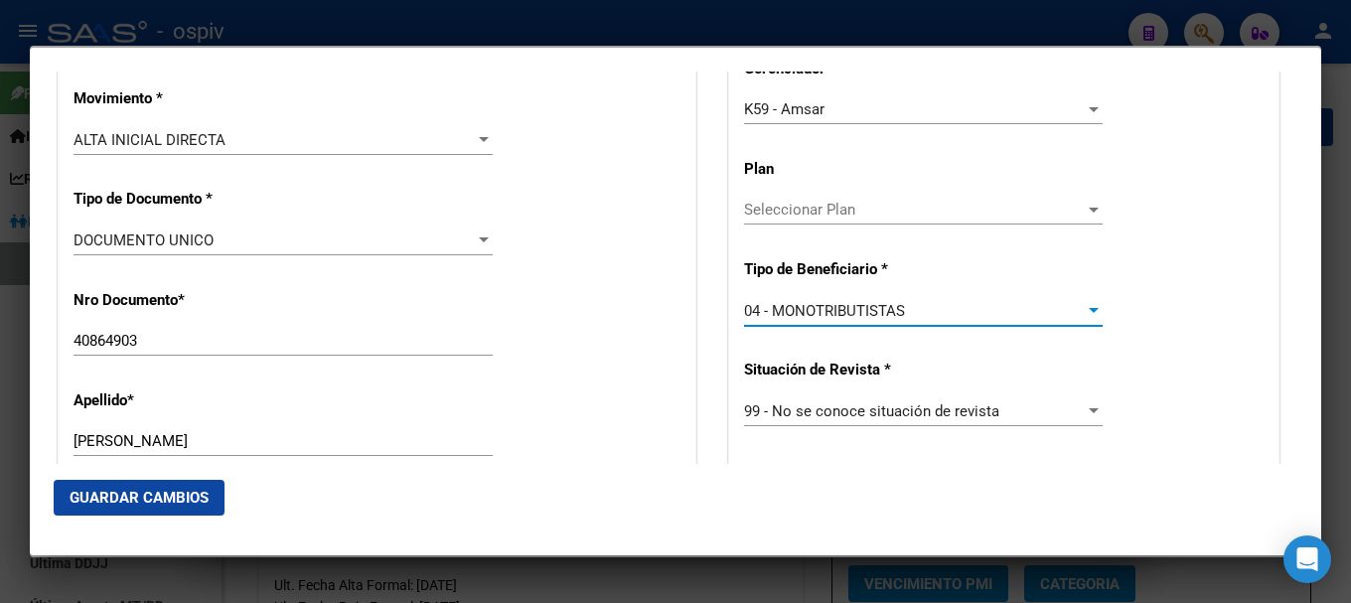
click at [151, 496] on span "Guardar Cambios" at bounding box center [139, 498] width 139 height 18
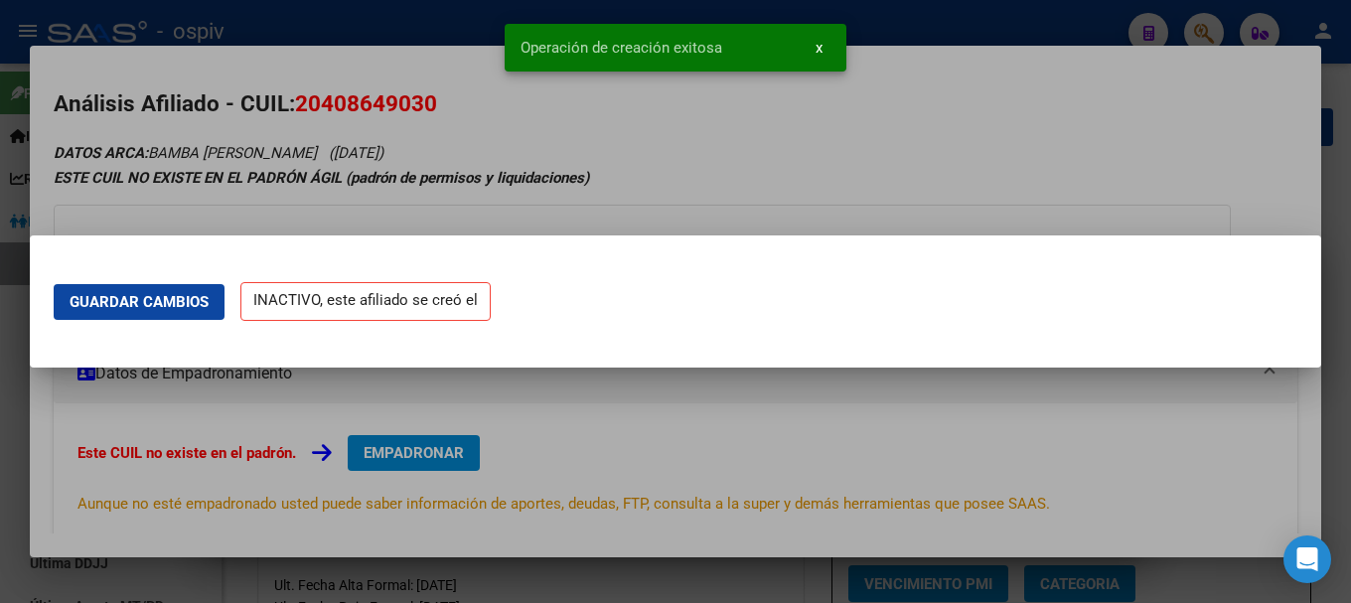
scroll to position [0, 0]
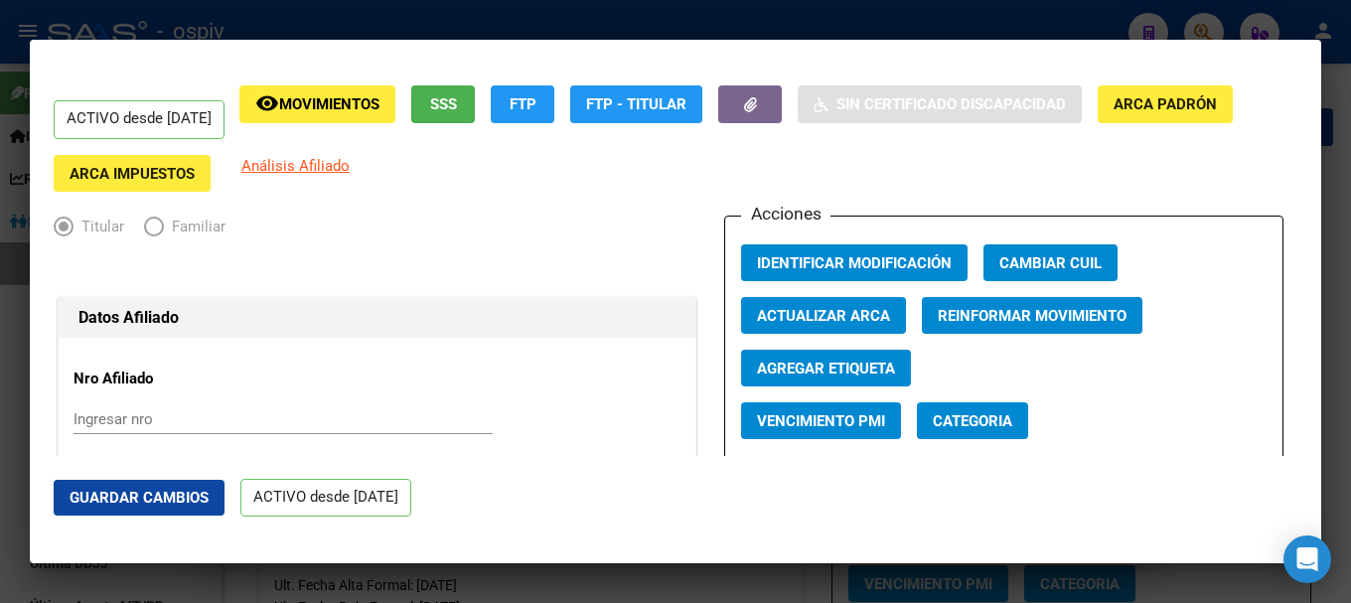
click at [977, 417] on span "Categoria" at bounding box center [972, 421] width 79 height 18
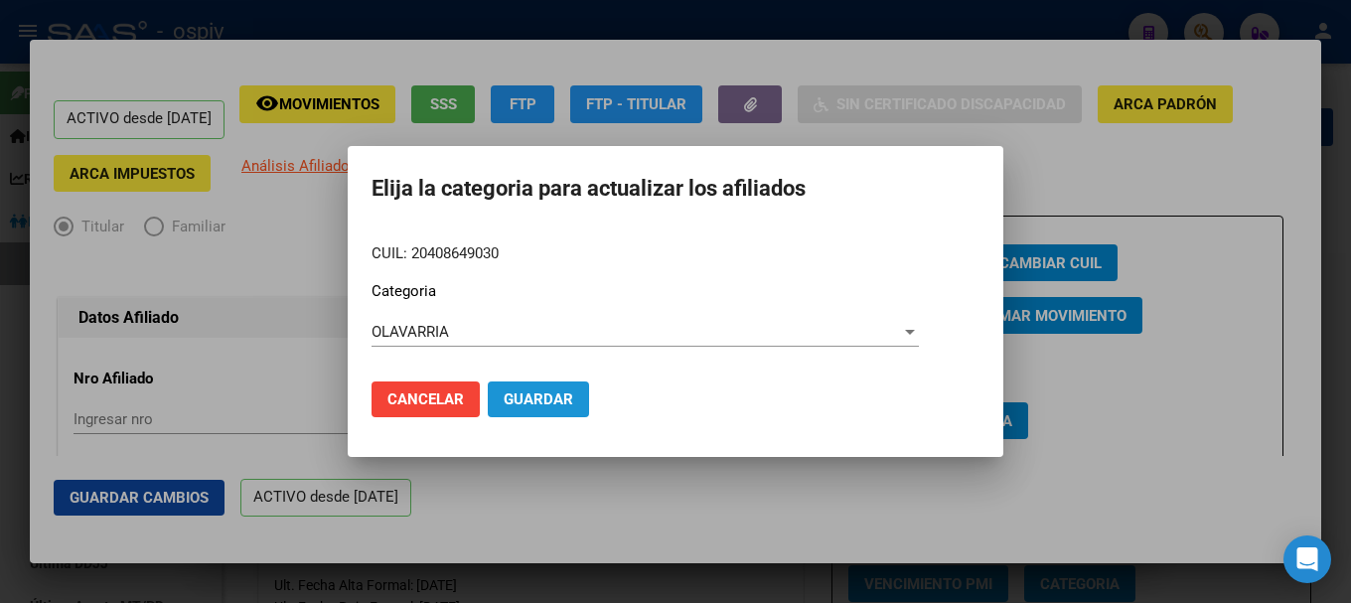
drag, startPoint x: 555, startPoint y: 400, endPoint x: 994, endPoint y: 383, distance: 439.3
click at [554, 399] on span "Guardar" at bounding box center [539, 399] width 70 height 18
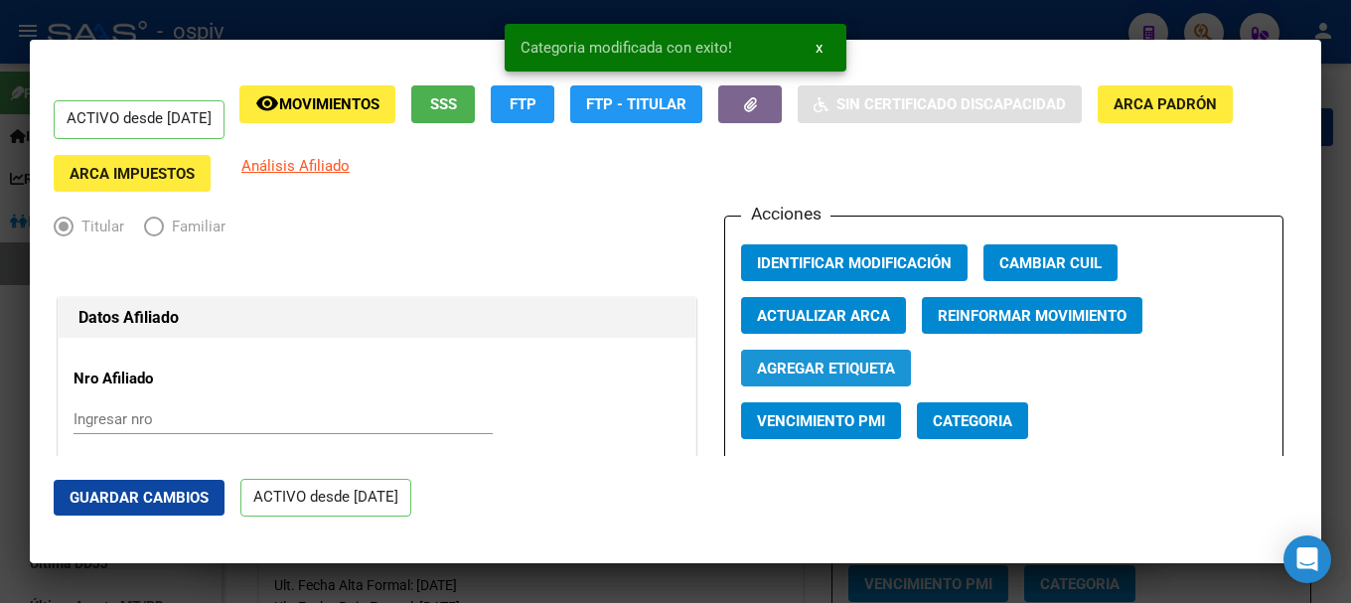
click at [854, 378] on button "Agregar Etiqueta" at bounding box center [826, 368] width 170 height 37
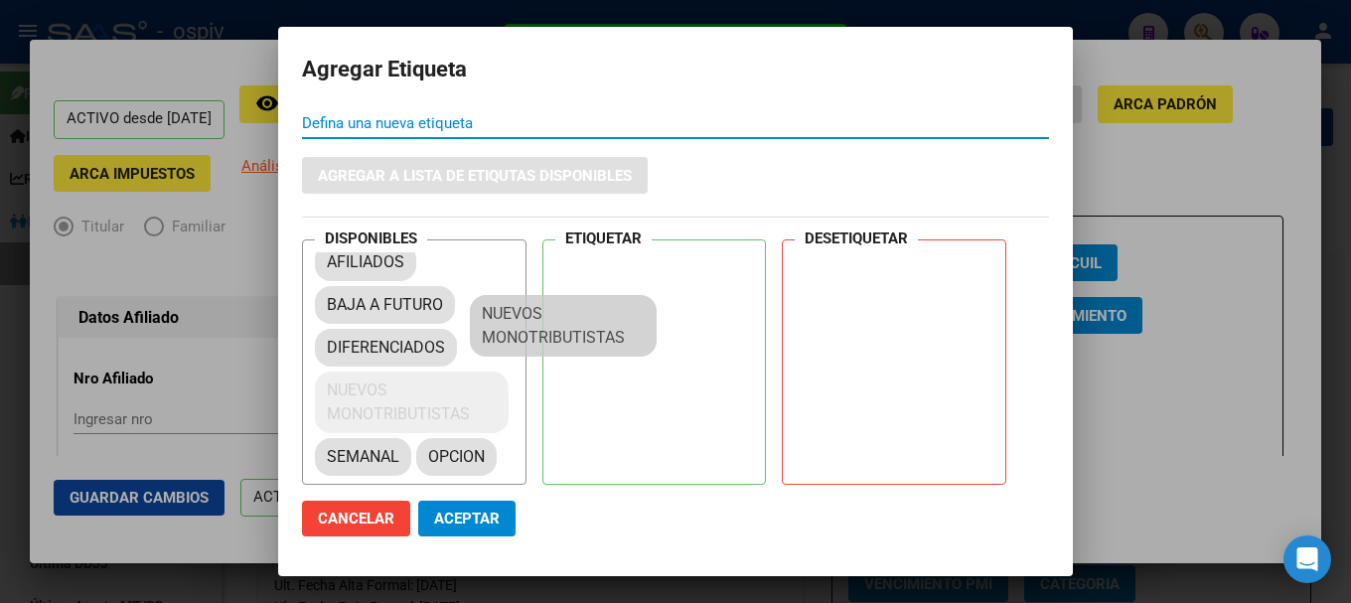
scroll to position [27, 0]
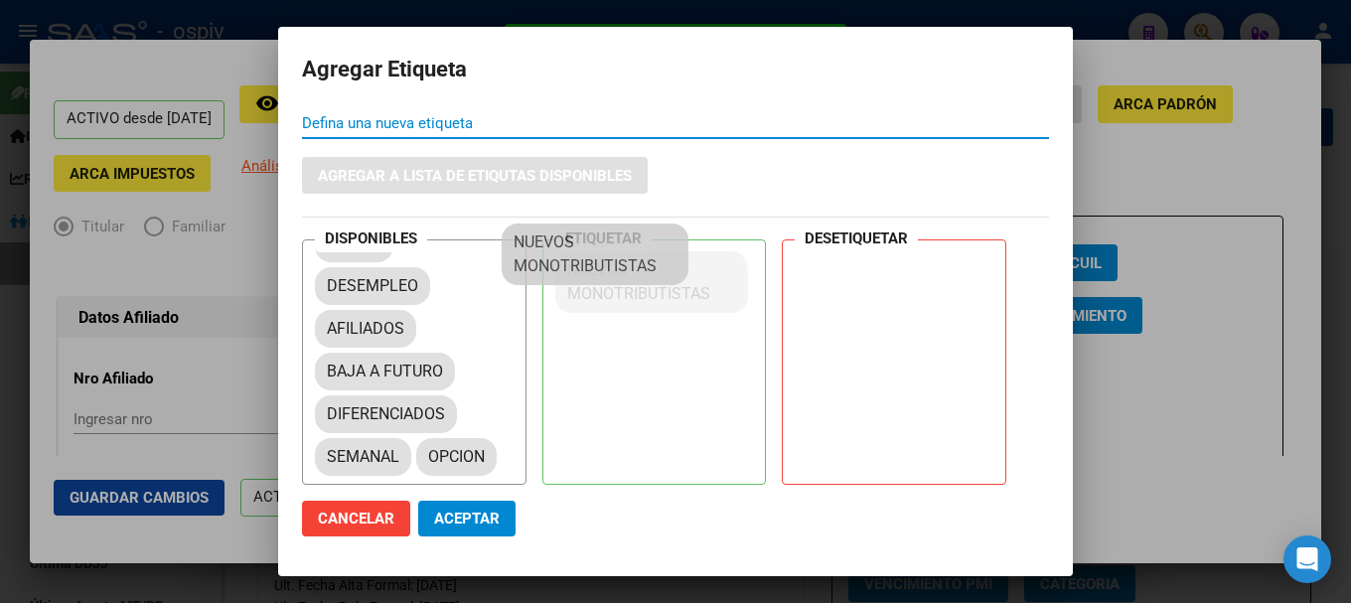
drag, startPoint x: 426, startPoint y: 452, endPoint x: 580, endPoint y: 269, distance: 238.9
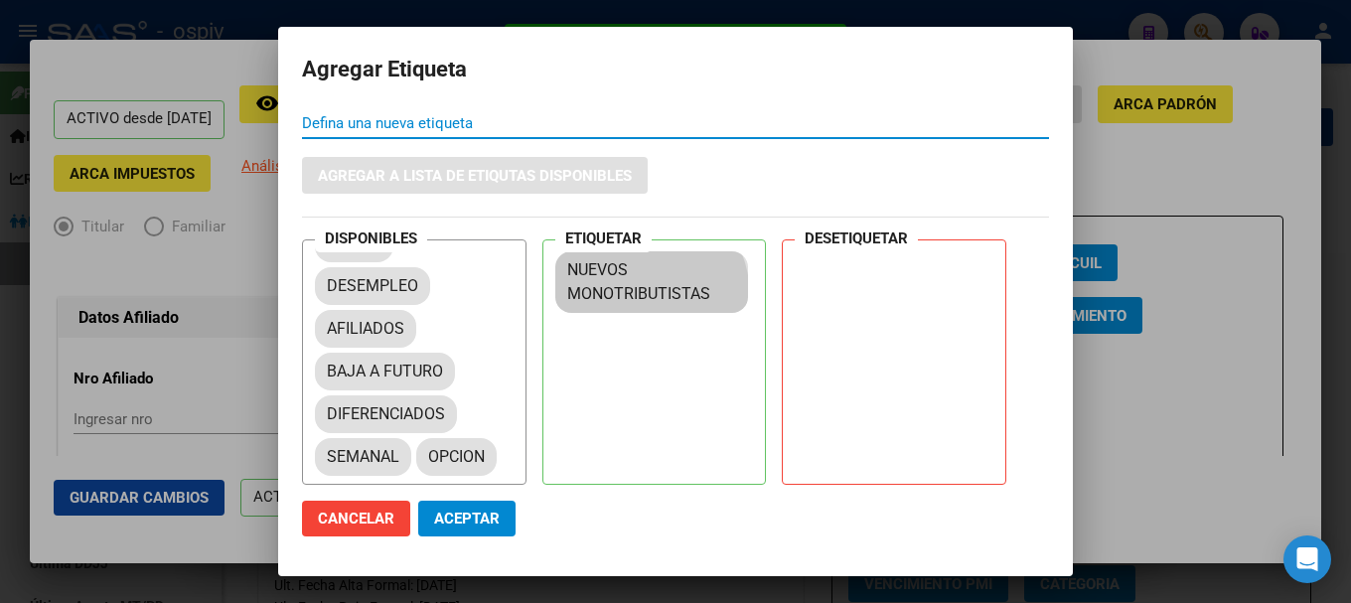
click at [507, 509] on button "Aceptar" at bounding box center [466, 519] width 97 height 36
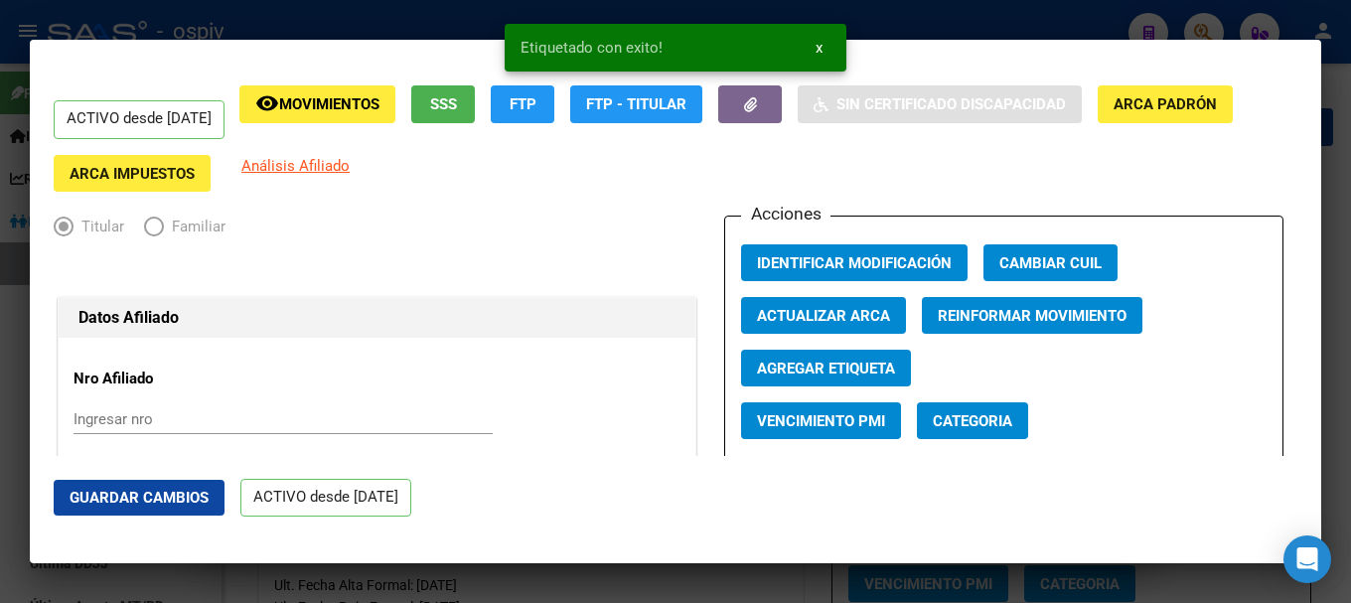
click at [302, 152] on div "ACTIVO desde 09/09/2025 remove_red_eye Movimientos SSS FTP FTP - Titular Sin Ce…" at bounding box center [675, 138] width 1243 height 106
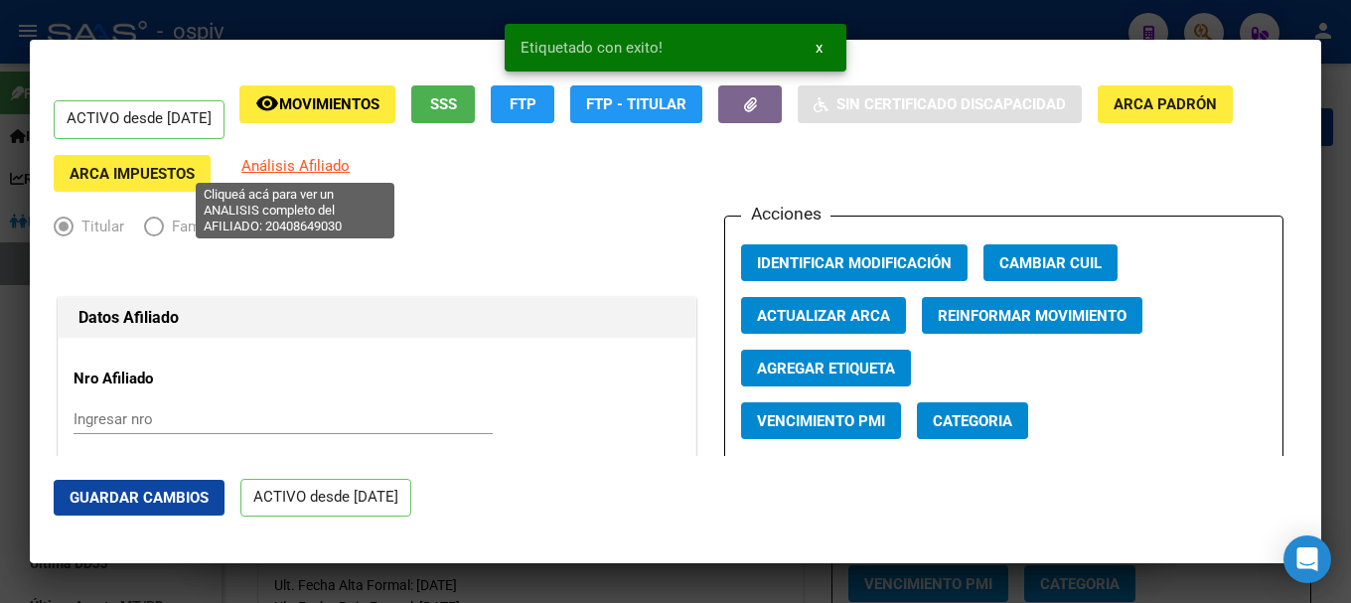
click at [308, 160] on span "Análisis Afiliado" at bounding box center [295, 166] width 108 height 18
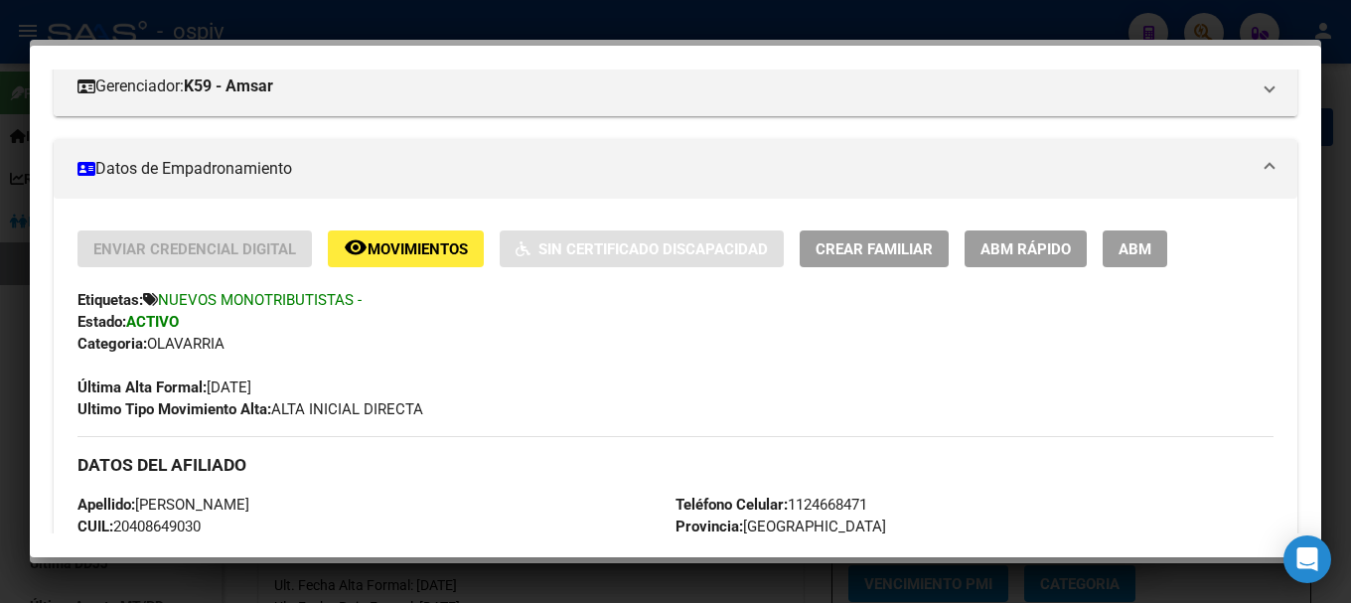
scroll to position [0, 0]
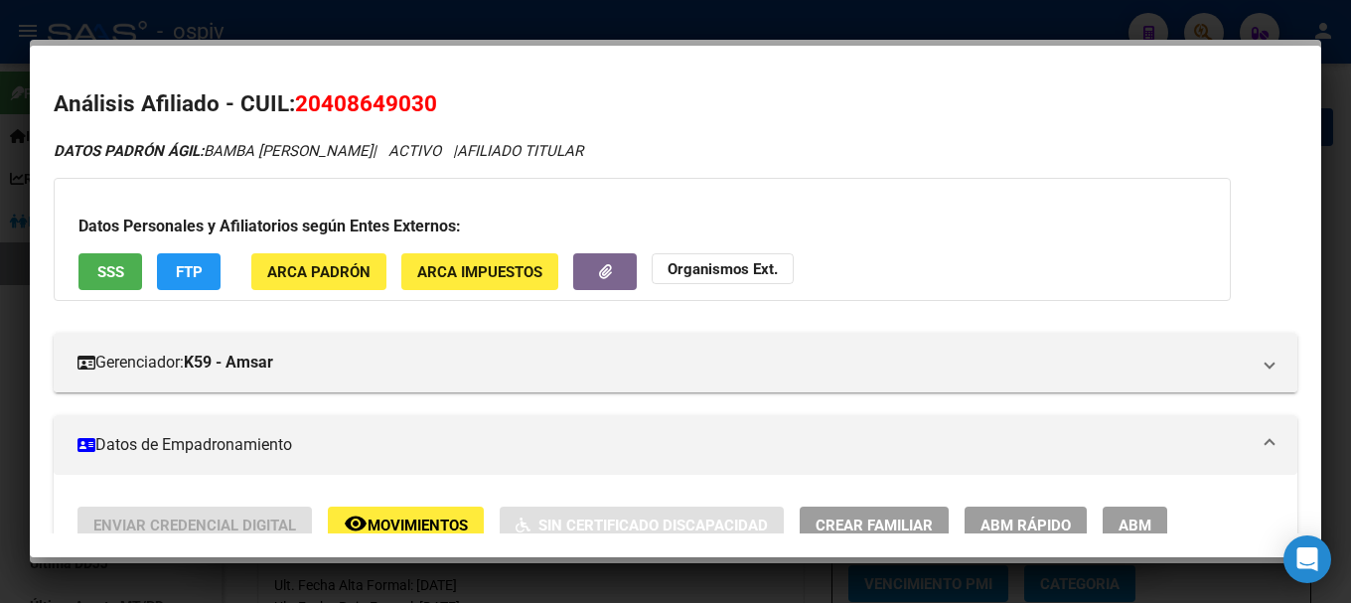
click at [199, 265] on span "FTP" at bounding box center [189, 272] width 27 height 18
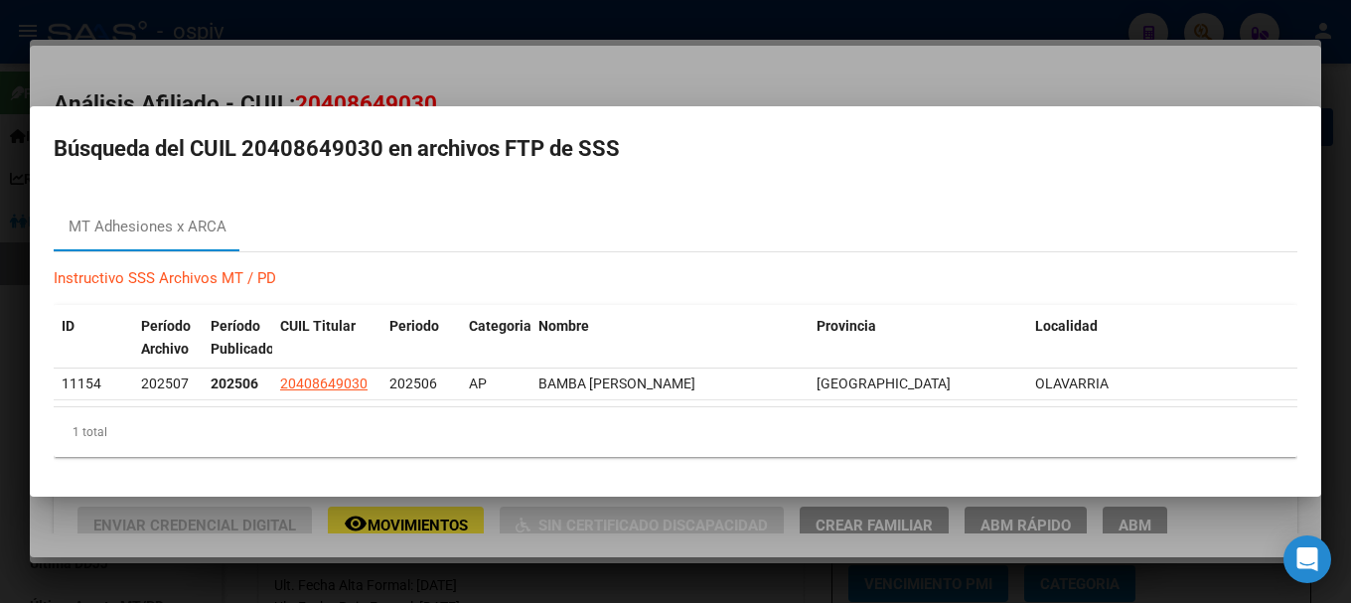
click at [0, 432] on div at bounding box center [675, 301] width 1351 height 603
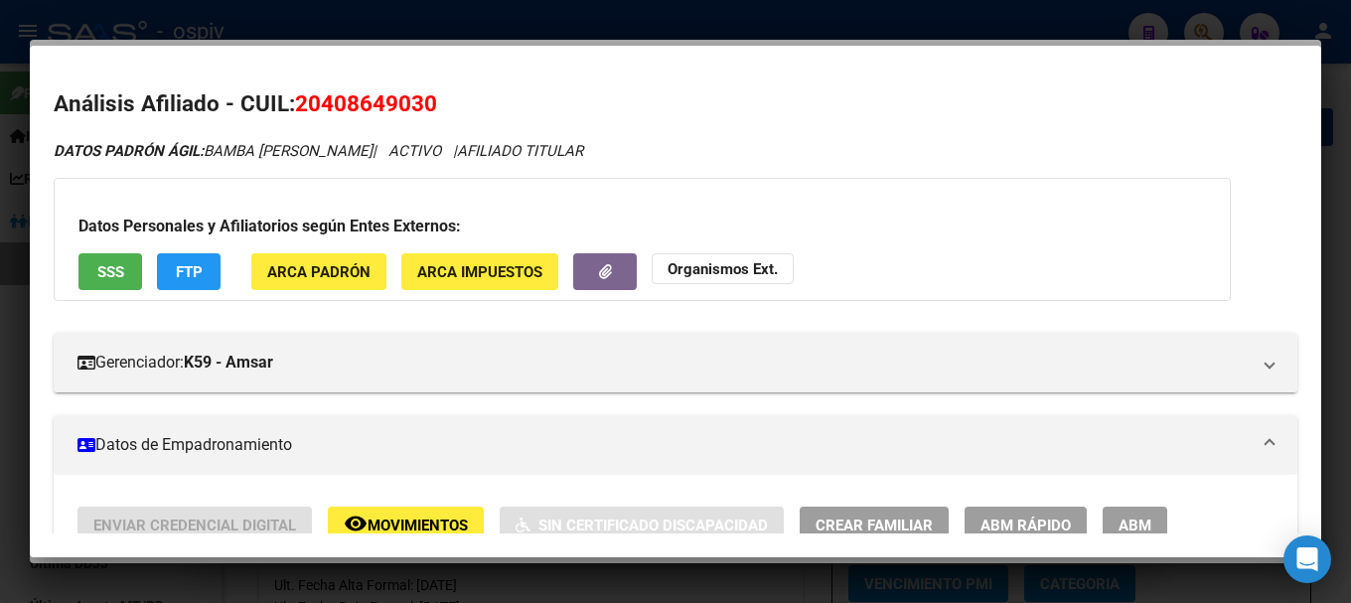
click at [6, 134] on div at bounding box center [675, 301] width 1351 height 603
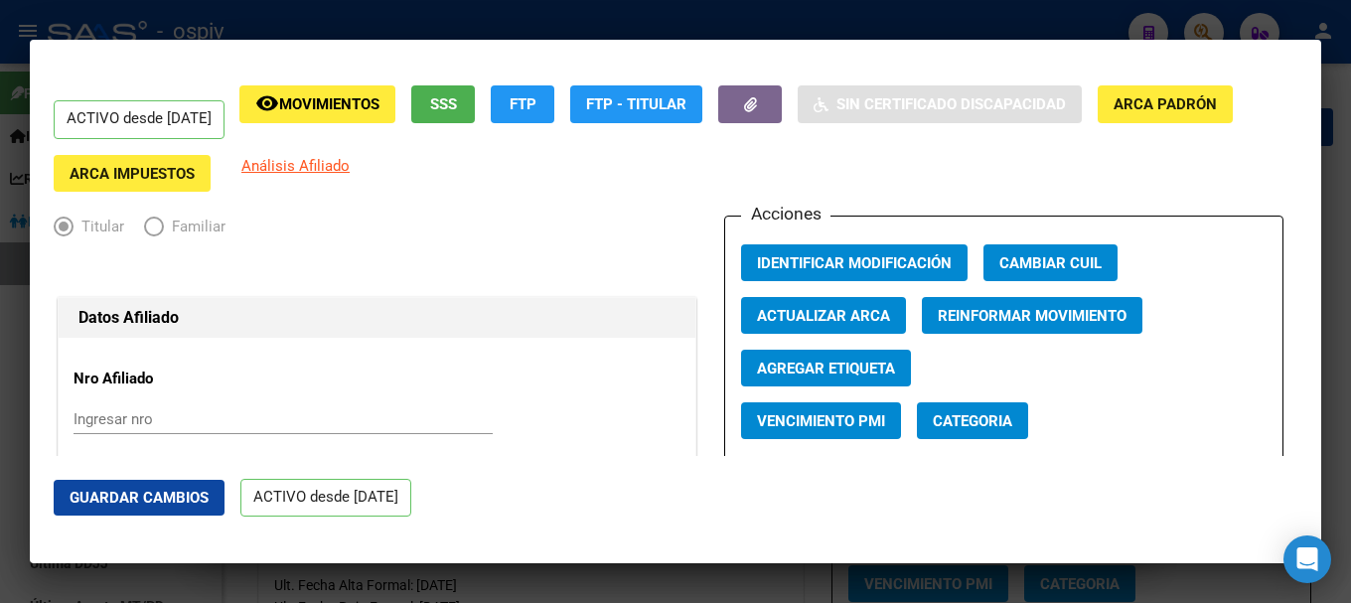
click at [1205, 27] on div at bounding box center [675, 301] width 1351 height 603
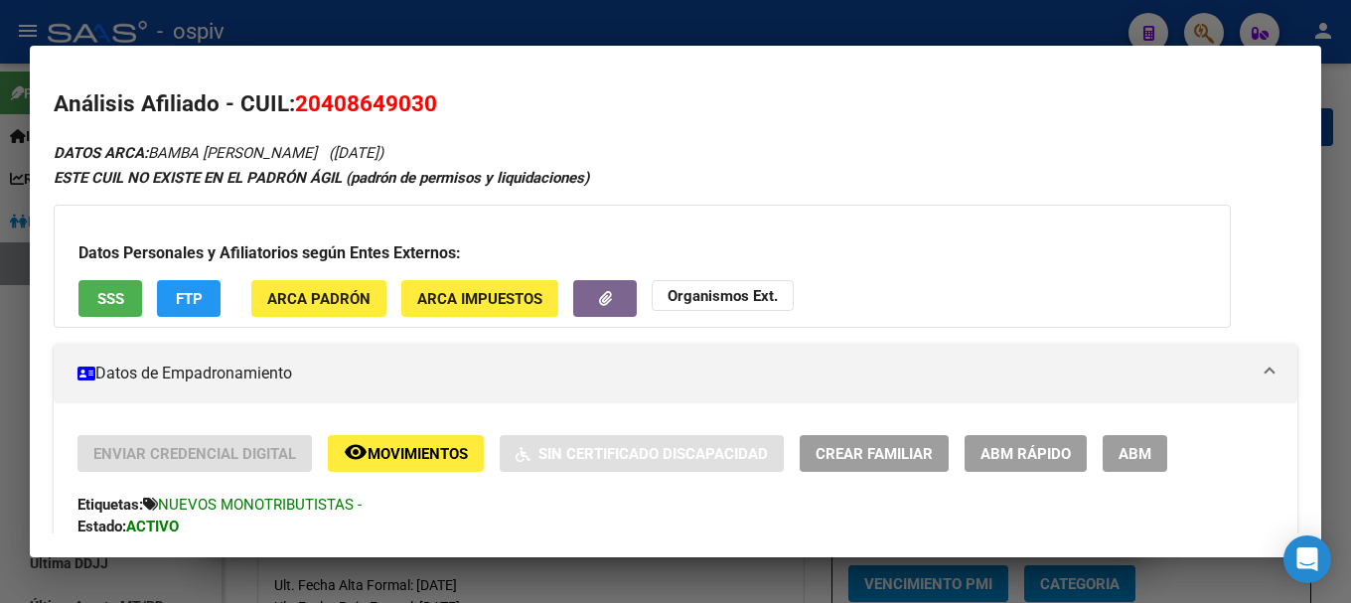
click at [1218, 23] on div at bounding box center [675, 301] width 1351 height 603
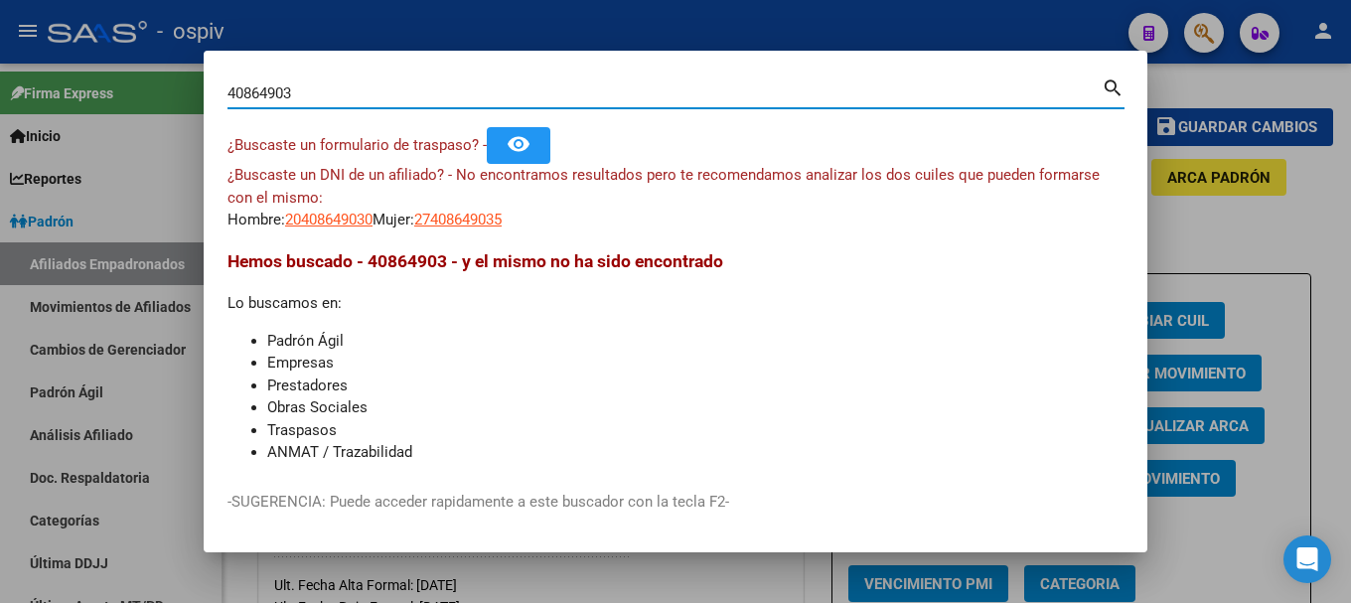
drag, startPoint x: 100, startPoint y: 61, endPoint x: 82, endPoint y: 58, distance: 18.1
click at [82, 58] on div "40864903 Buscar (apellido, dni, cuil, nro traspaso, cuit, obra social) search ¿…" at bounding box center [675, 301] width 1351 height 603
type input "33000008"
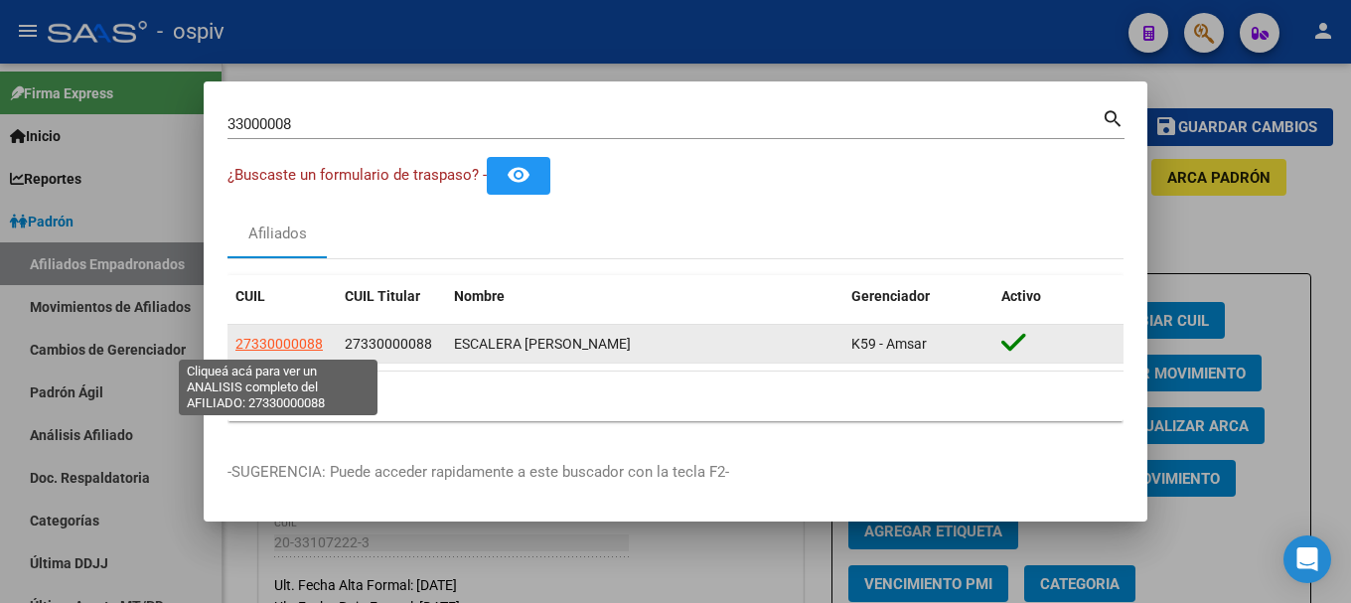
click at [311, 343] on span "27330000088" at bounding box center [278, 344] width 87 height 16
type textarea "27330000088"
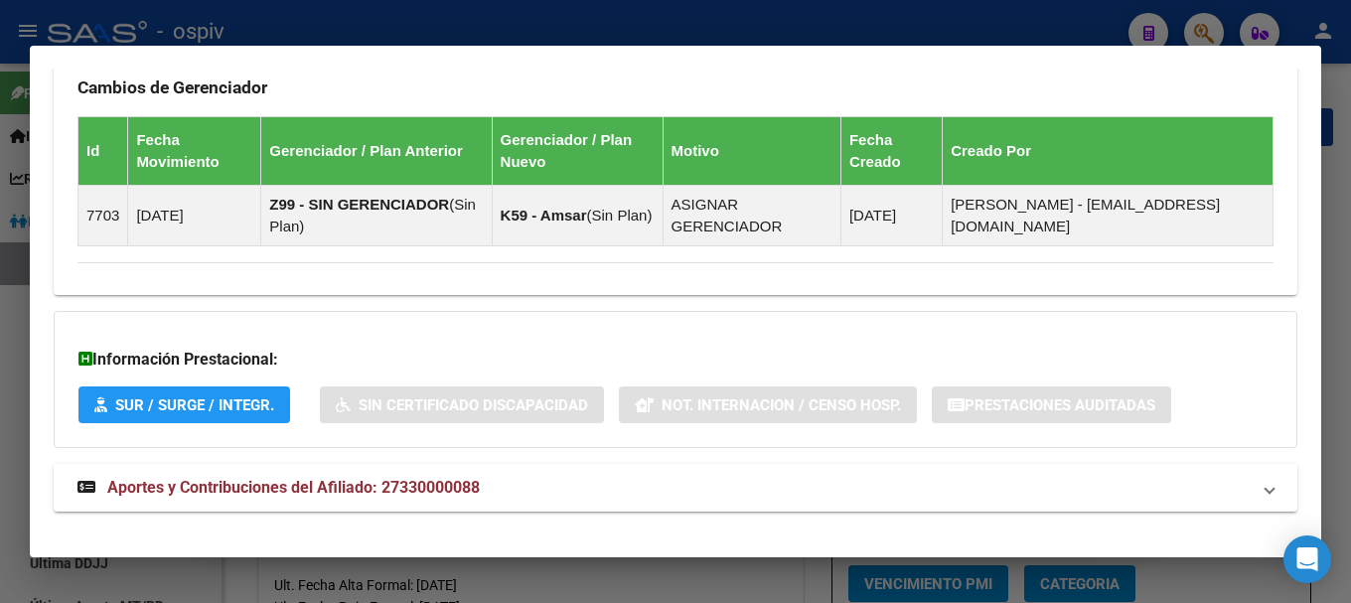
scroll to position [1192, 0]
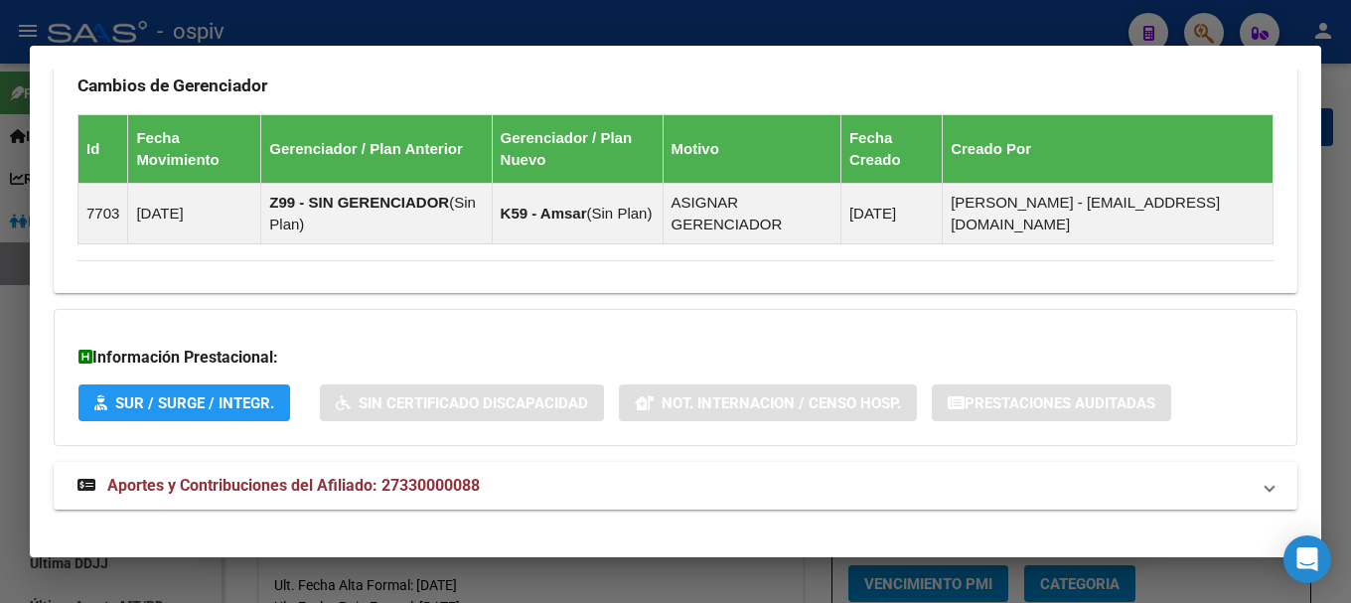
click at [430, 474] on strong "Aportes y Contribuciones del Afiliado: 27330000088" at bounding box center [278, 486] width 402 height 24
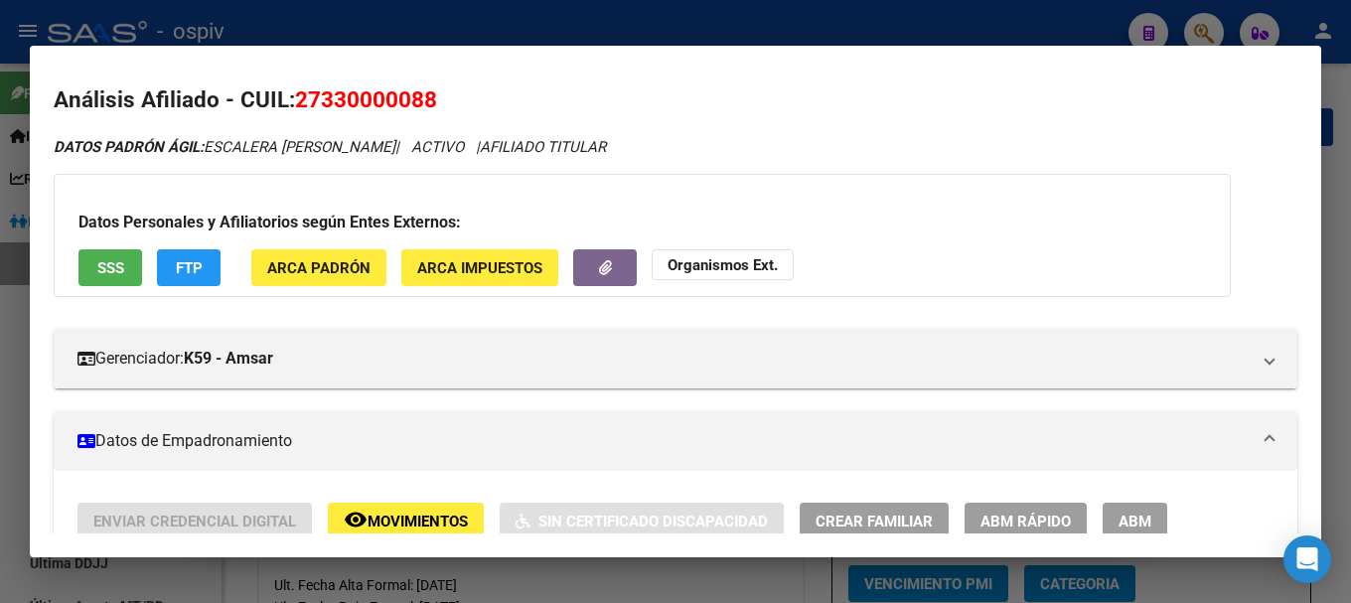
scroll to position [0, 0]
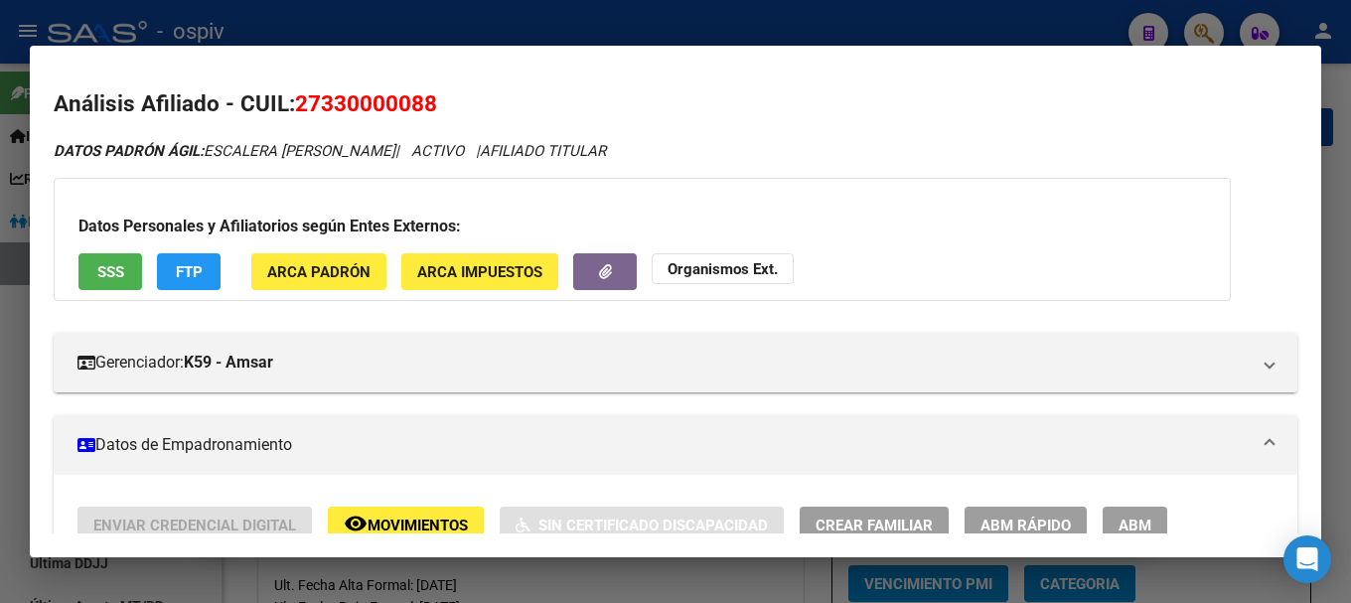
drag, startPoint x: 294, startPoint y: 99, endPoint x: 477, endPoint y: 99, distance: 182.7
click at [477, 99] on h2 "Análisis Afiliado - CUIL: 27330000088" at bounding box center [675, 104] width 1243 height 34
copy span "27330000088"
click at [1212, 19] on div at bounding box center [675, 301] width 1351 height 603
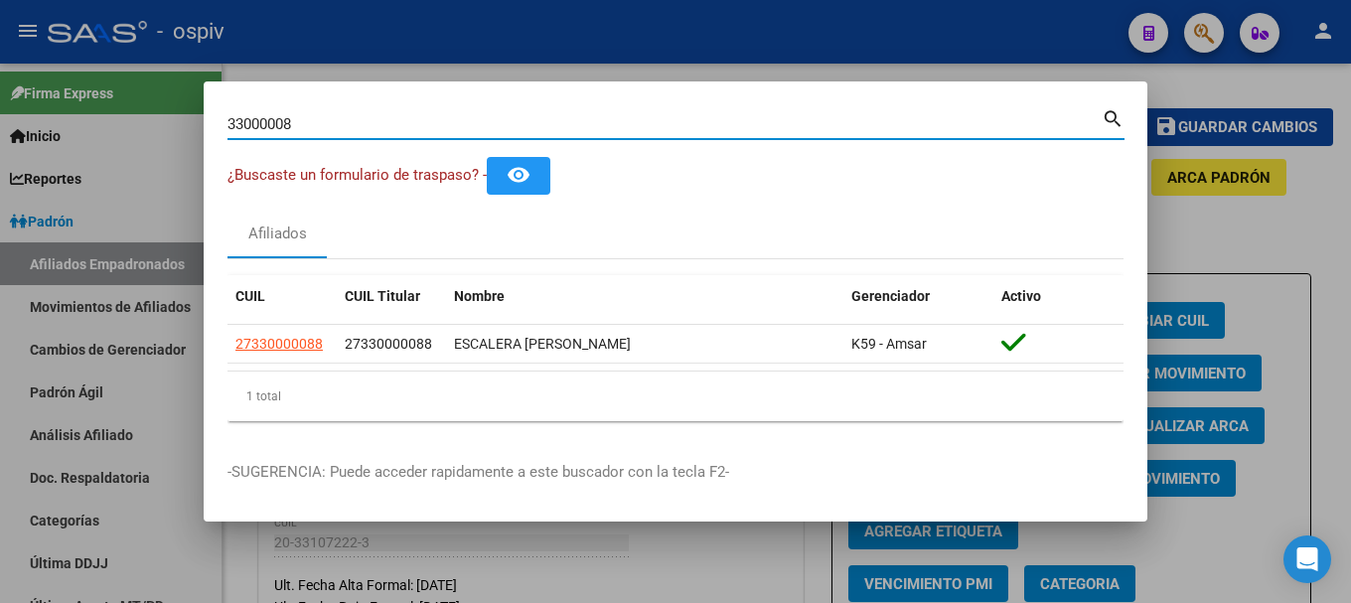
drag, startPoint x: 306, startPoint y: 124, endPoint x: 154, endPoint y: 108, distance: 152.8
click at [157, 122] on div "33000008 Buscar (apellido, dni, cuil, nro traspaso, cuit, obra social) search ¿…" at bounding box center [675, 301] width 1351 height 603
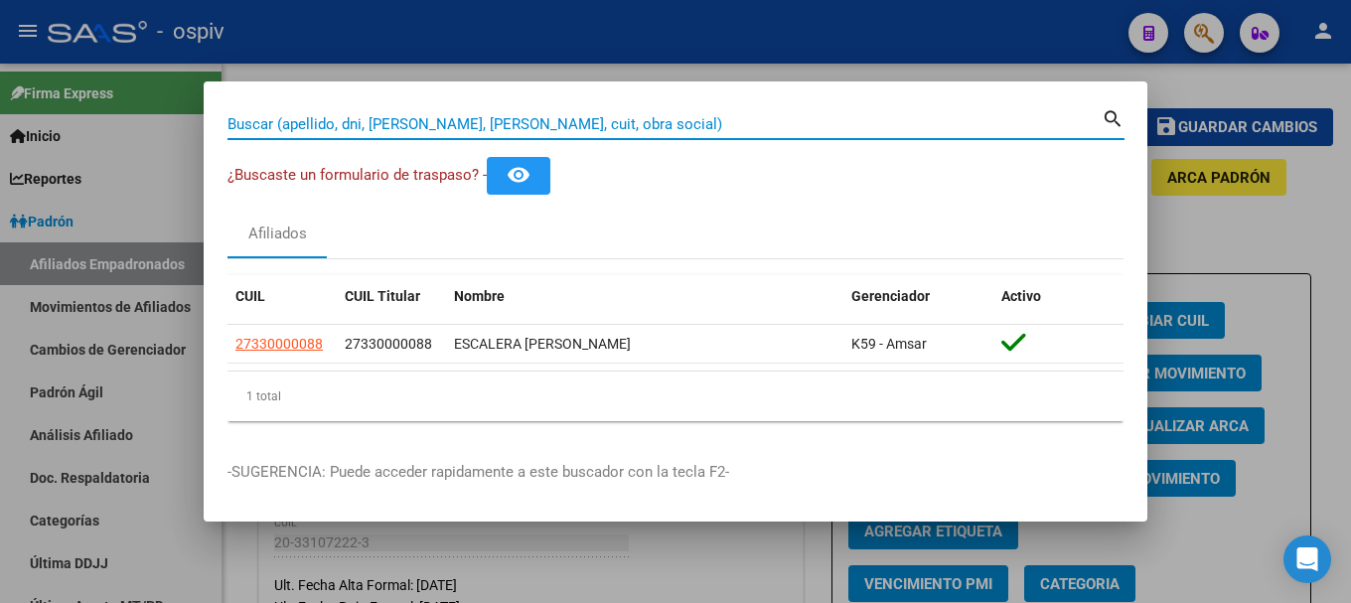
click at [343, 121] on input "Buscar (apellido, dni, [PERSON_NAME], [PERSON_NAME], cuit, obra social)" at bounding box center [664, 124] width 874 height 18
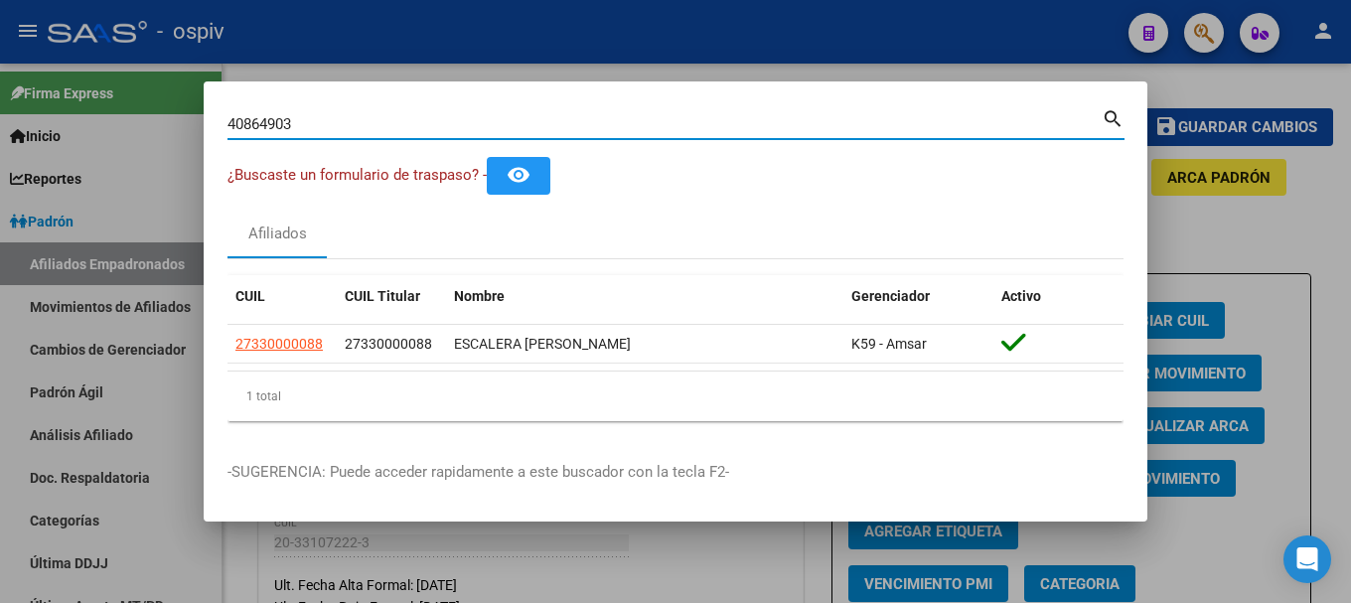
type input "40864903"
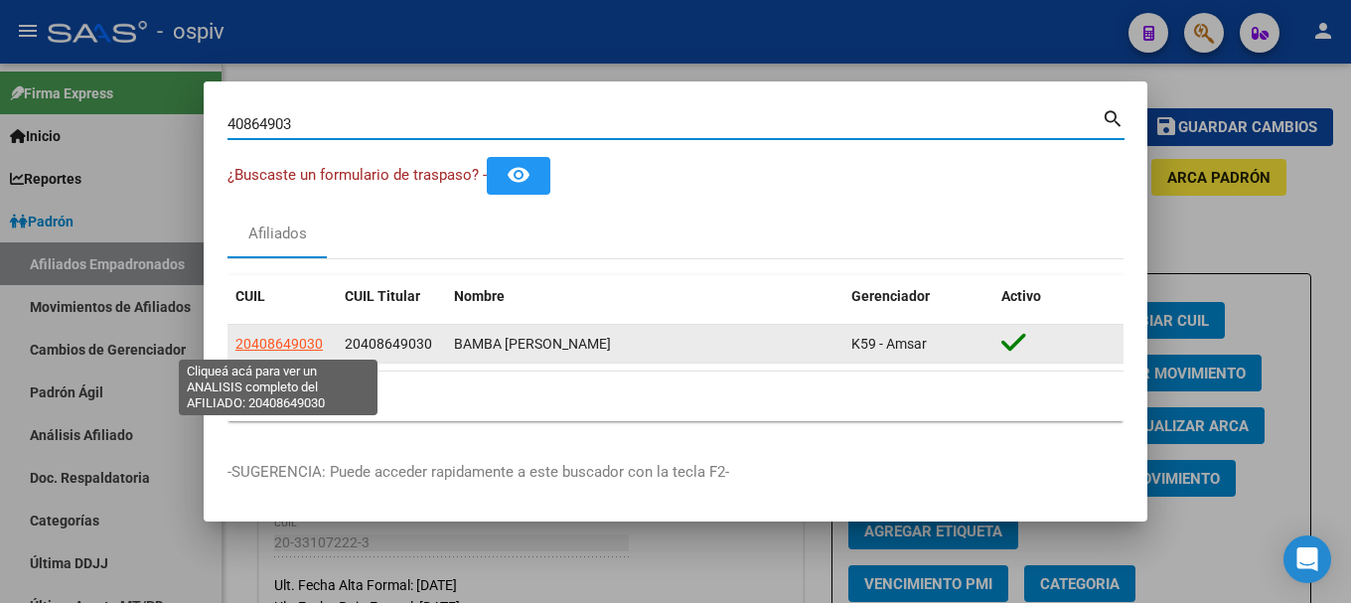
click at [278, 336] on span "20408649030" at bounding box center [278, 344] width 87 height 16
type textarea "20408649030"
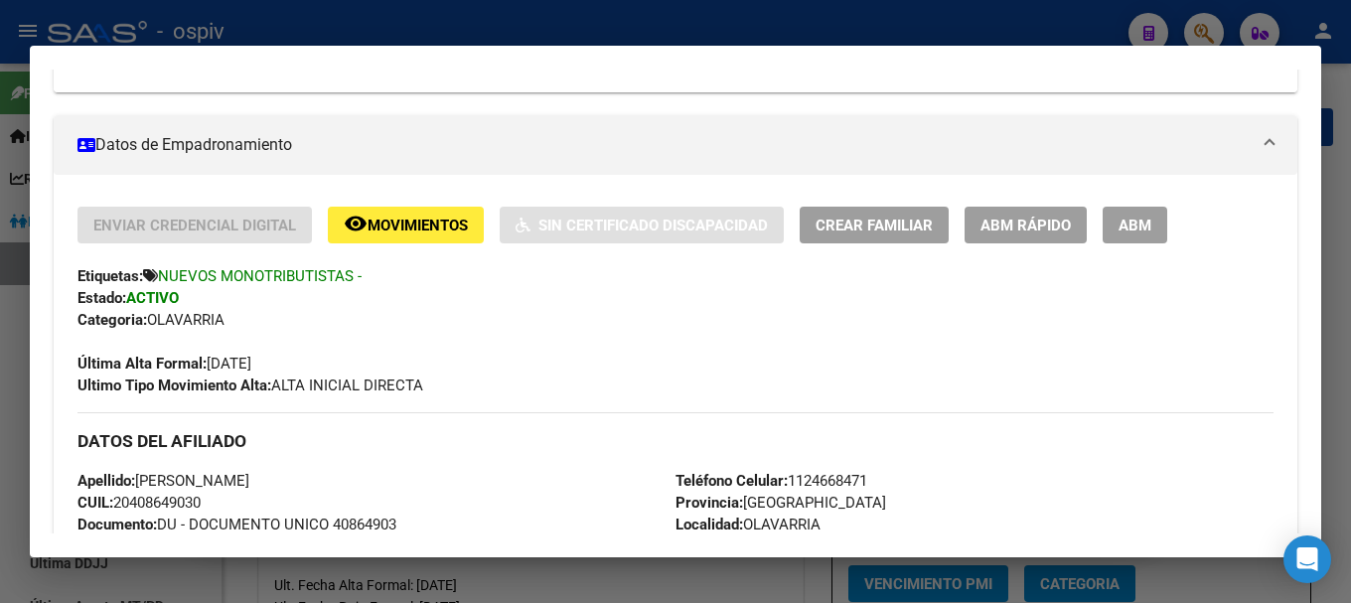
scroll to position [102, 0]
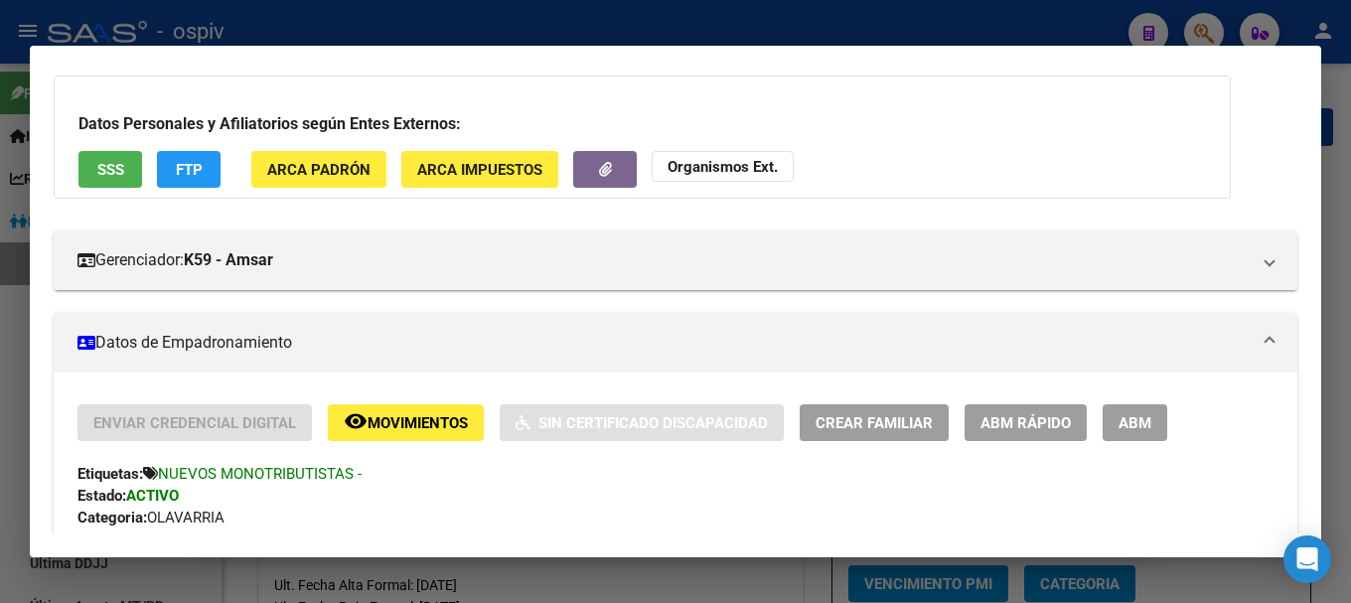
click at [190, 165] on span "FTP" at bounding box center [189, 170] width 27 height 18
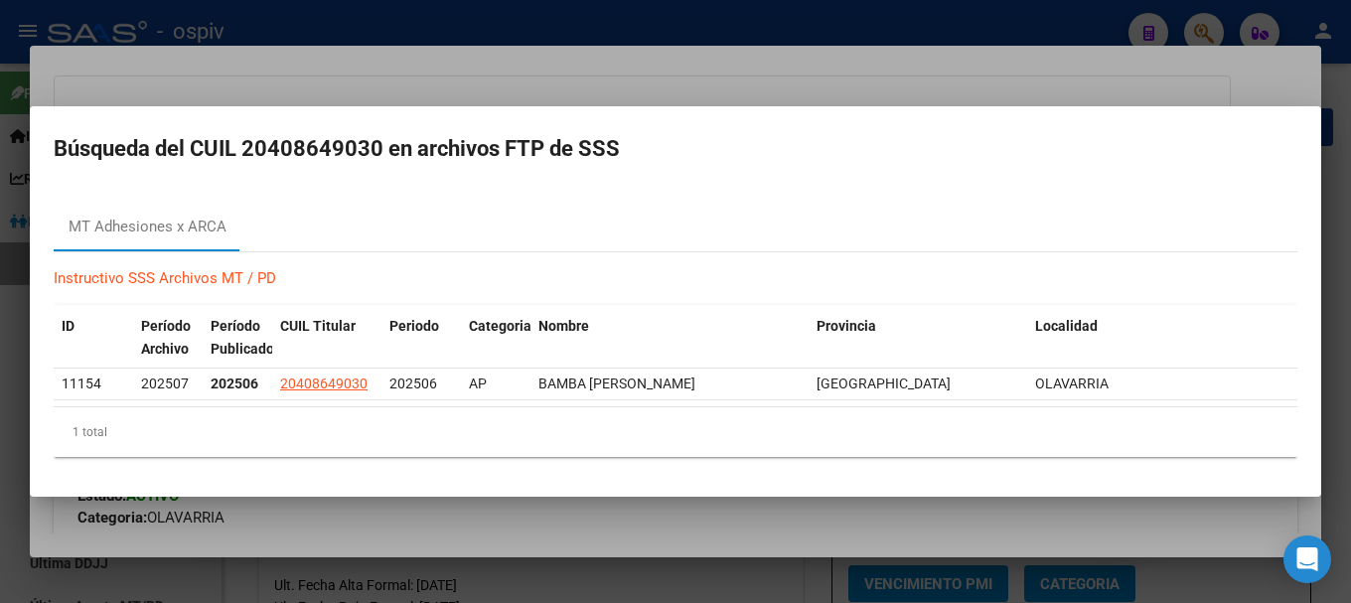
click at [1220, 22] on div at bounding box center [675, 301] width 1351 height 603
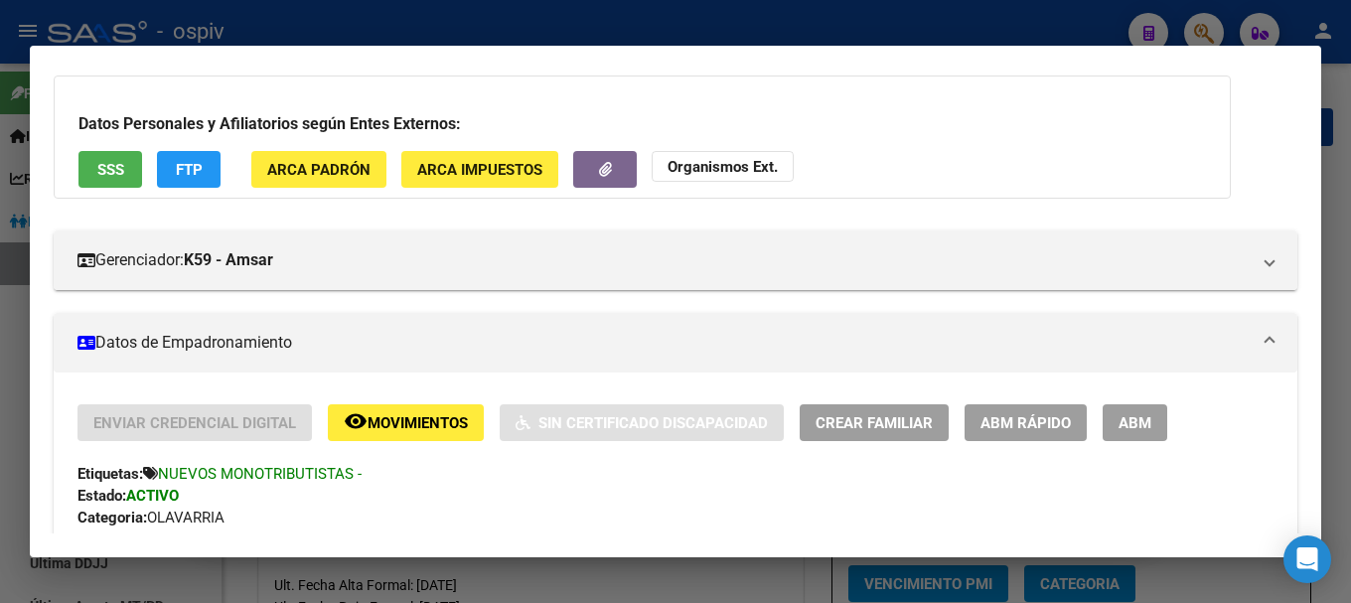
drag, startPoint x: 1203, startPoint y: 25, endPoint x: 569, endPoint y: 119, distance: 640.6
click at [1204, 25] on div at bounding box center [675, 301] width 1351 height 603
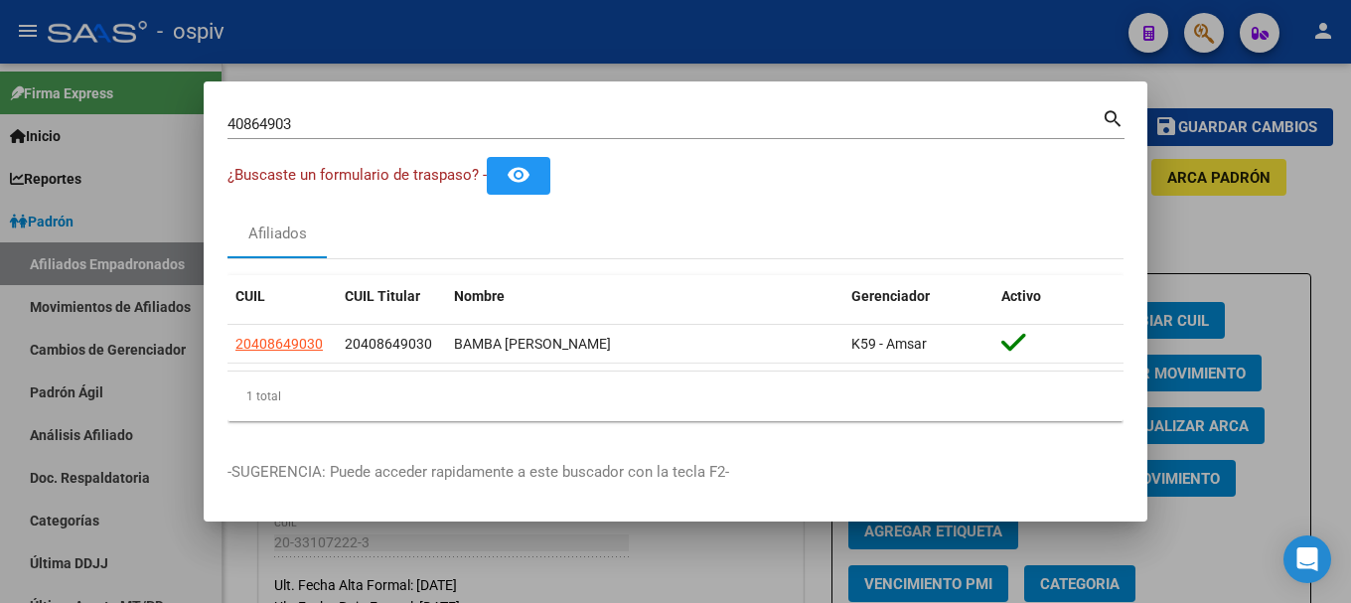
drag, startPoint x: 328, startPoint y: 135, endPoint x: 89, endPoint y: 84, distance: 243.7
click at [89, 84] on div "40864903 Buscar (apellido, dni, cuil, nro traspaso, cuit, obra social) search ¿…" at bounding box center [675, 301] width 1351 height 603
click at [306, 124] on input "40864903" at bounding box center [664, 124] width 874 height 18
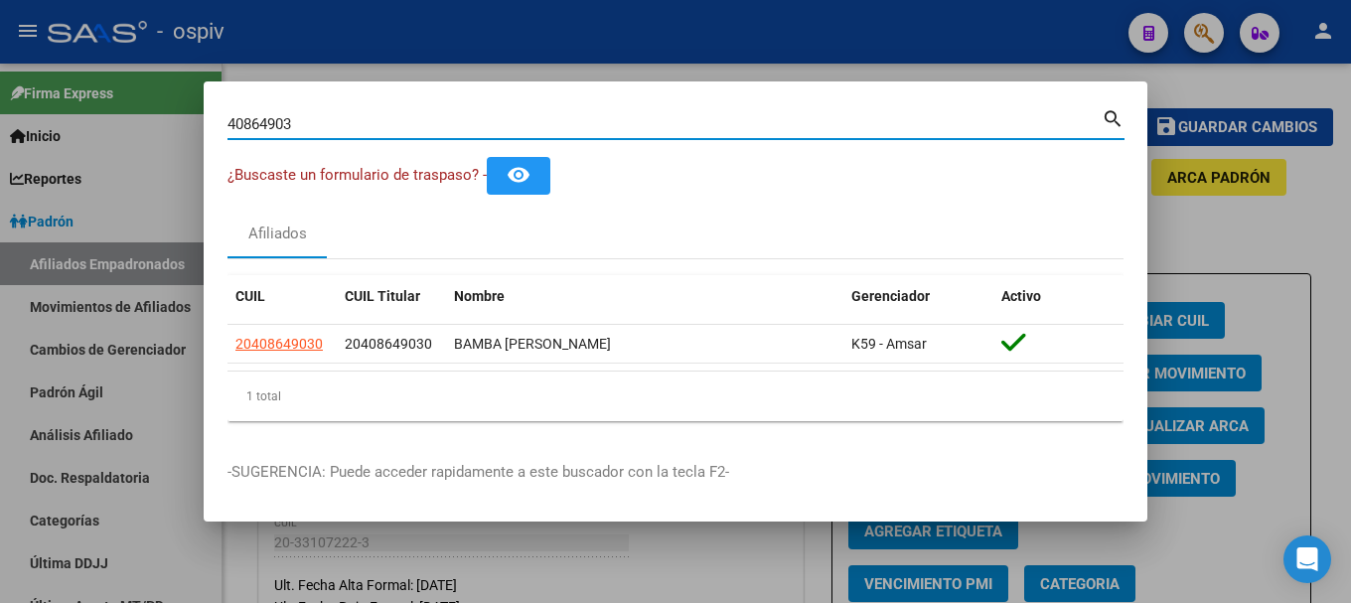
drag, startPoint x: 306, startPoint y: 124, endPoint x: 120, endPoint y: 120, distance: 185.8
click at [133, 124] on div "40864903 Buscar (apellido, dni, cuil, nro traspaso, cuit, obra social) search ¿…" at bounding box center [675, 301] width 1351 height 603
type input "35168867"
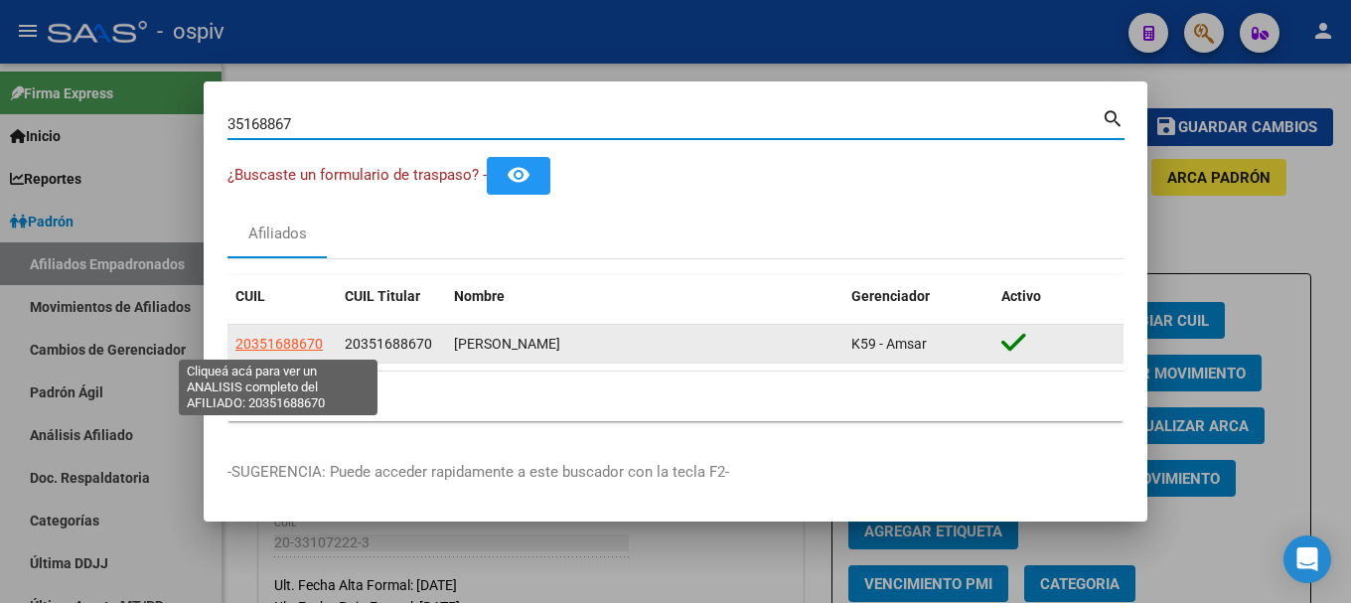
click at [292, 342] on span "20351688670" at bounding box center [278, 344] width 87 height 16
type textarea "20351688670"
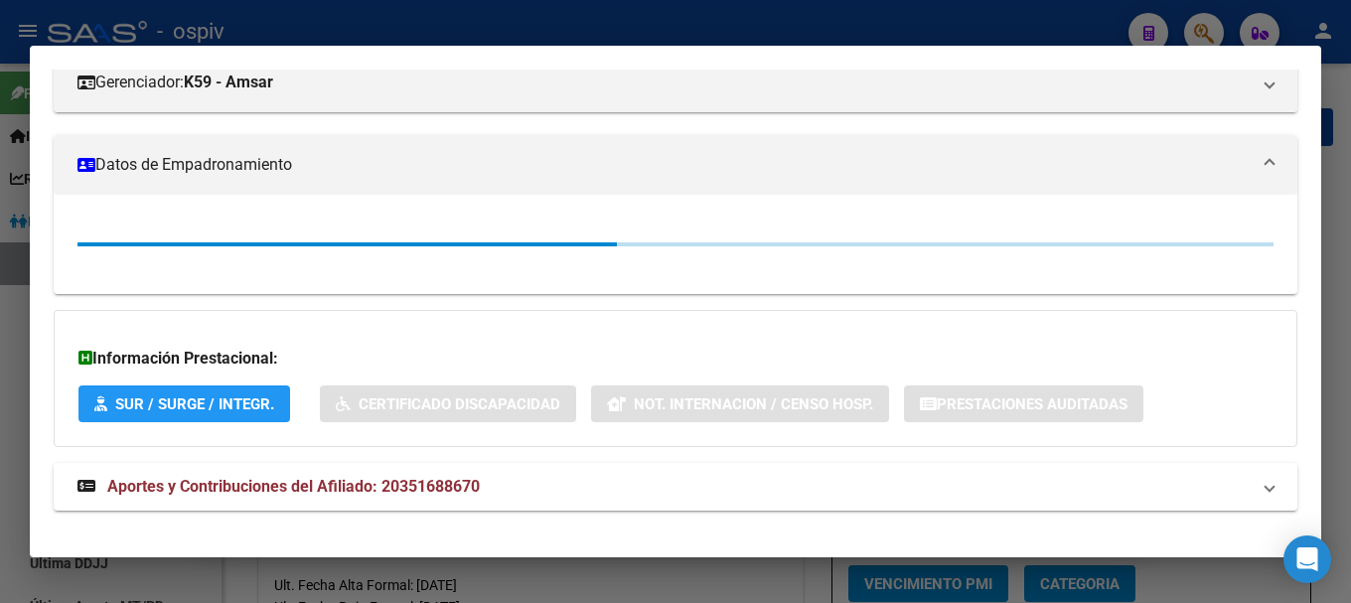
scroll to position [298, 0]
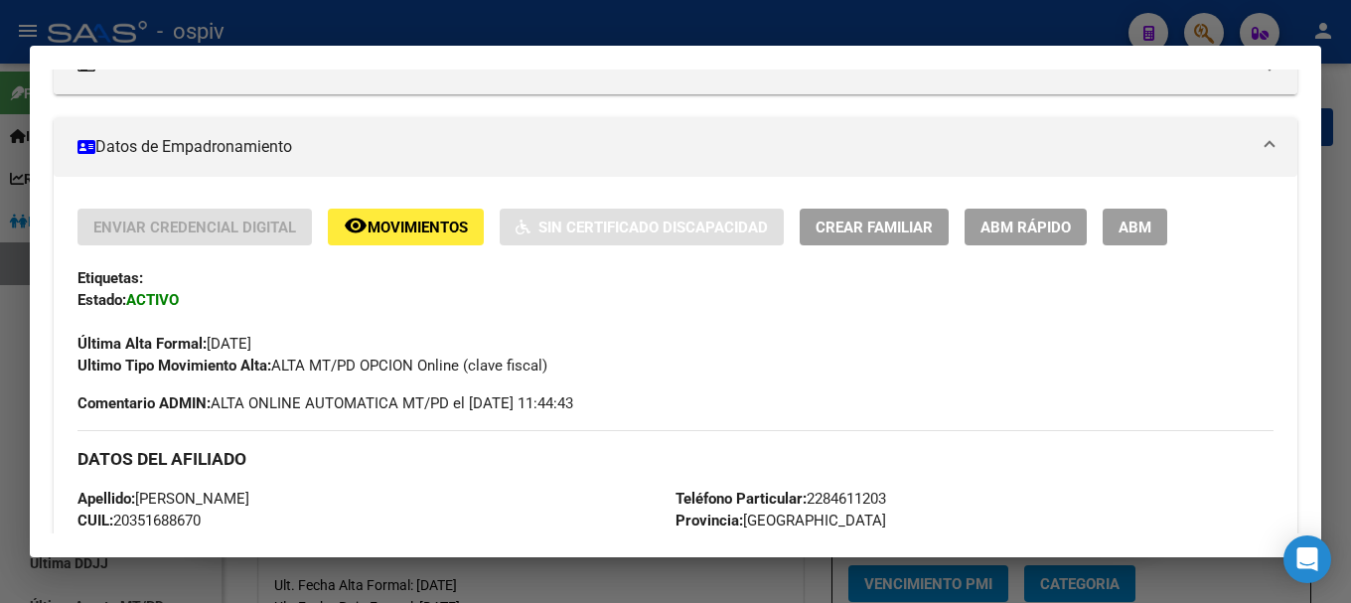
click at [1145, 231] on span "ABM" at bounding box center [1134, 227] width 33 height 18
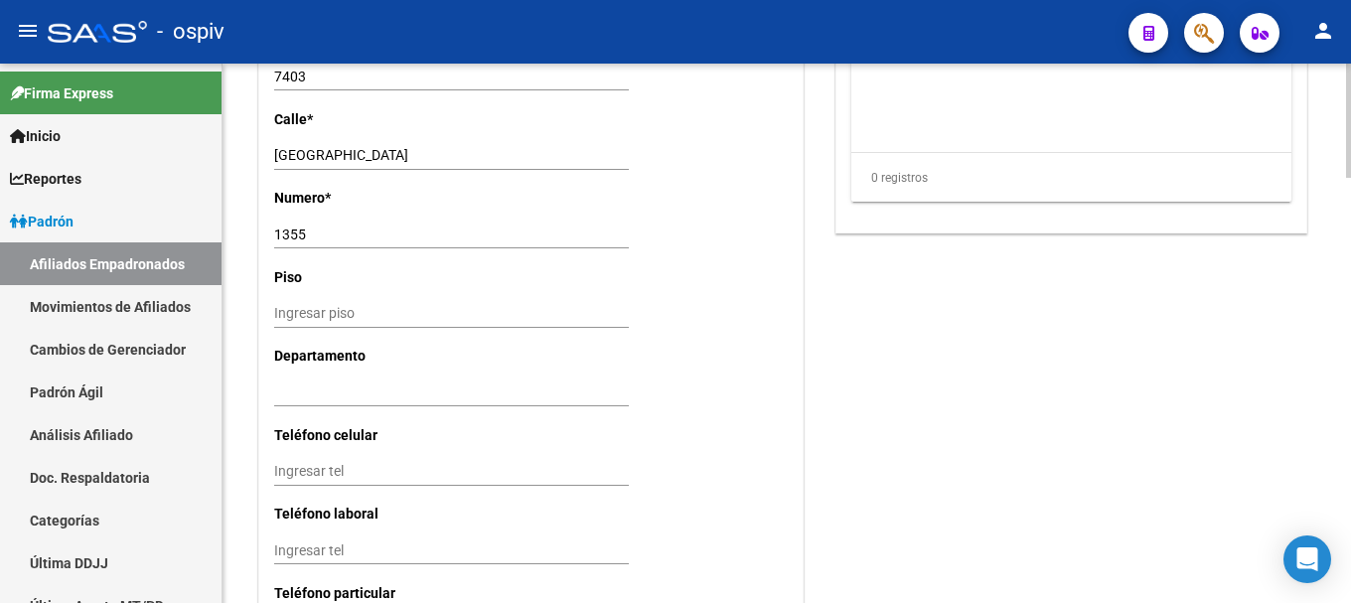
scroll to position [1986, 0]
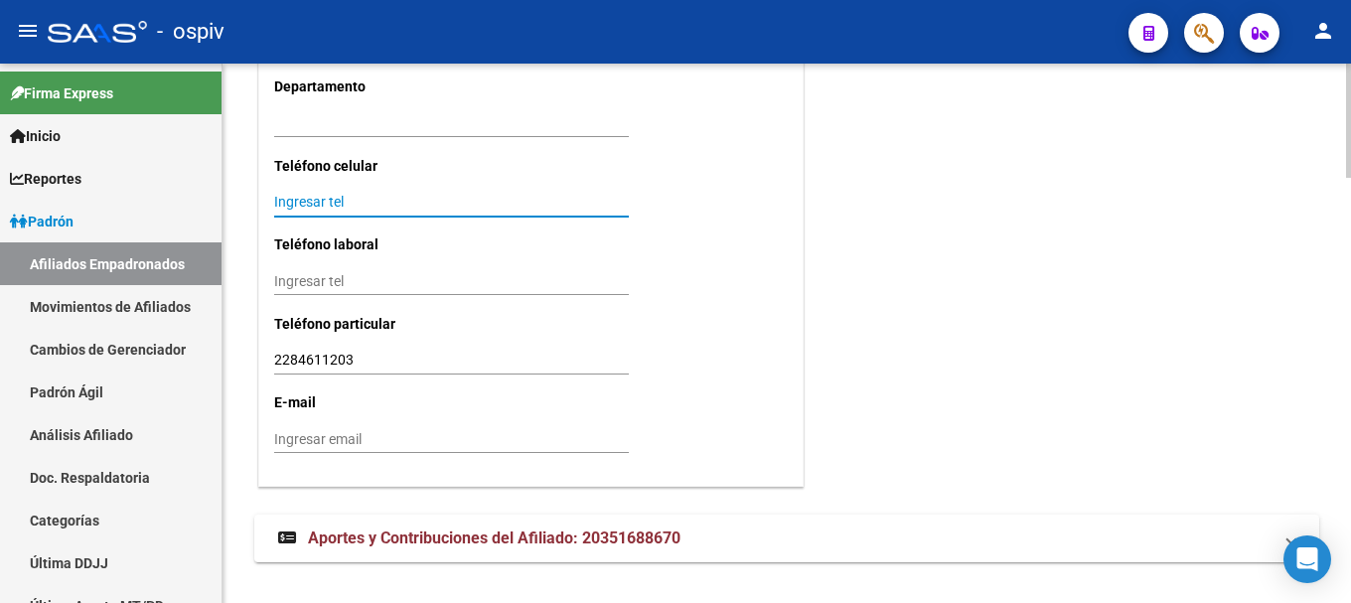
click at [356, 208] on input "Ingresar tel" at bounding box center [451, 202] width 355 height 17
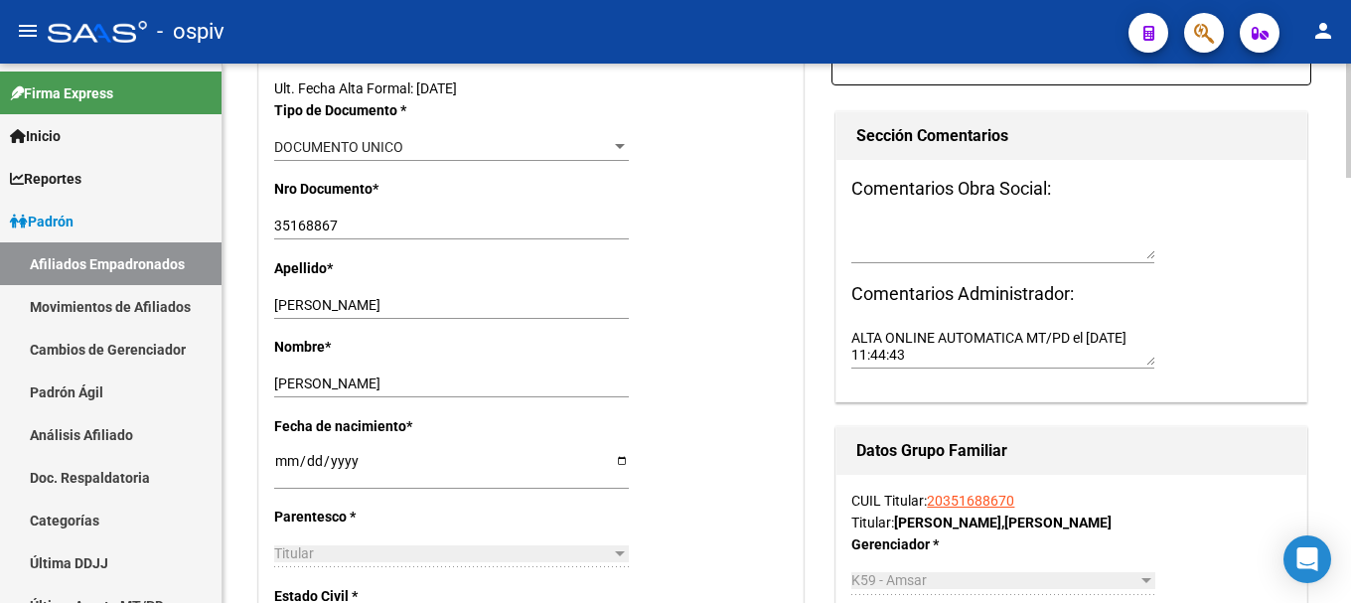
scroll to position [0, 0]
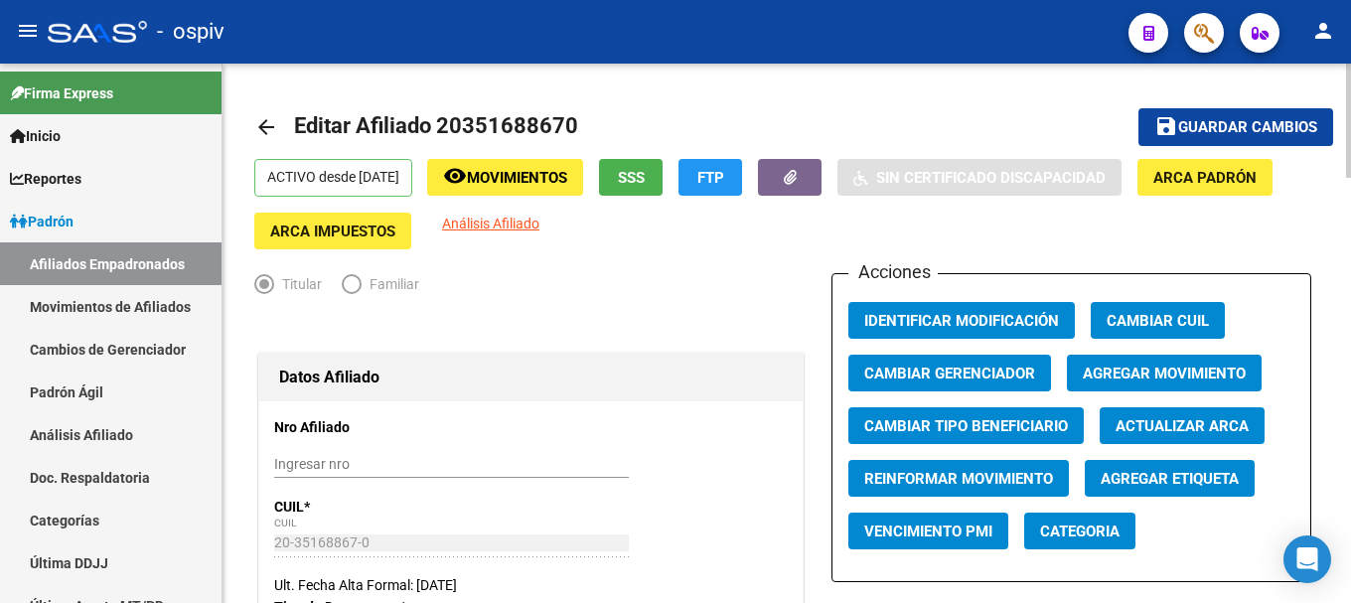
type input "2204611203"
click at [1257, 111] on button "save Guardar cambios" at bounding box center [1235, 126] width 195 height 37
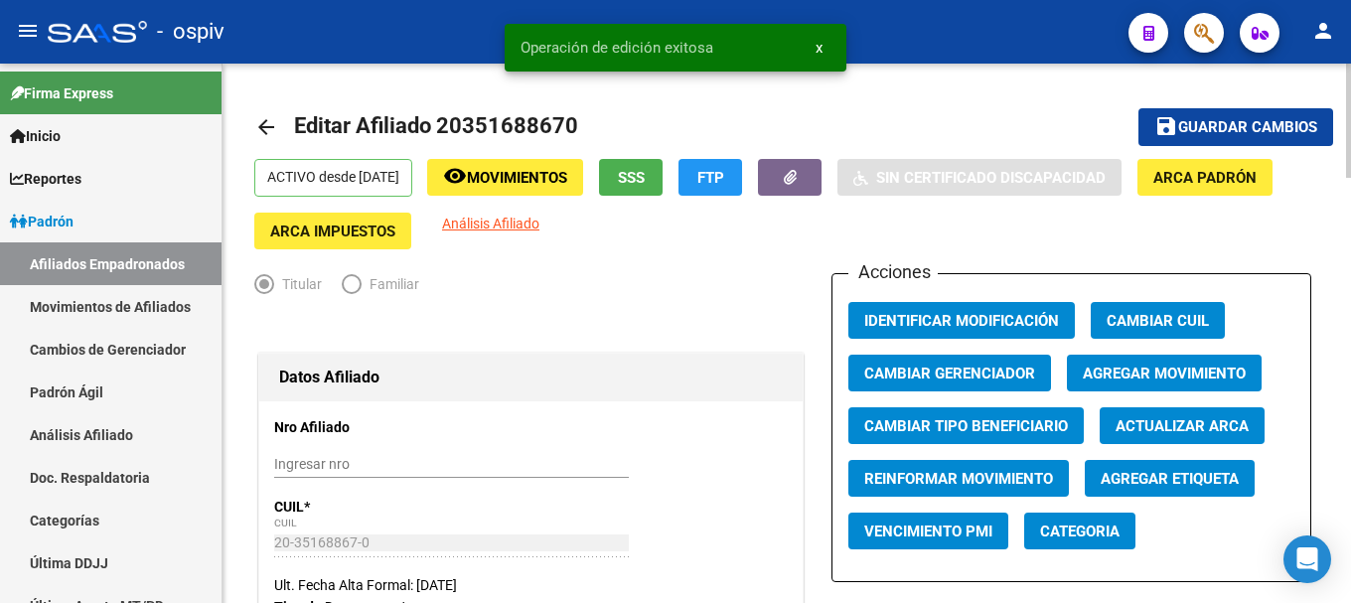
click at [1169, 490] on button "Agregar Etiqueta" at bounding box center [1170, 478] width 170 height 37
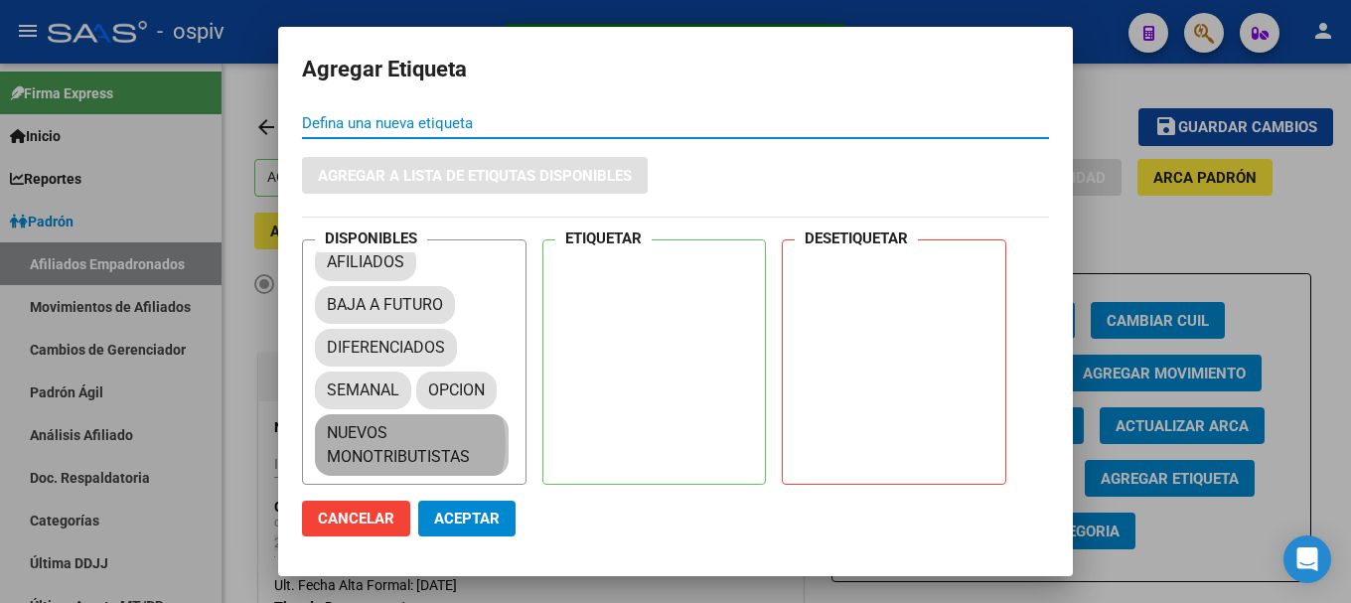
scroll to position [27, 0]
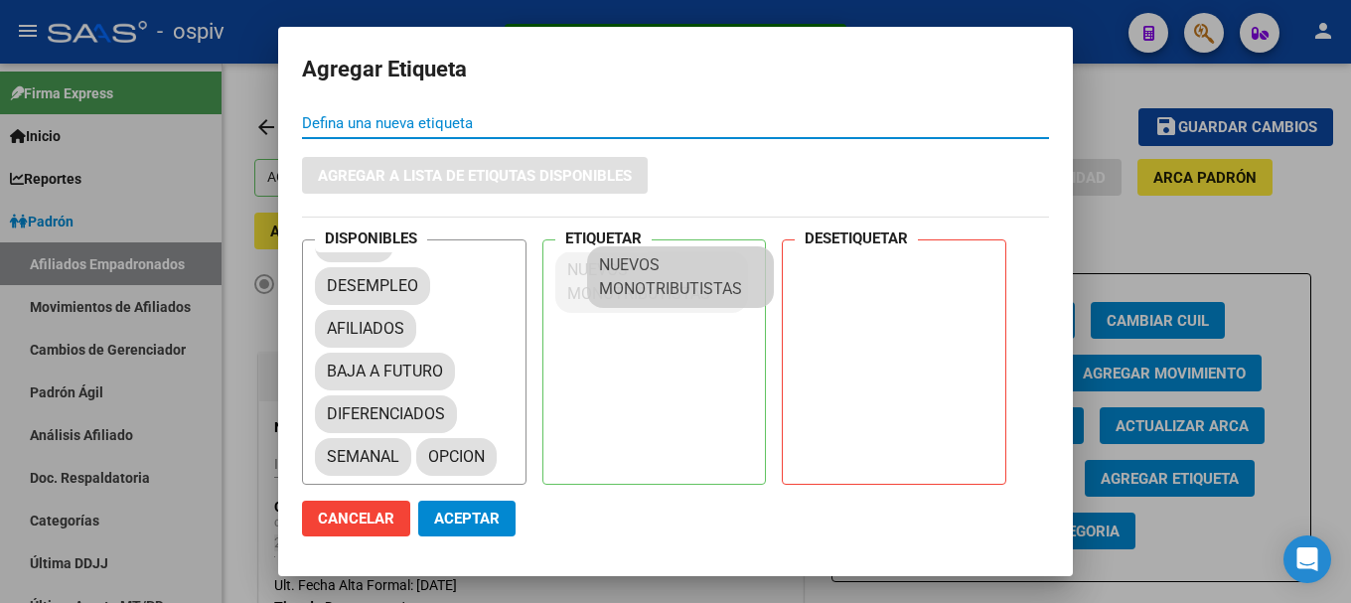
drag, startPoint x: 396, startPoint y: 444, endPoint x: 577, endPoint y: 281, distance: 243.3
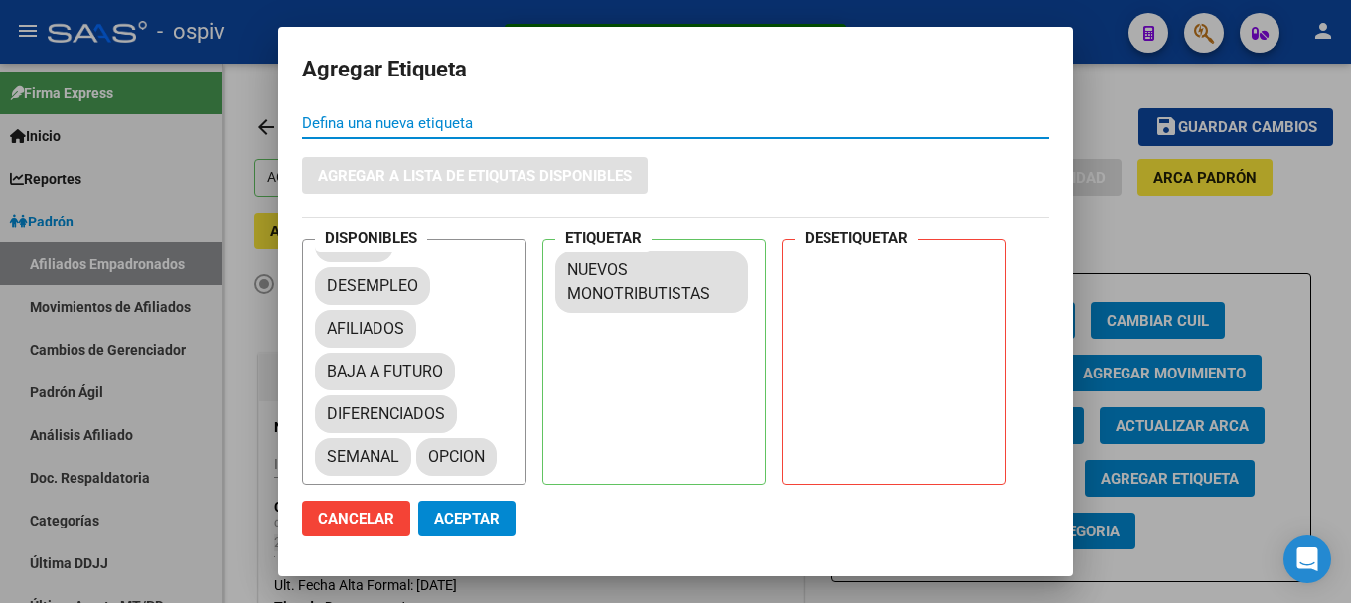
drag, startPoint x: 474, startPoint y: 515, endPoint x: 1048, endPoint y: 556, distance: 575.5
click at [489, 516] on span "Aceptar" at bounding box center [467, 518] width 66 height 18
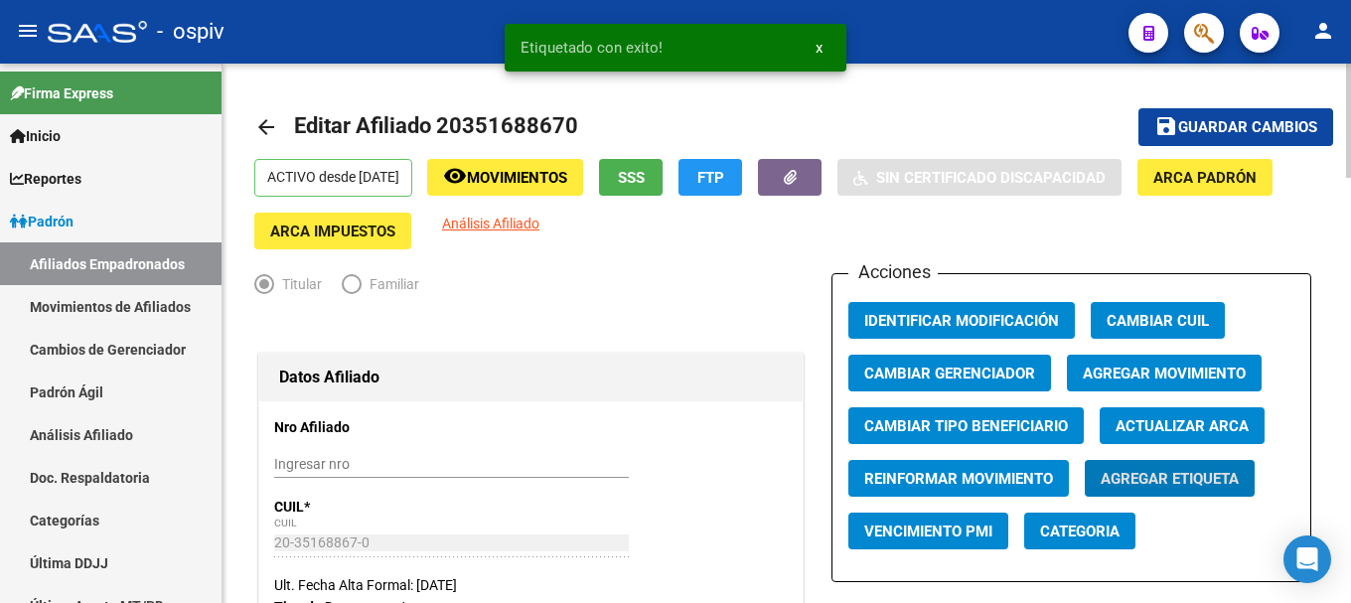
click at [1055, 540] on span "Categoria" at bounding box center [1079, 531] width 79 height 18
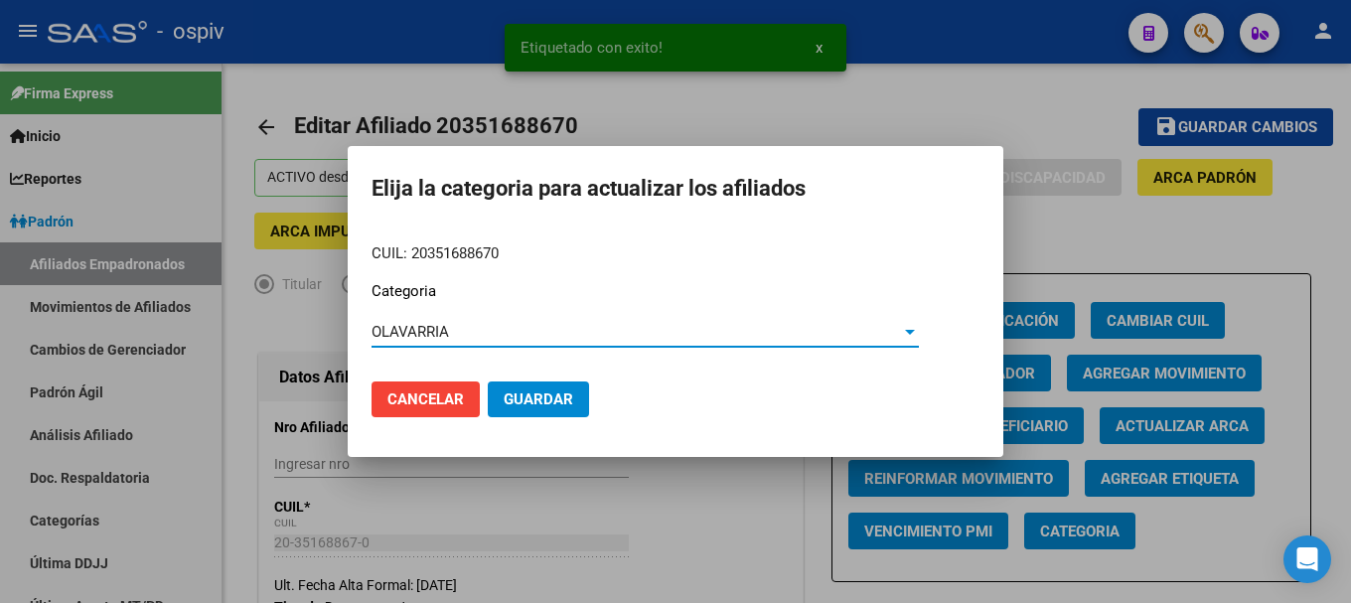
click at [541, 399] on span "Guardar" at bounding box center [539, 399] width 70 height 18
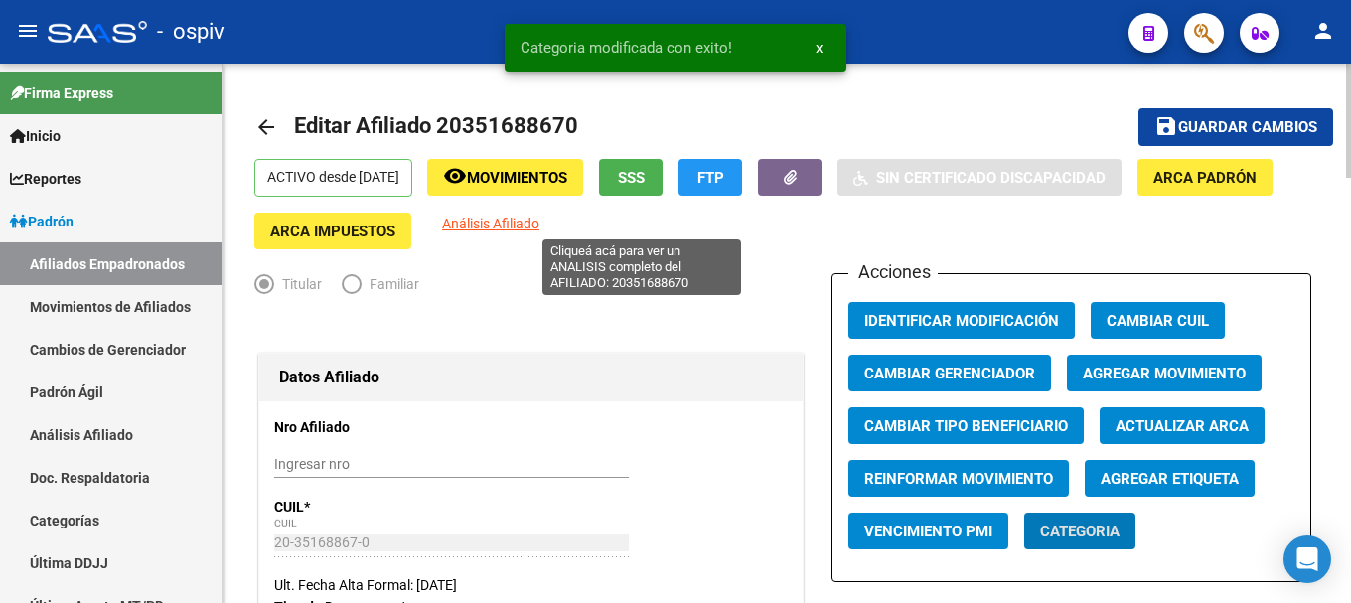
click at [539, 226] on span "Análisis Afiliado" at bounding box center [490, 224] width 97 height 16
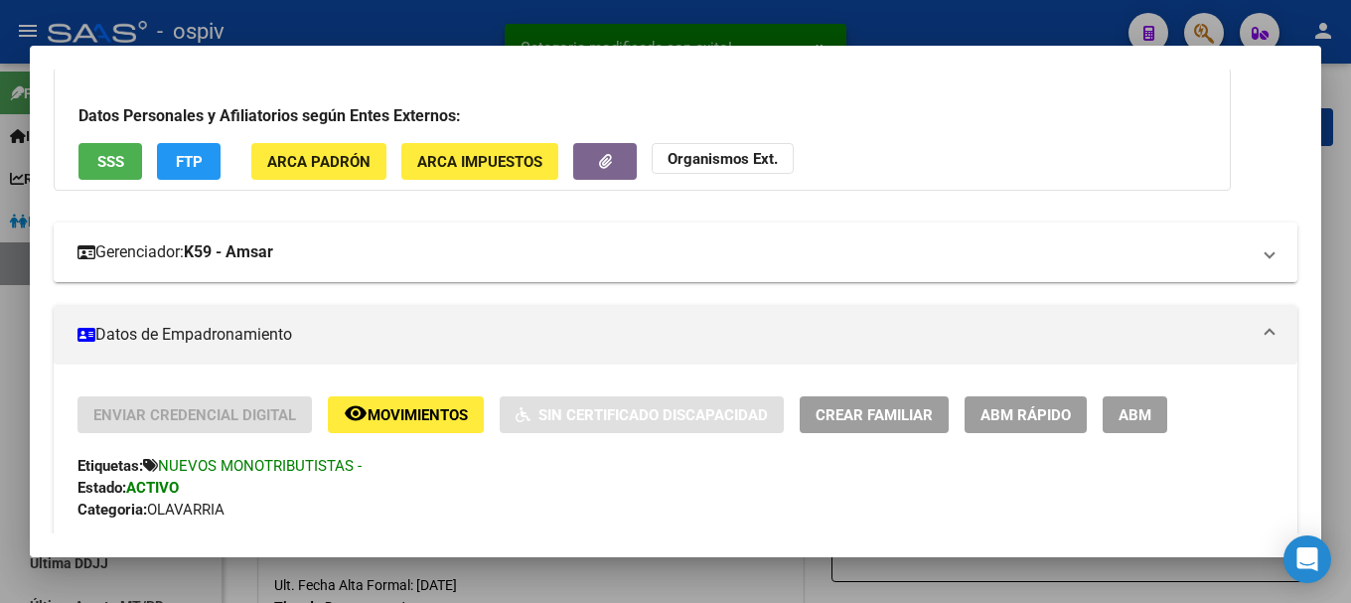
scroll to position [99, 0]
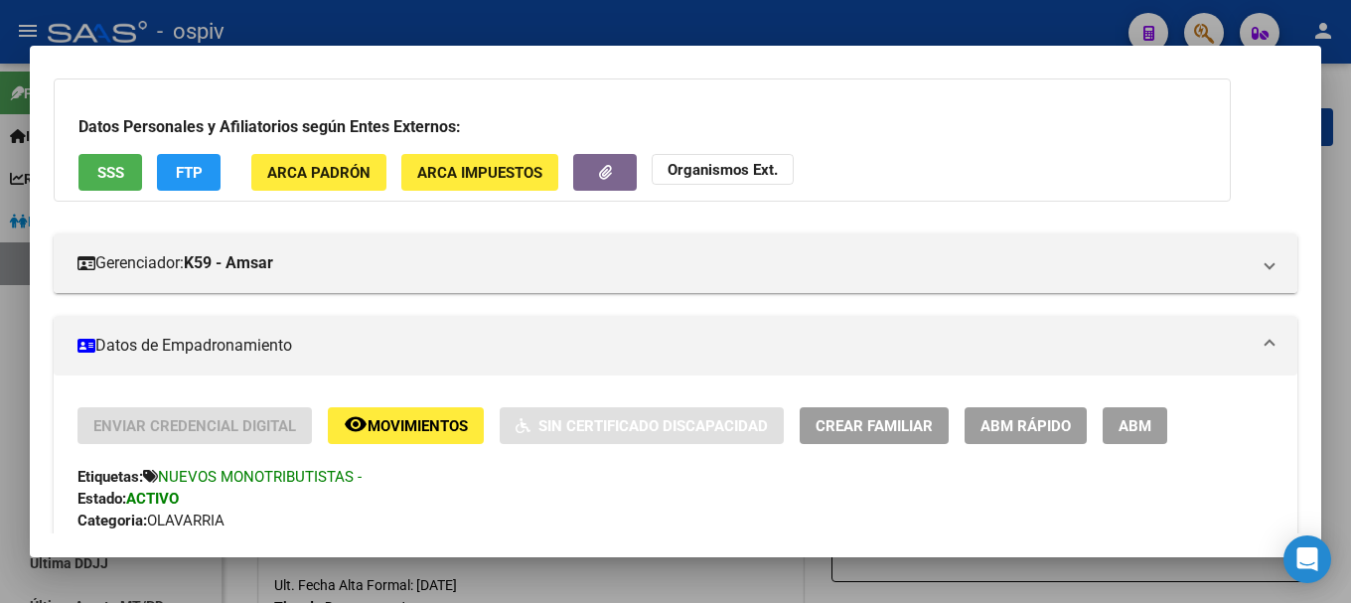
click at [151, 161] on div "Datos Personales y Afiliatorios según Entes Externos: SSS FTP ARCA Padrón ARCA …" at bounding box center [642, 139] width 1177 height 123
click at [185, 173] on span "FTP" at bounding box center [189, 173] width 27 height 18
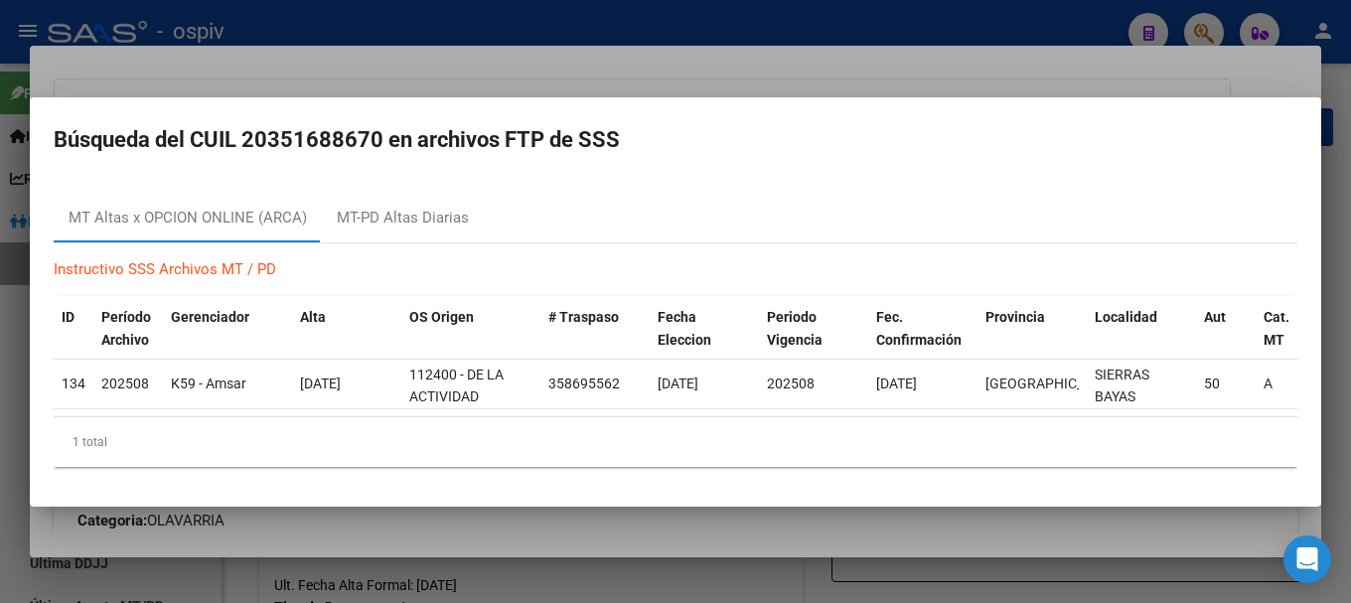
drag, startPoint x: 1223, startPoint y: 25, endPoint x: 518, endPoint y: 33, distance: 704.2
click at [1221, 25] on div at bounding box center [675, 301] width 1351 height 603
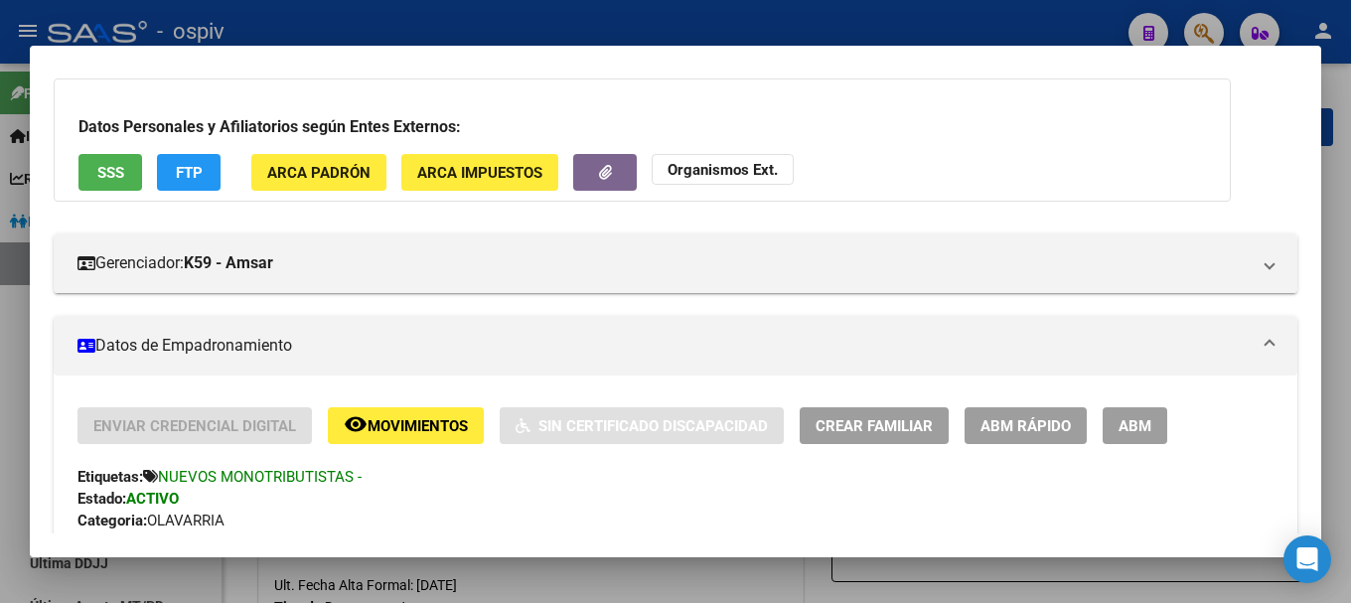
drag, startPoint x: 1205, startPoint y: 29, endPoint x: 349, endPoint y: 29, distance: 856.1
click at [1196, 29] on div at bounding box center [675, 301] width 1351 height 603
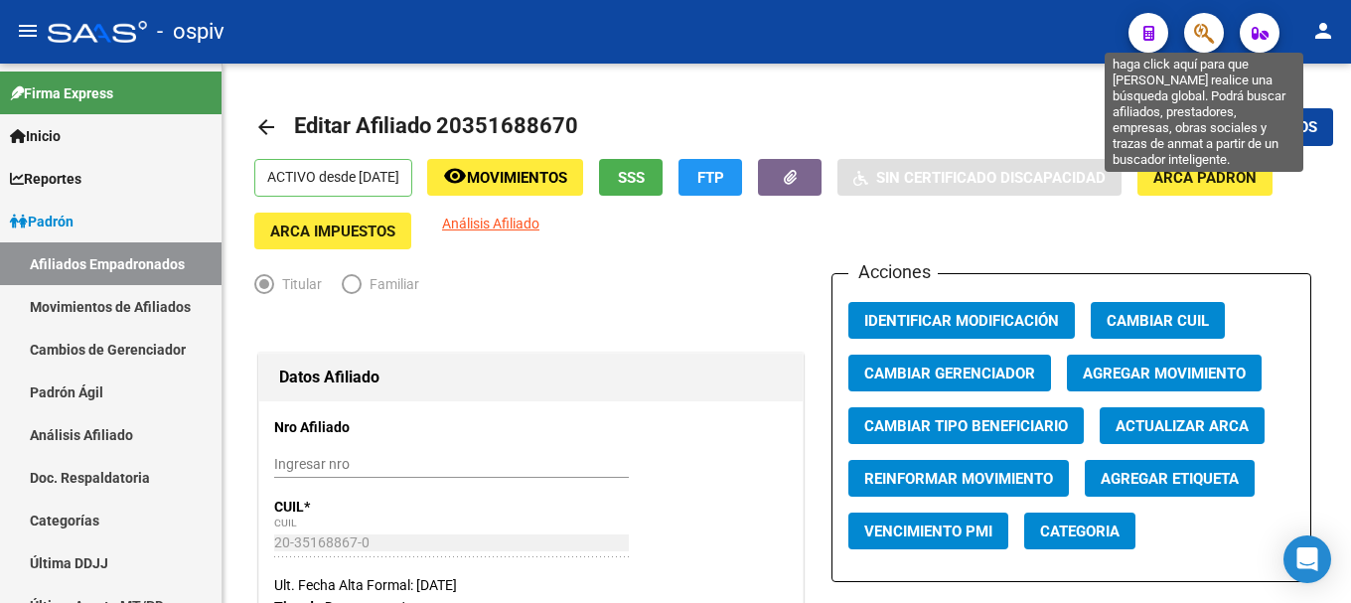
click at [1209, 35] on icon "button" at bounding box center [1204, 33] width 20 height 23
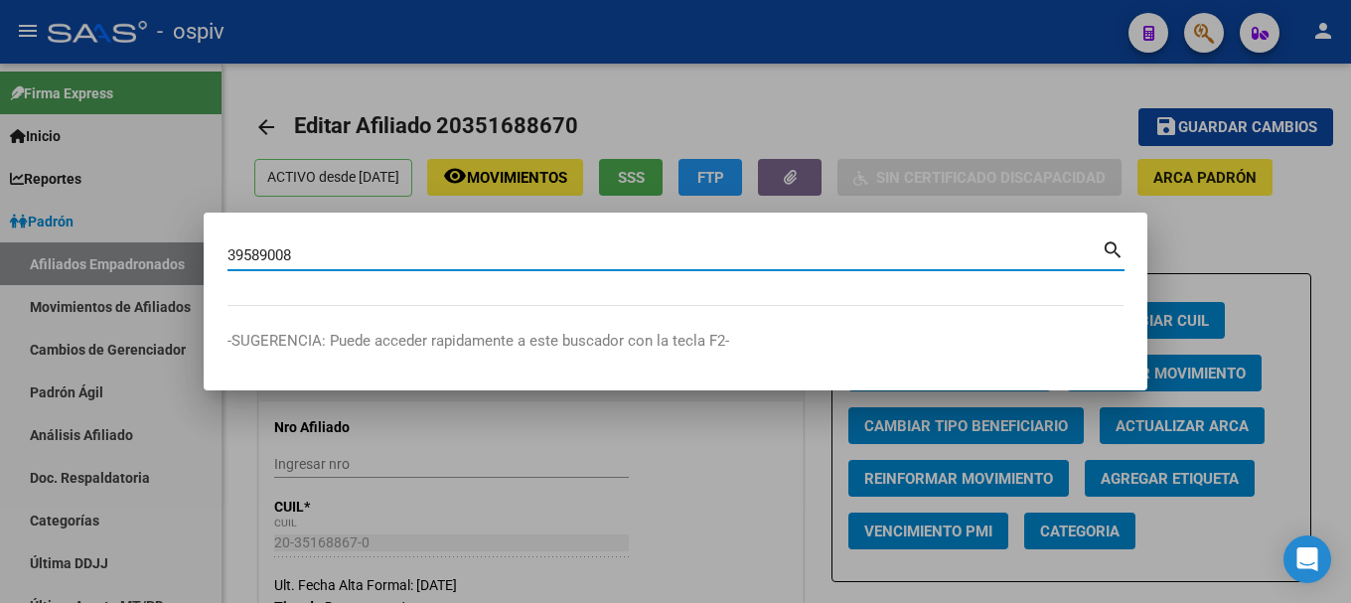
type input "39589008"
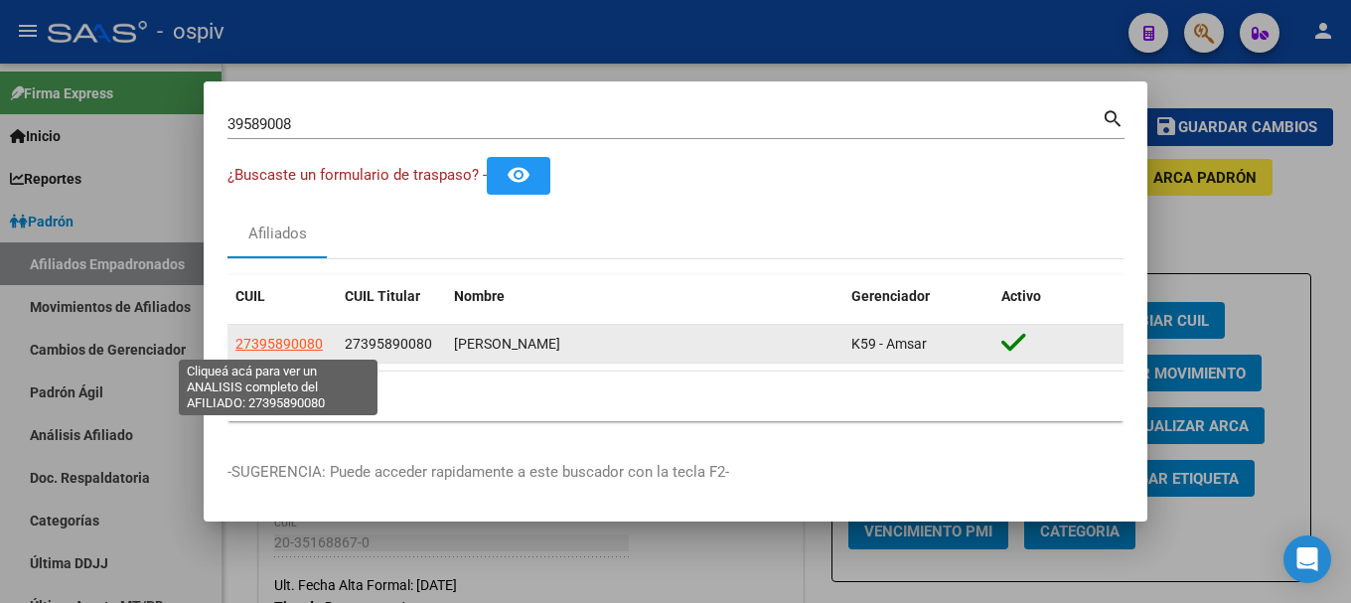
click at [270, 340] on span "27395890080" at bounding box center [278, 344] width 87 height 16
type textarea "27395890080"
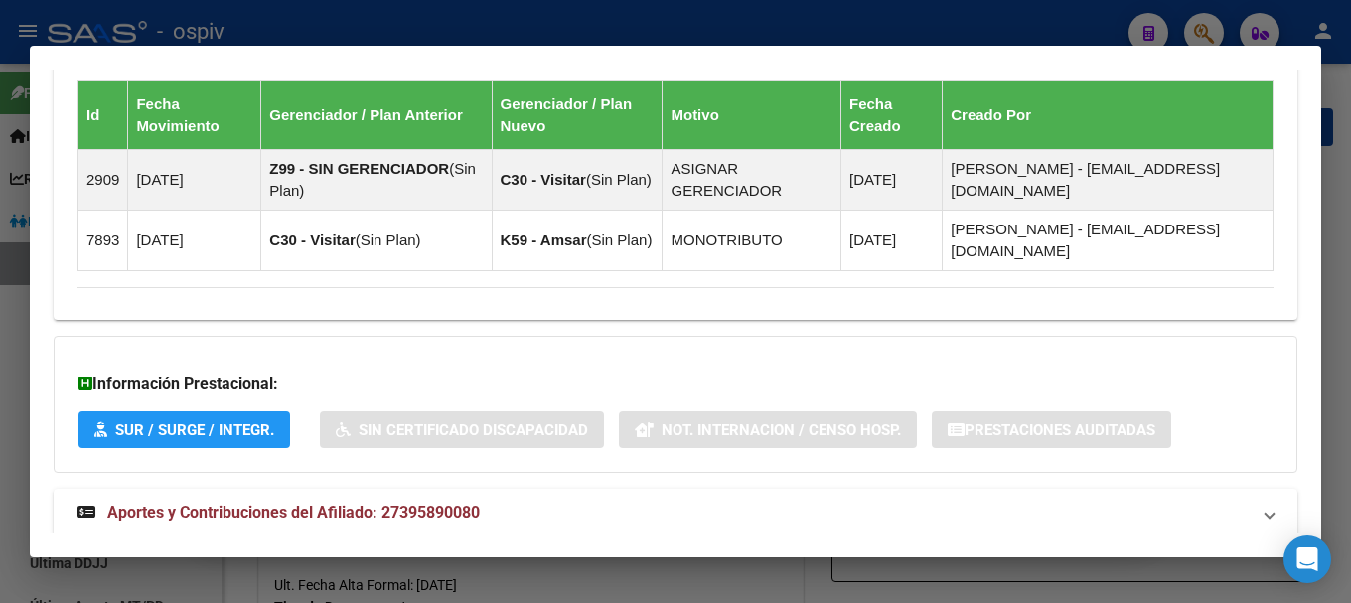
scroll to position [1294, 0]
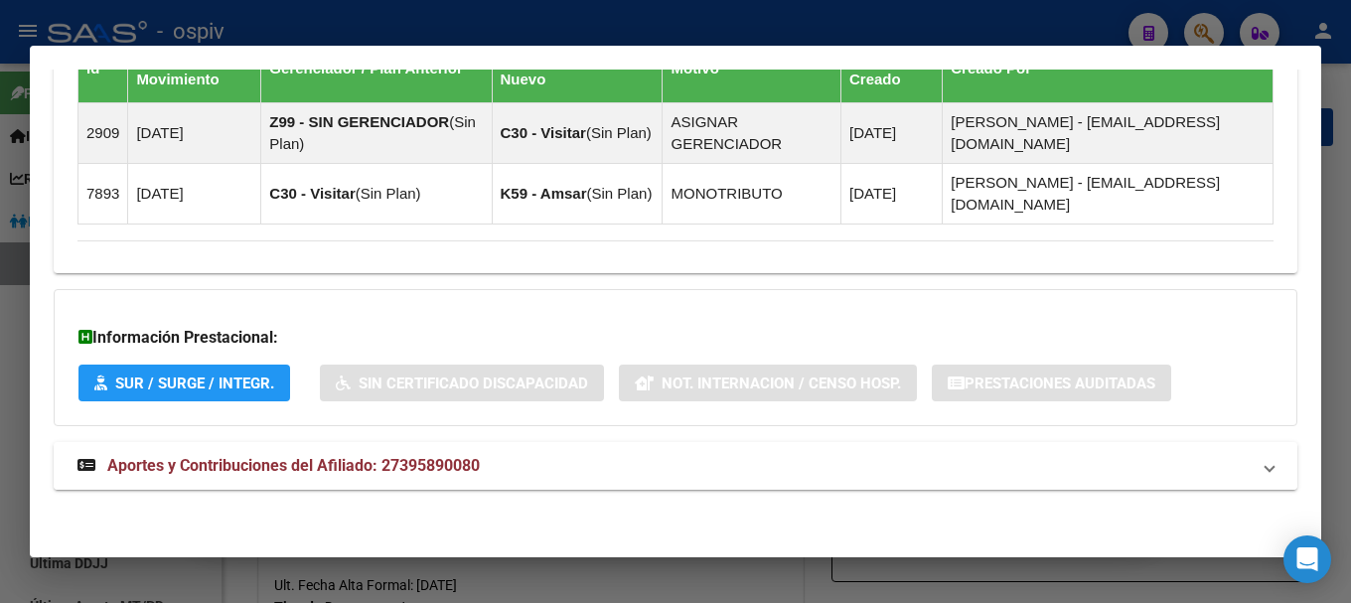
click at [283, 472] on span "Aportes y Contribuciones del Afiliado: 27395890080" at bounding box center [293, 465] width 372 height 19
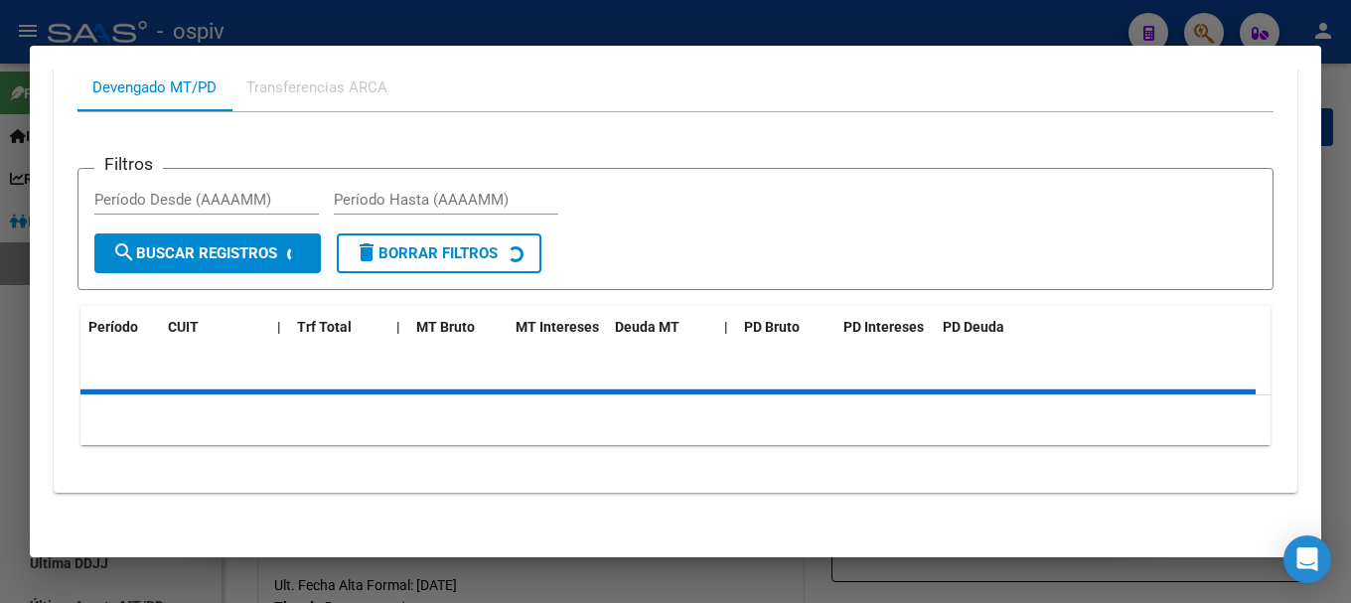
scroll to position [1838, 0]
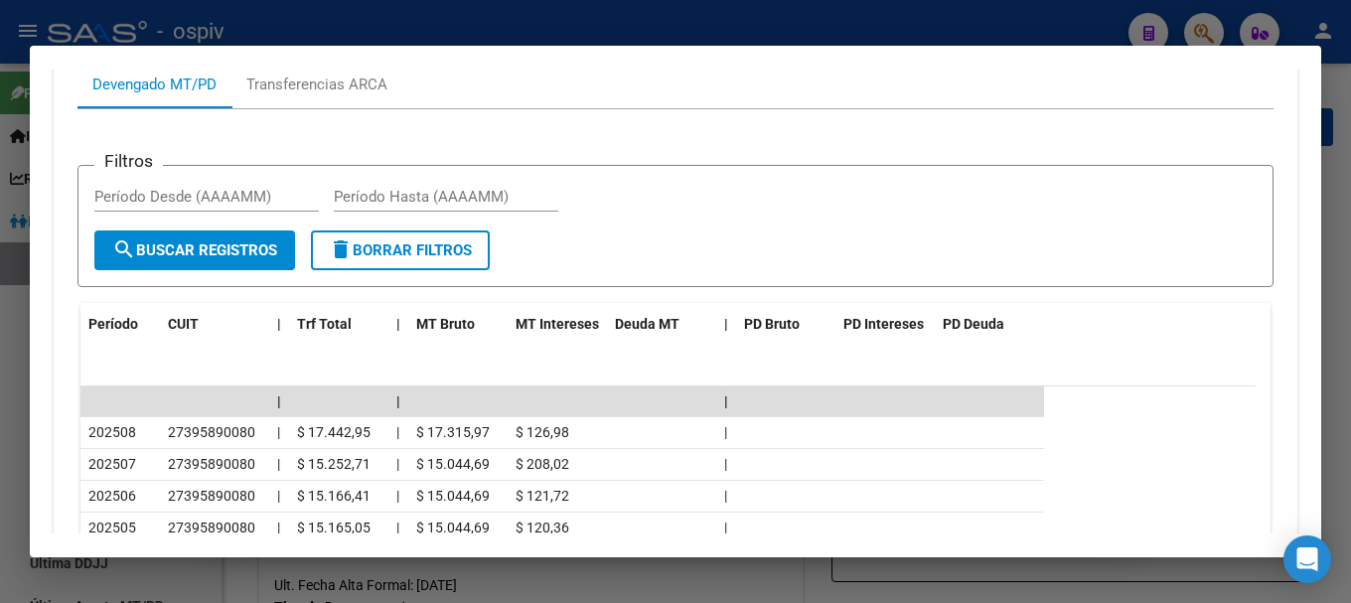
click at [1203, 38] on div at bounding box center [675, 301] width 1351 height 603
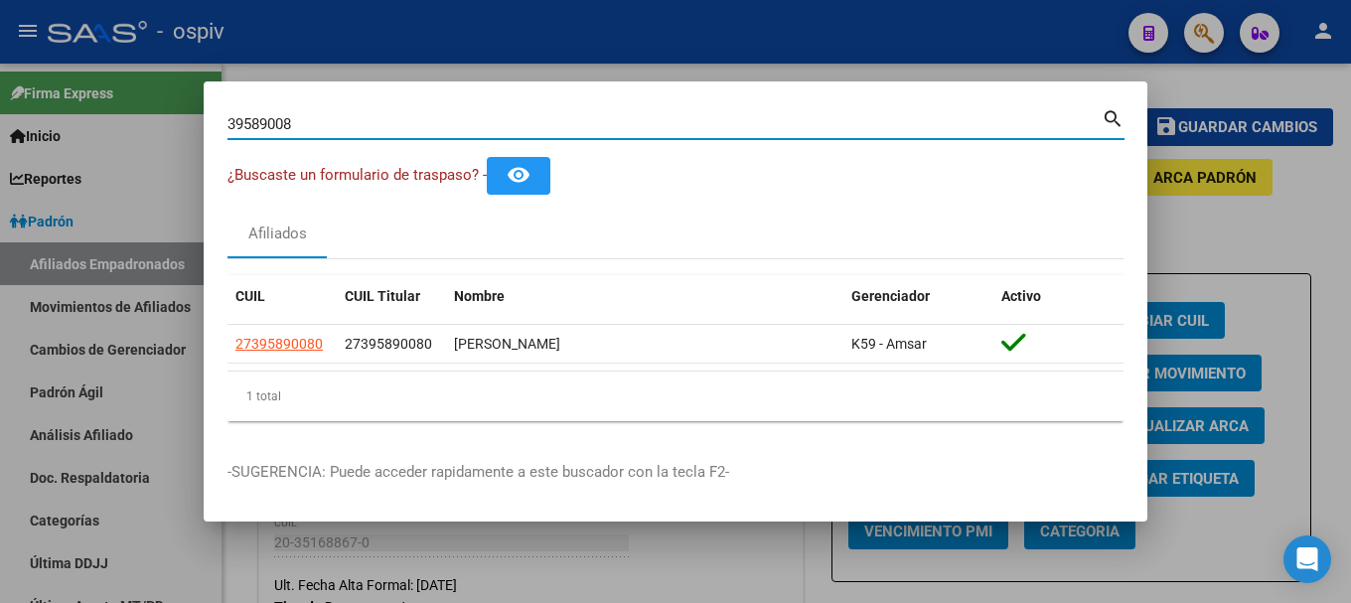
drag, startPoint x: 310, startPoint y: 130, endPoint x: 89, endPoint y: 111, distance: 221.3
click at [89, 112] on div "39589008 Buscar (apellido, dni, cuil, nro traspaso, cuit, obra social) search ¿…" at bounding box center [675, 301] width 1351 height 603
type input "38825415"
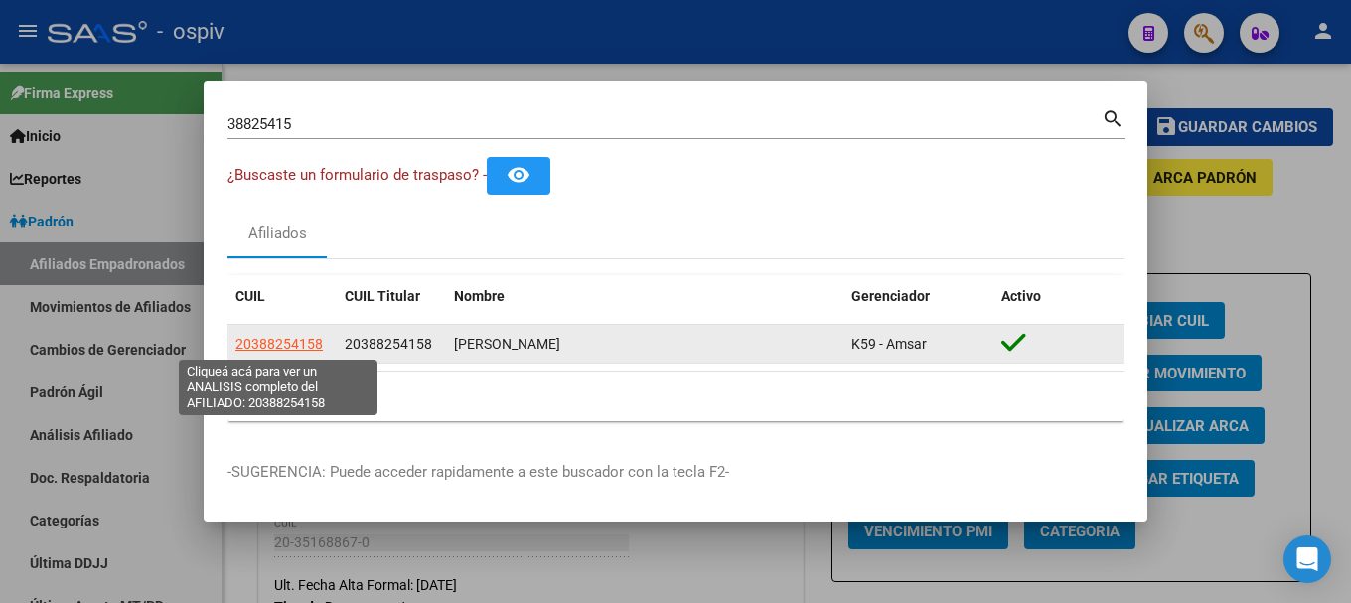
click at [291, 339] on span "20388254158" at bounding box center [278, 344] width 87 height 16
type textarea "20388254158"
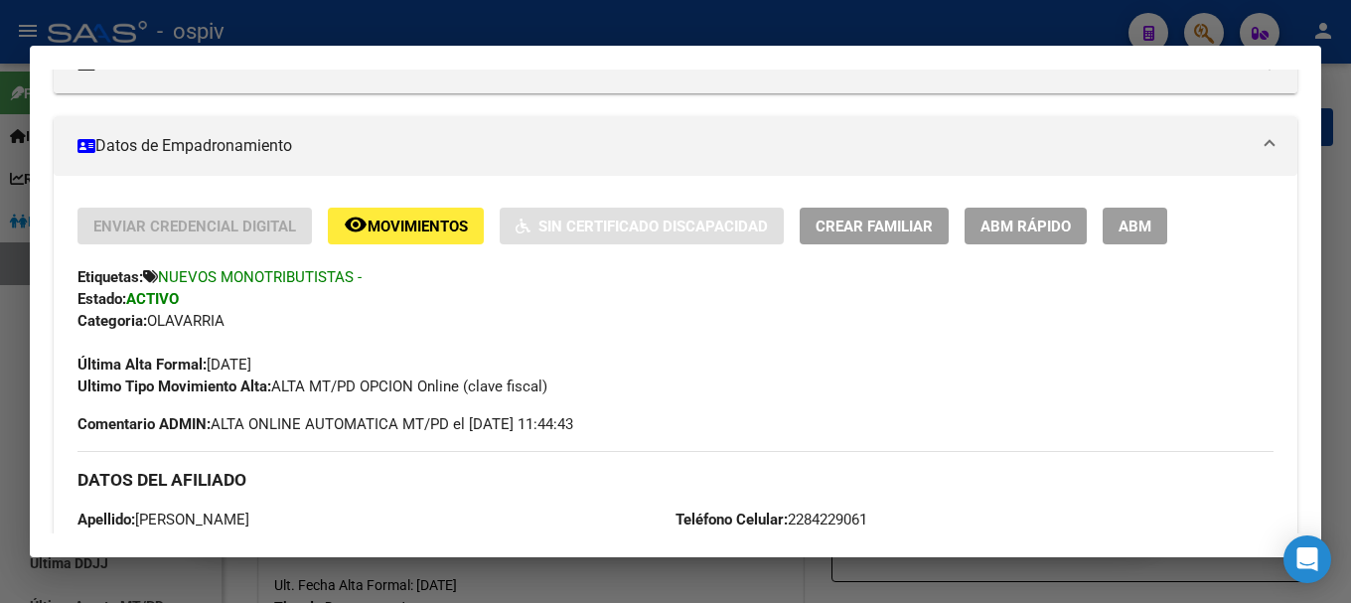
scroll to position [298, 0]
click at [1211, 28] on div at bounding box center [675, 301] width 1351 height 603
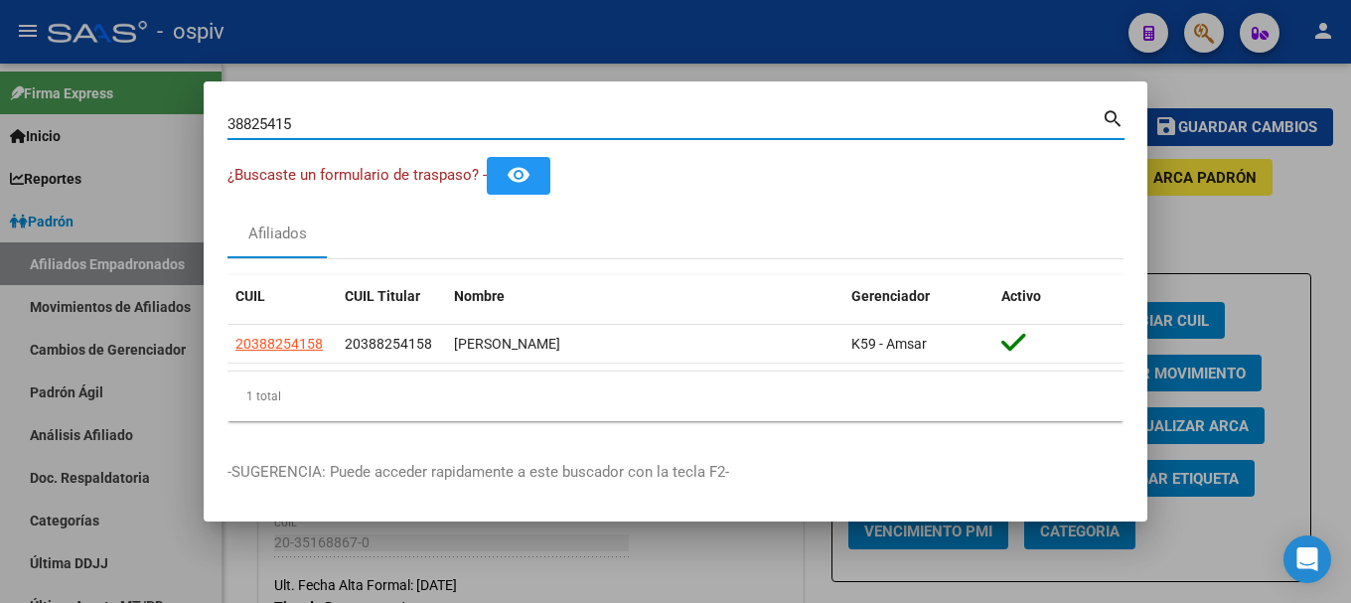
drag, startPoint x: 308, startPoint y: 128, endPoint x: 120, endPoint y: 134, distance: 187.8
click at [120, 134] on div "38825415 Buscar (apellido, dni, cuil, nro traspaso, cuit, obra social) search ¿…" at bounding box center [675, 301] width 1351 height 603
type input "21751526"
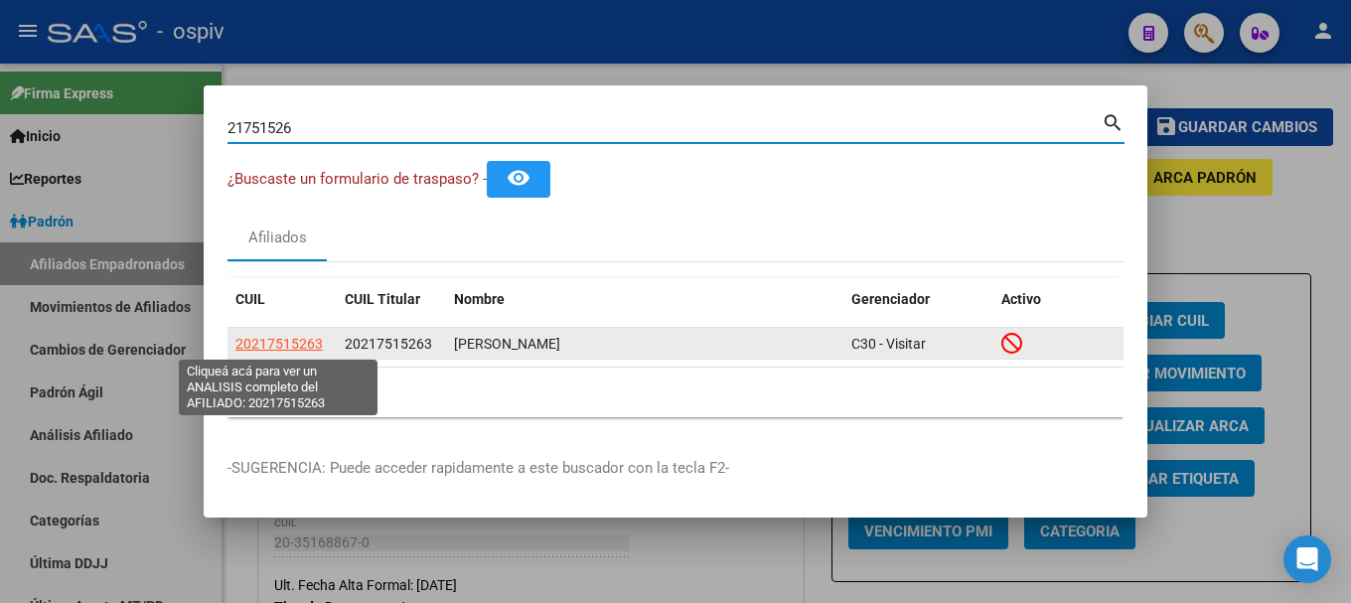
click at [293, 344] on span "20217515263" at bounding box center [278, 344] width 87 height 16
type textarea "20217515263"
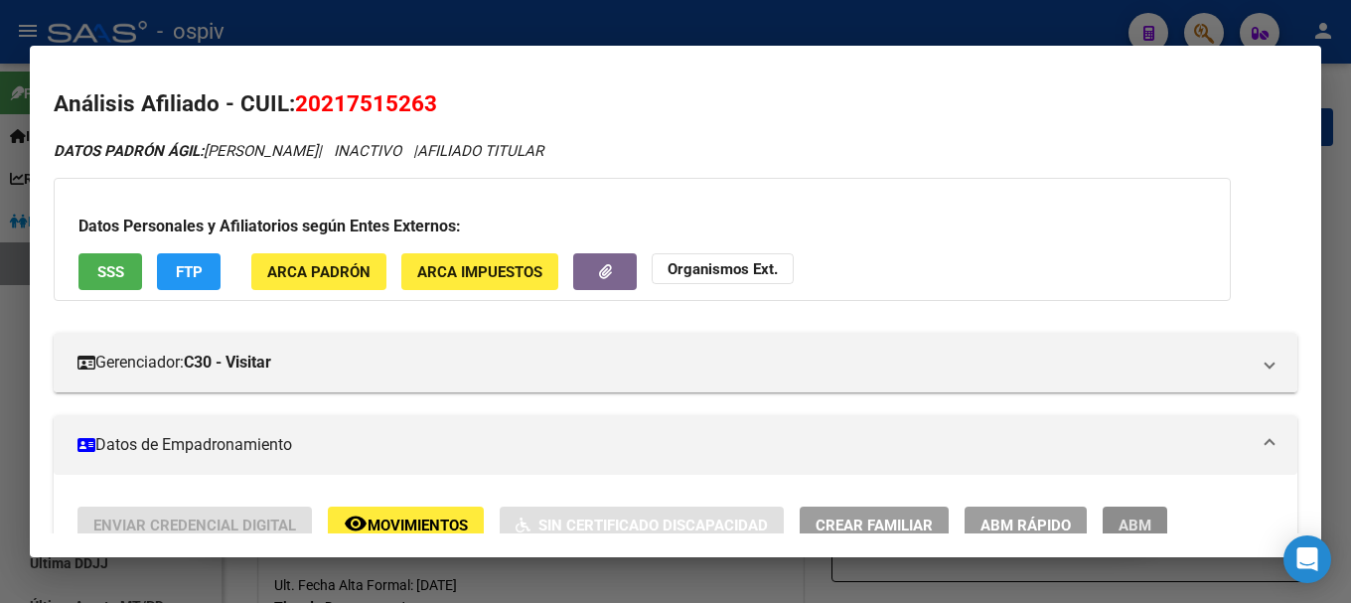
click at [1145, 528] on span "ABM" at bounding box center [1134, 525] width 33 height 18
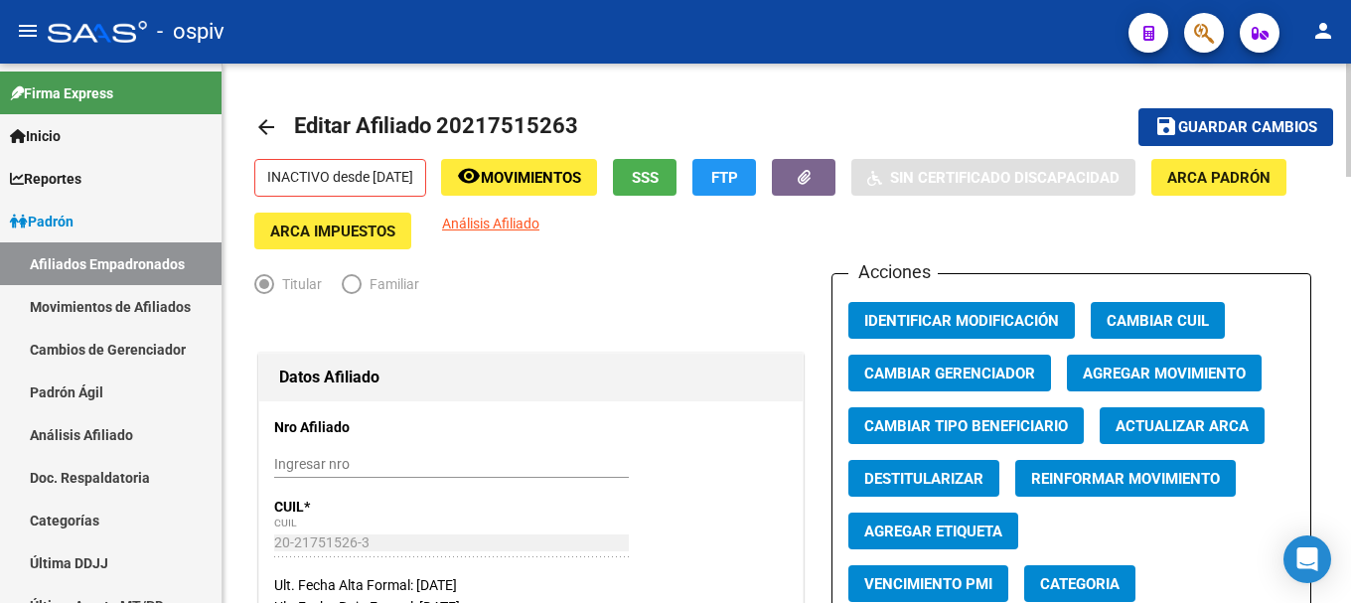
click at [1177, 369] on span "Agregar Movimiento" at bounding box center [1164, 373] width 163 height 18
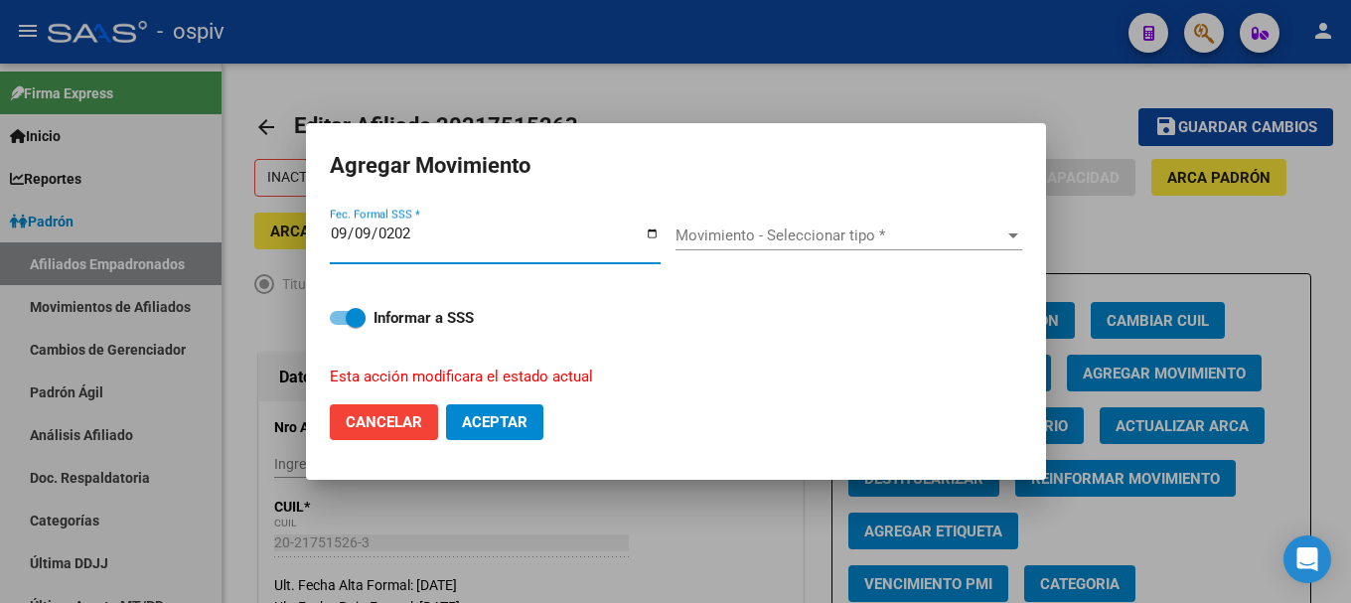
type input "2025-09-09"
click at [815, 220] on form "Agregar Movimiento 2025-09-09 Fec. Formal SSS * Movimiento - Seleccionar tipo *…" at bounding box center [676, 301] width 692 height 308
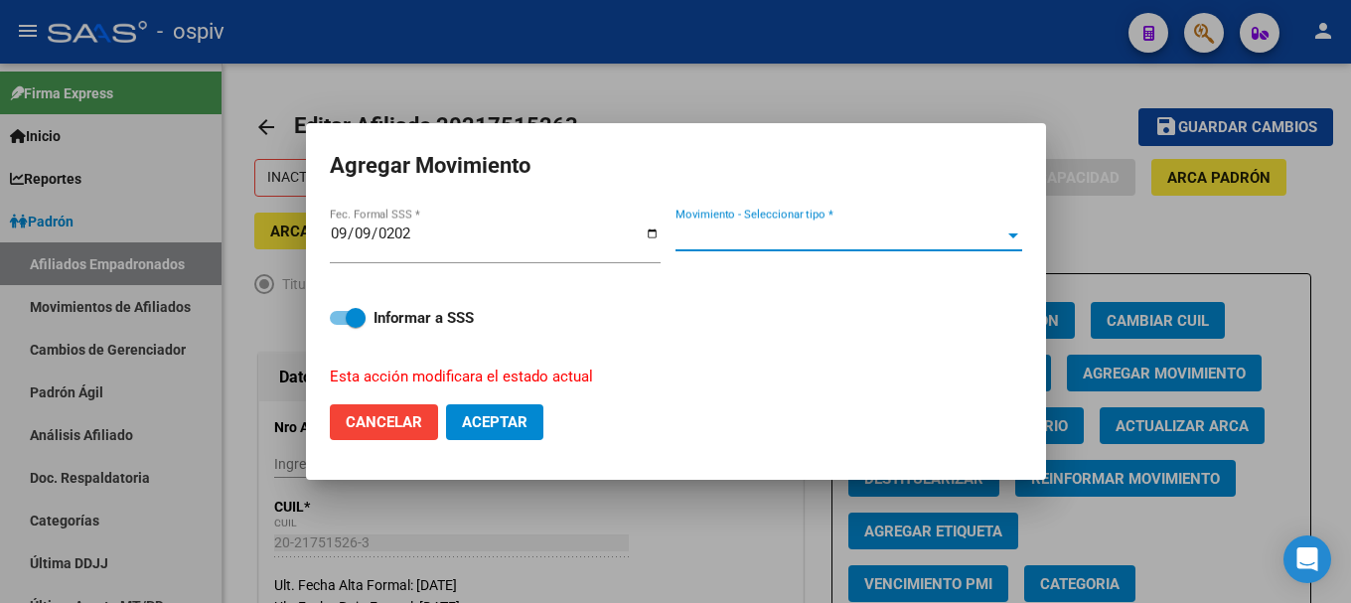
click at [818, 237] on span "Movimiento - Seleccionar tipo *" at bounding box center [839, 235] width 329 height 18
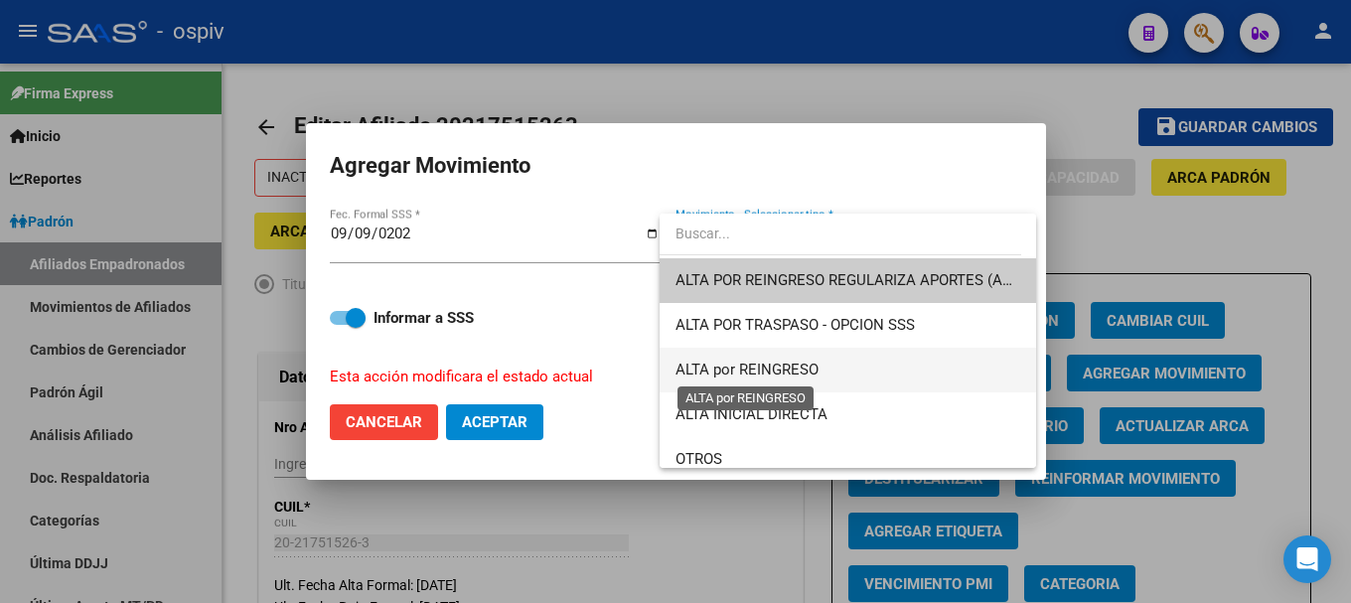
click at [757, 374] on span "ALTA por REINGRESO" at bounding box center [746, 370] width 143 height 18
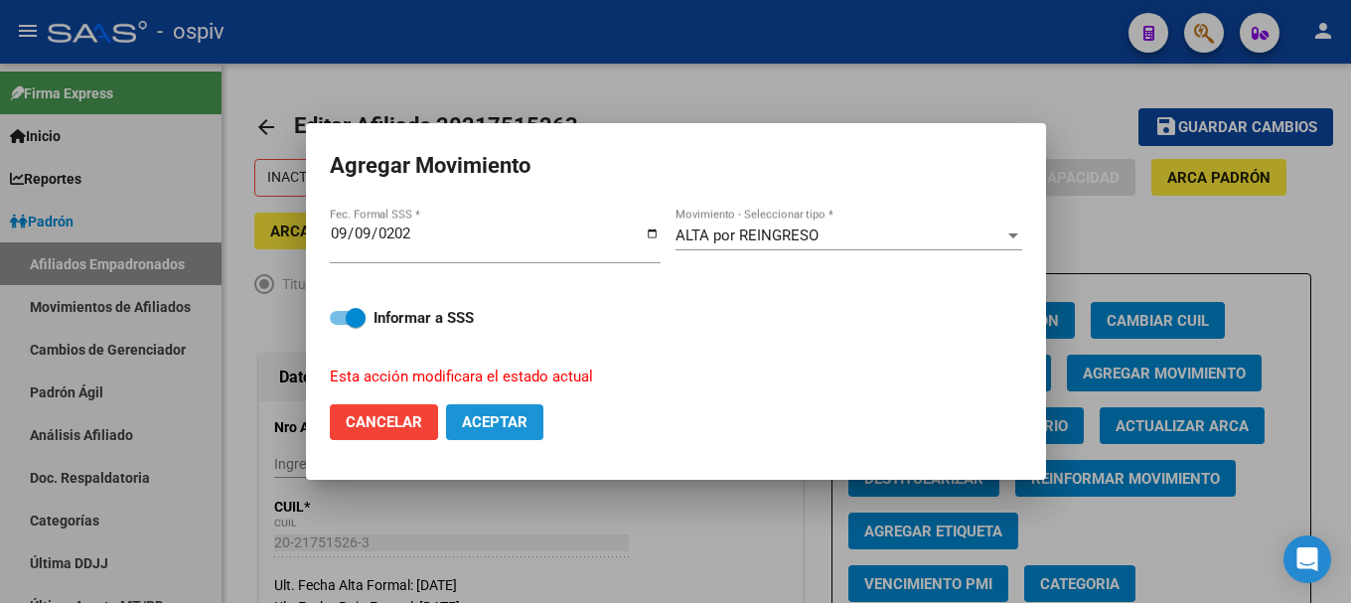
click at [512, 416] on span "Aceptar" at bounding box center [495, 422] width 66 height 18
checkbox input "false"
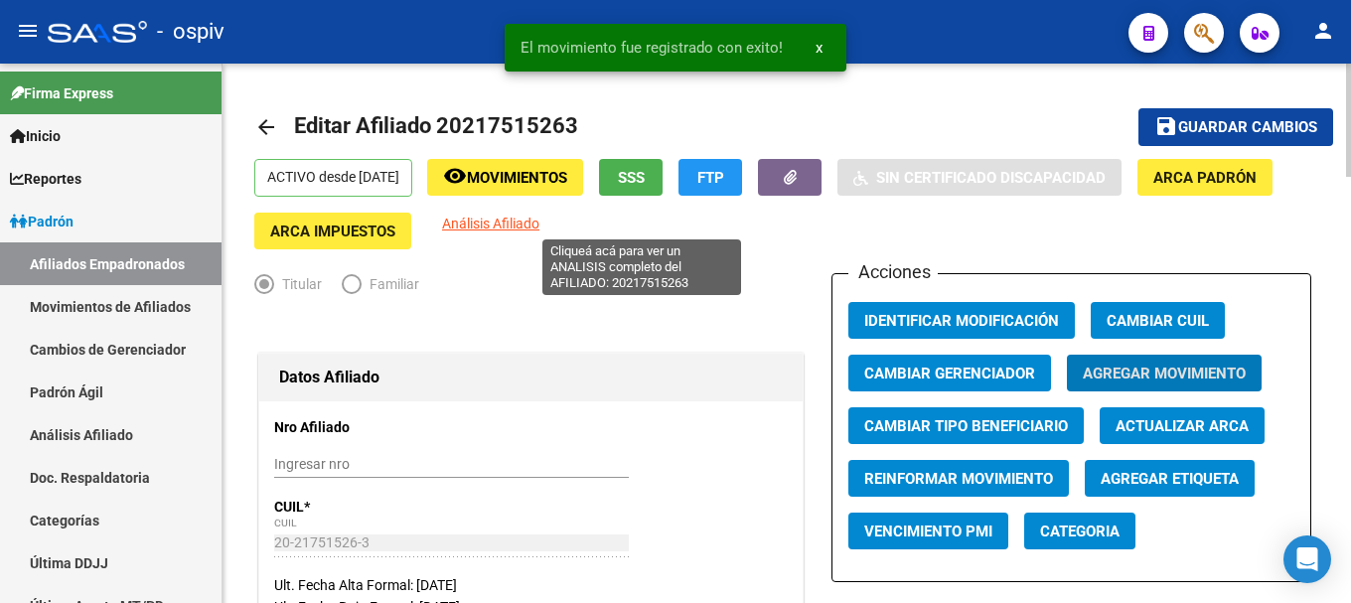
click at [539, 224] on span "Análisis Afiliado" at bounding box center [490, 224] width 97 height 16
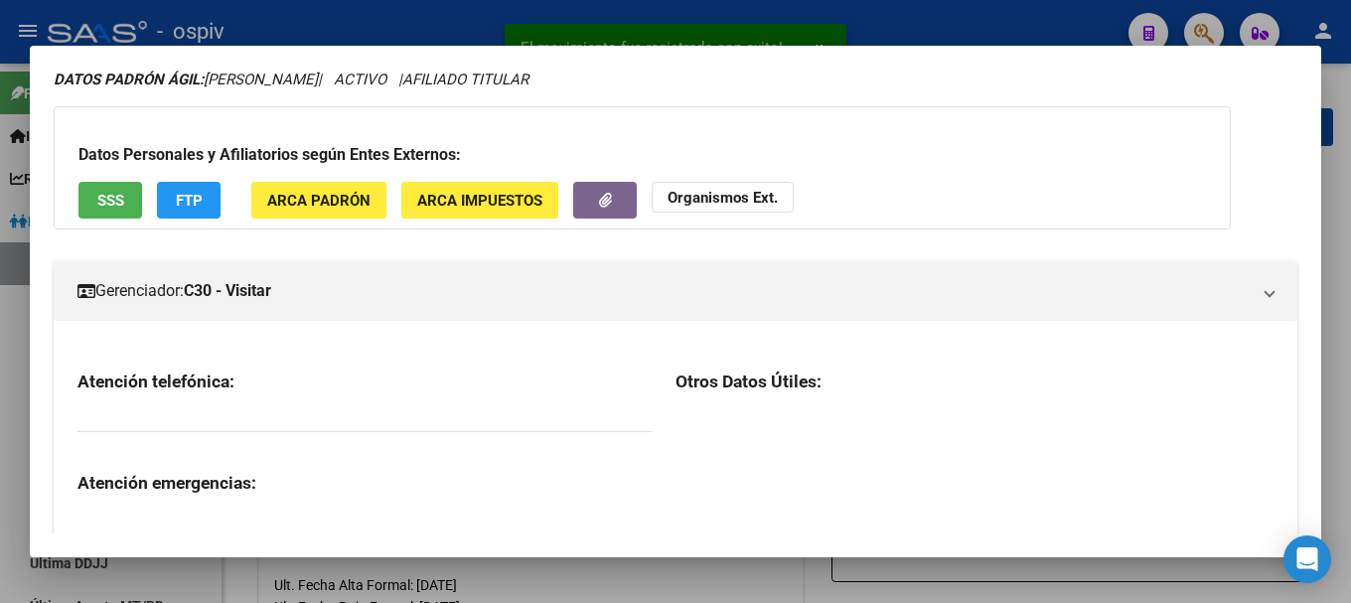
scroll to position [199, 0]
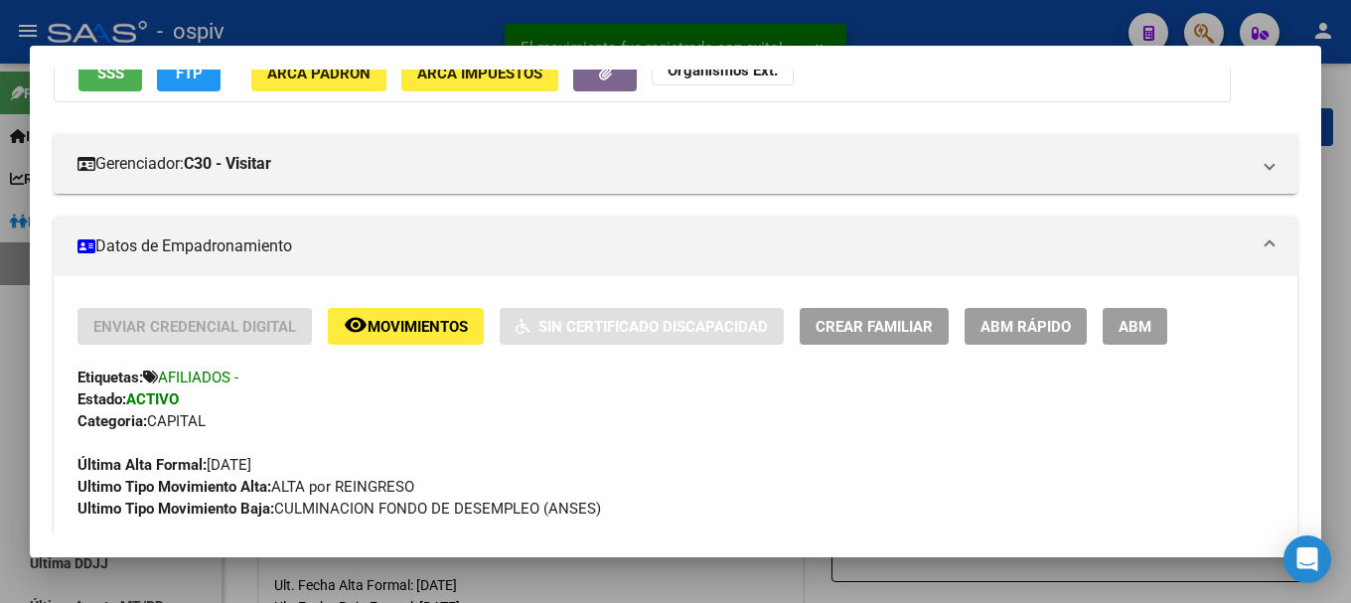
click at [1143, 340] on button "ABM" at bounding box center [1134, 326] width 65 height 37
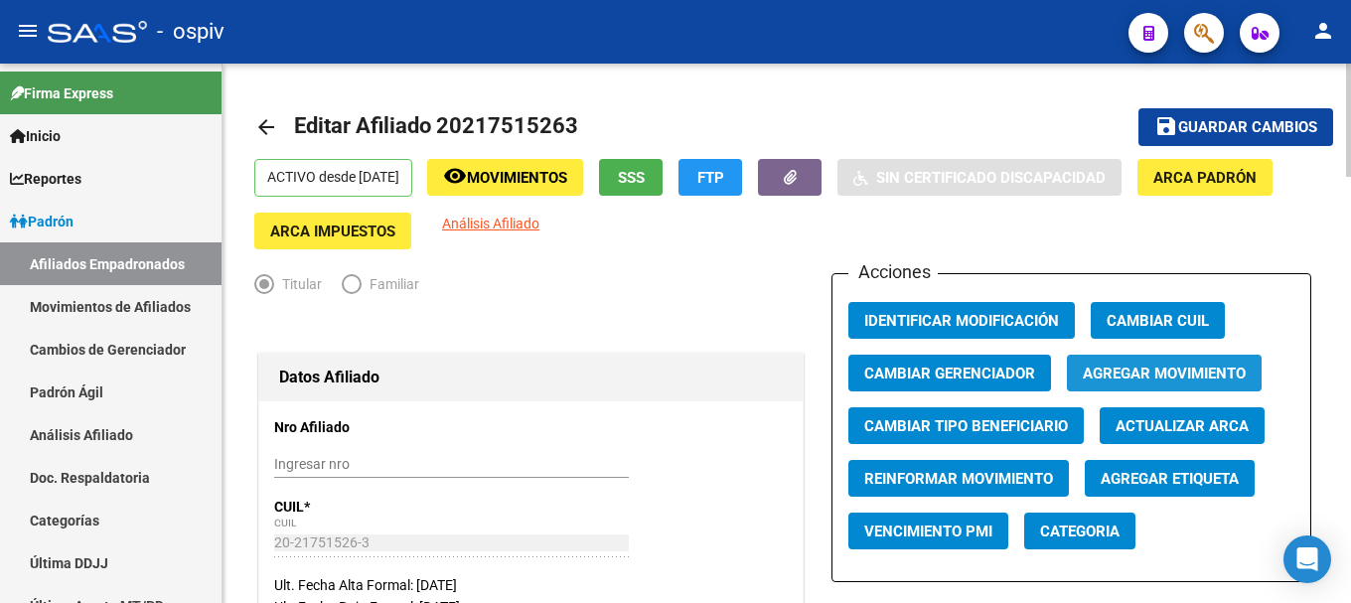
click at [1143, 372] on span "Agregar Movimiento" at bounding box center [1164, 373] width 163 height 18
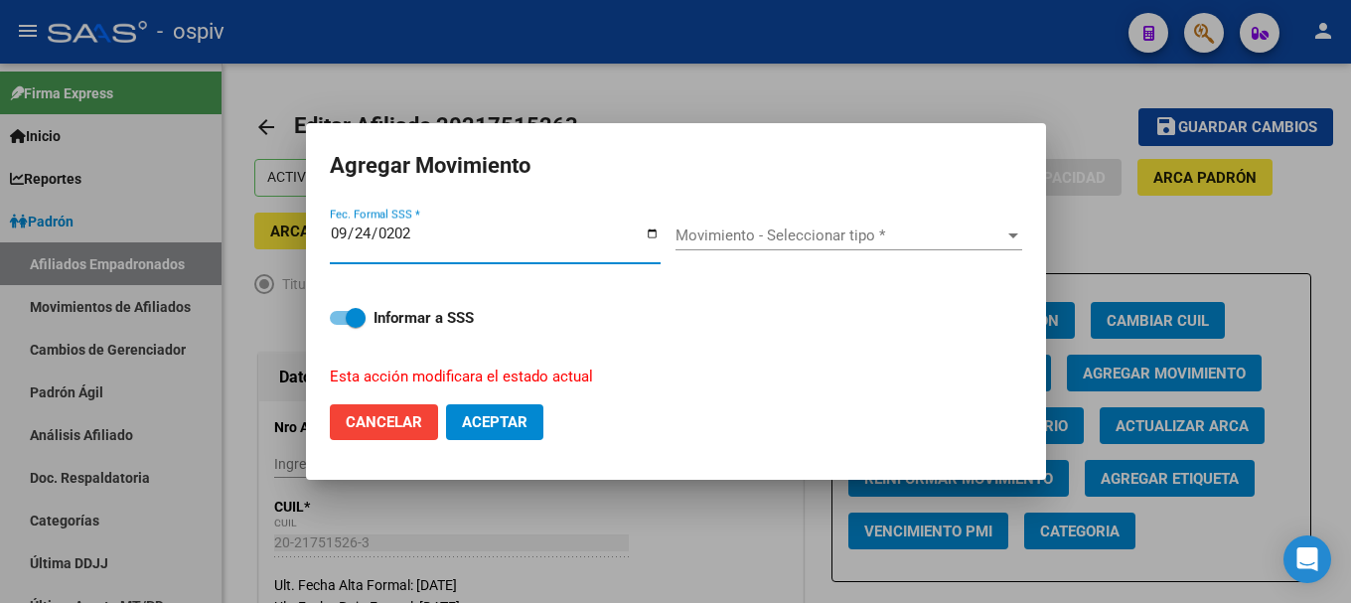
type input "2025-09-24"
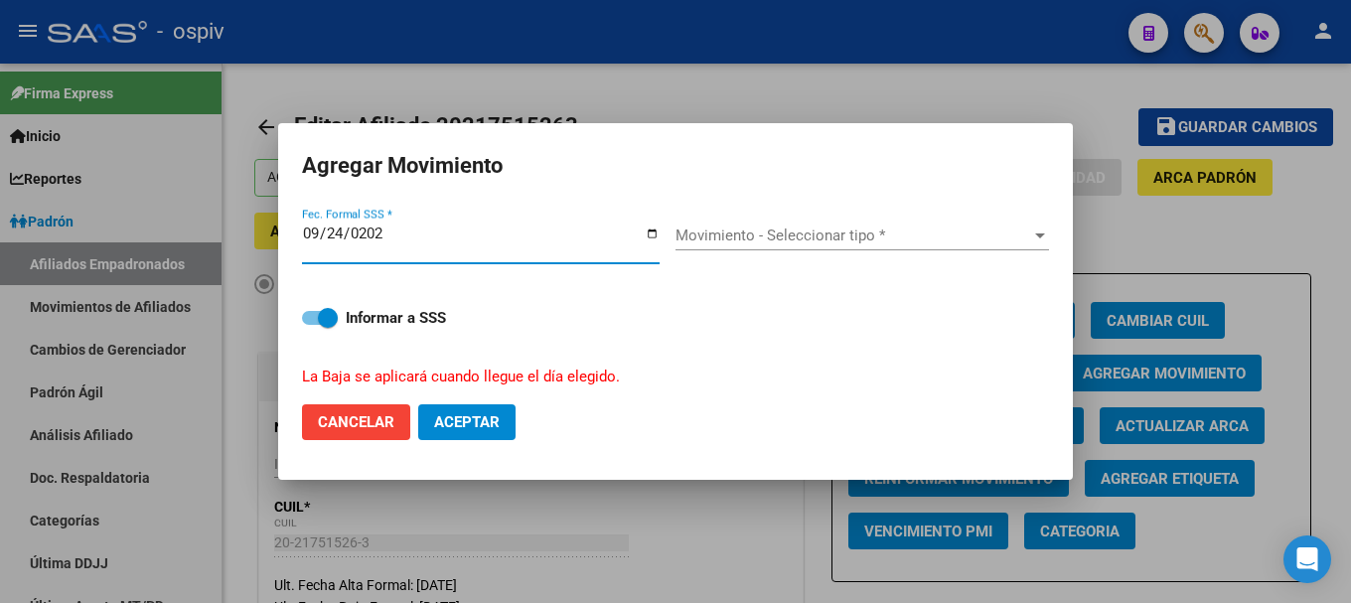
click at [777, 235] on span "Movimiento - Seleccionar tipo *" at bounding box center [853, 235] width 356 height 18
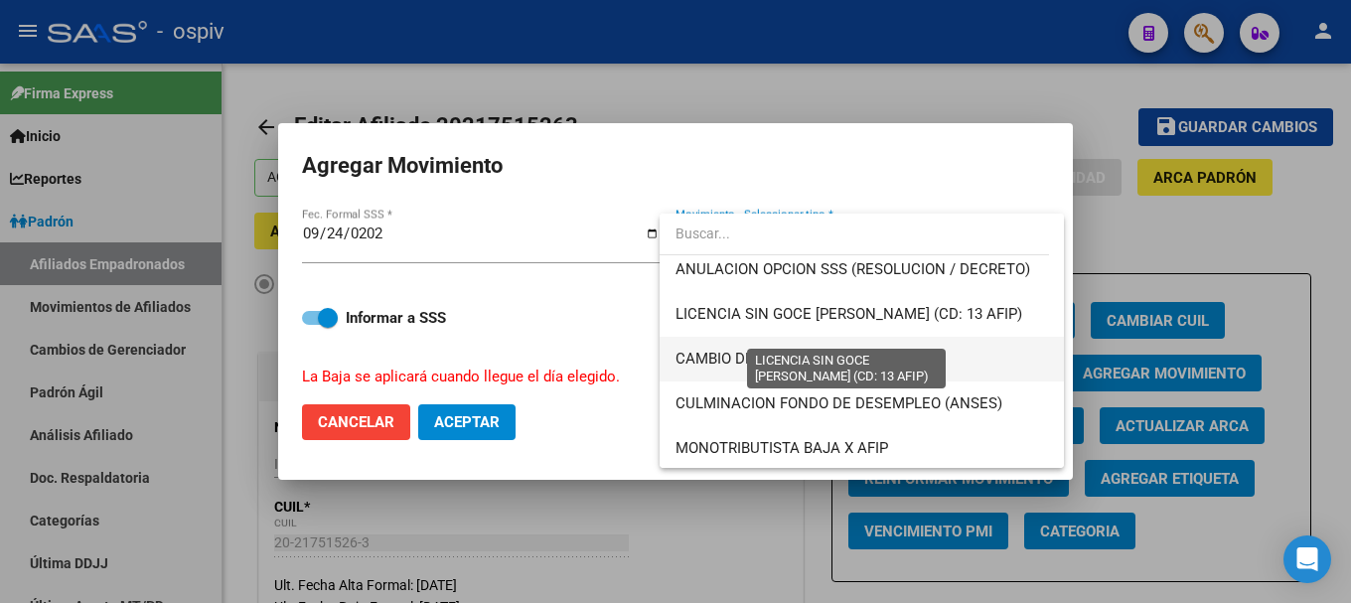
scroll to position [497, 0]
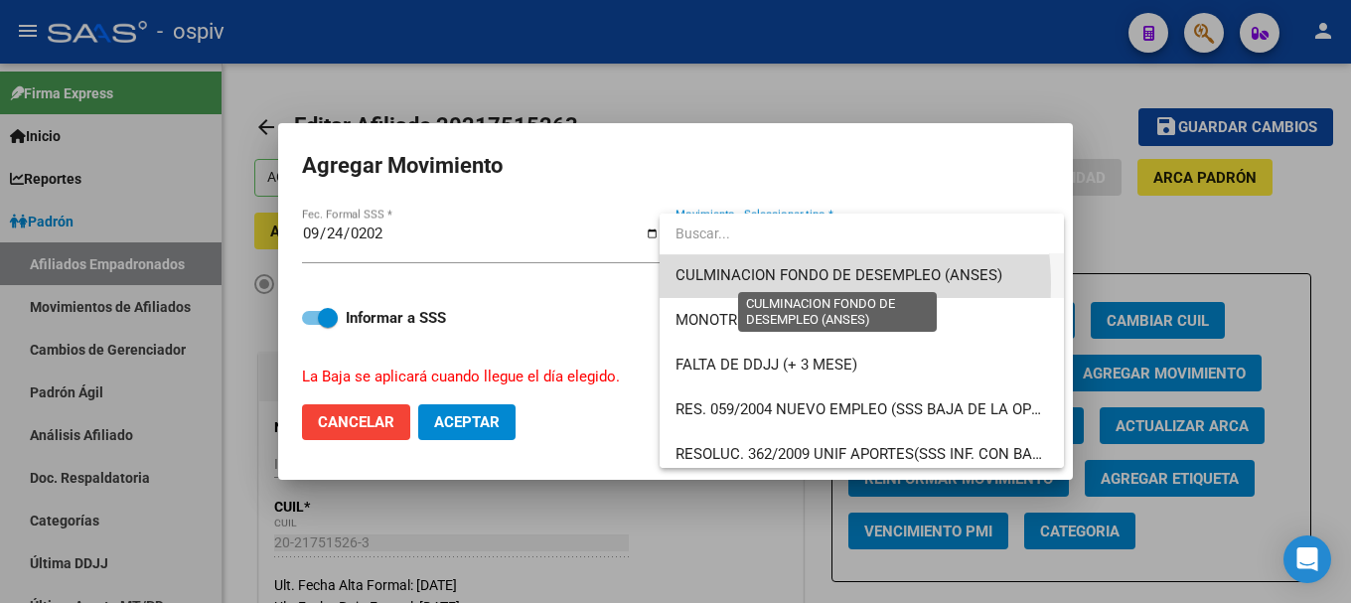
click at [788, 284] on span "CULMINACION FONDO DE DESEMPLEO (ANSES)" at bounding box center [838, 275] width 327 height 18
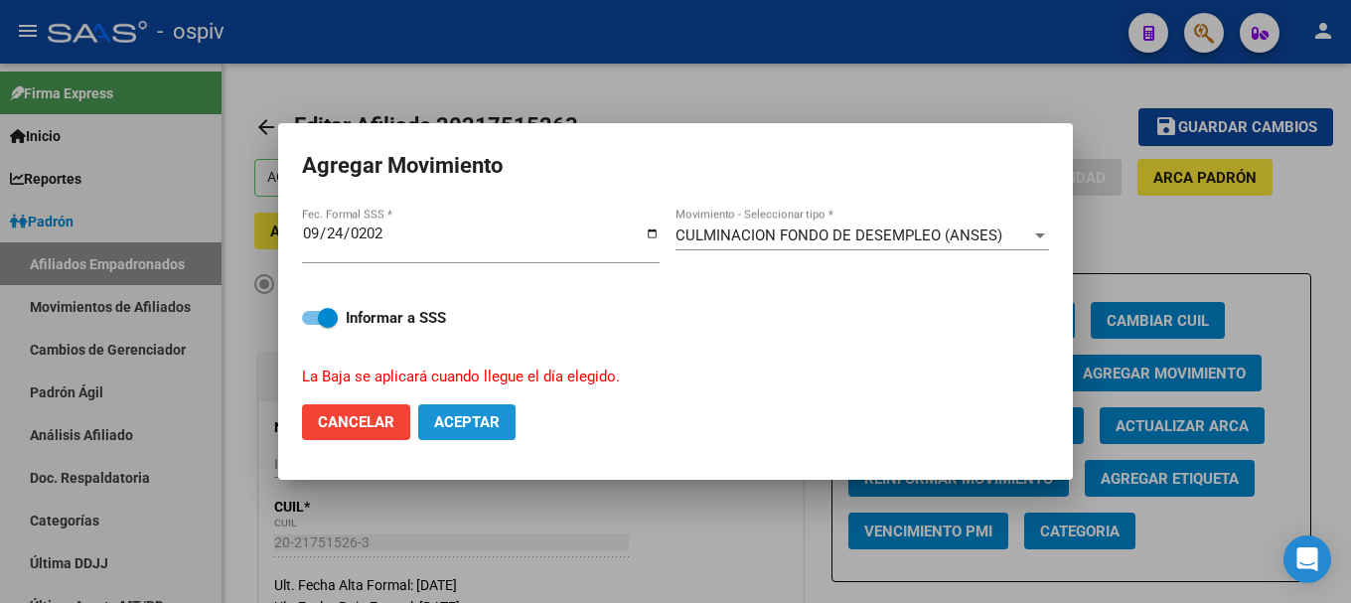
click at [482, 414] on span "Aceptar" at bounding box center [467, 422] width 66 height 18
checkbox input "false"
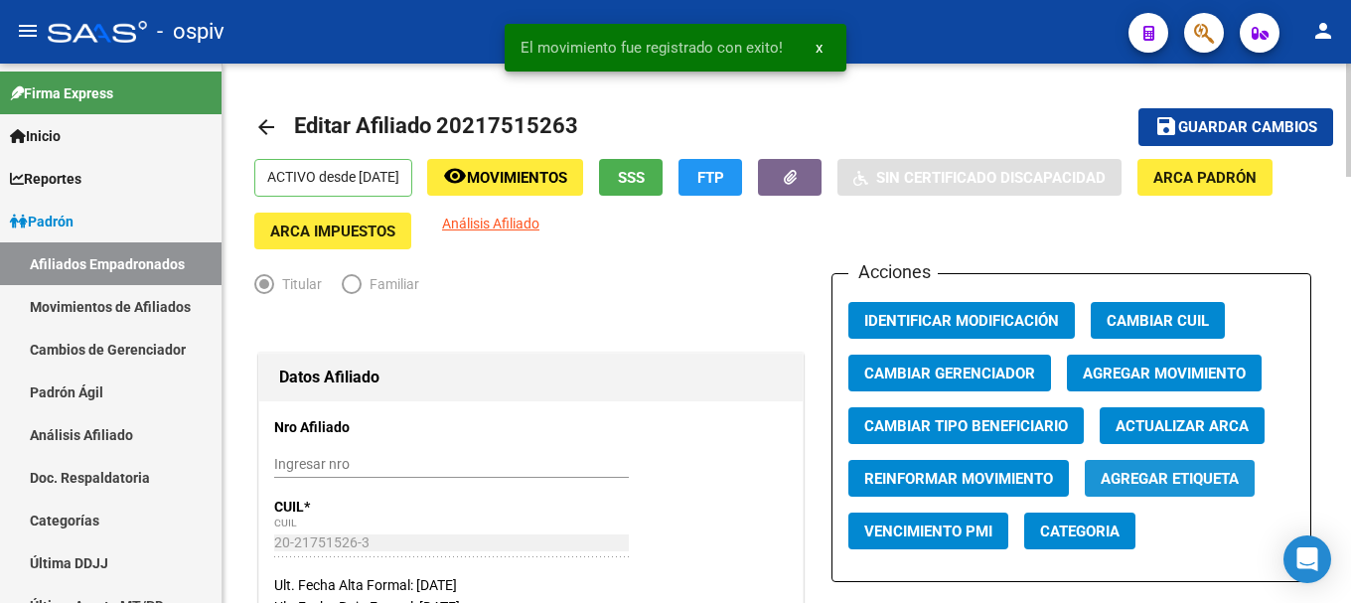
click at [1127, 487] on span "Agregar Etiqueta" at bounding box center [1169, 479] width 138 height 18
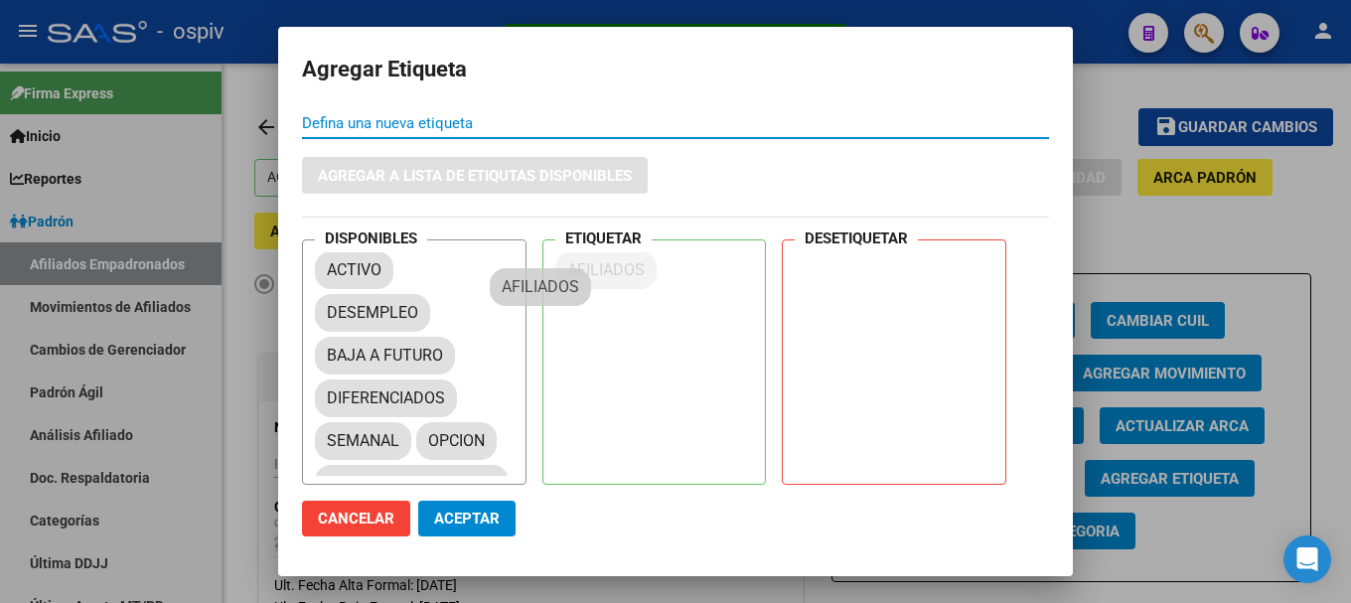
drag, startPoint x: 383, startPoint y: 360, endPoint x: 587, endPoint y: 276, distance: 220.0
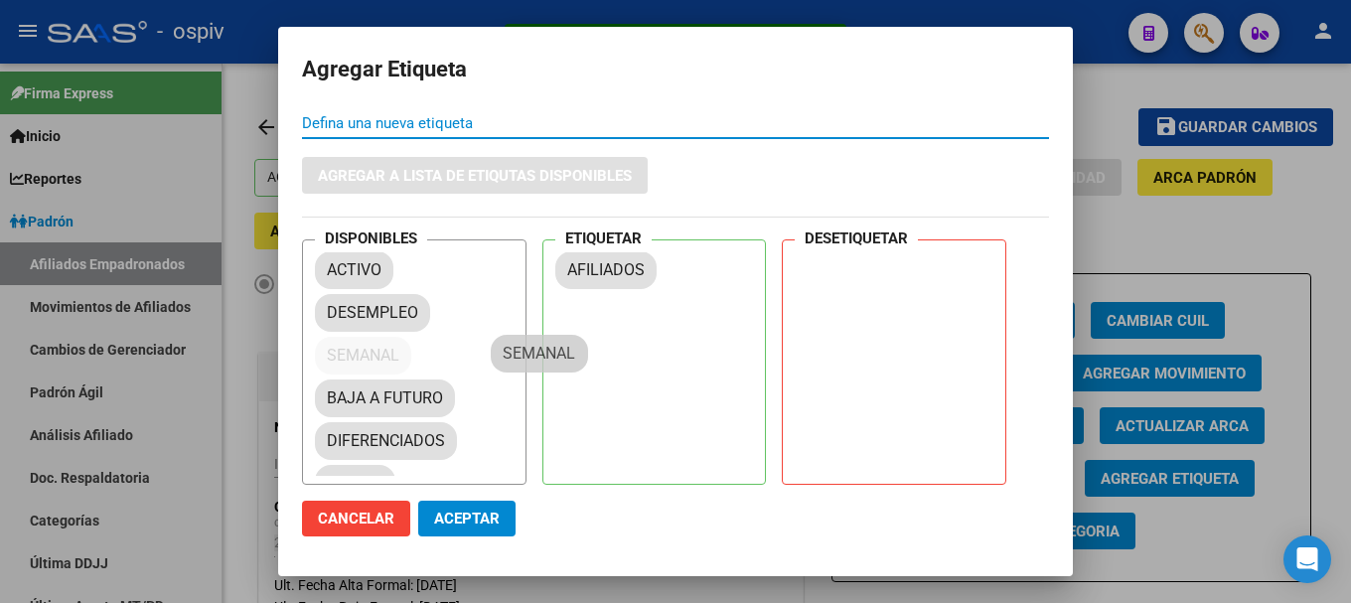
drag, startPoint x: 324, startPoint y: 442, endPoint x: 523, endPoint y: 312, distance: 238.3
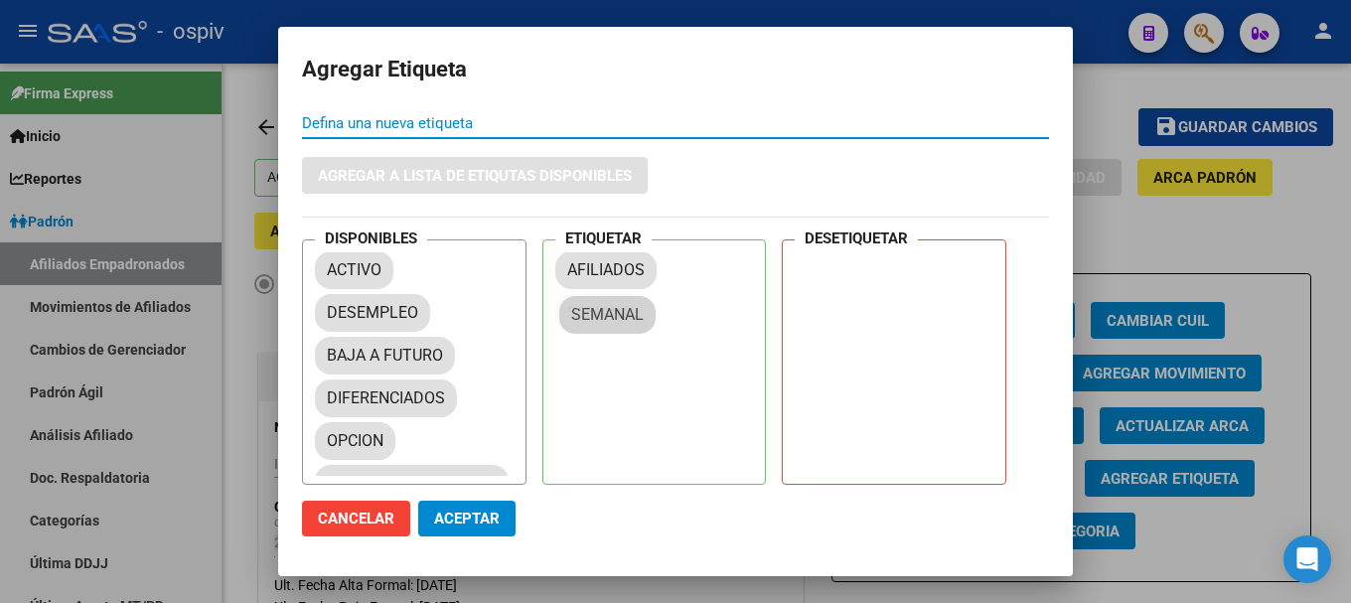
drag, startPoint x: 423, startPoint y: 265, endPoint x: 589, endPoint y: 312, distance: 172.3
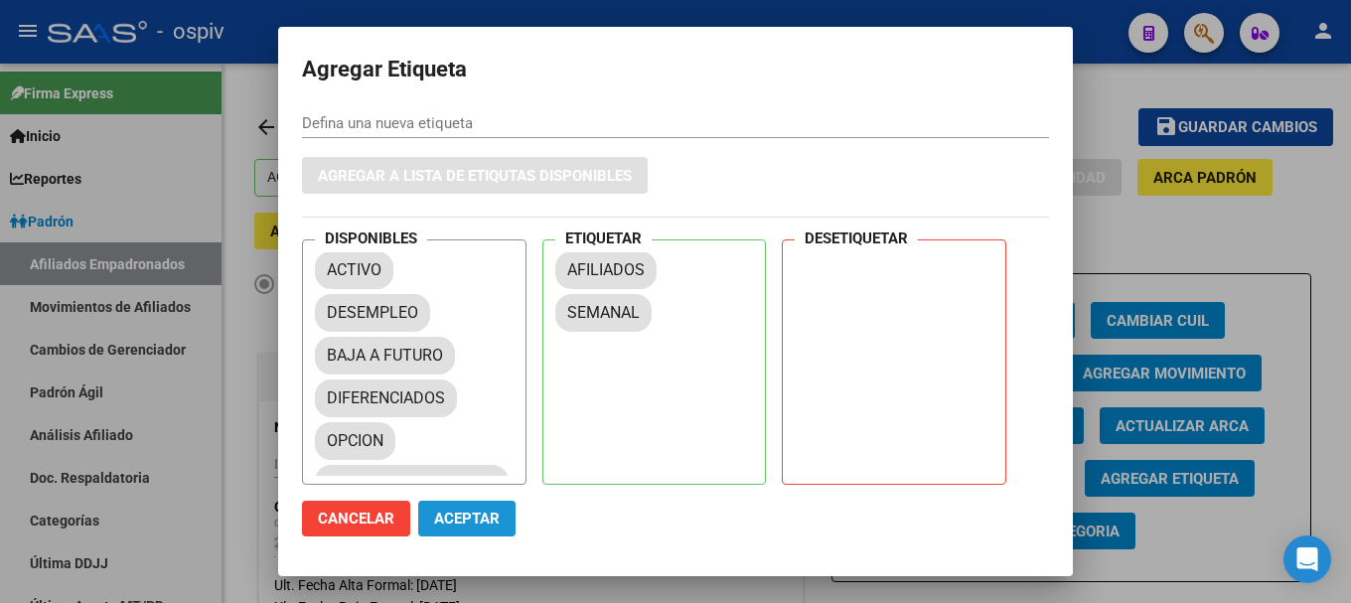
drag, startPoint x: 456, startPoint y: 520, endPoint x: 486, endPoint y: 107, distance: 414.2
click at [458, 520] on span "Aceptar" at bounding box center [467, 518] width 66 height 18
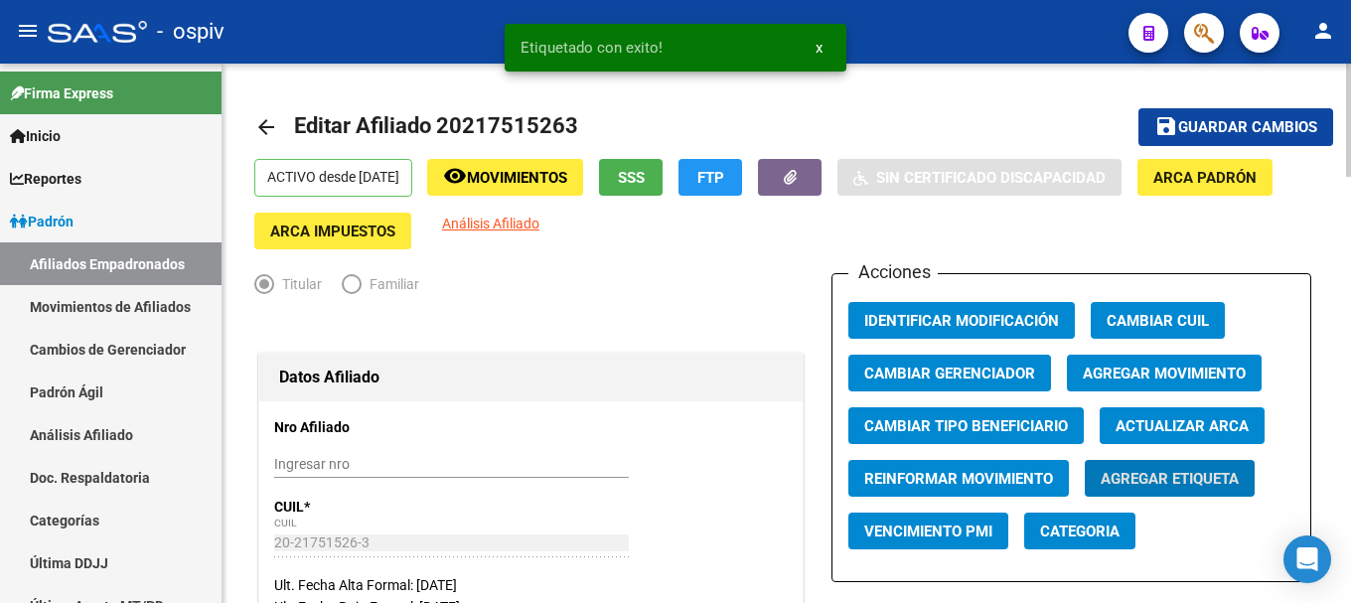
click at [539, 217] on span "Análisis Afiliado" at bounding box center [490, 224] width 97 height 16
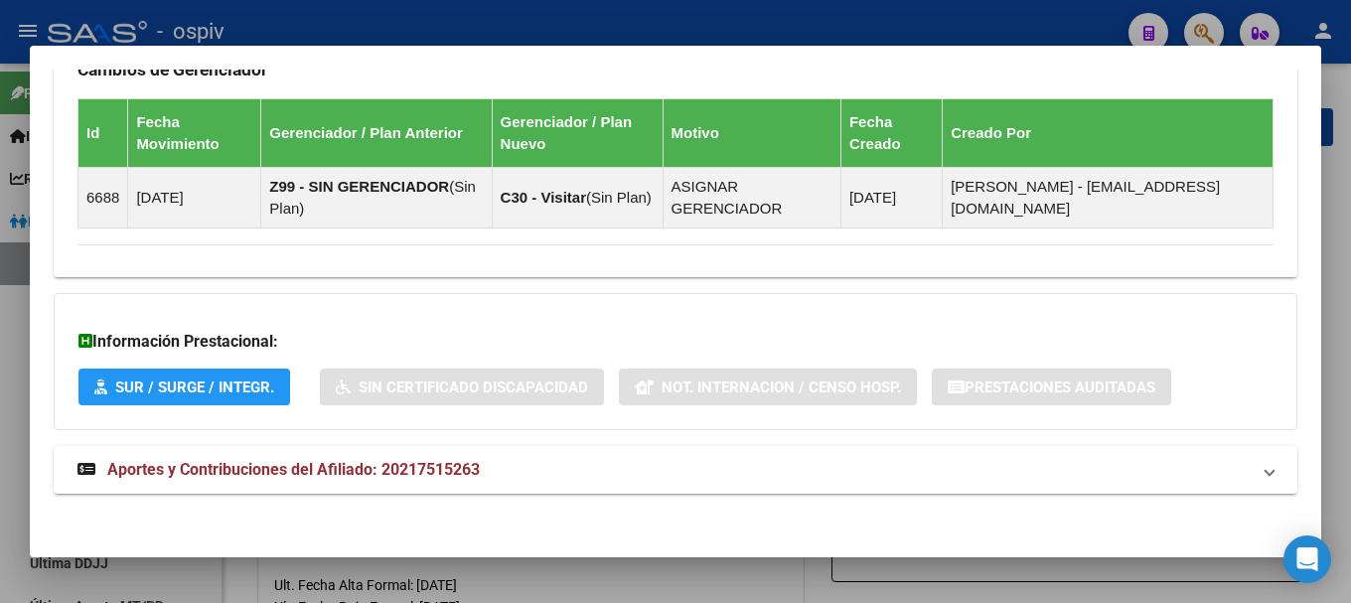
scroll to position [1255, 0]
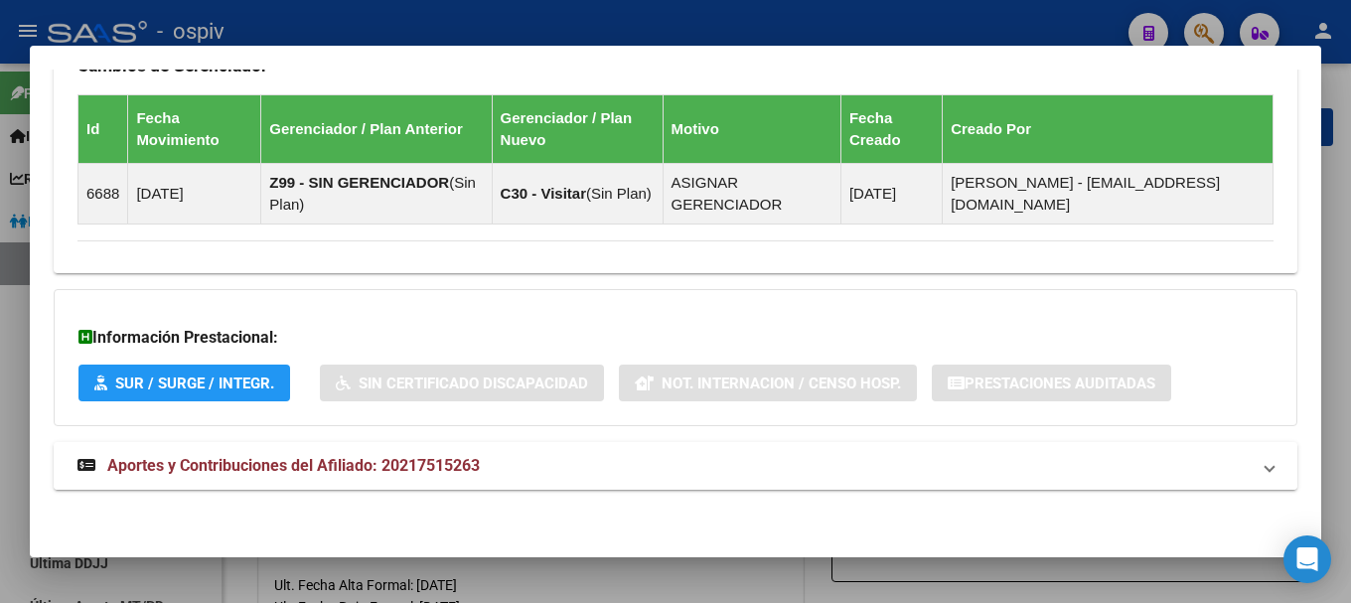
click at [407, 470] on span "Aportes y Contribuciones del Afiliado: 20217515263" at bounding box center [293, 465] width 372 height 19
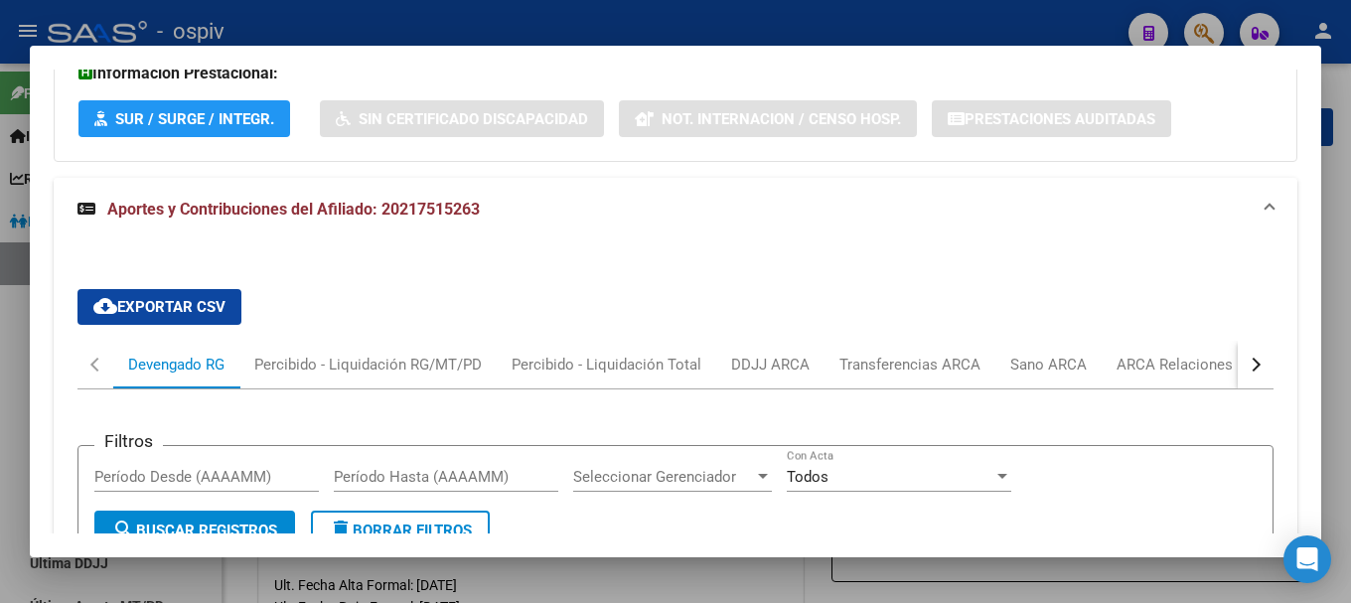
scroll to position [1553, 0]
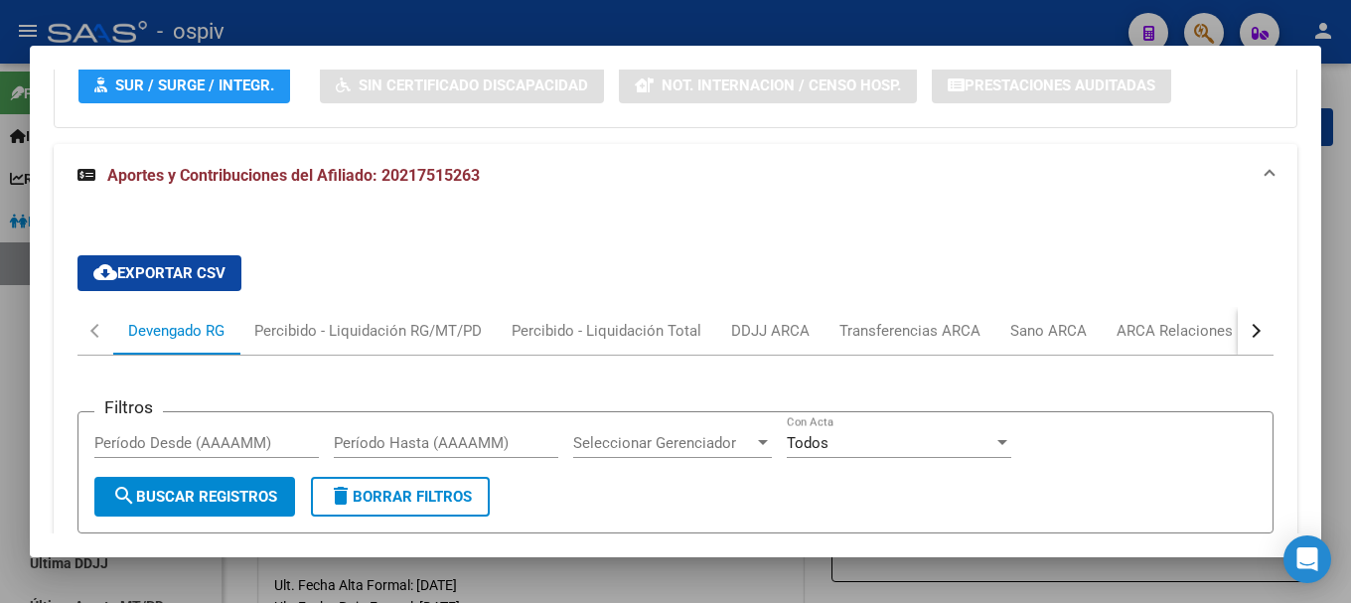
click at [1246, 331] on button "button" at bounding box center [1255, 331] width 36 height 48
click at [1172, 340] on div "ANSES Desempleo" at bounding box center [1152, 331] width 127 height 22
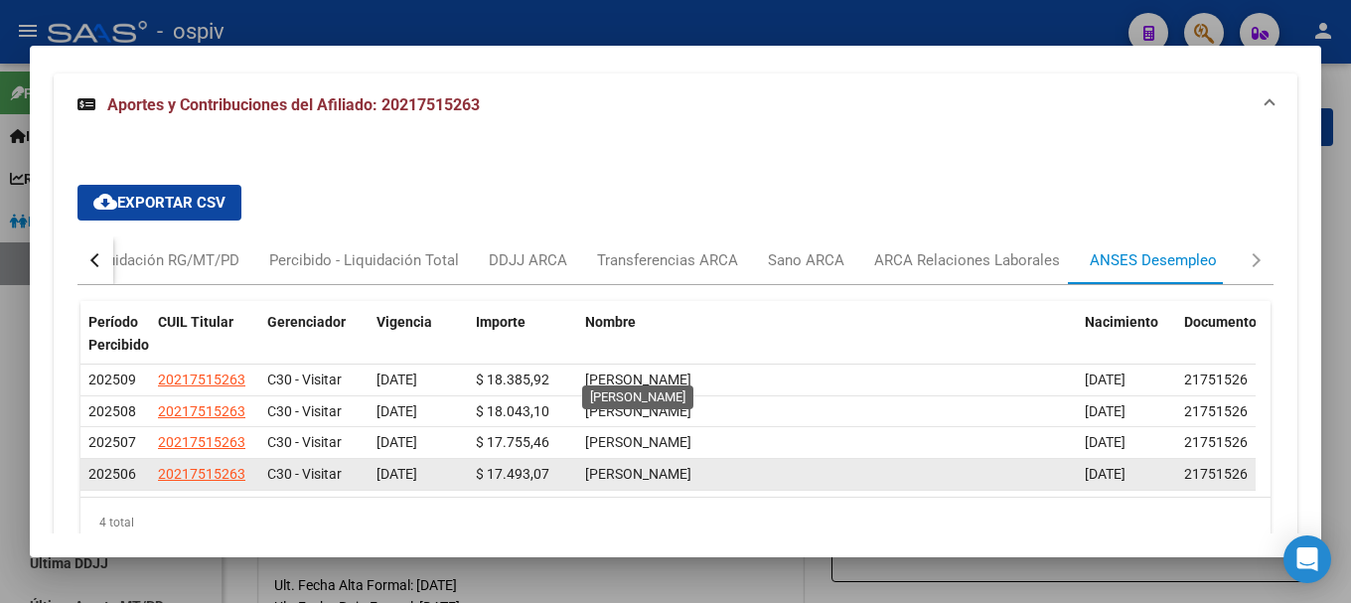
scroll to position [1670, 0]
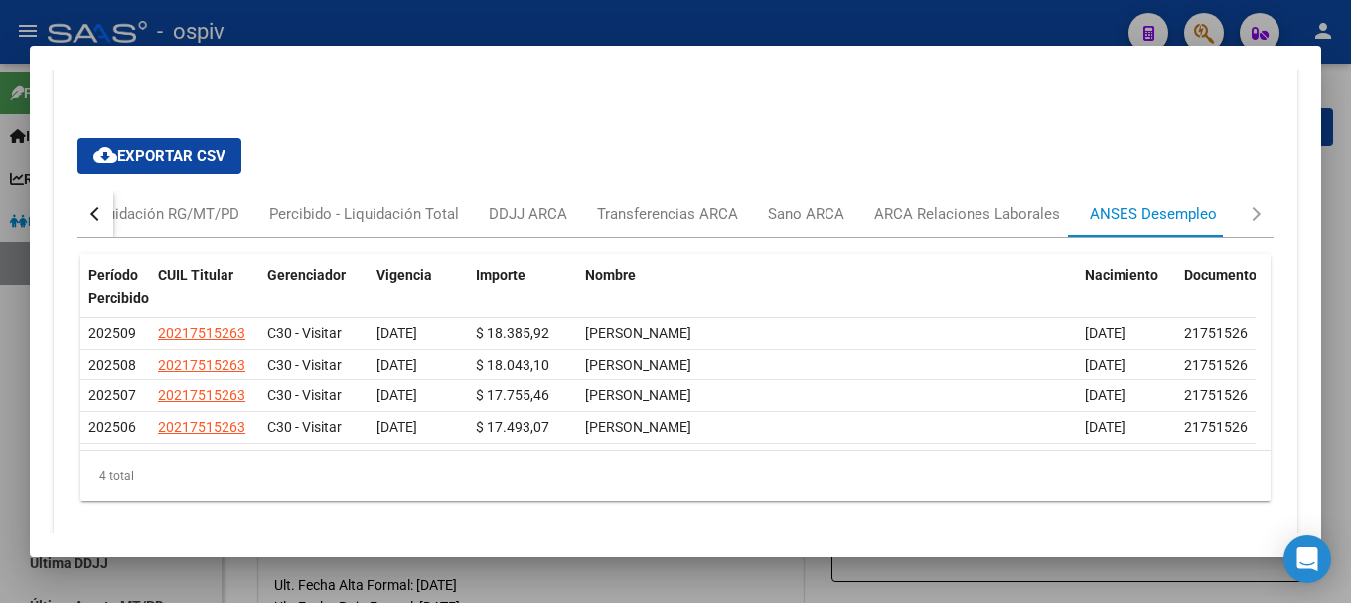
click at [16, 399] on div at bounding box center [675, 301] width 1351 height 603
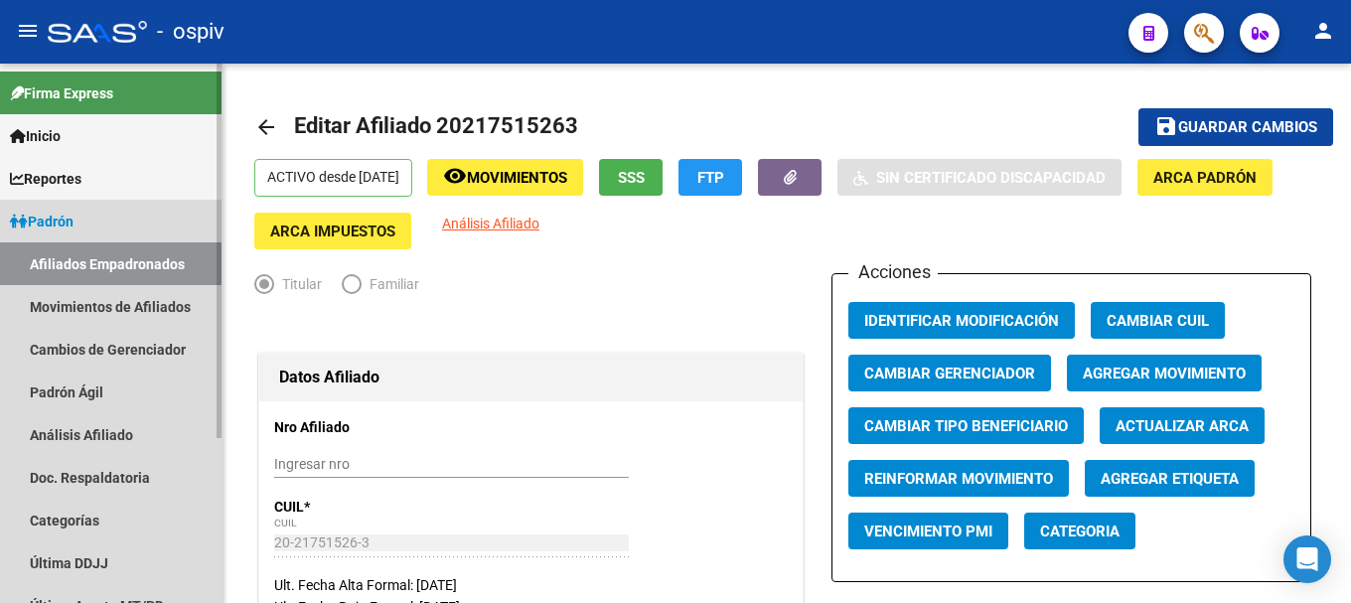
click at [58, 263] on link "Afiliados Empadronados" at bounding box center [110, 263] width 221 height 43
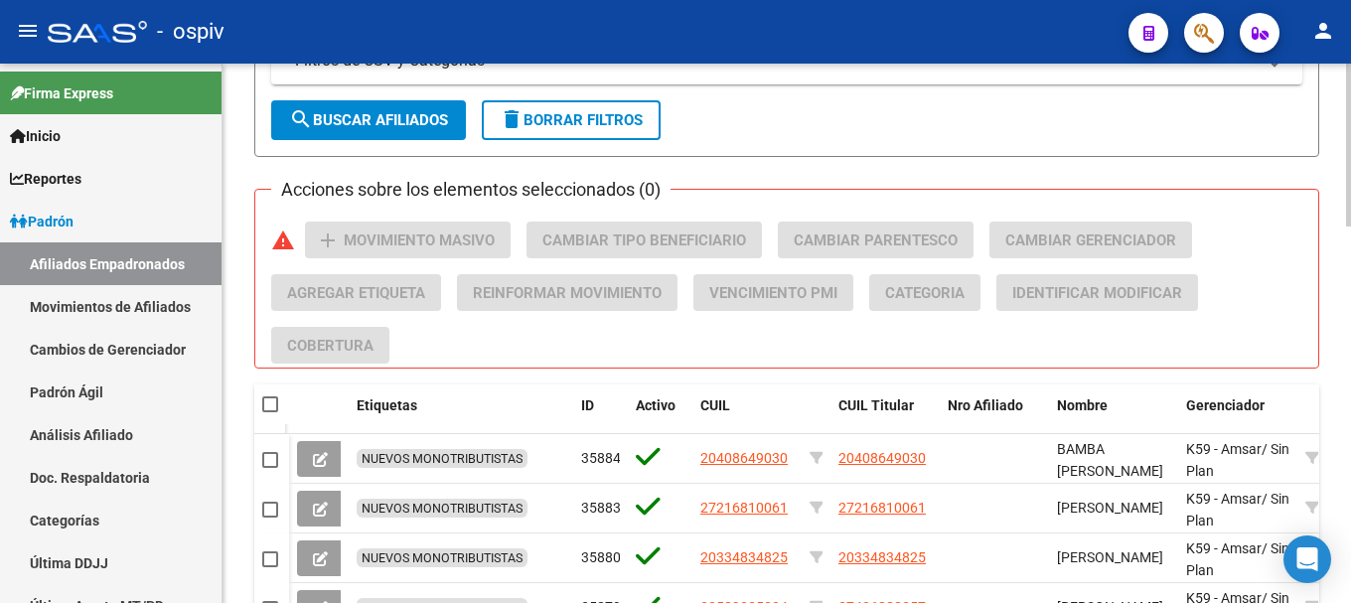
scroll to position [596, 0]
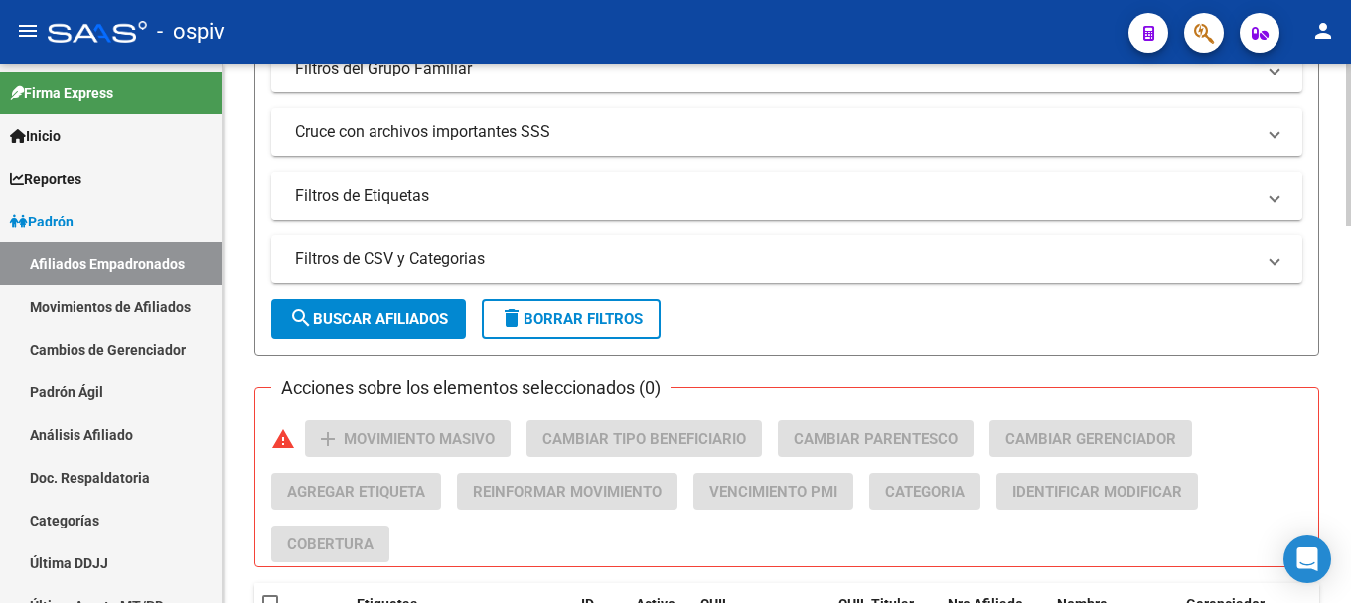
click at [438, 208] on mat-expansion-panel-header "Filtros de Etiquetas" at bounding box center [786, 196] width 1031 height 48
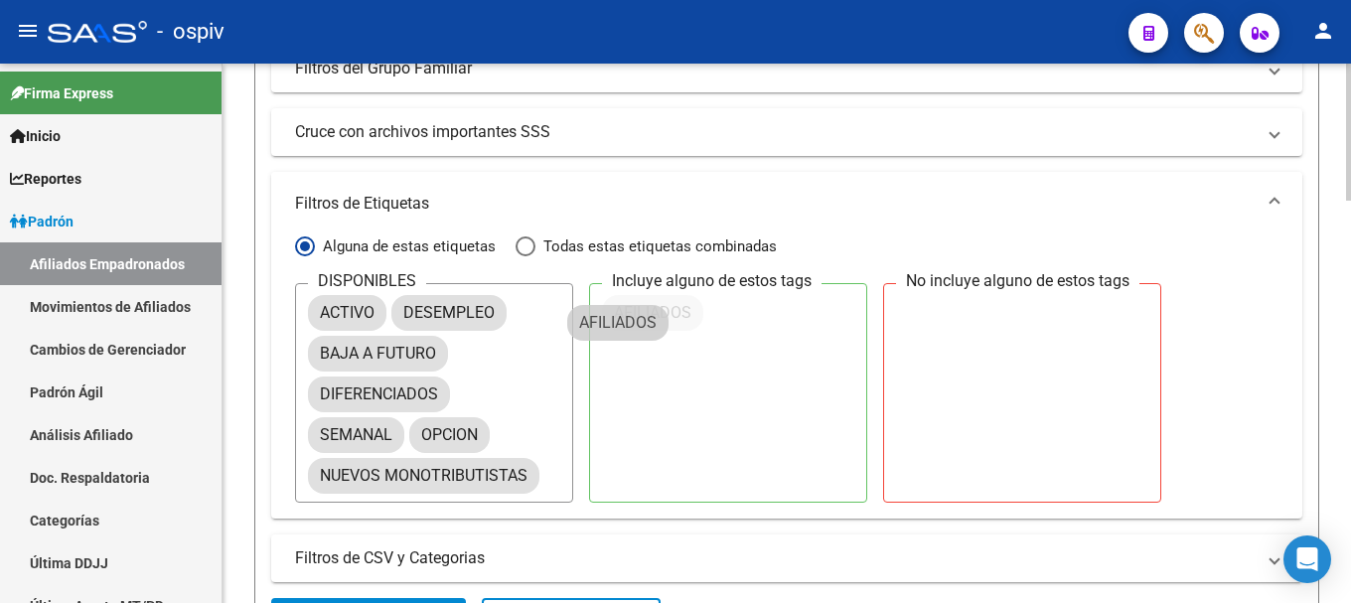
drag, startPoint x: 612, startPoint y: 318, endPoint x: 668, endPoint y: 281, distance: 67.5
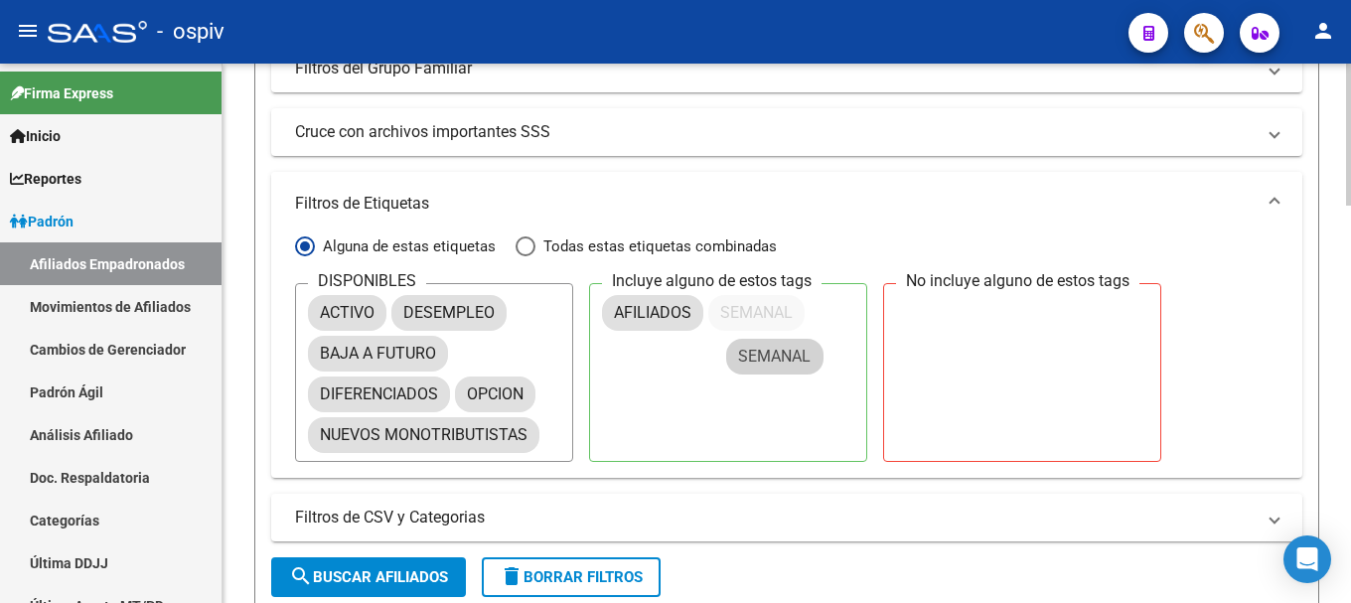
drag, startPoint x: 369, startPoint y: 432, endPoint x: 794, endPoint y: 333, distance: 435.5
click at [673, 249] on span "Todas estas etiquetas combinadas" at bounding box center [655, 246] width 241 height 22
click at [535, 249] on input "Todas estas etiquetas combinadas" at bounding box center [525, 246] width 20 height 20
radio input "true"
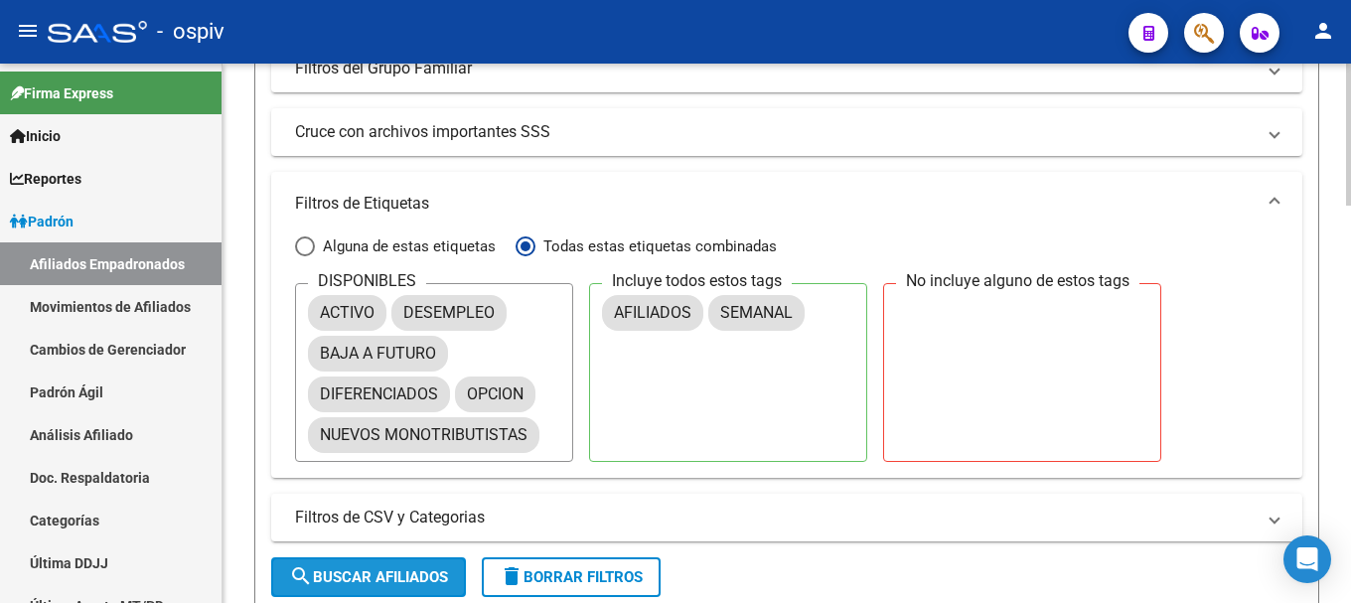
click at [422, 574] on span "search Buscar Afiliados" at bounding box center [368, 577] width 159 height 18
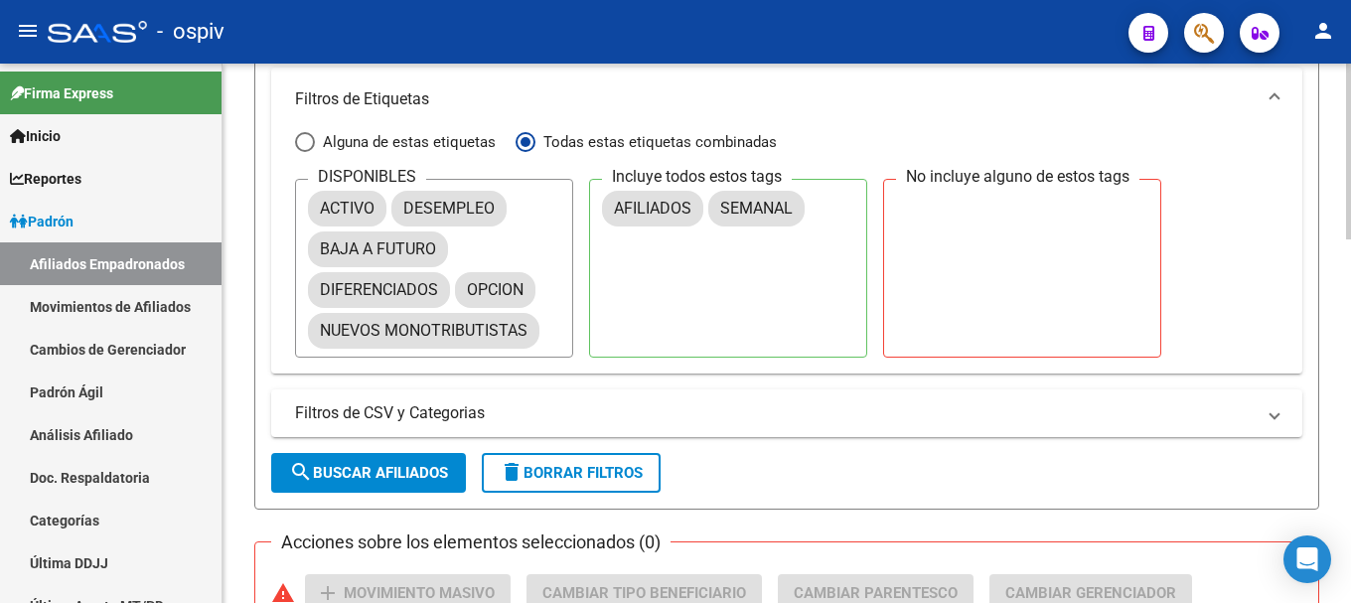
scroll to position [1092, 0]
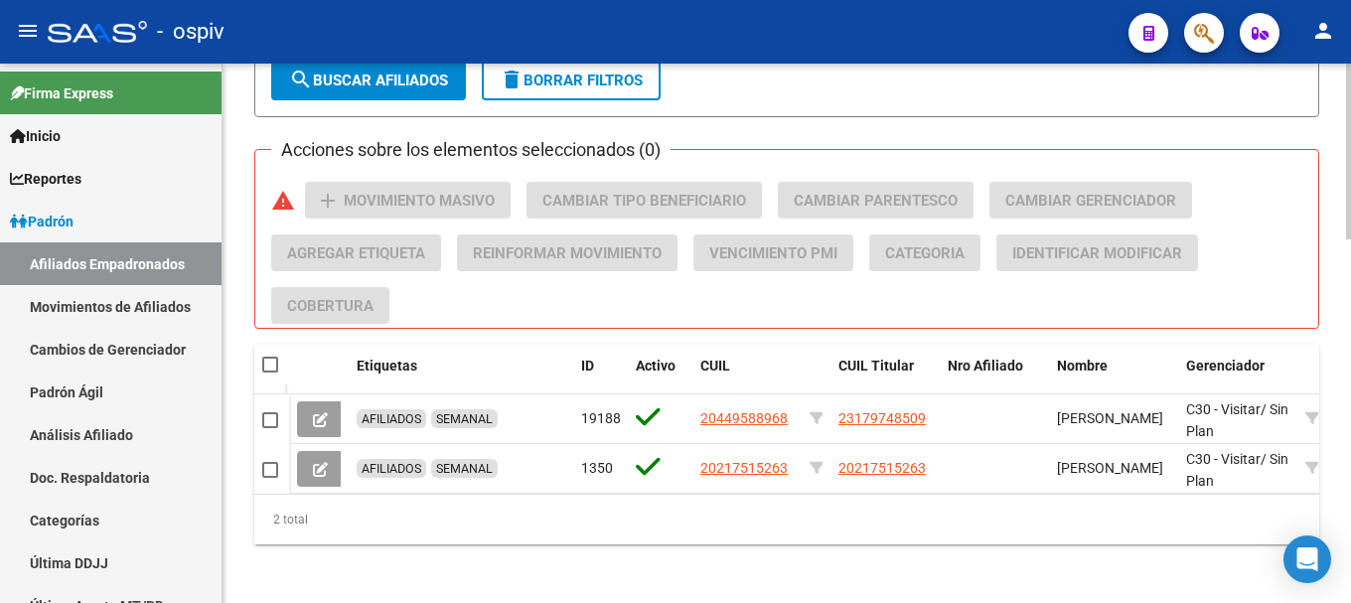
click at [279, 362] on div at bounding box center [271, 365] width 19 height 20
drag, startPoint x: 272, startPoint y: 359, endPoint x: 418, endPoint y: 333, distance: 148.3
click at [272, 360] on span at bounding box center [270, 365] width 16 height 16
click at [270, 372] on input "checkbox" at bounding box center [269, 372] width 1 height 1
checkbox input "true"
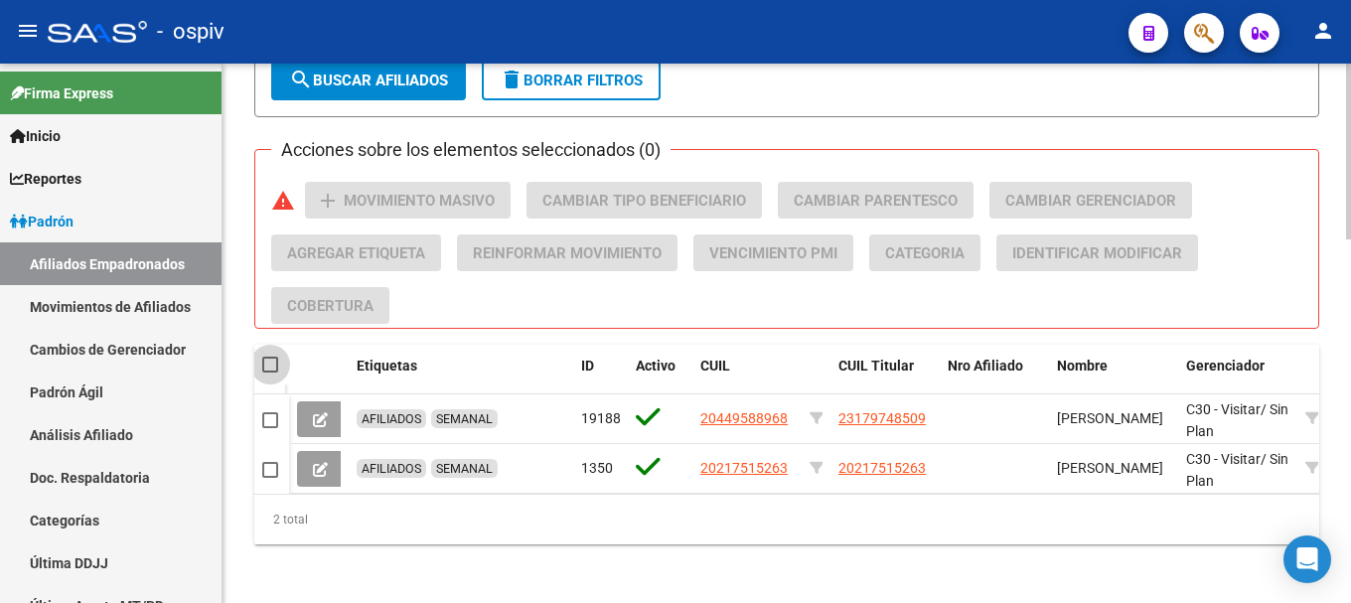
checkbox input "true"
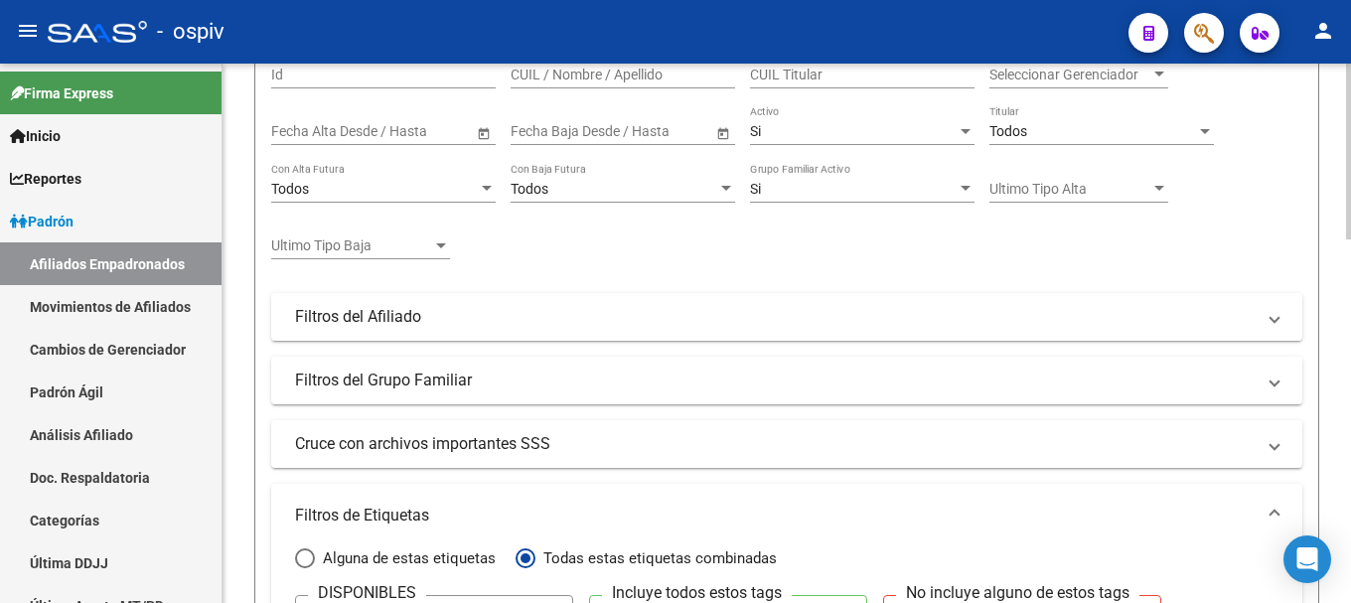
scroll to position [0, 0]
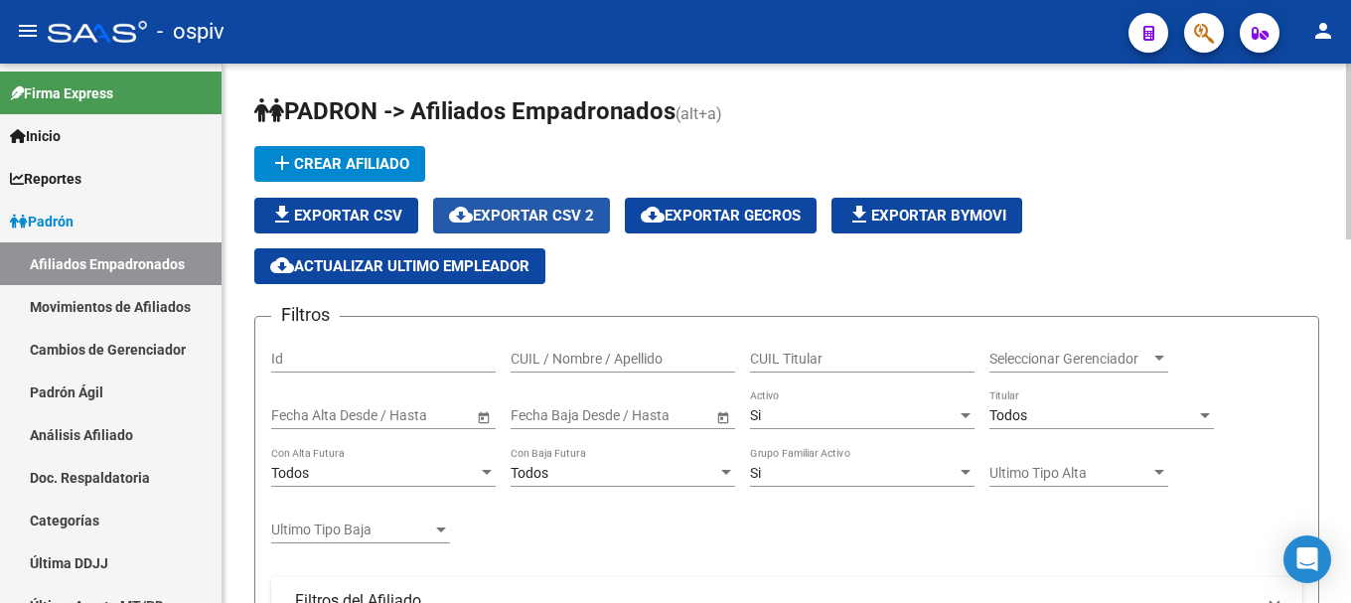
click at [560, 220] on span "cloud_download Exportar CSV 2" at bounding box center [521, 216] width 145 height 18
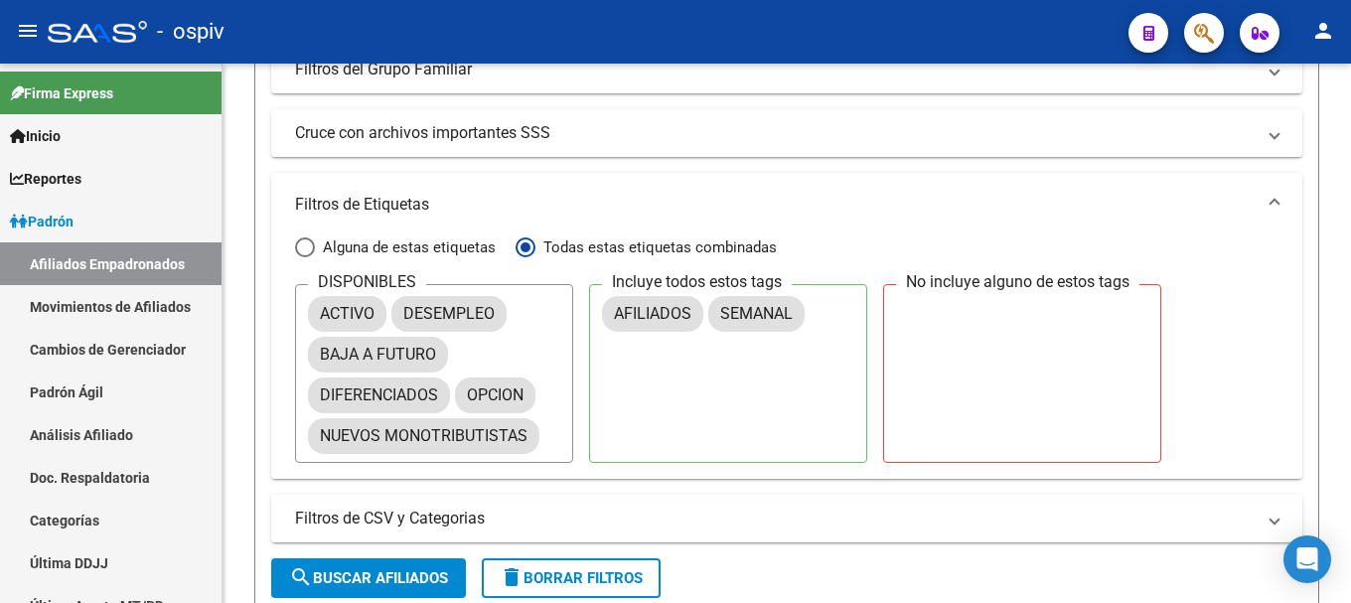
scroll to position [596, 0]
click at [336, 583] on span "search Buscar Afiliados" at bounding box center [368, 577] width 159 height 18
checkbox input "false"
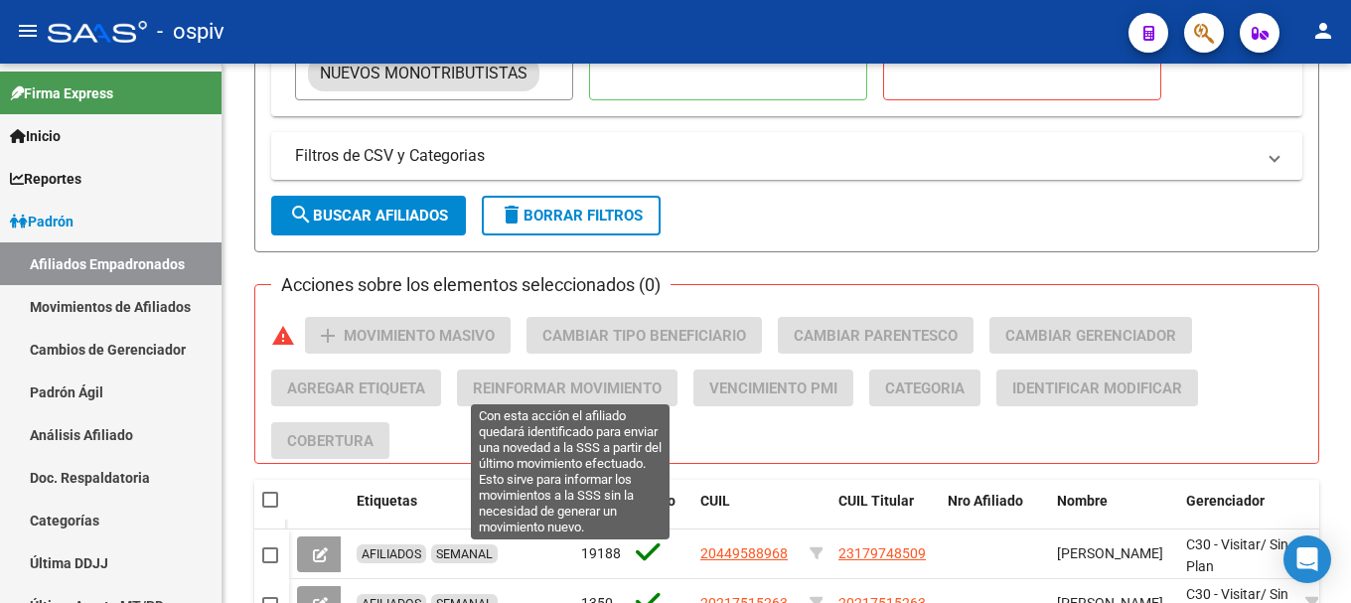
scroll to position [1112, 0]
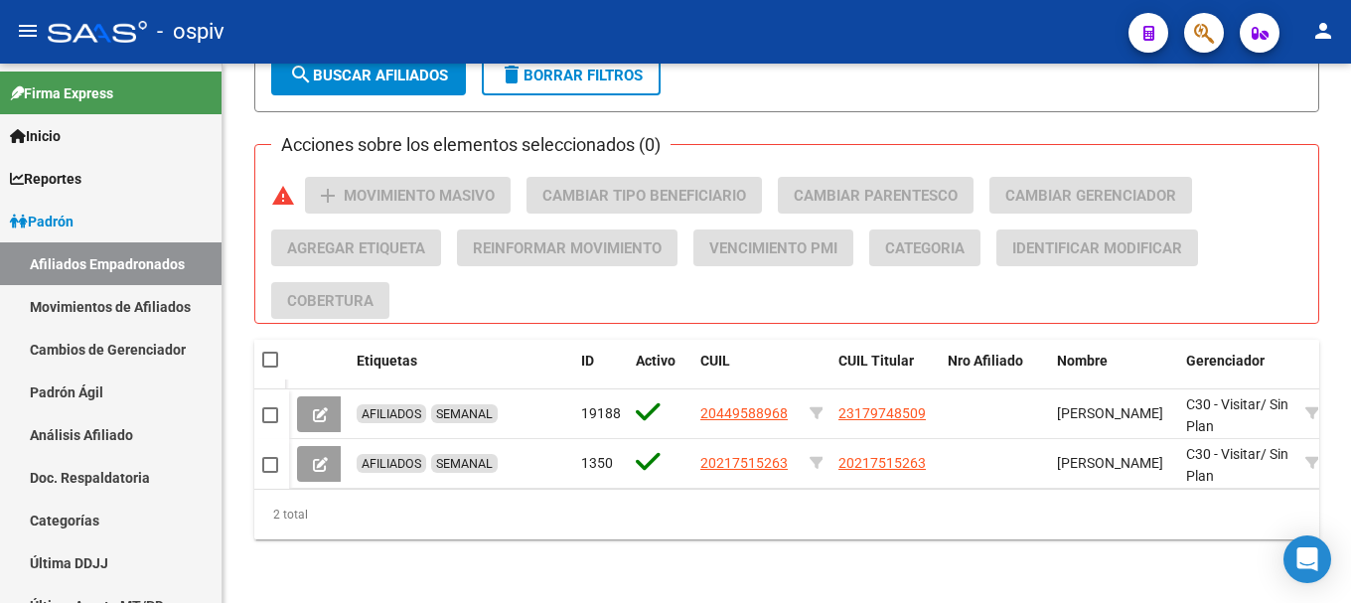
click at [276, 352] on span at bounding box center [270, 360] width 16 height 16
click at [270, 367] on input "checkbox" at bounding box center [269, 367] width 1 height 1
checkbox input "true"
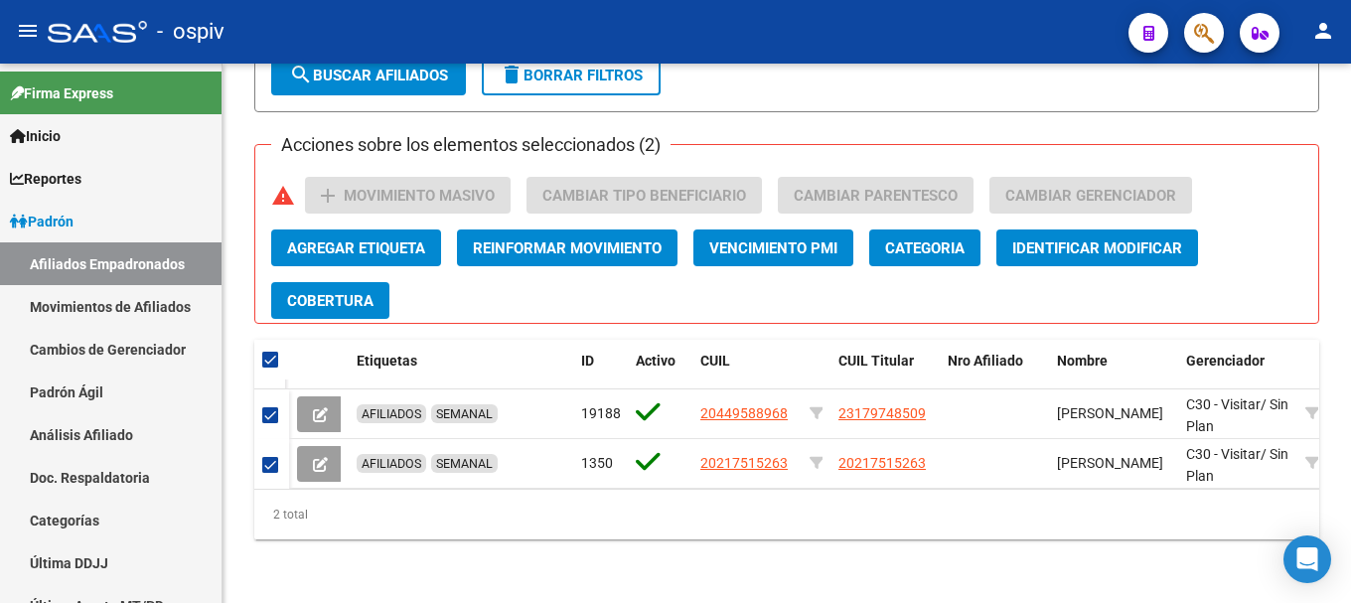
click at [411, 239] on span "Agregar Etiqueta" at bounding box center [356, 248] width 138 height 18
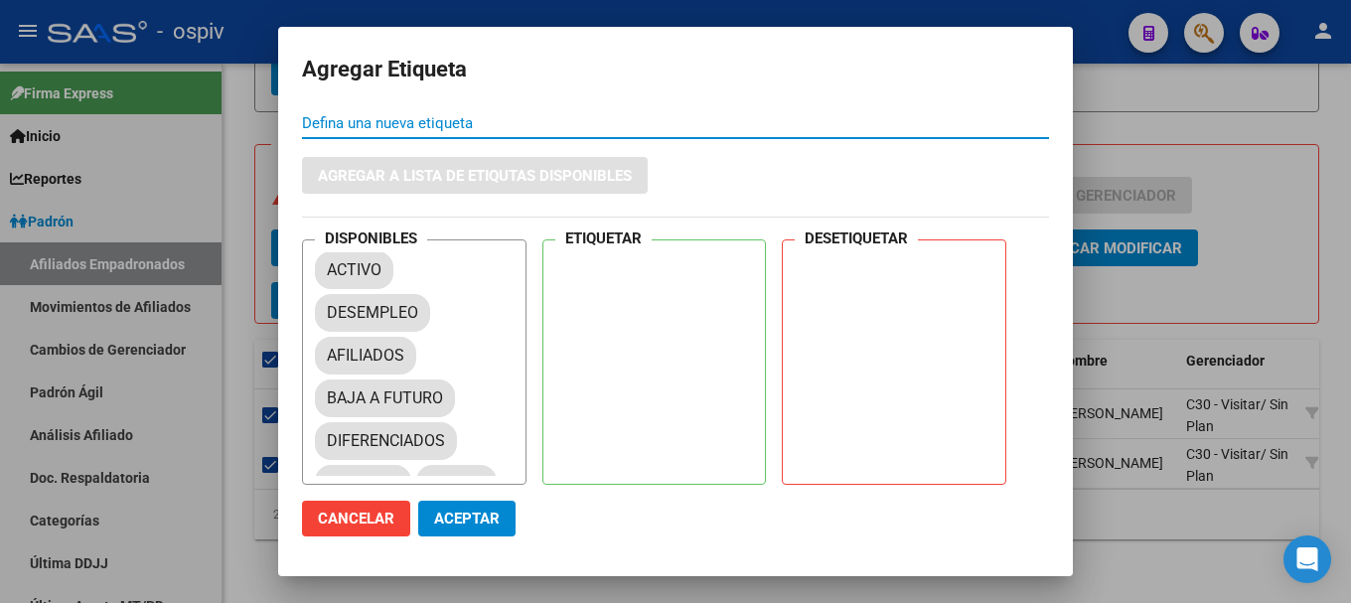
scroll to position [93, 0]
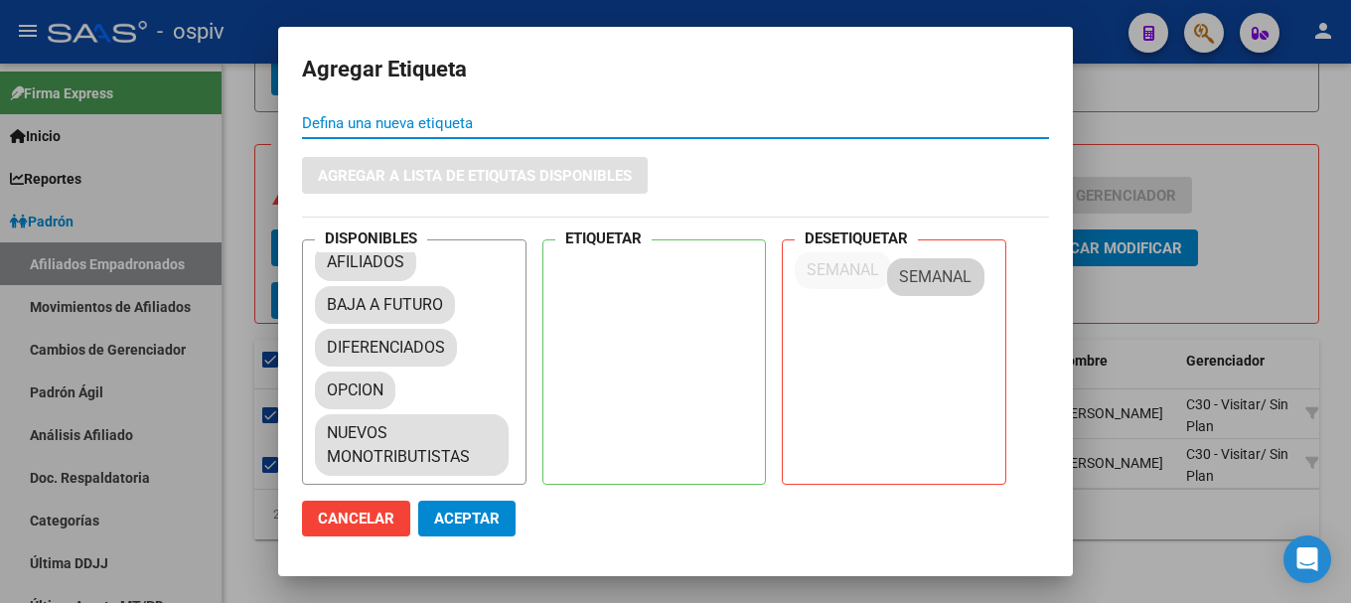
drag, startPoint x: 347, startPoint y: 386, endPoint x: 891, endPoint y: 260, distance: 558.7
click at [473, 528] on button "Aceptar" at bounding box center [466, 519] width 97 height 36
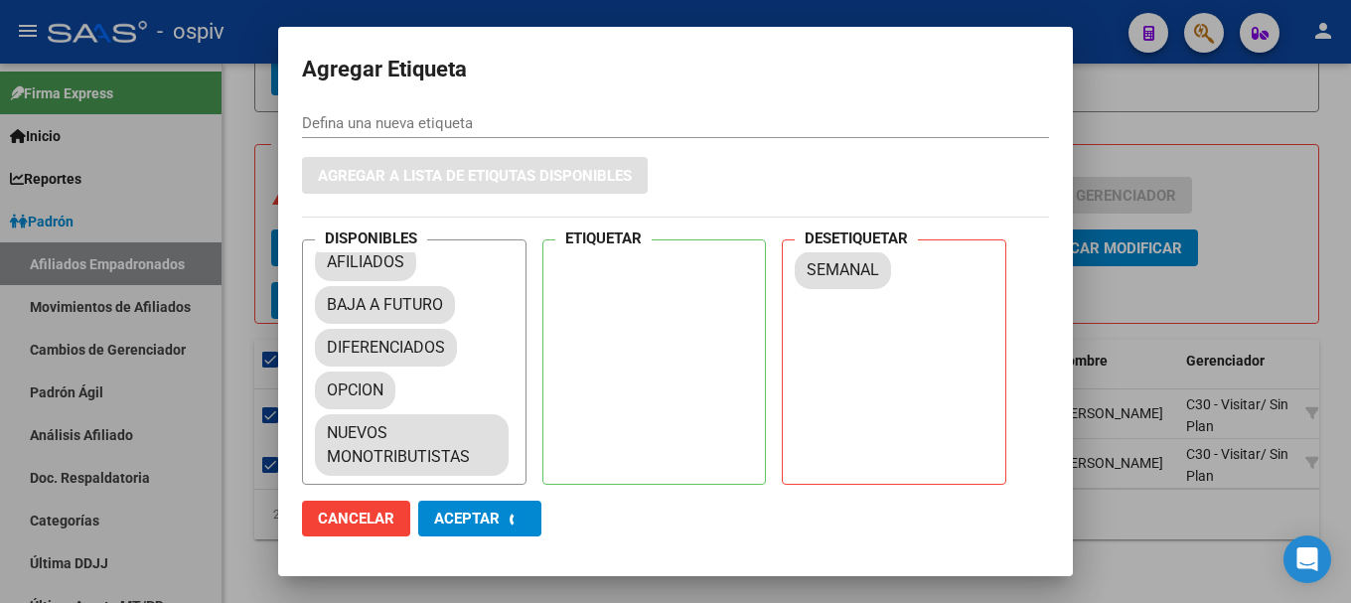
checkbox input "false"
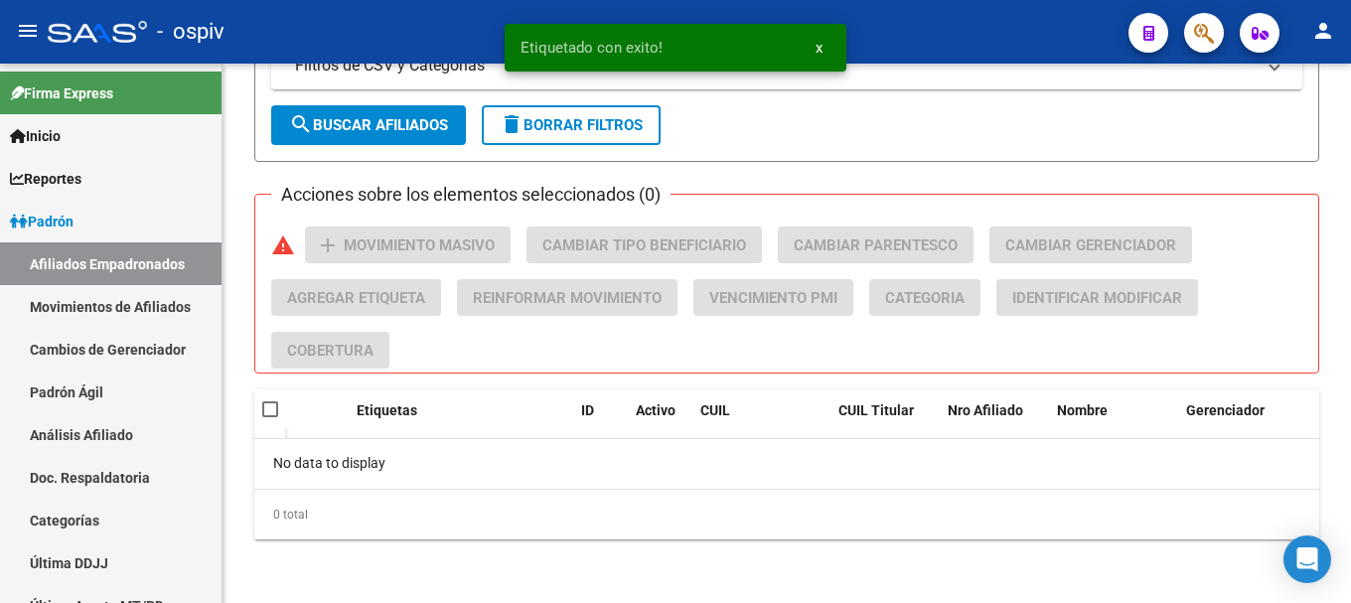
scroll to position [1114, 0]
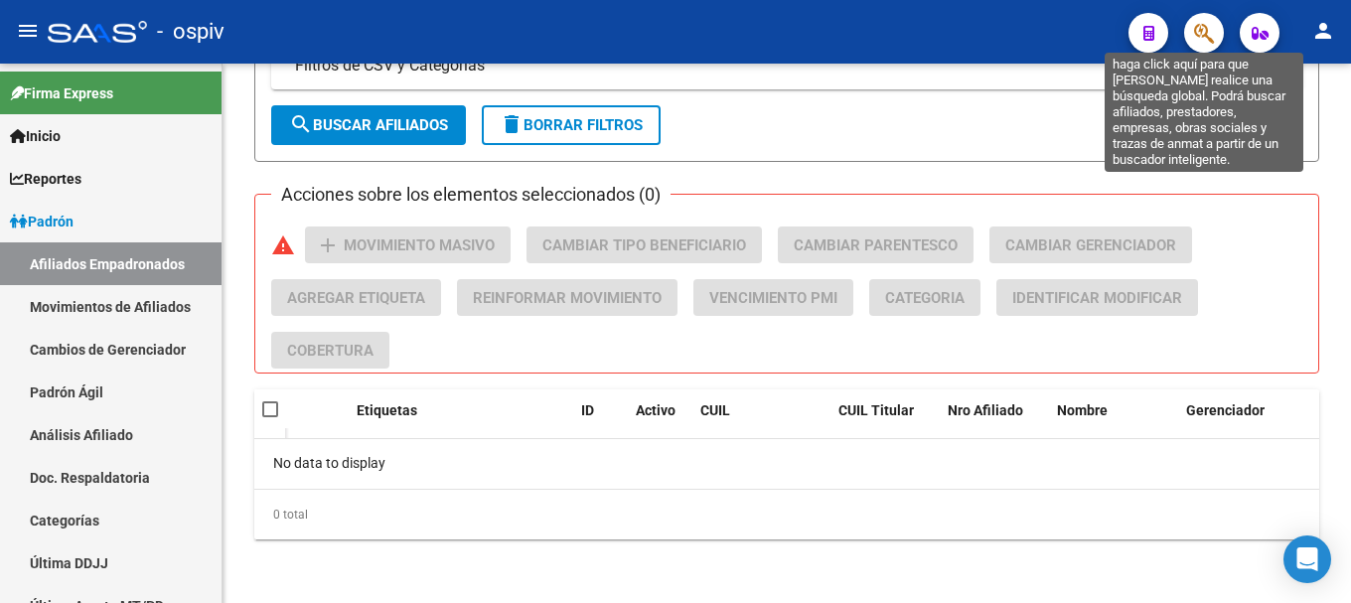
click at [1192, 32] on button "button" at bounding box center [1204, 33] width 40 height 40
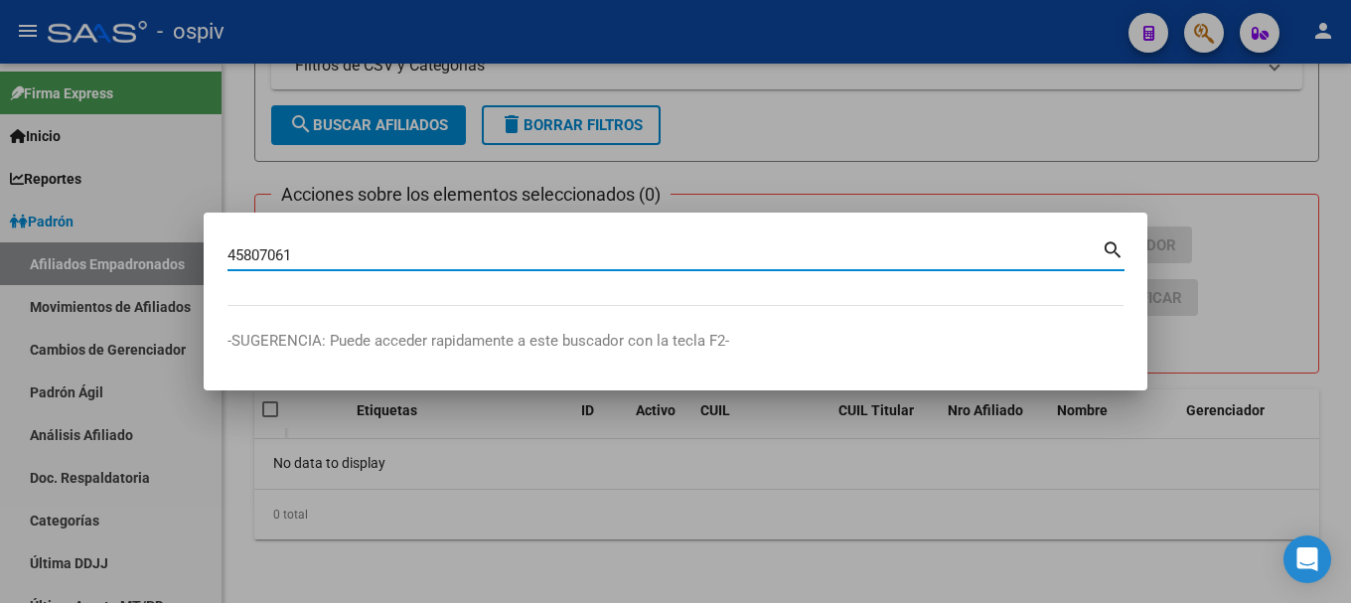
type input "45807061"
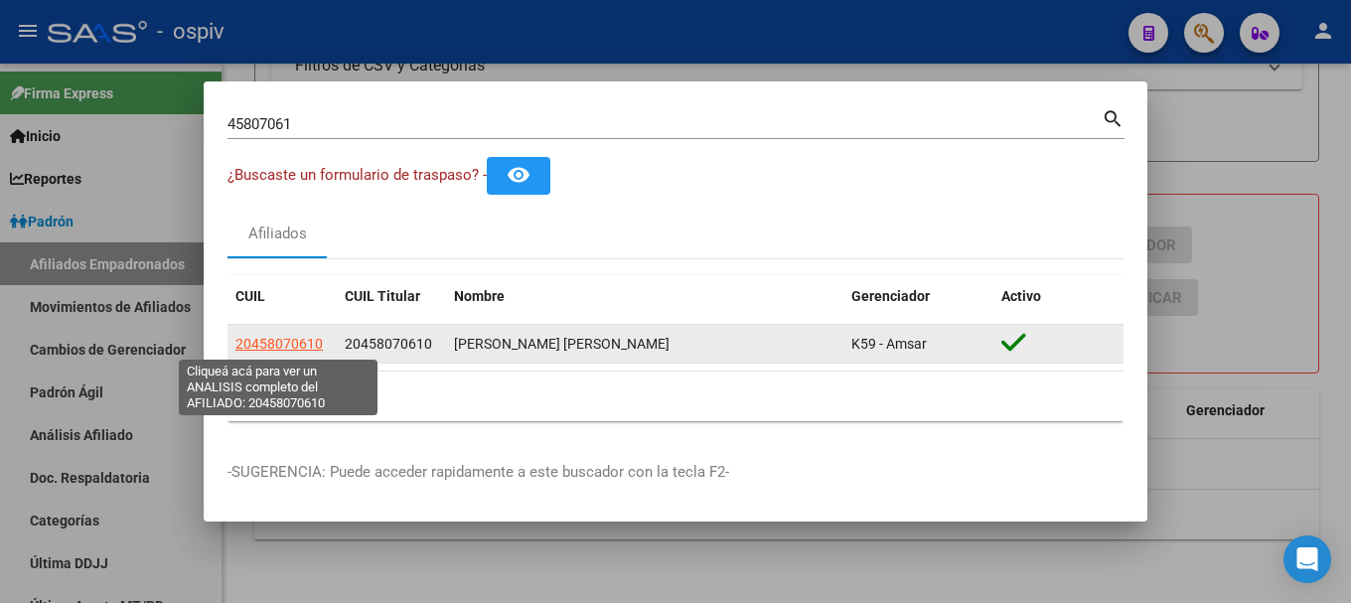
click at [296, 341] on span "20458070610" at bounding box center [278, 344] width 87 height 16
type textarea "20458070610"
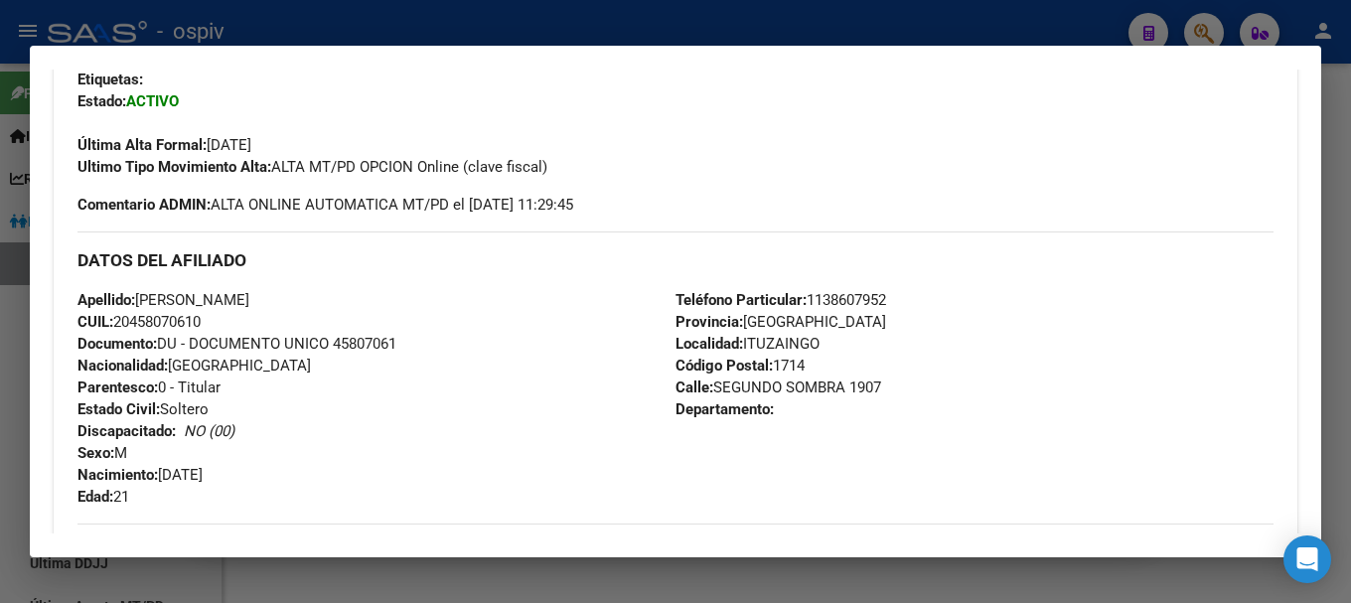
scroll to position [795, 0]
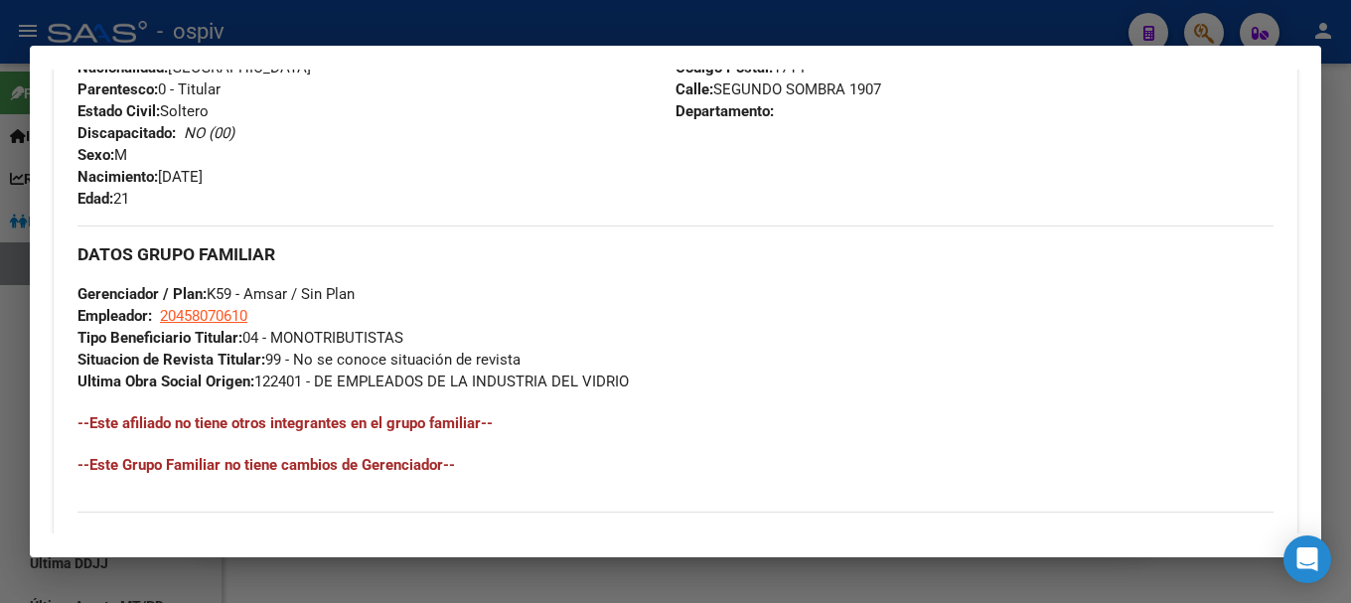
drag, startPoint x: 1204, startPoint y: 21, endPoint x: 985, endPoint y: 48, distance: 220.1
click at [1200, 22] on div at bounding box center [675, 301] width 1351 height 603
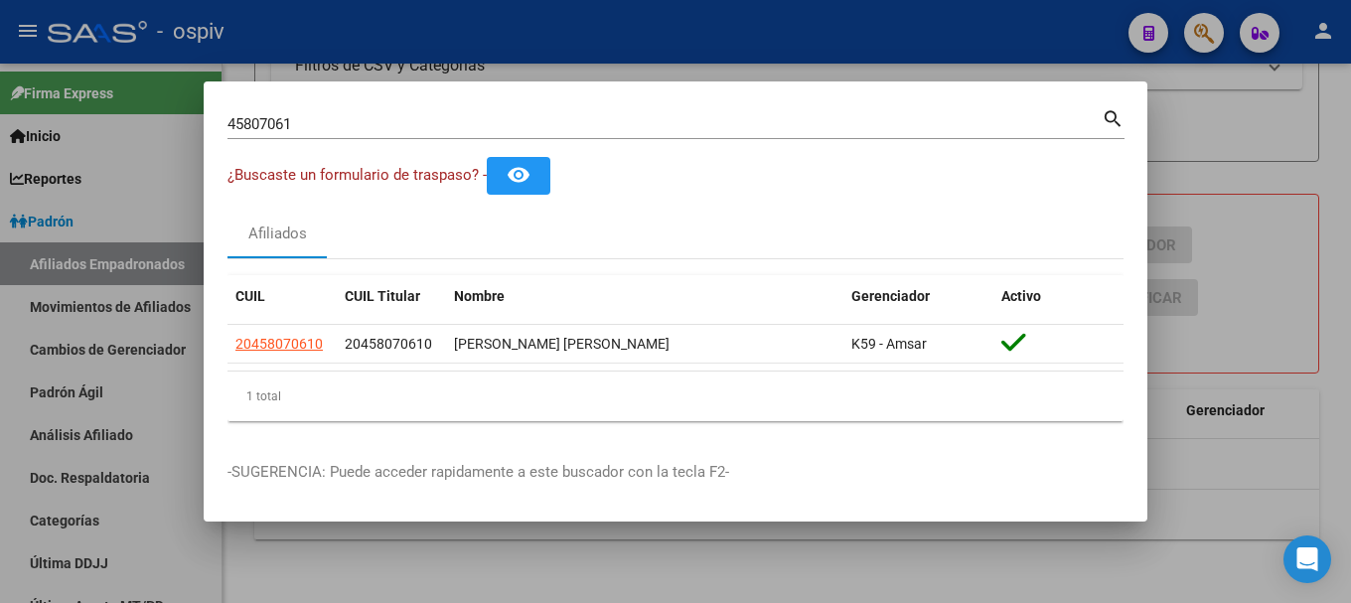
drag, startPoint x: 326, startPoint y: 139, endPoint x: 173, endPoint y: 130, distance: 153.2
click at [172, 113] on div "45807061 Buscar (apellido, dni, cuil, nro traspaso, cuit, obra social) search ¿…" at bounding box center [675, 301] width 1351 height 603
click at [341, 120] on input "45807061" at bounding box center [664, 124] width 874 height 18
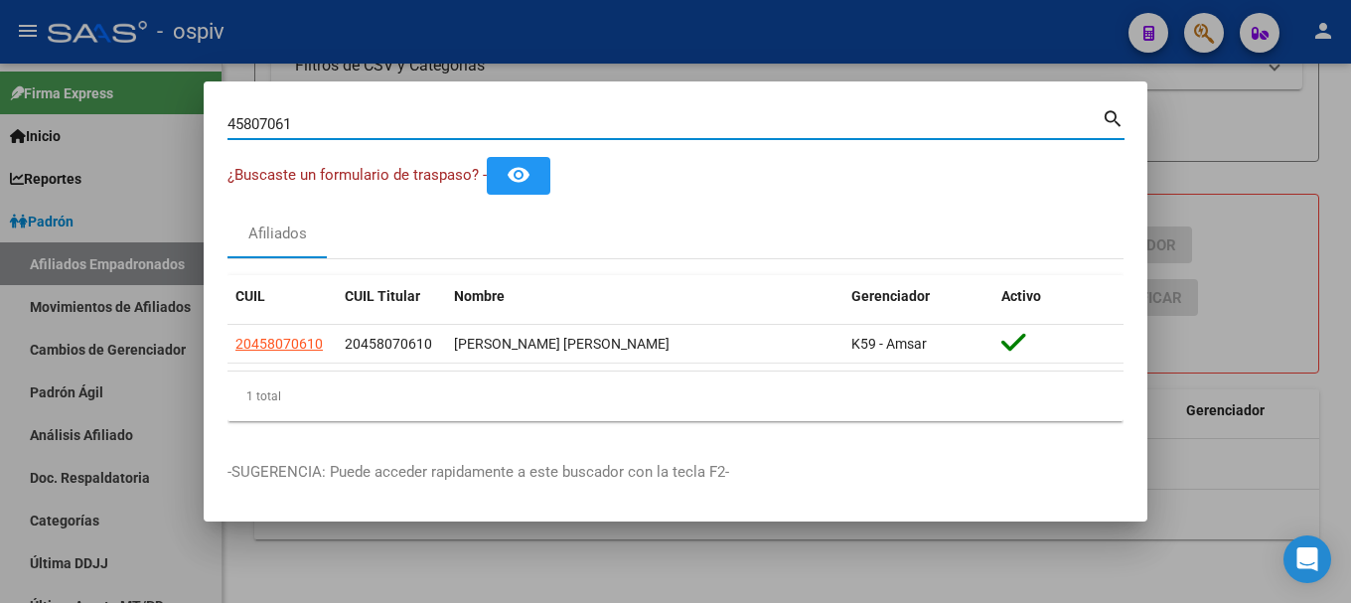
drag, startPoint x: 336, startPoint y: 120, endPoint x: 87, endPoint y: 99, distance: 249.2
click at [88, 99] on div "45807061 Buscar (apellido, dni, cuil, nro traspaso, cuit, obra social) search ¿…" at bounding box center [675, 301] width 1351 height 603
type input "38670797"
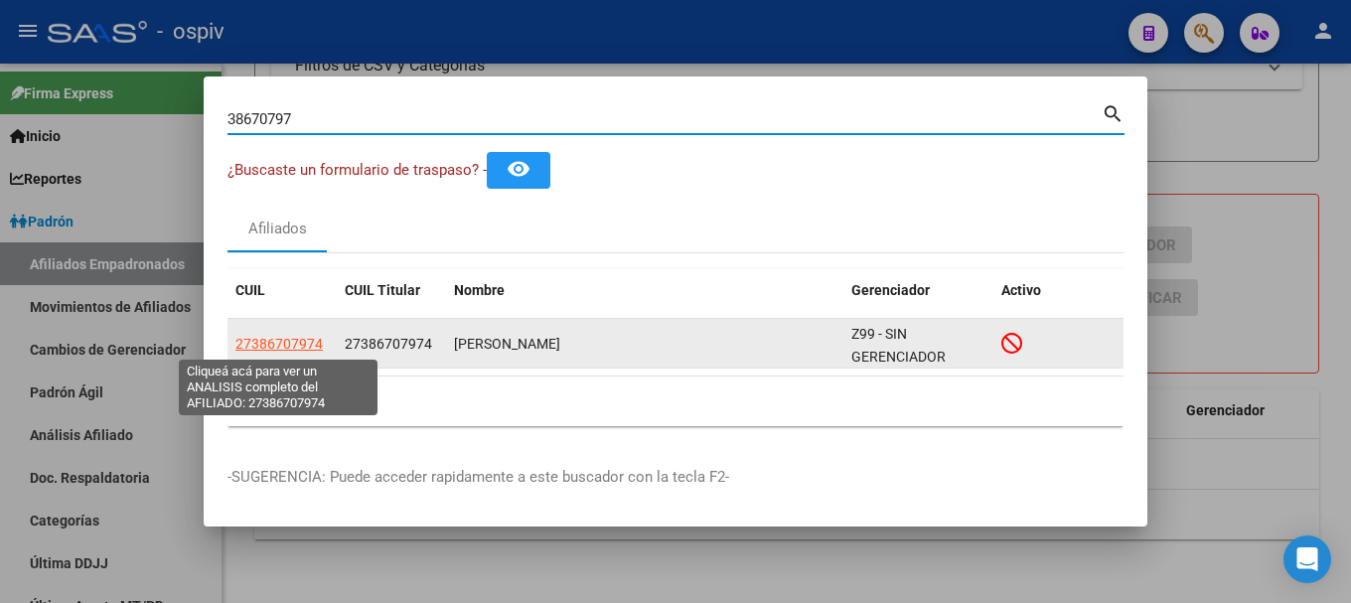
click at [290, 340] on span "27386707974" at bounding box center [278, 344] width 87 height 16
type textarea "27386707974"
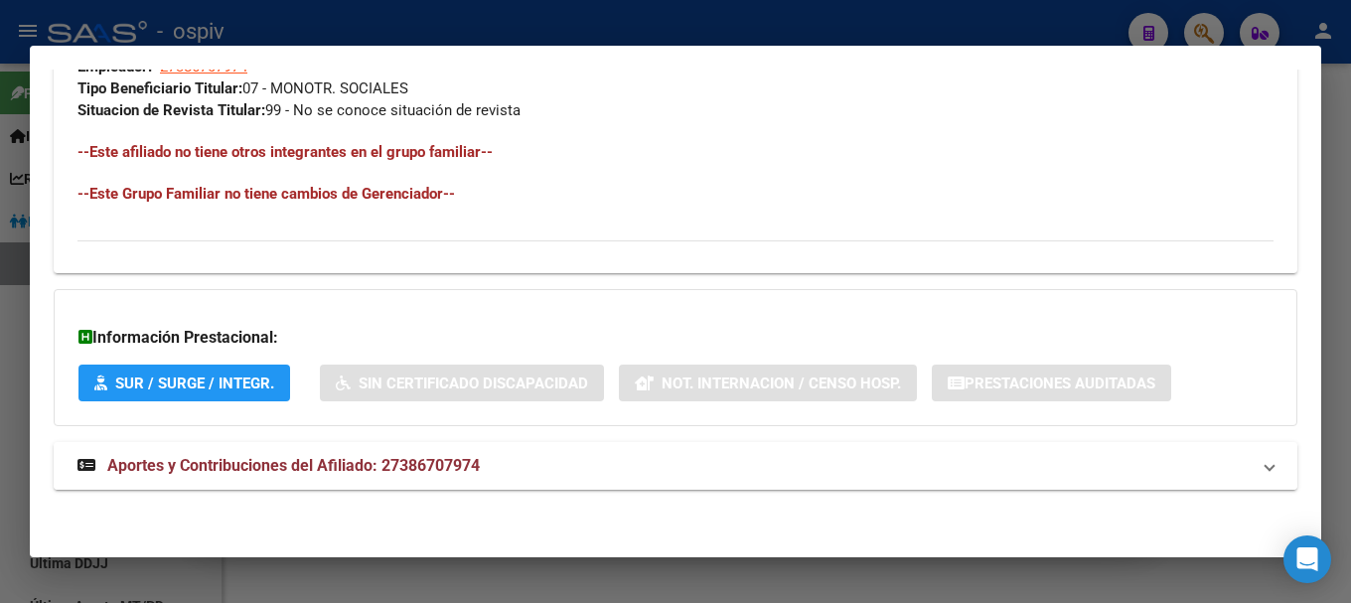
drag, startPoint x: 307, startPoint y: 469, endPoint x: 339, endPoint y: 474, distance: 32.2
click at [307, 470] on span "Aportes y Contribuciones del Afiliado: 27386707974" at bounding box center [293, 465] width 372 height 19
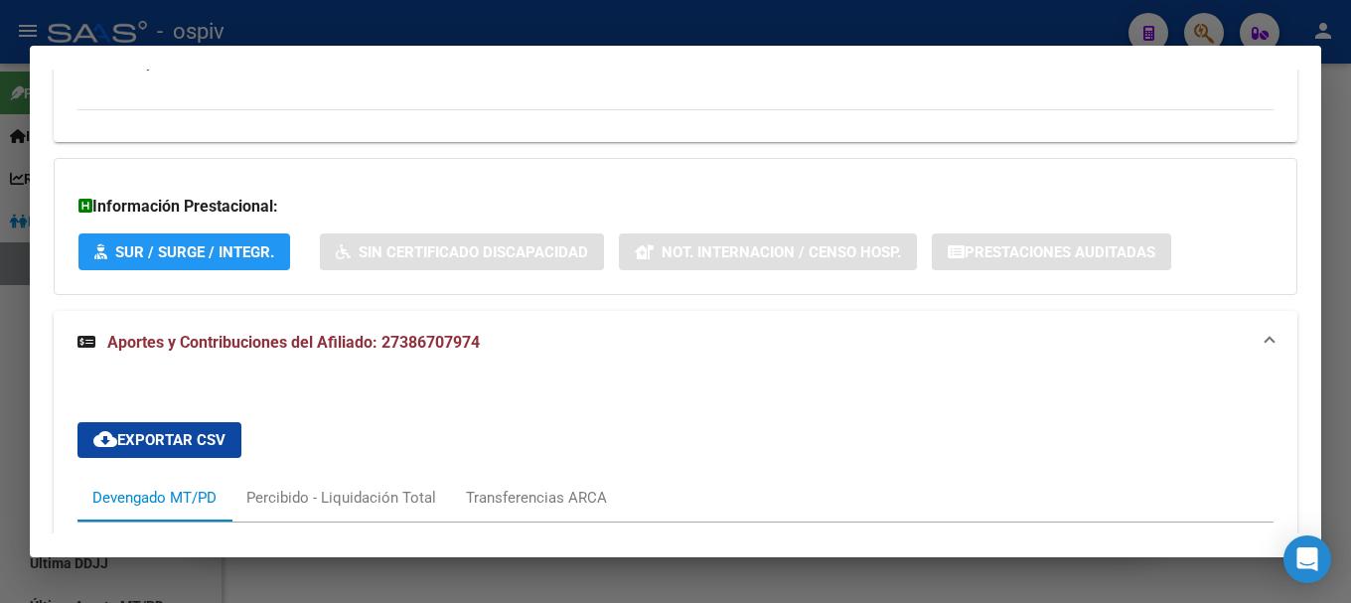
scroll to position [907, 0]
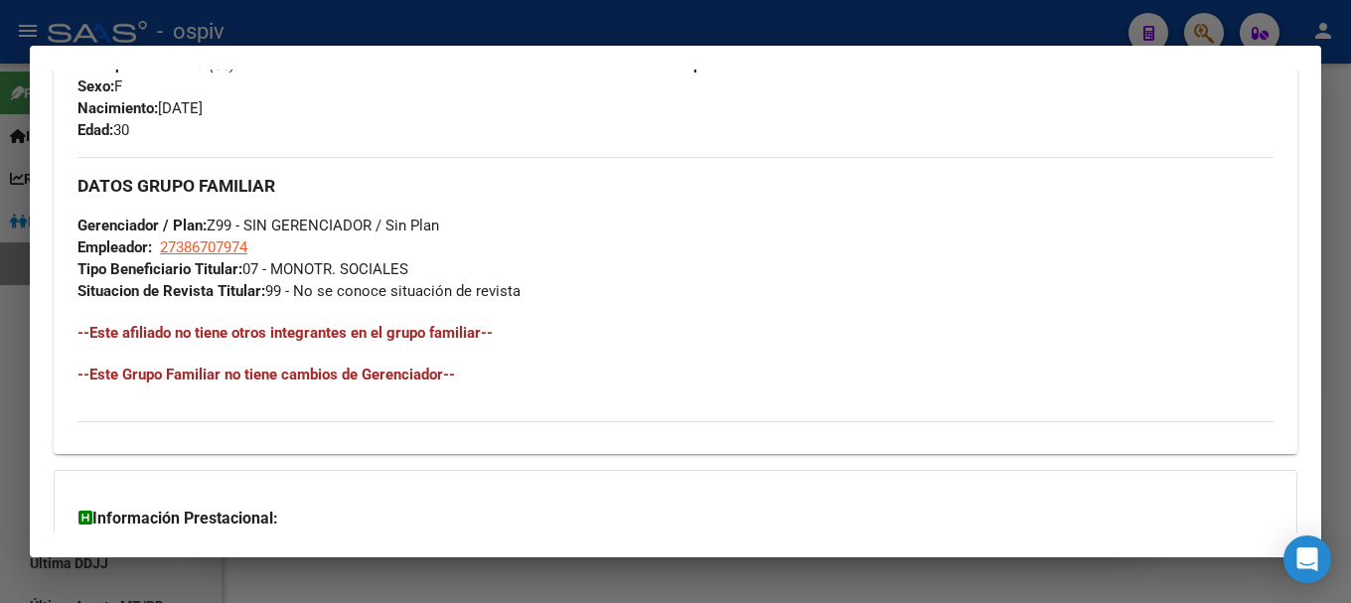
click at [1200, 26] on div at bounding box center [675, 301] width 1351 height 603
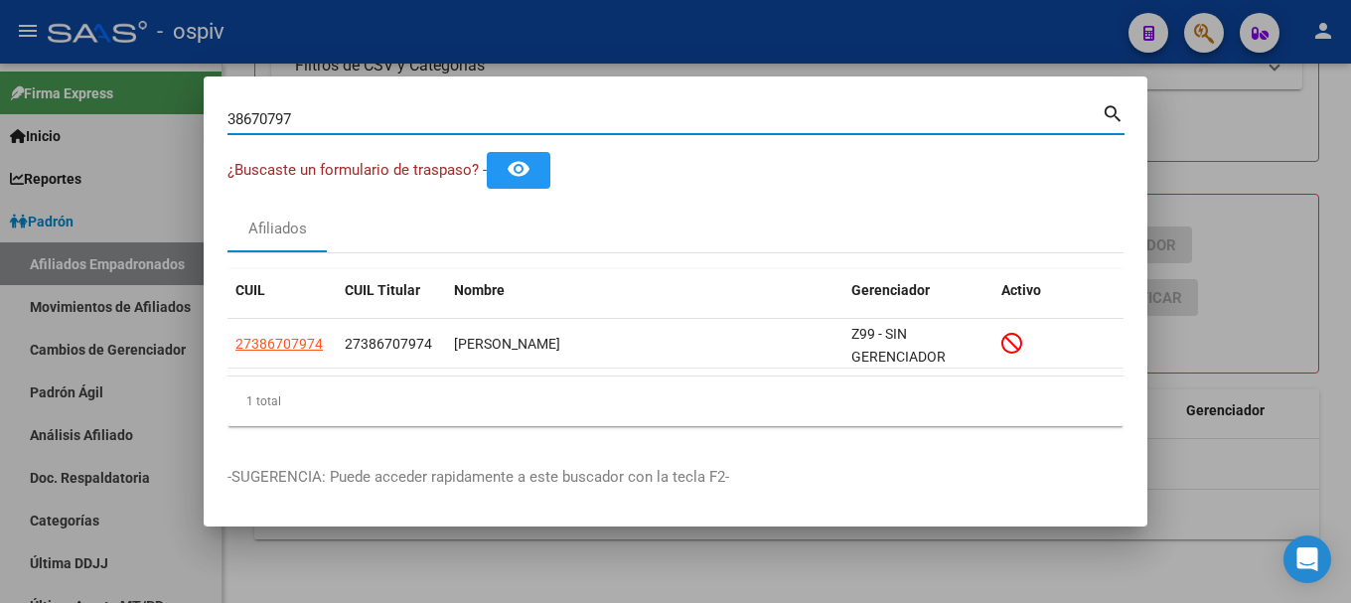
drag, startPoint x: 296, startPoint y: 121, endPoint x: 29, endPoint y: 82, distance: 269.9
click at [29, 82] on div "38670797 Buscar (apellido, dni, cuil, nro traspaso, cuit, obra social) search ¿…" at bounding box center [675, 301] width 1351 height 603
paste input "28164220"
type input "28164220"
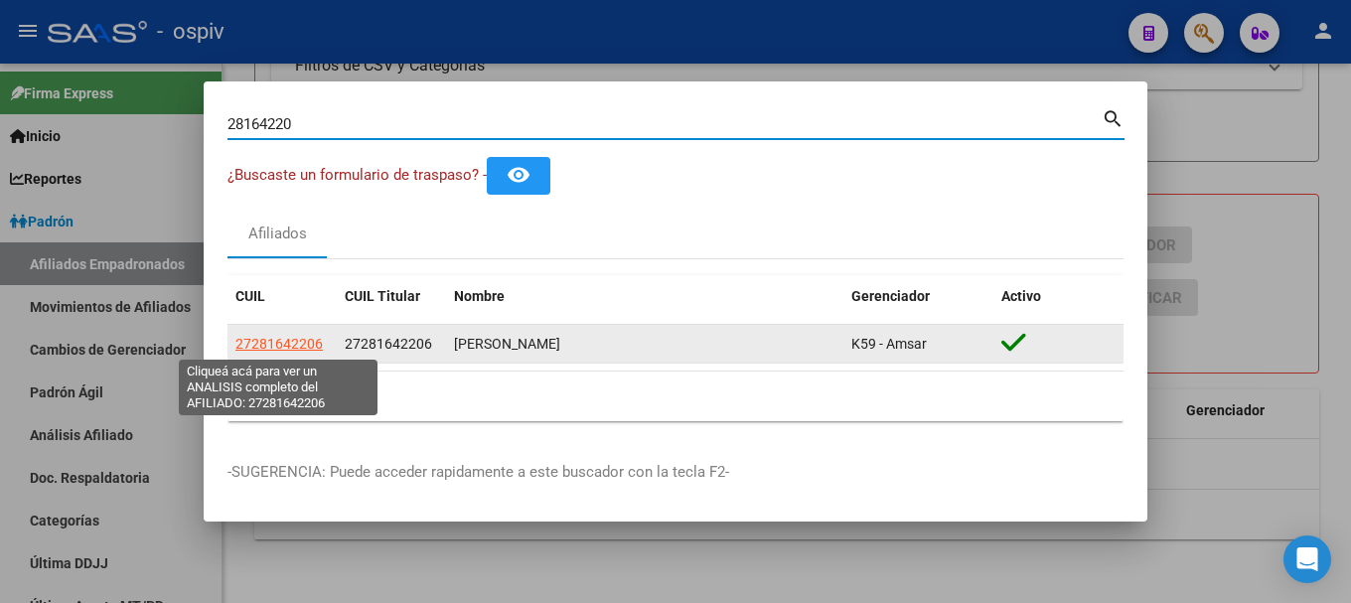
click at [287, 342] on span "27281642206" at bounding box center [278, 344] width 87 height 16
type textarea "27281642206"
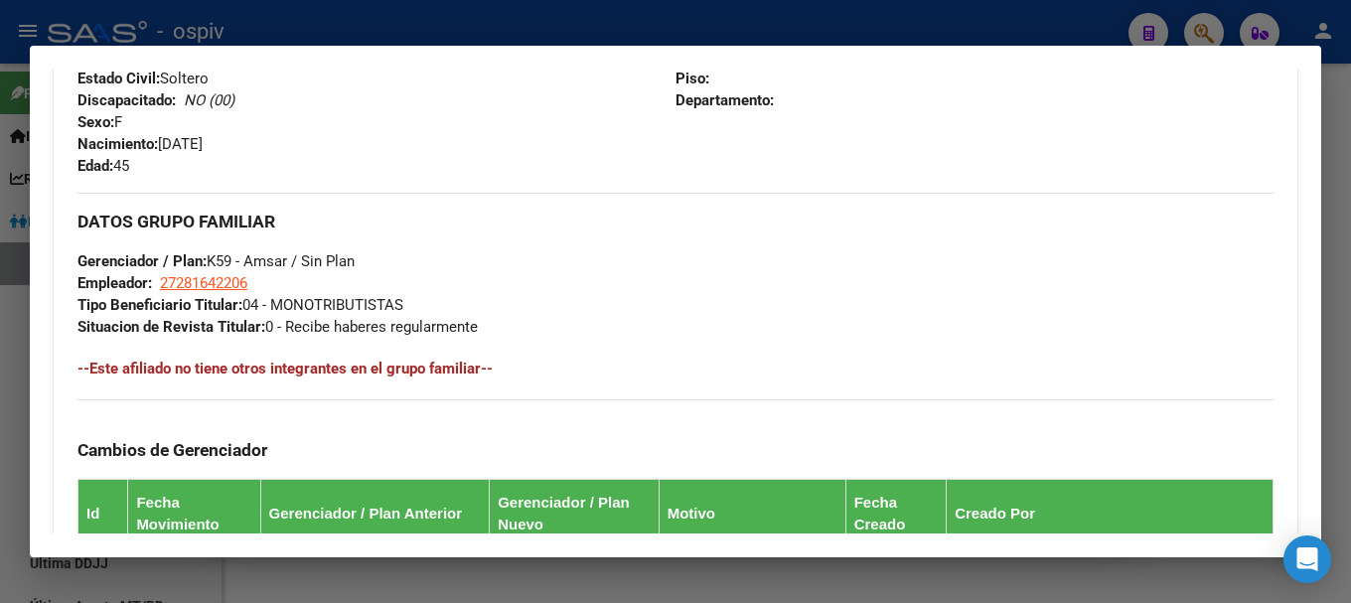
scroll to position [894, 0]
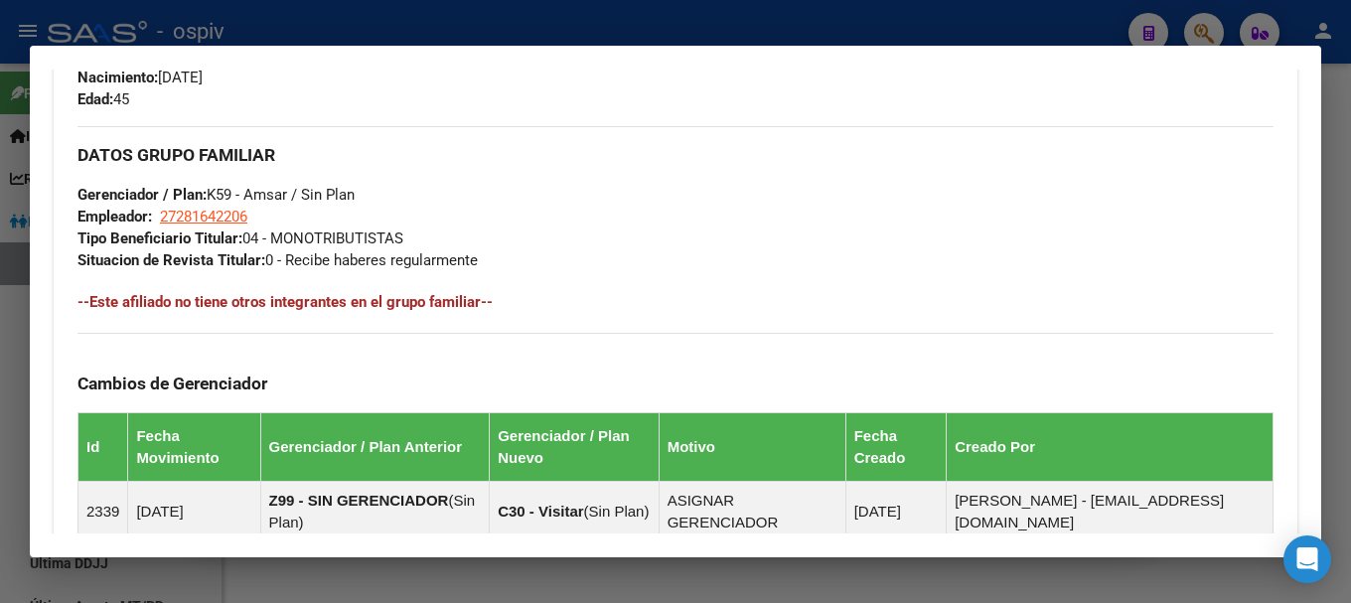
drag, startPoint x: 1195, startPoint y: 33, endPoint x: 378, endPoint y: 101, distance: 819.2
click at [1190, 33] on div at bounding box center [675, 301] width 1351 height 603
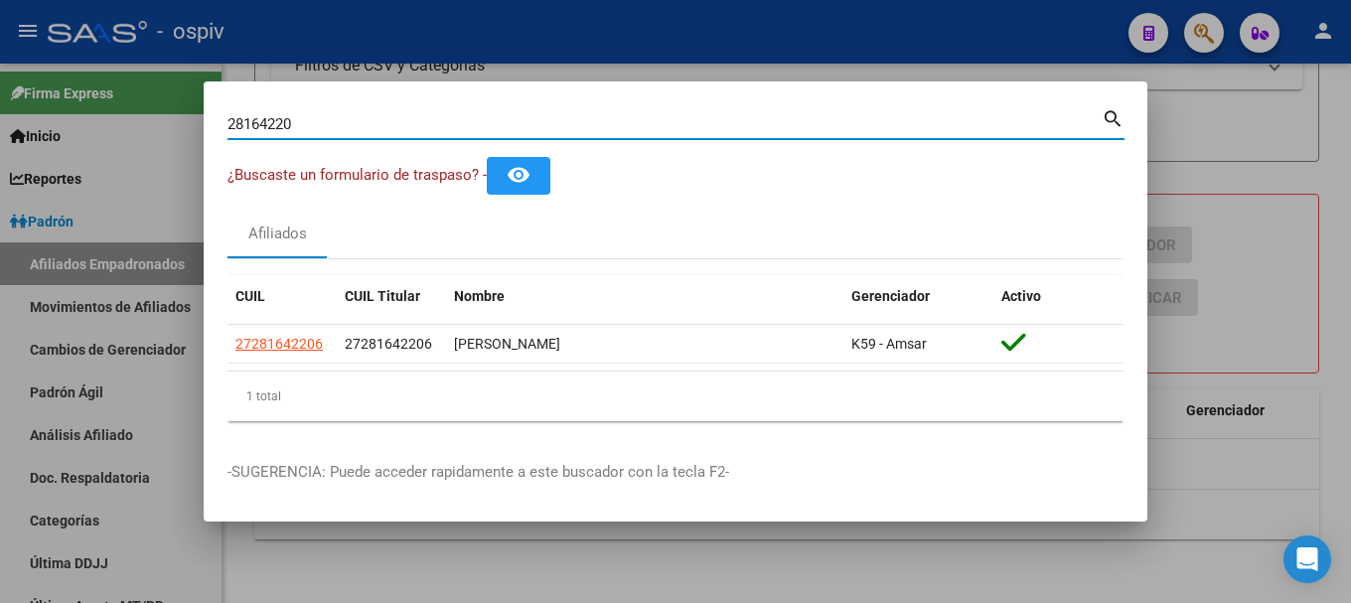
drag, startPoint x: 320, startPoint y: 126, endPoint x: 0, endPoint y: 95, distance: 321.3
click at [1, 95] on div "28164220 Buscar (apellido, dni, cuil, nro traspaso, cuit, obra social) search ¿…" at bounding box center [675, 301] width 1351 height 603
type input "22205861"
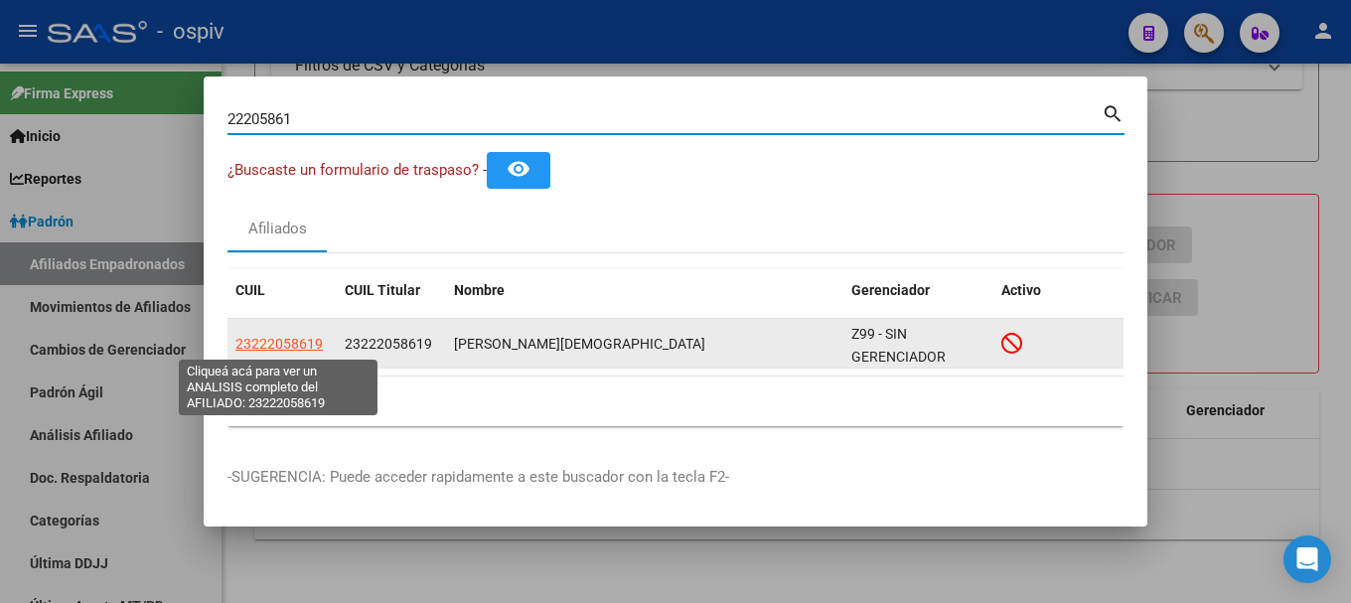
click at [310, 348] on span "23222058619" at bounding box center [278, 344] width 87 height 16
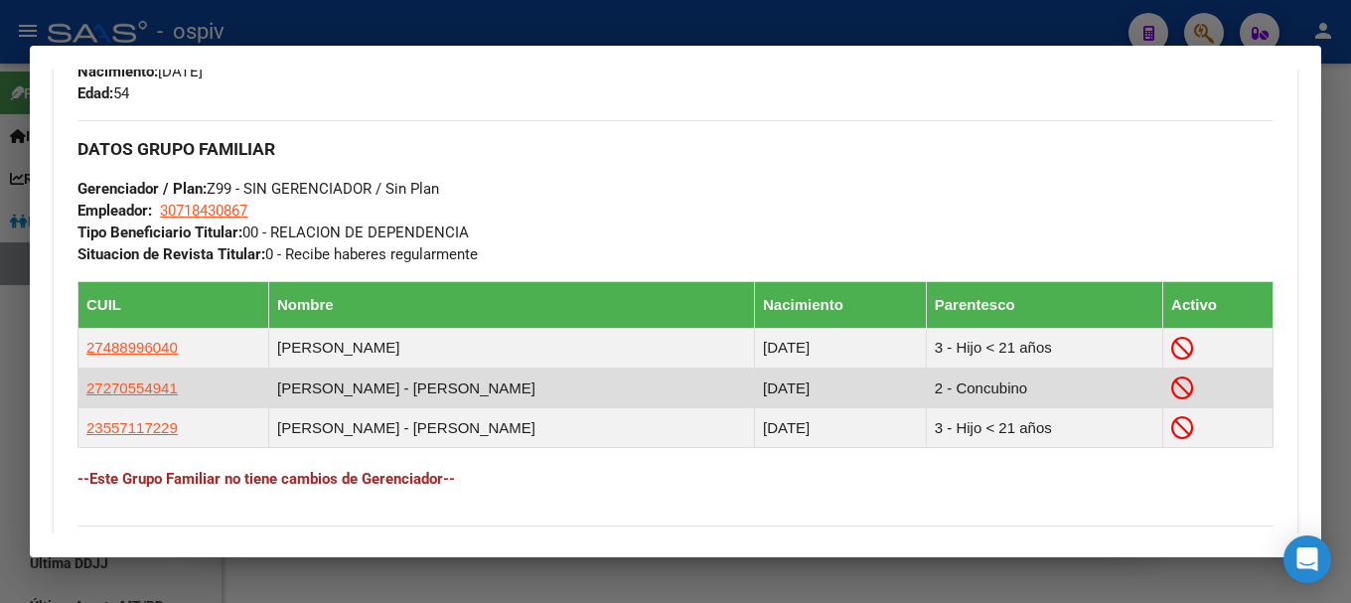
scroll to position [993, 0]
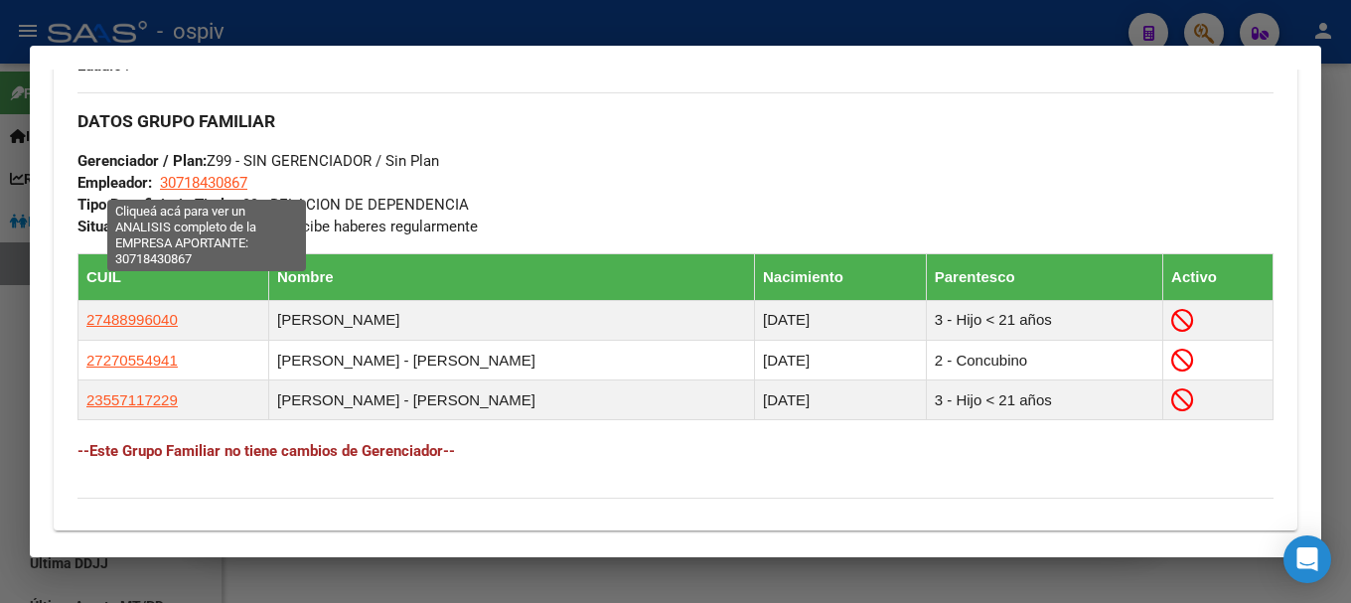
click at [233, 181] on span "30718430867" at bounding box center [203, 183] width 87 height 18
type textarea "30718430867"
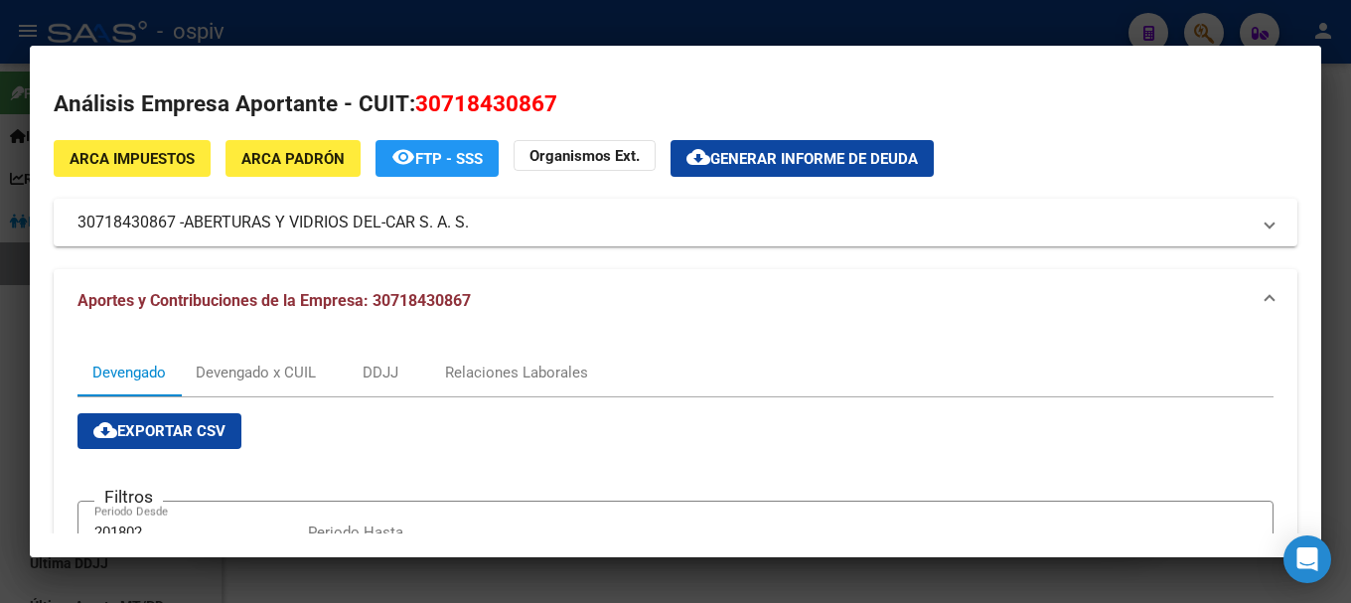
drag, startPoint x: 1200, startPoint y: 28, endPoint x: 1190, endPoint y: 35, distance: 12.1
click at [1202, 29] on div at bounding box center [675, 301] width 1351 height 603
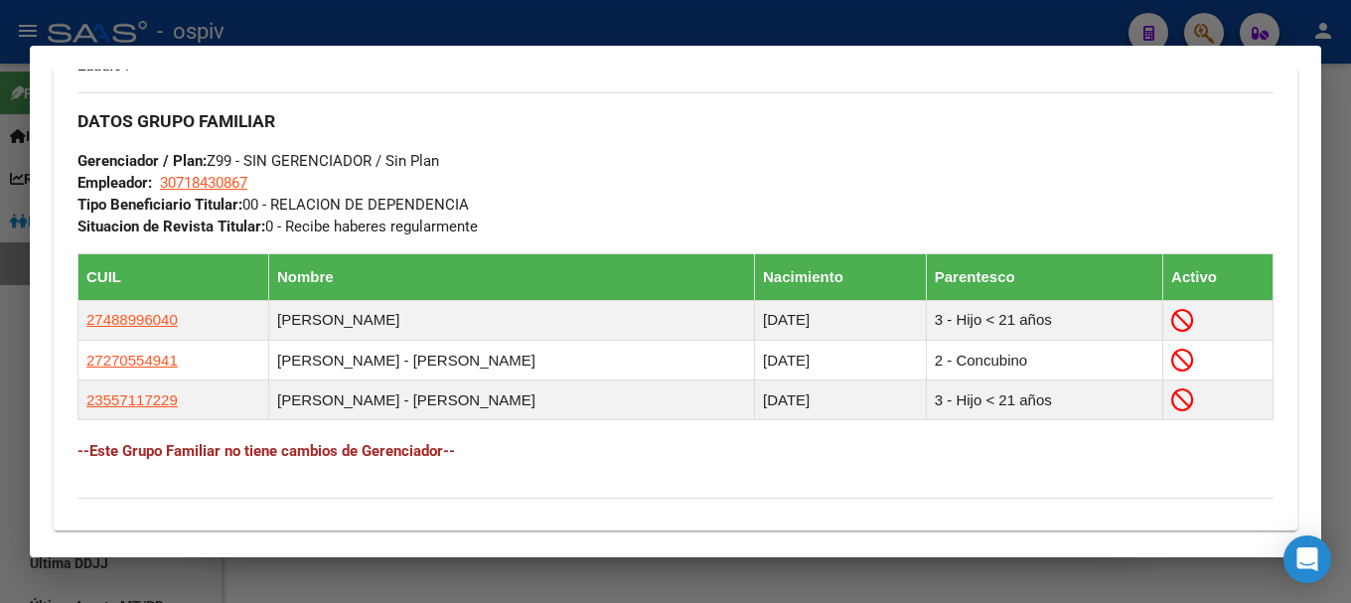
click at [1216, 34] on div at bounding box center [675, 301] width 1351 height 603
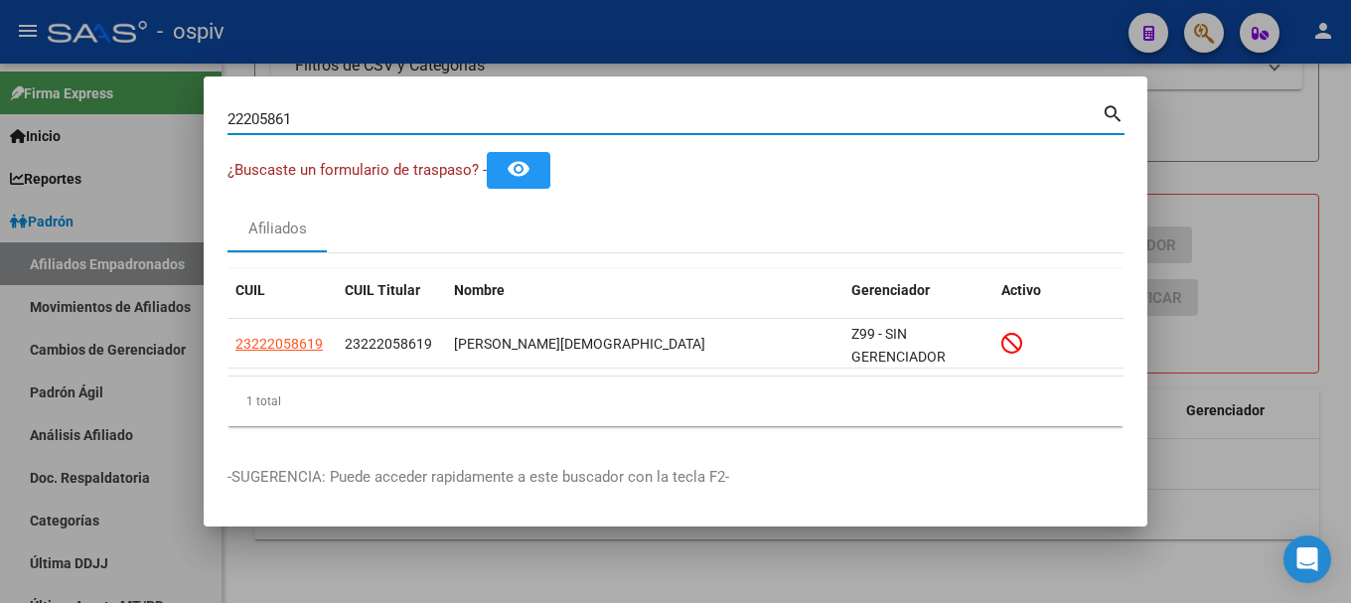
drag, startPoint x: 315, startPoint y: 114, endPoint x: 123, endPoint y: 98, distance: 192.3
click at [125, 98] on div "22205861 Buscar (apellido, dni, cuil, nro traspaso, cuit, obra social) search ¿…" at bounding box center [675, 301] width 1351 height 603
paste input "36.740.335"
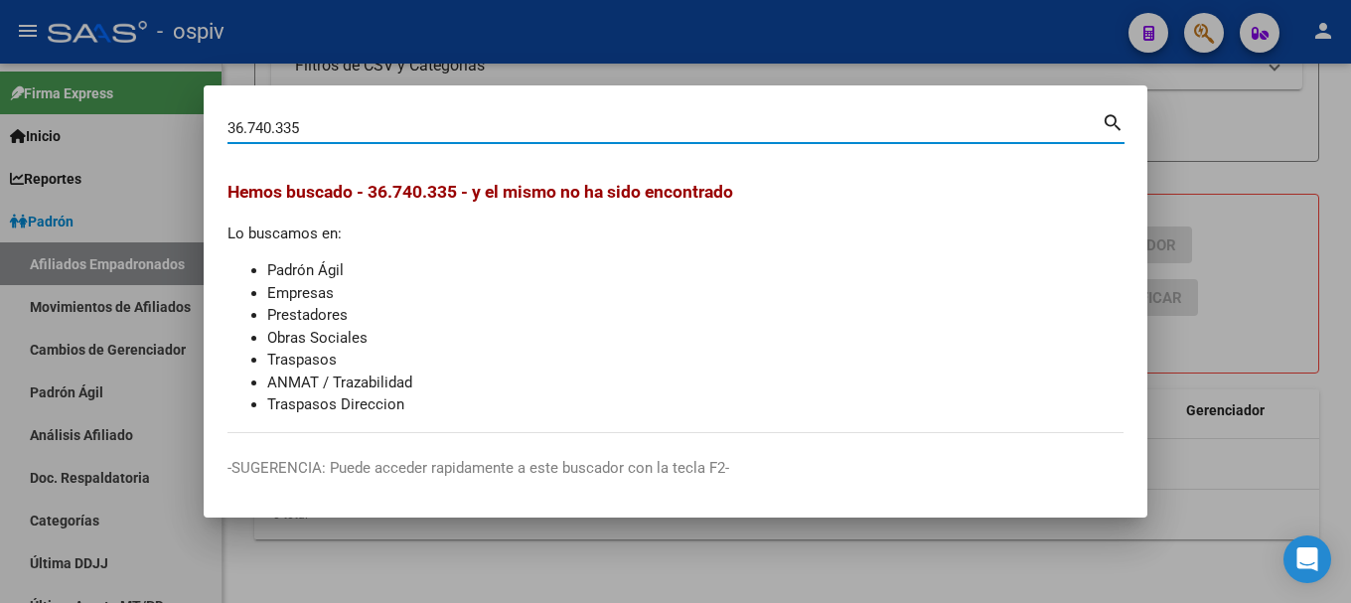
click at [250, 127] on input "36.740.335" at bounding box center [664, 128] width 874 height 18
click at [268, 128] on input "36740.335" at bounding box center [664, 128] width 874 height 18
click at [330, 122] on input "36740335" at bounding box center [664, 128] width 874 height 18
type input "36740335"
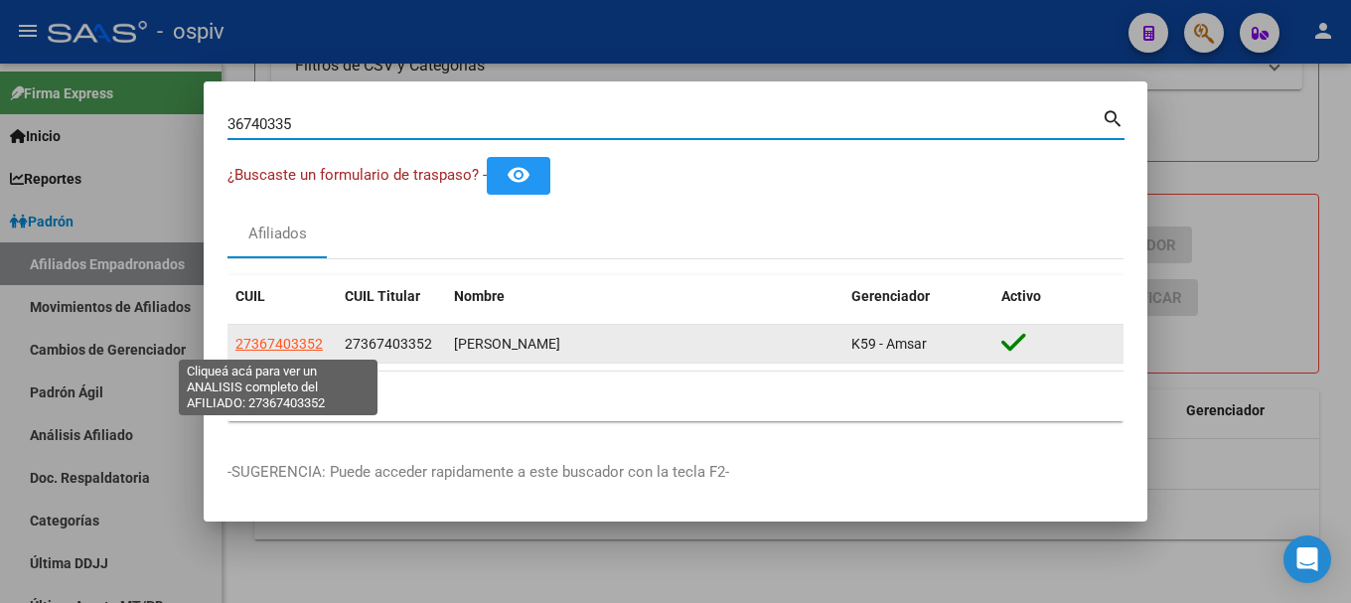
click at [281, 343] on span "27367403352" at bounding box center [278, 344] width 87 height 16
type textarea "27367403352"
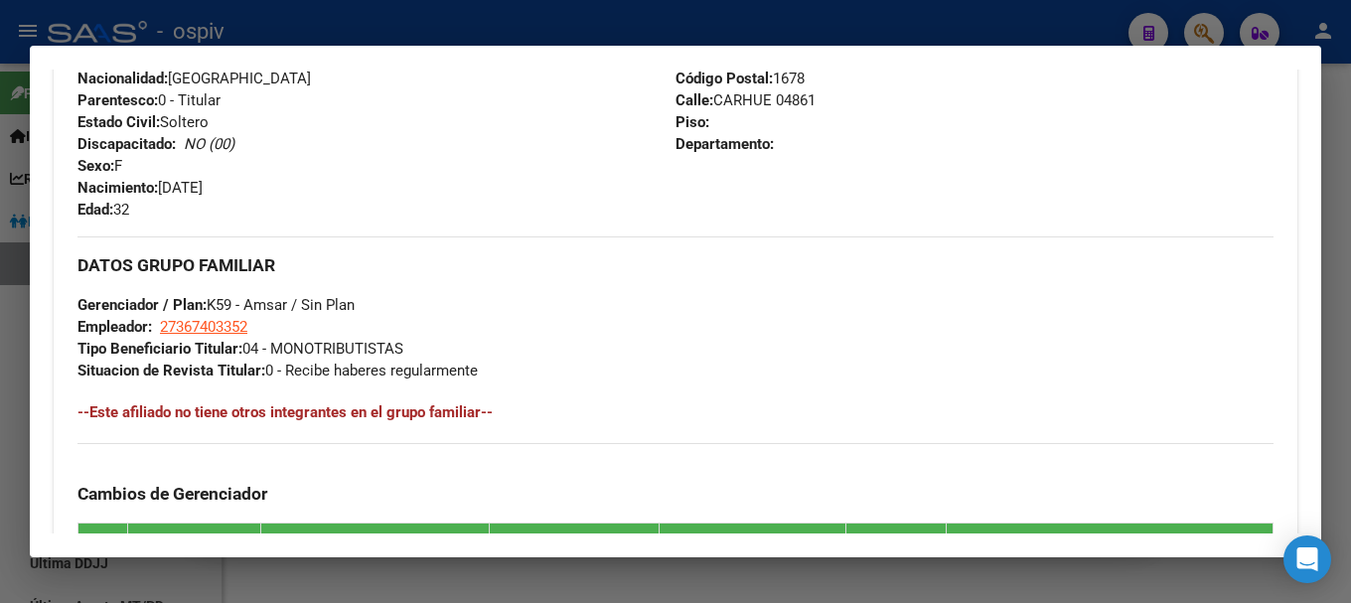
scroll to position [795, 0]
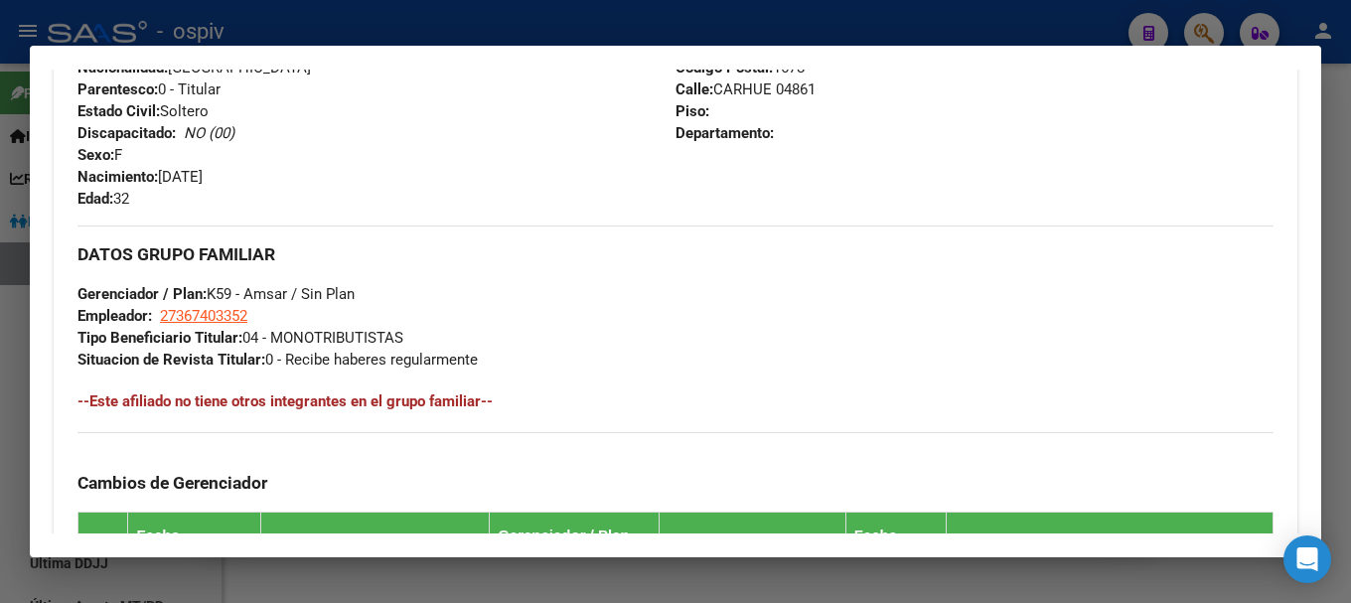
click at [1204, 30] on div at bounding box center [675, 301] width 1351 height 603
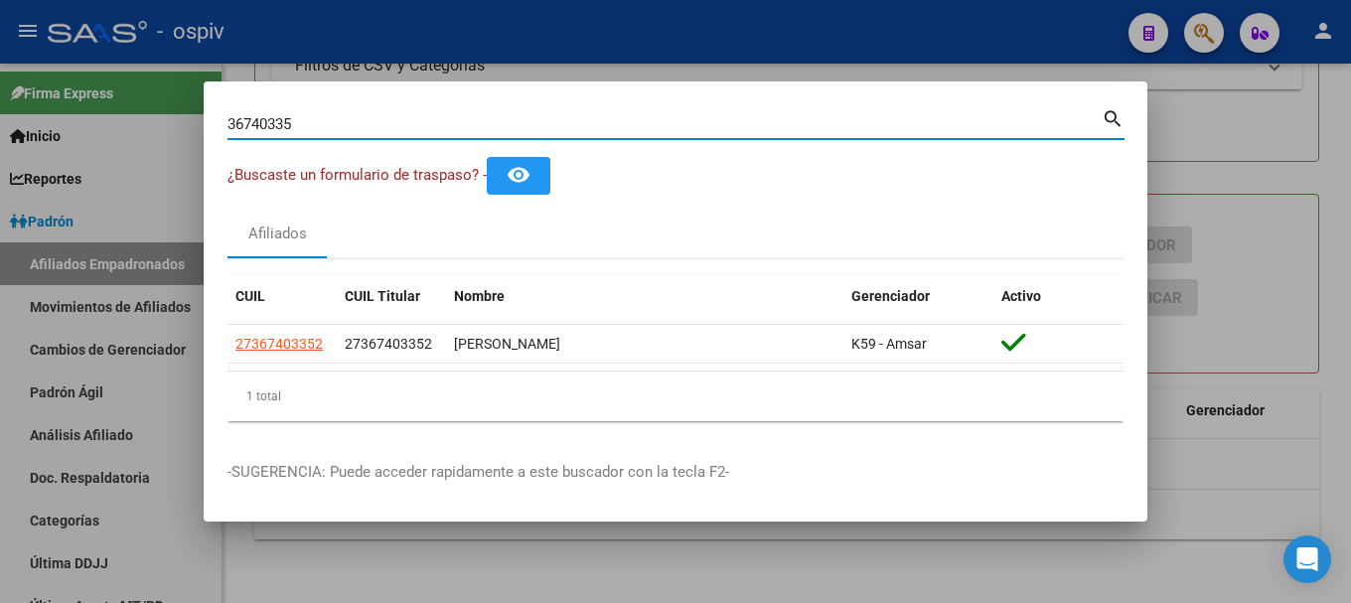
drag, startPoint x: 323, startPoint y: 130, endPoint x: 189, endPoint y: 122, distance: 134.3
click at [189, 122] on div "36740335 Buscar (apellido, dni, cuil, nro traspaso, cuit, obra social) search ¿…" at bounding box center [675, 301] width 1351 height 603
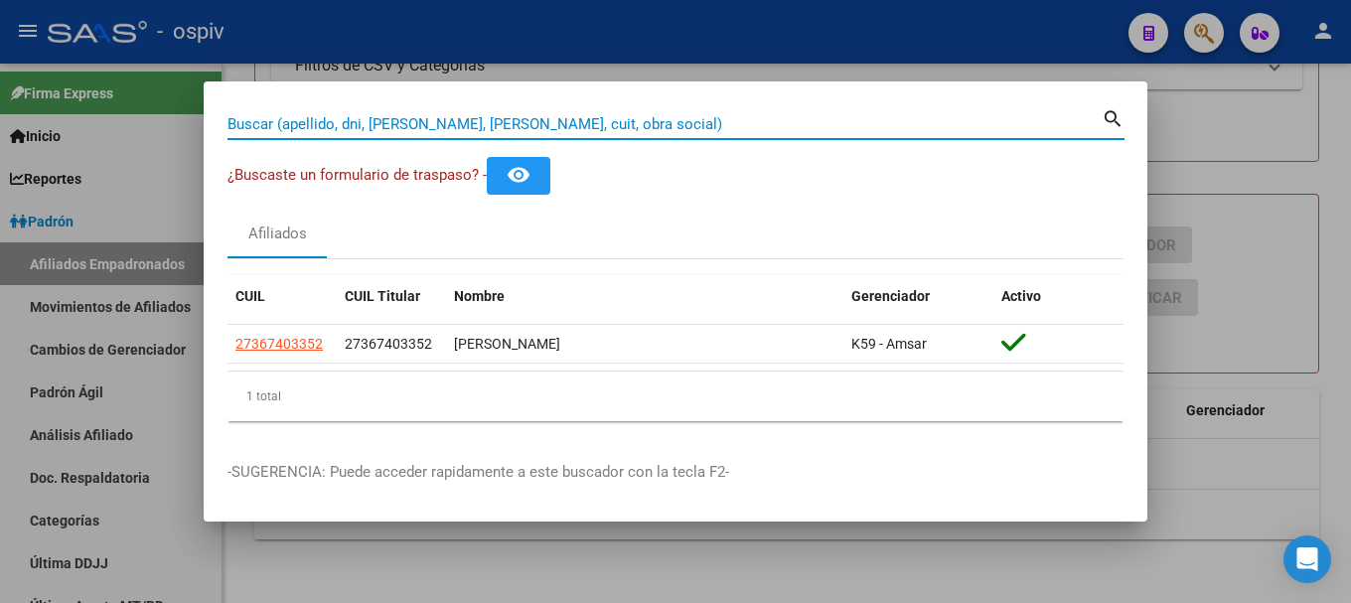
paste input "27299544341"
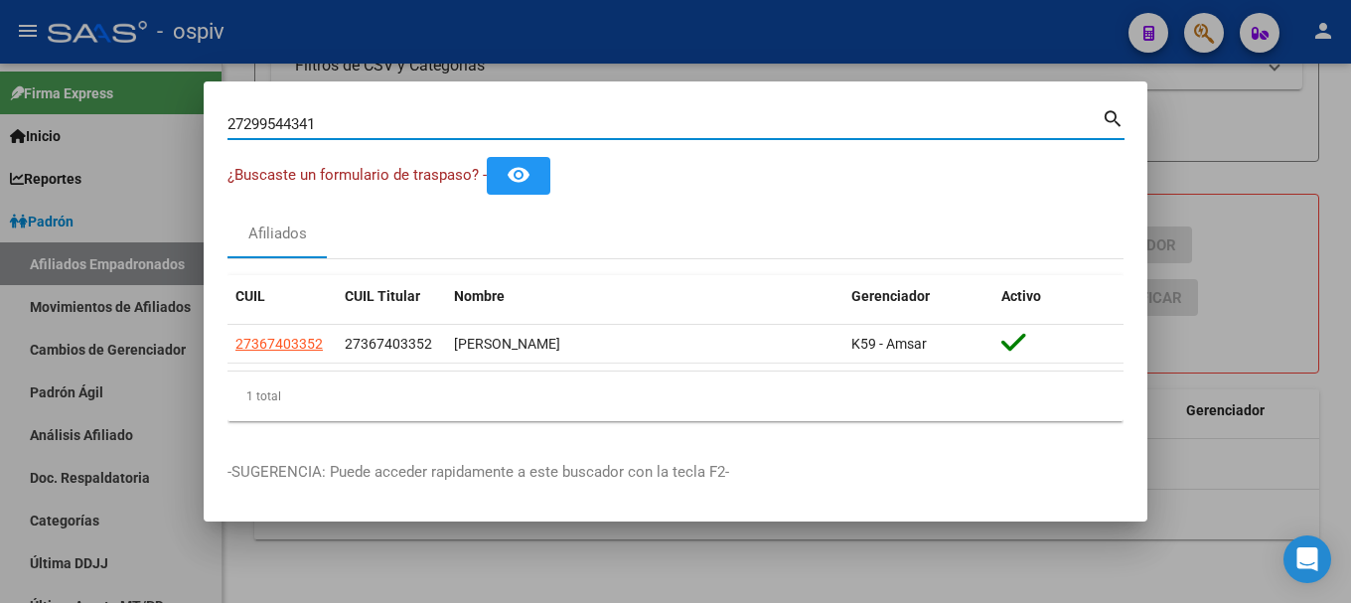
type input "27299544341"
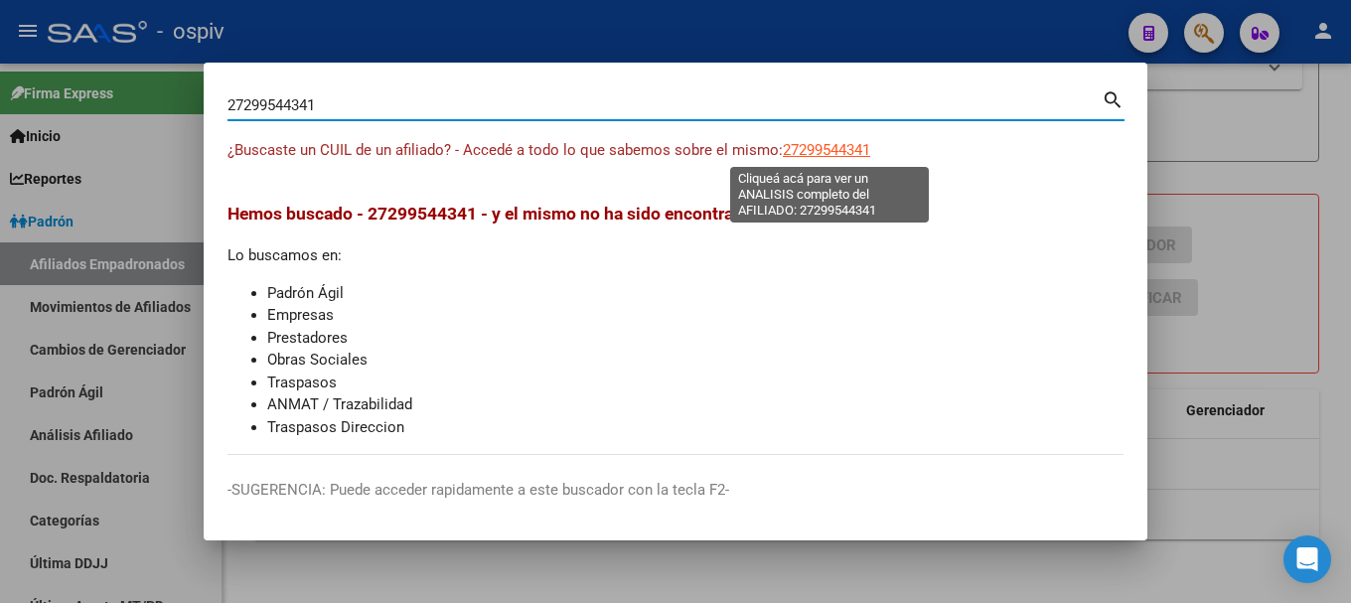
click at [833, 153] on span "27299544341" at bounding box center [826, 150] width 87 height 18
type textarea "27299544341"
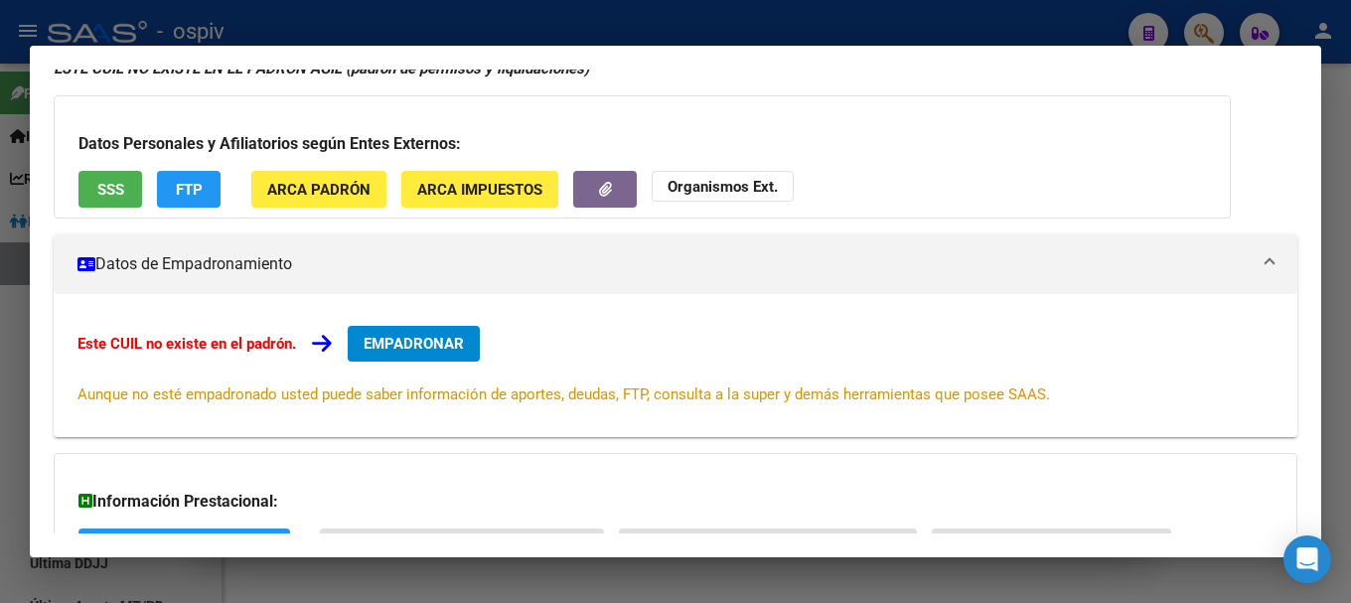
scroll to position [274, 0]
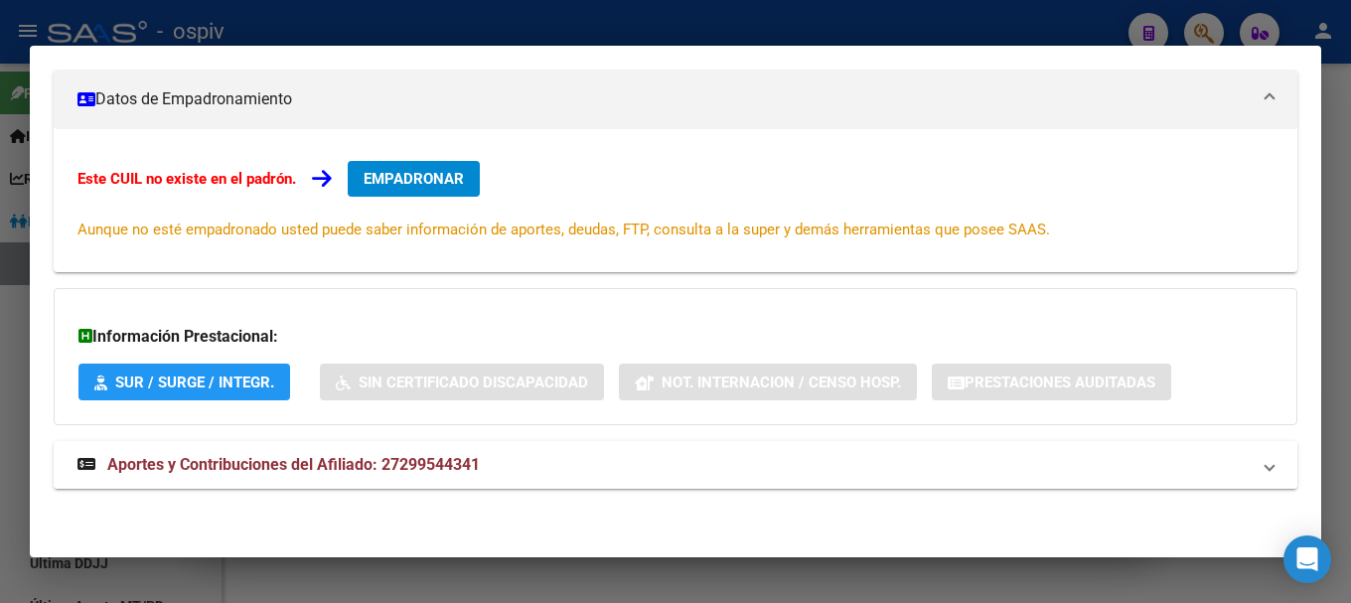
click at [363, 463] on span "Aportes y Contribuciones del Afiliado: 27299544341" at bounding box center [293, 464] width 372 height 19
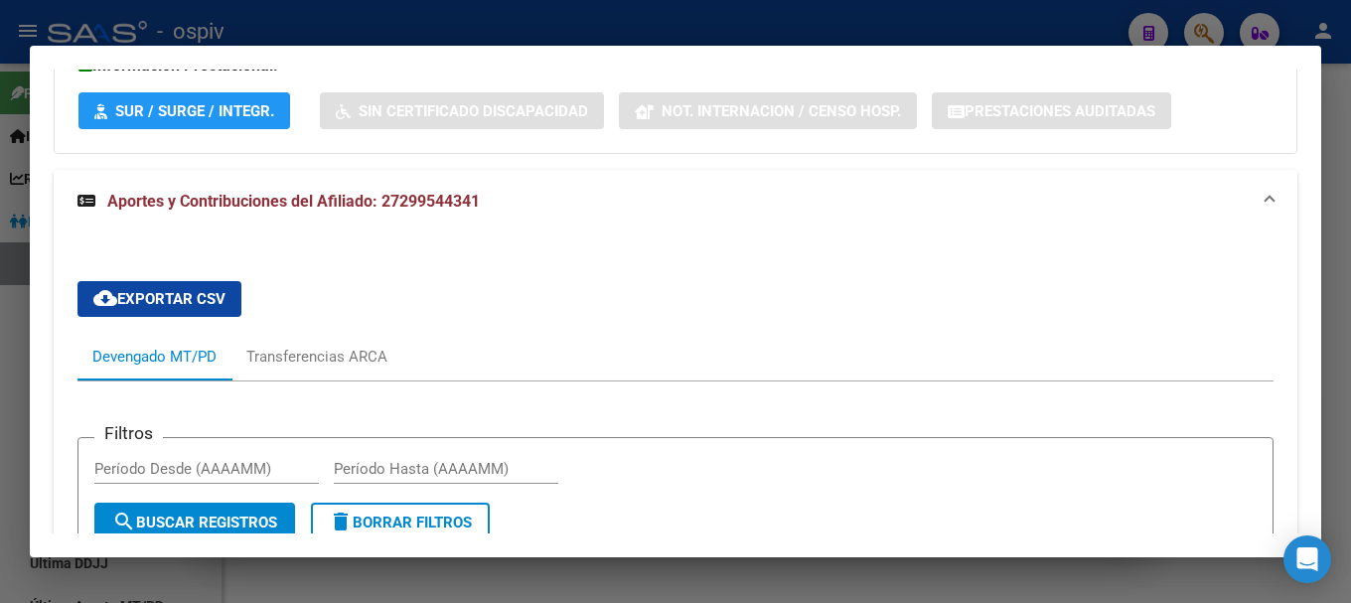
scroll to position [818, 0]
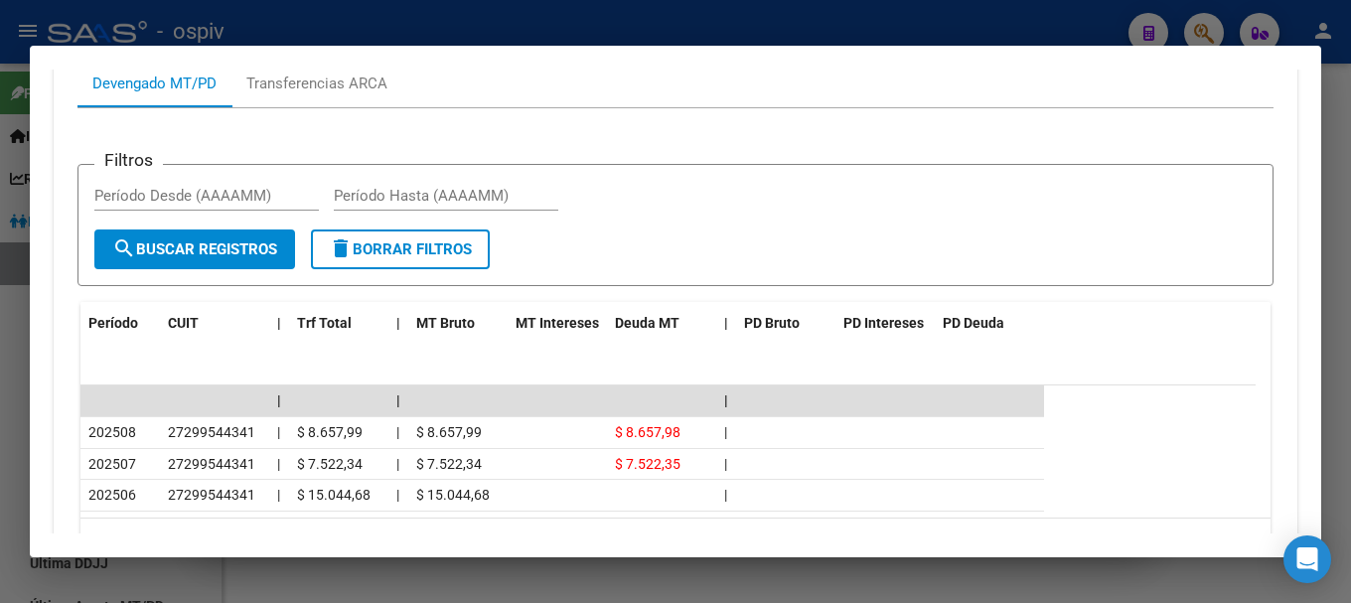
click at [1208, 31] on div at bounding box center [675, 301] width 1351 height 603
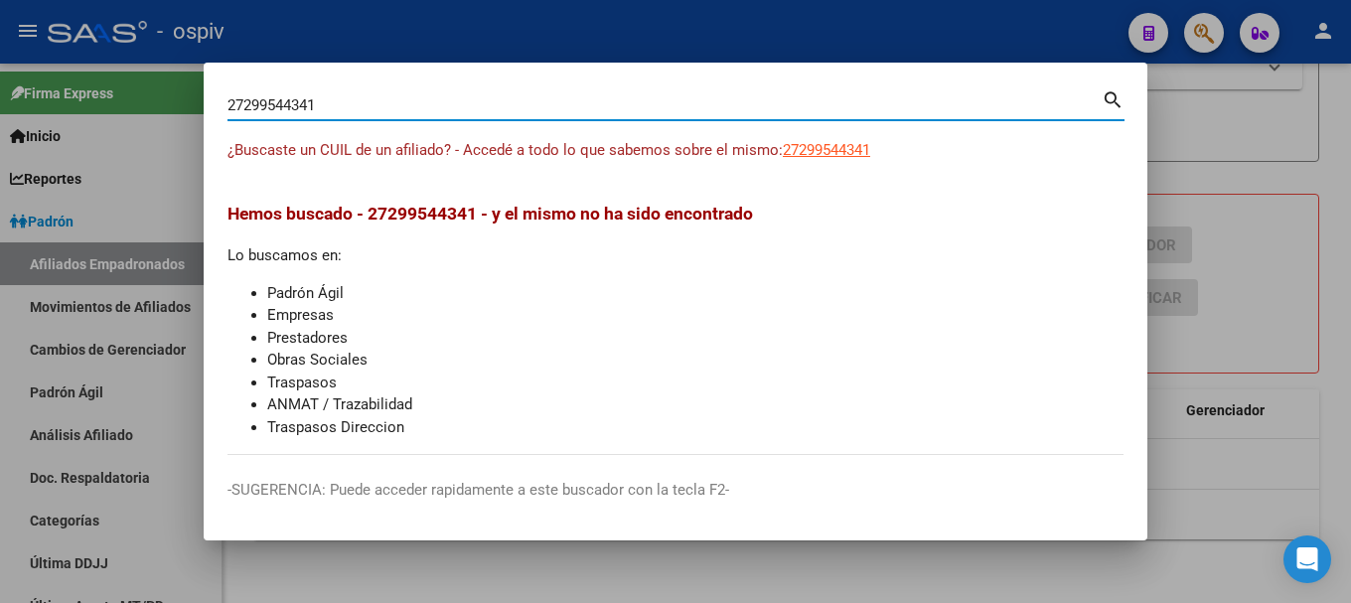
drag, startPoint x: 173, startPoint y: 85, endPoint x: 87, endPoint y: 87, distance: 85.4
click at [131, 84] on div "27299544341 Buscar (apellido, dni, cuil, nro traspaso, cuit, obra social) searc…" at bounding box center [675, 301] width 1351 height 603
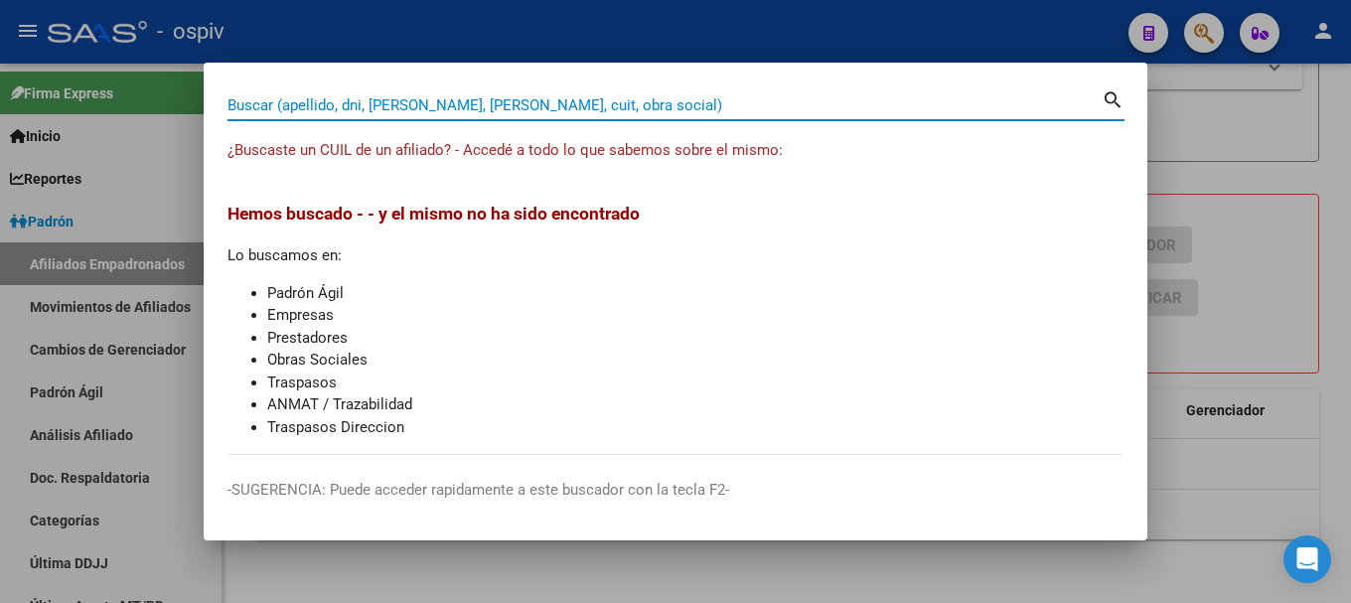
paste input "20367681218"
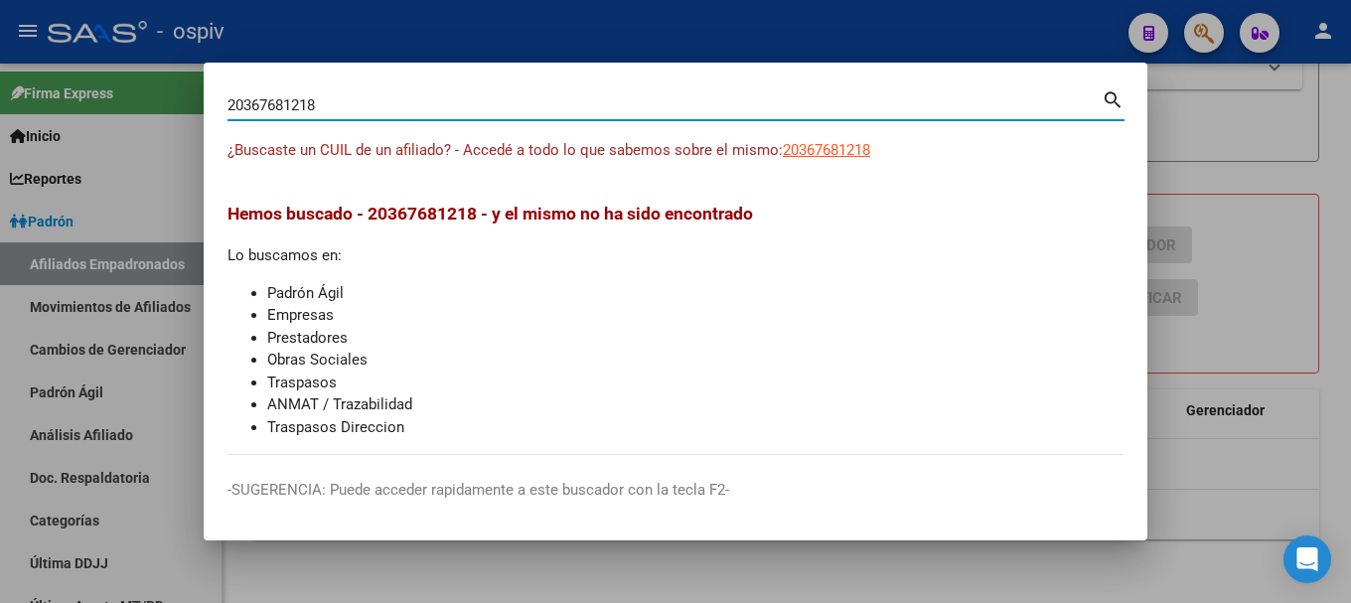
type input "20367681218"
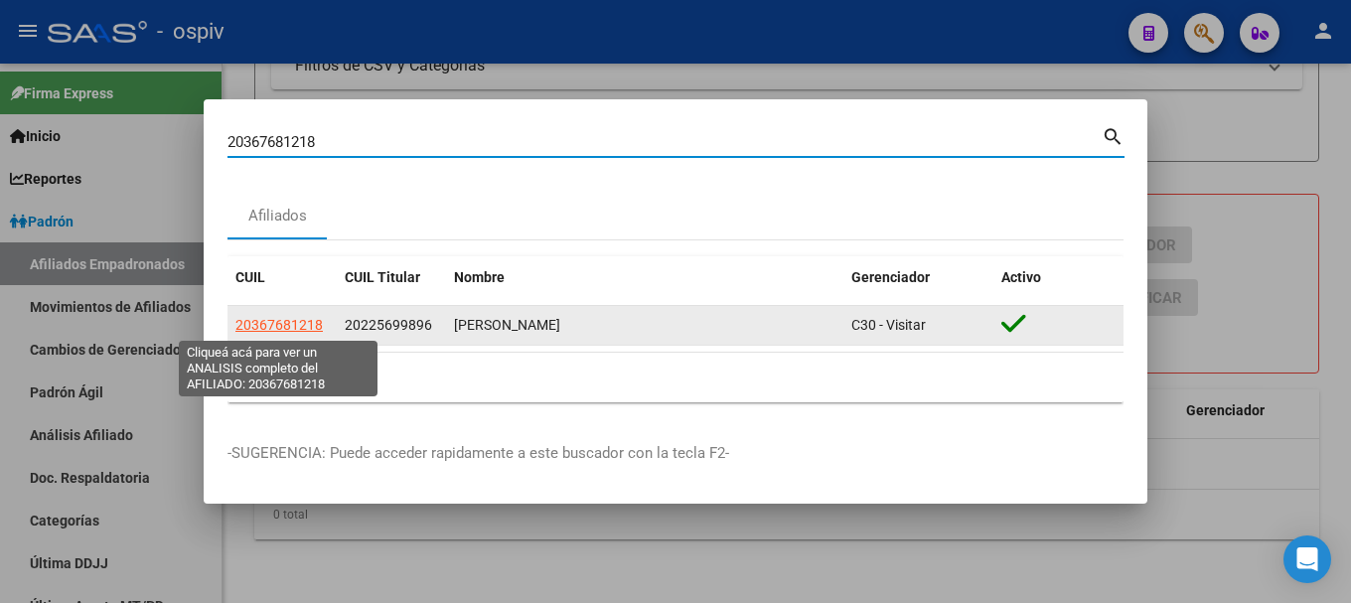
click at [297, 328] on span "20367681218" at bounding box center [278, 325] width 87 height 16
type textarea "20367681218"
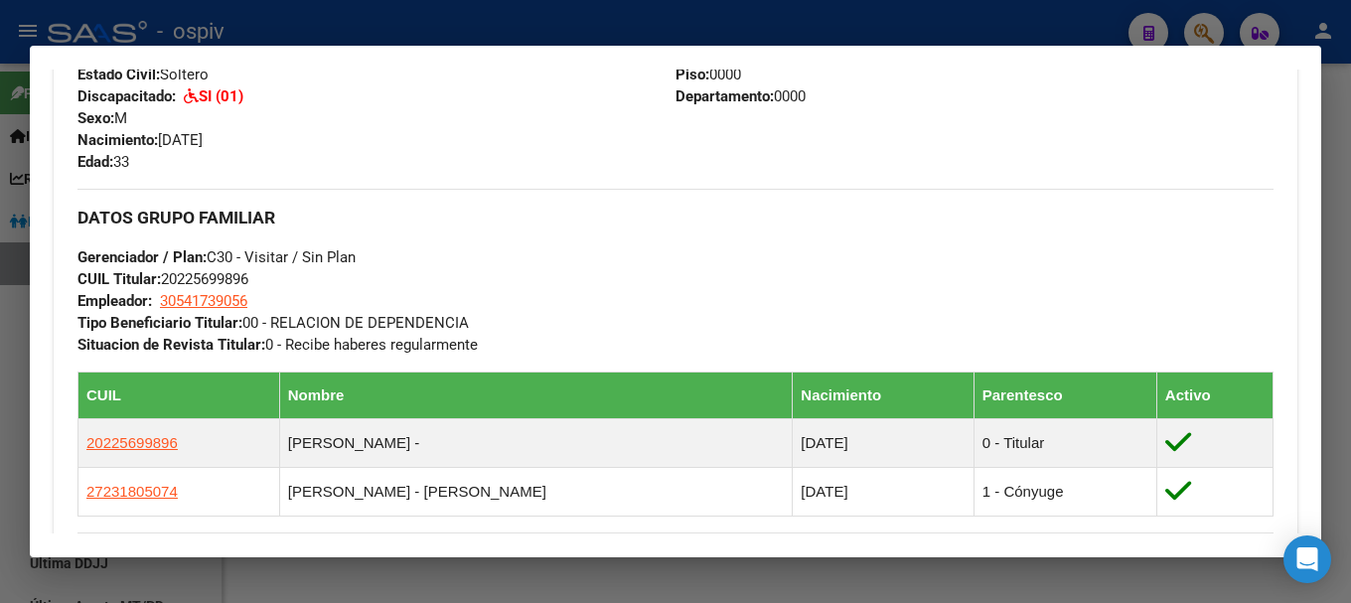
scroll to position [397, 0]
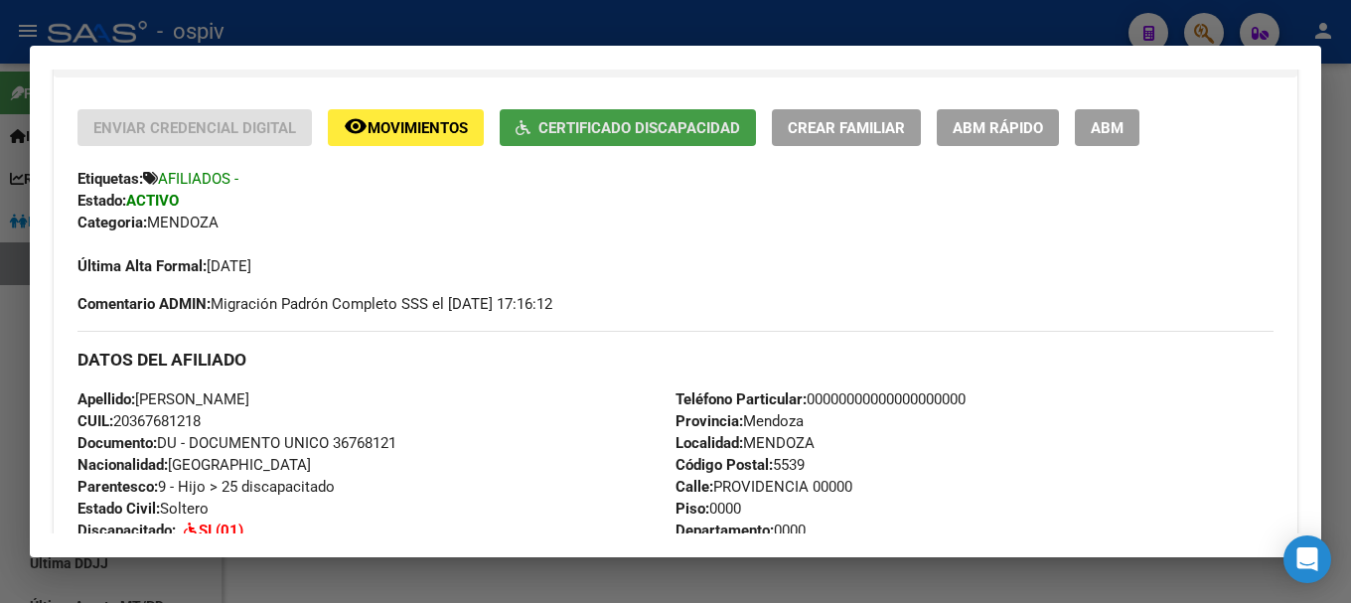
click at [668, 130] on span "Certificado Discapacidad" at bounding box center [639, 128] width 202 height 18
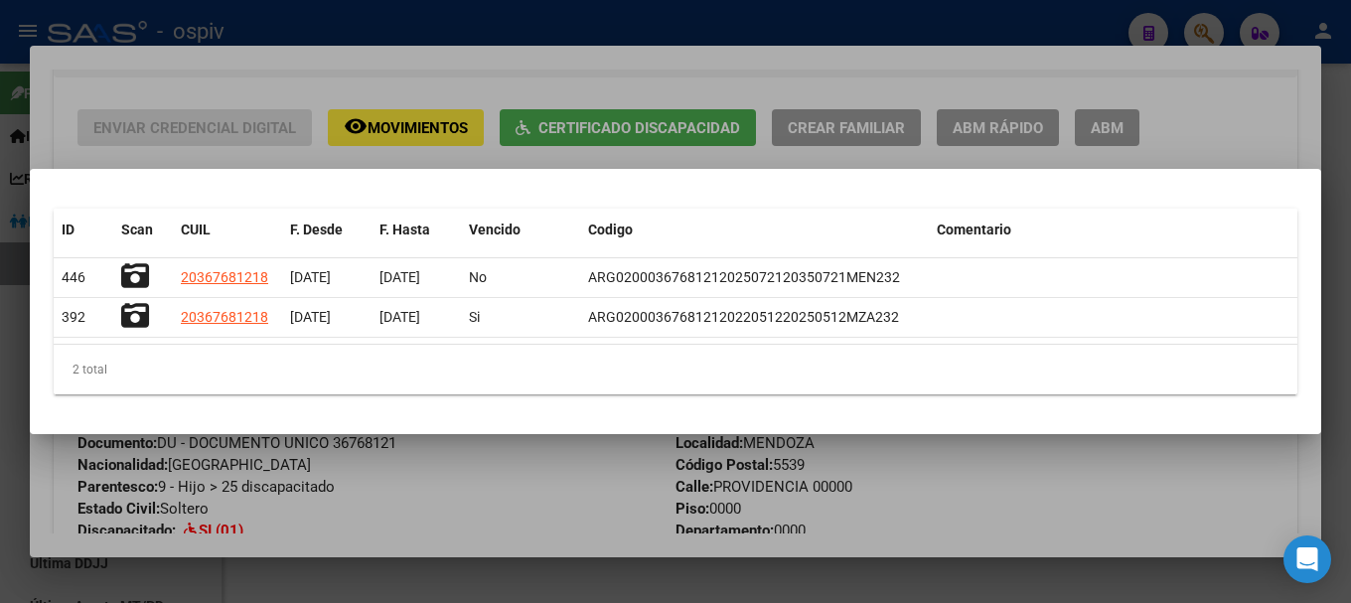
click at [7, 376] on div at bounding box center [675, 301] width 1351 height 603
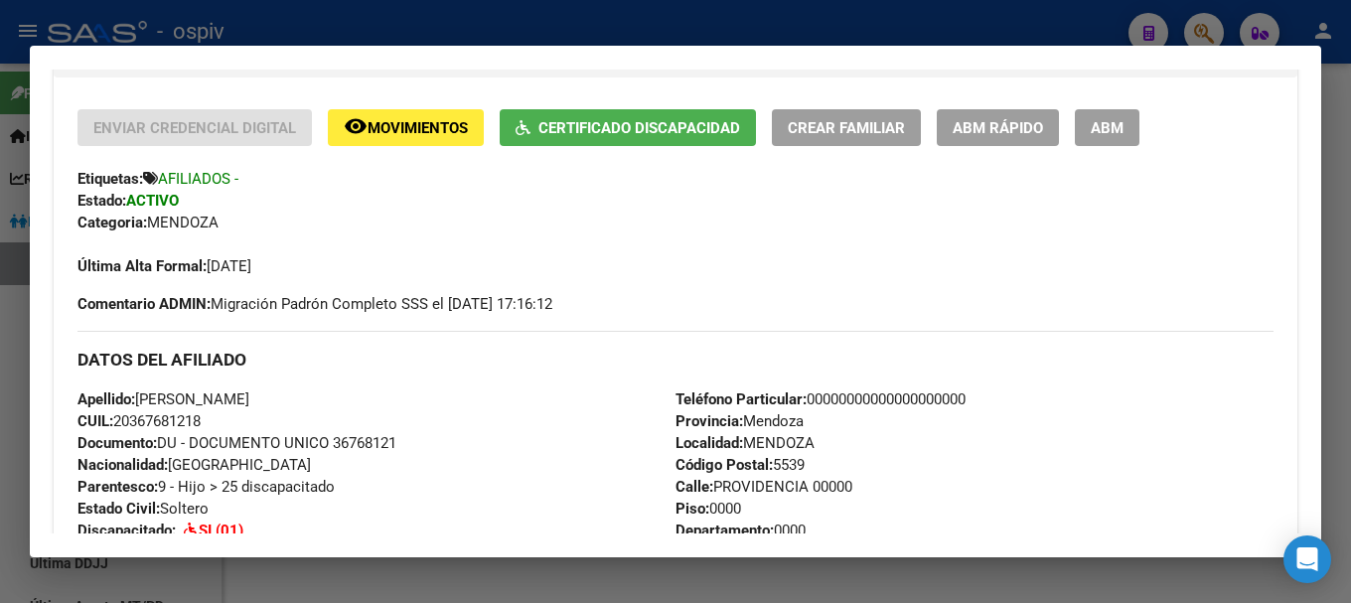
click at [0, 388] on div at bounding box center [675, 301] width 1351 height 603
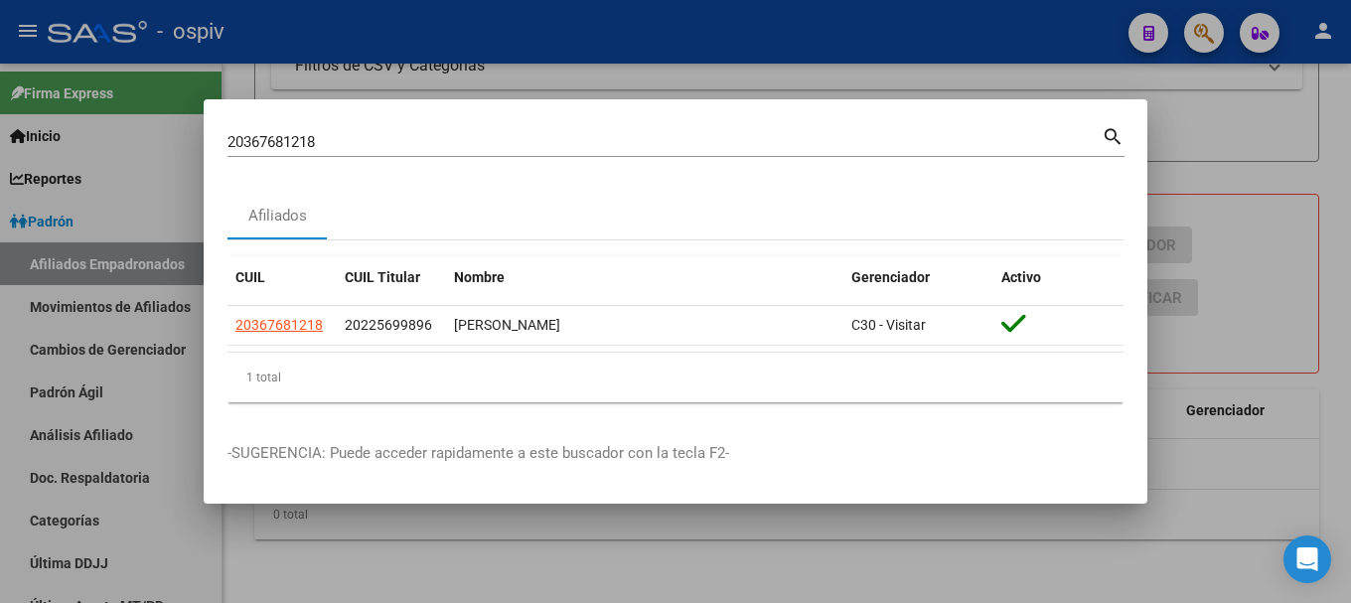
click at [0, 388] on div at bounding box center [675, 301] width 1351 height 603
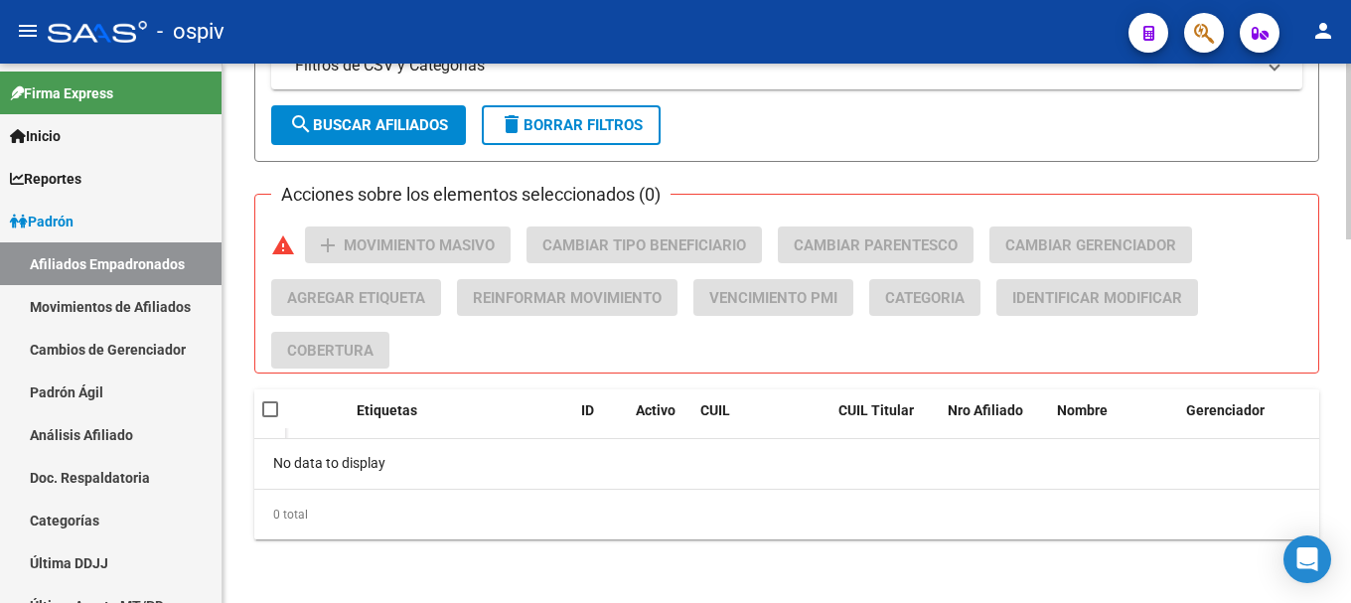
scroll to position [1015, 0]
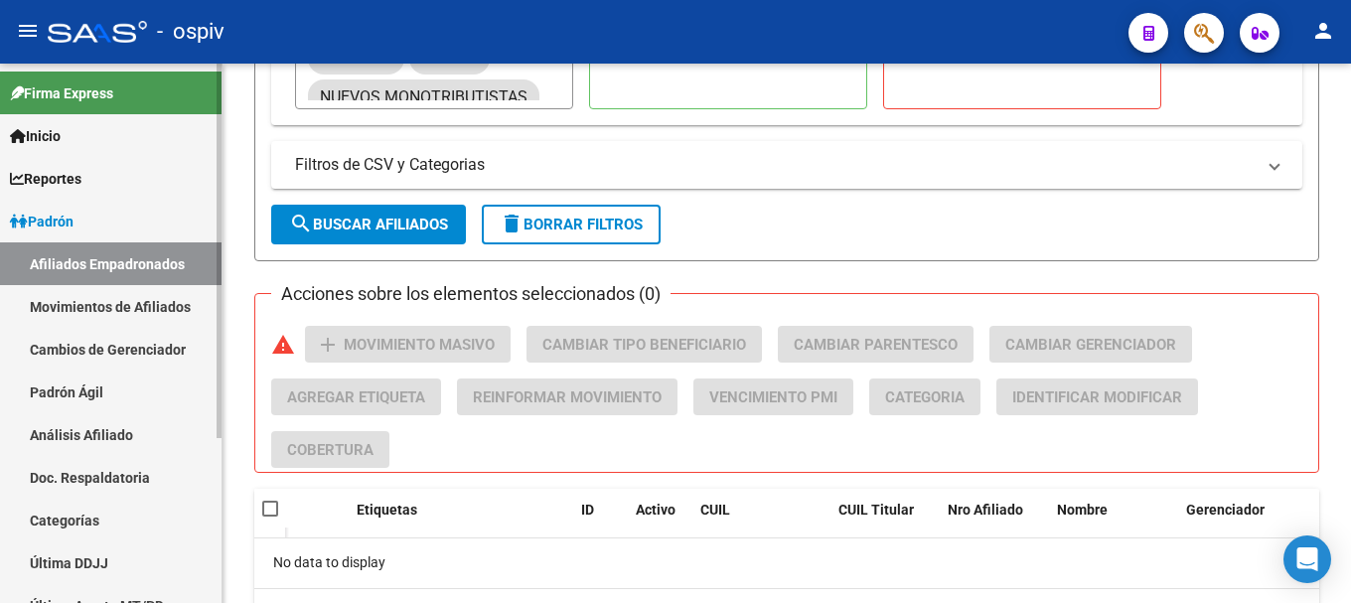
click at [149, 256] on link "Afiliados Empadronados" at bounding box center [110, 263] width 221 height 43
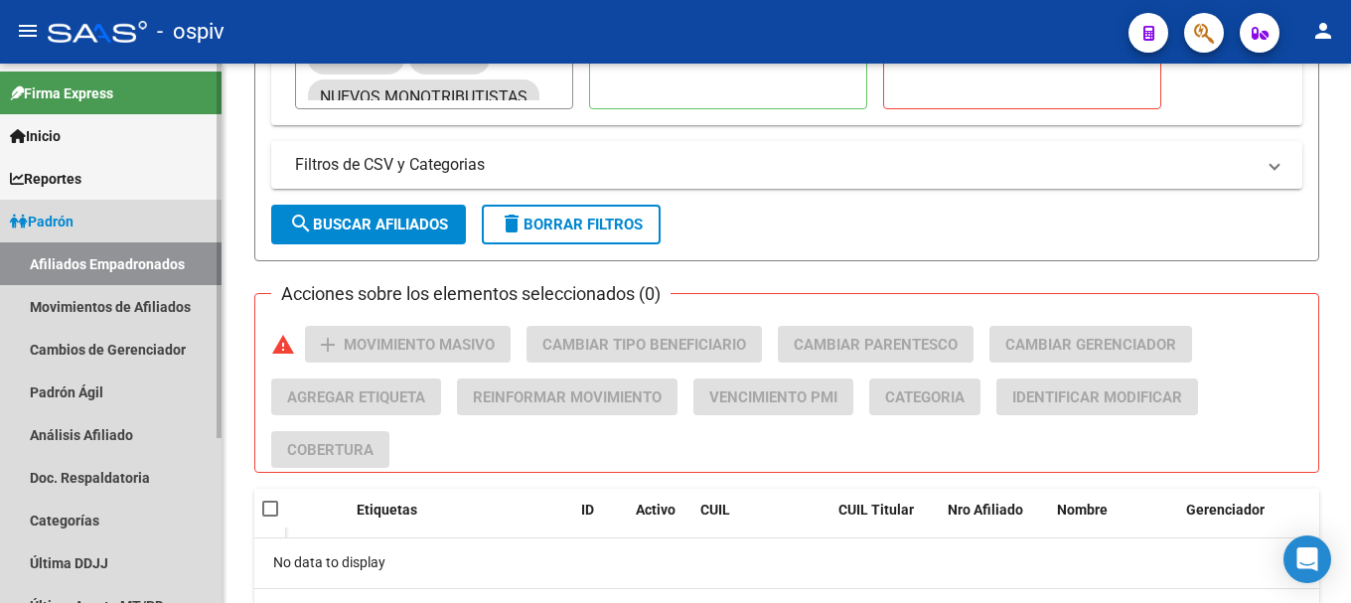
click at [149, 256] on link "Afiliados Empadronados" at bounding box center [110, 263] width 221 height 43
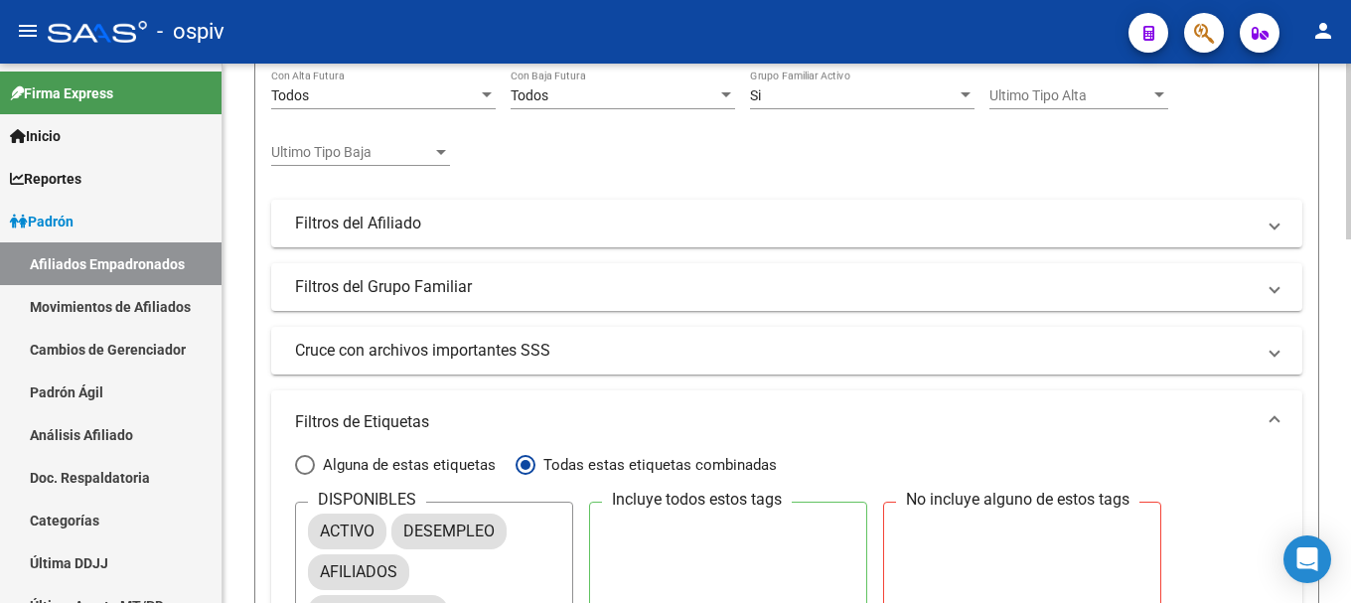
scroll to position [419, 0]
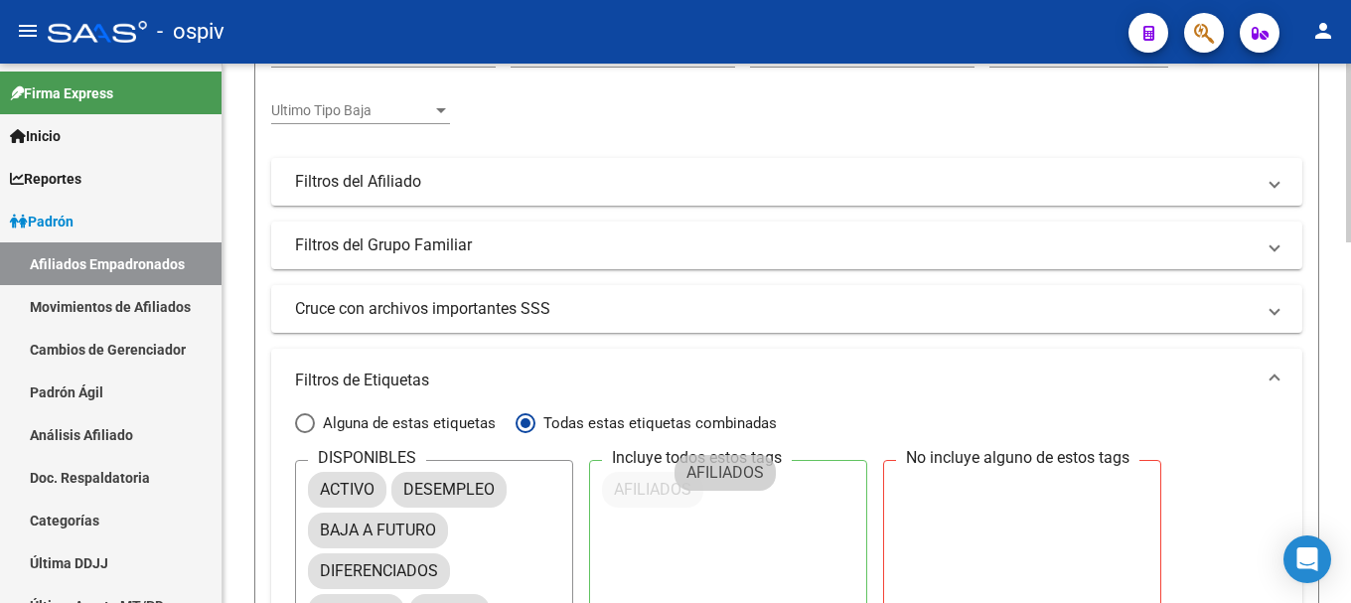
drag, startPoint x: 359, startPoint y: 527, endPoint x: 734, endPoint y: 469, distance: 379.9
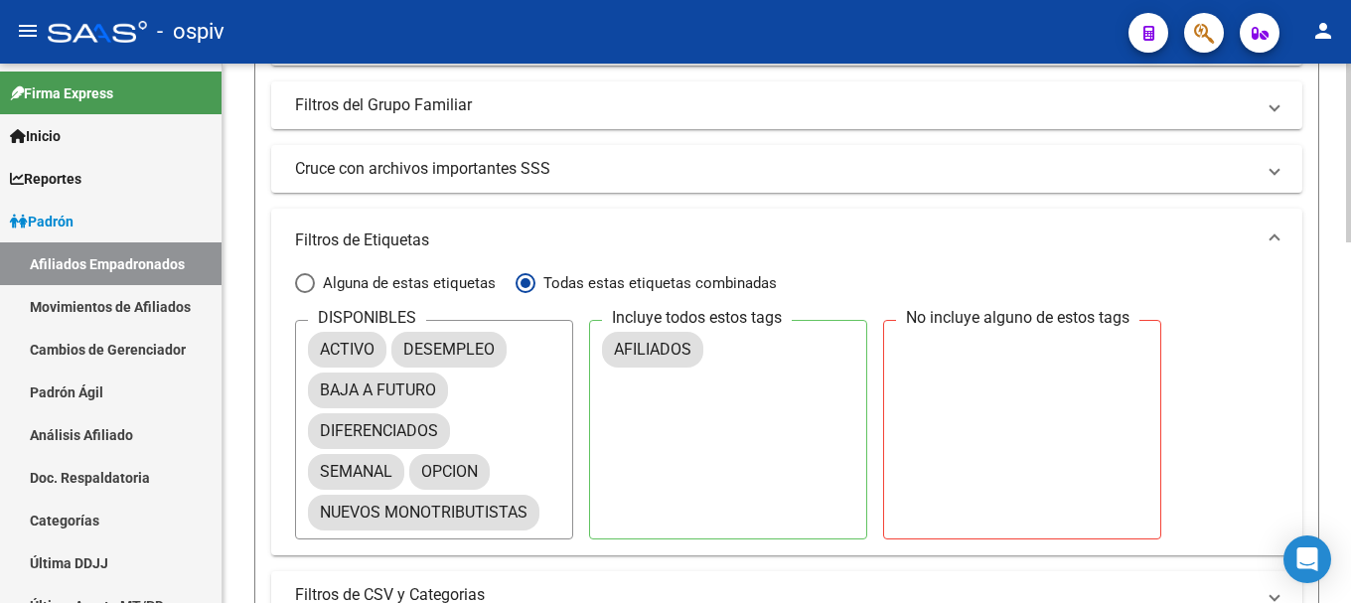
scroll to position [916, 0]
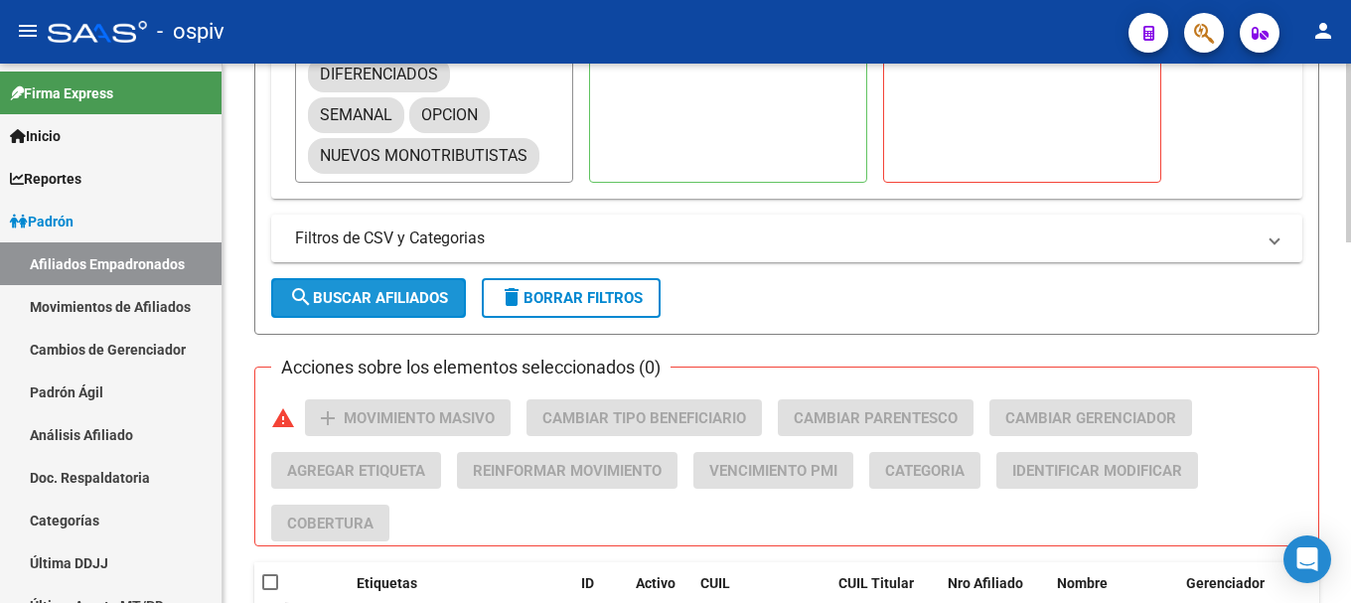
click at [417, 286] on button "search Buscar Afiliados" at bounding box center [368, 298] width 195 height 40
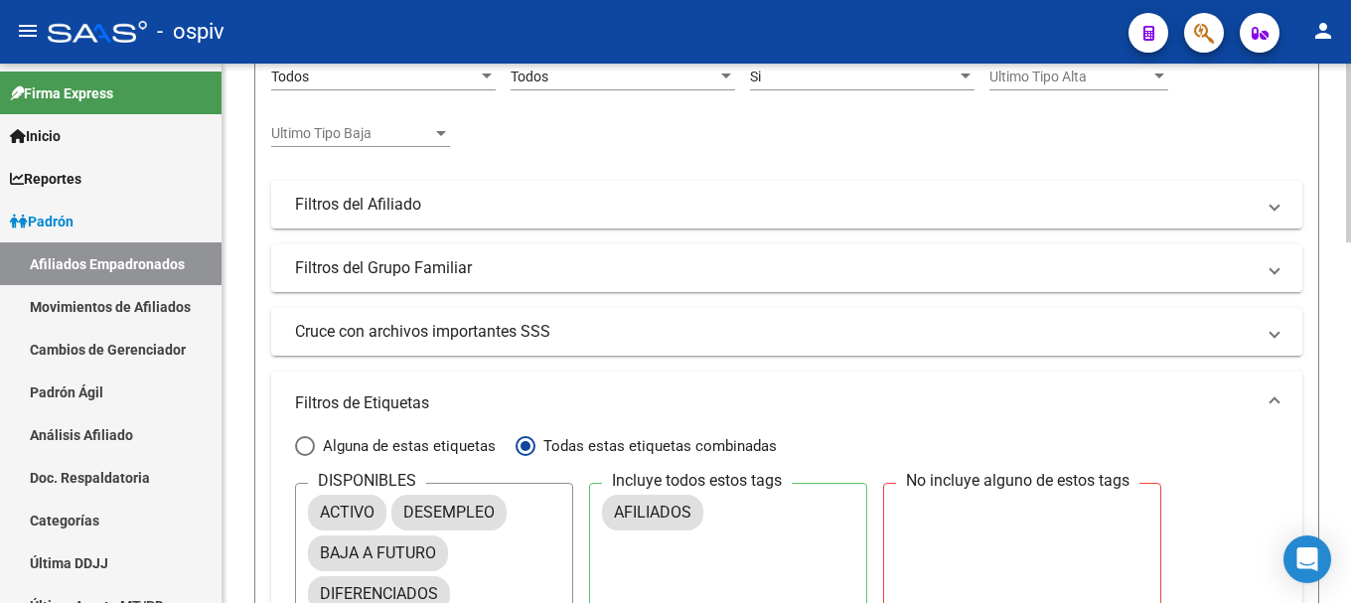
scroll to position [393, 0]
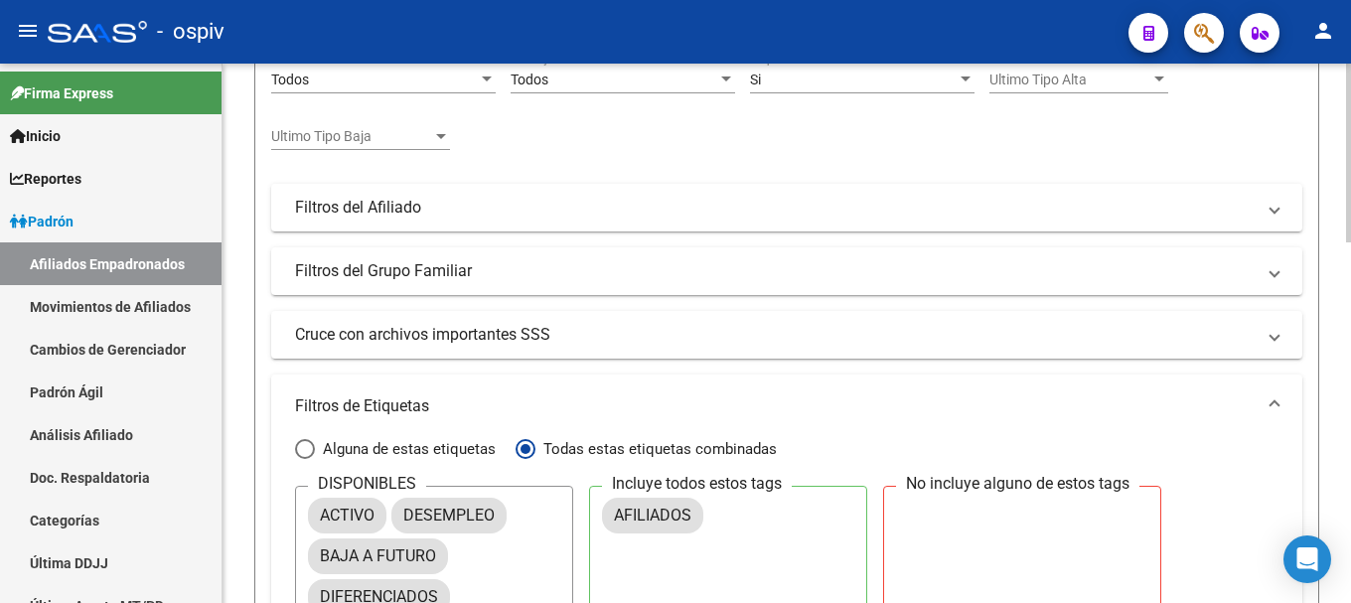
click at [329, 455] on span "Alguna de estas etiquetas" at bounding box center [405, 449] width 181 height 22
click at [315, 455] on input "Alguna de estas etiquetas" at bounding box center [305, 449] width 20 height 20
radio input "true"
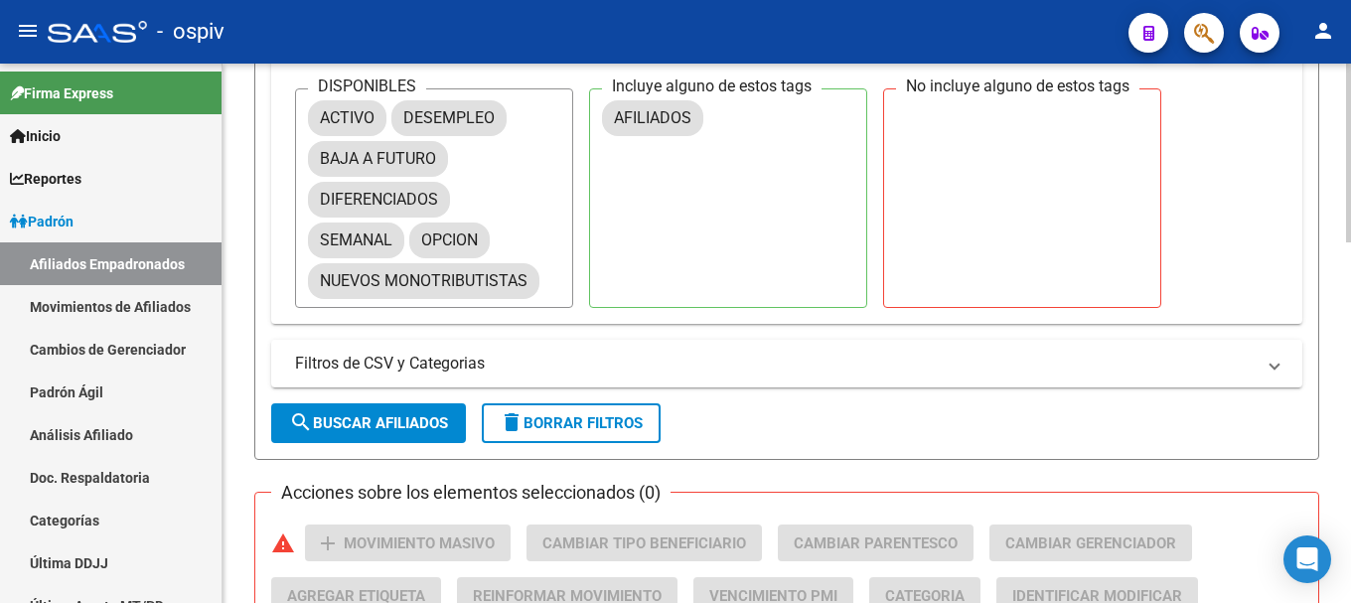
click at [351, 424] on span "search Buscar Afiliados" at bounding box center [368, 423] width 159 height 18
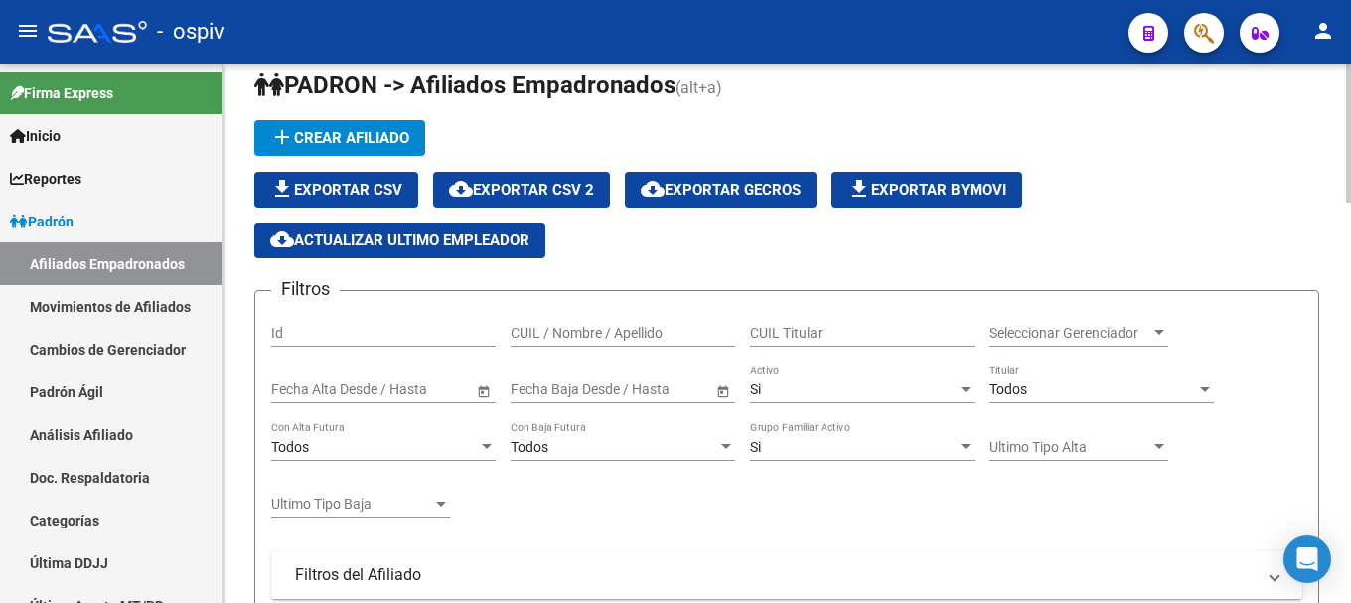
scroll to position [0, 0]
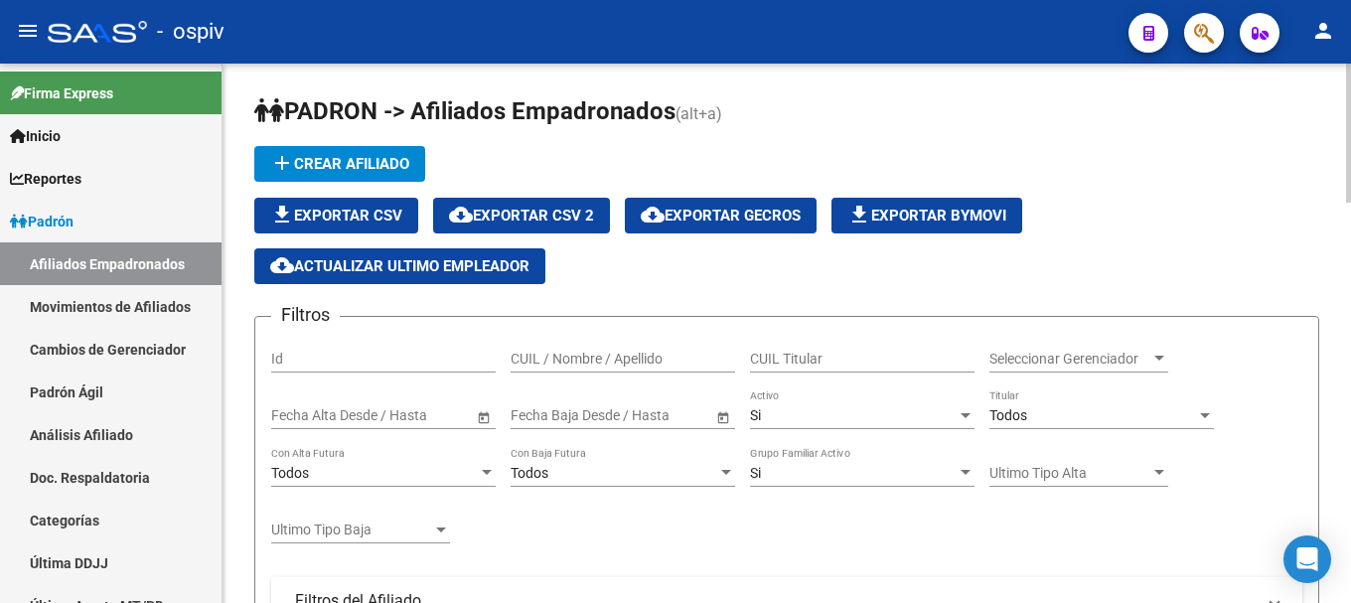
click at [564, 214] on span "cloud_download Exportar CSV 2" at bounding box center [521, 216] width 145 height 18
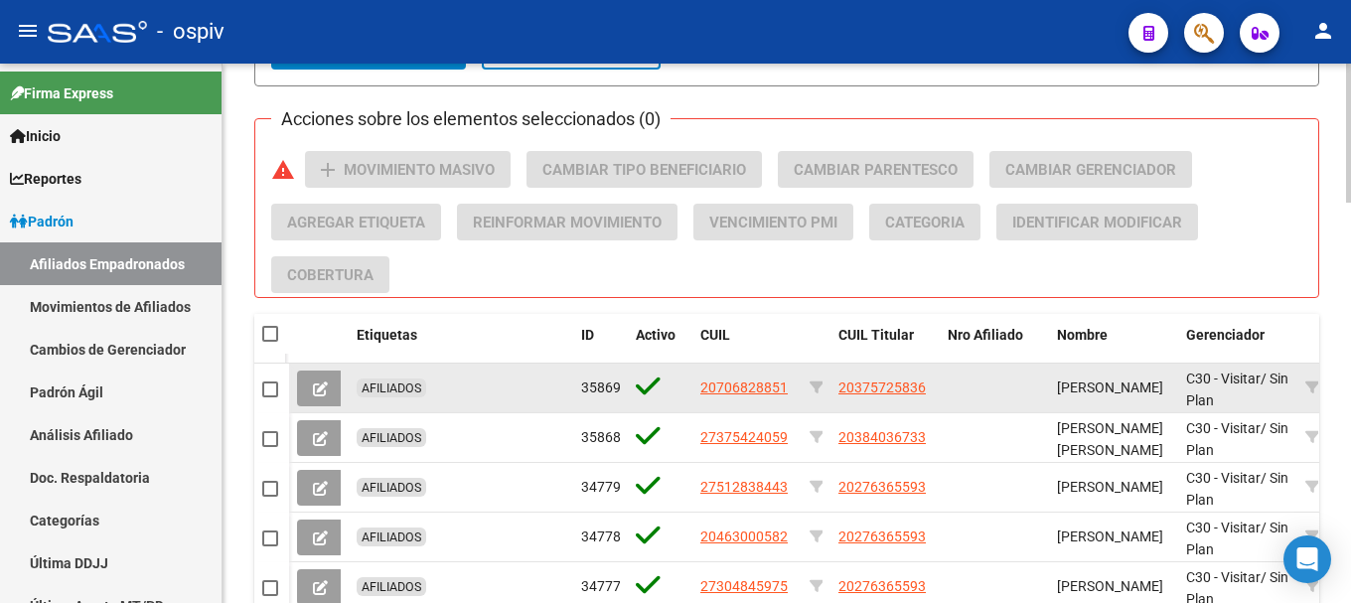
scroll to position [1192, 0]
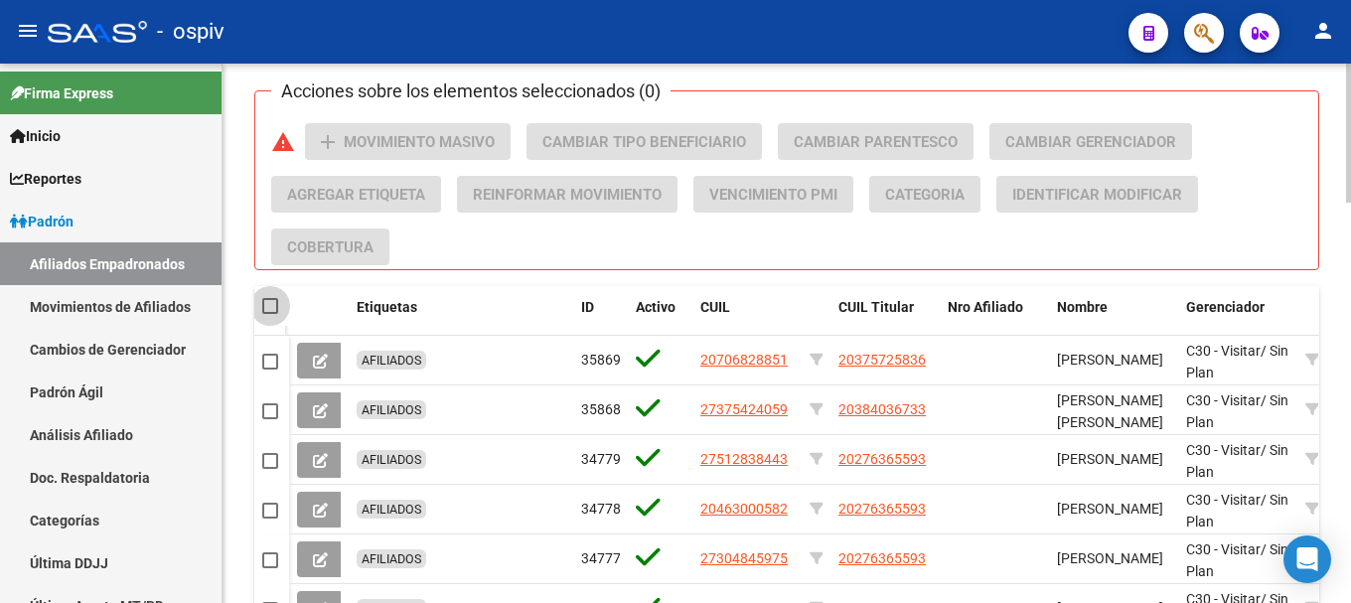
click at [268, 308] on span at bounding box center [270, 306] width 16 height 16
click at [269, 314] on input "checkbox" at bounding box center [269, 314] width 1 height 1
checkbox input "true"
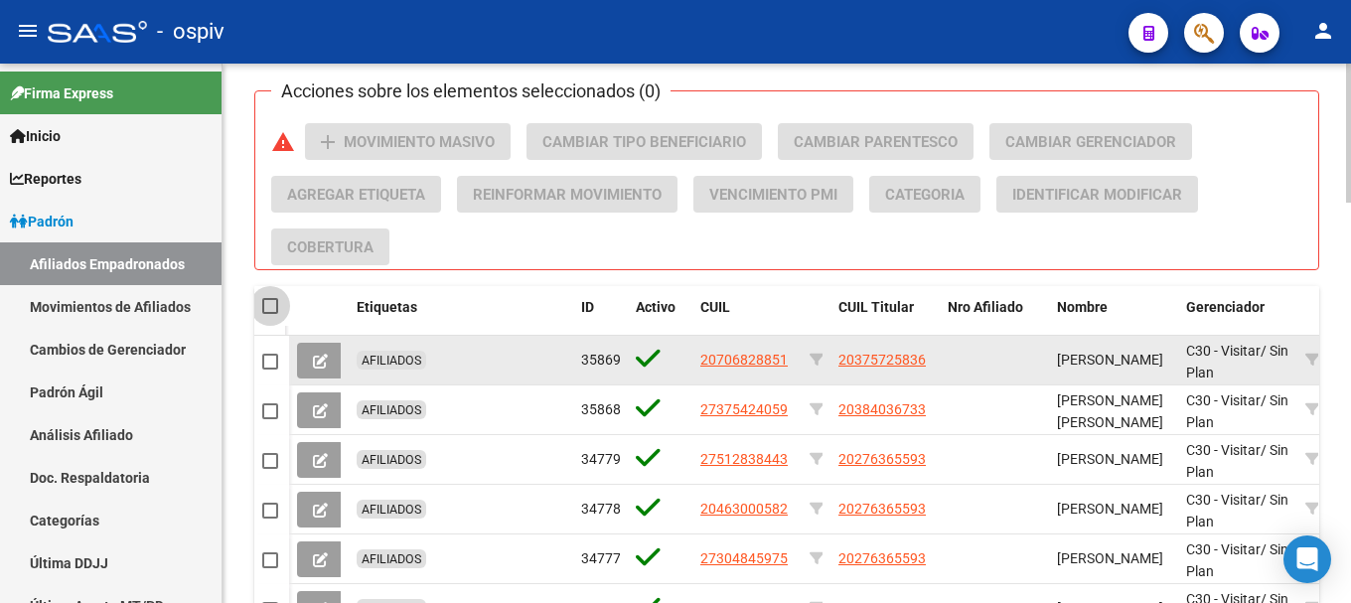
checkbox input "true"
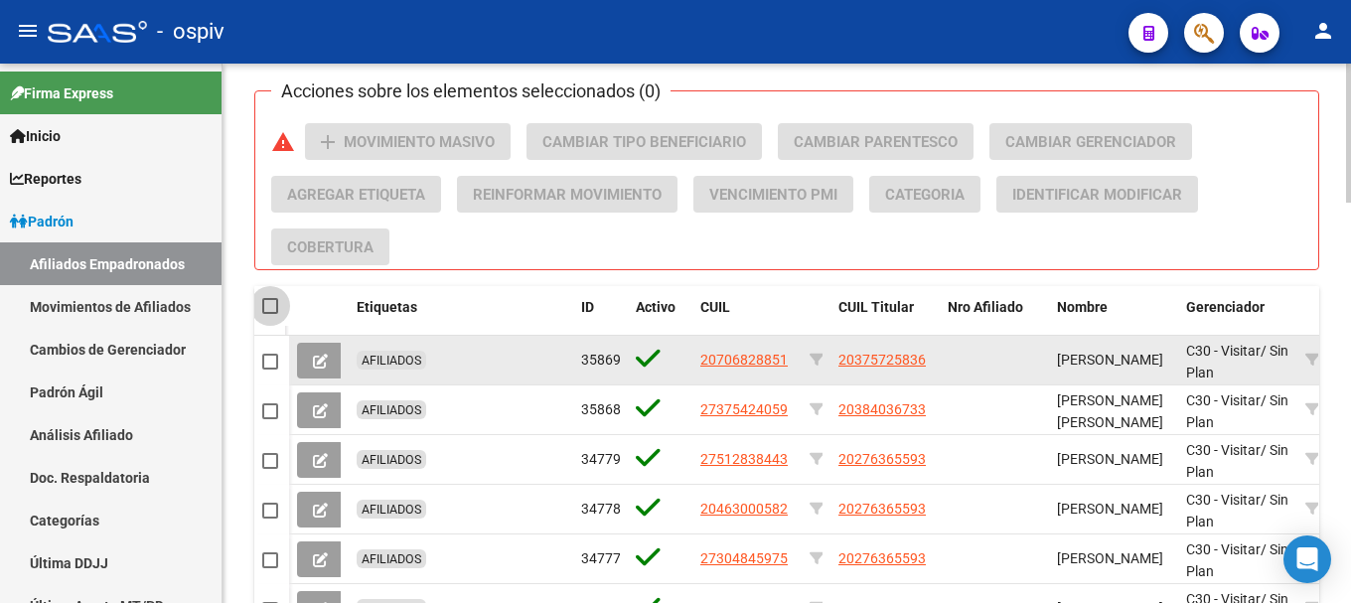
checkbox input "true"
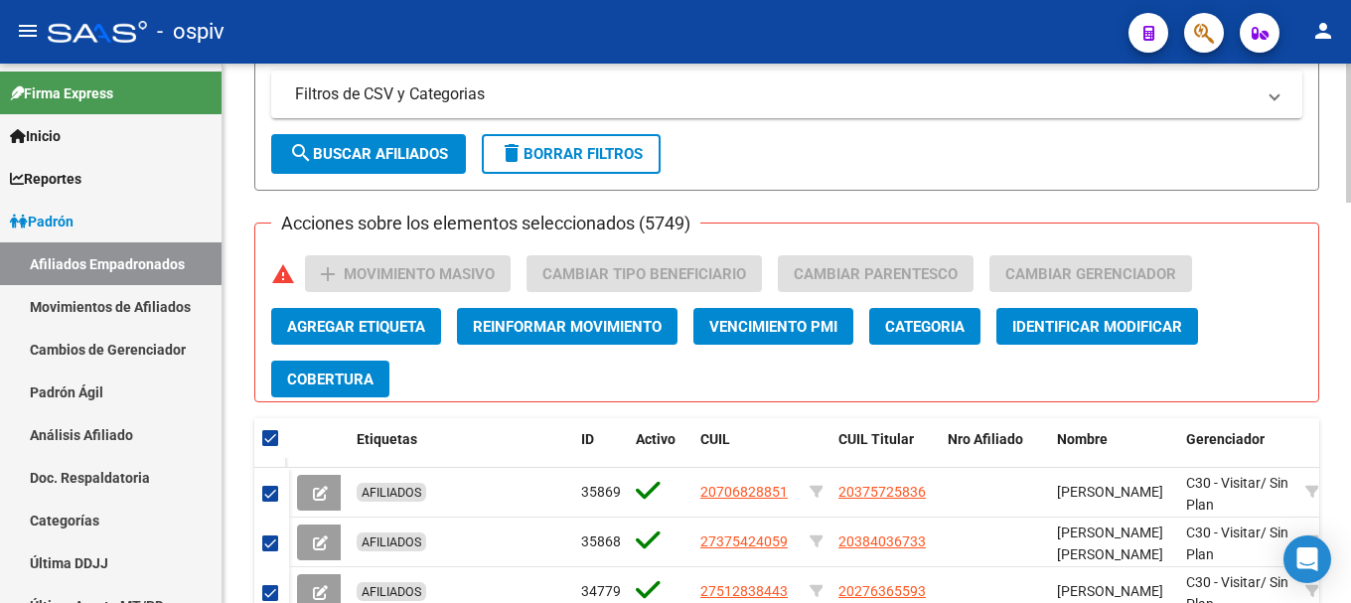
scroll to position [1054, 0]
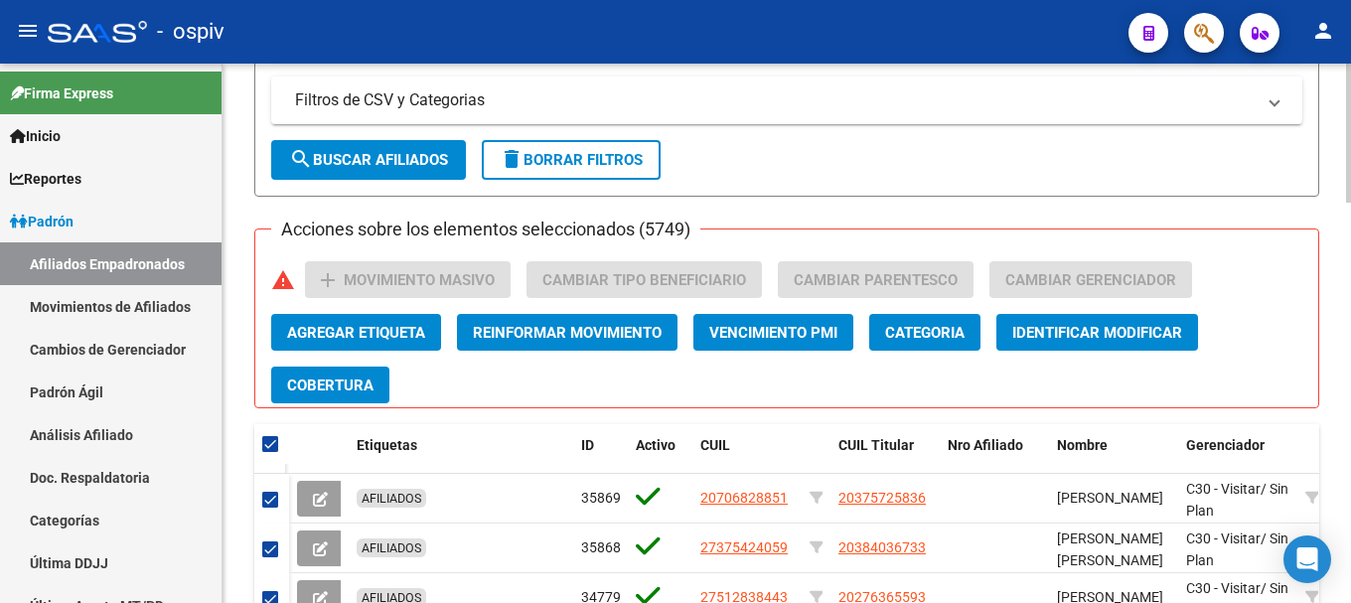
click at [266, 447] on span at bounding box center [270, 444] width 16 height 16
click at [269, 452] on input "checkbox" at bounding box center [269, 452] width 1 height 1
checkbox input "false"
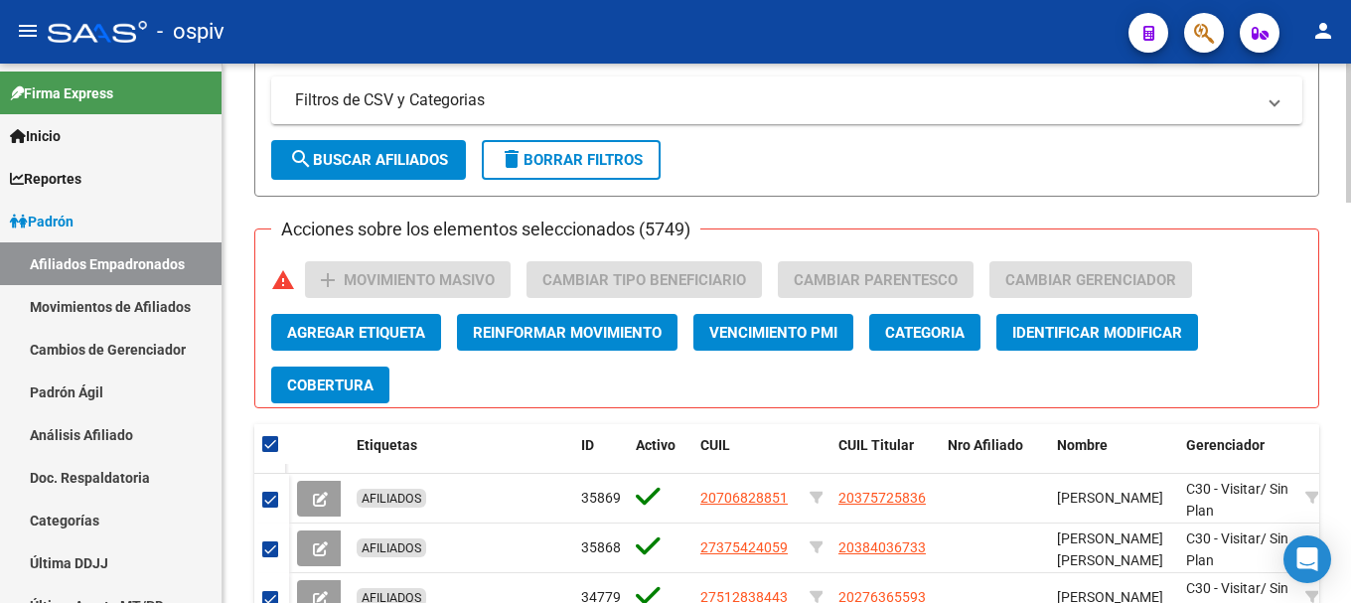
checkbox input "false"
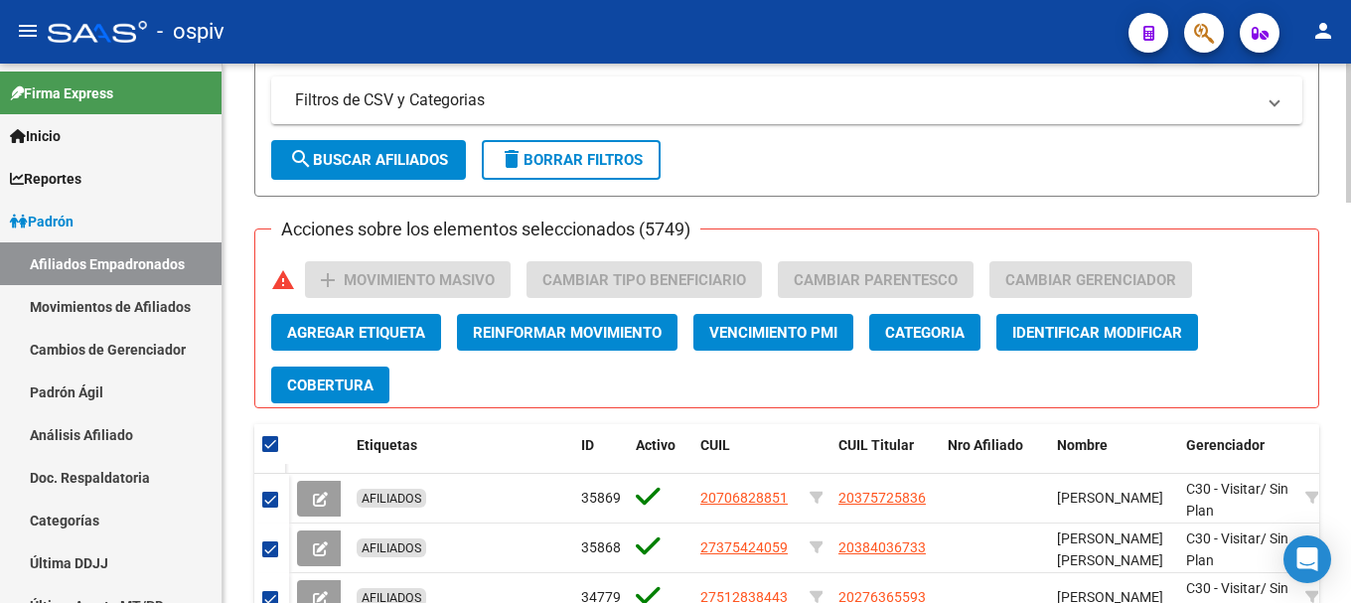
checkbox input "false"
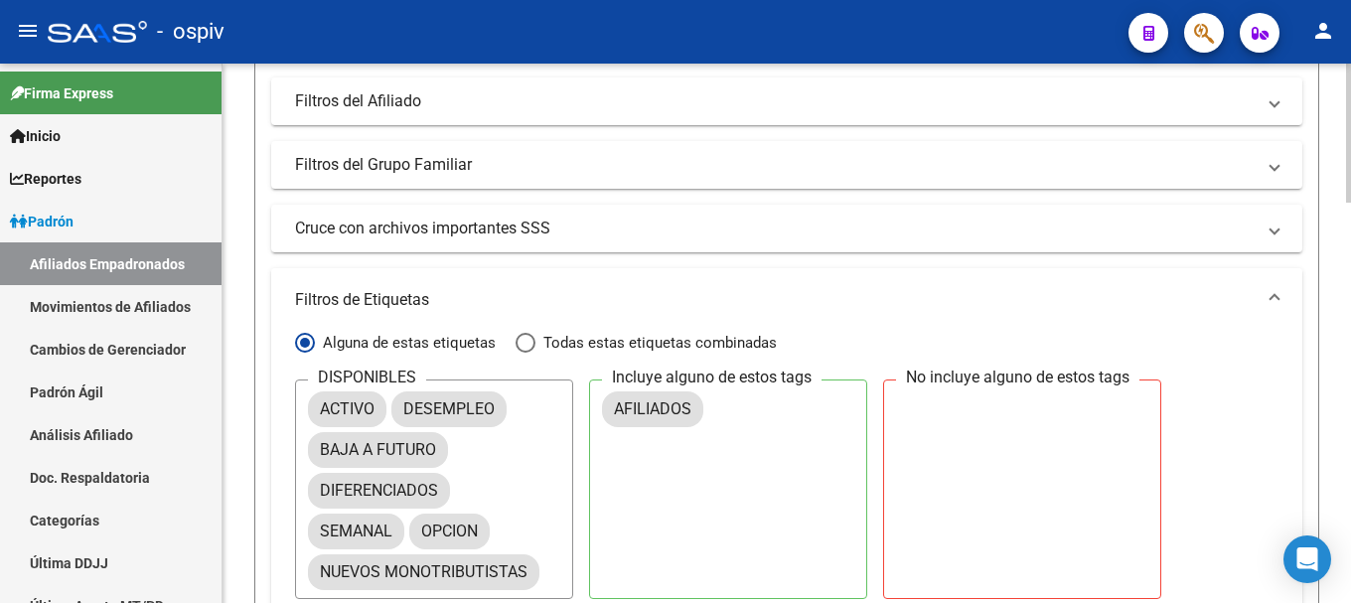
scroll to position [359, 0]
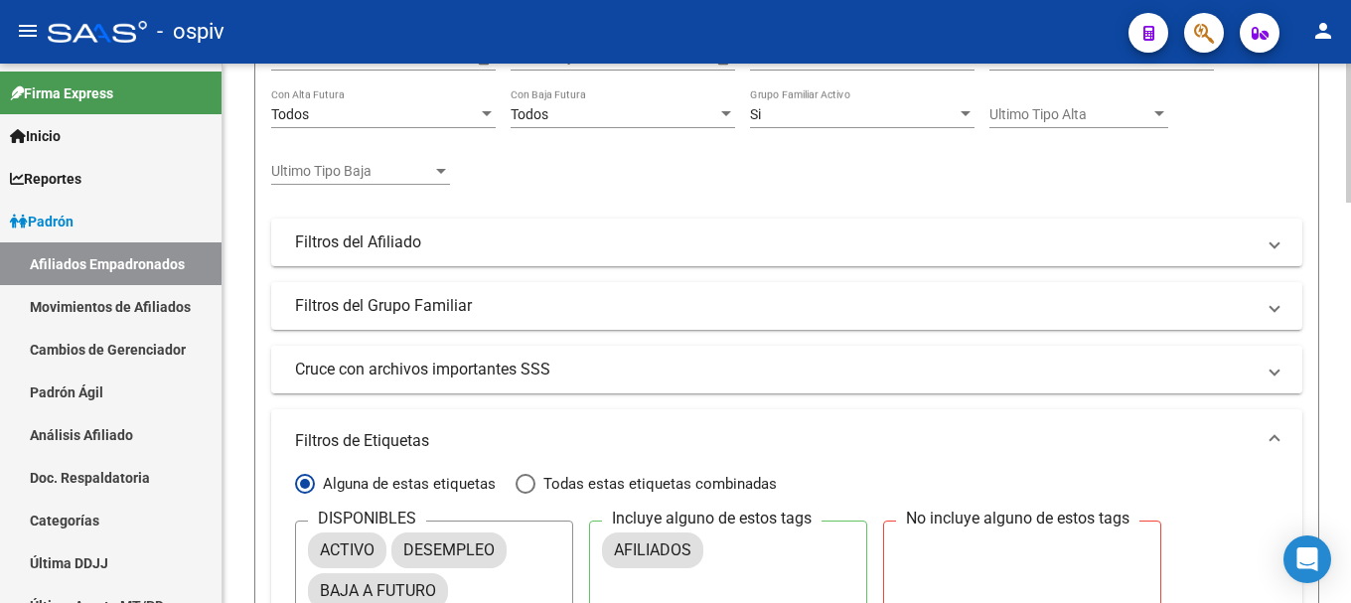
click at [489, 361] on mat-panel-title "Cruce con archivos importantes SSS" at bounding box center [774, 370] width 959 height 22
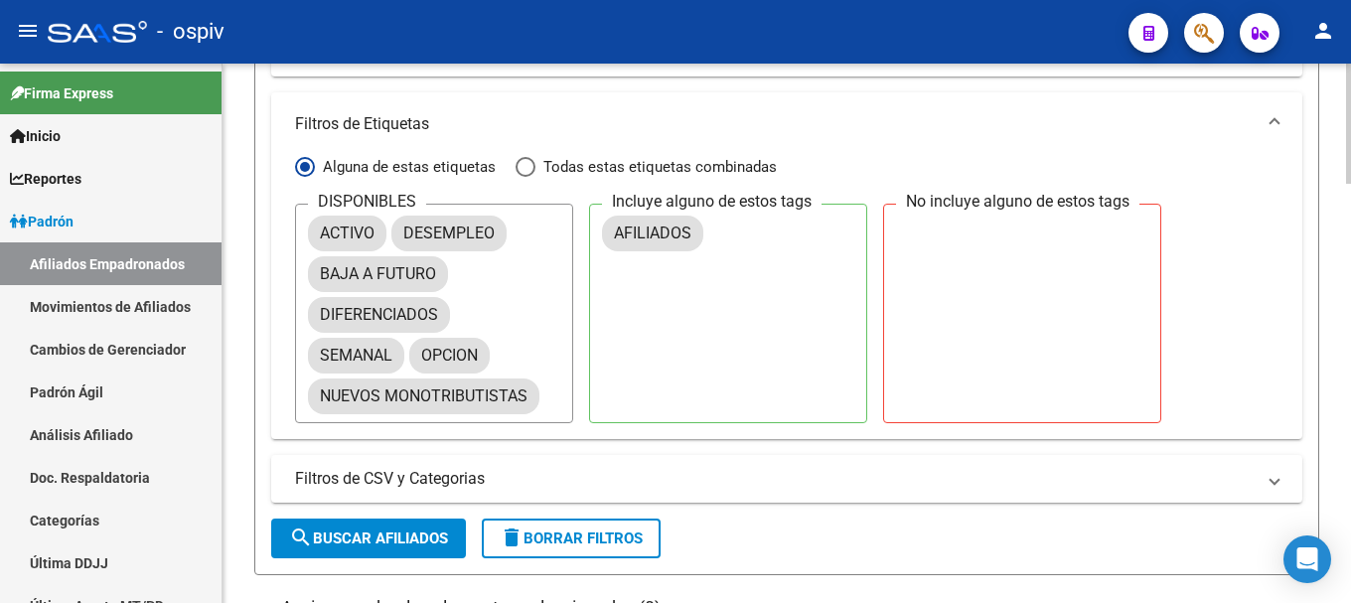
scroll to position [1092, 0]
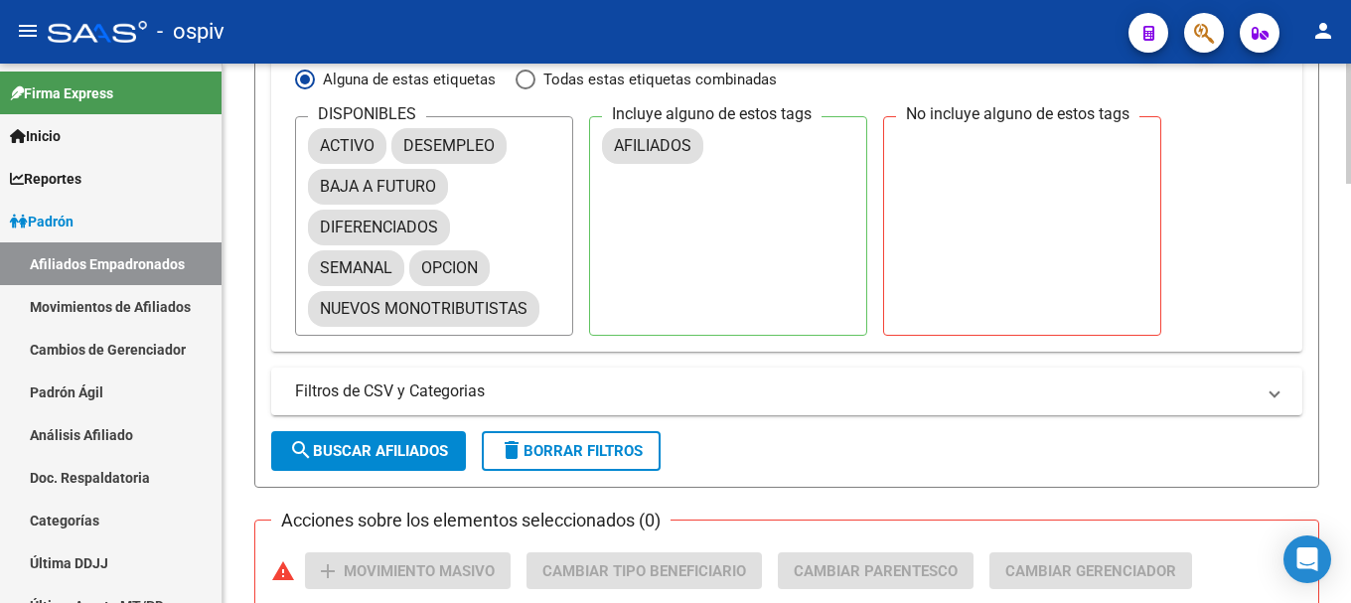
click at [412, 448] on span "search Buscar Afiliados" at bounding box center [368, 451] width 159 height 18
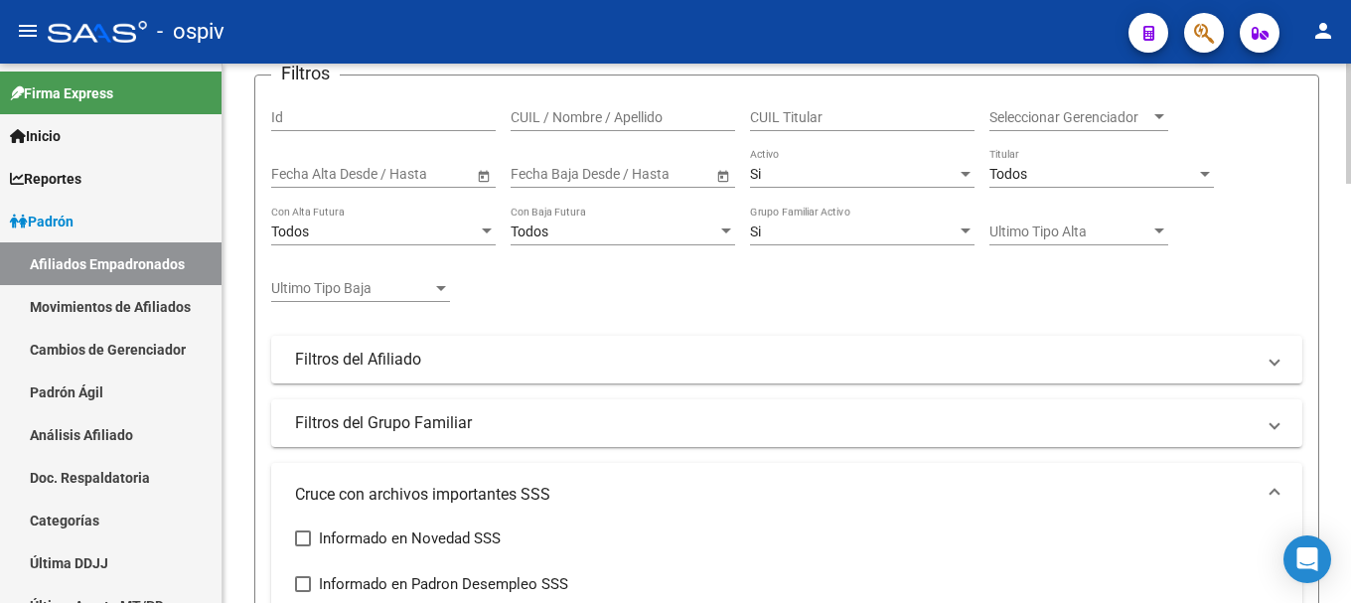
scroll to position [99, 0]
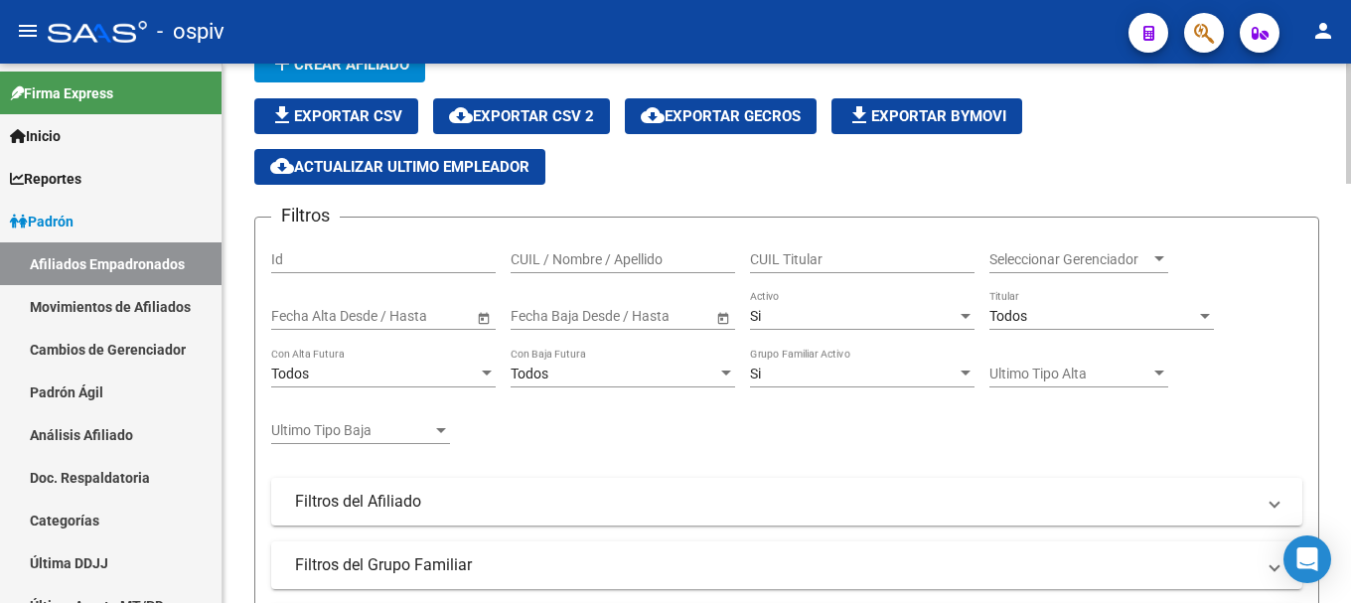
click at [839, 265] on input "CUIL Titular" at bounding box center [862, 259] width 224 height 17
paste input "20367681218"
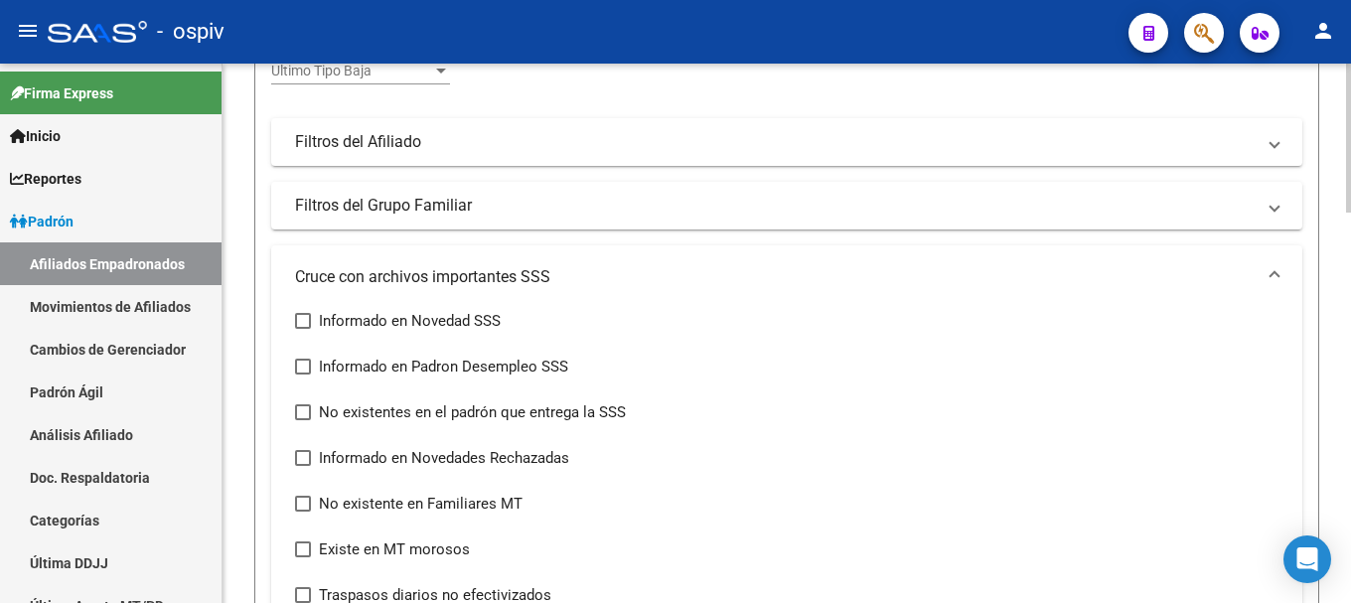
scroll to position [127, 0]
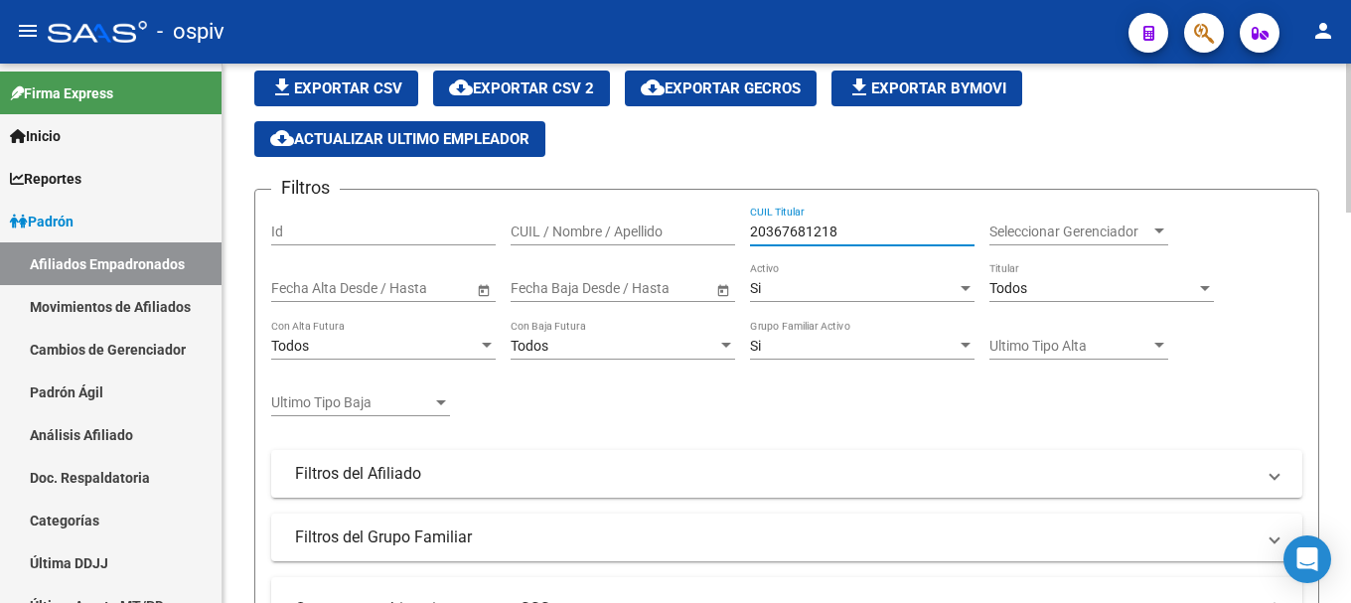
type input "20367681218"
click at [1014, 284] on span "Todos" at bounding box center [1008, 288] width 38 height 16
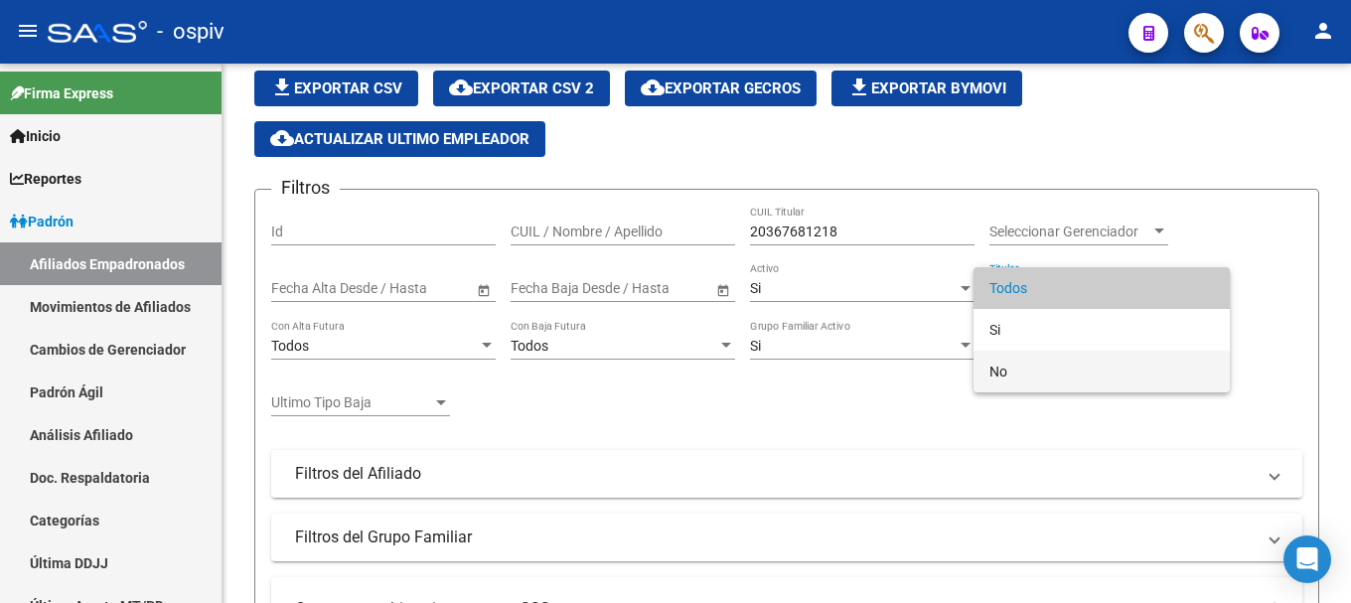
click at [1004, 370] on span "No" at bounding box center [1101, 372] width 224 height 42
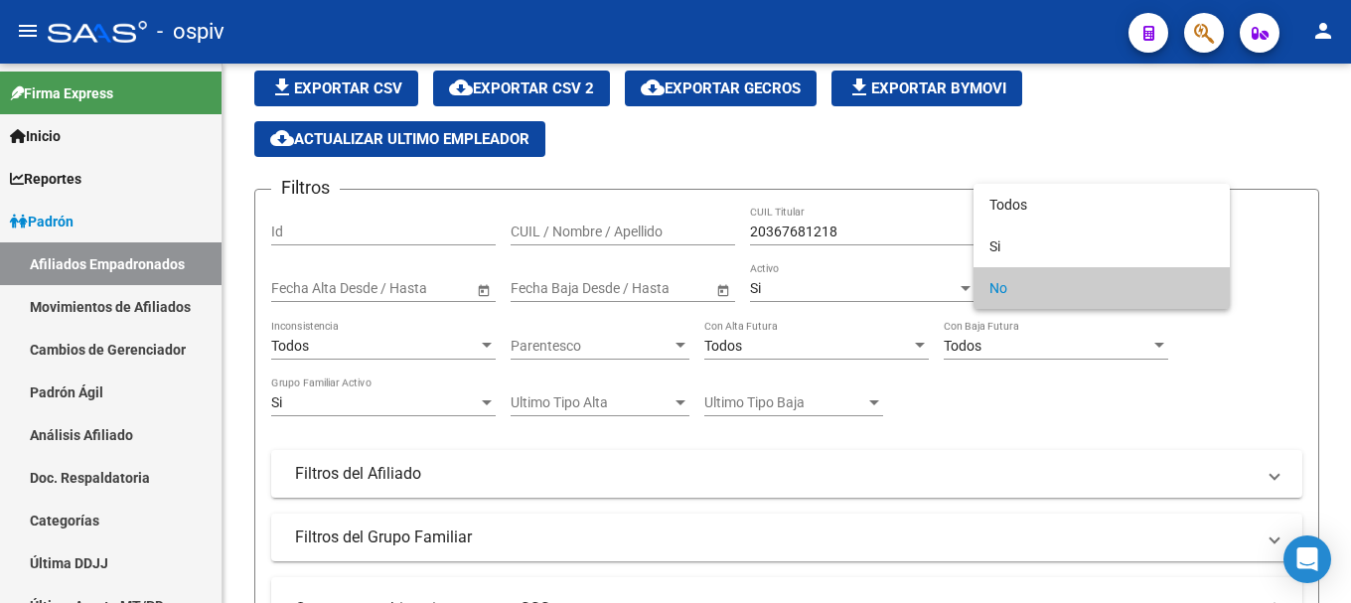
click at [843, 473] on div at bounding box center [675, 301] width 1351 height 603
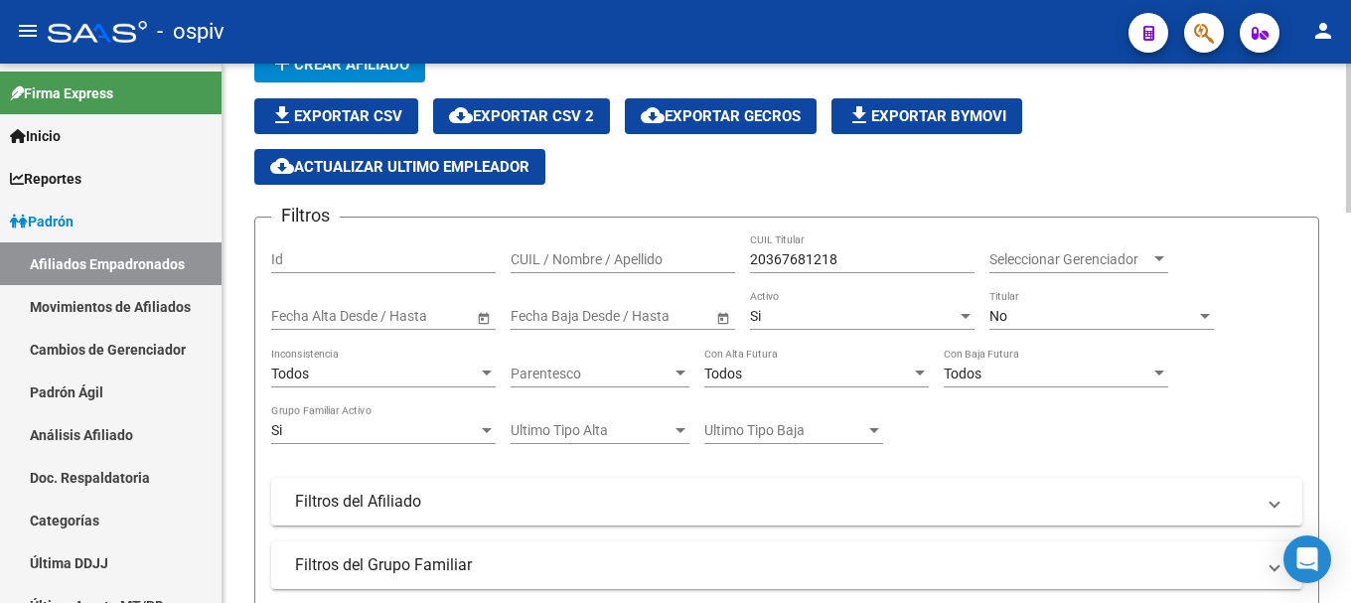
scroll to position [28, 0]
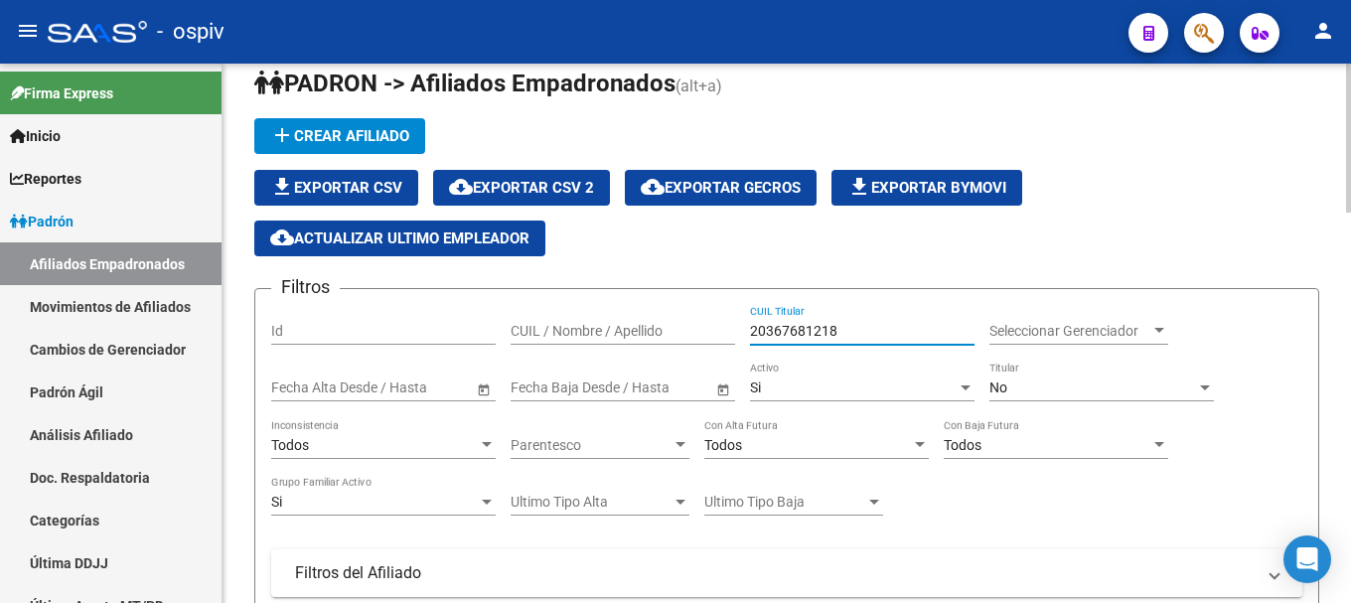
drag, startPoint x: 848, startPoint y: 329, endPoint x: 737, endPoint y: 310, distance: 112.8
paste input "20367681218"
type input "20367681218"
drag, startPoint x: 844, startPoint y: 327, endPoint x: 713, endPoint y: 294, distance: 135.1
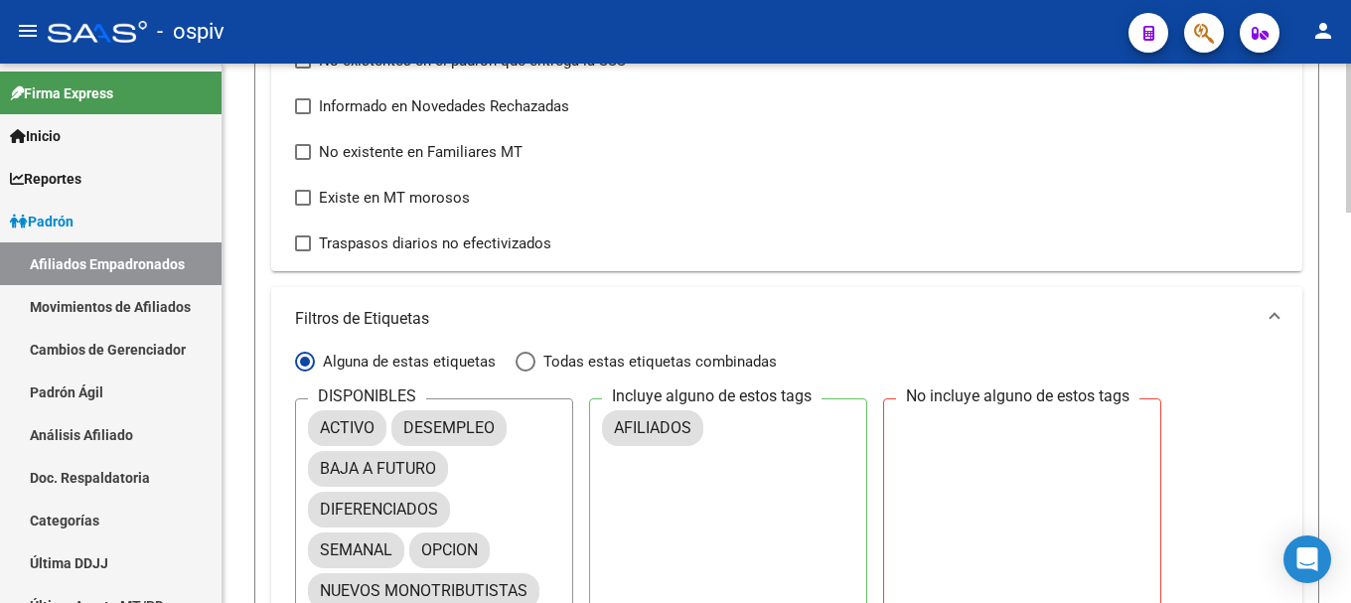
scroll to position [1021, 0]
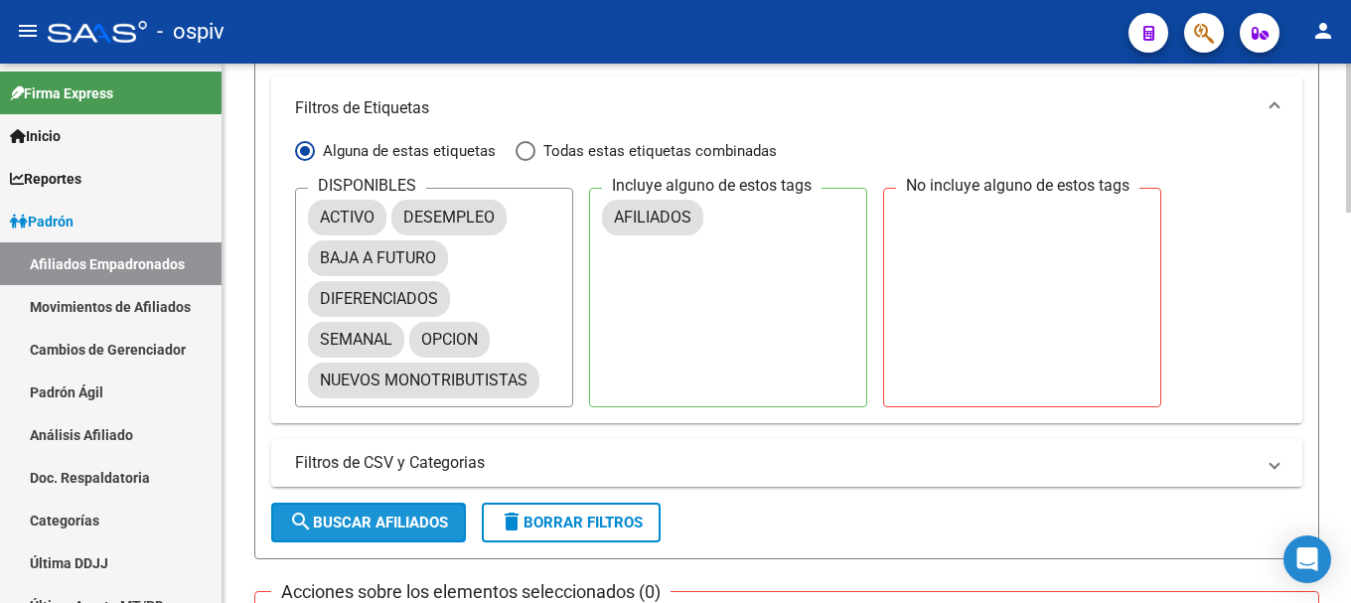
click at [381, 525] on span "search Buscar Afiliados" at bounding box center [368, 522] width 159 height 18
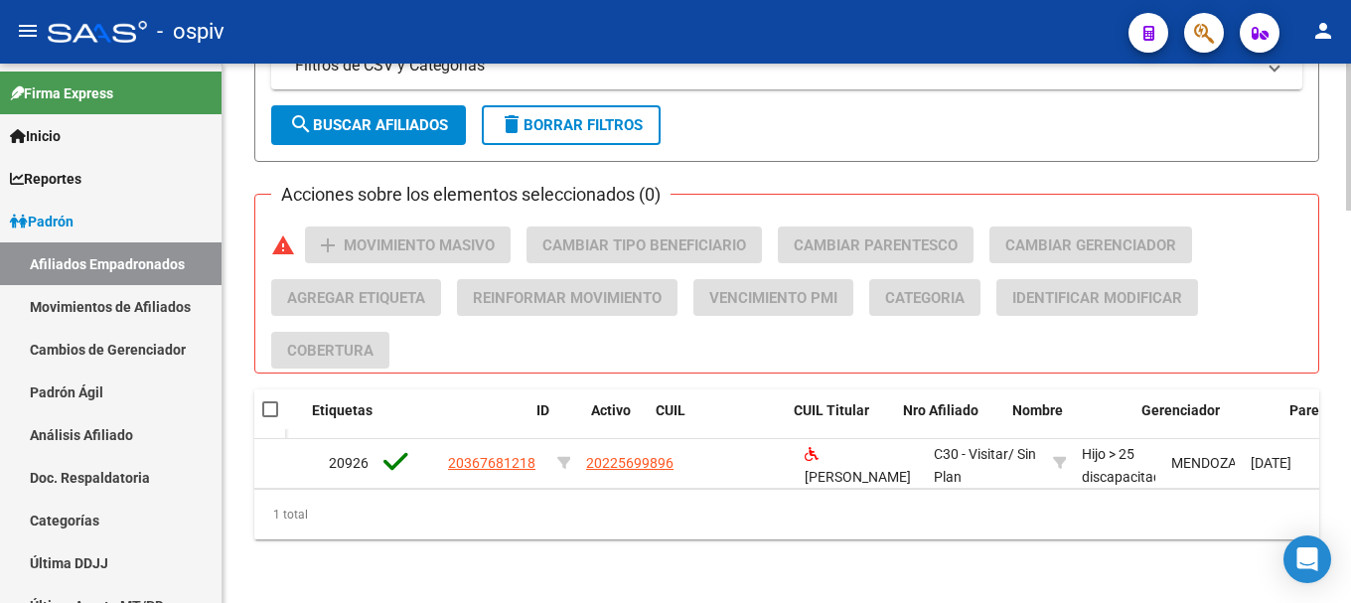
scroll to position [0, 0]
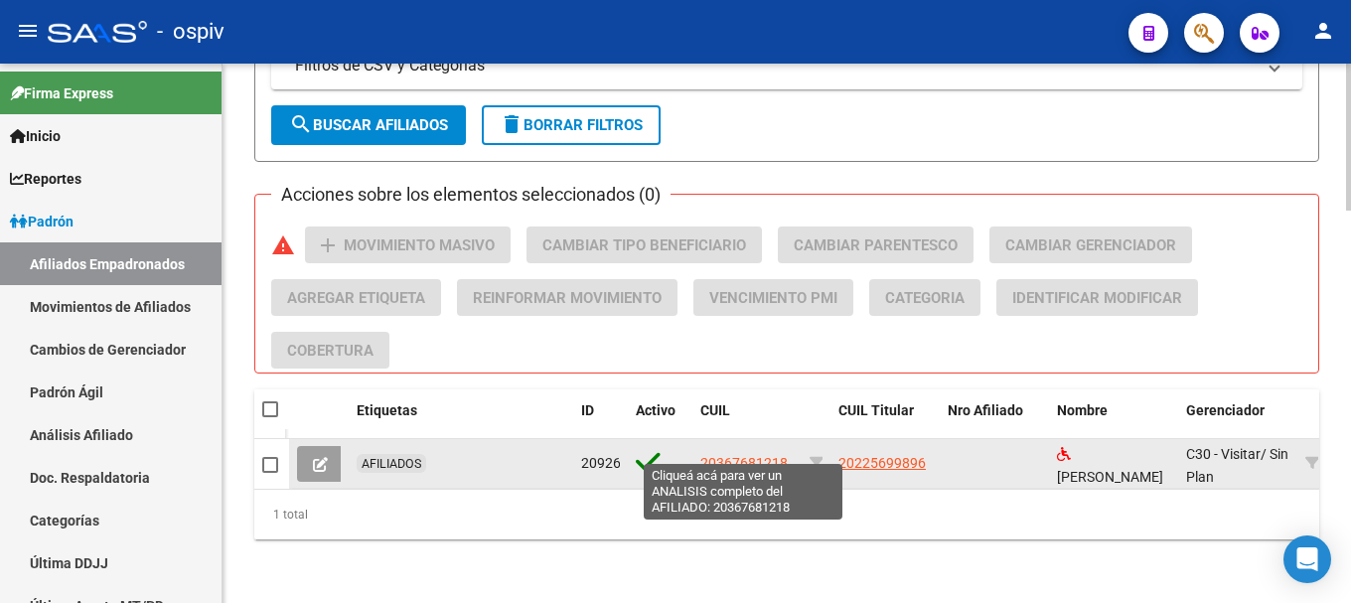
click at [749, 455] on span "20367681218" at bounding box center [743, 463] width 87 height 16
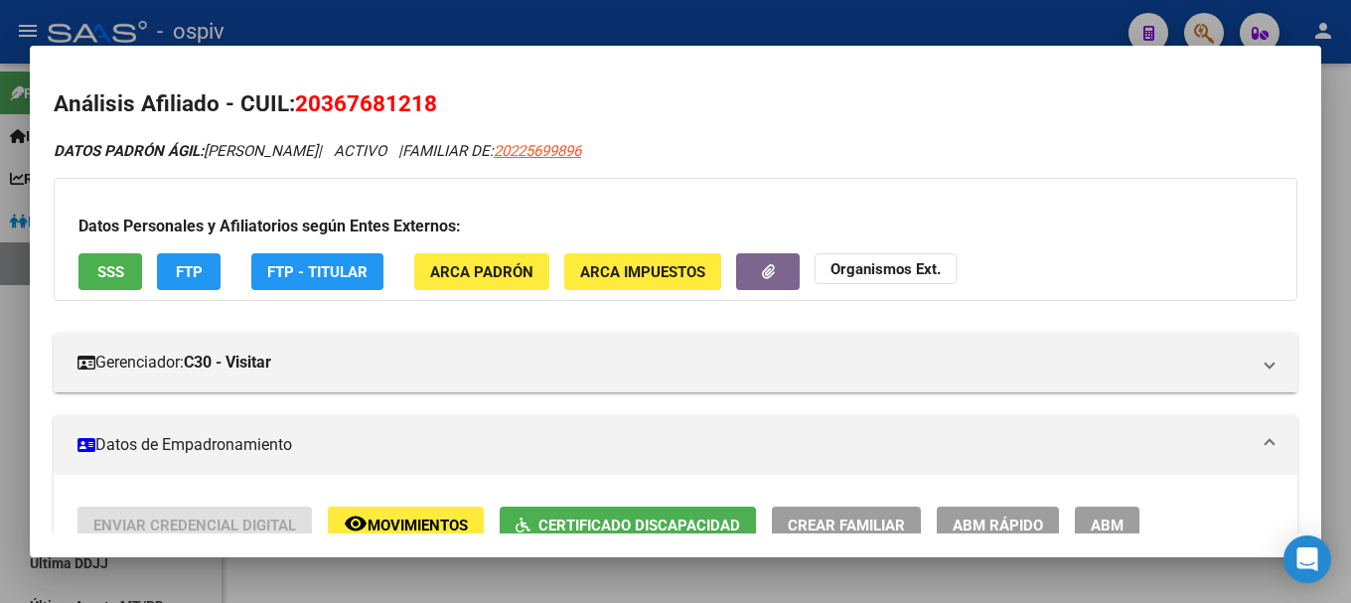
click at [118, 266] on span "SSS" at bounding box center [110, 272] width 27 height 18
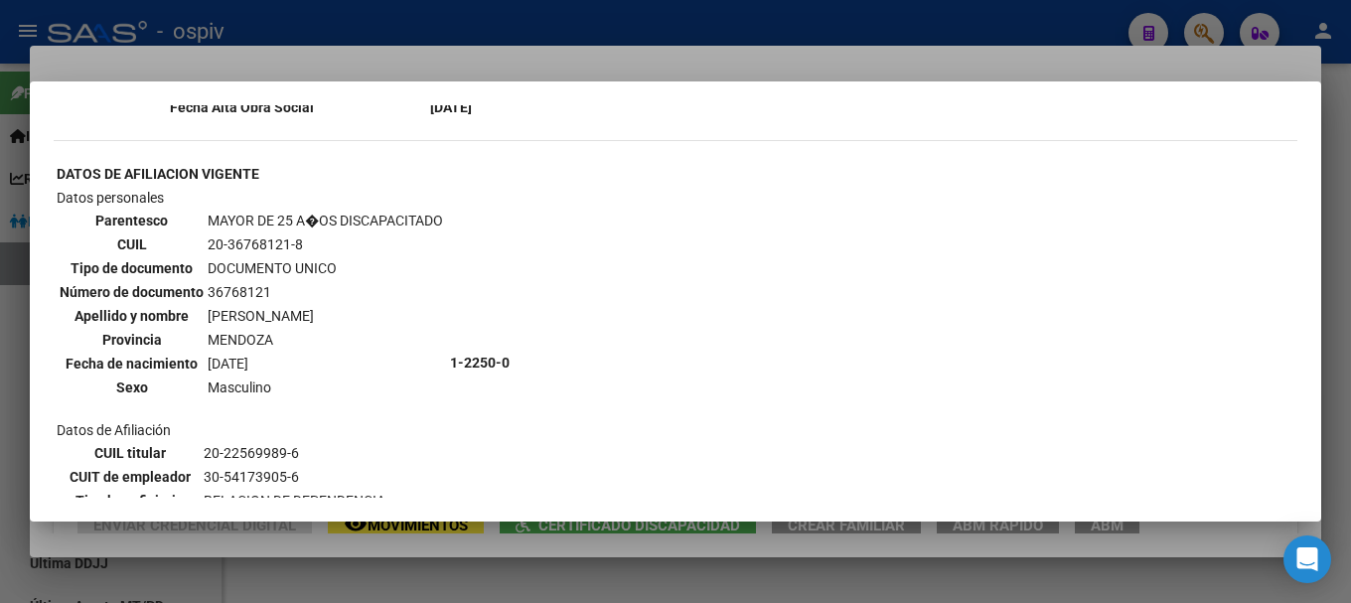
scroll to position [1092, 0]
click at [0, 381] on div at bounding box center [675, 301] width 1351 height 603
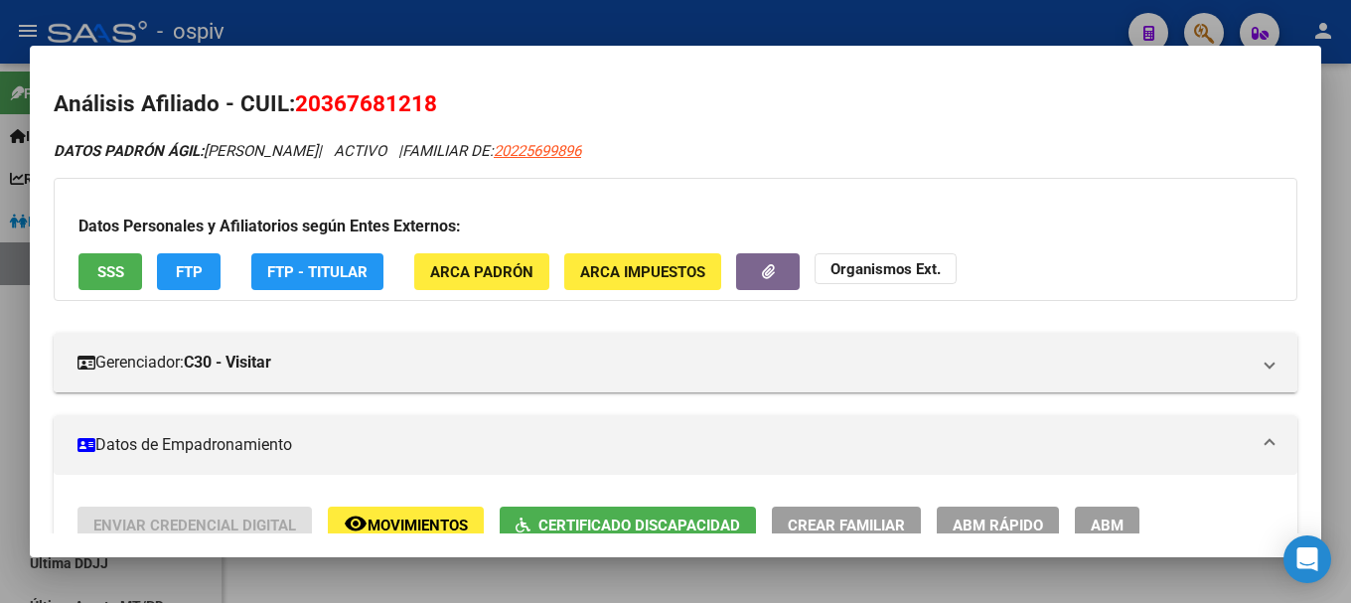
click at [176, 284] on button "FTP" at bounding box center [189, 271] width 64 height 37
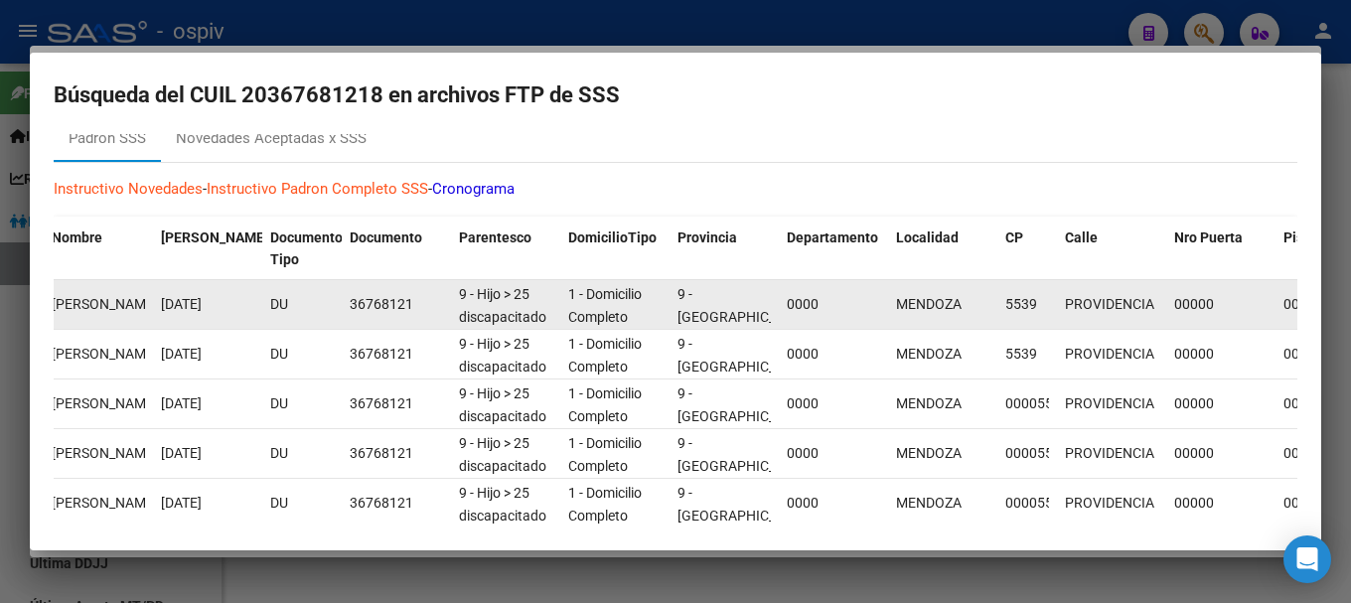
scroll to position [0, 0]
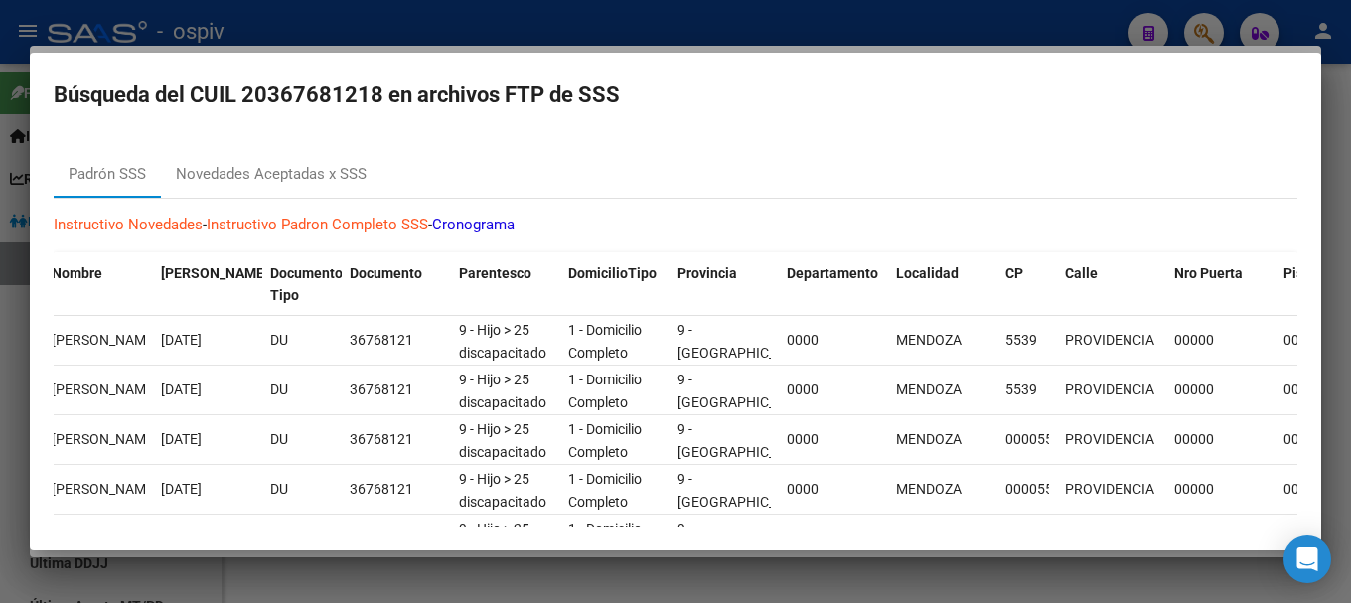
drag, startPoint x: 1190, startPoint y: 24, endPoint x: 1204, endPoint y: 18, distance: 15.1
click at [1201, 24] on div at bounding box center [675, 301] width 1351 height 603
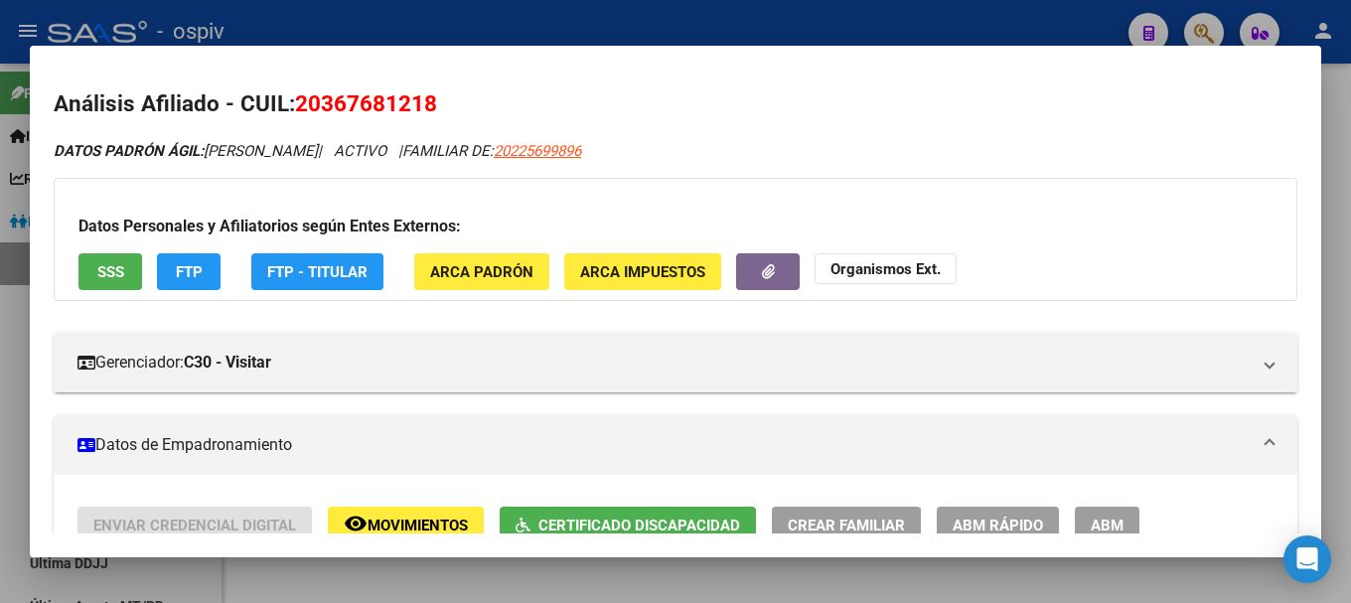
drag, startPoint x: 1208, startPoint y: 25, endPoint x: 1038, endPoint y: 49, distance: 171.5
click at [1207, 24] on div at bounding box center [675, 301] width 1351 height 603
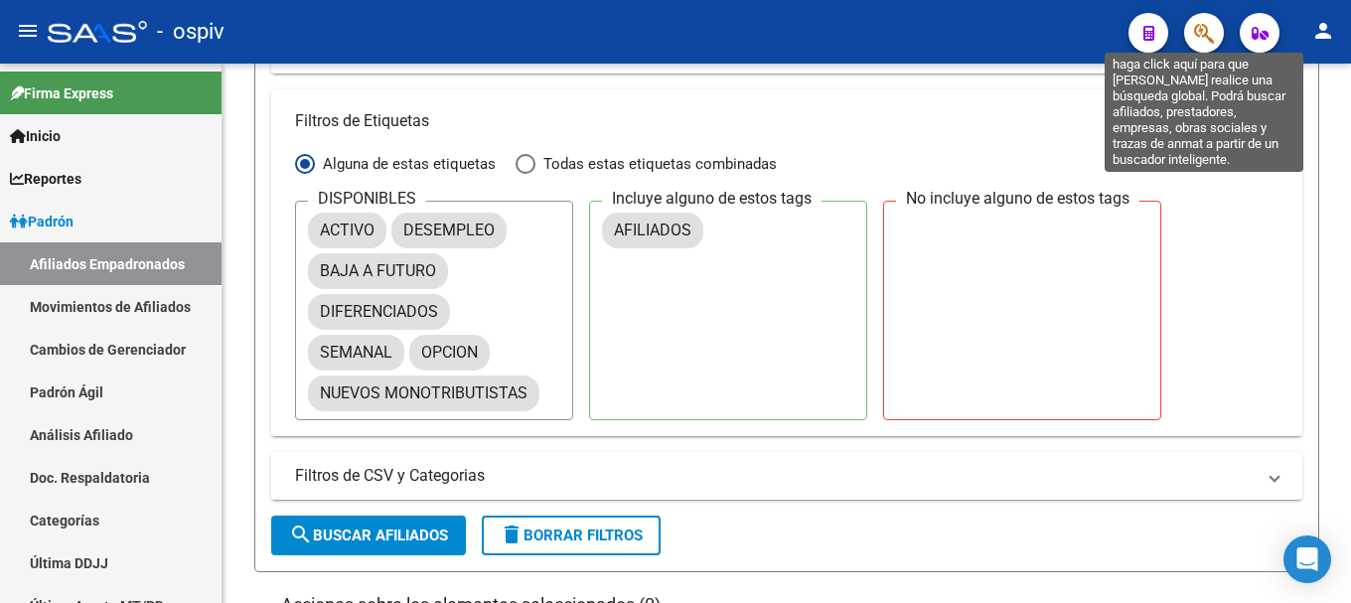
scroll to position [937, 0]
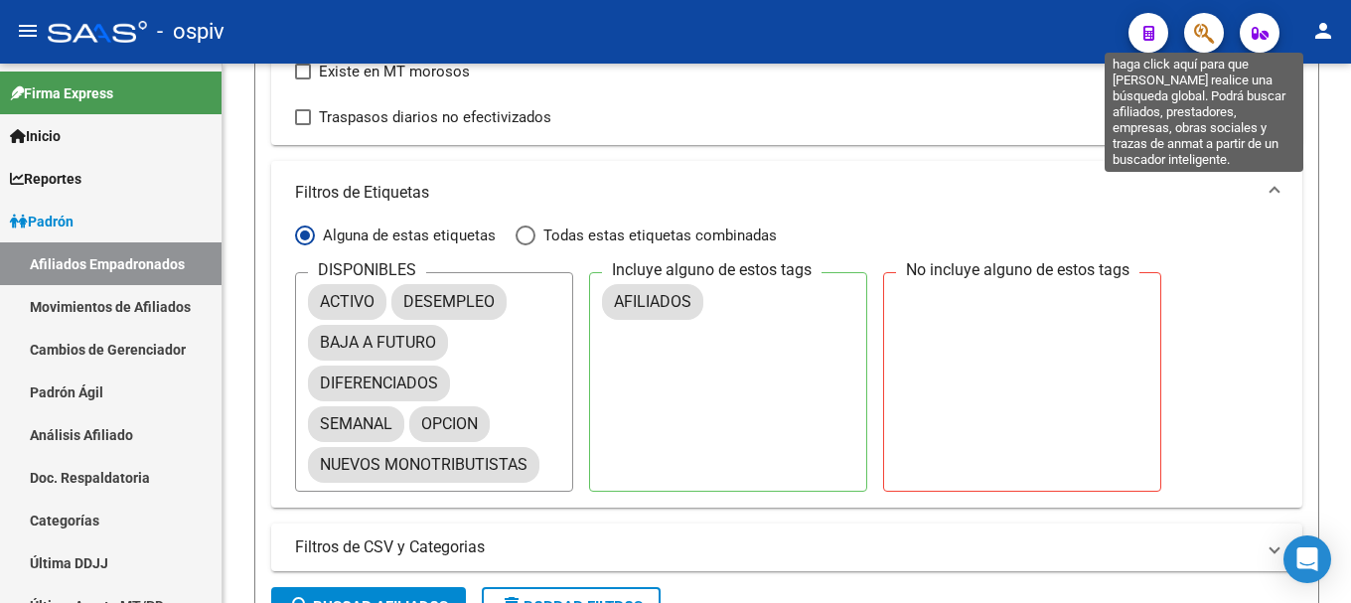
click at [1198, 32] on icon "button" at bounding box center [1204, 33] width 20 height 23
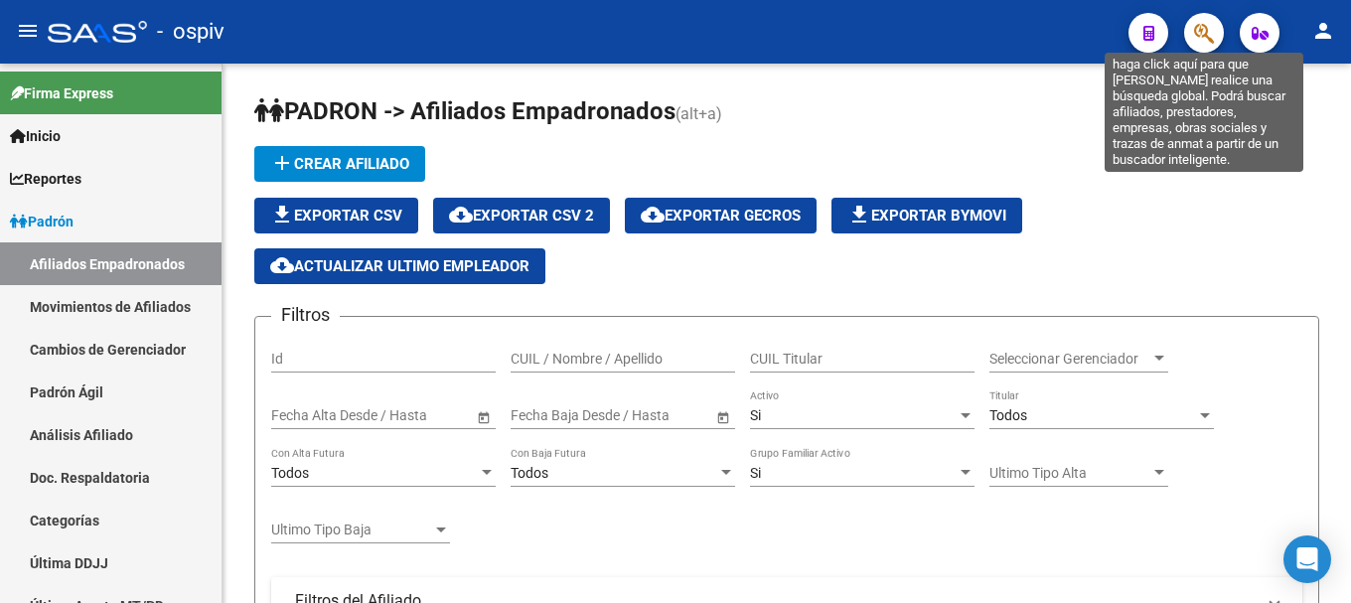
click at [1206, 31] on icon "button" at bounding box center [1204, 33] width 20 height 23
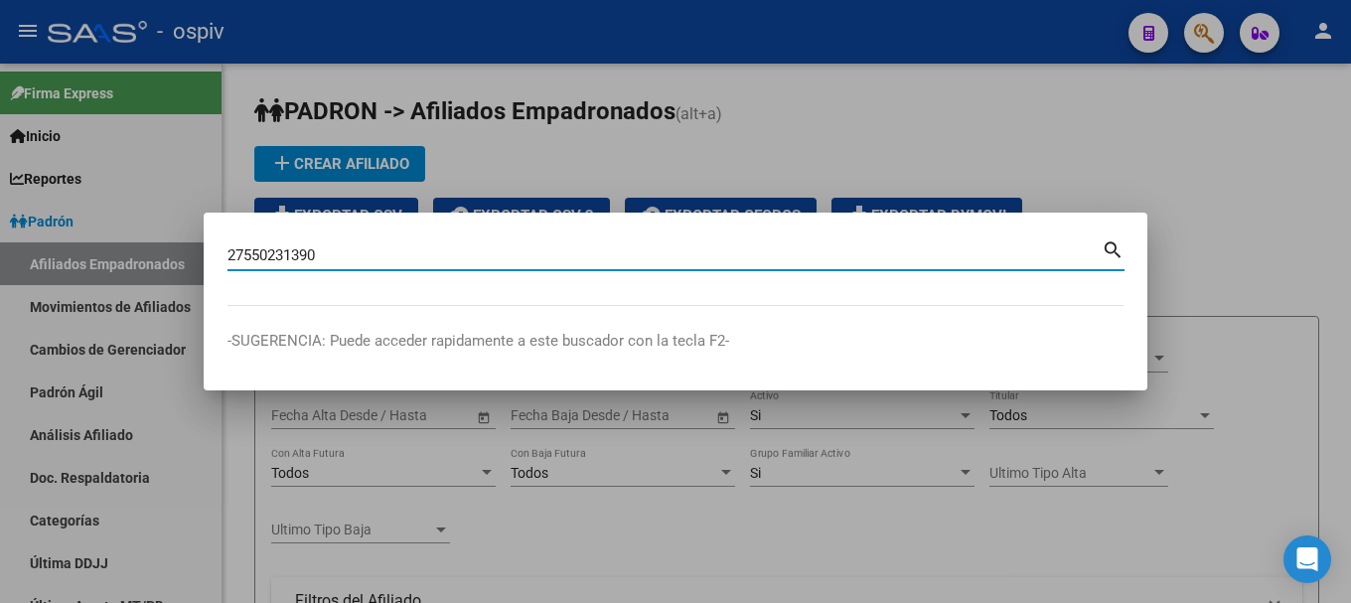
type input "27550231390"
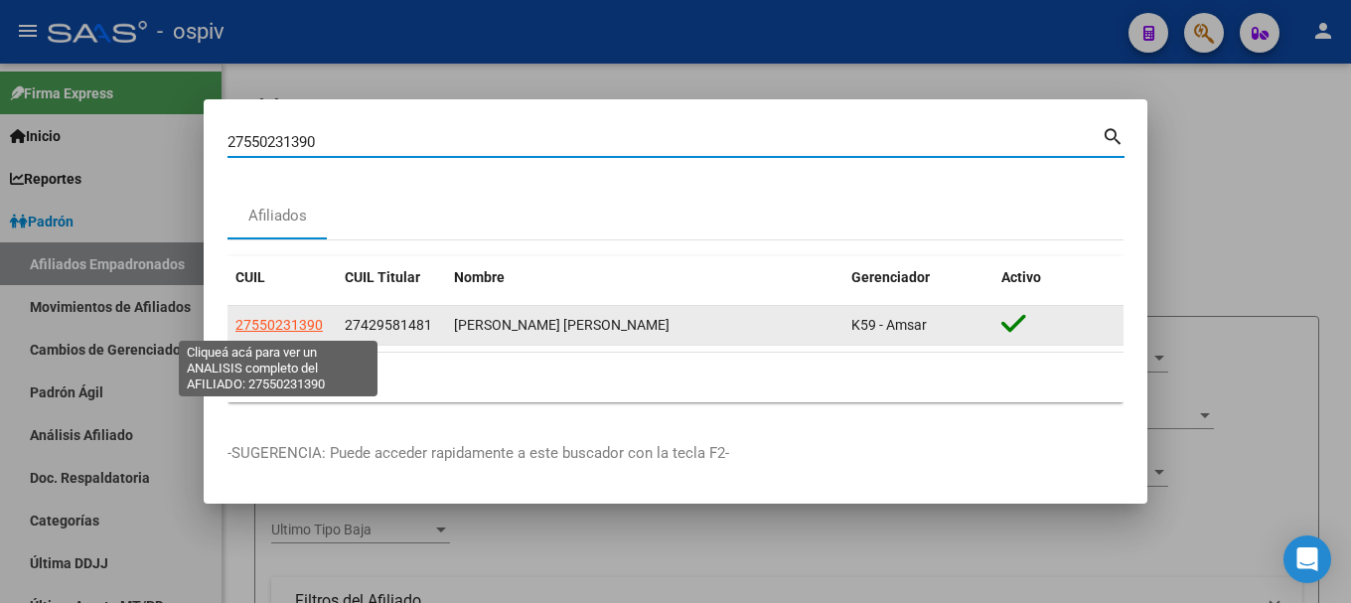
click at [312, 321] on span "27550231390" at bounding box center [278, 325] width 87 height 16
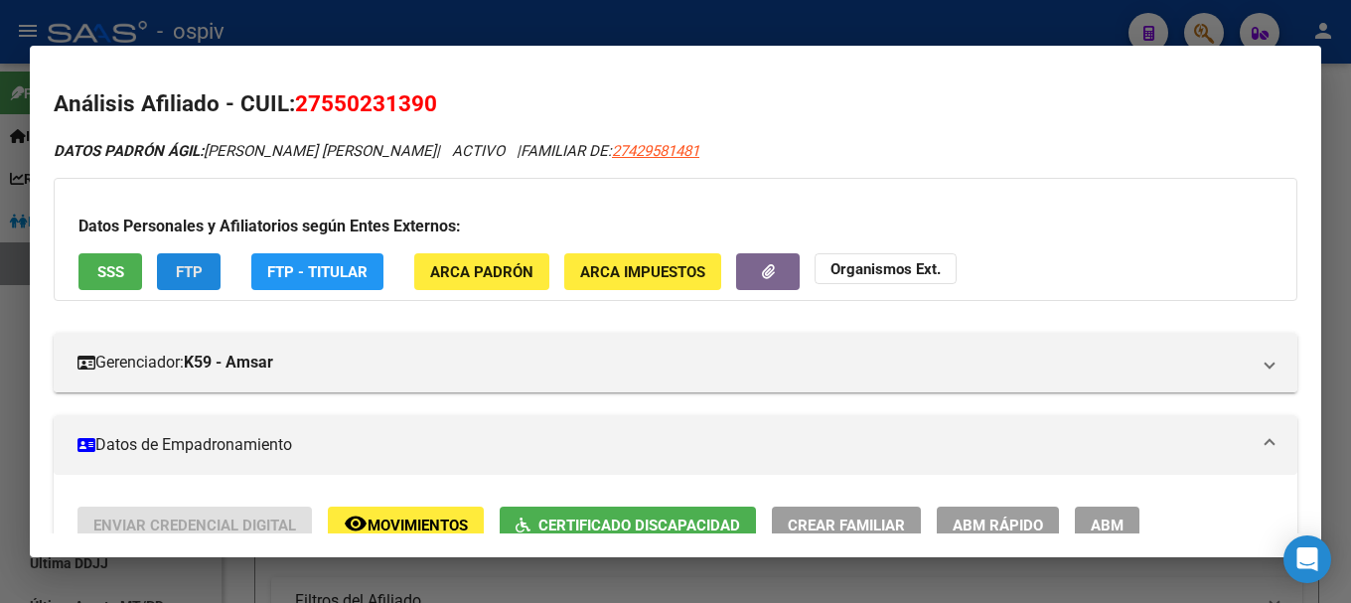
click at [166, 266] on button "FTP" at bounding box center [189, 271] width 64 height 37
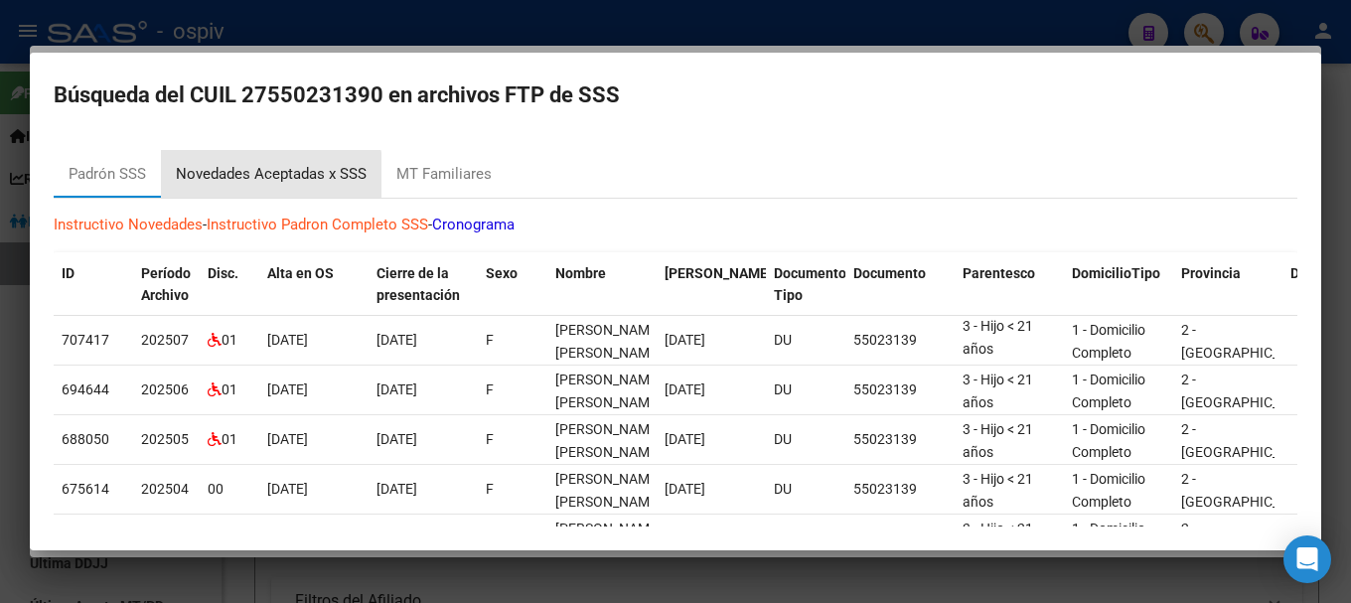
click at [269, 178] on div "Novedades Aceptadas x SSS" at bounding box center [271, 174] width 191 height 23
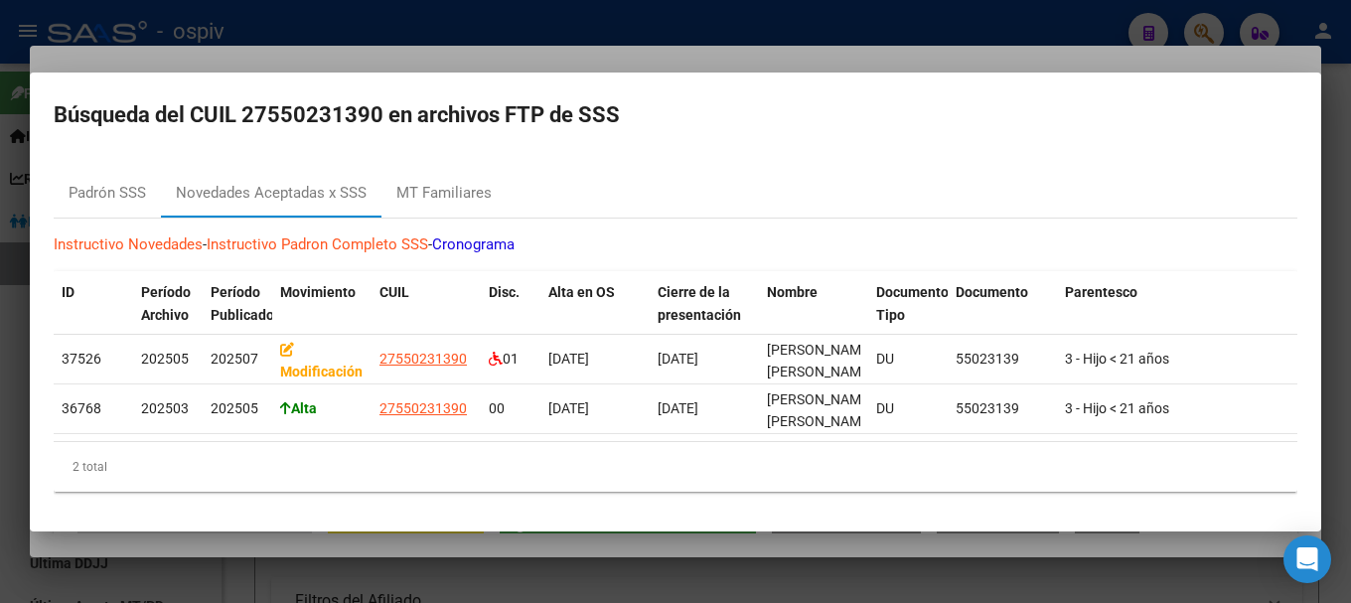
click at [1202, 27] on div at bounding box center [675, 301] width 1351 height 603
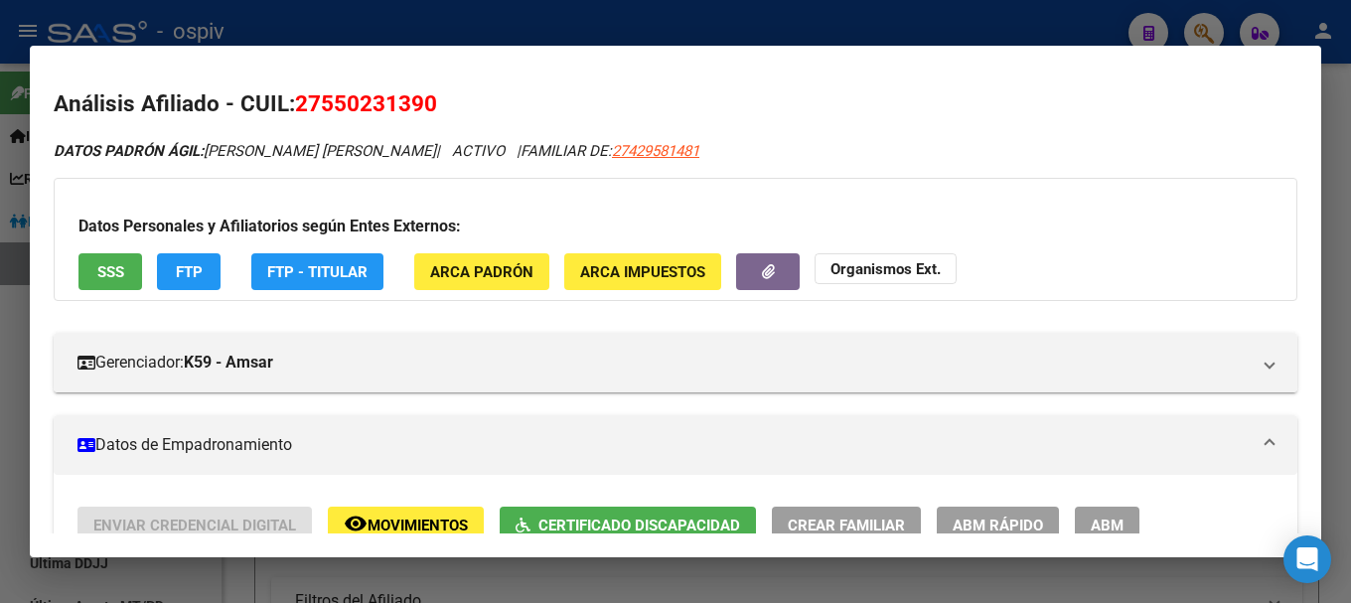
click at [1205, 25] on div at bounding box center [675, 301] width 1351 height 603
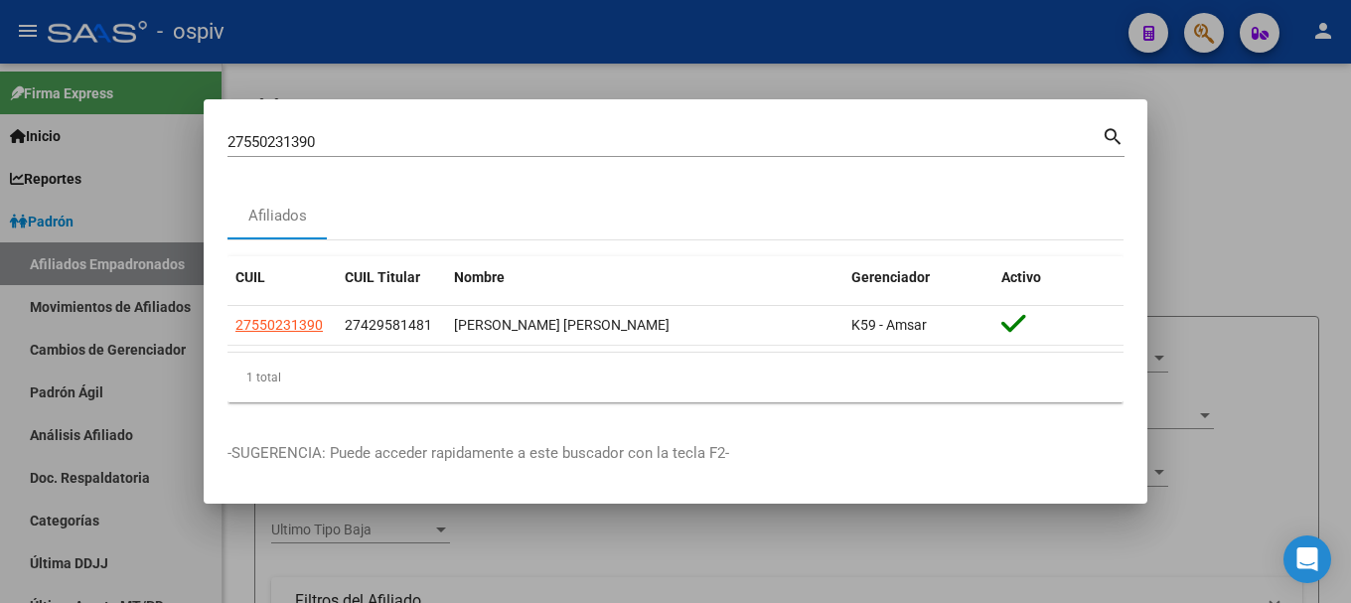
drag, startPoint x: 192, startPoint y: 125, endPoint x: 85, endPoint y: 114, distance: 106.8
click at [85, 114] on div "27550231390 Buscar (apellido, dni, cuil, nro traspaso, cuit, obra social) searc…" at bounding box center [675, 301] width 1351 height 603
drag, startPoint x: 327, startPoint y: 151, endPoint x: 217, endPoint y: 137, distance: 110.1
click at [217, 137] on mat-dialog-content "27550231390 Buscar (apellido, dni, cuil, nro traspaso, cuit, obra social) searc…" at bounding box center [675, 270] width 943 height 295
click at [347, 141] on input "27550231390" at bounding box center [664, 142] width 874 height 18
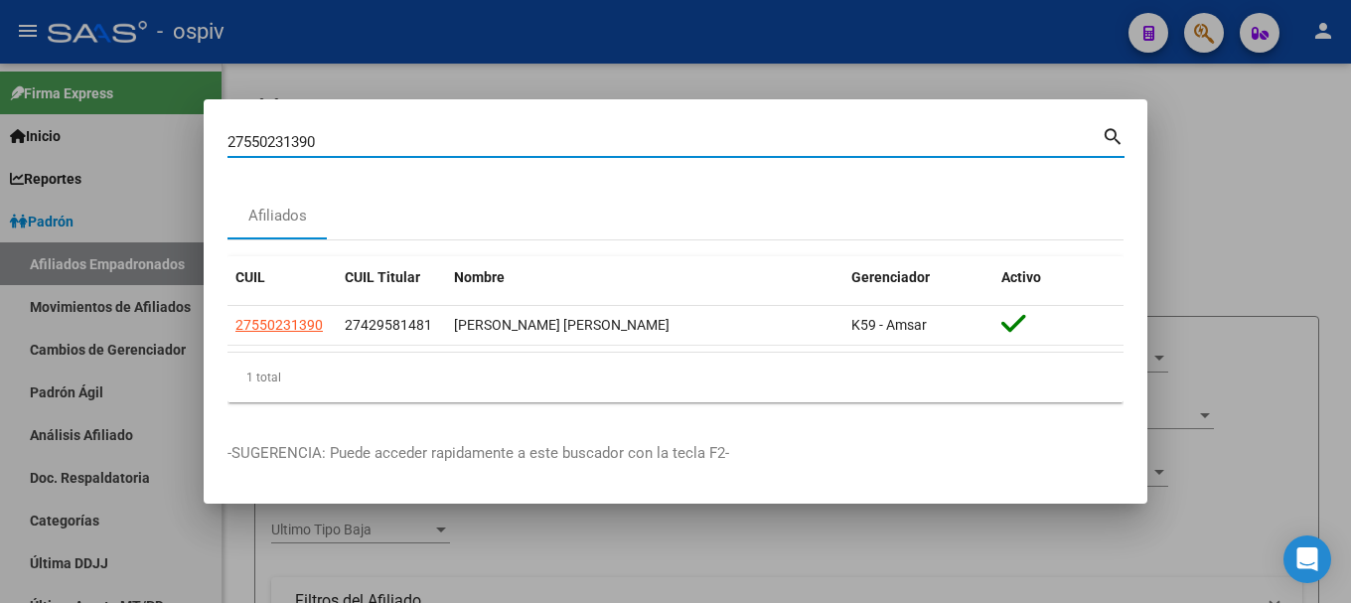
drag, startPoint x: 343, startPoint y: 142, endPoint x: 172, endPoint y: 129, distance: 171.3
click at [176, 131] on div "27550231390 Buscar (apellido, dni, cuil, nro traspaso, cuit, obra social) searc…" at bounding box center [675, 301] width 1351 height 603
type input "52027733"
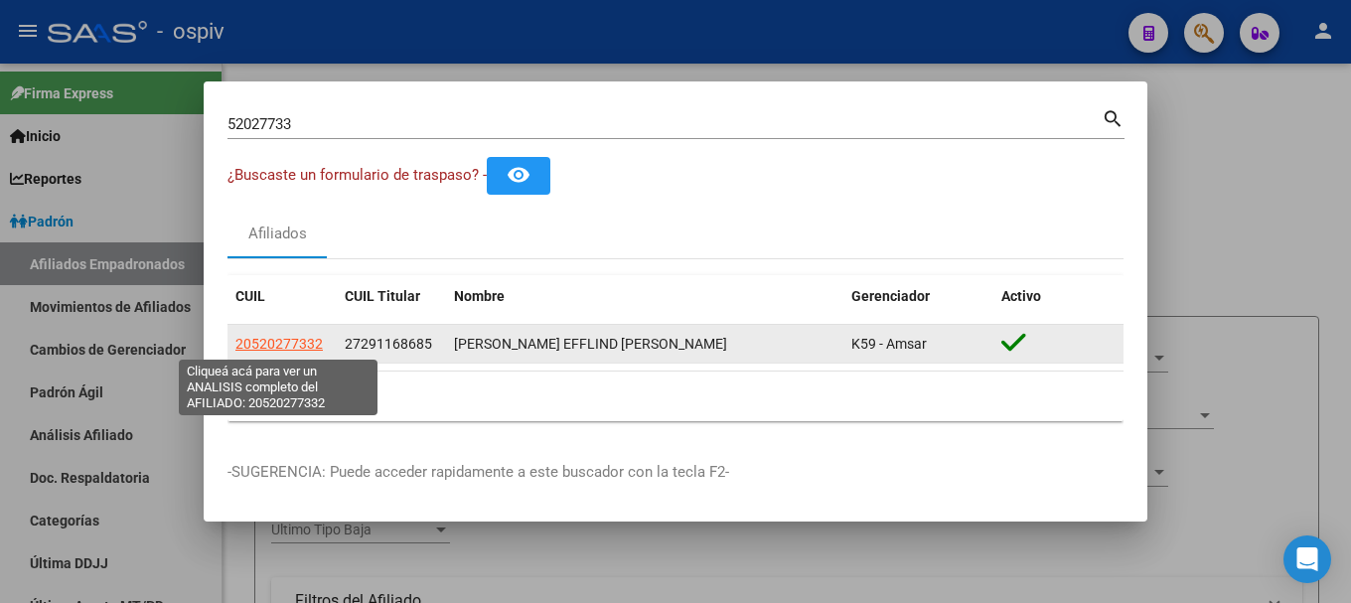
click at [287, 338] on span "20520277332" at bounding box center [278, 344] width 87 height 16
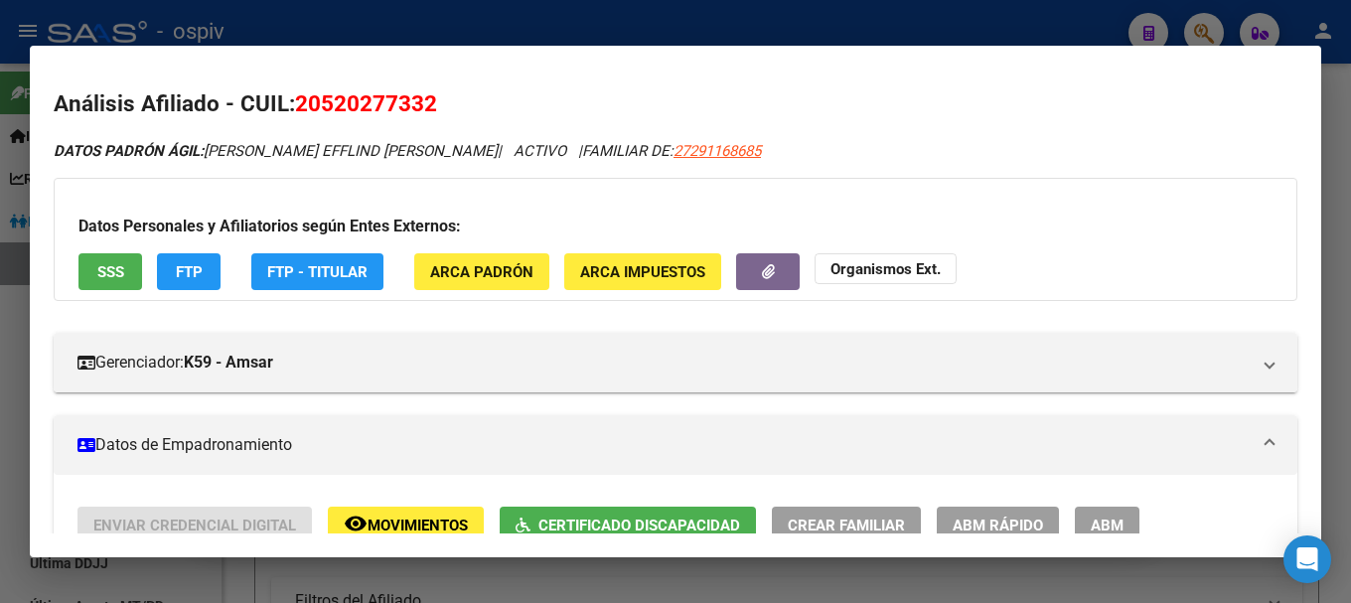
click at [197, 266] on span "FTP" at bounding box center [189, 272] width 27 height 18
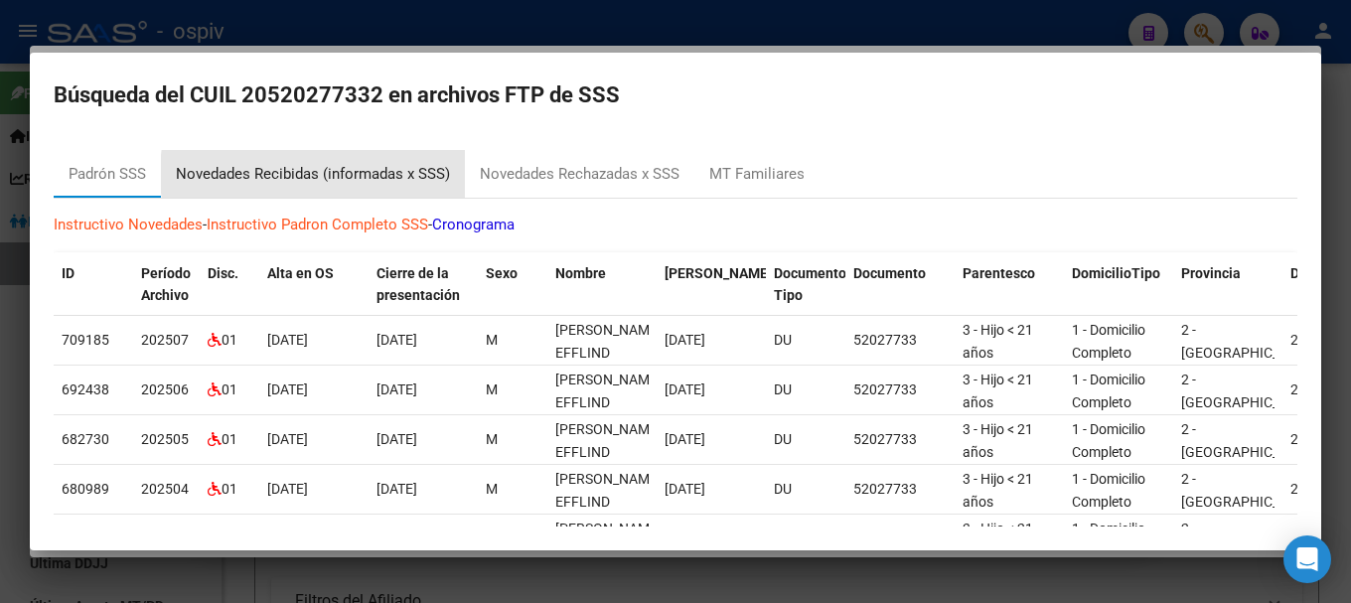
click at [353, 174] on div "Novedades Recibidas (informadas x SSS)" at bounding box center [313, 174] width 274 height 23
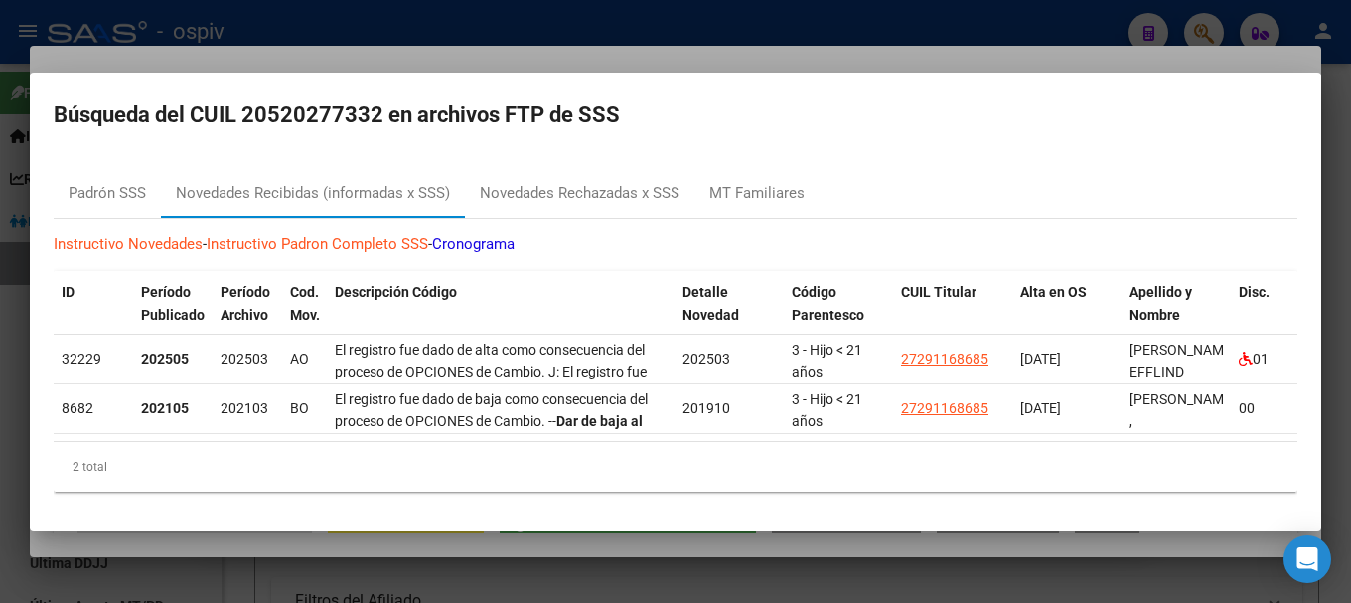
click at [1005, 54] on div at bounding box center [675, 301] width 1351 height 603
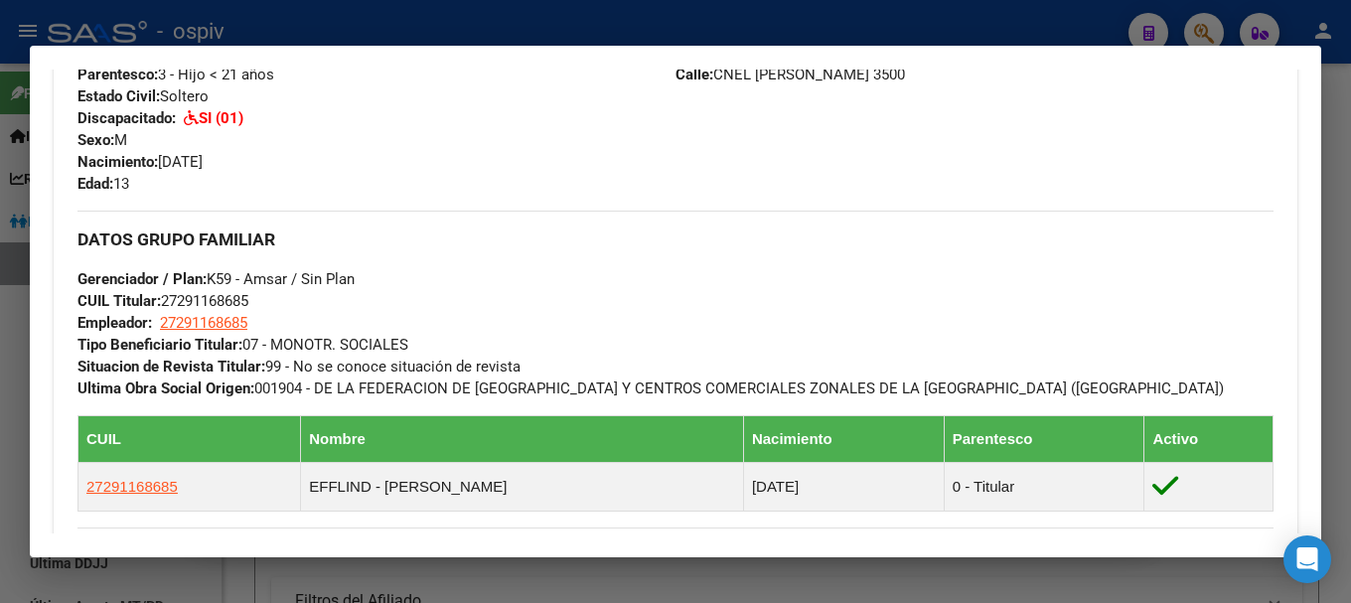
scroll to position [1092, 0]
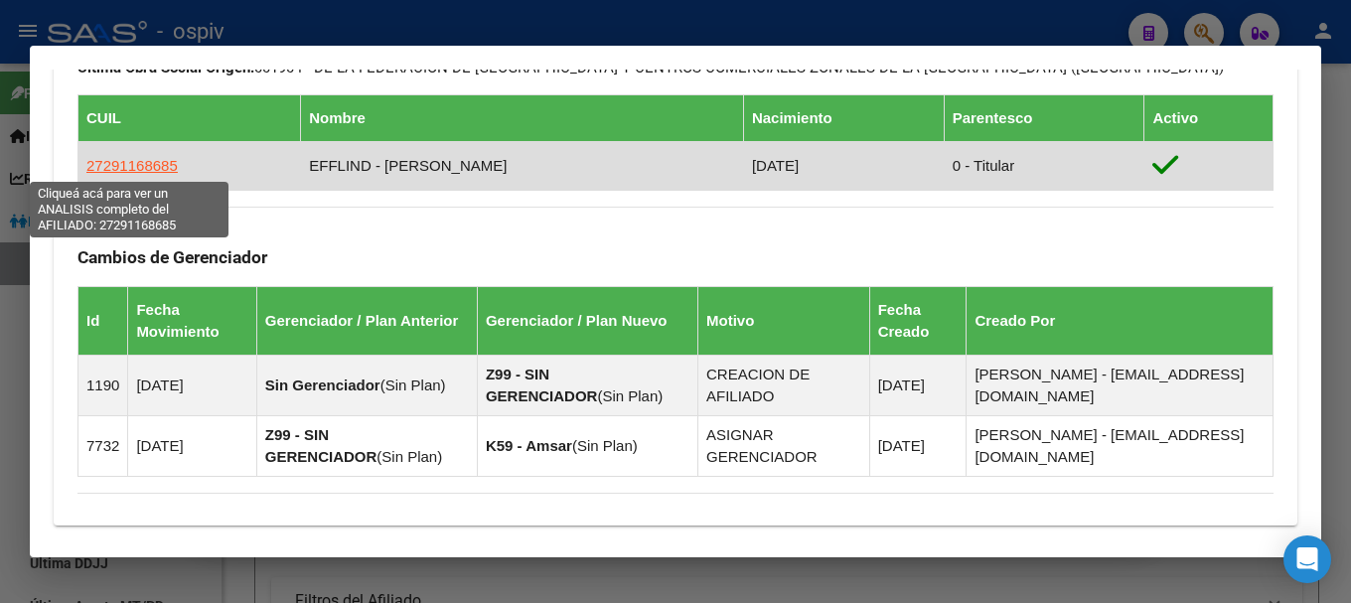
click at [119, 167] on span "27291168685" at bounding box center [131, 165] width 91 height 17
type textarea "27291168685"
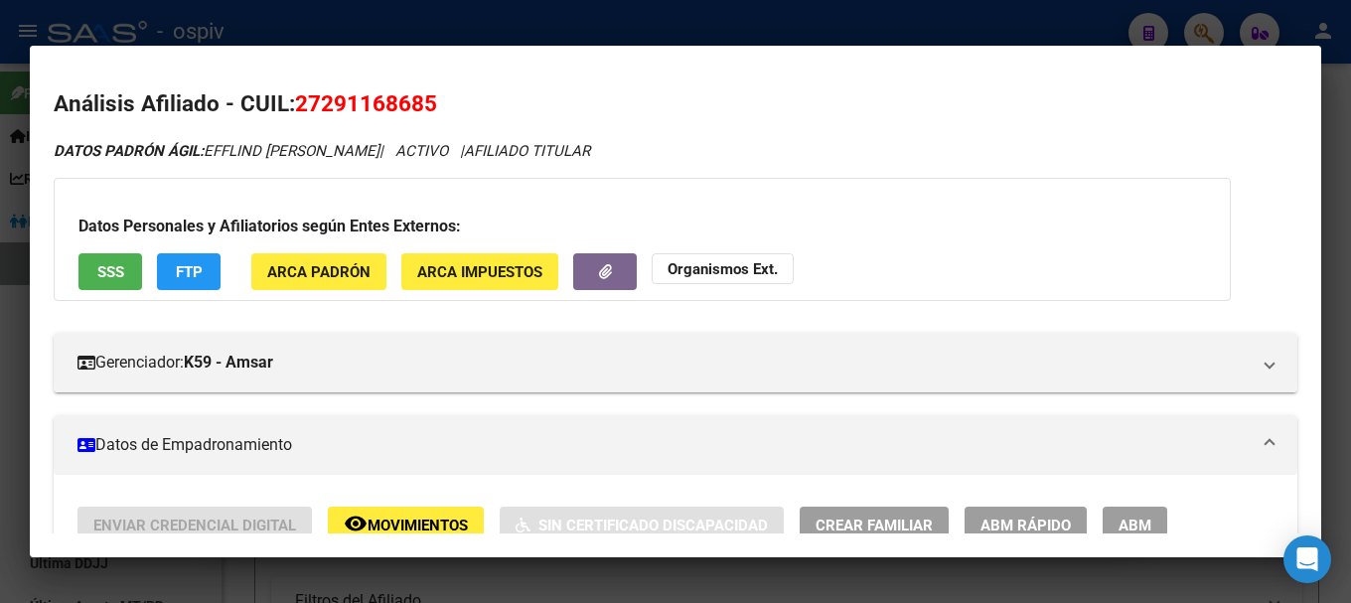
click at [181, 272] on span "FTP" at bounding box center [189, 272] width 27 height 18
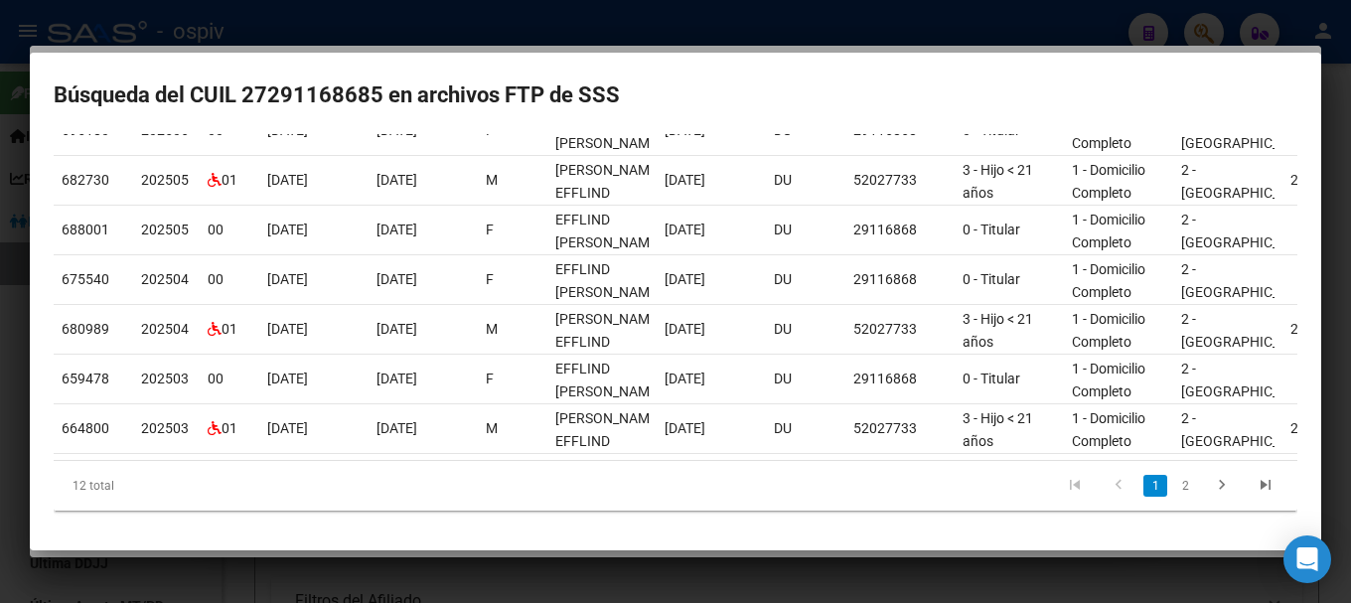
scroll to position [0, 0]
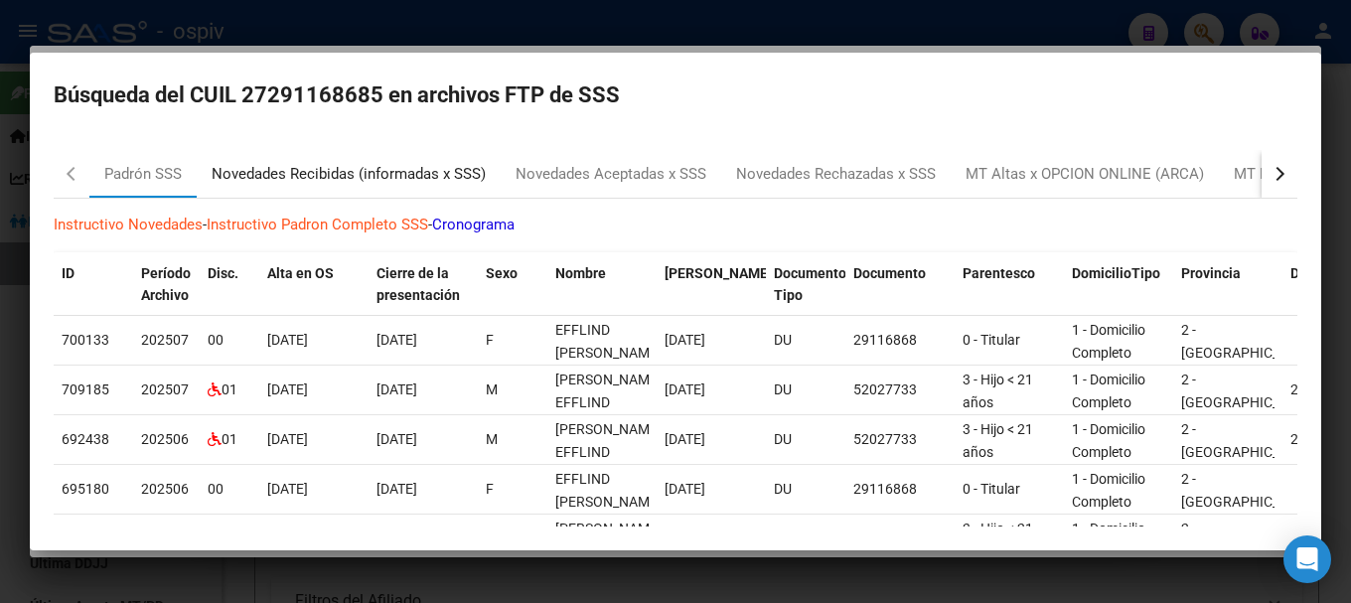
click at [289, 171] on div "Novedades Recibidas (informadas x SSS)" at bounding box center [349, 174] width 274 height 23
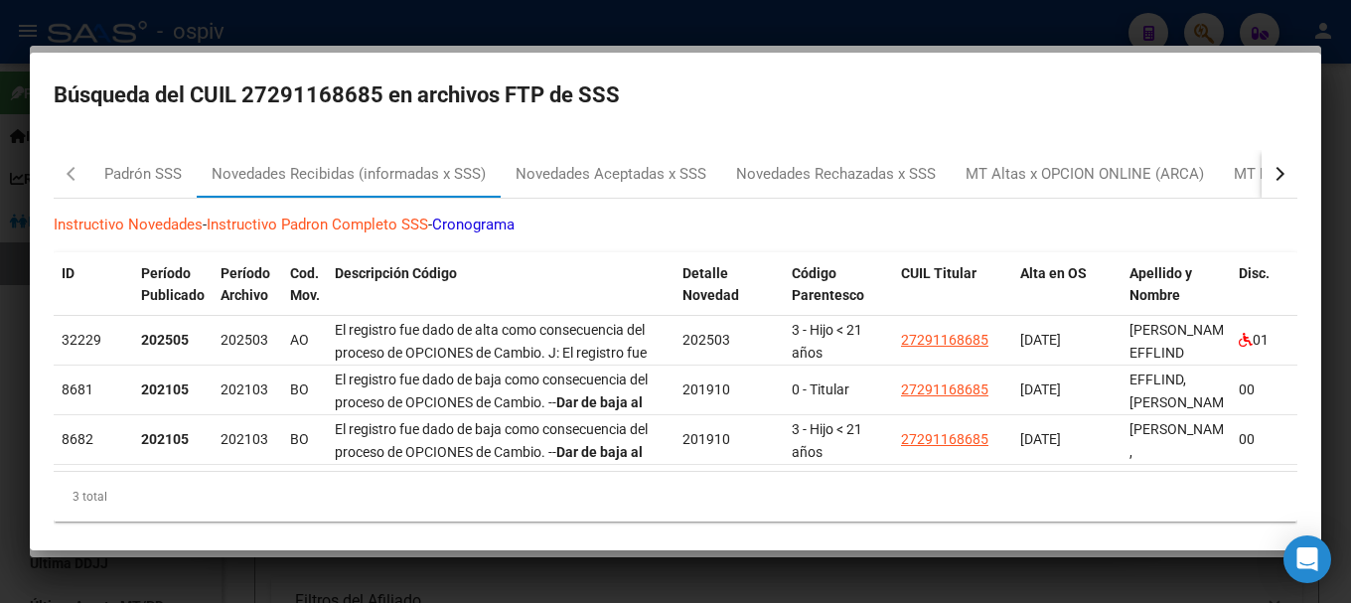
click at [1, 309] on div at bounding box center [675, 301] width 1351 height 603
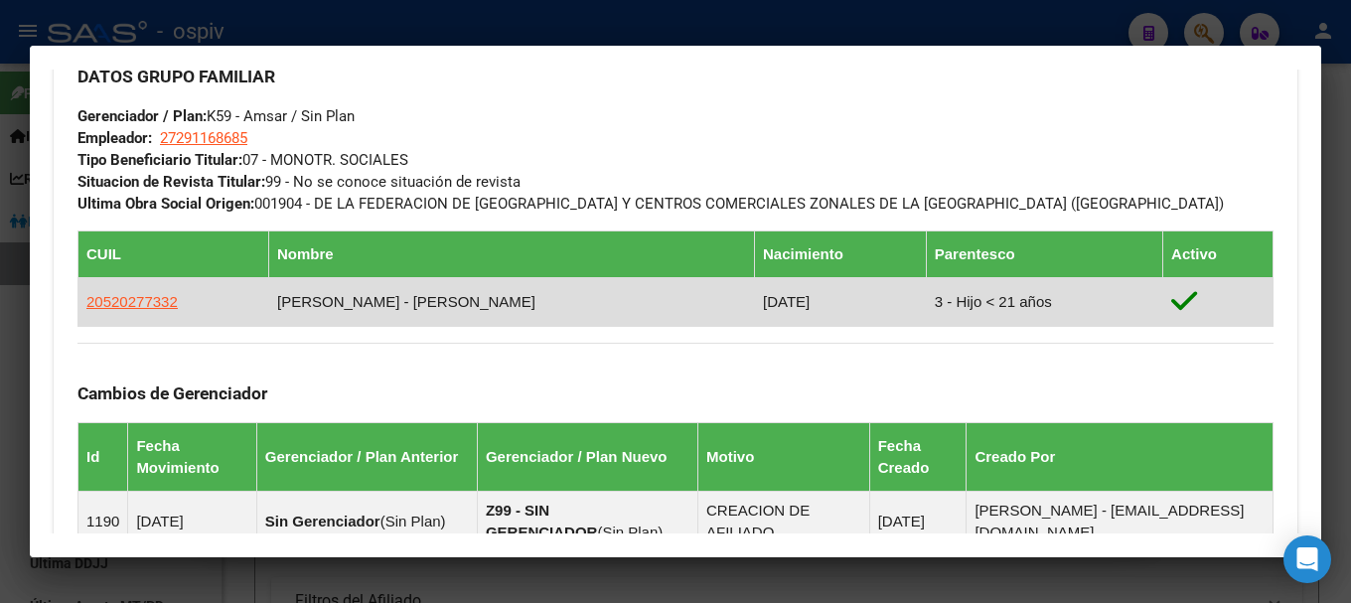
scroll to position [993, 0]
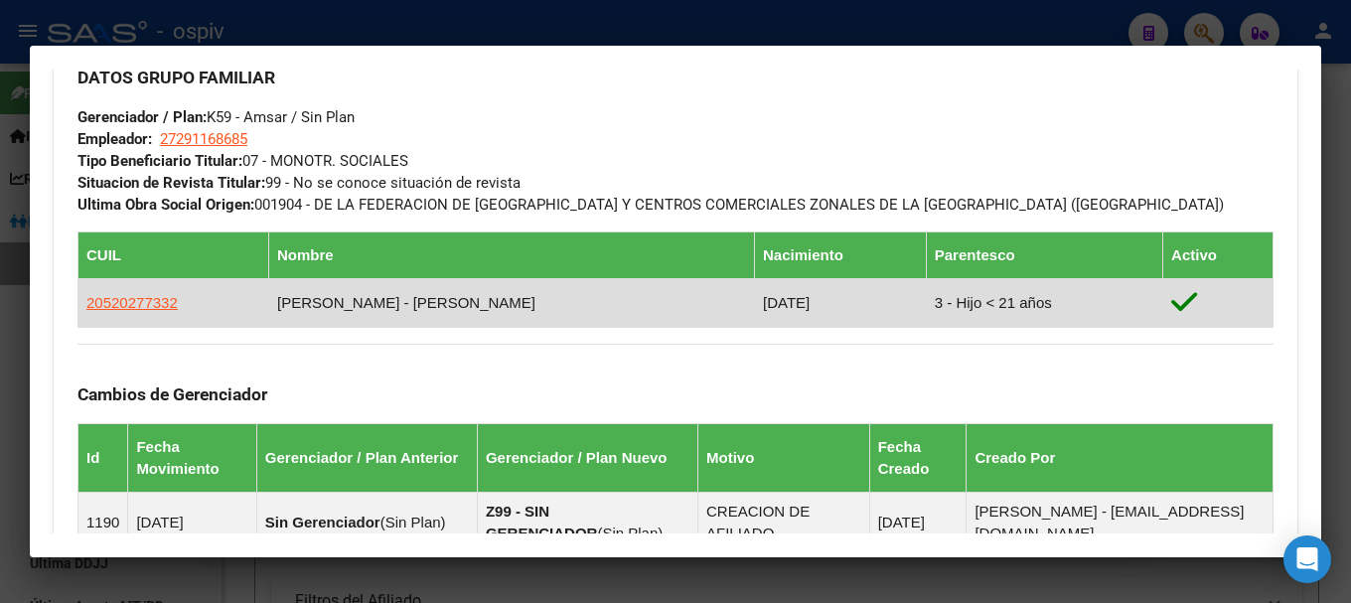
drag, startPoint x: 81, startPoint y: 296, endPoint x: 188, endPoint y: 295, distance: 106.3
click at [188, 295] on td "20520277332" at bounding box center [173, 302] width 191 height 49
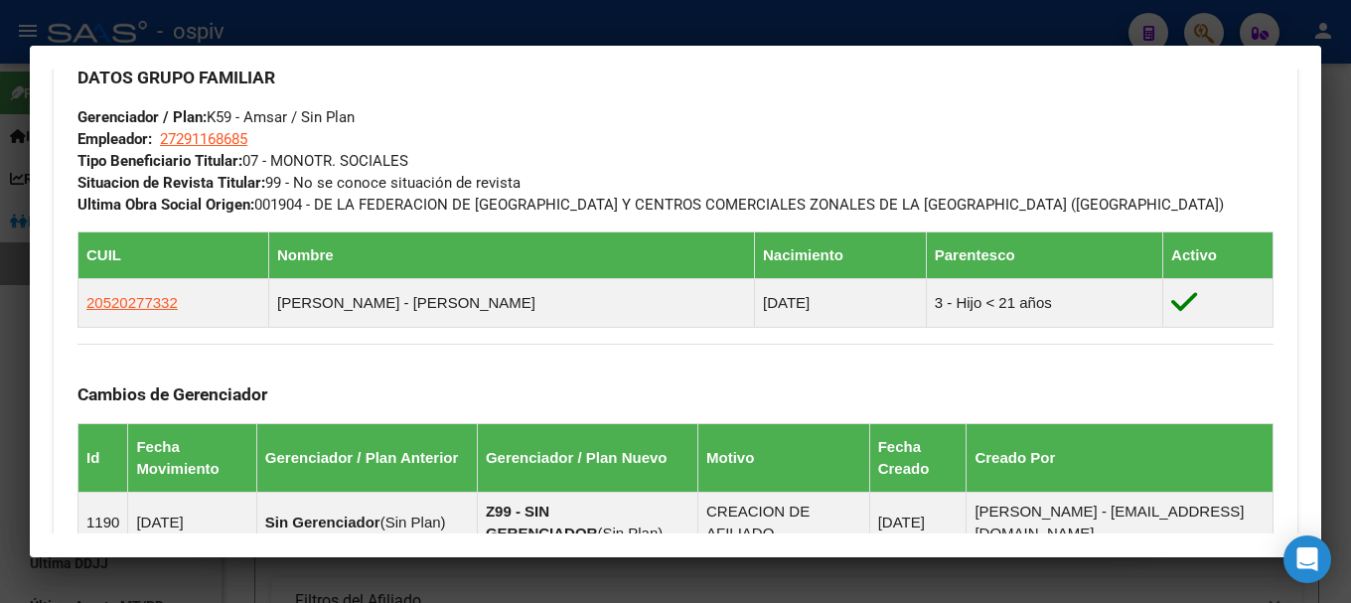
copy span "20520277332"
